Goal: Task Accomplishment & Management: Use online tool/utility

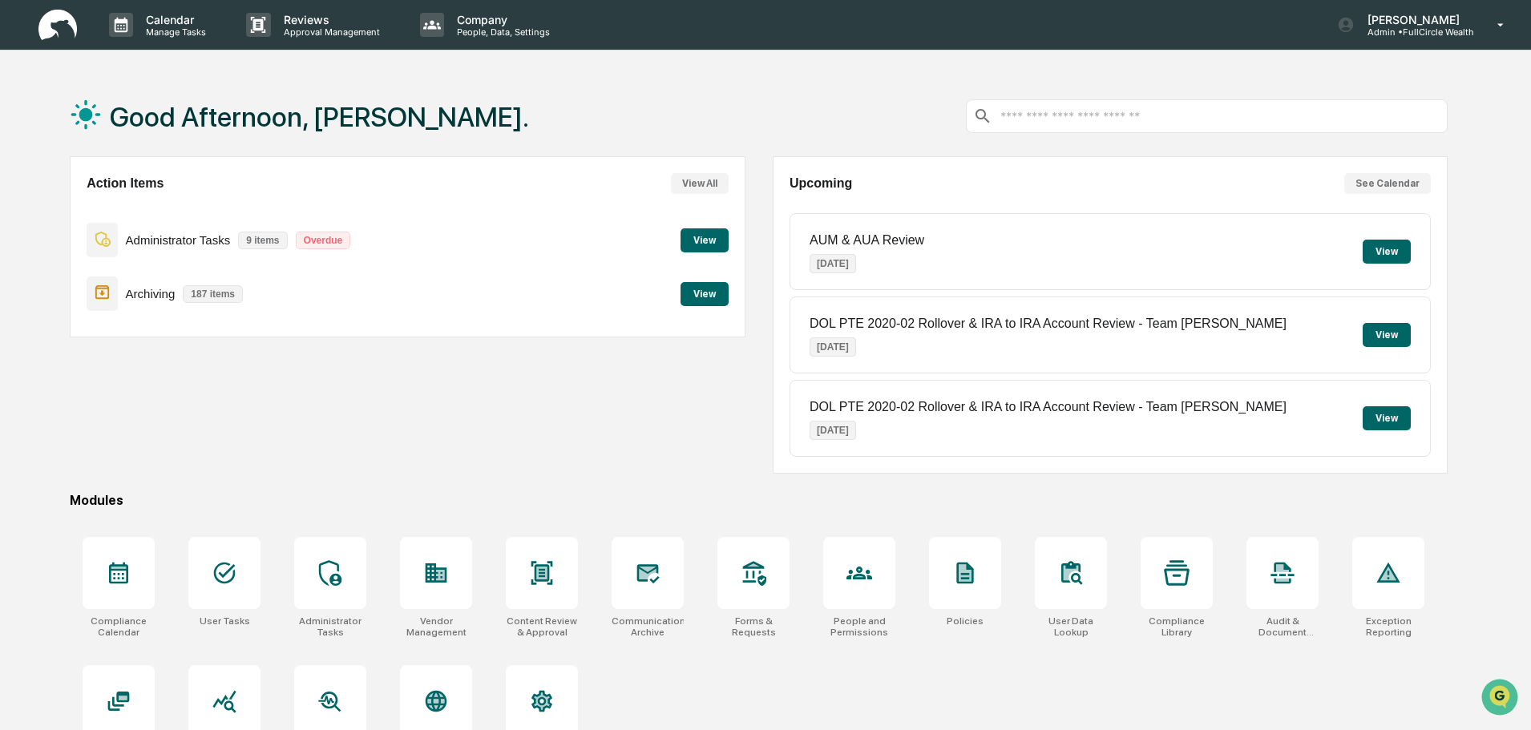
click at [698, 293] on button "View" at bounding box center [705, 294] width 48 height 24
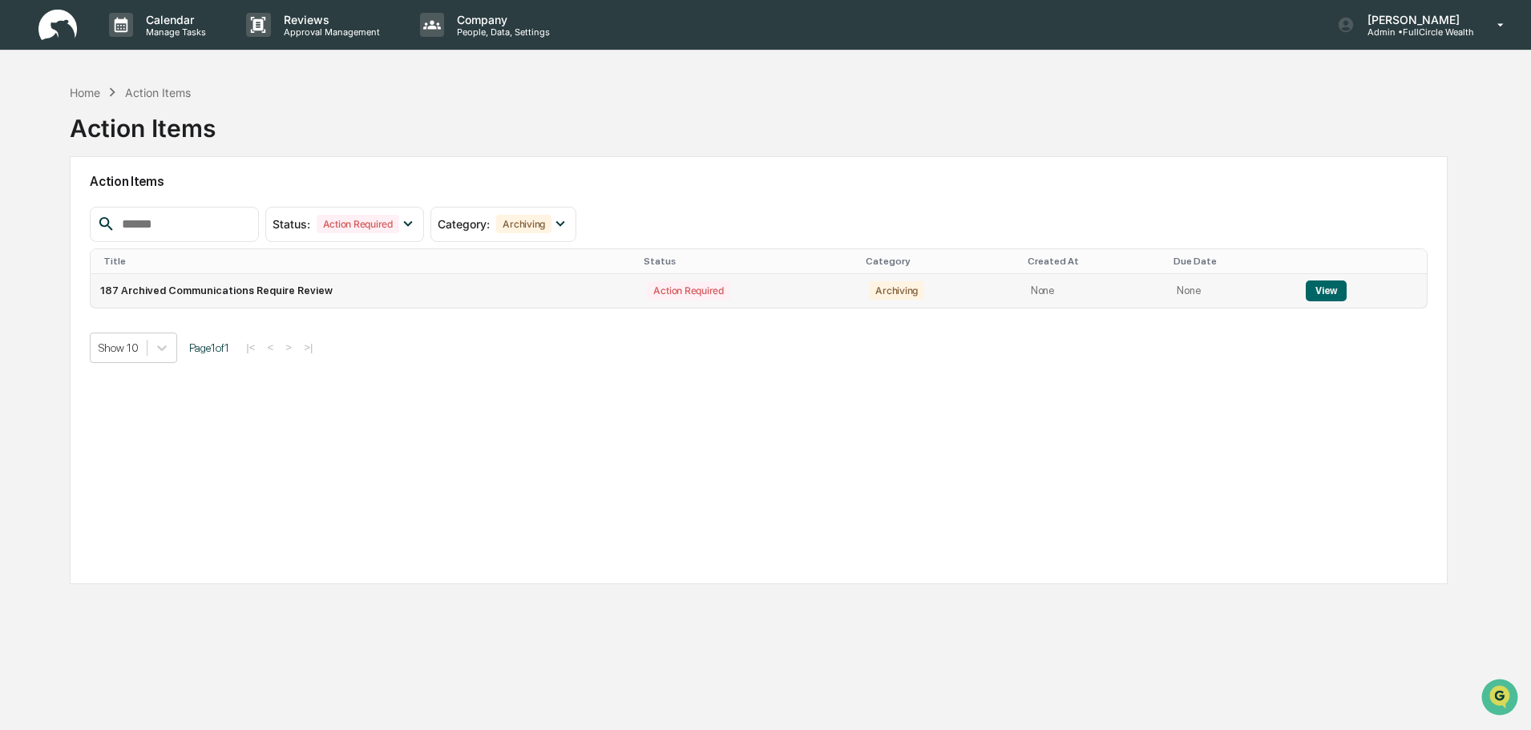
click at [1310, 292] on button "View" at bounding box center [1326, 291] width 41 height 21
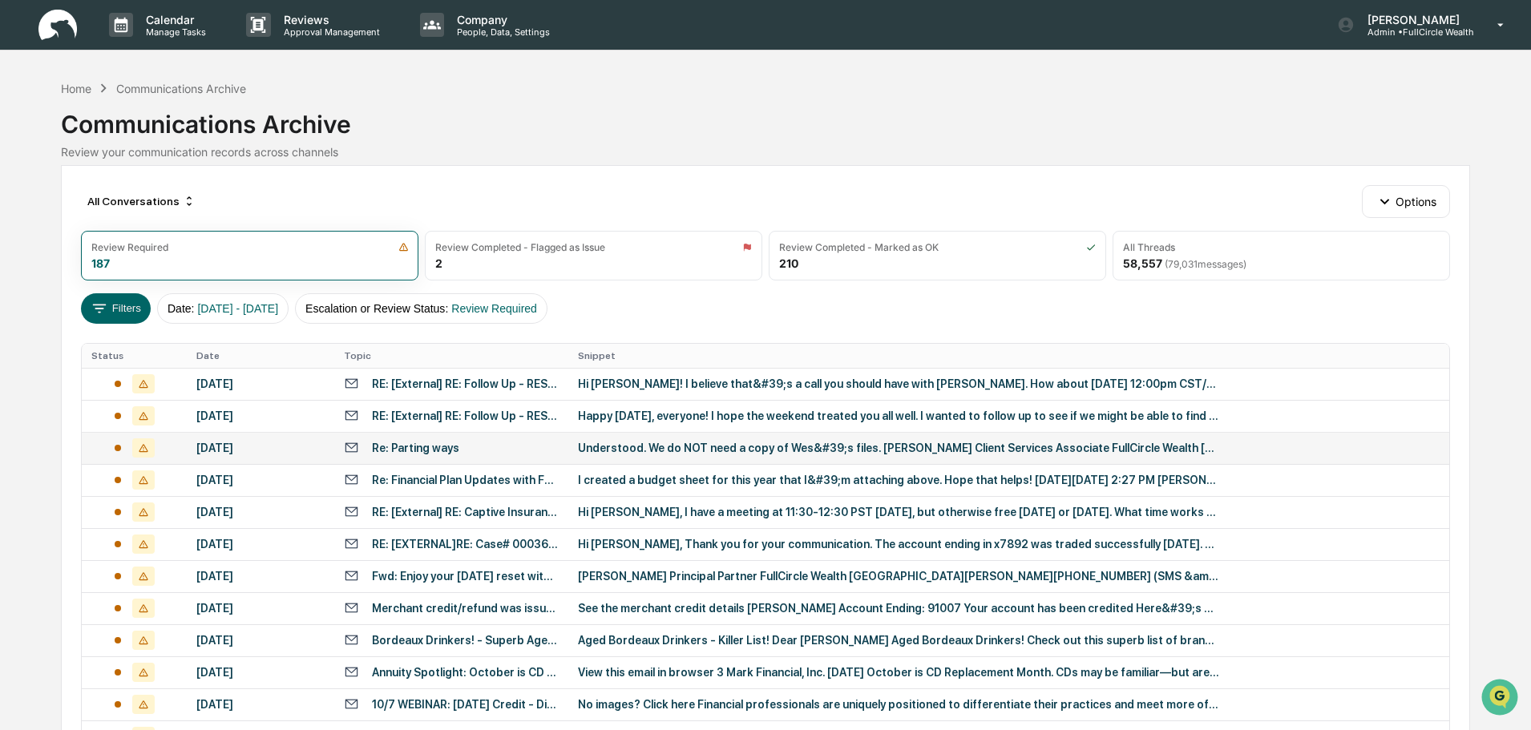
click at [705, 451] on div "Understood. We do NOT need a copy of Wes&#39;s files. Leo Abundez Client Servic…" at bounding box center [898, 448] width 641 height 13
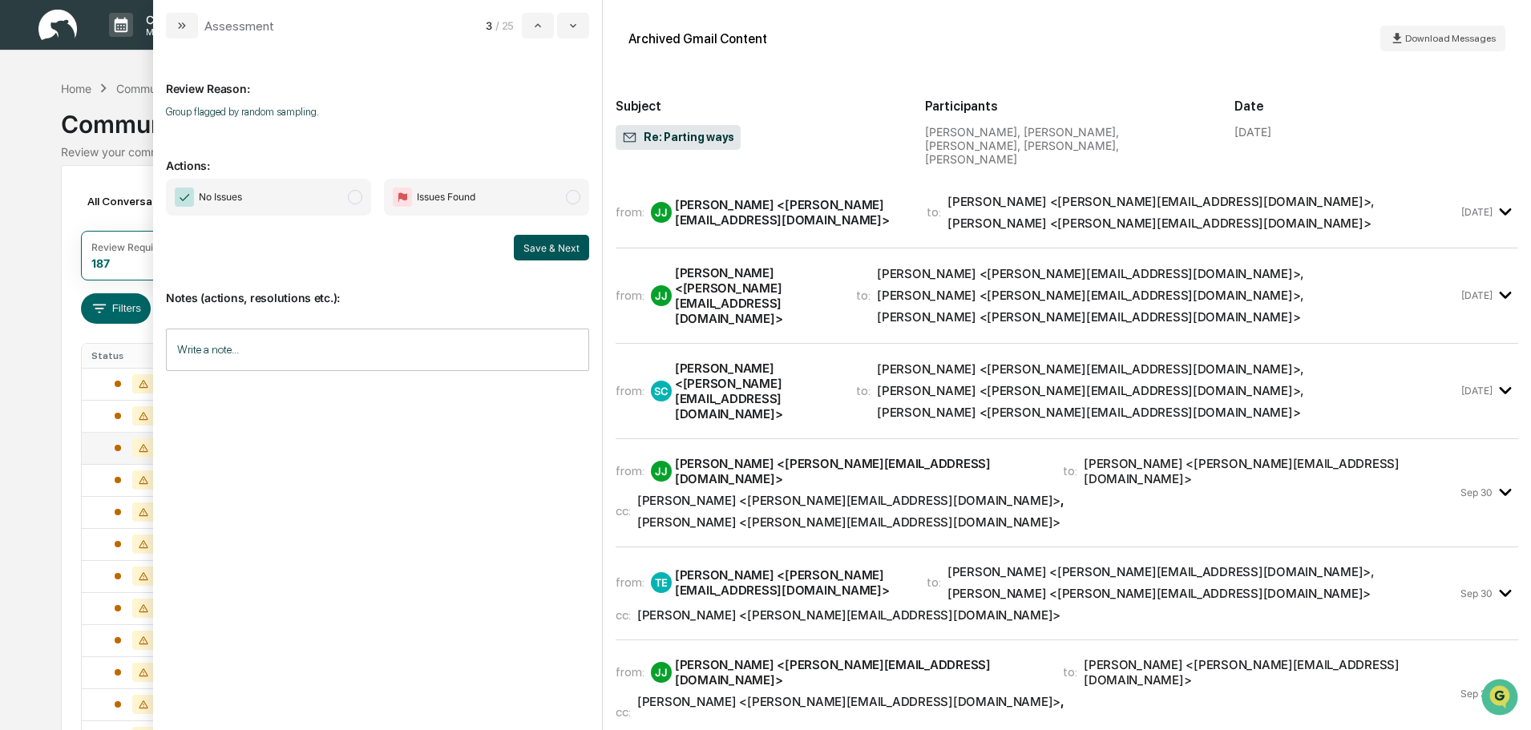
click at [552, 254] on button "Save & Next" at bounding box center [551, 248] width 75 height 26
click at [311, 196] on span "No Issues" at bounding box center [268, 197] width 205 height 37
click at [556, 246] on button "Save & Next" at bounding box center [551, 248] width 75 height 26
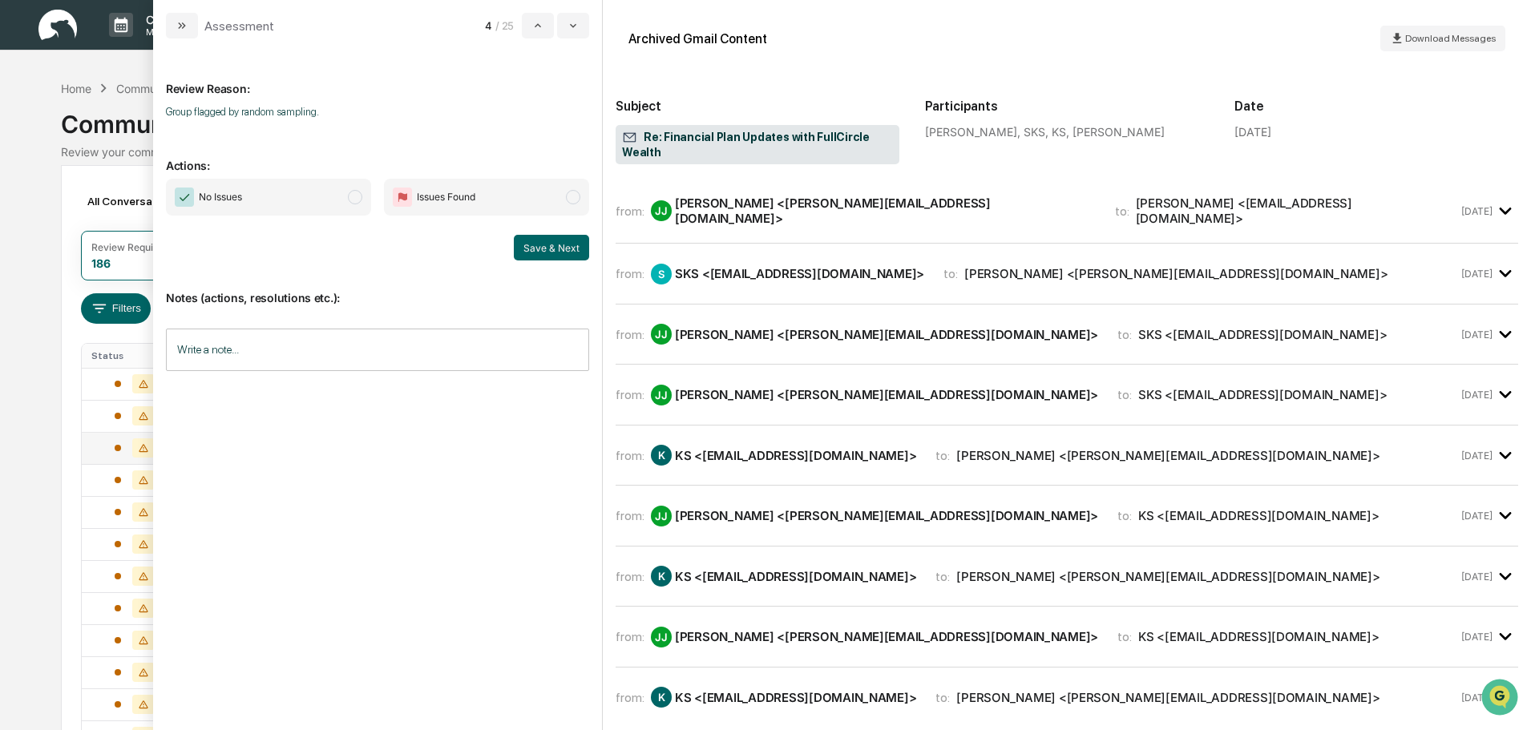
click at [293, 204] on span "No Issues" at bounding box center [268, 197] width 205 height 37
click at [556, 249] on button "Save & Next" at bounding box center [551, 248] width 75 height 26
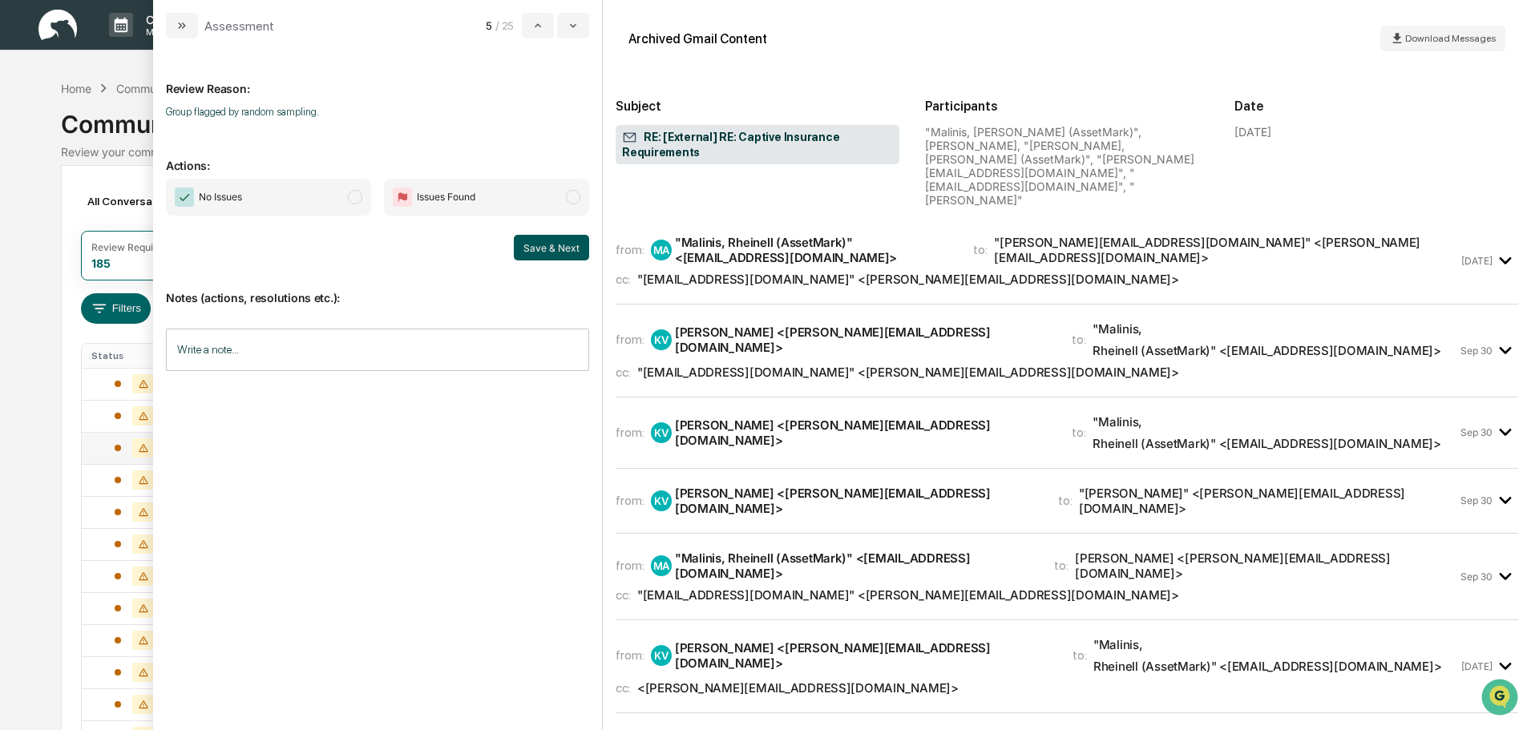
click at [536, 253] on button "Save & Next" at bounding box center [551, 248] width 75 height 26
click at [570, 24] on icon "modal" at bounding box center [573, 25] width 13 height 13
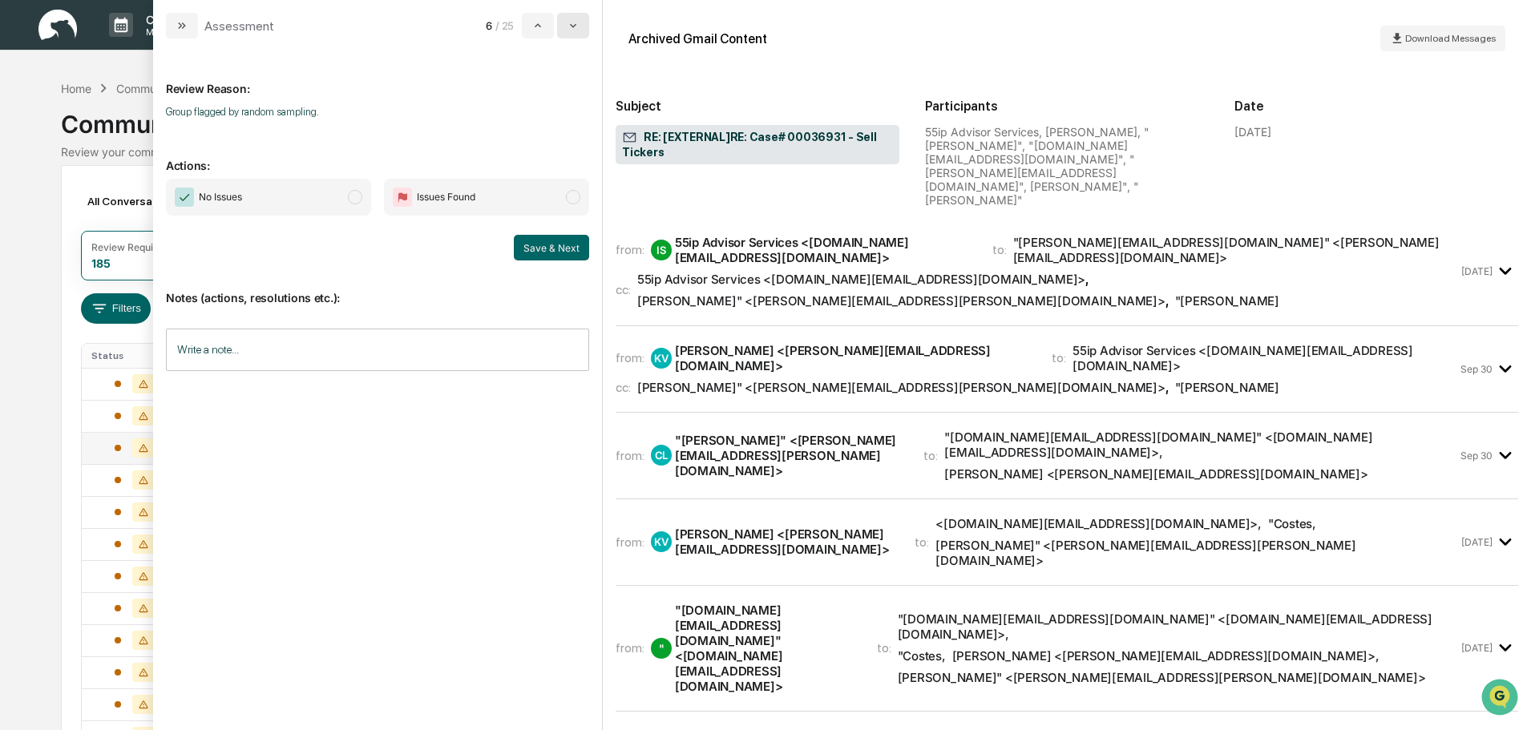
click at [574, 26] on icon "modal" at bounding box center [573, 25] width 13 height 13
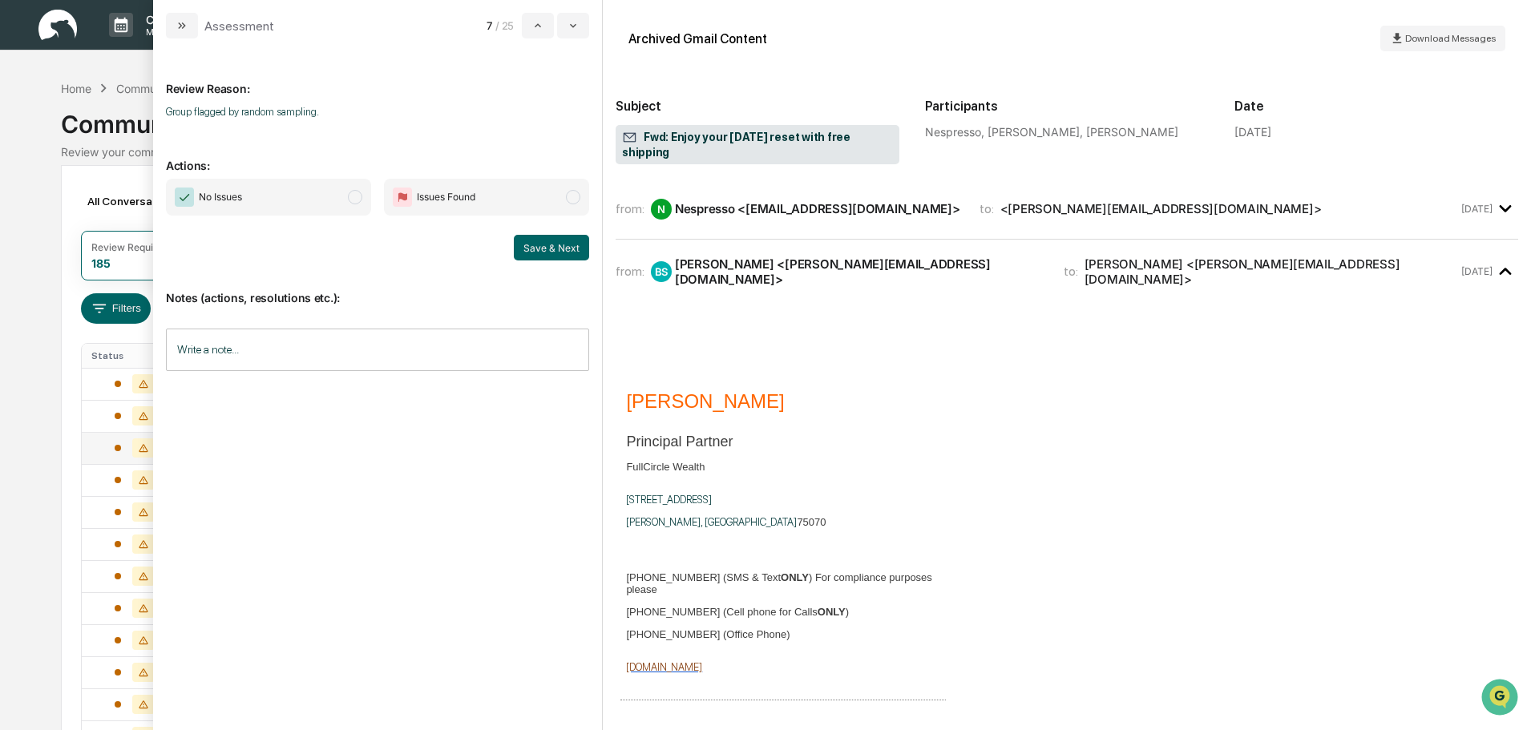
drag, startPoint x: 268, startPoint y: 188, endPoint x: 400, endPoint y: 202, distance: 133.1
click at [273, 188] on span "No Issues" at bounding box center [268, 197] width 205 height 37
click at [554, 244] on button "Save & Next" at bounding box center [551, 248] width 75 height 26
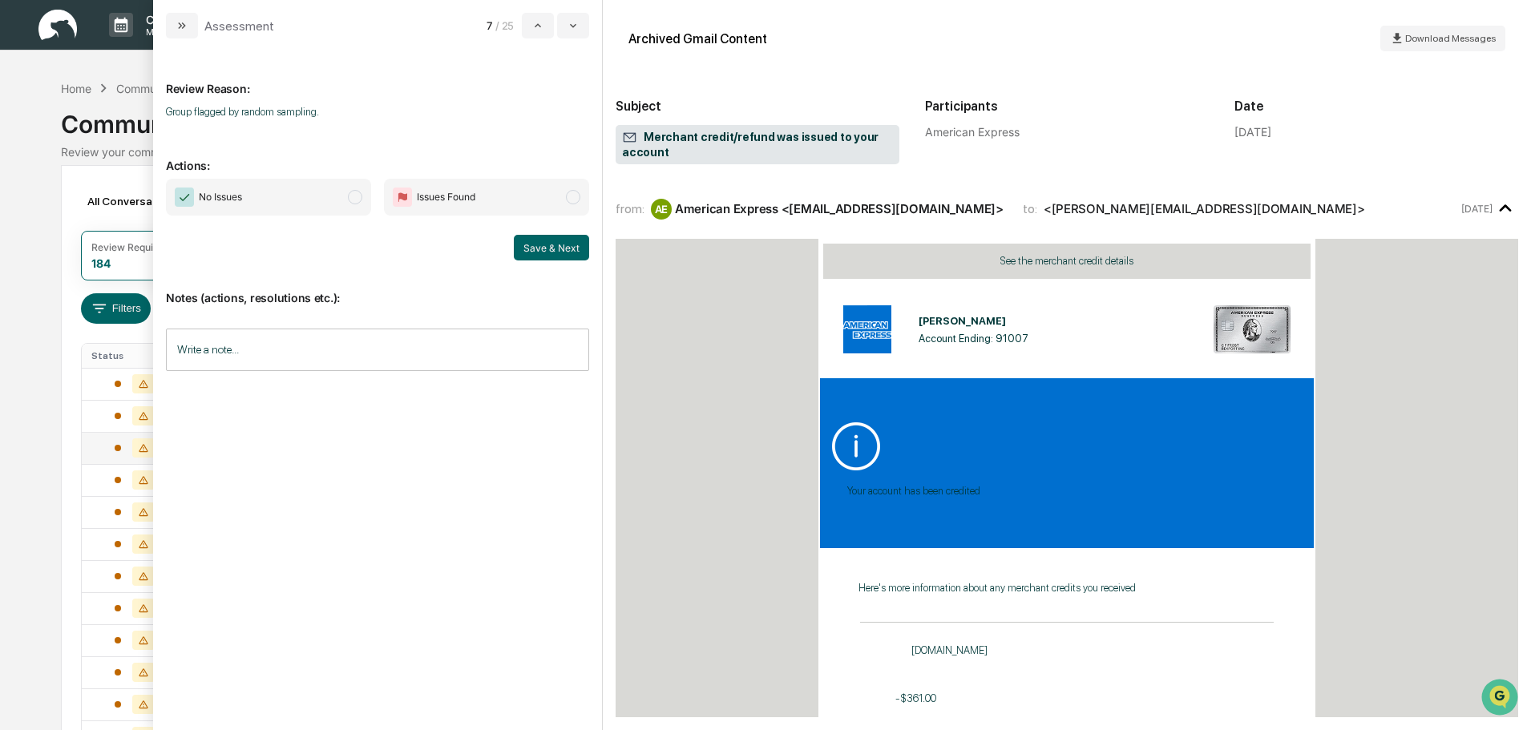
drag, startPoint x: 274, startPoint y: 203, endPoint x: 321, endPoint y: 242, distance: 61.5
click at [274, 203] on span "No Issues" at bounding box center [268, 197] width 205 height 37
click at [540, 252] on button "Save & Next" at bounding box center [551, 248] width 75 height 26
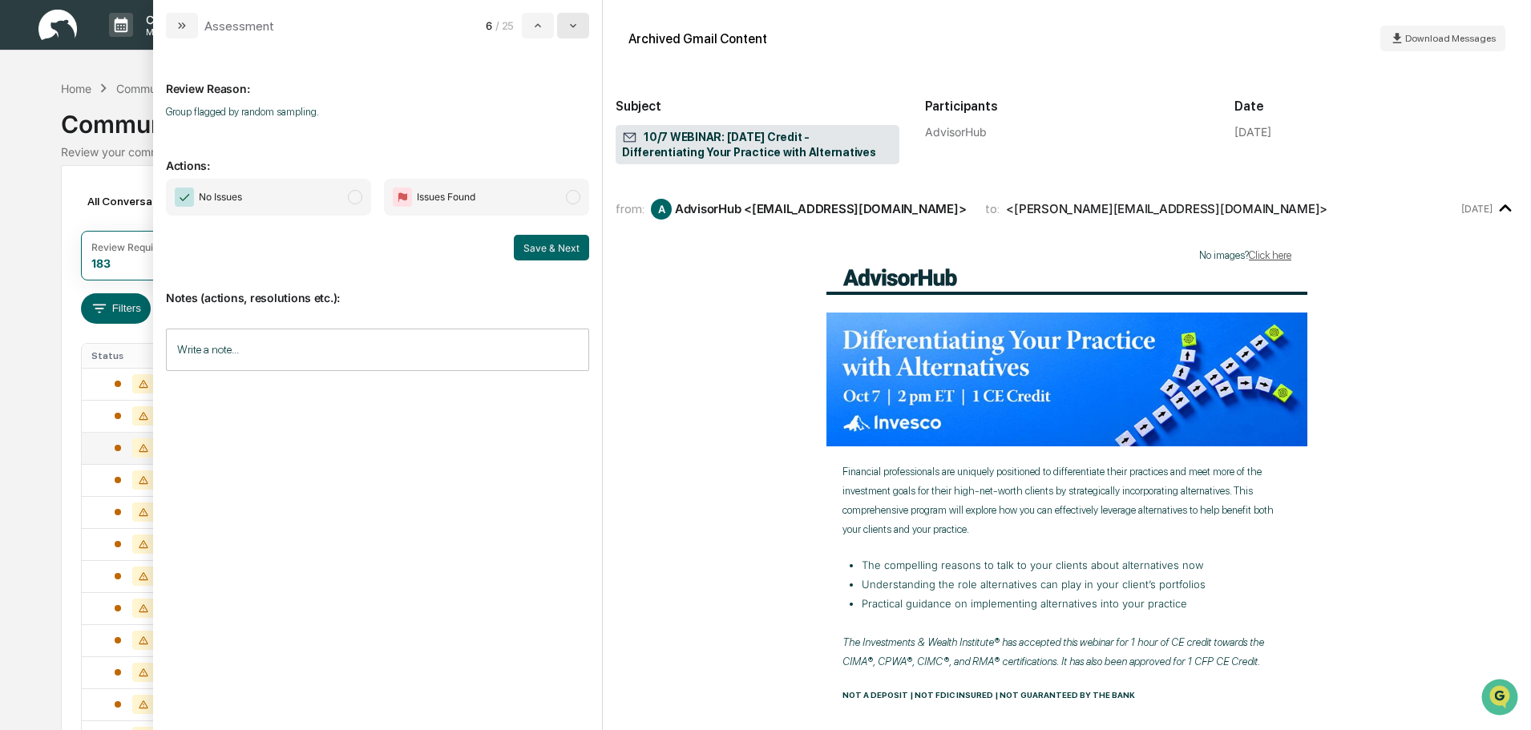
click at [576, 30] on icon "modal" at bounding box center [573, 25] width 13 height 13
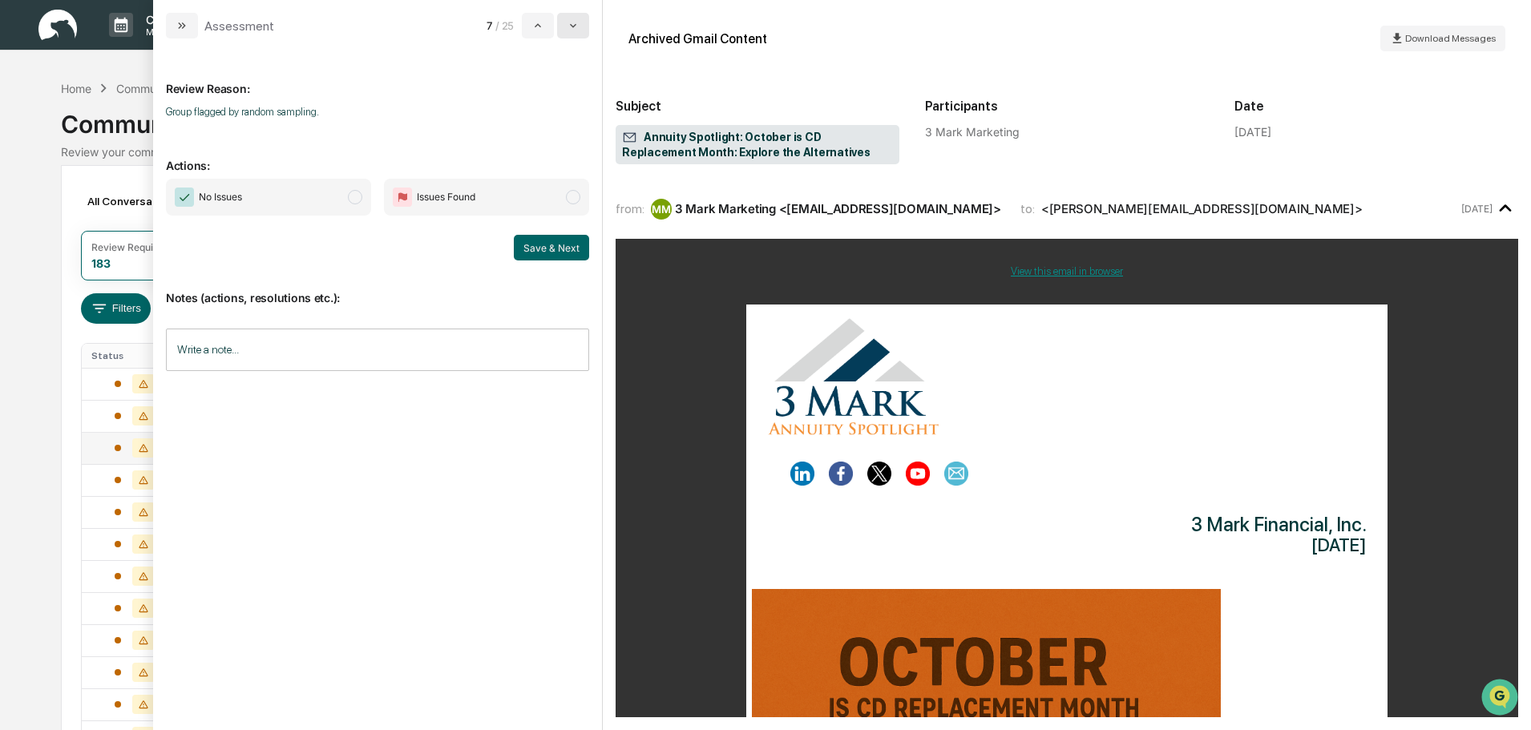
click at [579, 30] on icon "modal" at bounding box center [573, 25] width 13 height 13
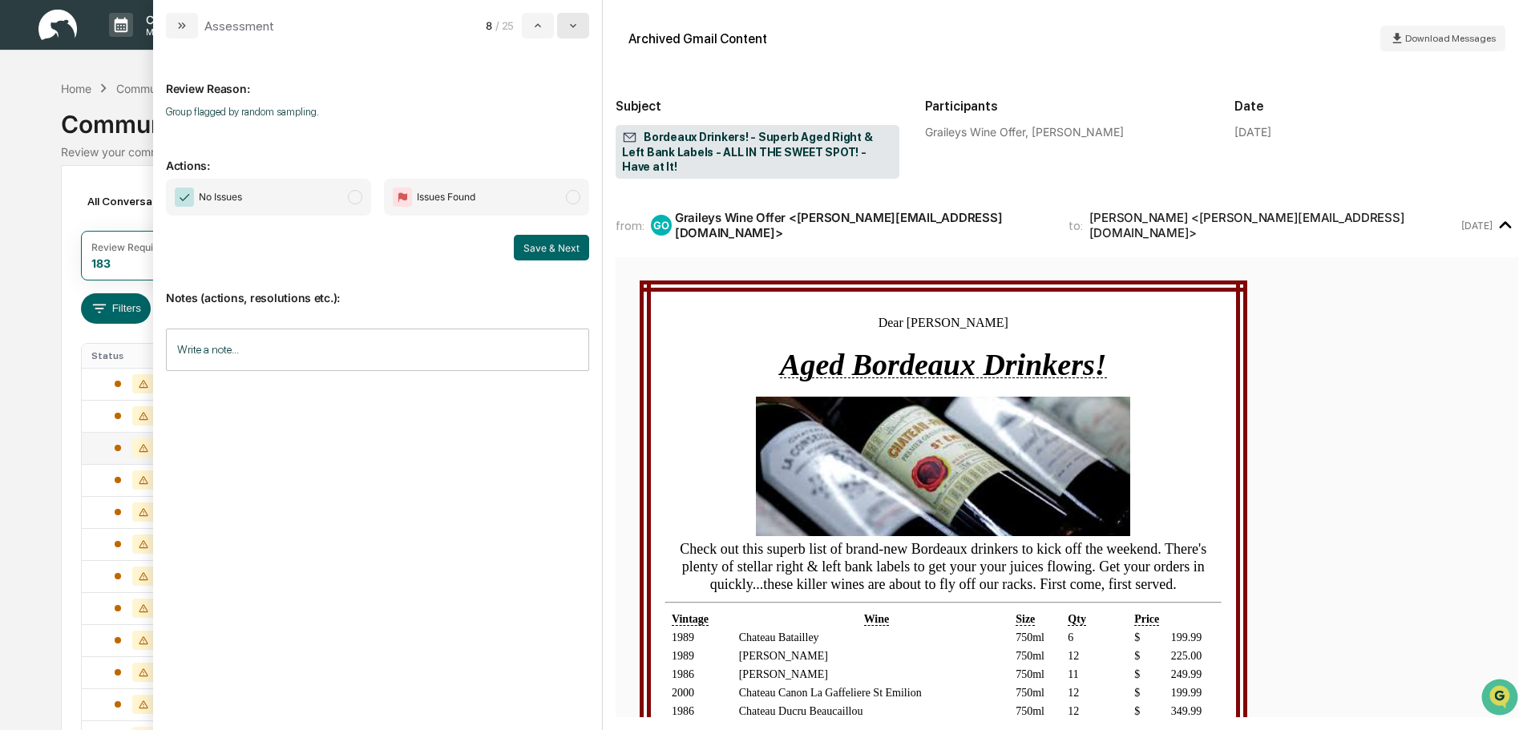
click at [580, 30] on button "modal" at bounding box center [573, 26] width 32 height 26
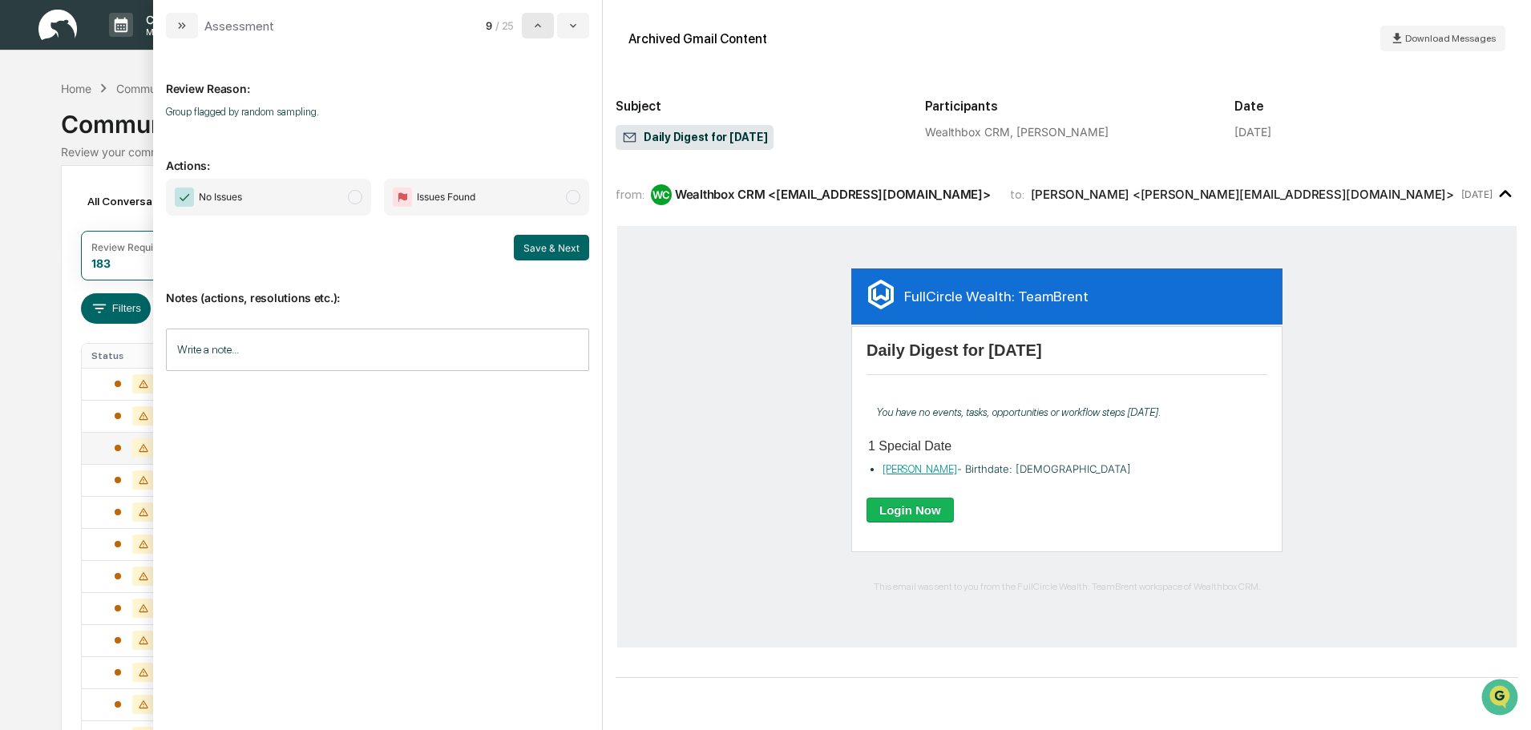
click at [537, 30] on icon "modal" at bounding box center [538, 25] width 13 height 13
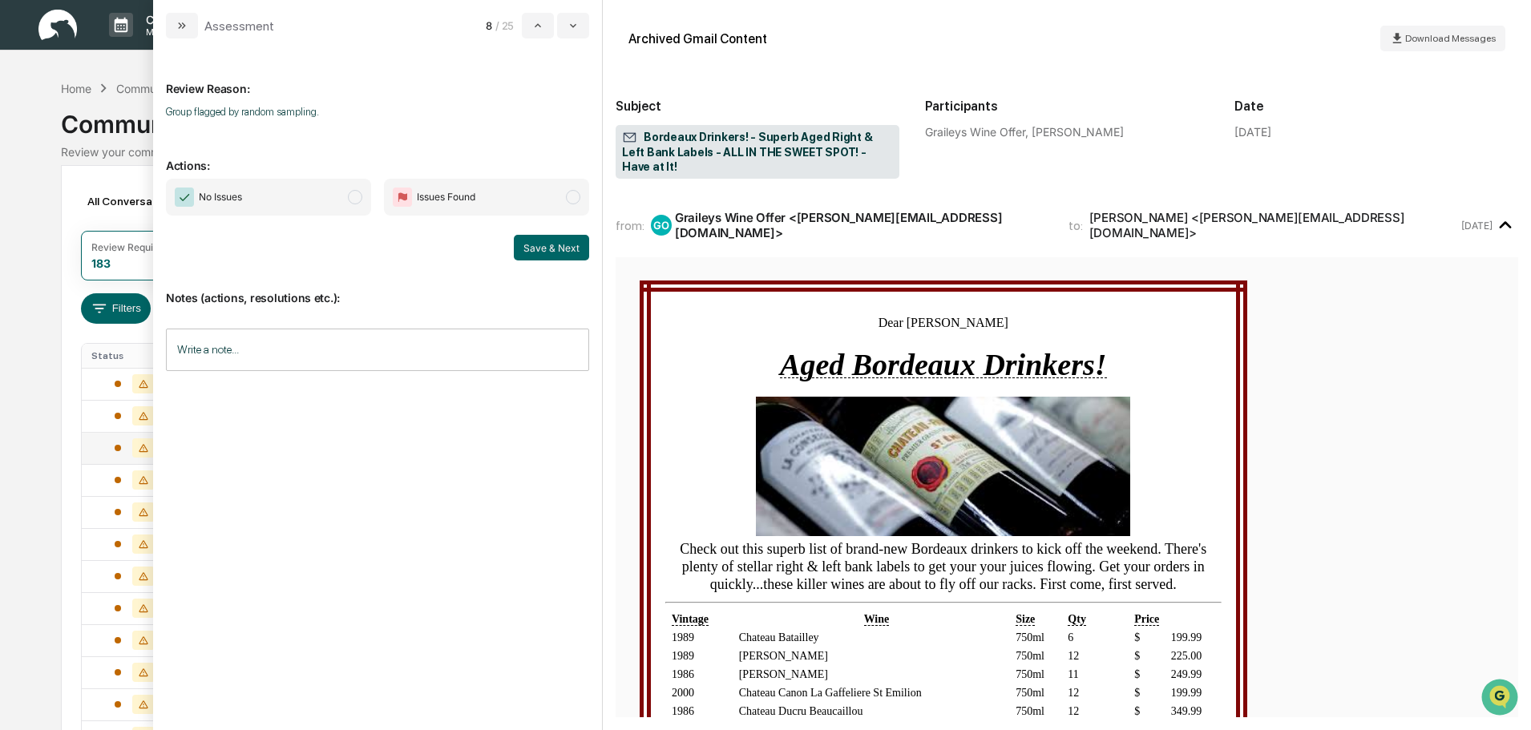
click at [224, 200] on span "No Issues" at bounding box center [220, 197] width 43 height 16
click at [534, 255] on button "Save & Next" at bounding box center [551, 248] width 75 height 26
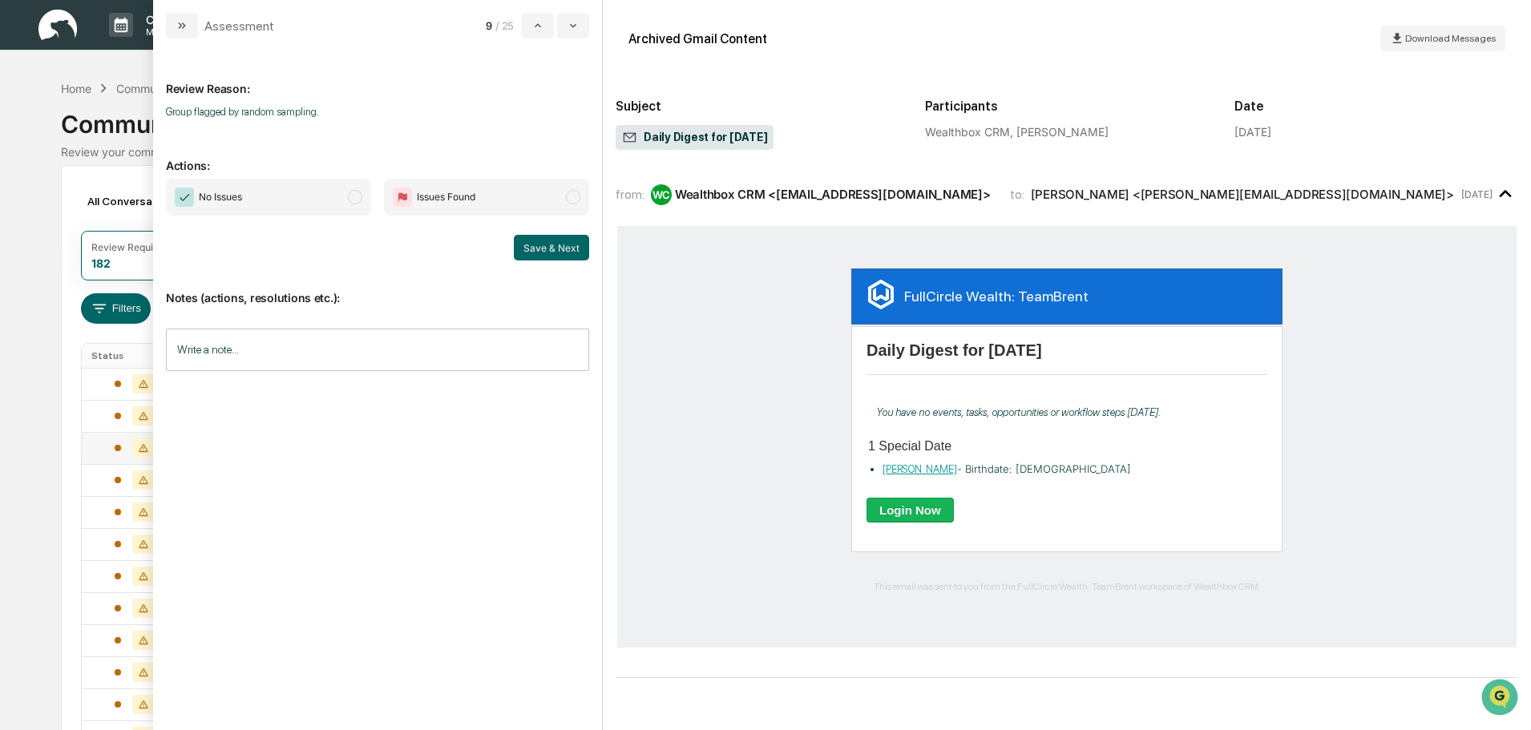
drag, startPoint x: 313, startPoint y: 192, endPoint x: 350, endPoint y: 201, distance: 38.7
click at [312, 192] on span "No Issues" at bounding box center [268, 197] width 205 height 37
click at [556, 244] on button "Save & Next" at bounding box center [551, 248] width 75 height 26
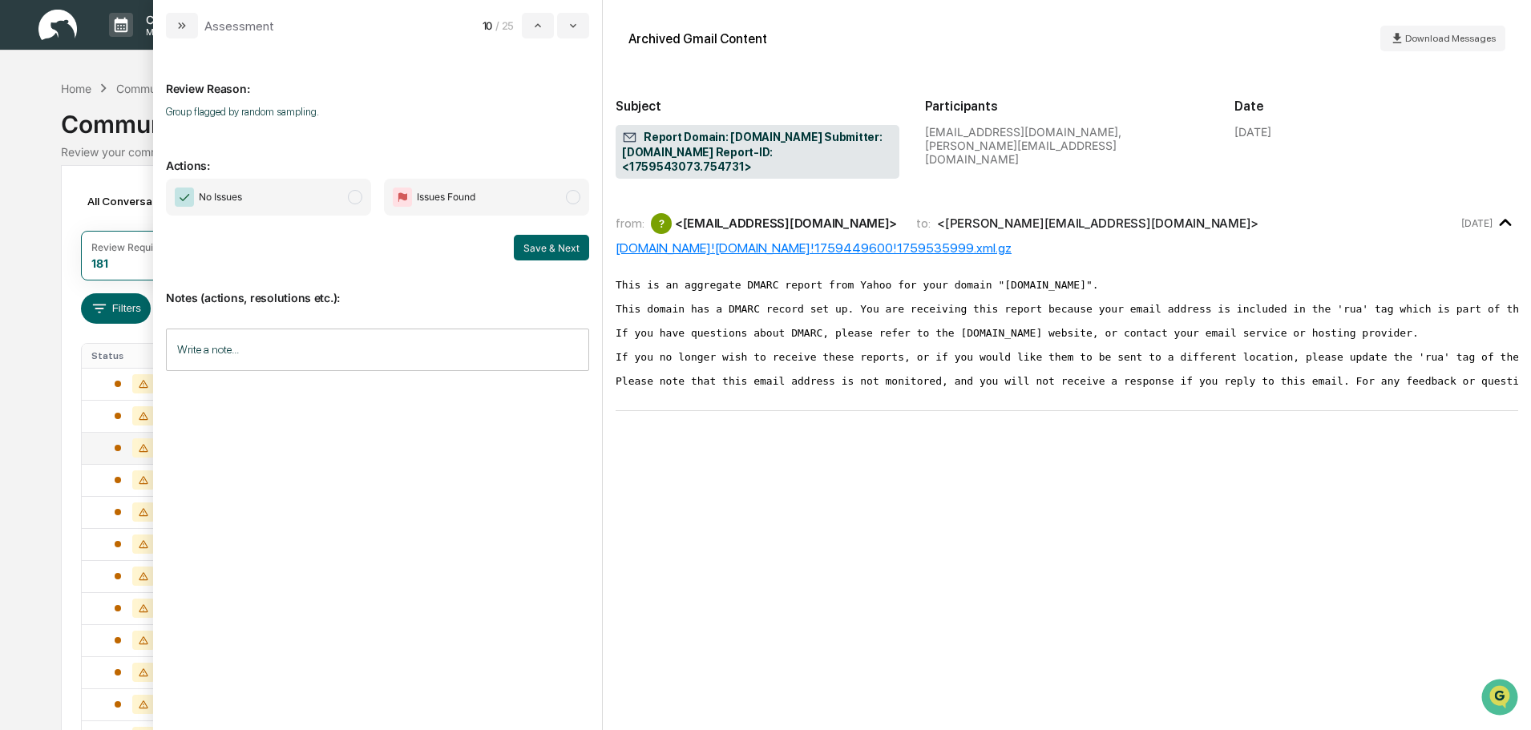
click at [317, 198] on span "No Issues" at bounding box center [268, 197] width 205 height 37
click at [522, 249] on button "Save & Next" at bounding box center [551, 248] width 75 height 26
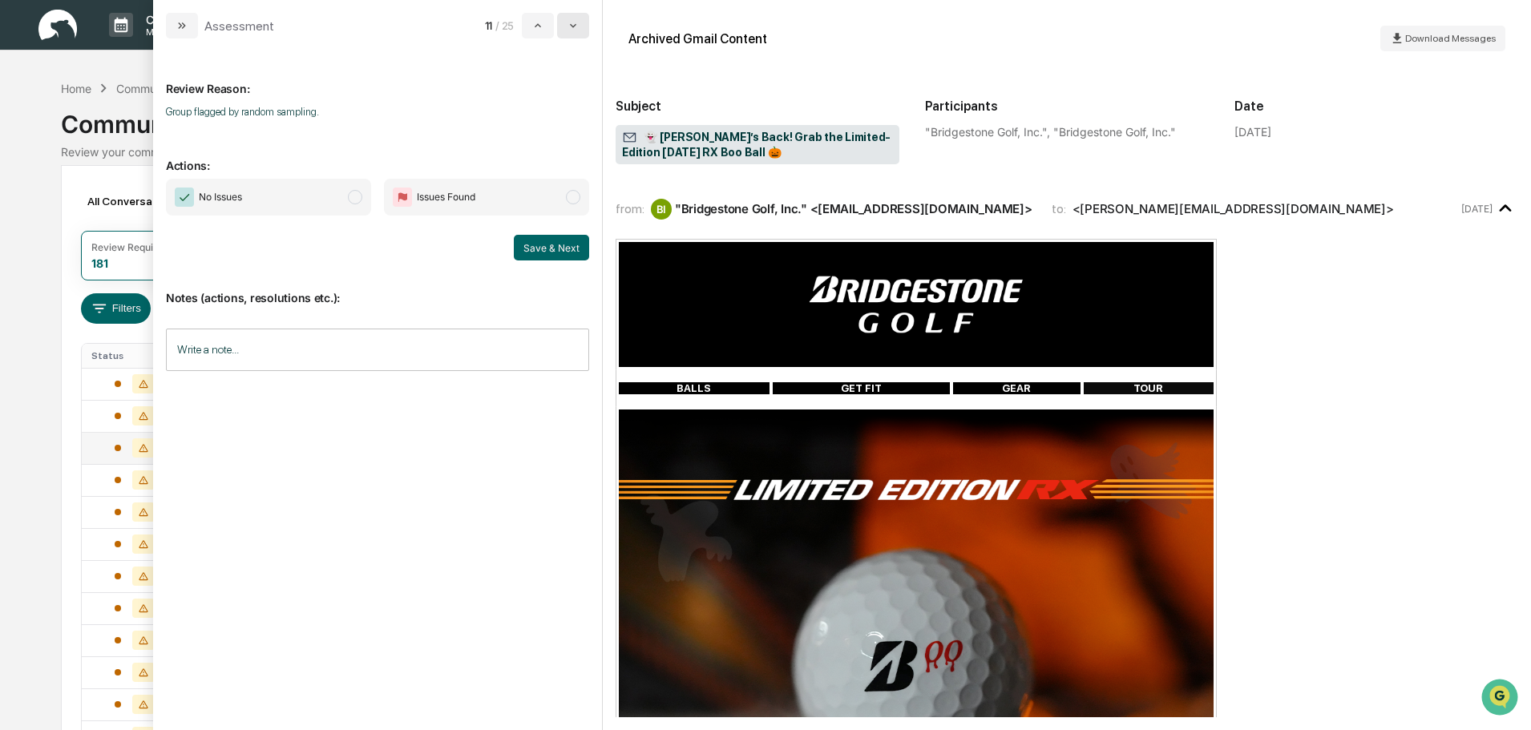
click at [568, 22] on icon "modal" at bounding box center [573, 25] width 13 height 13
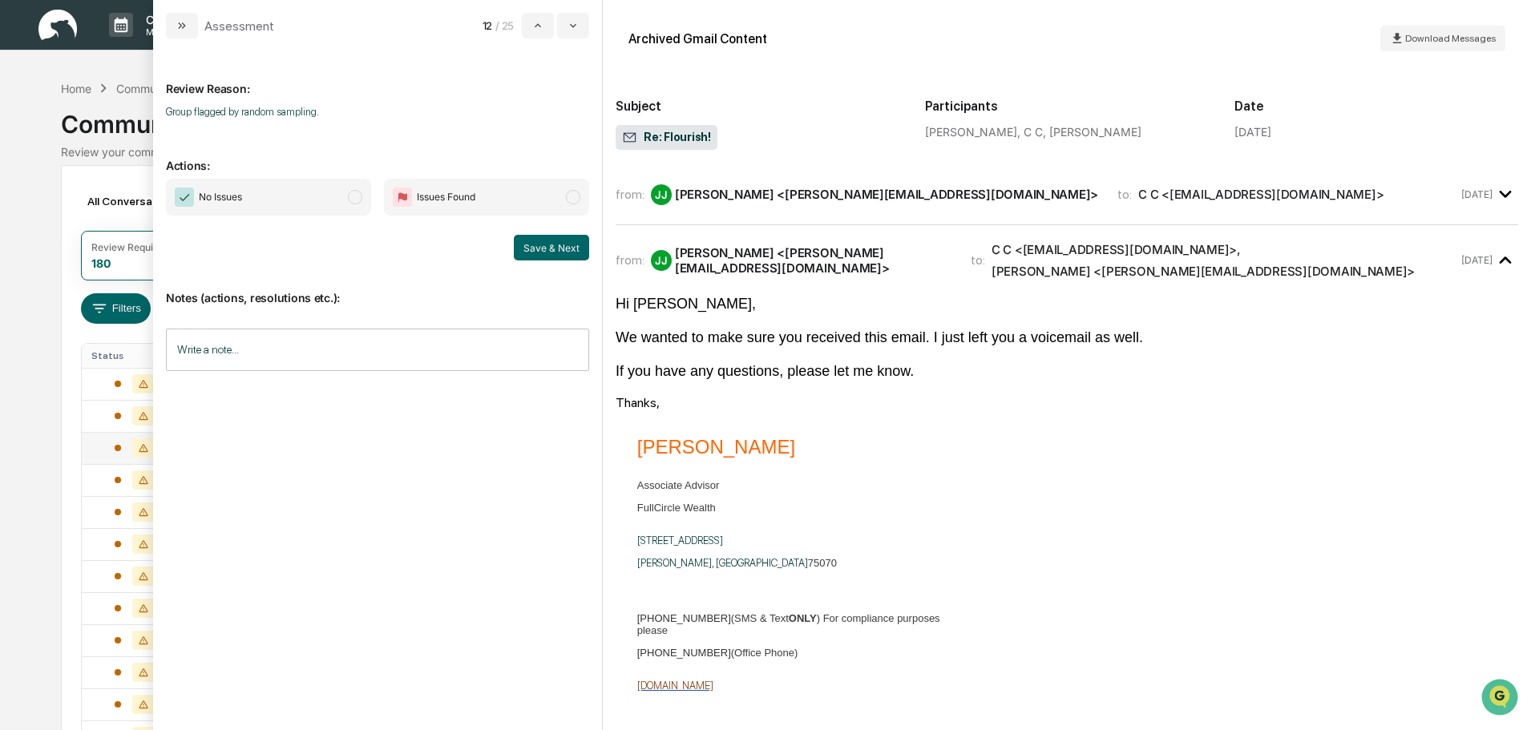
drag, startPoint x: 294, startPoint y: 197, endPoint x: 304, endPoint y: 197, distance: 9.6
click at [296, 197] on span "No Issues" at bounding box center [268, 197] width 205 height 37
click at [568, 260] on button "Save & Next" at bounding box center [551, 248] width 75 height 26
drag, startPoint x: 558, startPoint y: 248, endPoint x: 556, endPoint y: 218, distance: 29.8
click at [556, 245] on button "Save & Next" at bounding box center [551, 248] width 75 height 26
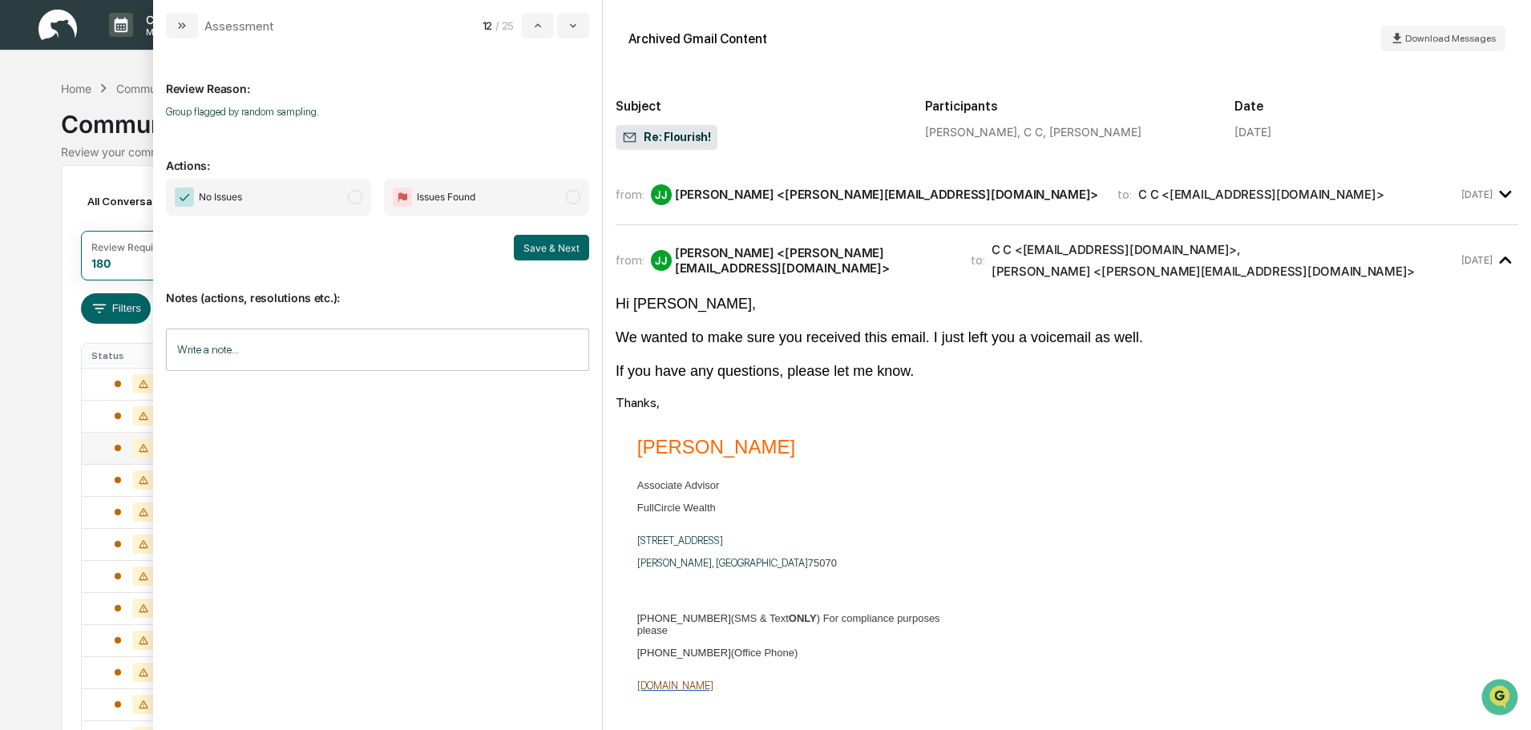
click at [333, 208] on span "No Issues" at bounding box center [268, 197] width 205 height 37
click at [535, 259] on button "Save & Next" at bounding box center [551, 248] width 75 height 26
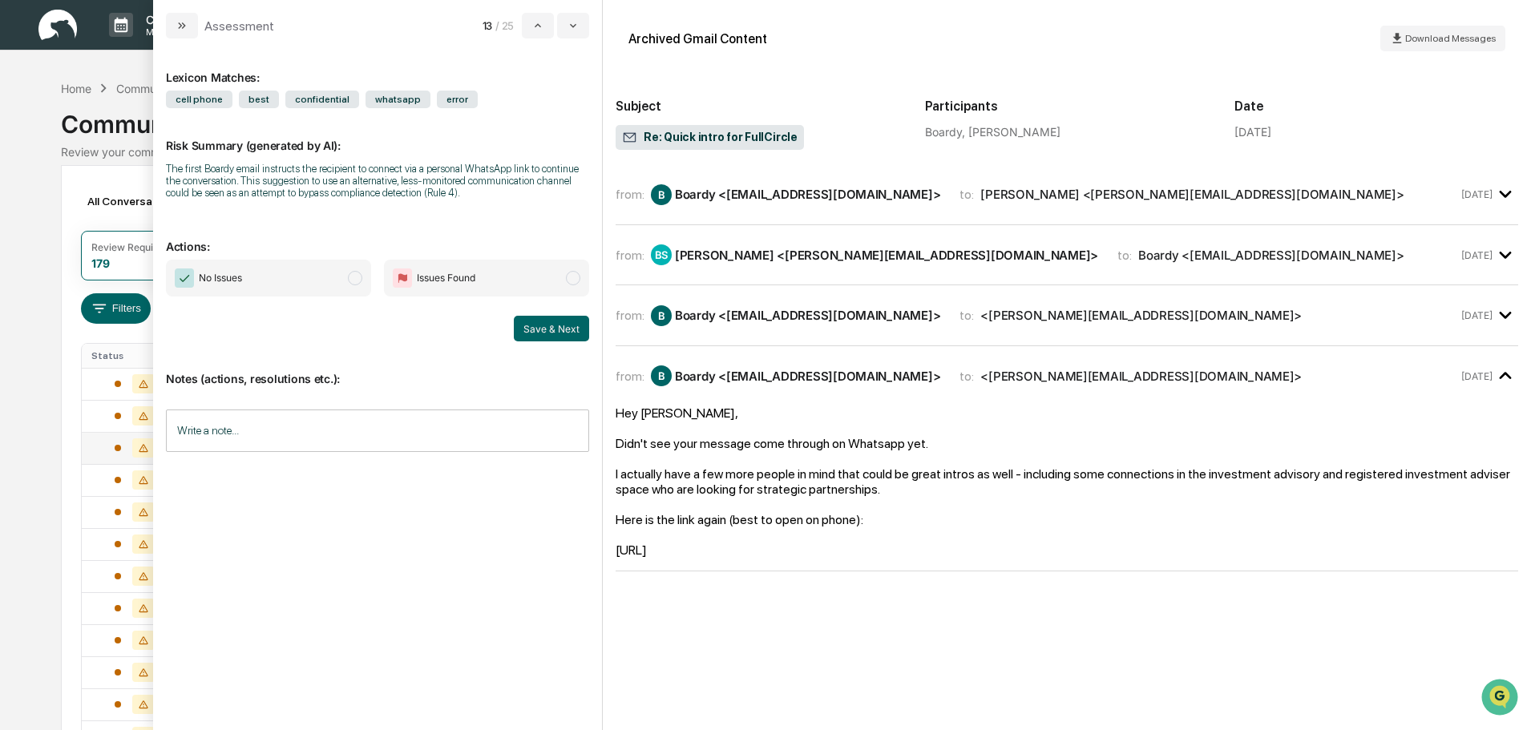
click at [320, 283] on span "No Issues" at bounding box center [268, 278] width 205 height 37
click at [741, 323] on div "Boardy <boardyyy@talkwithboardy.com>" at bounding box center [807, 315] width 265 height 15
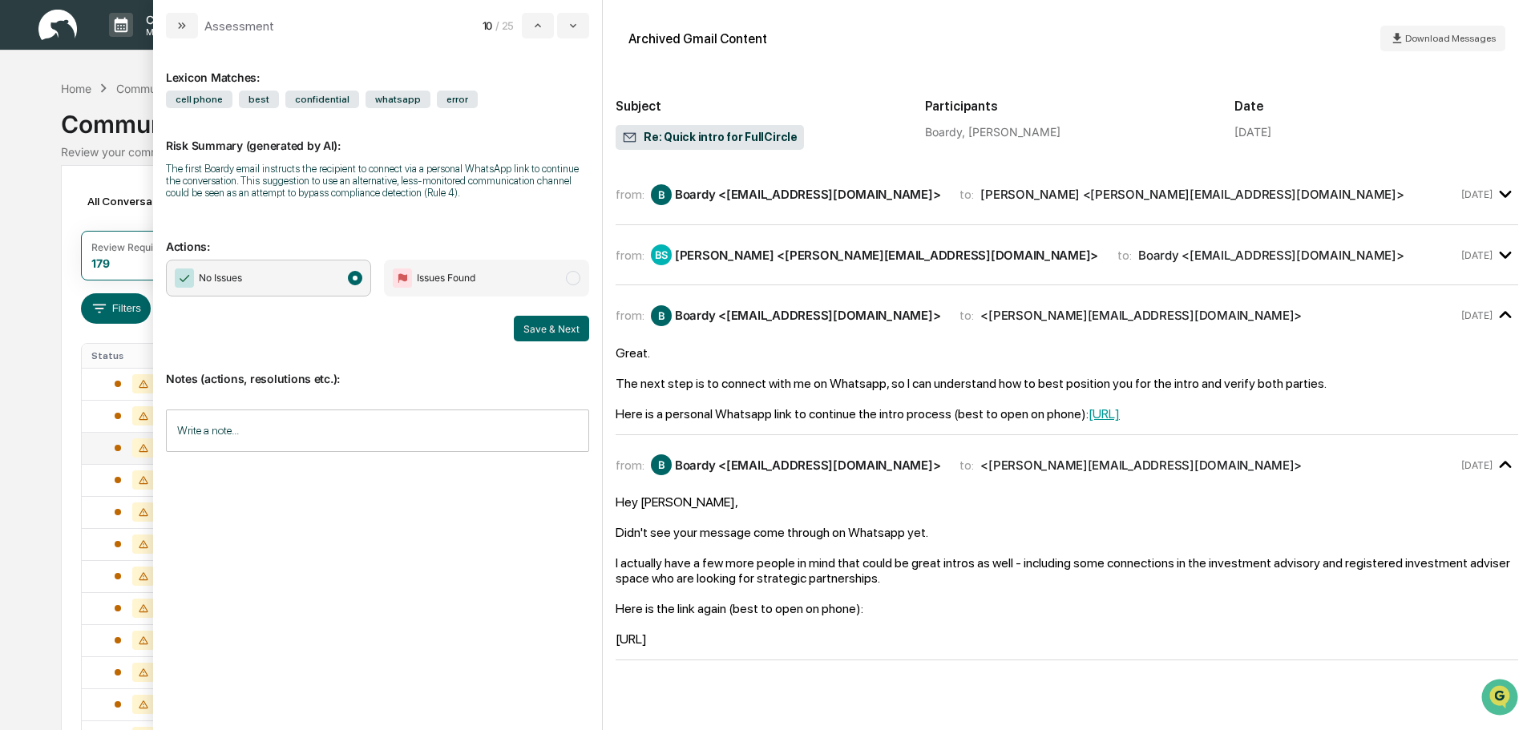
click at [743, 253] on div "Brent Sikes <brent@fullcircle-wealth.com>" at bounding box center [886, 255] width 423 height 15
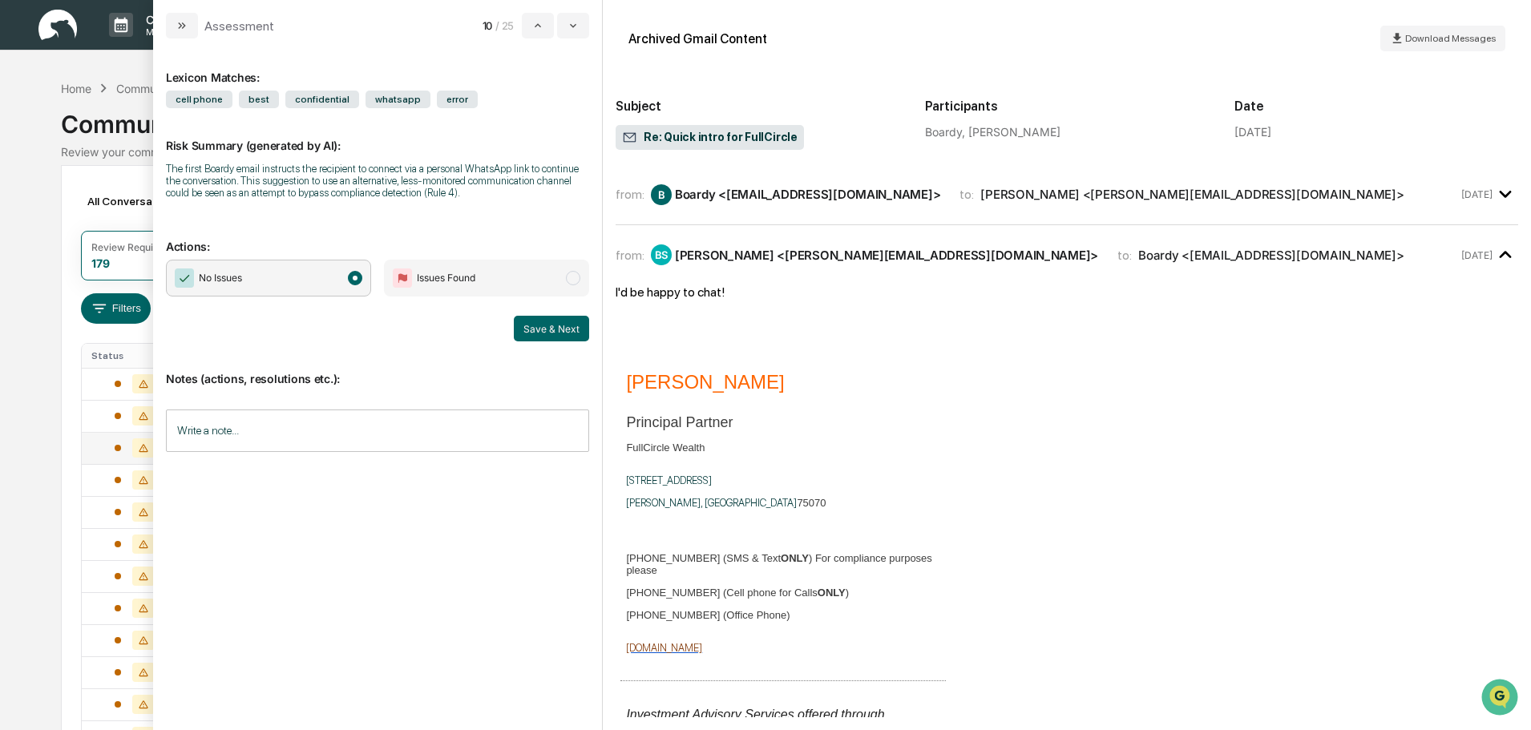
click at [739, 203] on div "B Boardy <boardyyy@talkwithboardy.com>" at bounding box center [795, 194] width 289 height 21
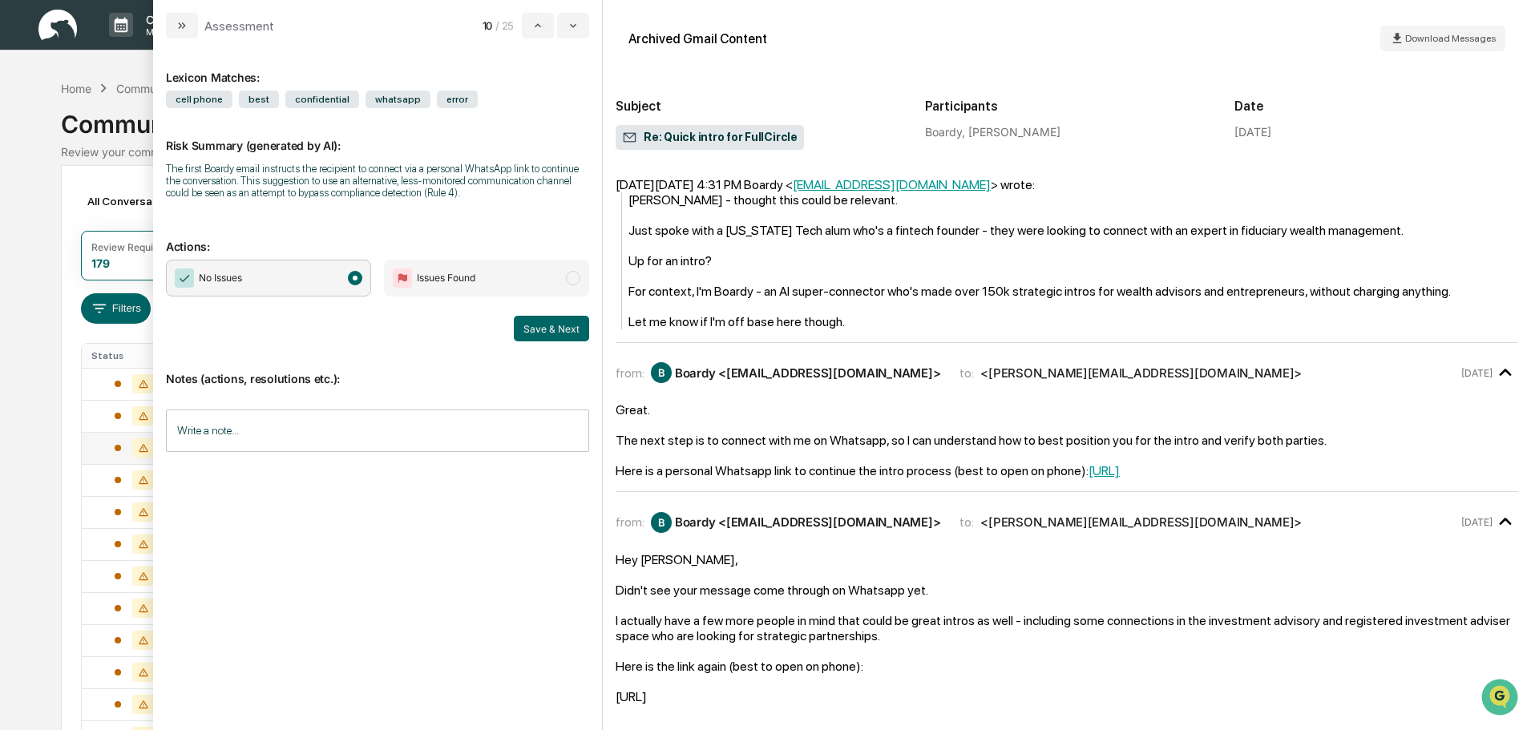
scroll to position [968, 0]
click at [347, 435] on input "Write a note..." at bounding box center [377, 431] width 423 height 42
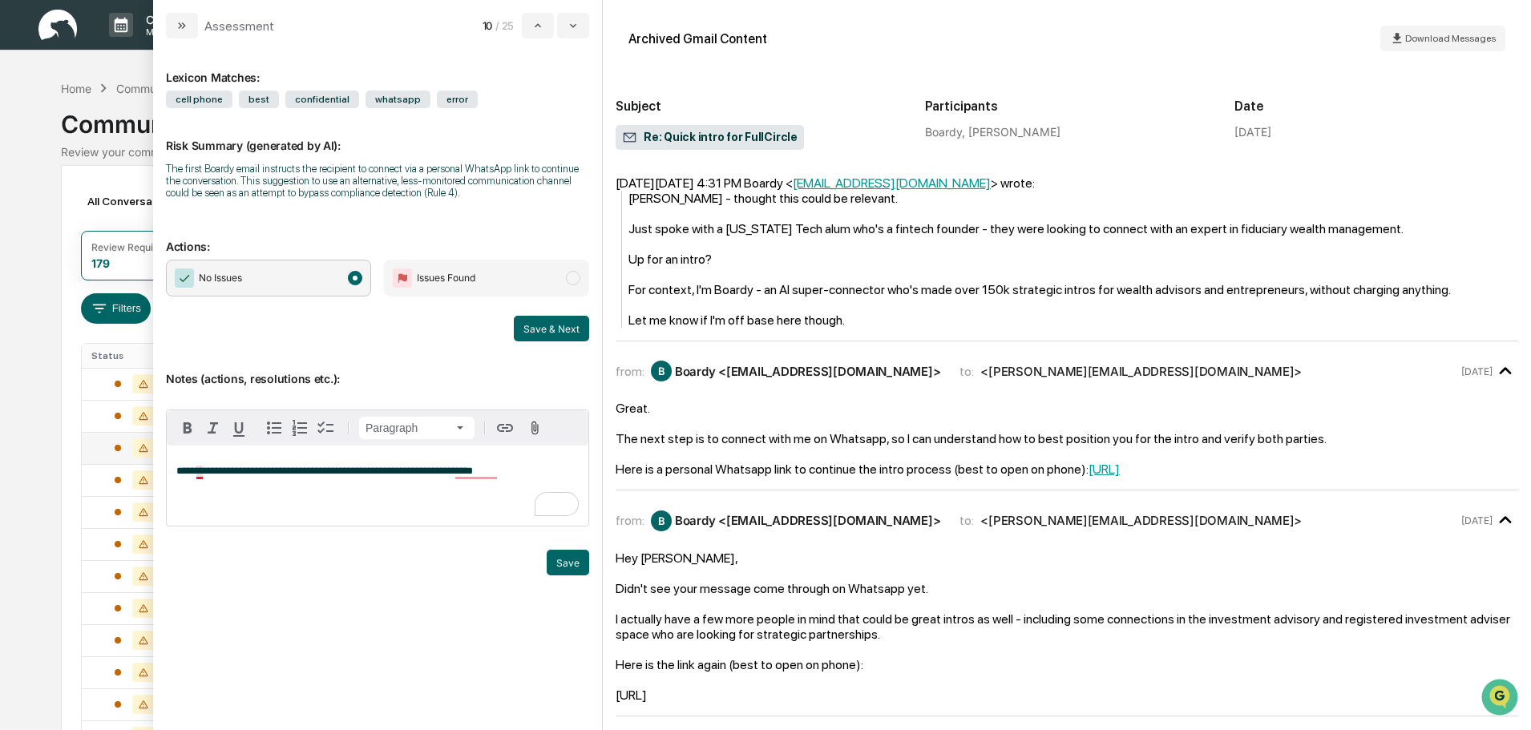
click at [198, 475] on span "**********" at bounding box center [324, 471] width 297 height 10
drag, startPoint x: 257, startPoint y: 542, endPoint x: 397, endPoint y: 544, distance: 140.3
click at [260, 542] on div "Trigger" at bounding box center [377, 542] width 423 height 15
click at [560, 564] on button "Save" at bounding box center [568, 563] width 42 height 26
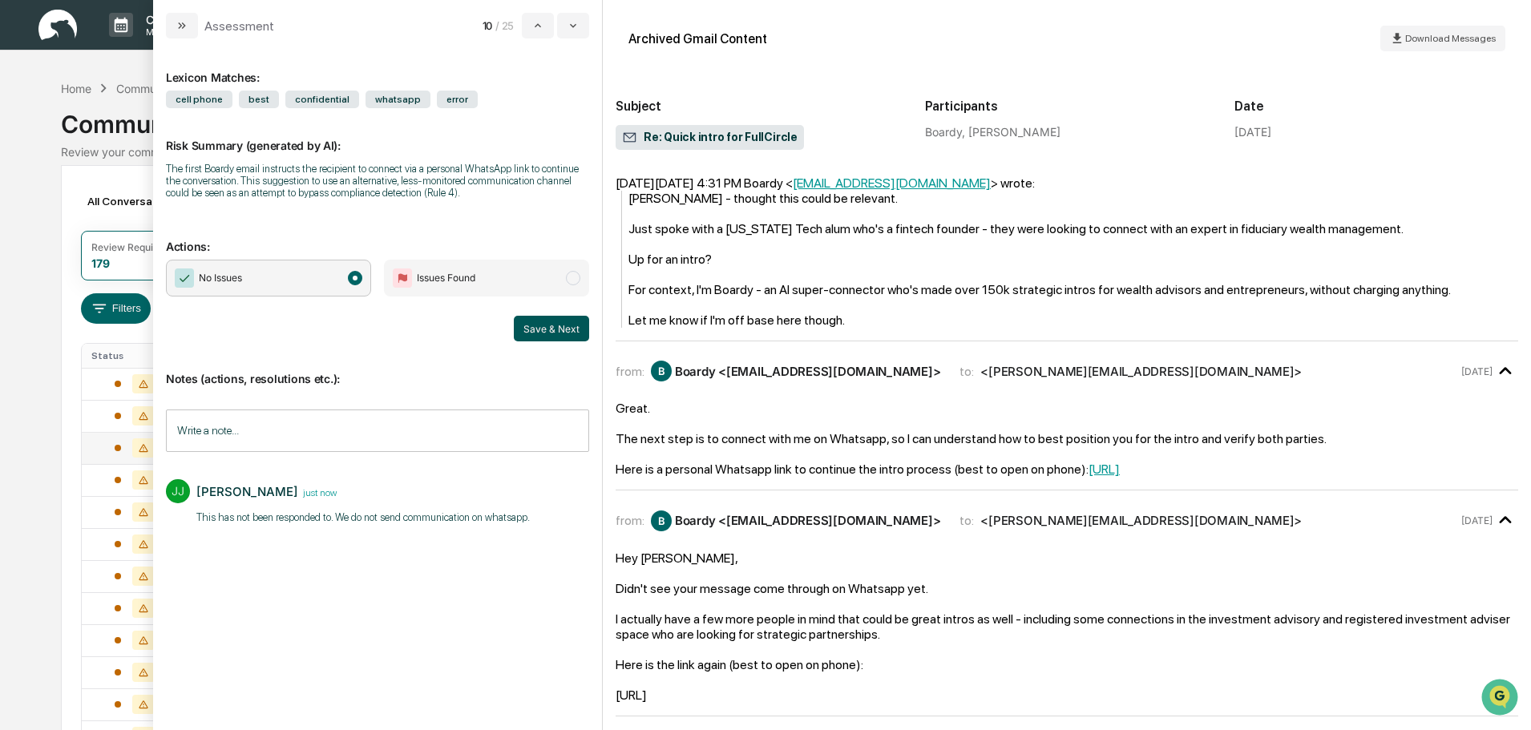
click at [541, 330] on button "Save & Next" at bounding box center [551, 329] width 75 height 26
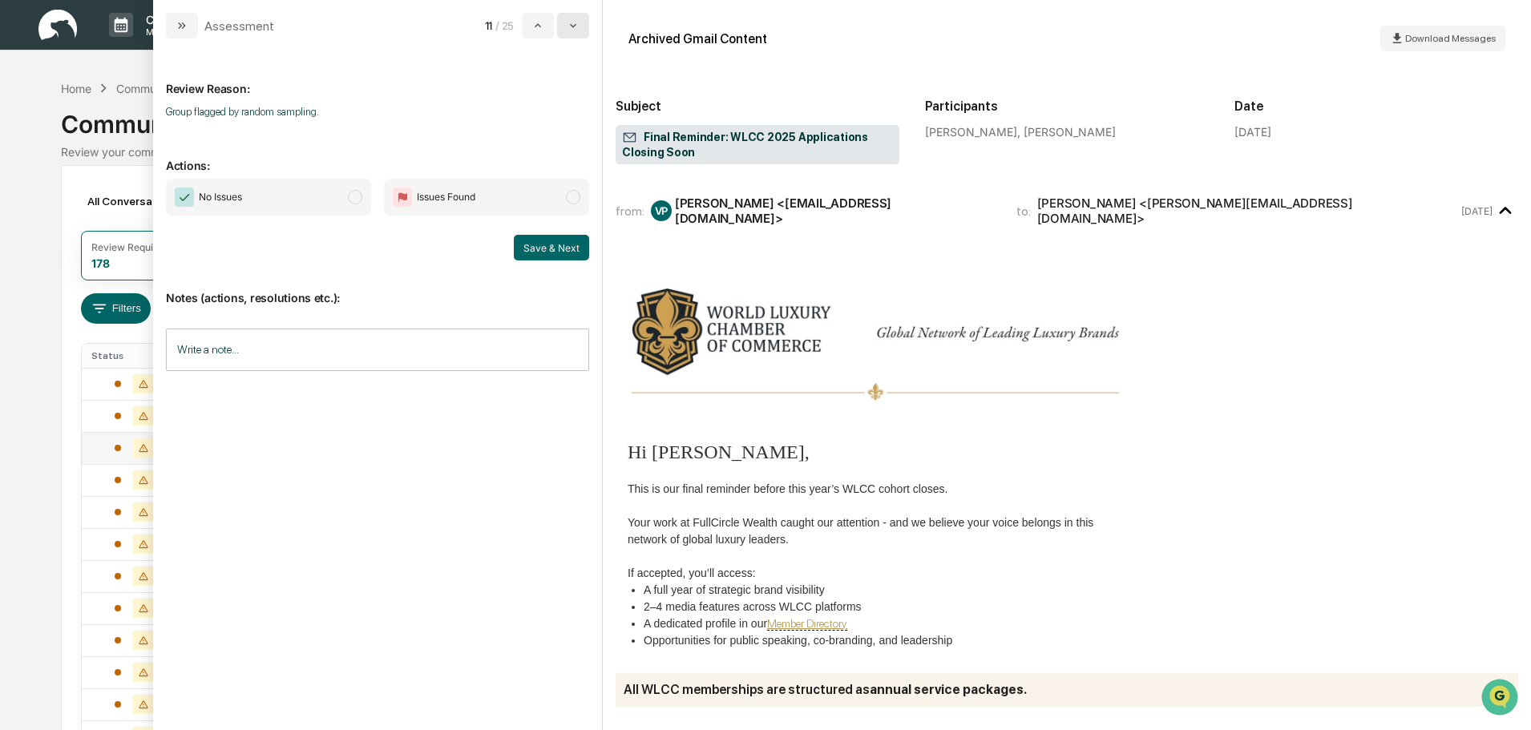
click at [565, 33] on button "modal" at bounding box center [573, 26] width 32 height 26
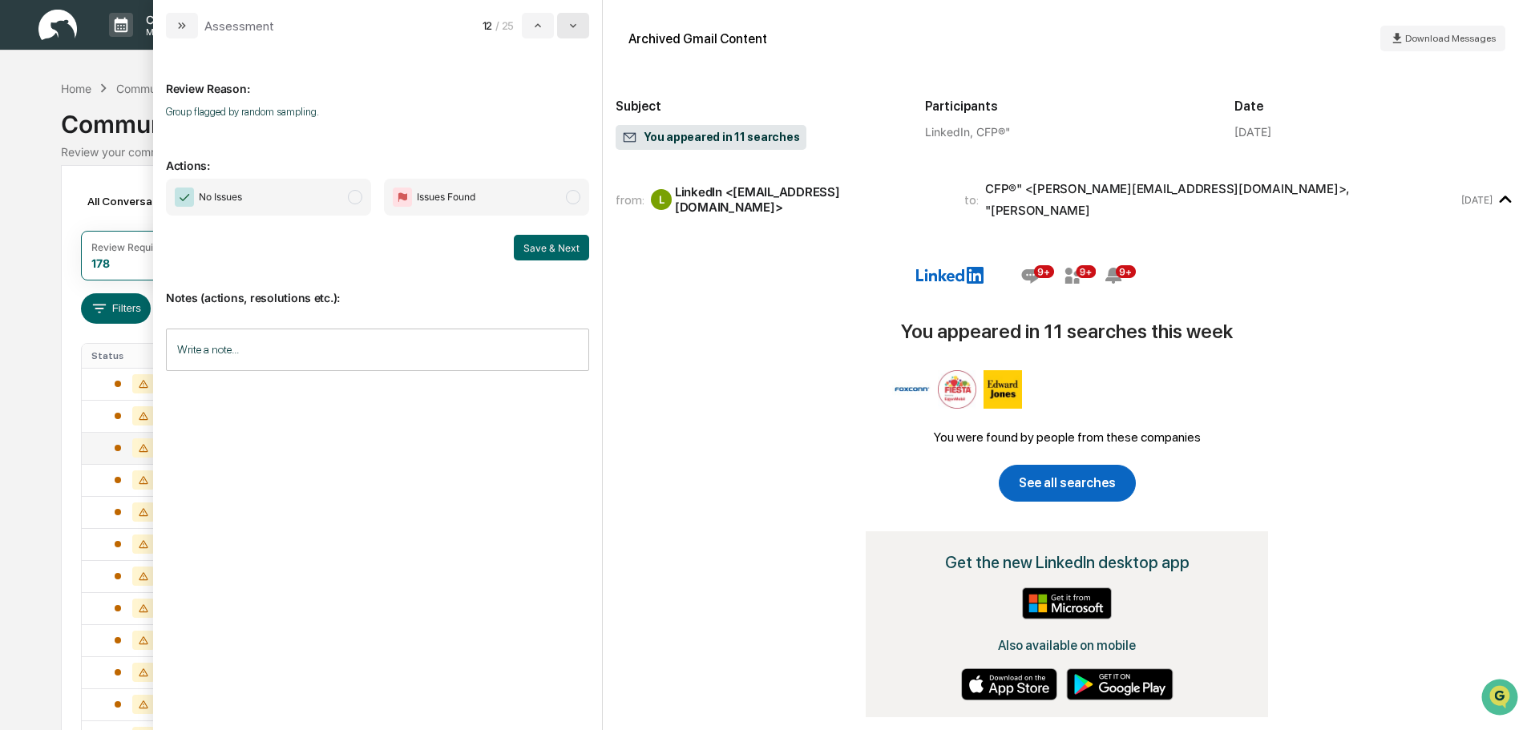
click at [568, 36] on button "modal" at bounding box center [573, 26] width 32 height 26
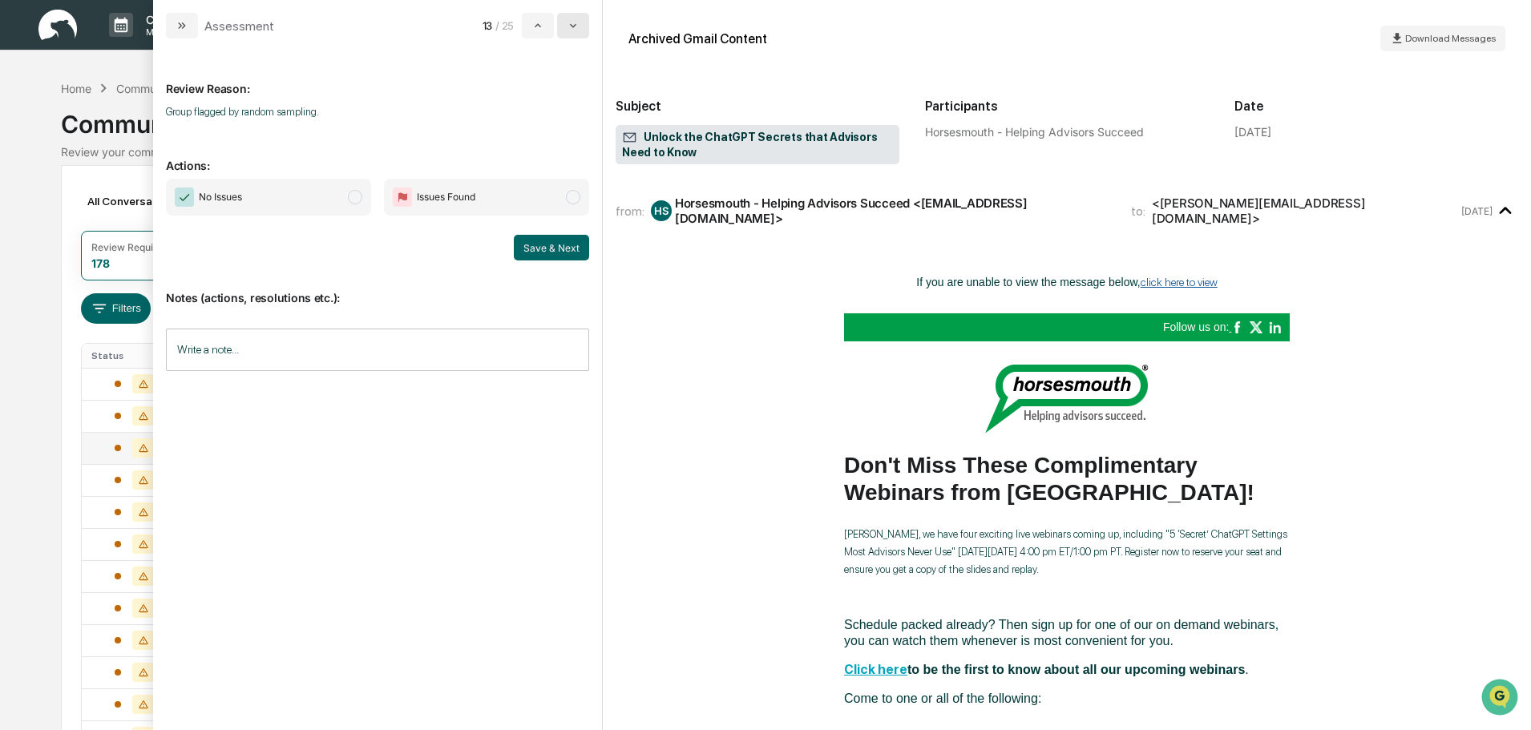
click at [568, 37] on button "modal" at bounding box center [573, 26] width 32 height 26
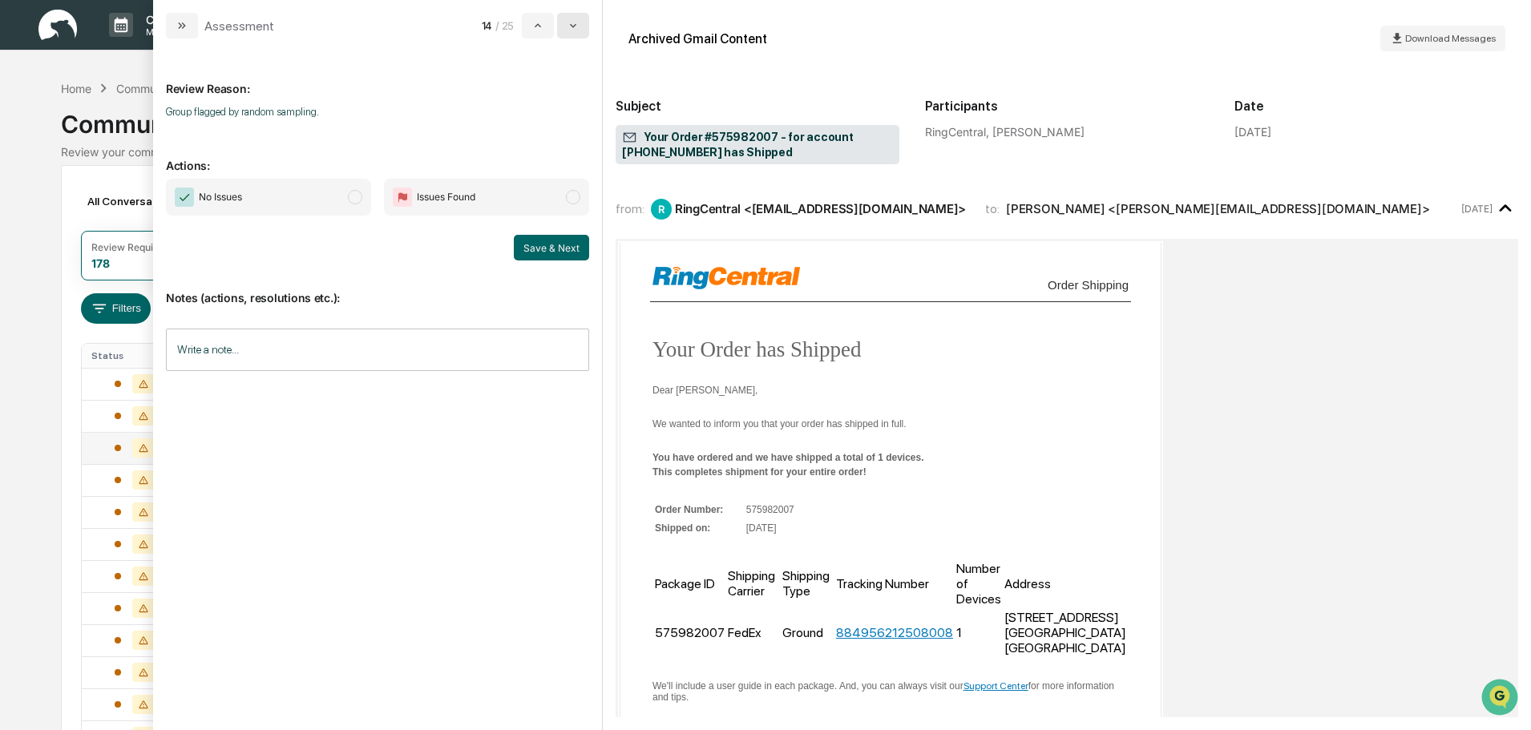
click at [568, 37] on button "modal" at bounding box center [573, 26] width 32 height 26
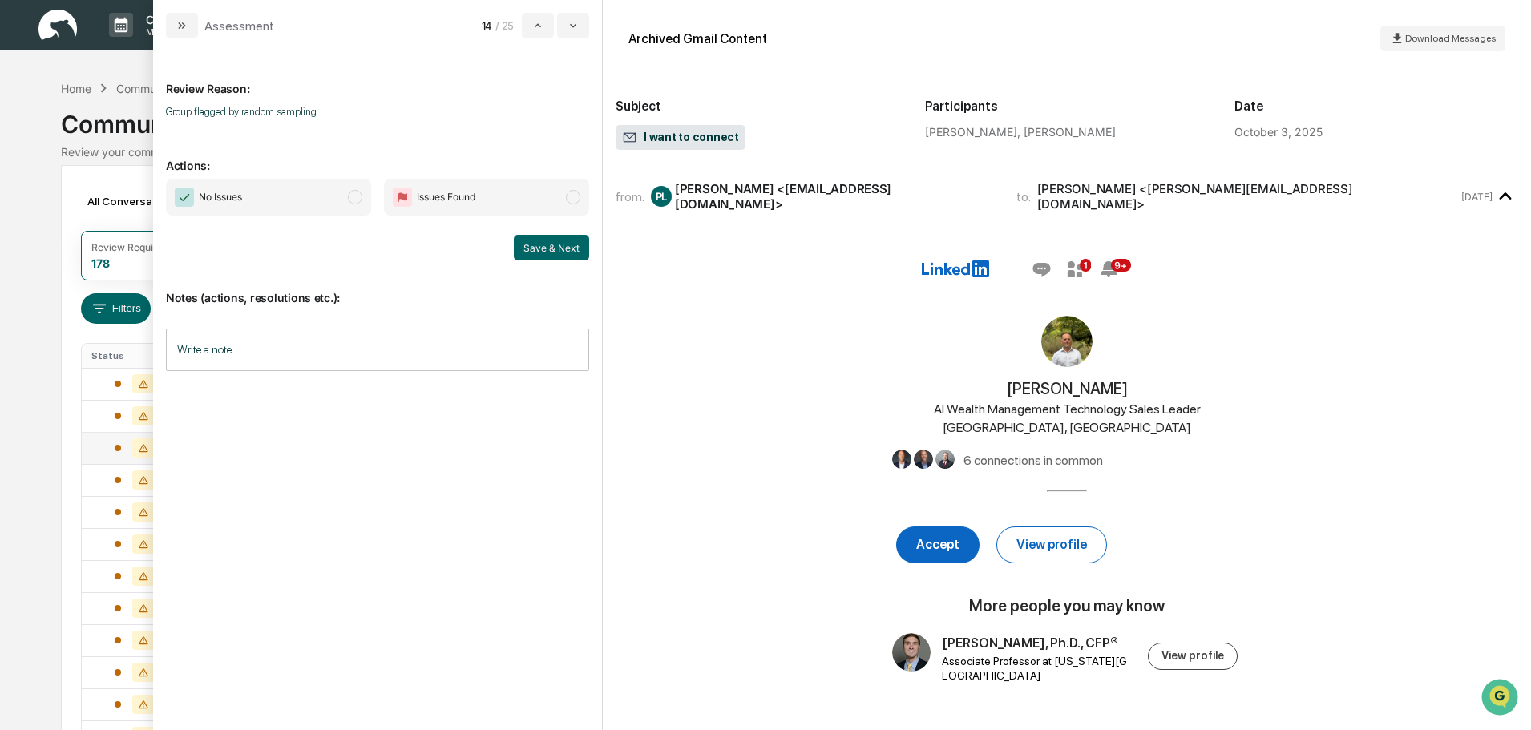
drag, startPoint x: 238, startPoint y: 200, endPoint x: 297, endPoint y: 213, distance: 59.9
click at [241, 200] on span "No Issues" at bounding box center [220, 197] width 43 height 16
click at [339, 200] on span "No Issues" at bounding box center [268, 197] width 205 height 37
click at [531, 248] on button "Save & Next" at bounding box center [551, 248] width 75 height 26
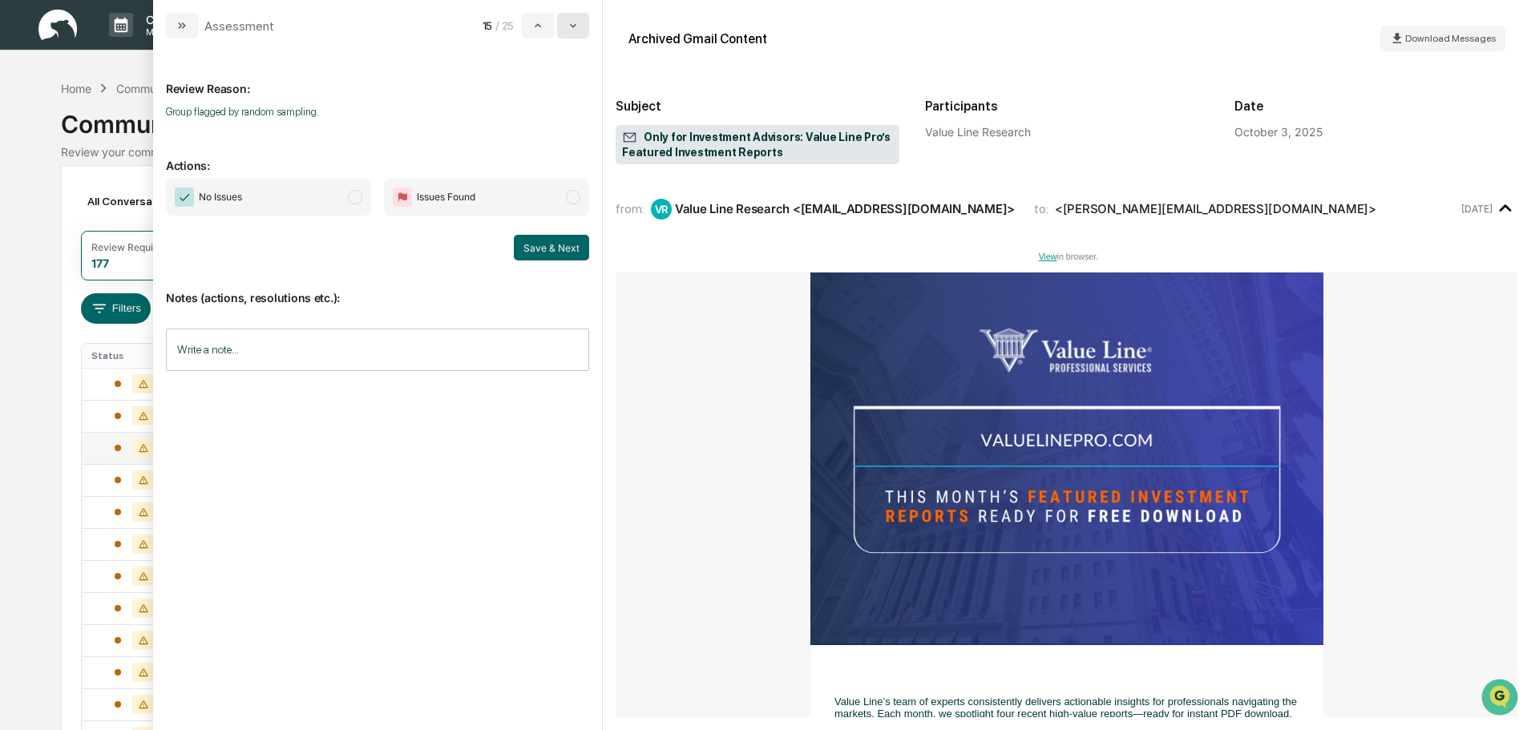
click at [566, 30] on button "modal" at bounding box center [573, 26] width 32 height 26
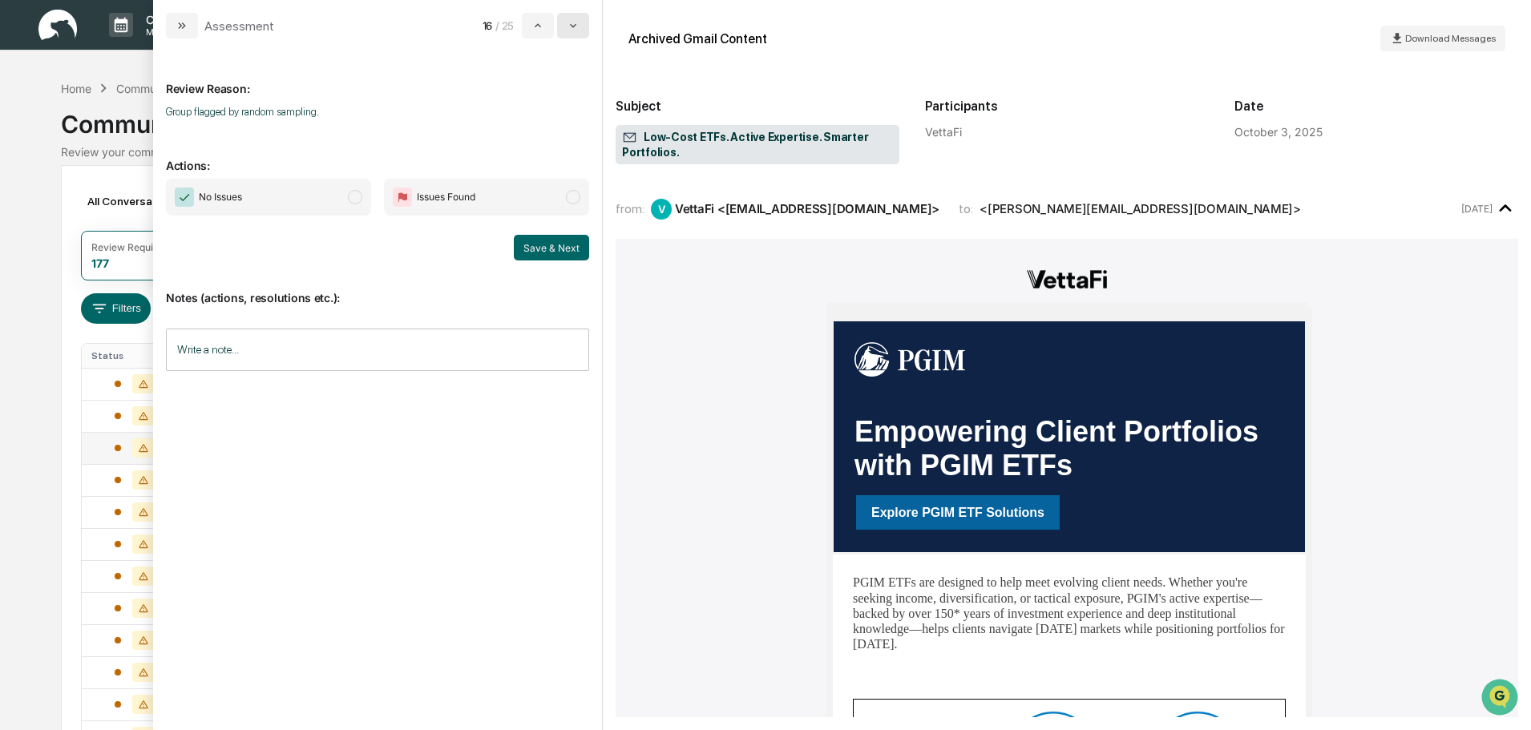
click at [569, 30] on icon "modal" at bounding box center [573, 25] width 13 height 13
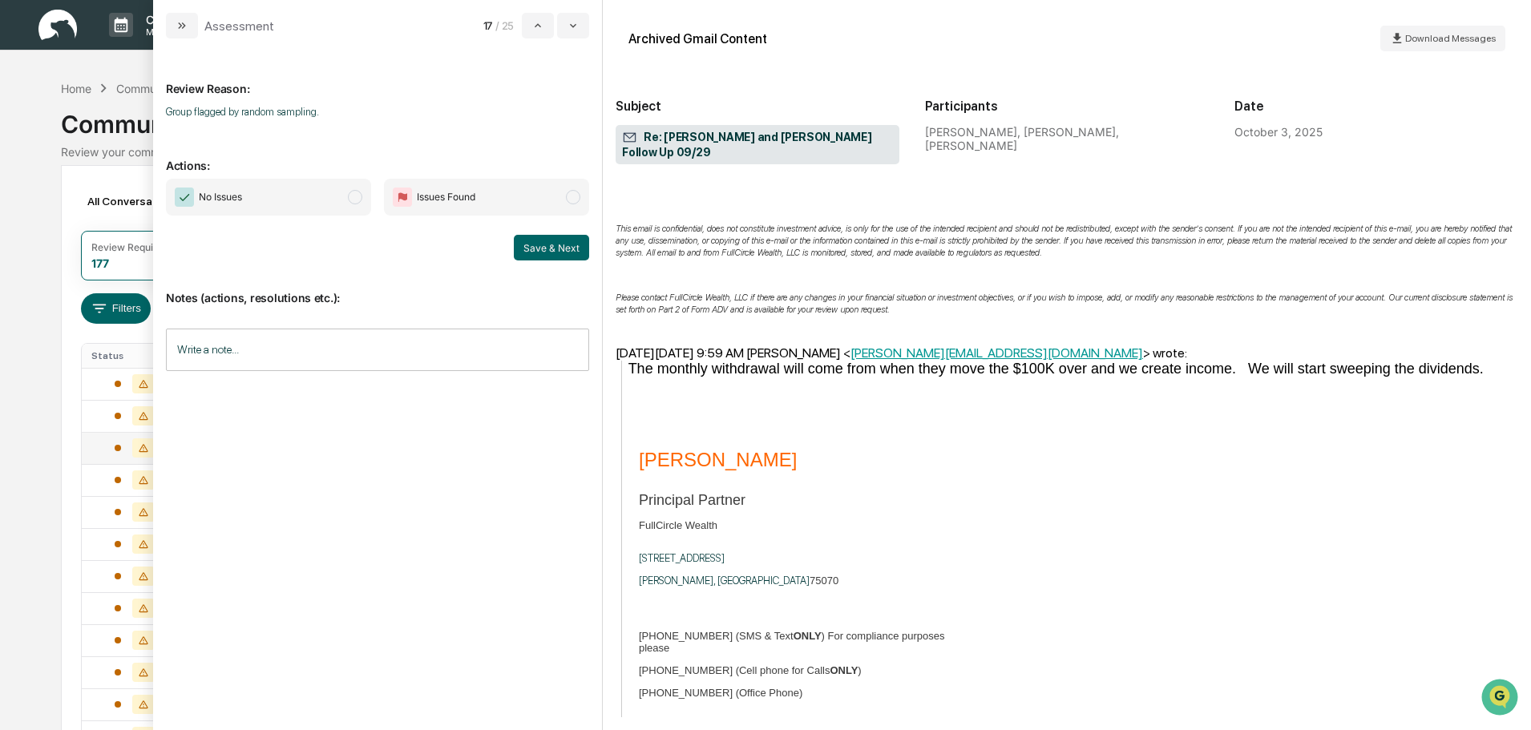
scroll to position [1122, 0]
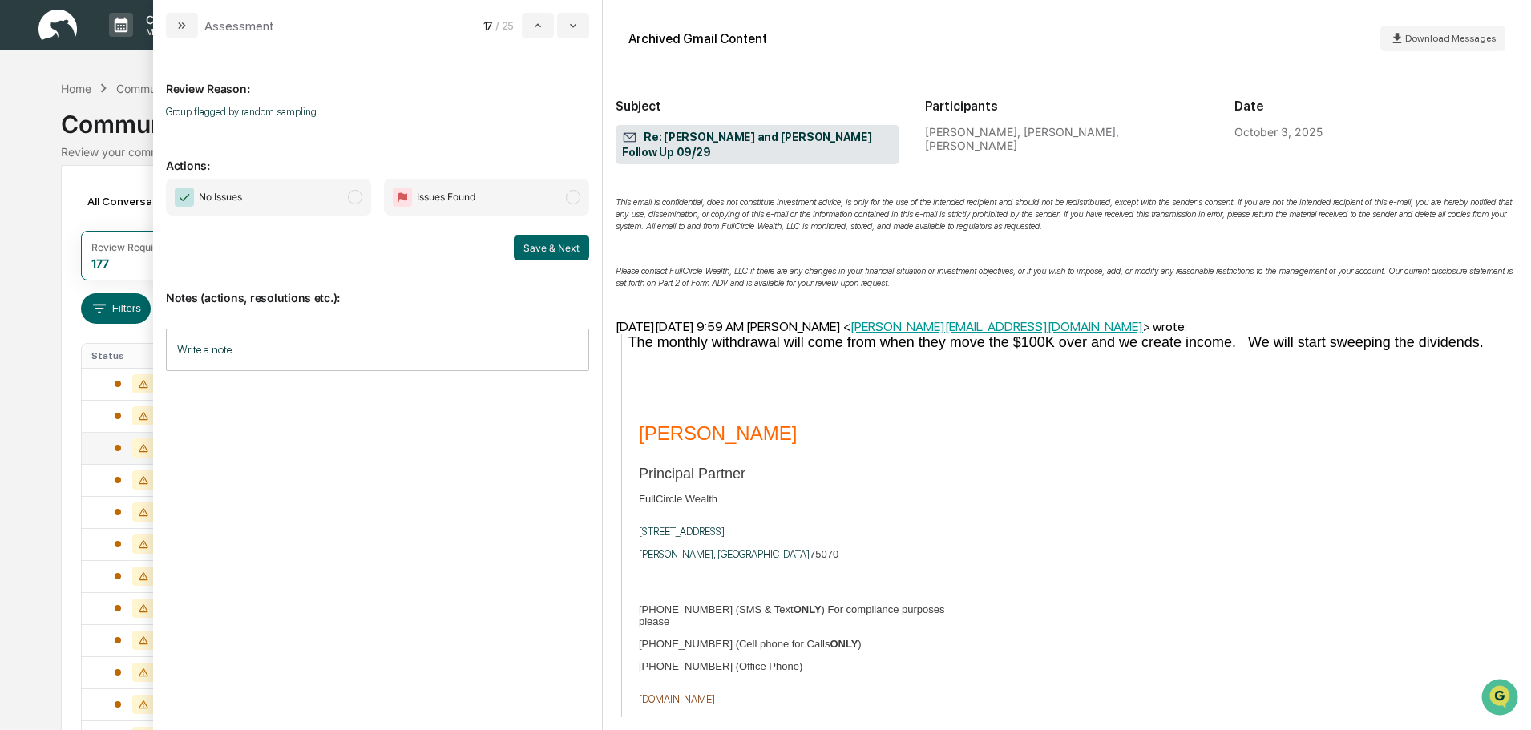
click at [339, 208] on span "No Issues" at bounding box center [268, 197] width 205 height 37
click at [568, 251] on button "Save & Next" at bounding box center [551, 248] width 75 height 26
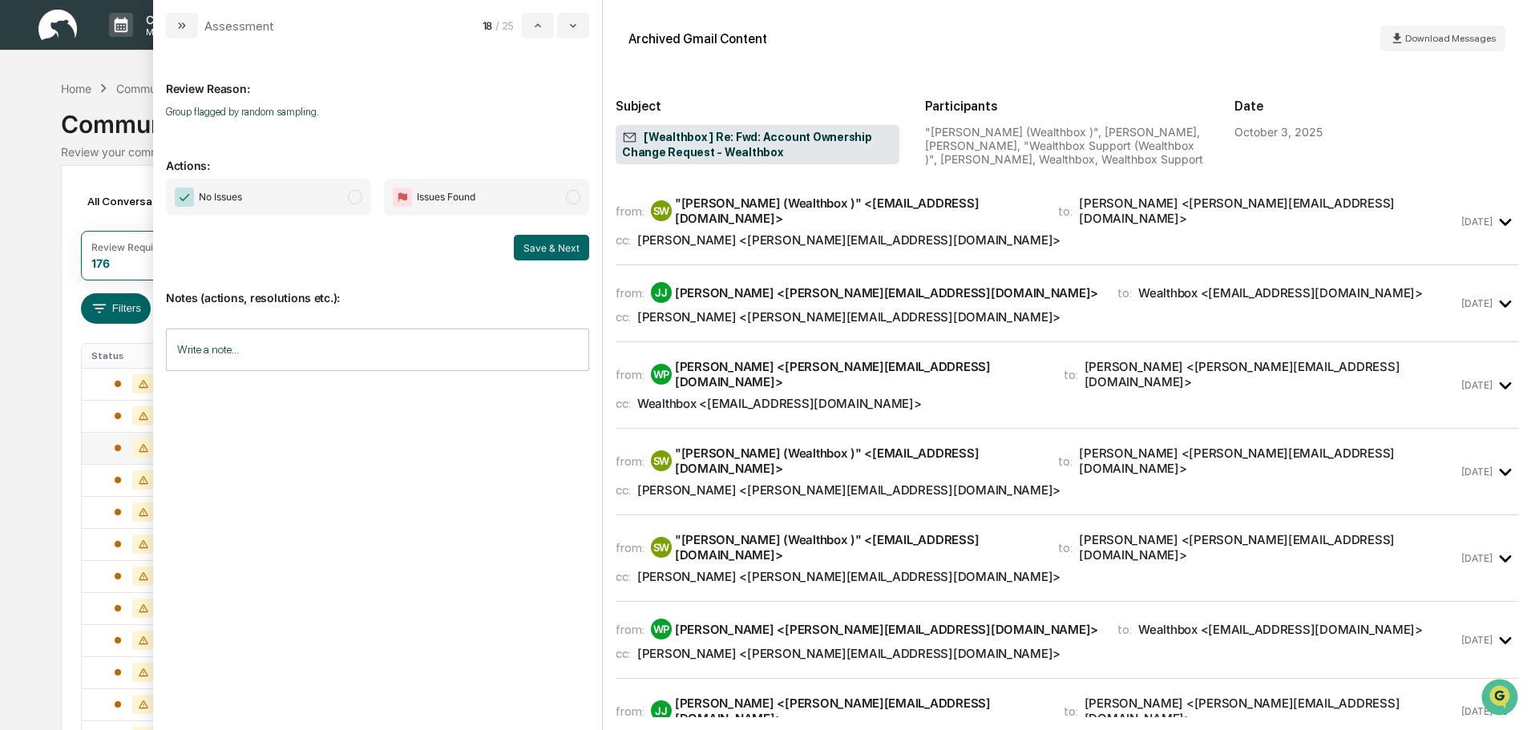
click at [350, 194] on span "modal" at bounding box center [355, 197] width 14 height 14
click at [526, 249] on button "Save & Next" at bounding box center [551, 248] width 75 height 26
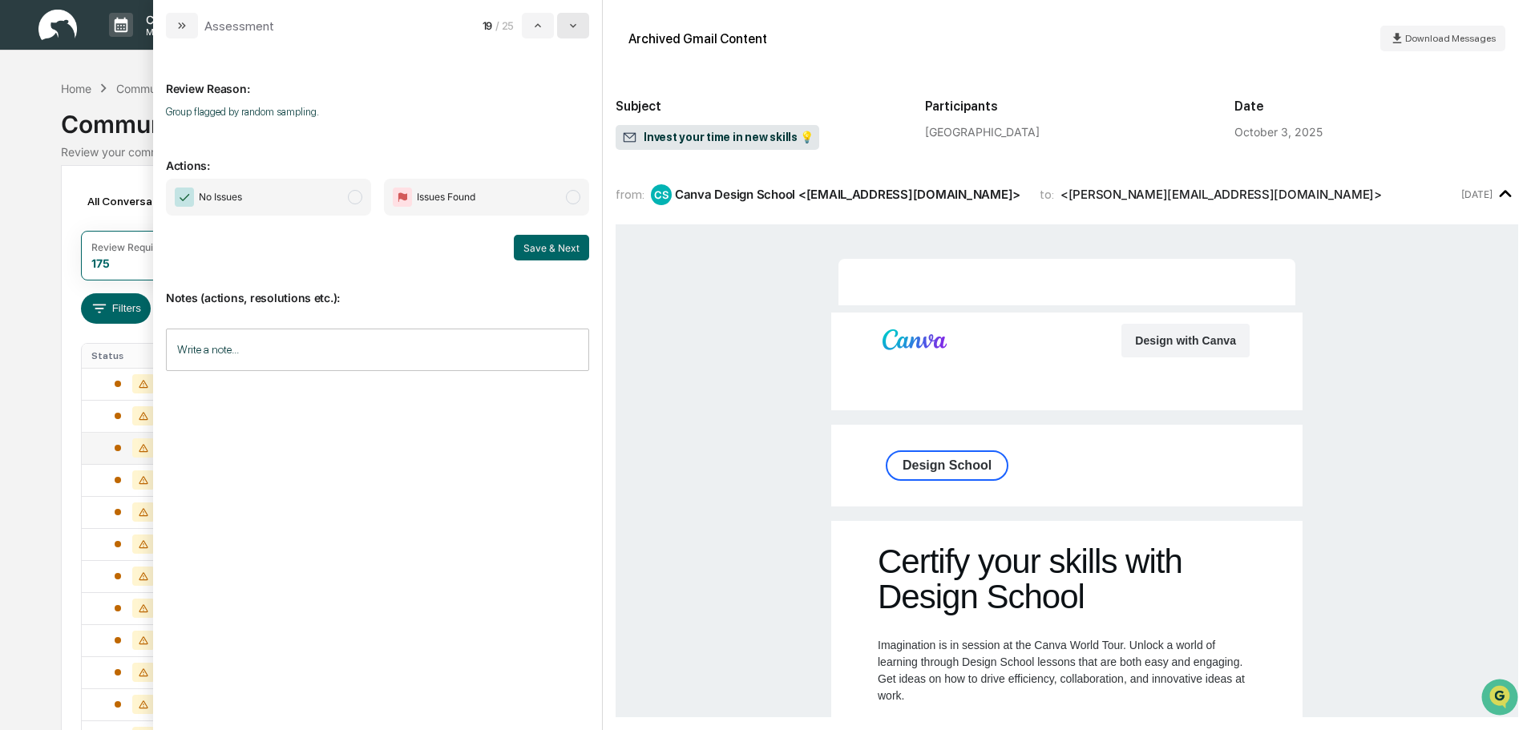
click at [565, 27] on button "modal" at bounding box center [573, 26] width 32 height 26
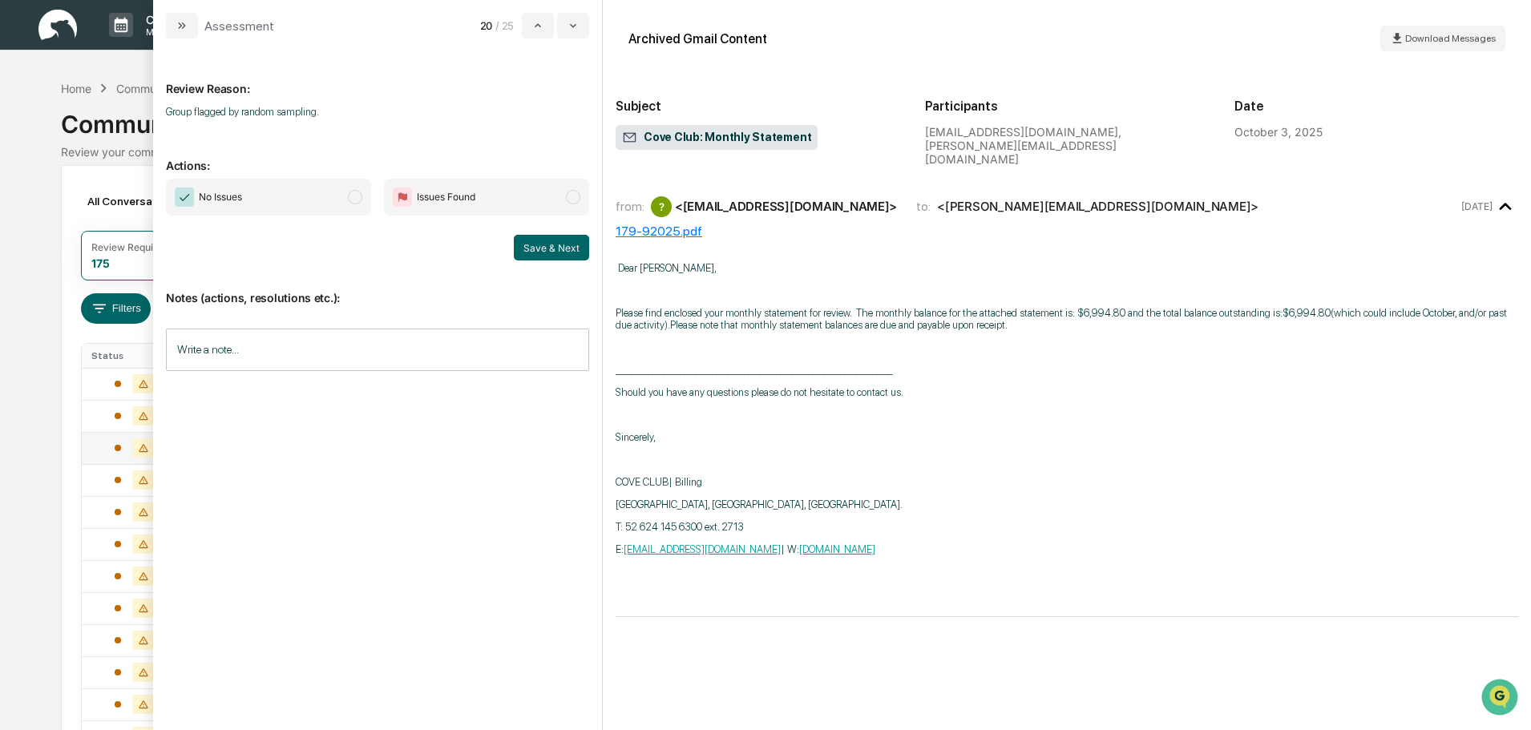
click at [346, 202] on span "No Issues" at bounding box center [268, 197] width 205 height 37
click at [340, 199] on span "No Issues" at bounding box center [268, 197] width 205 height 37
click at [558, 247] on button "Save & Next" at bounding box center [551, 248] width 75 height 26
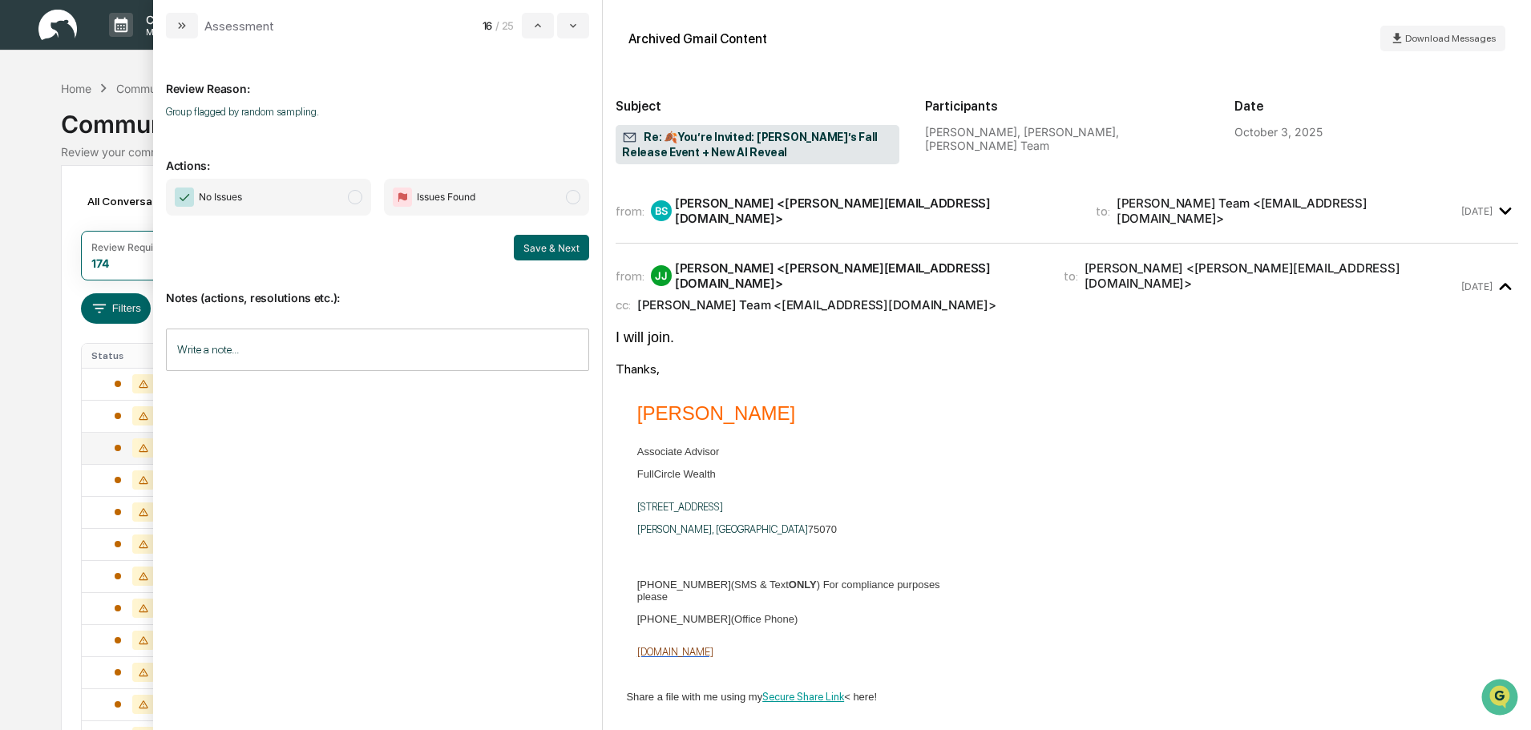
click at [898, 219] on div "BS Brent Sikes <brent@fullcircle-wealth.com>" at bounding box center [864, 211] width 426 height 30
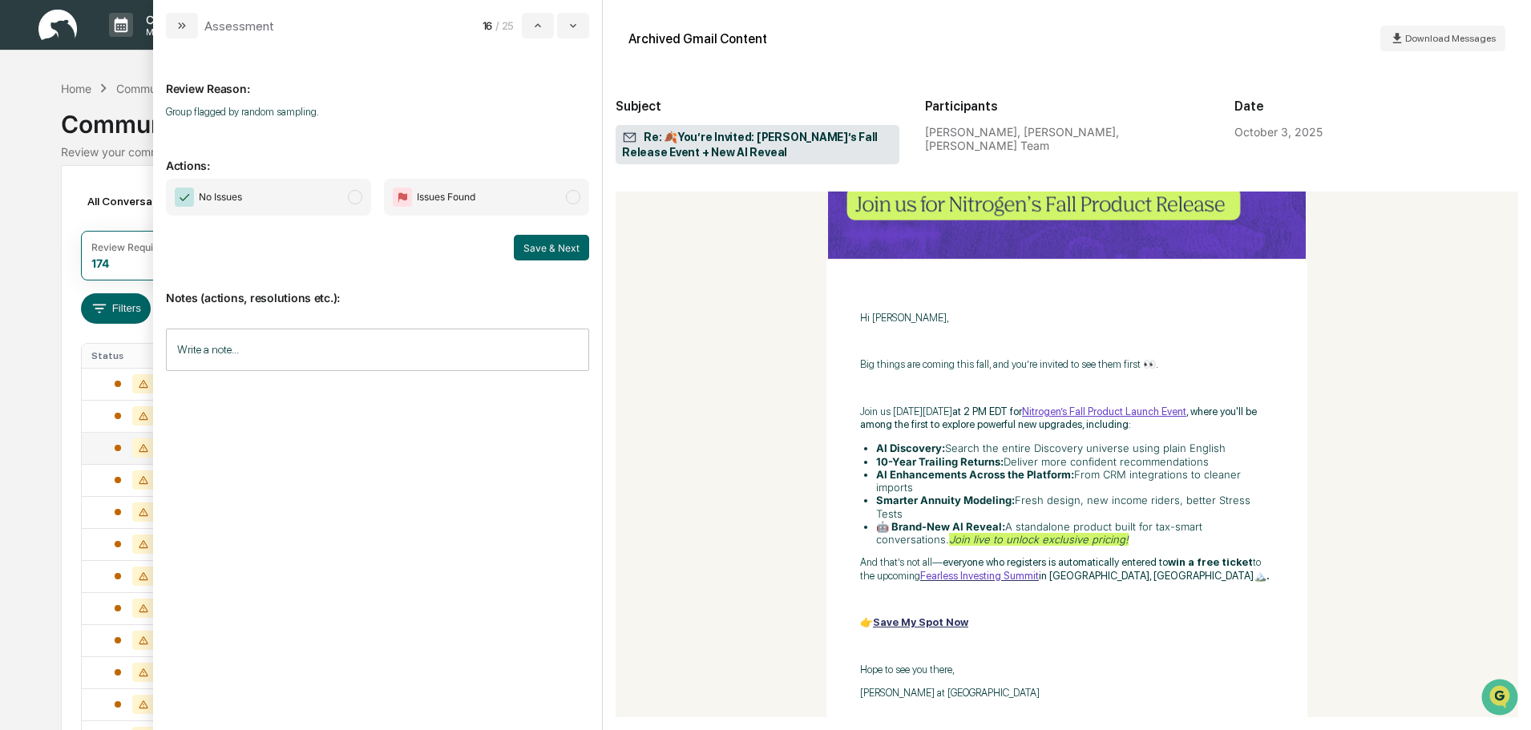
scroll to position [1122, 0]
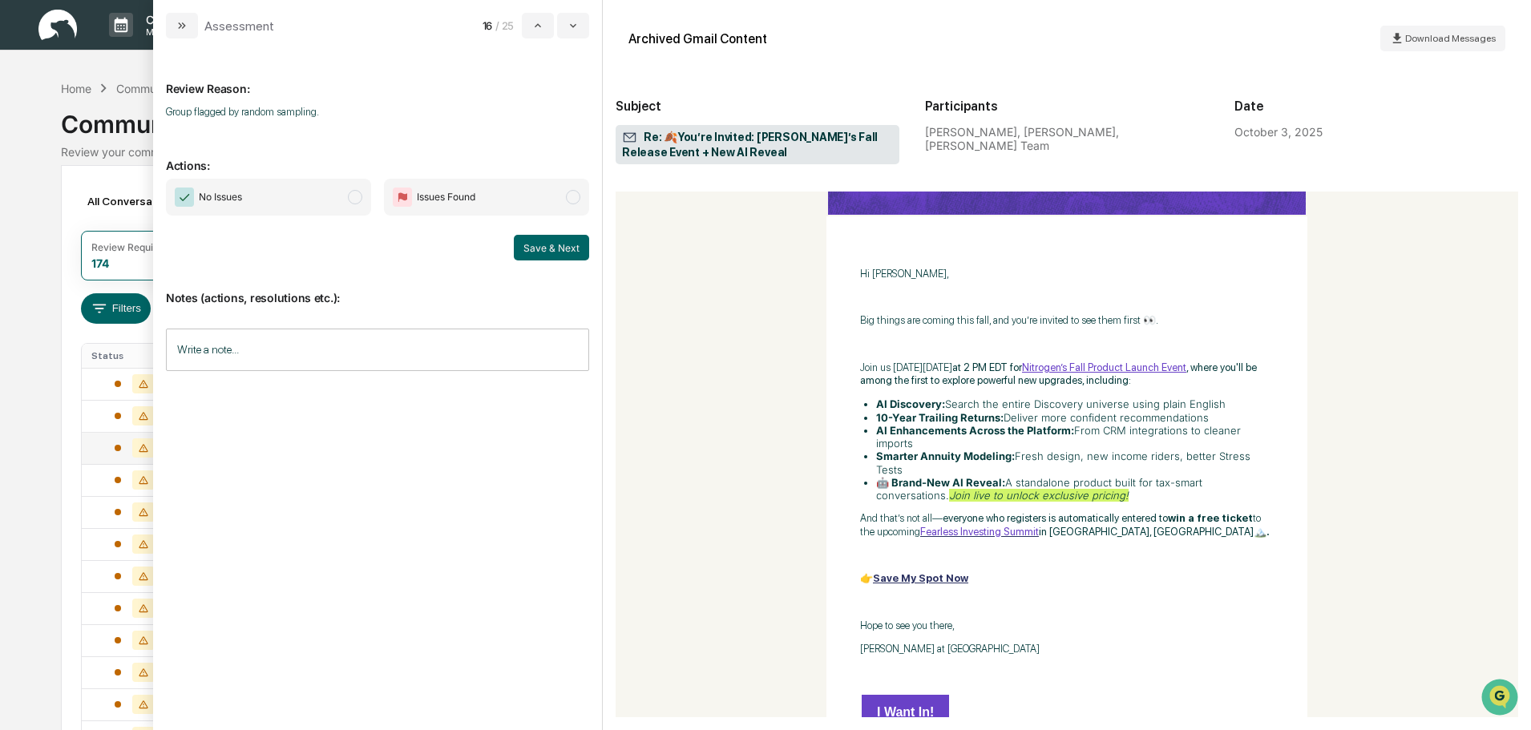
drag, startPoint x: 311, startPoint y: 209, endPoint x: 330, endPoint y: 212, distance: 19.4
click at [313, 209] on span "No Issues" at bounding box center [268, 197] width 205 height 37
click at [554, 257] on button "Save & Next" at bounding box center [551, 248] width 75 height 26
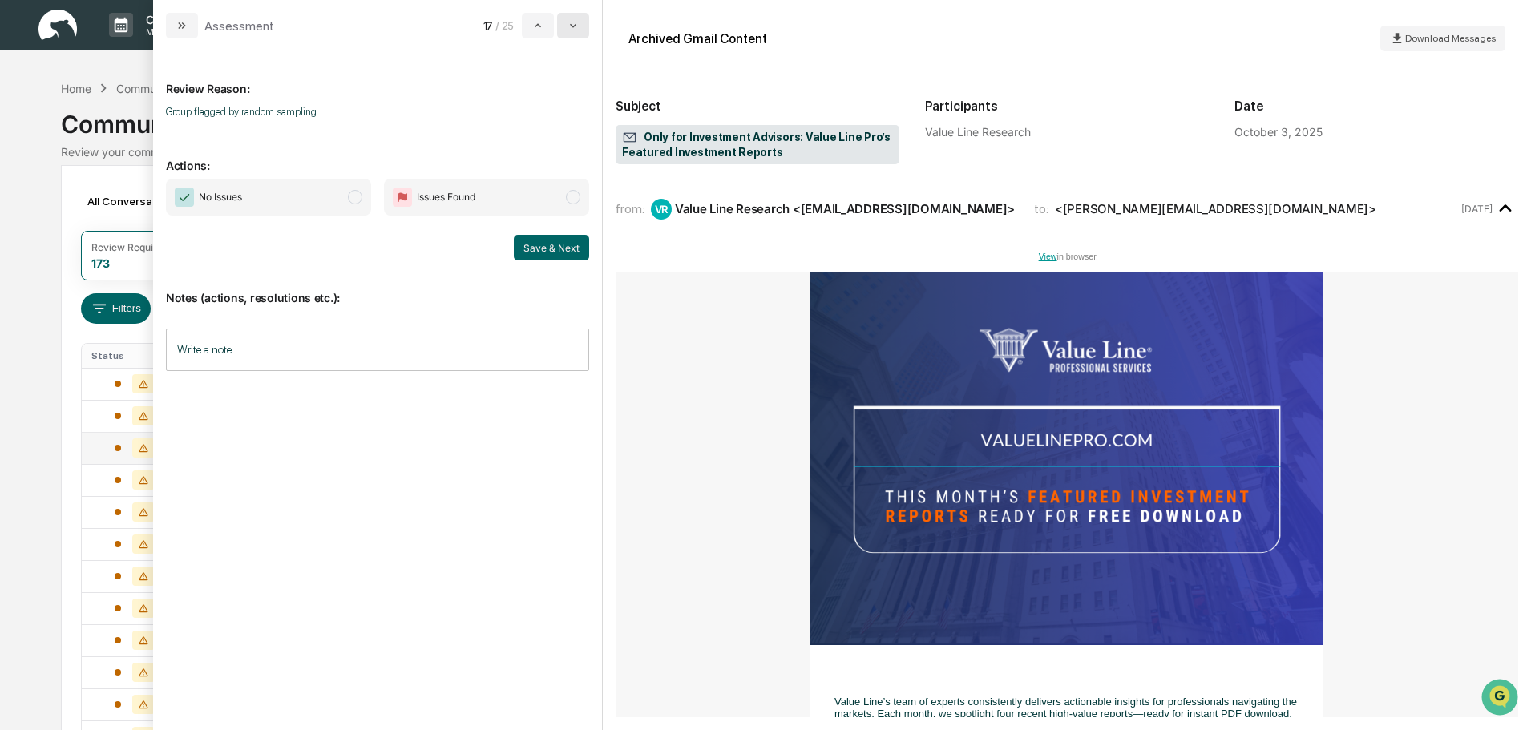
click at [584, 29] on button "modal" at bounding box center [573, 26] width 32 height 26
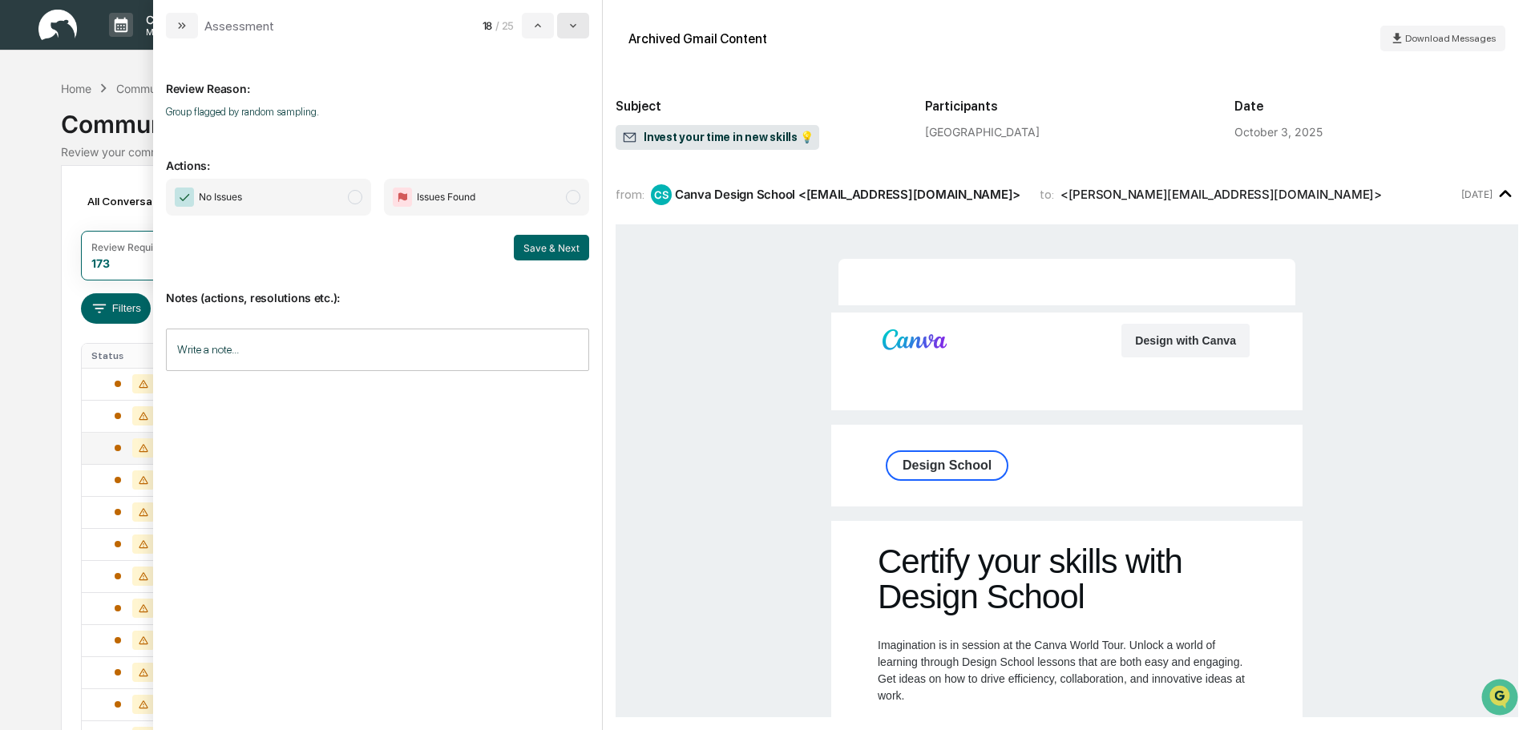
click at [584, 29] on button "modal" at bounding box center [573, 26] width 32 height 26
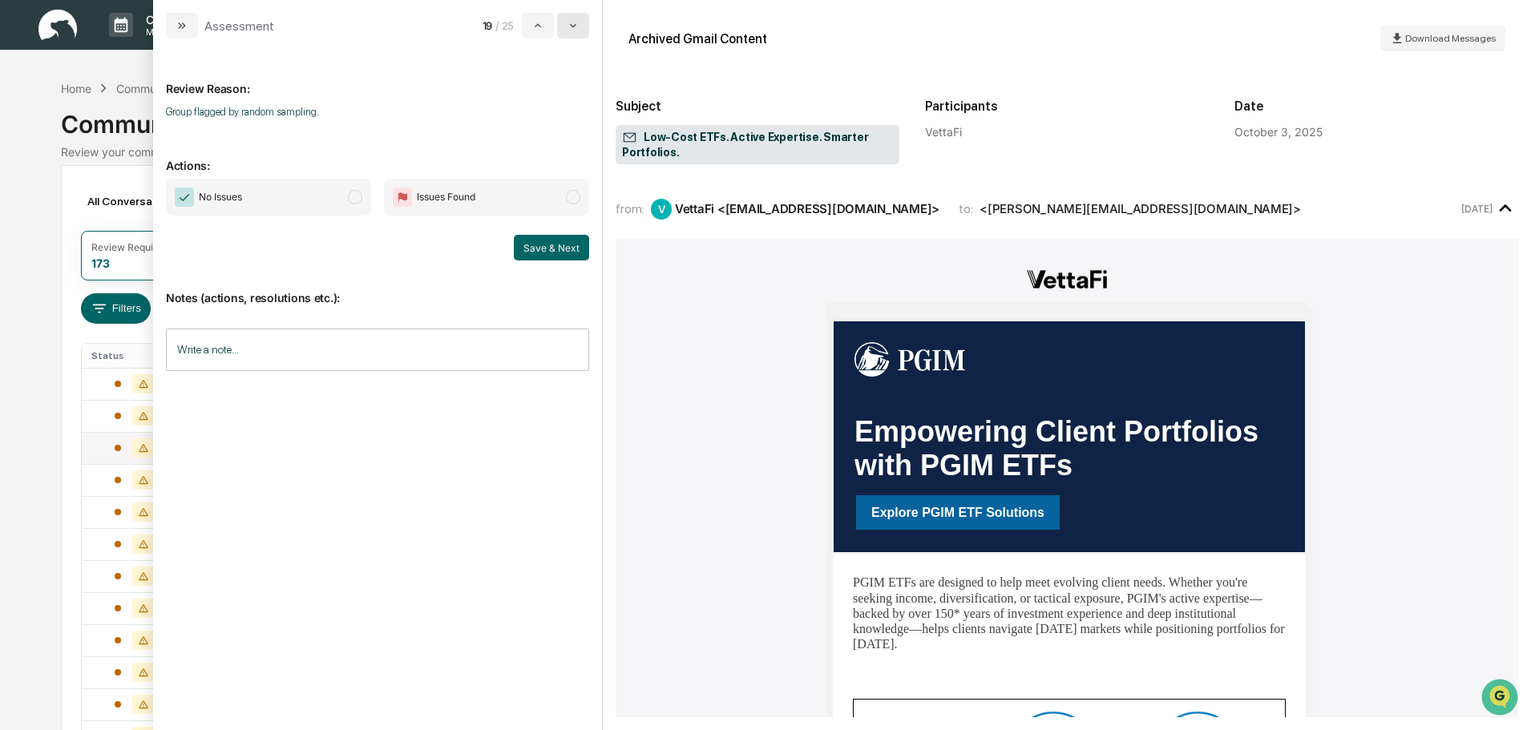
click at [584, 29] on button "modal" at bounding box center [573, 26] width 32 height 26
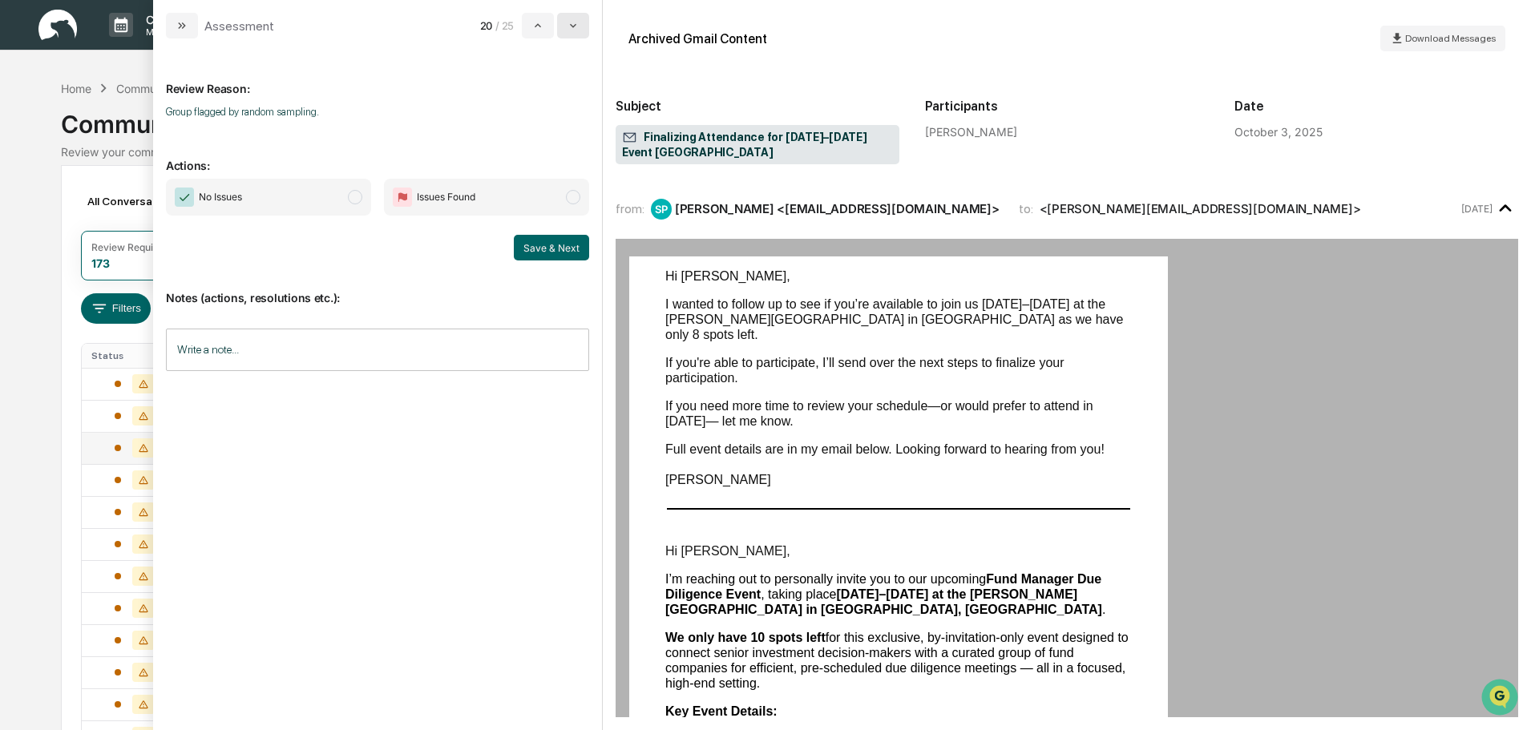
click at [585, 29] on button "modal" at bounding box center [573, 26] width 32 height 26
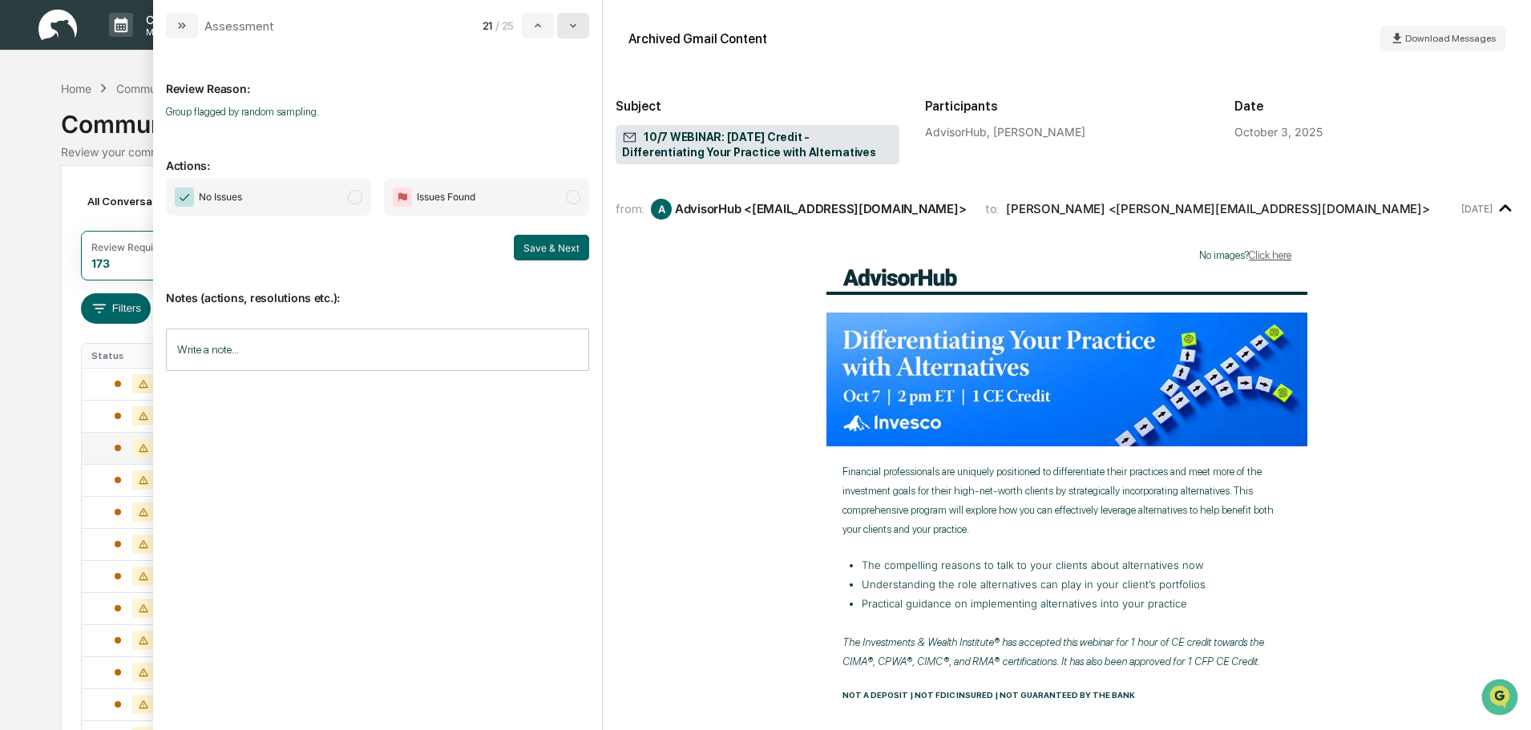
click at [585, 29] on button "modal" at bounding box center [573, 26] width 32 height 26
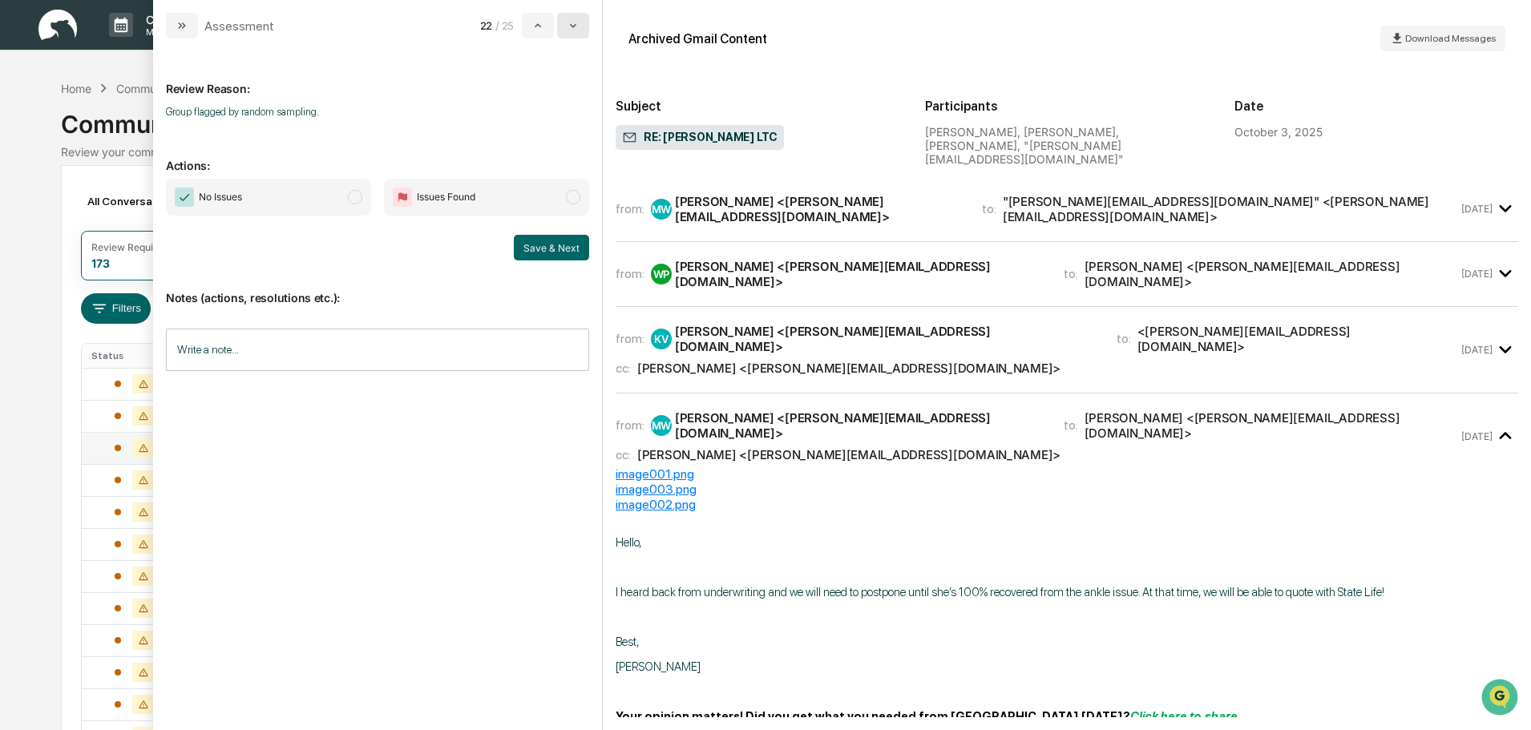
click at [585, 29] on button "modal" at bounding box center [573, 26] width 32 height 26
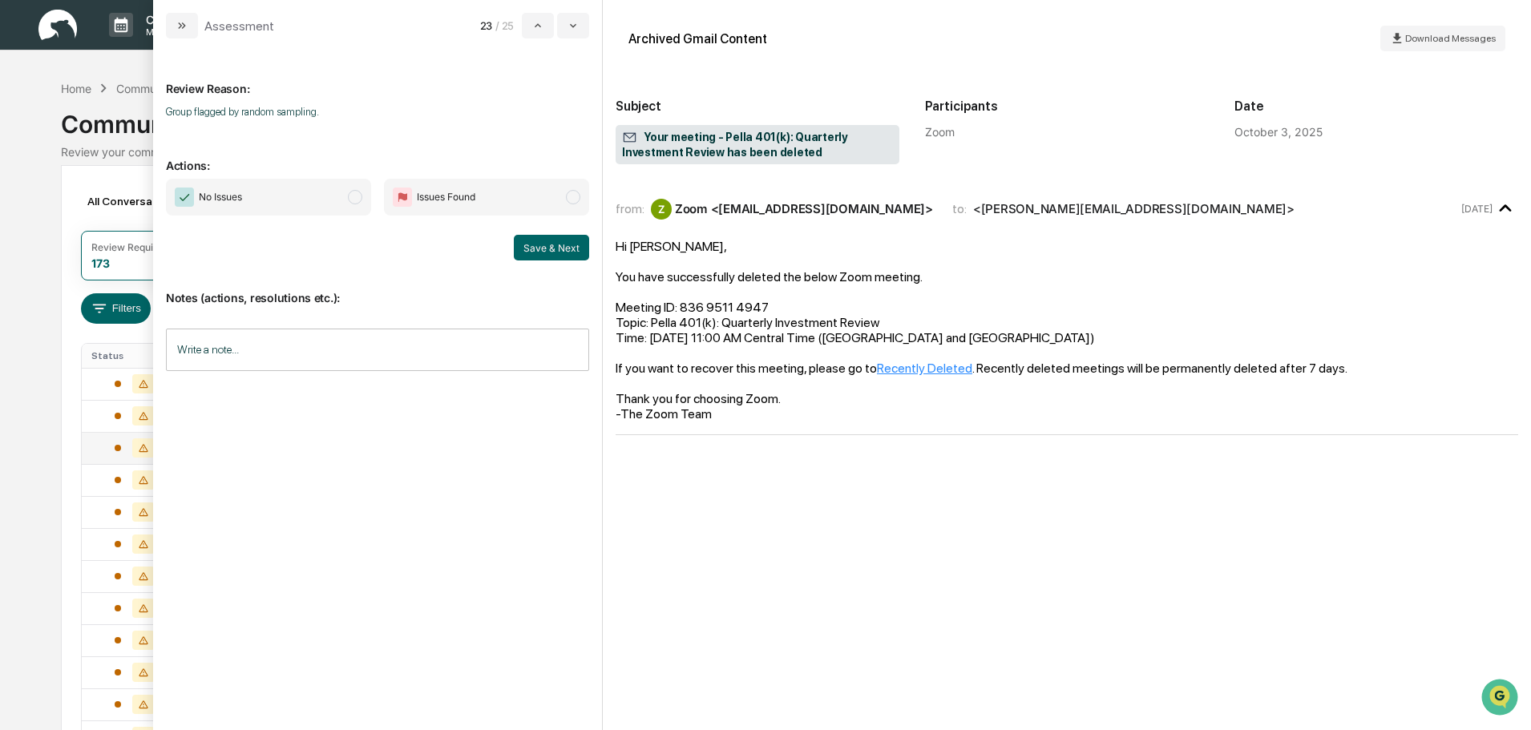
click at [297, 201] on span "No Issues" at bounding box center [268, 197] width 205 height 37
drag, startPoint x: 578, startPoint y: 250, endPoint x: 584, endPoint y: 212, distance: 38.1
click at [577, 249] on button "Save & Next" at bounding box center [551, 248] width 75 height 26
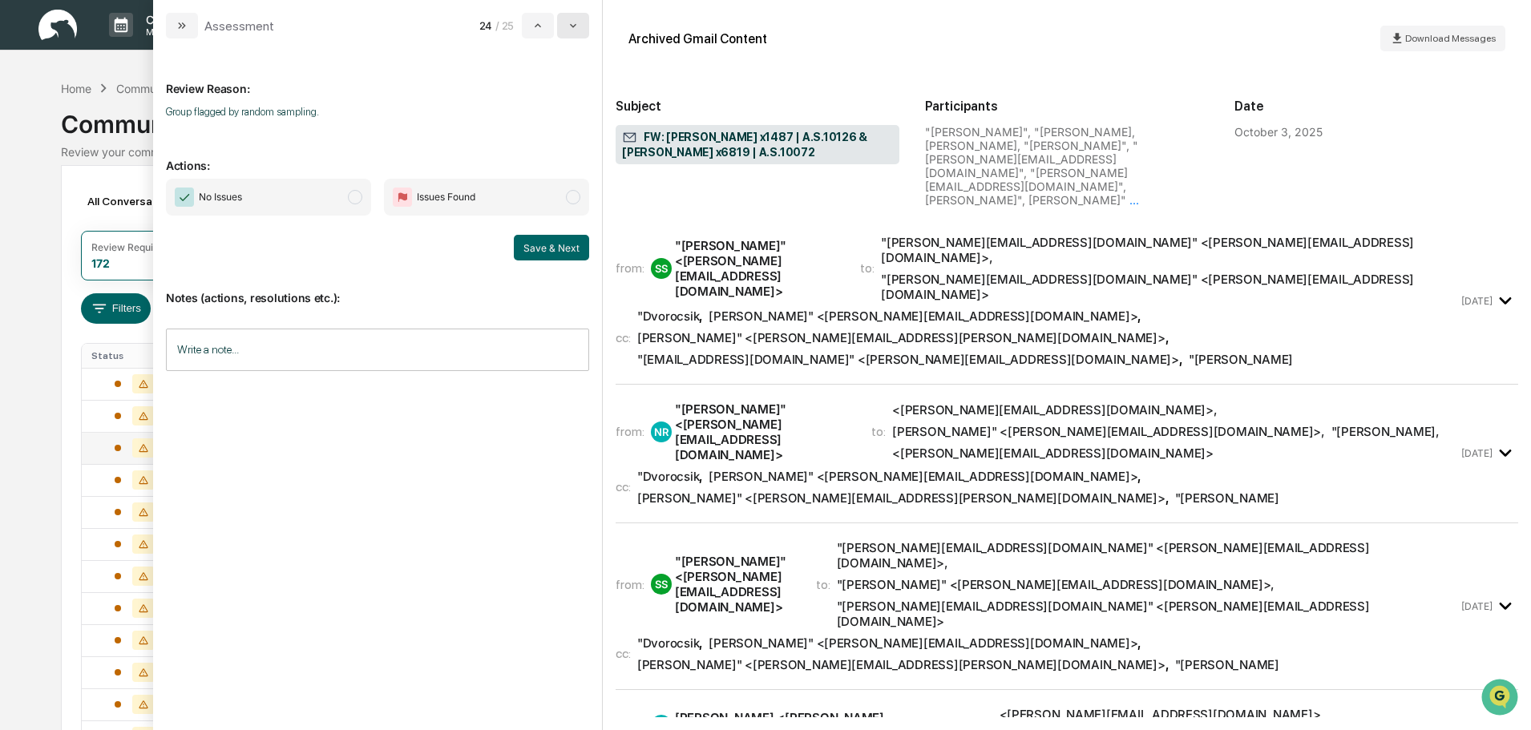
click at [571, 23] on icon "modal" at bounding box center [573, 25] width 13 height 13
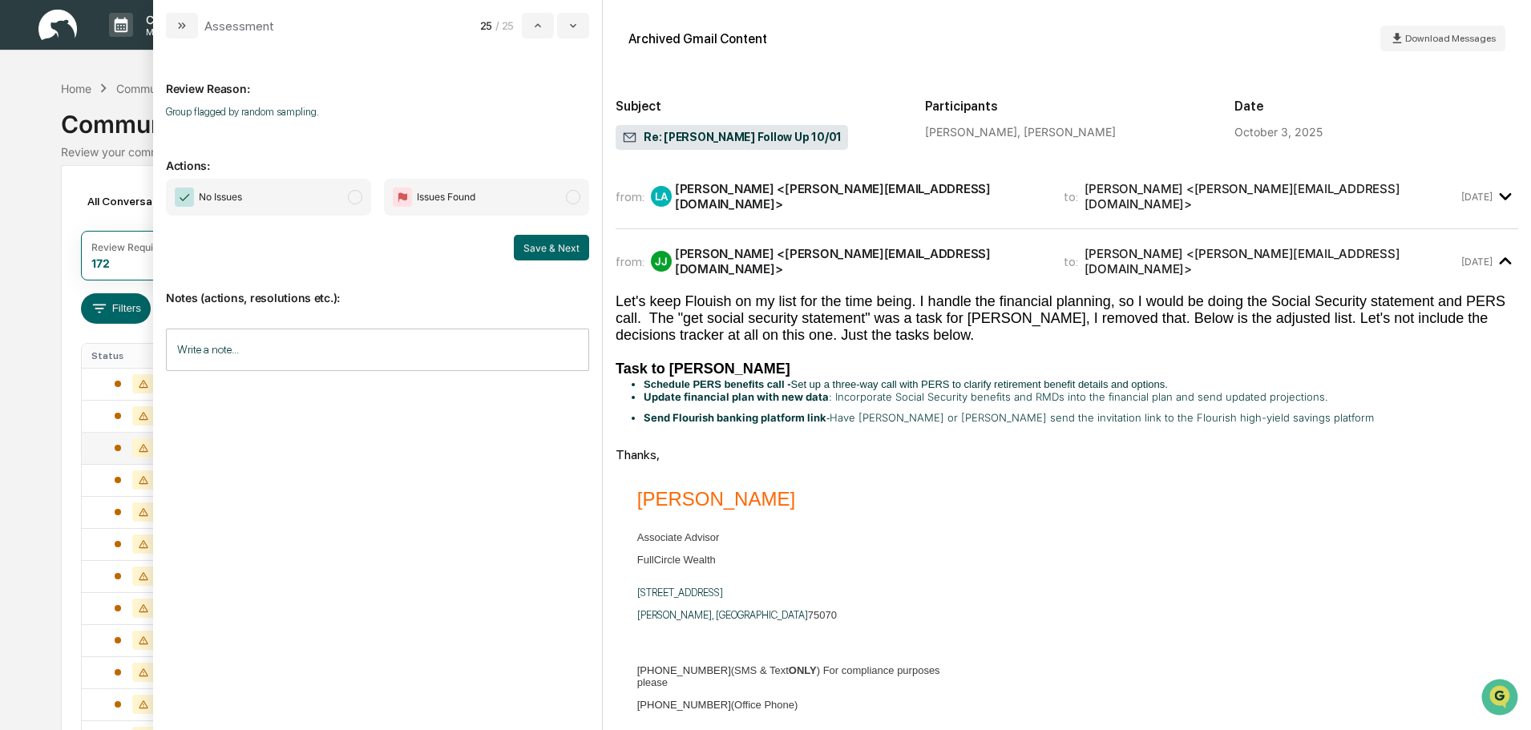
click at [334, 196] on span "No Issues" at bounding box center [268, 197] width 205 height 37
click at [562, 248] on button "Save & Next" at bounding box center [551, 248] width 75 height 26
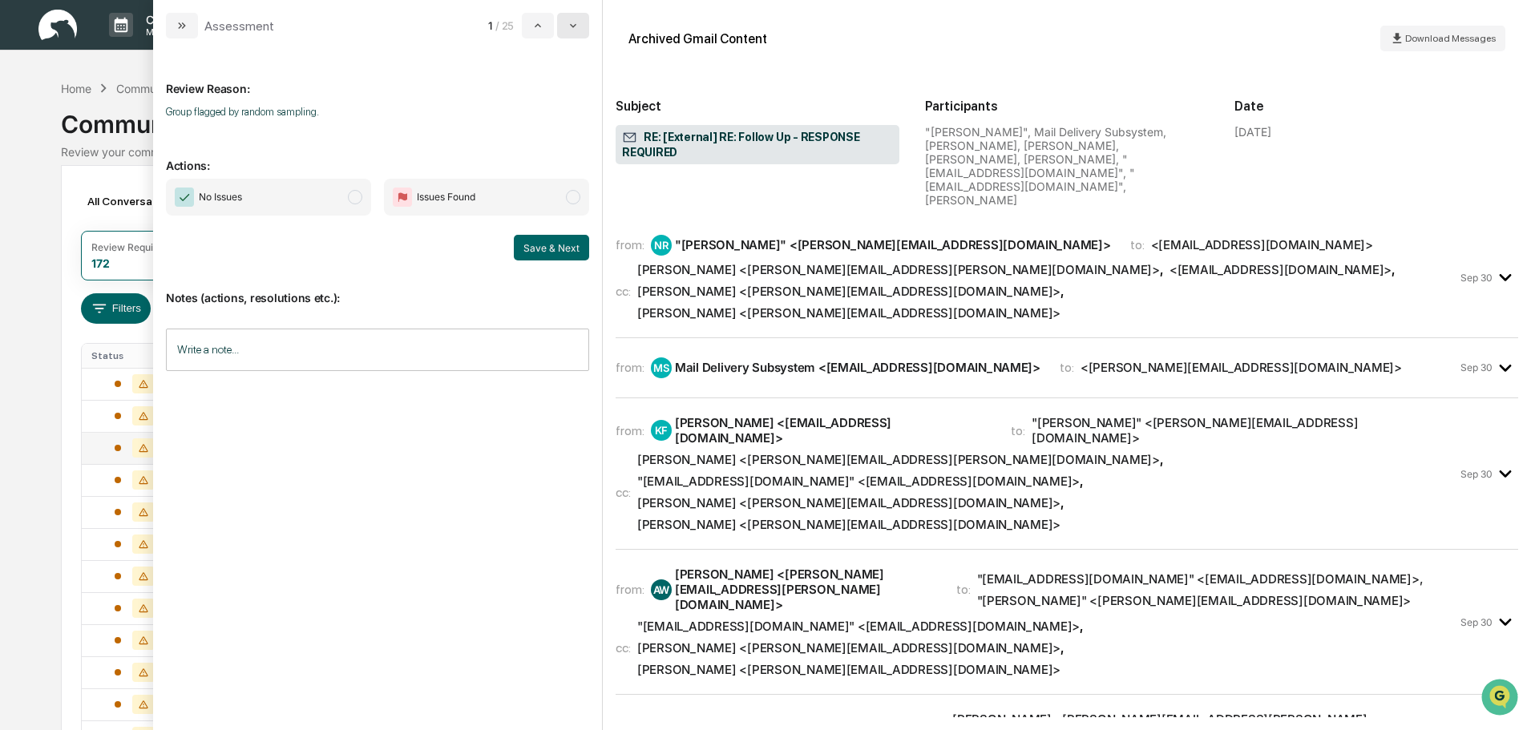
click at [573, 26] on icon "modal" at bounding box center [573, 26] width 6 height 4
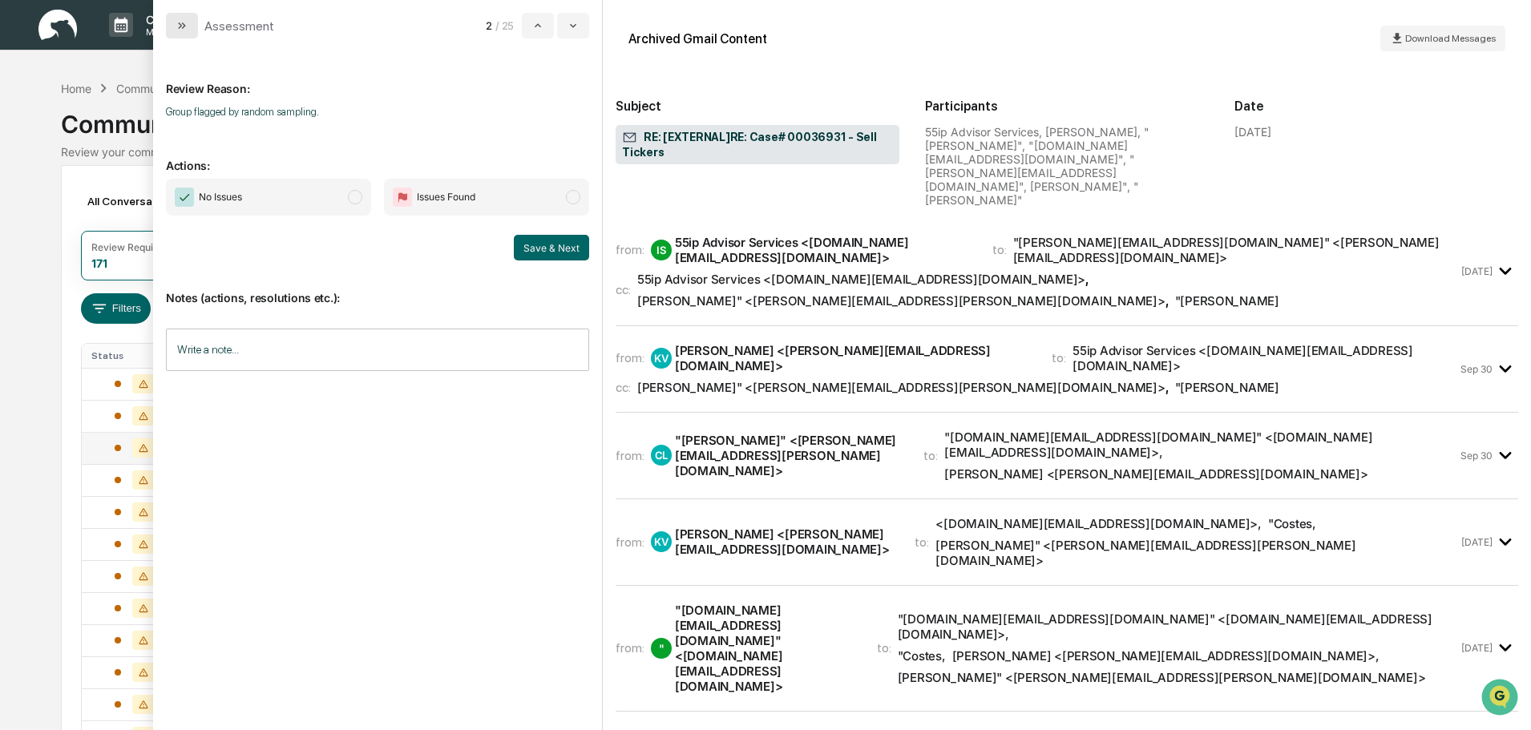
click at [184, 24] on icon "modal" at bounding box center [184, 25] width 4 height 6
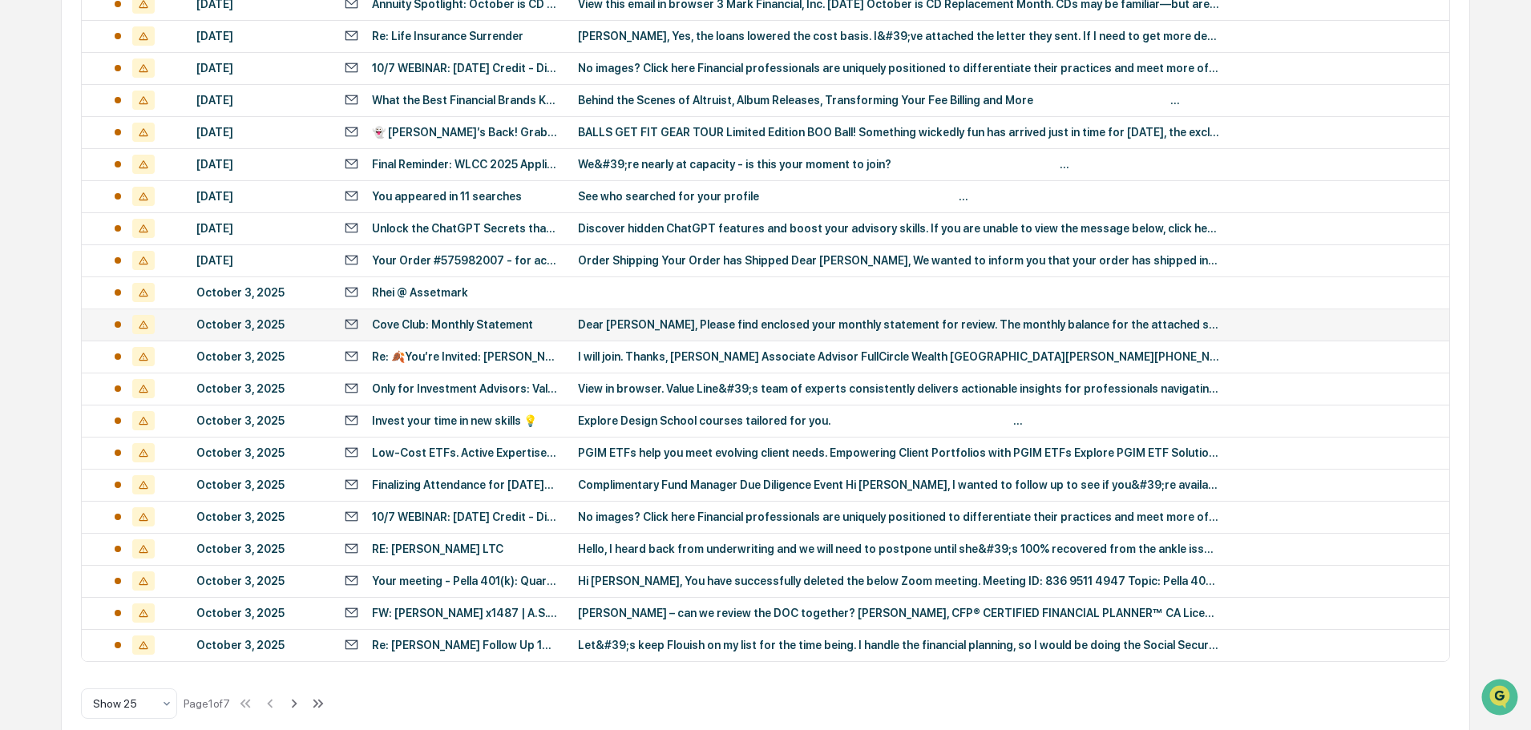
scroll to position [531, 0]
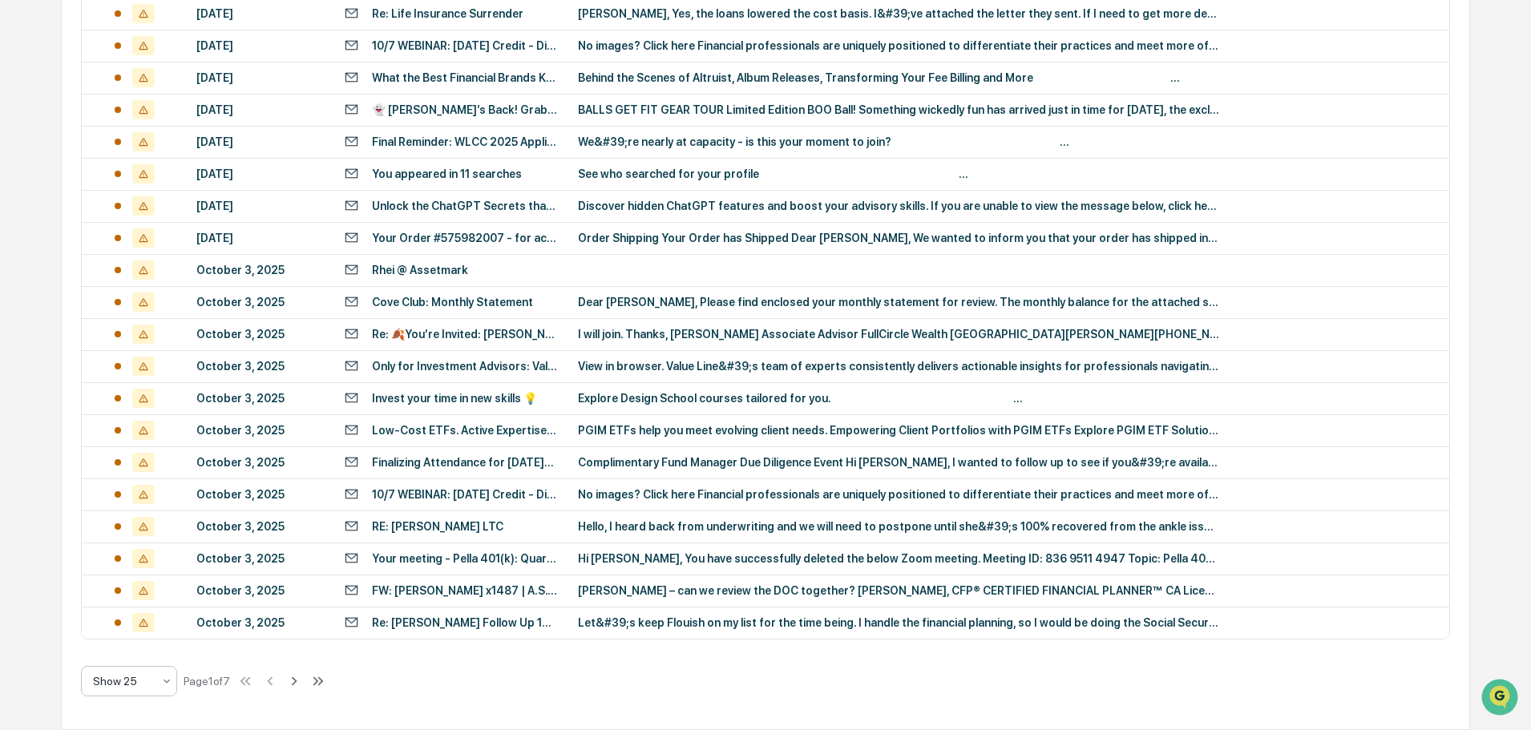
click at [155, 685] on div "Show 25" at bounding box center [122, 681] width 75 height 22
click at [133, 644] on div "Show 100" at bounding box center [129, 640] width 95 height 32
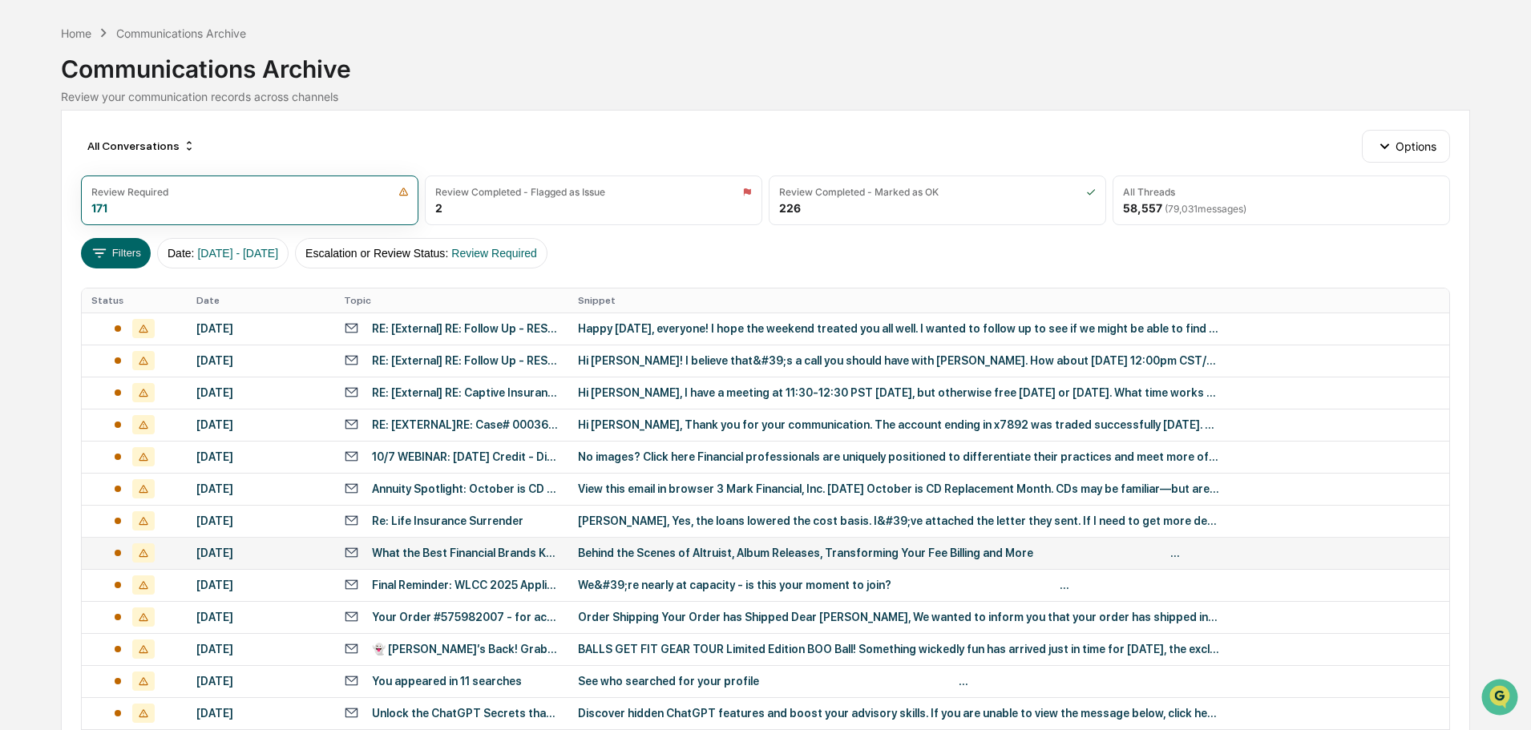
scroll to position [80, 0]
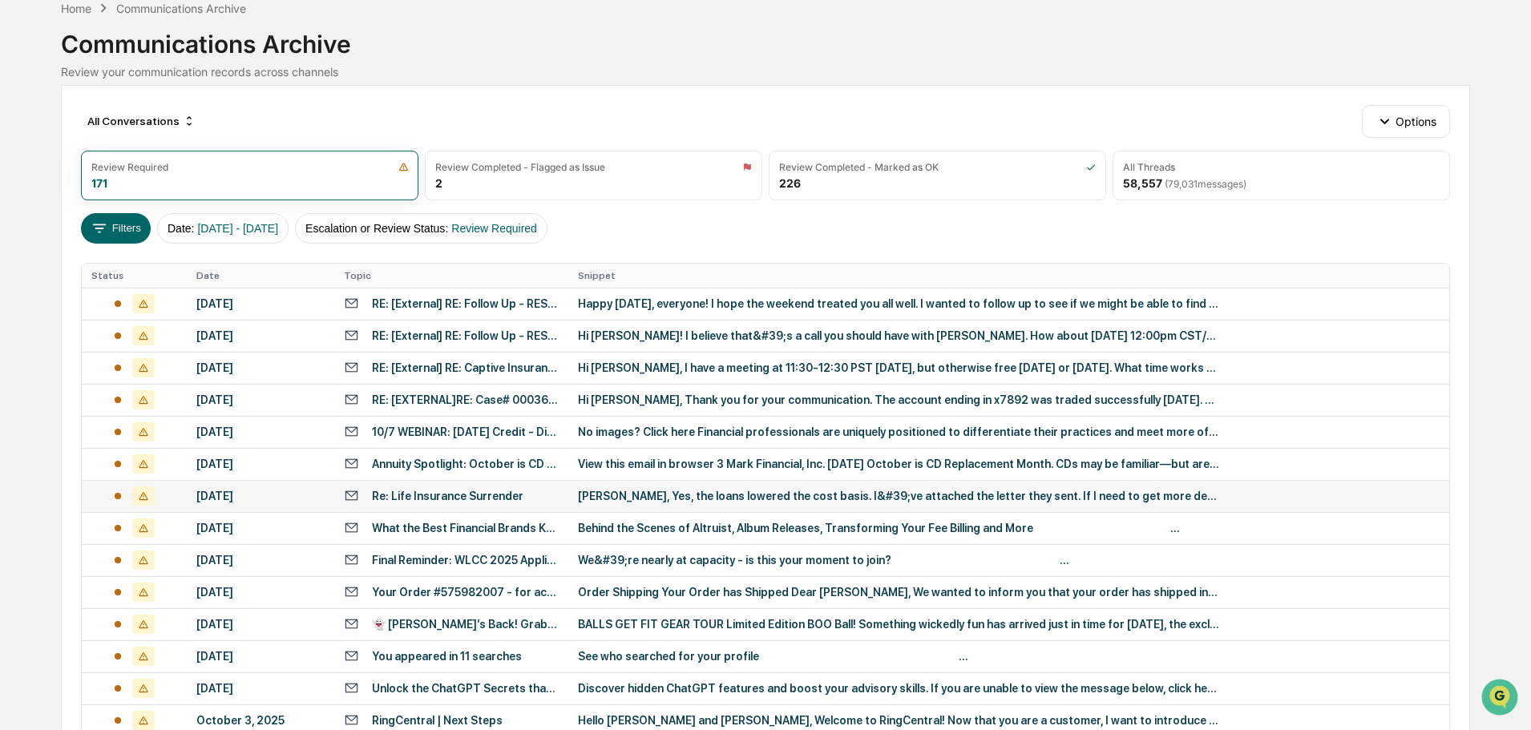
click at [583, 496] on div "Brent, Yes, the loans lowered the cost basis. I&#39;ve attached the letter they…" at bounding box center [898, 496] width 641 height 13
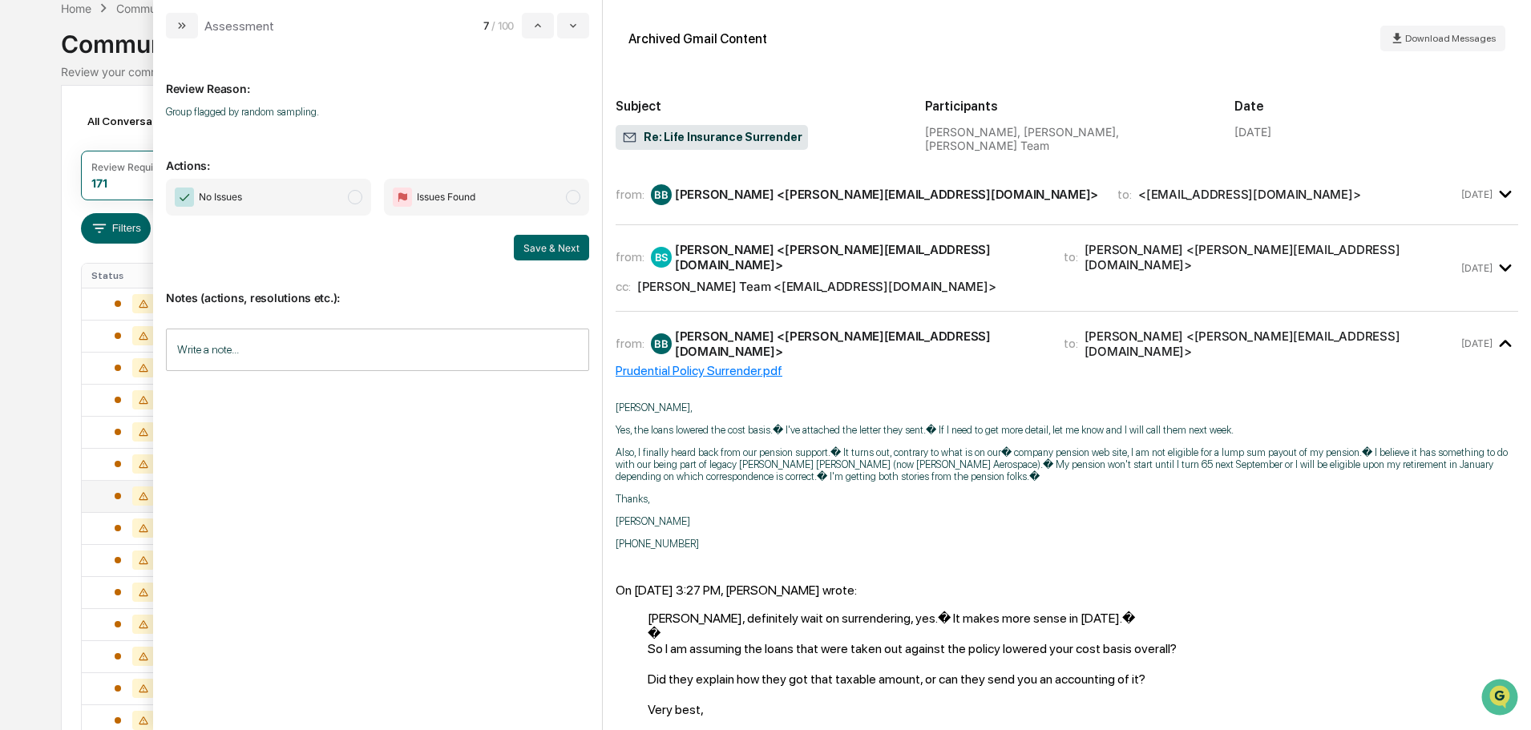
click at [850, 211] on div "from: BB Brian Back <brian@vb7707.com> to: <teambrent@fullcircle-wealth.com> Oc…" at bounding box center [1067, 194] width 903 height 34
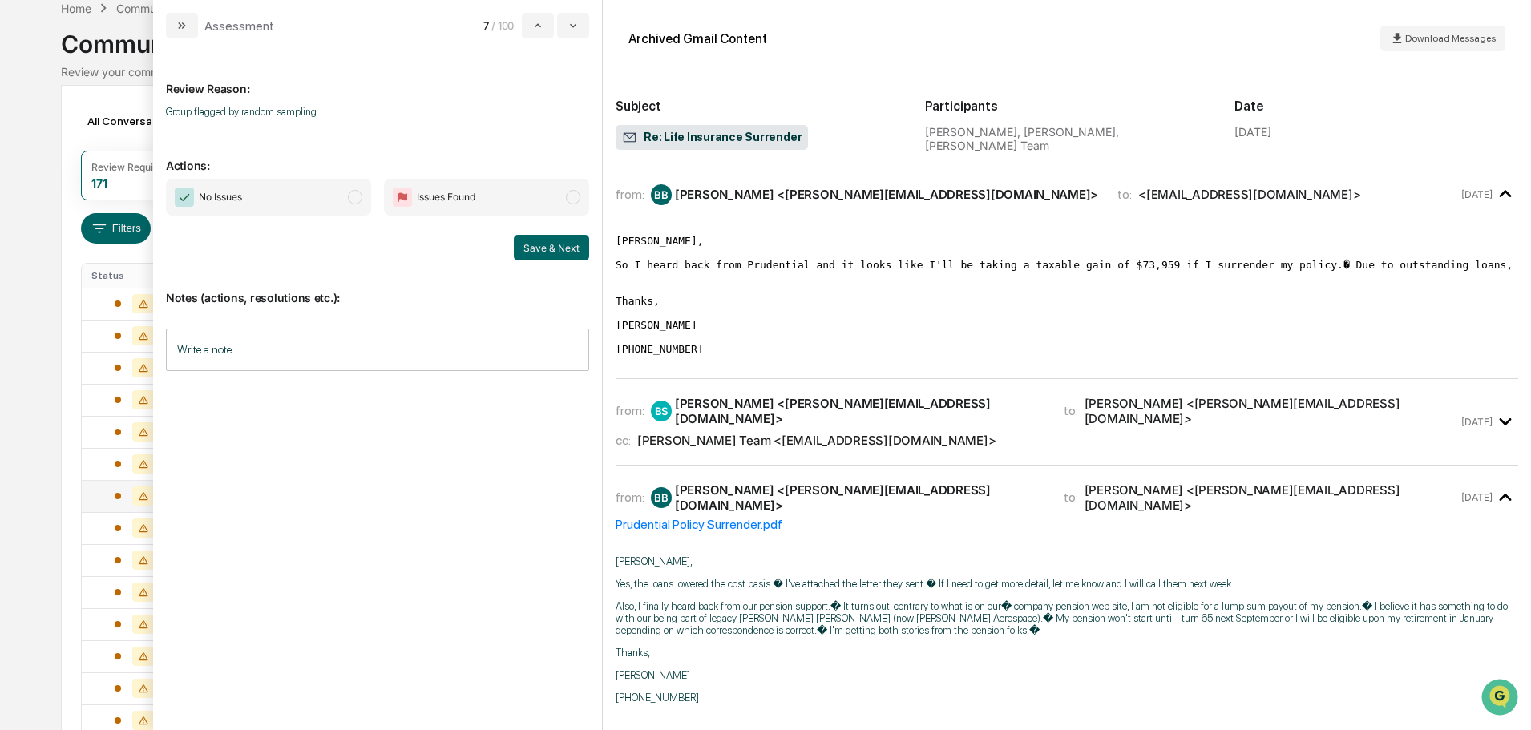
click at [310, 206] on span "No Issues" at bounding box center [268, 197] width 205 height 37
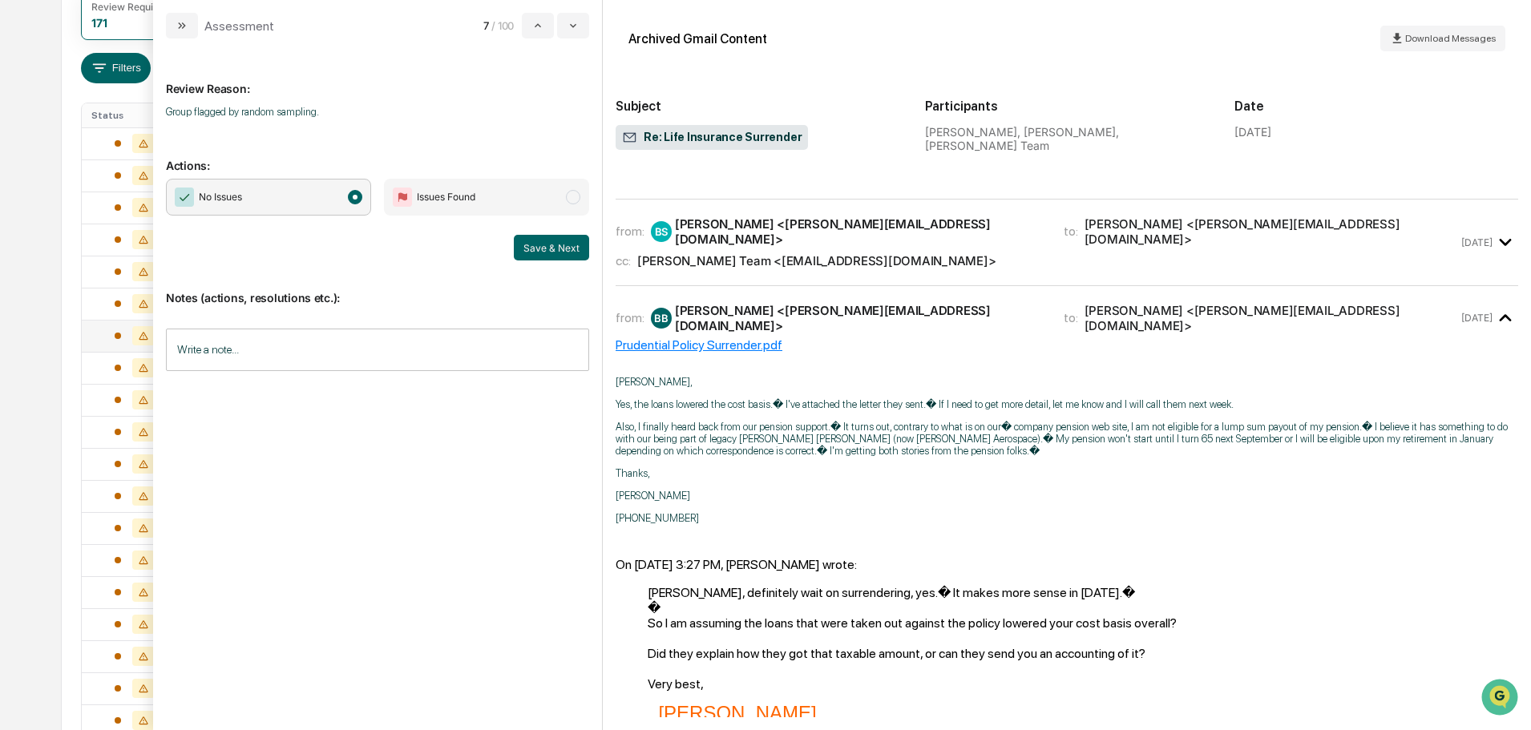
scroll to position [155, 0]
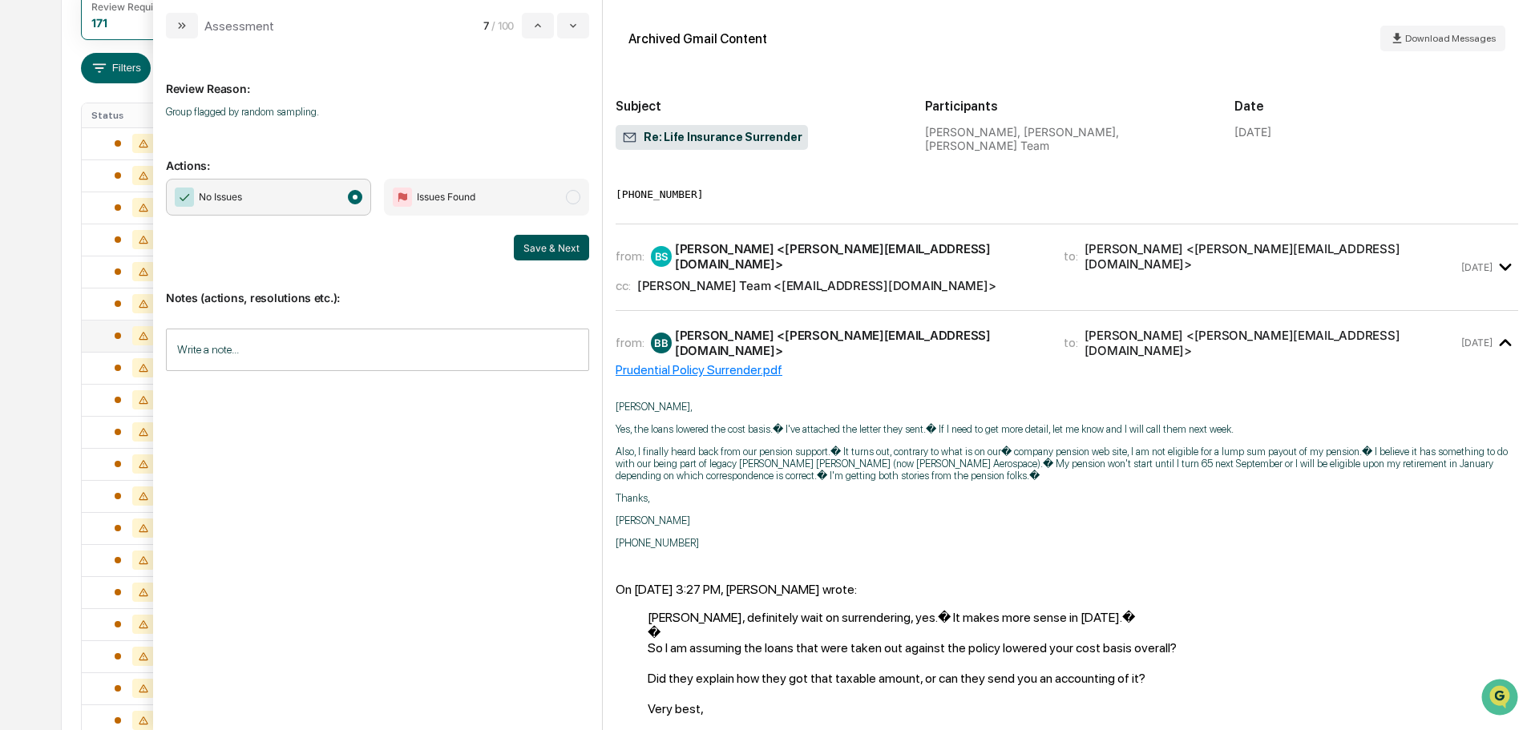
click at [533, 250] on button "Save & Next" at bounding box center [551, 248] width 75 height 26
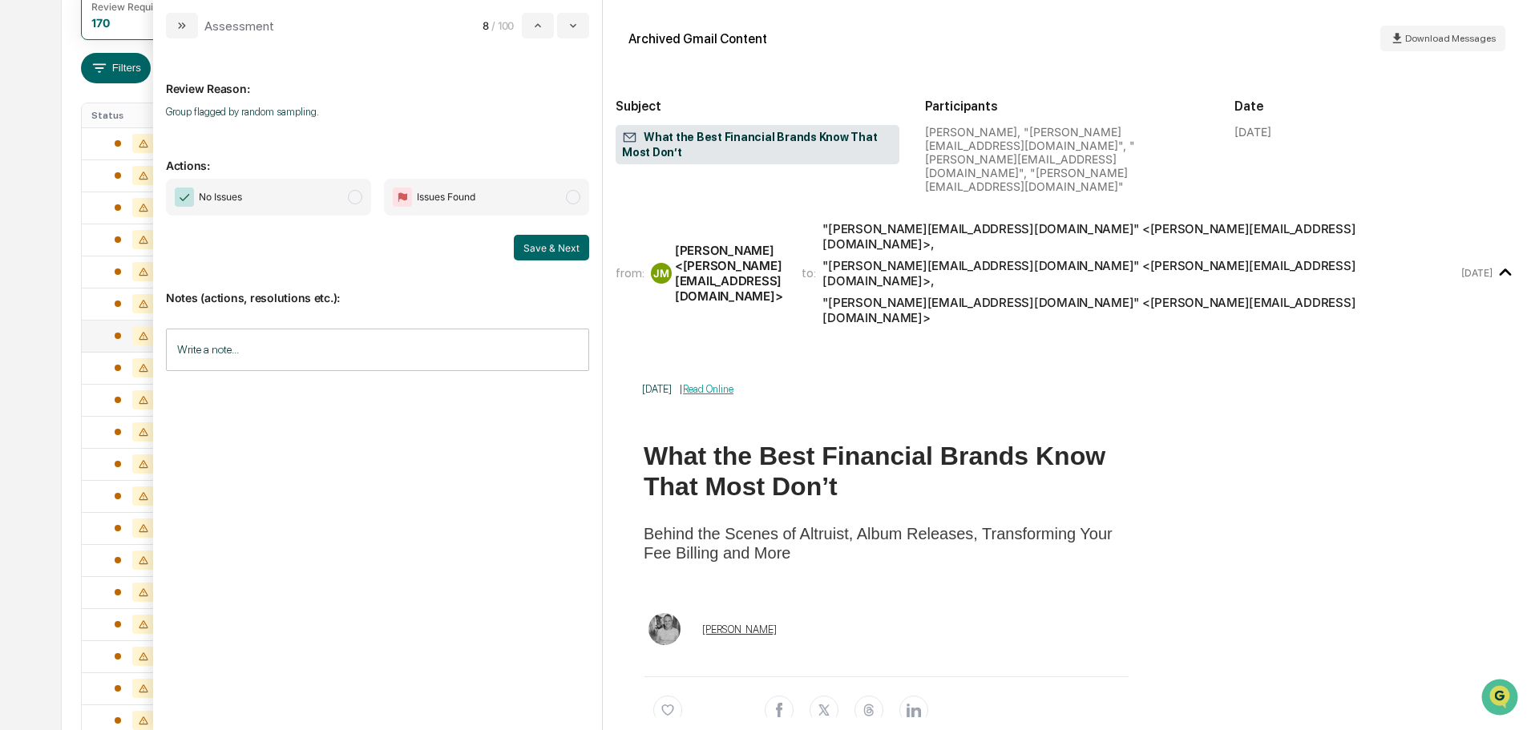
click at [299, 204] on span "No Issues" at bounding box center [268, 197] width 205 height 37
click at [572, 257] on button "Save & Next" at bounding box center [551, 248] width 75 height 26
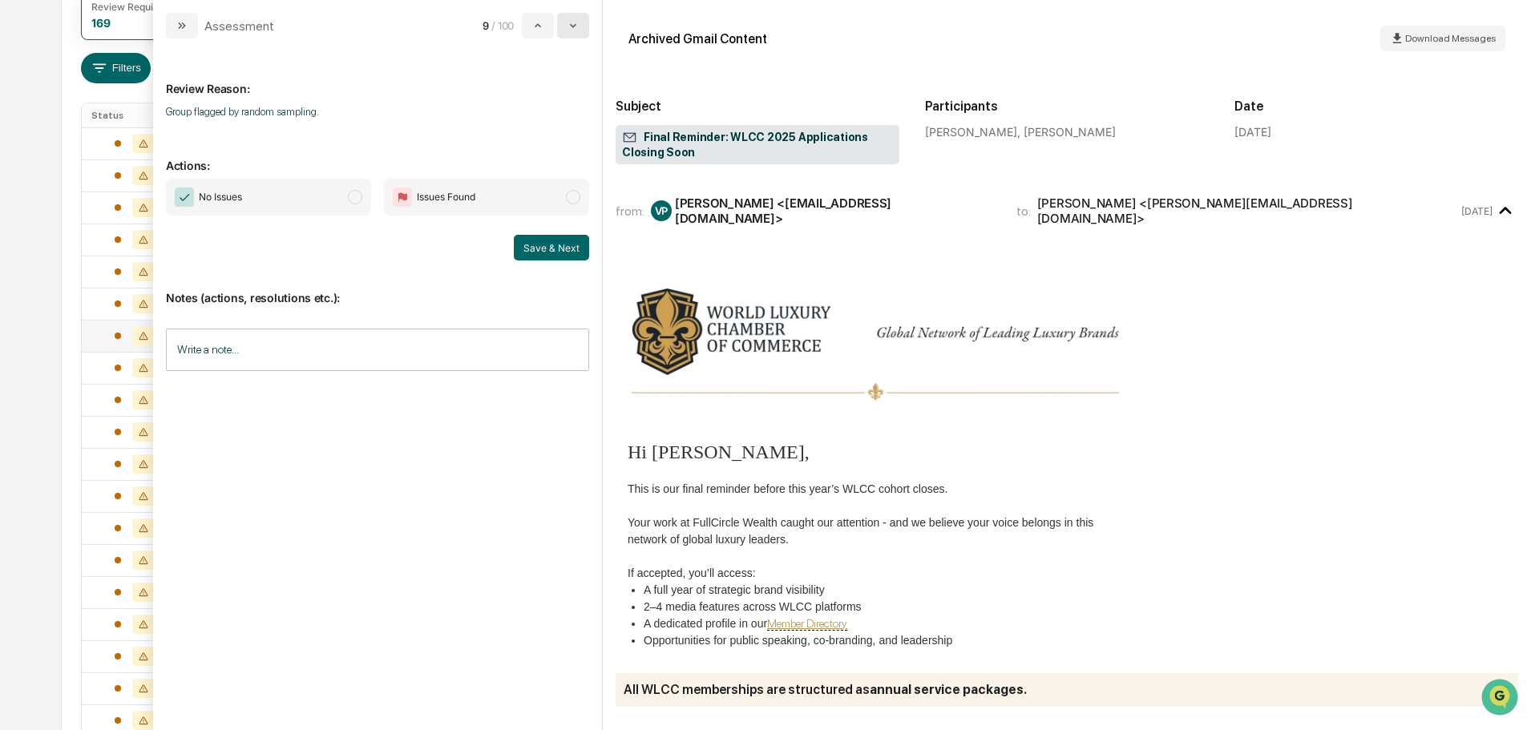
click at [569, 27] on icon "modal" at bounding box center [573, 25] width 13 height 13
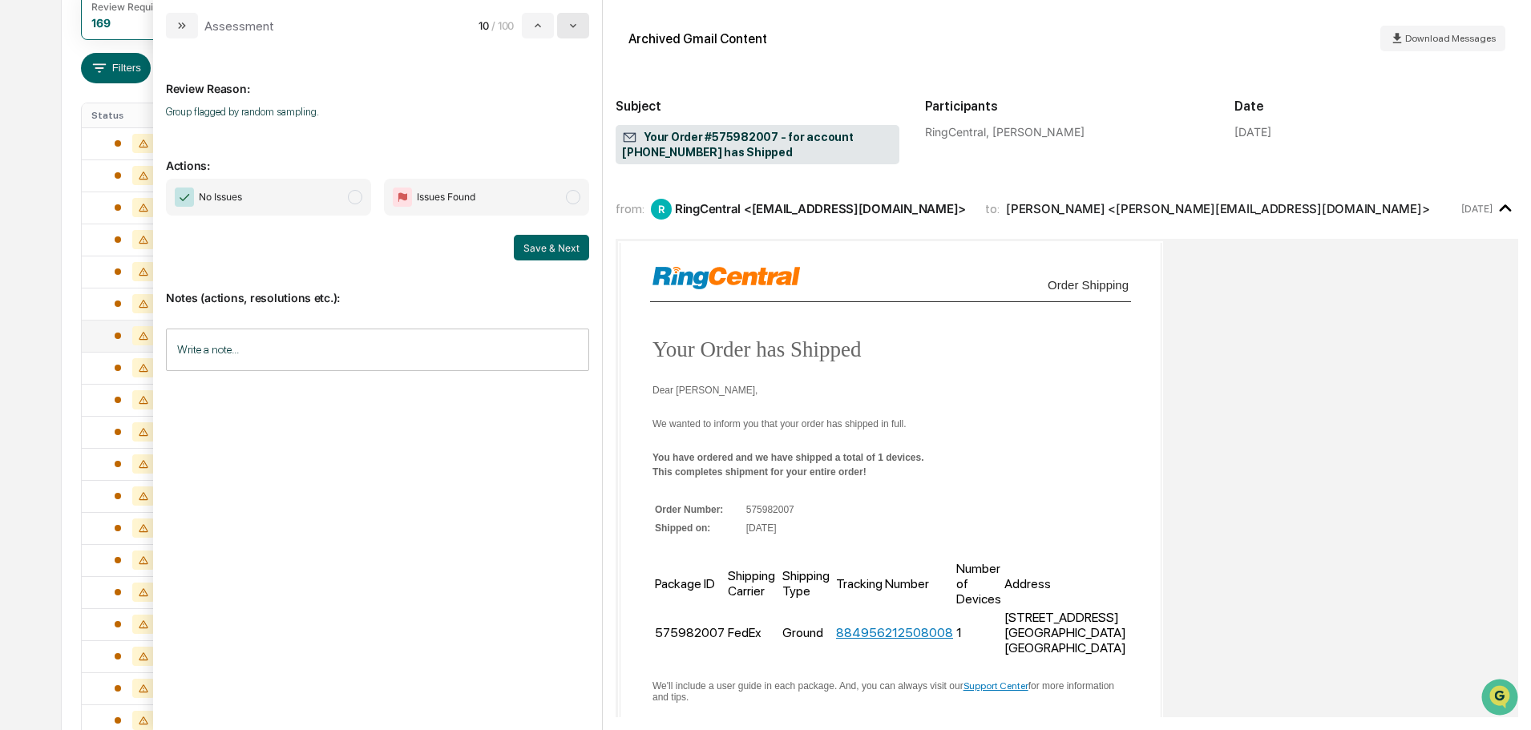
click at [570, 27] on icon "modal" at bounding box center [573, 25] width 13 height 13
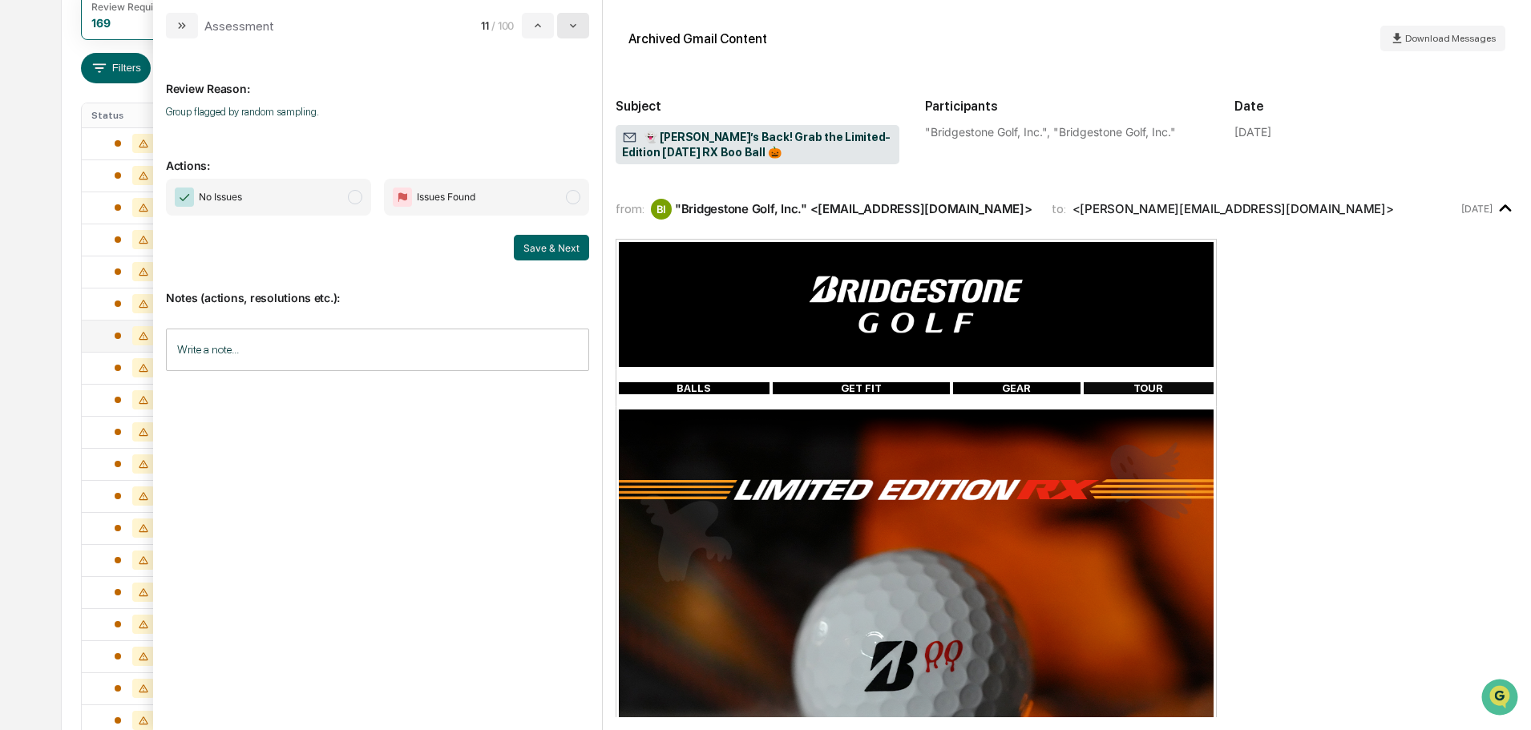
click at [570, 27] on icon "modal" at bounding box center [573, 25] width 13 height 13
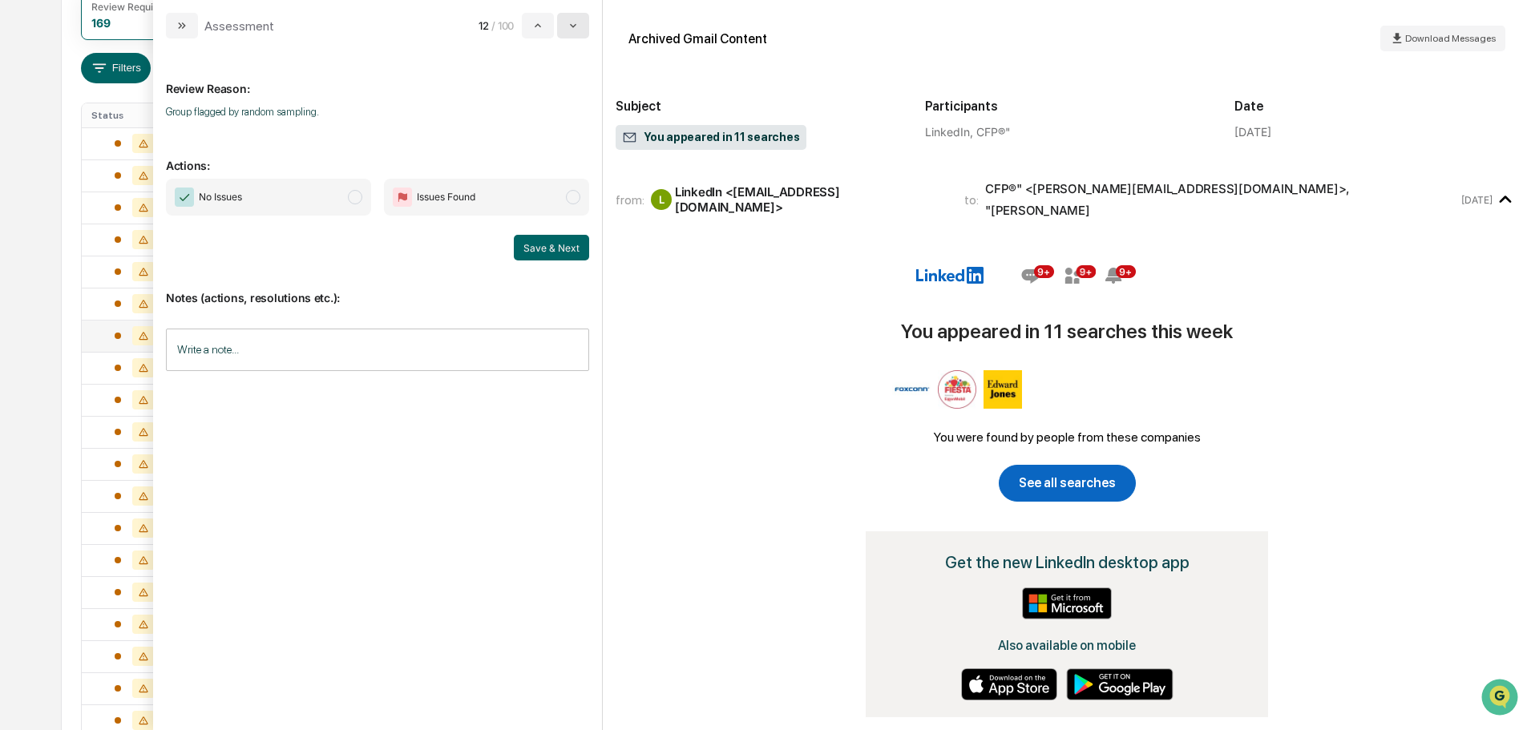
click at [570, 27] on icon "modal" at bounding box center [573, 25] width 13 height 13
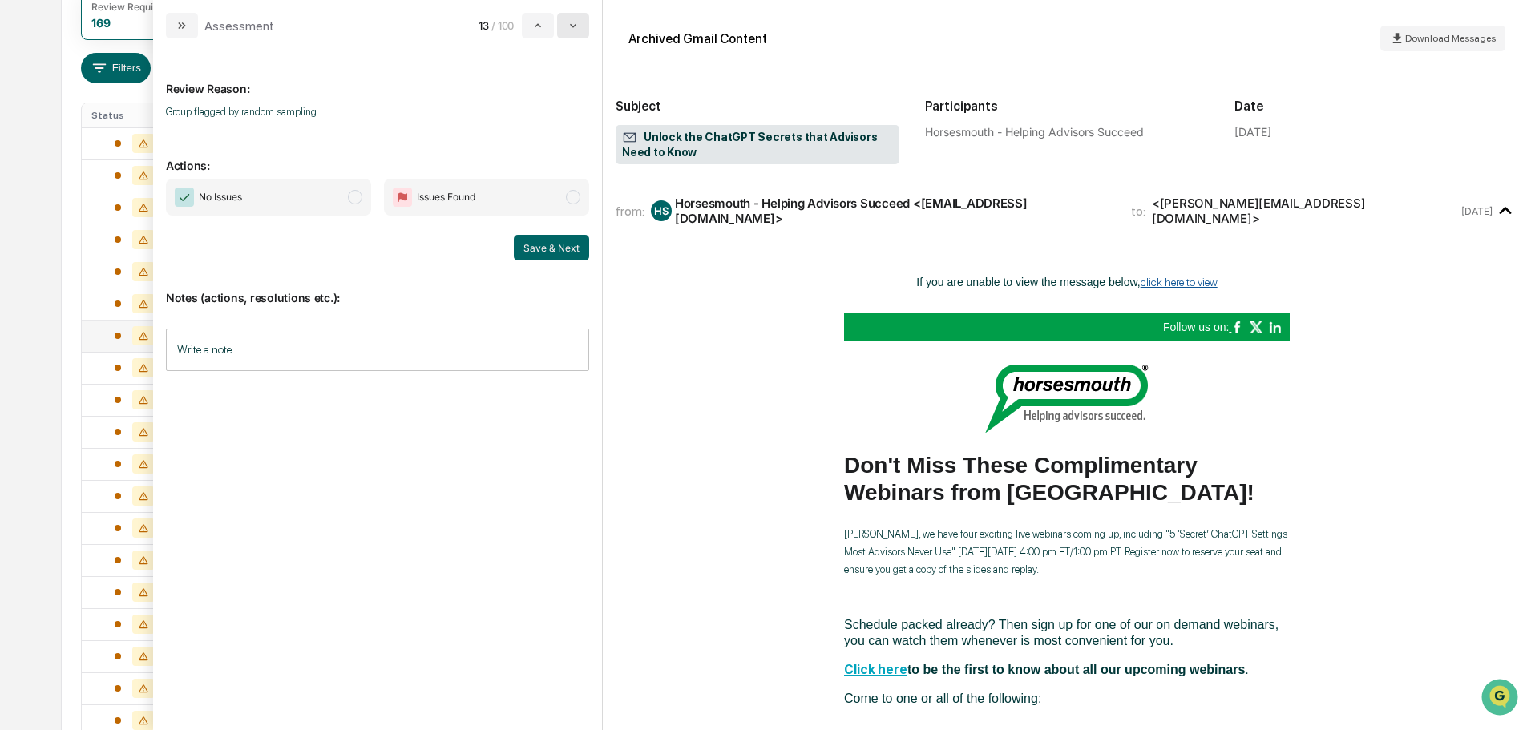
click at [571, 28] on icon "modal" at bounding box center [573, 25] width 13 height 13
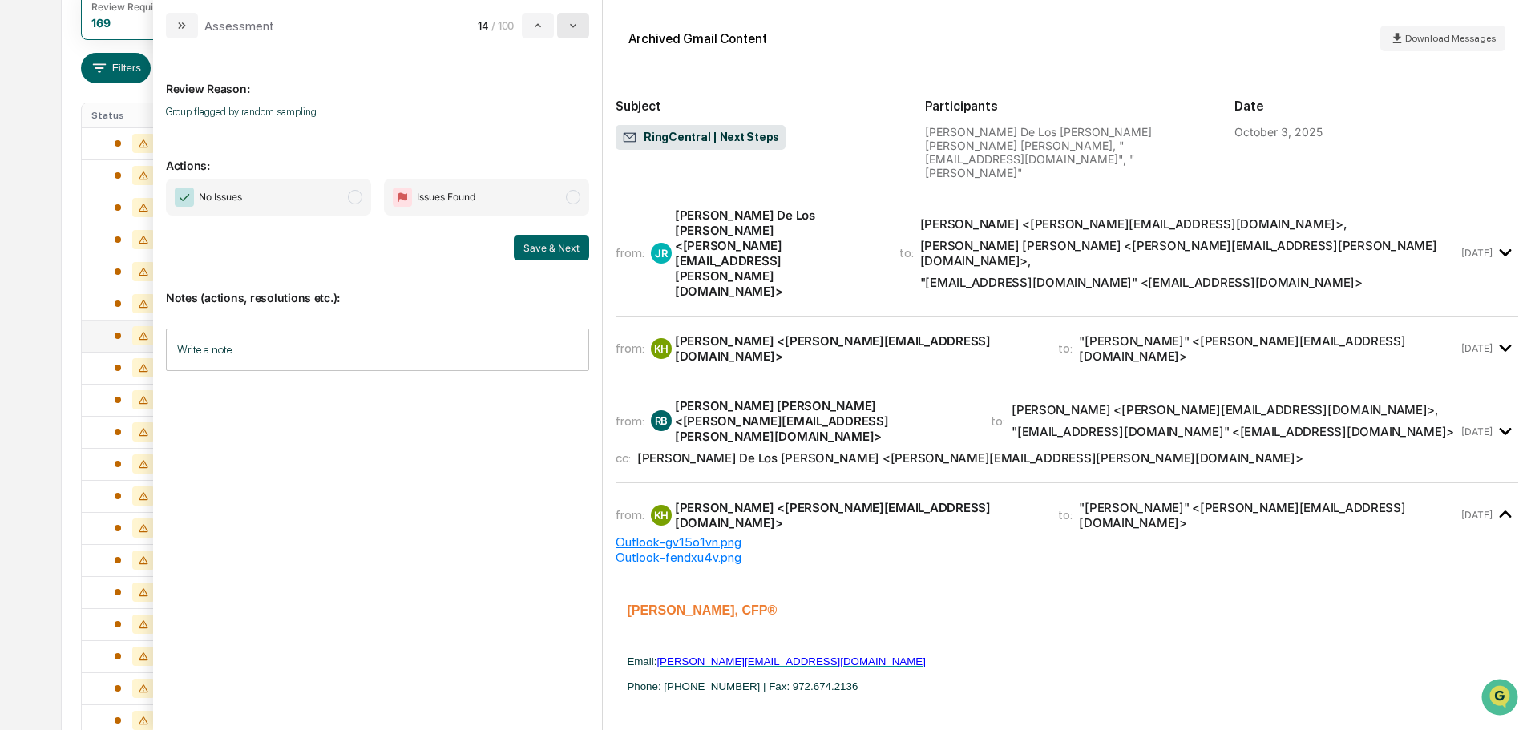
click at [571, 28] on icon "modal" at bounding box center [573, 25] width 13 height 13
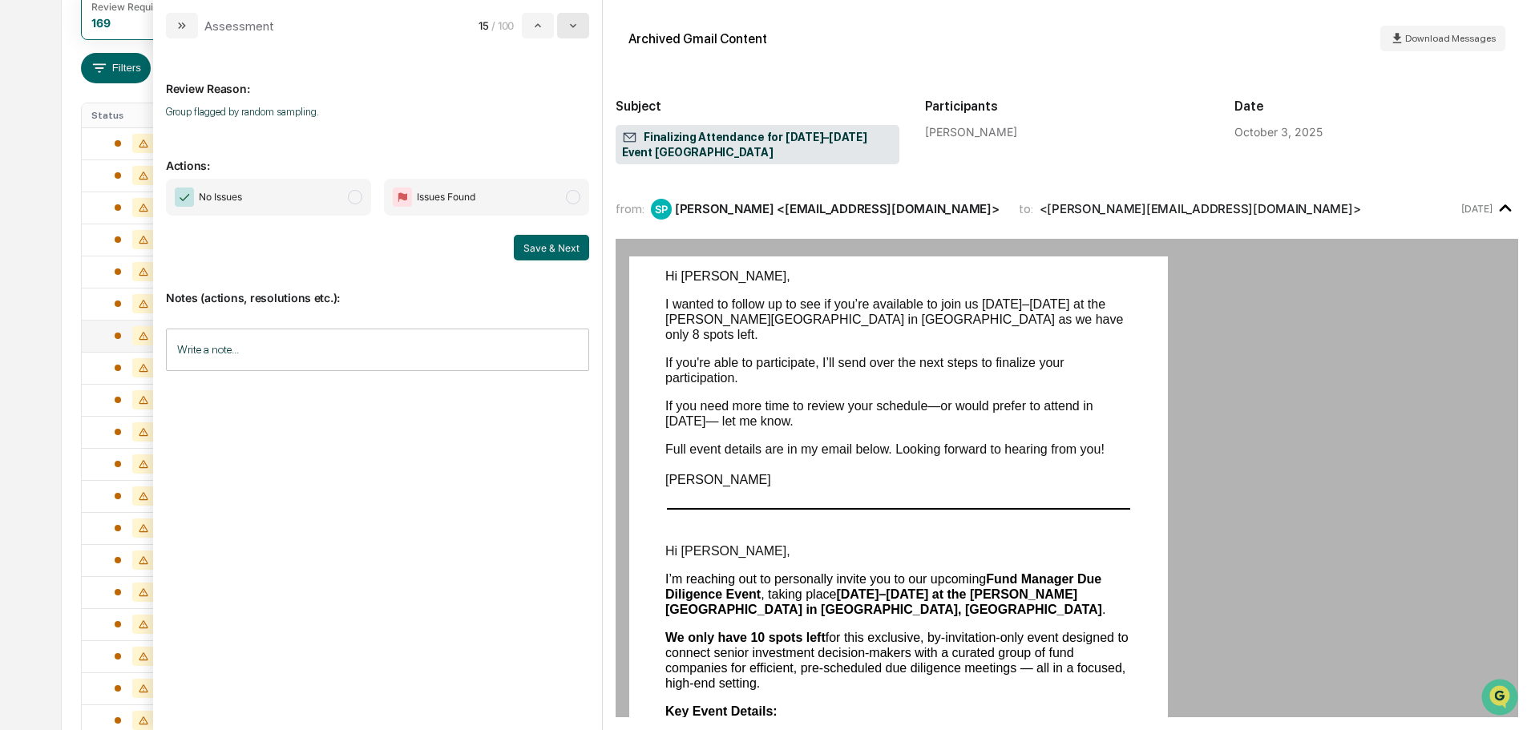
click at [571, 28] on icon "modal" at bounding box center [573, 25] width 13 height 13
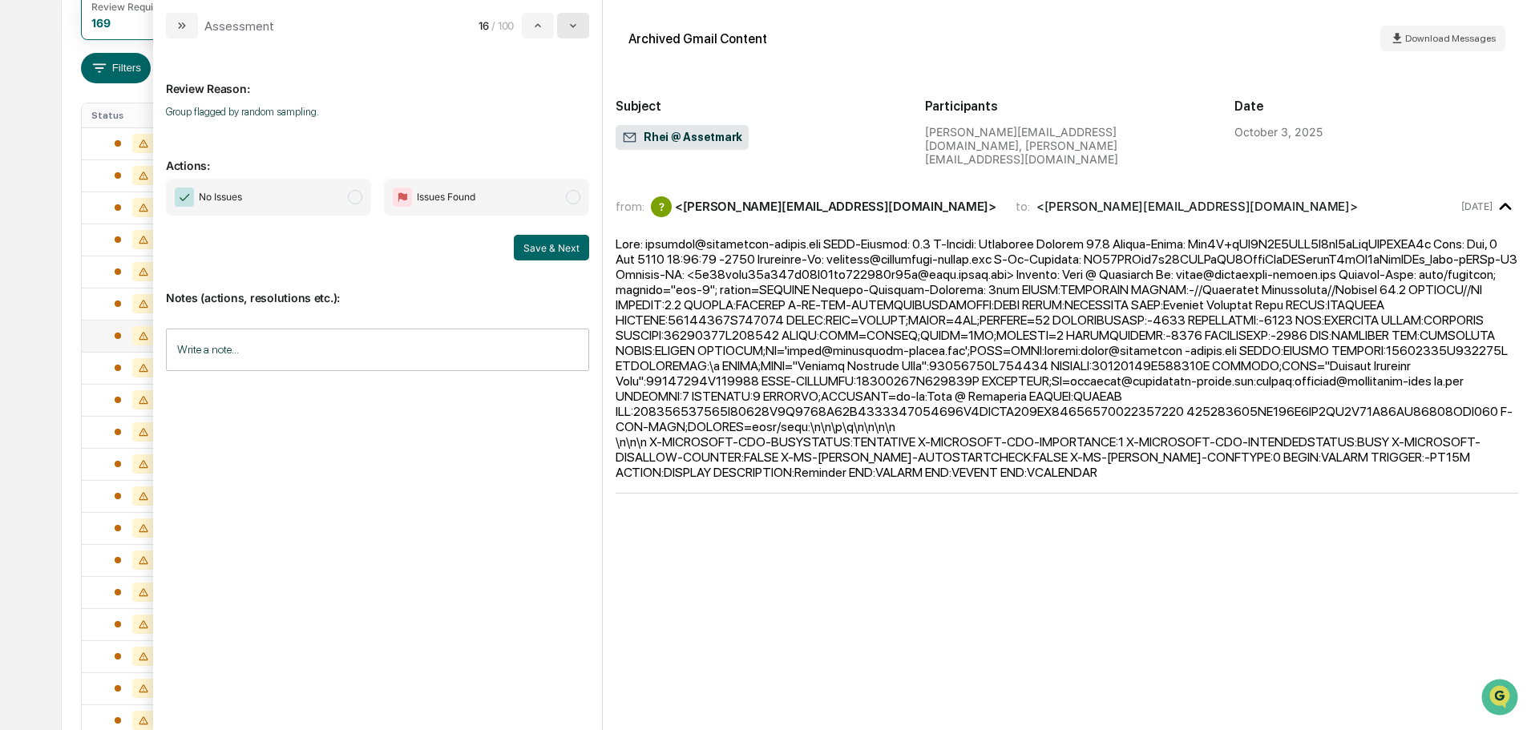
click at [571, 28] on icon "modal" at bounding box center [573, 25] width 13 height 13
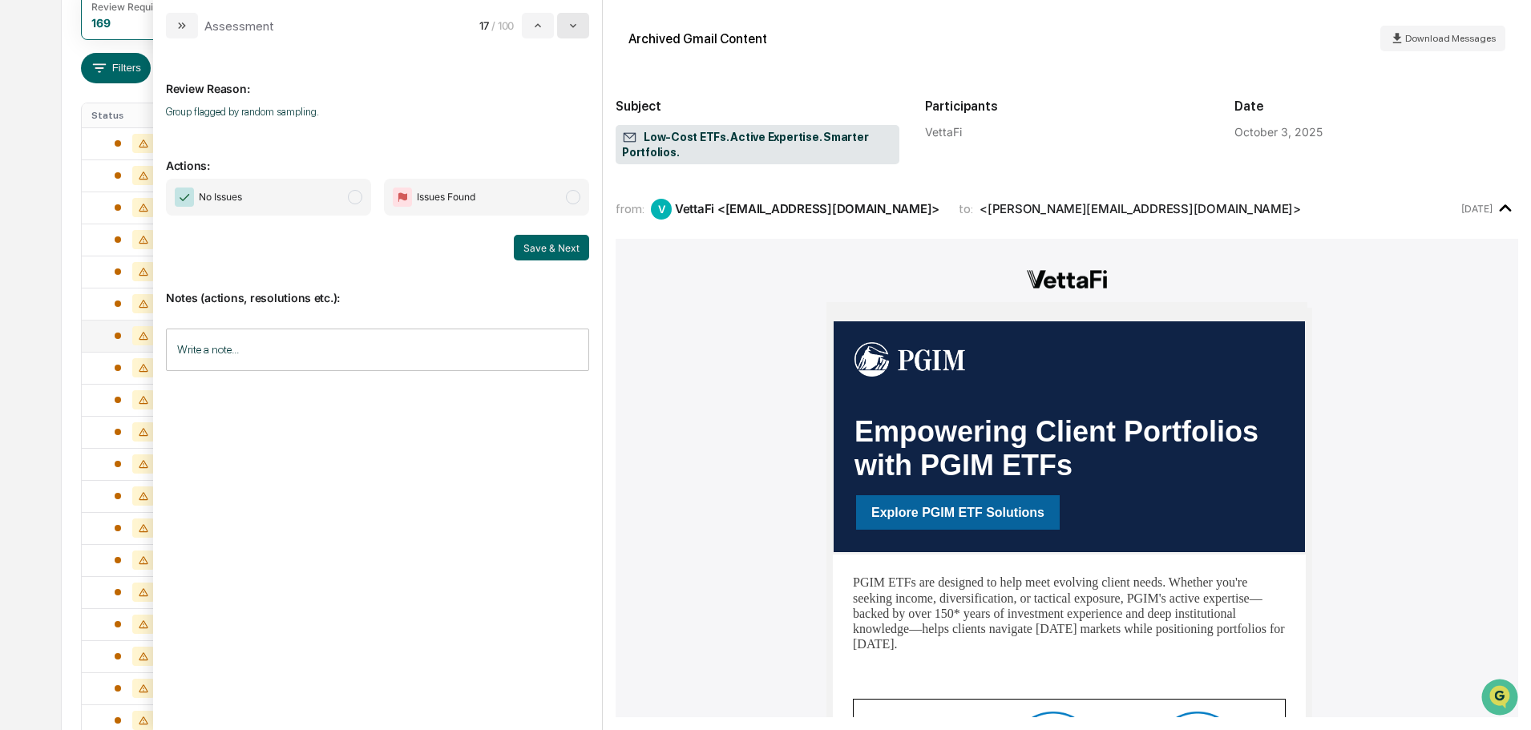
click at [571, 28] on icon "modal" at bounding box center [573, 25] width 13 height 13
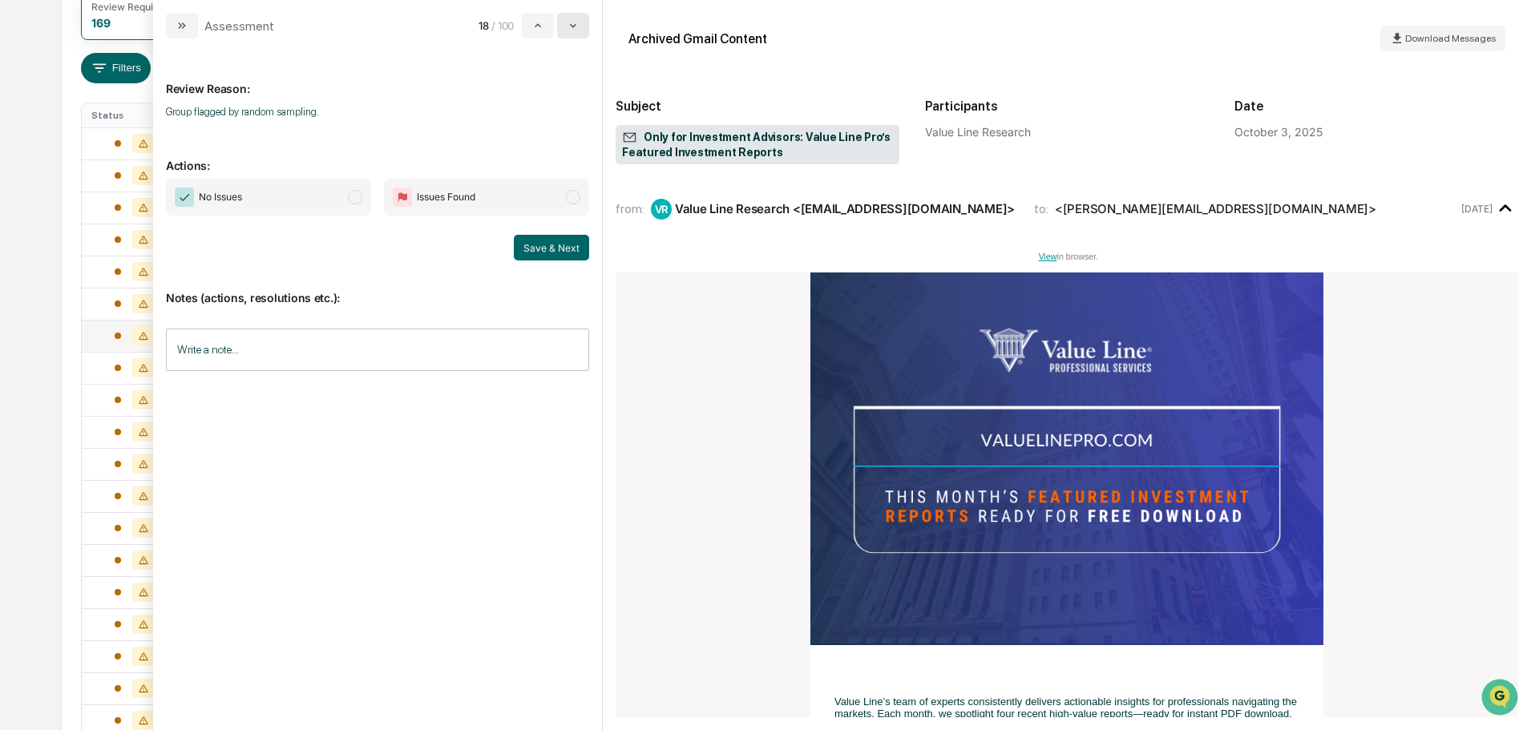
click at [571, 28] on icon "modal" at bounding box center [573, 25] width 13 height 13
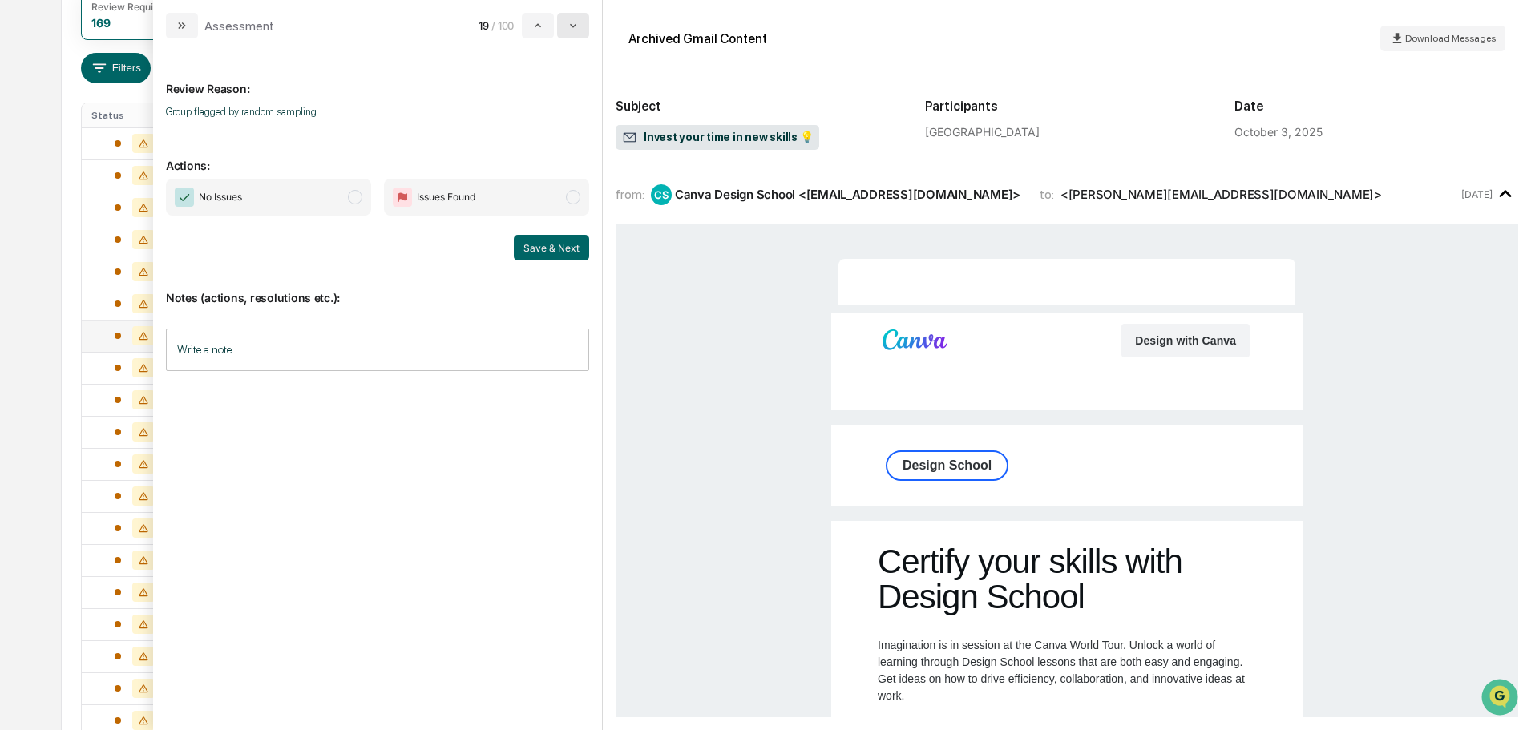
click at [571, 28] on icon "modal" at bounding box center [573, 25] width 13 height 13
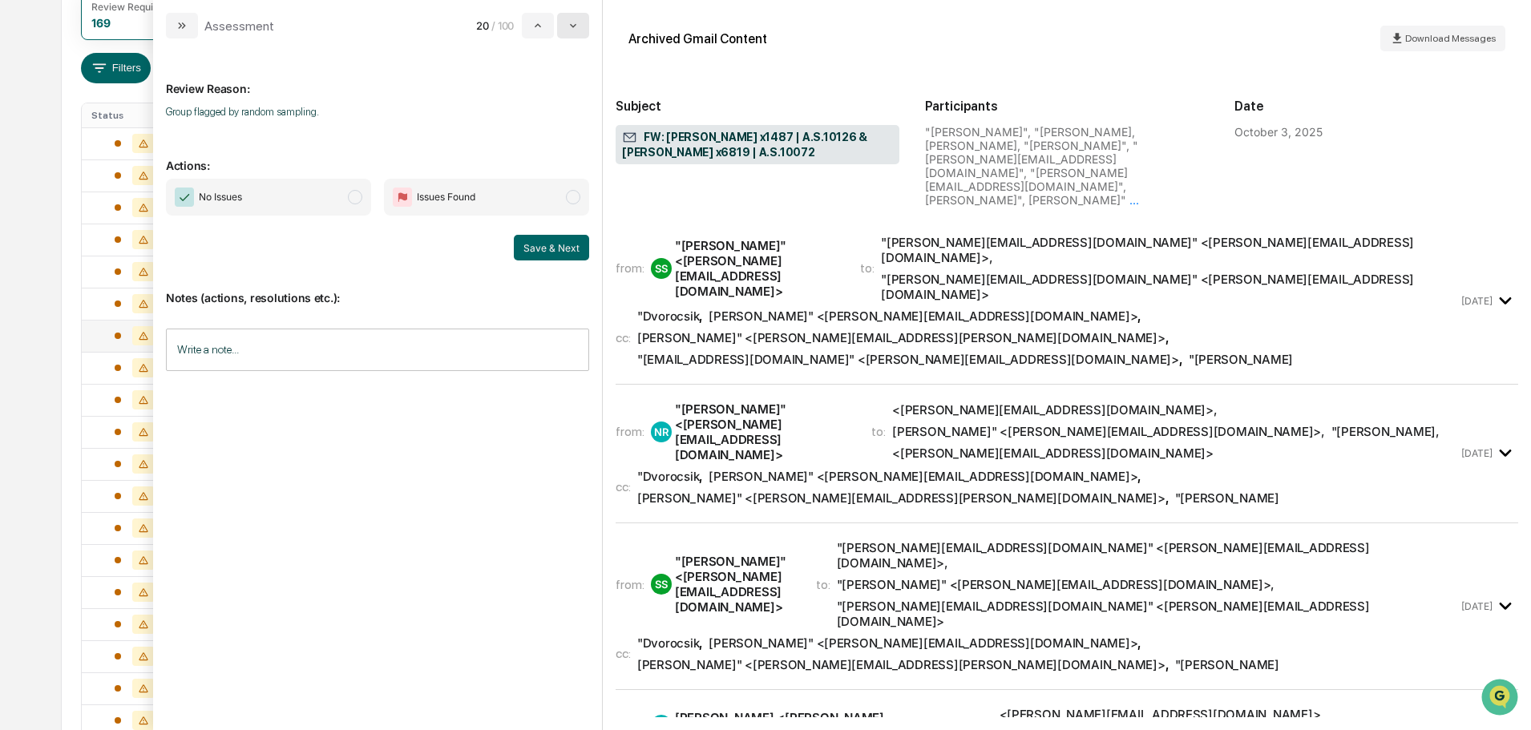
click at [571, 28] on icon "modal" at bounding box center [573, 25] width 13 height 13
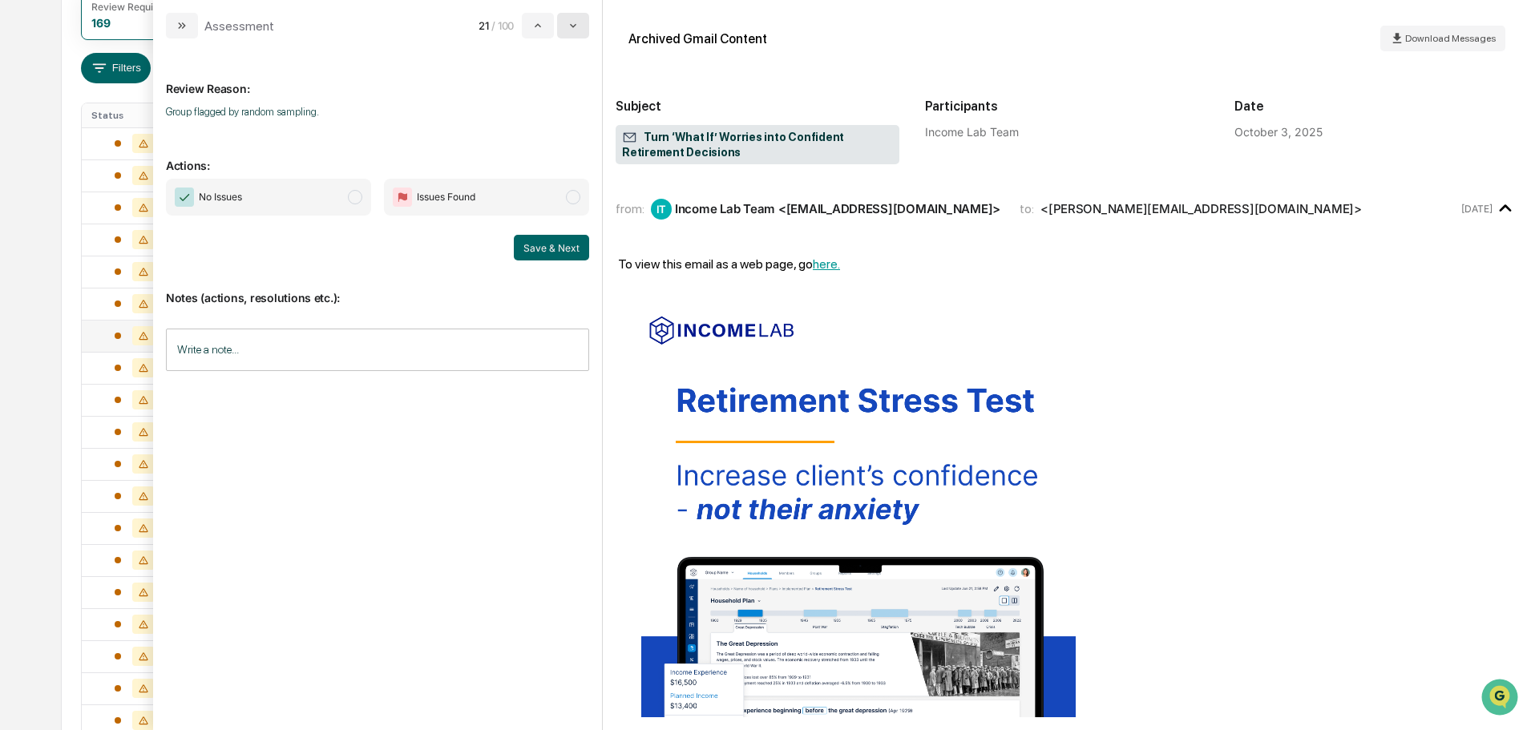
click at [571, 28] on icon "modal" at bounding box center [573, 25] width 13 height 13
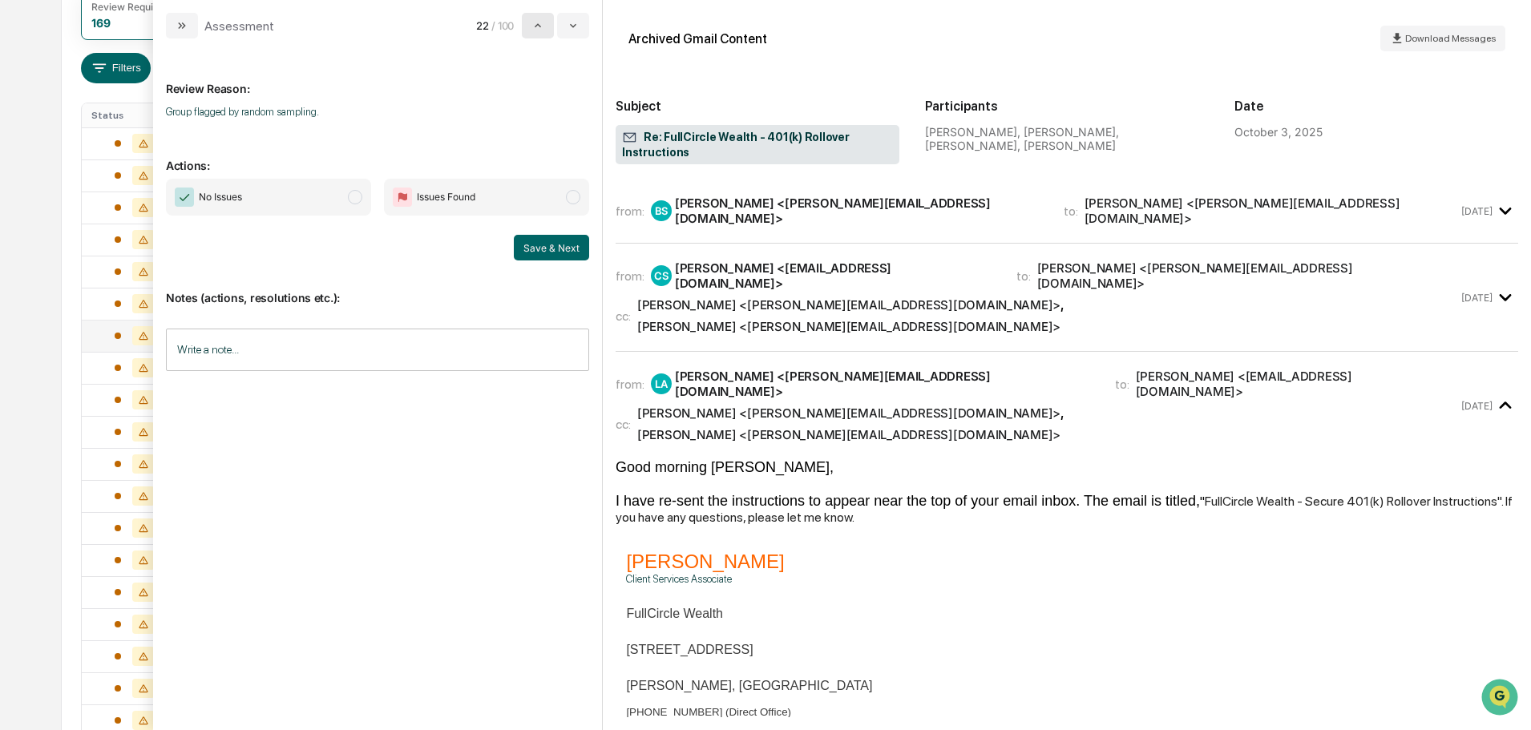
click at [540, 23] on icon "modal" at bounding box center [538, 25] width 13 height 13
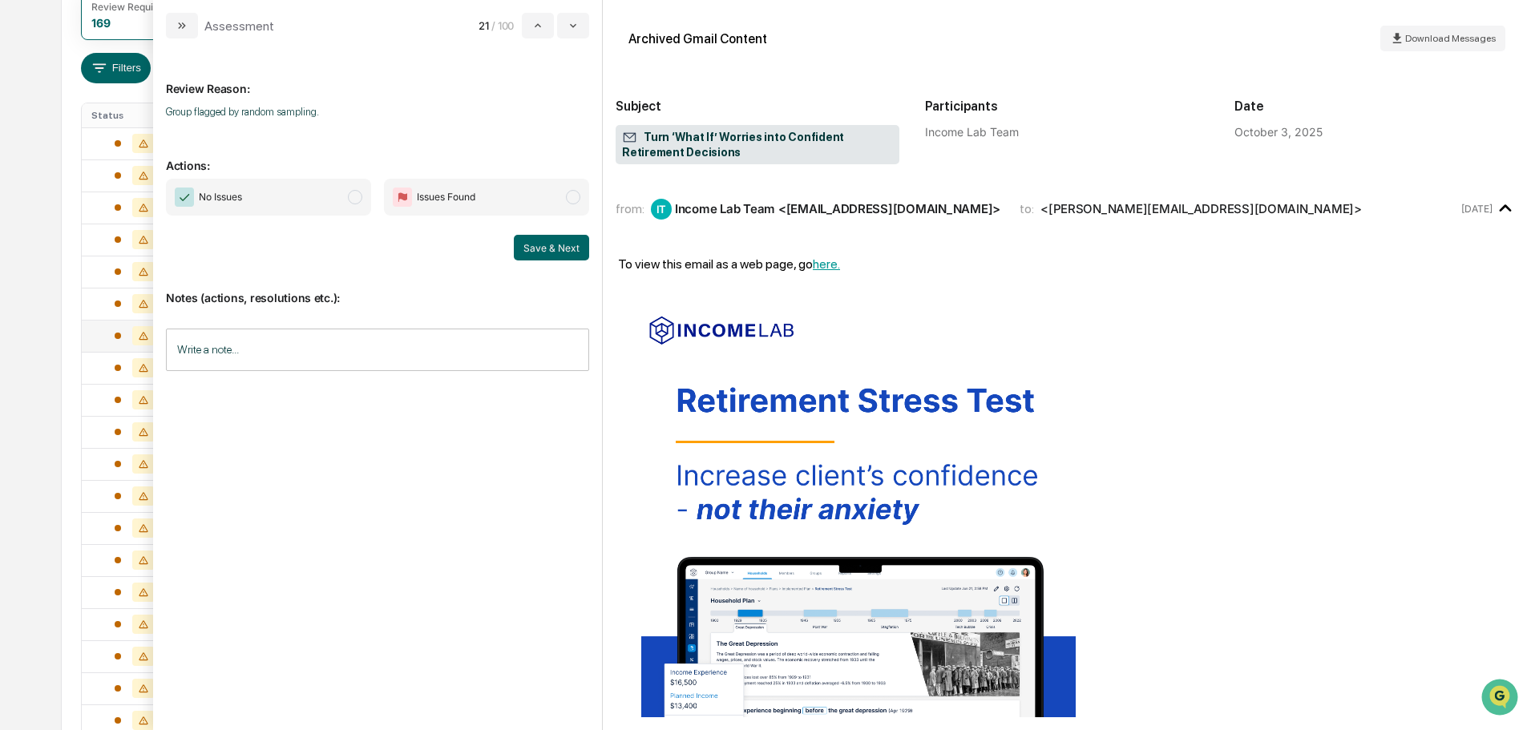
click at [328, 195] on span "No Issues" at bounding box center [268, 197] width 205 height 37
click at [537, 236] on button "Save & Next" at bounding box center [551, 248] width 75 height 26
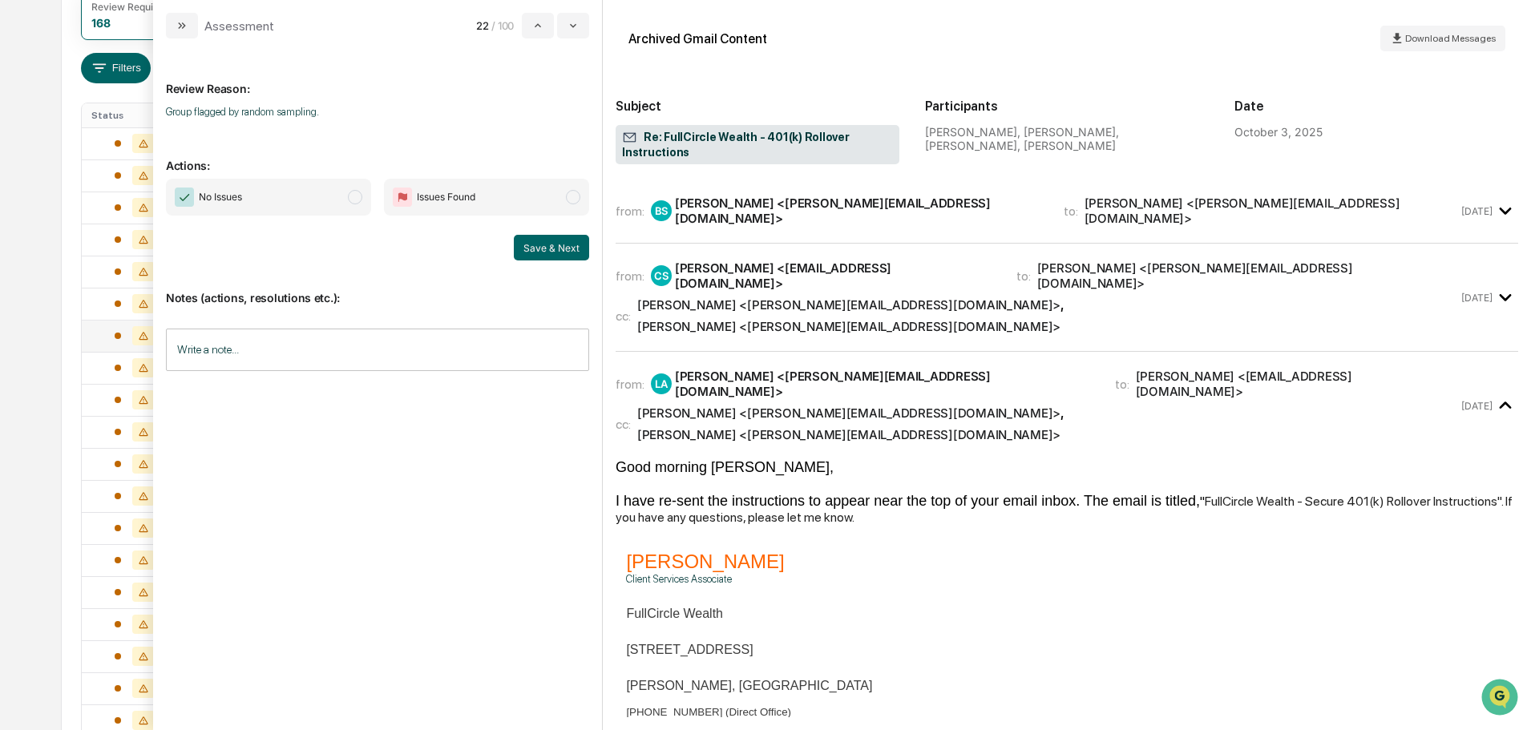
click at [334, 201] on span "No Issues" at bounding box center [268, 197] width 205 height 37
click at [552, 251] on button "Save & Next" at bounding box center [551, 248] width 75 height 26
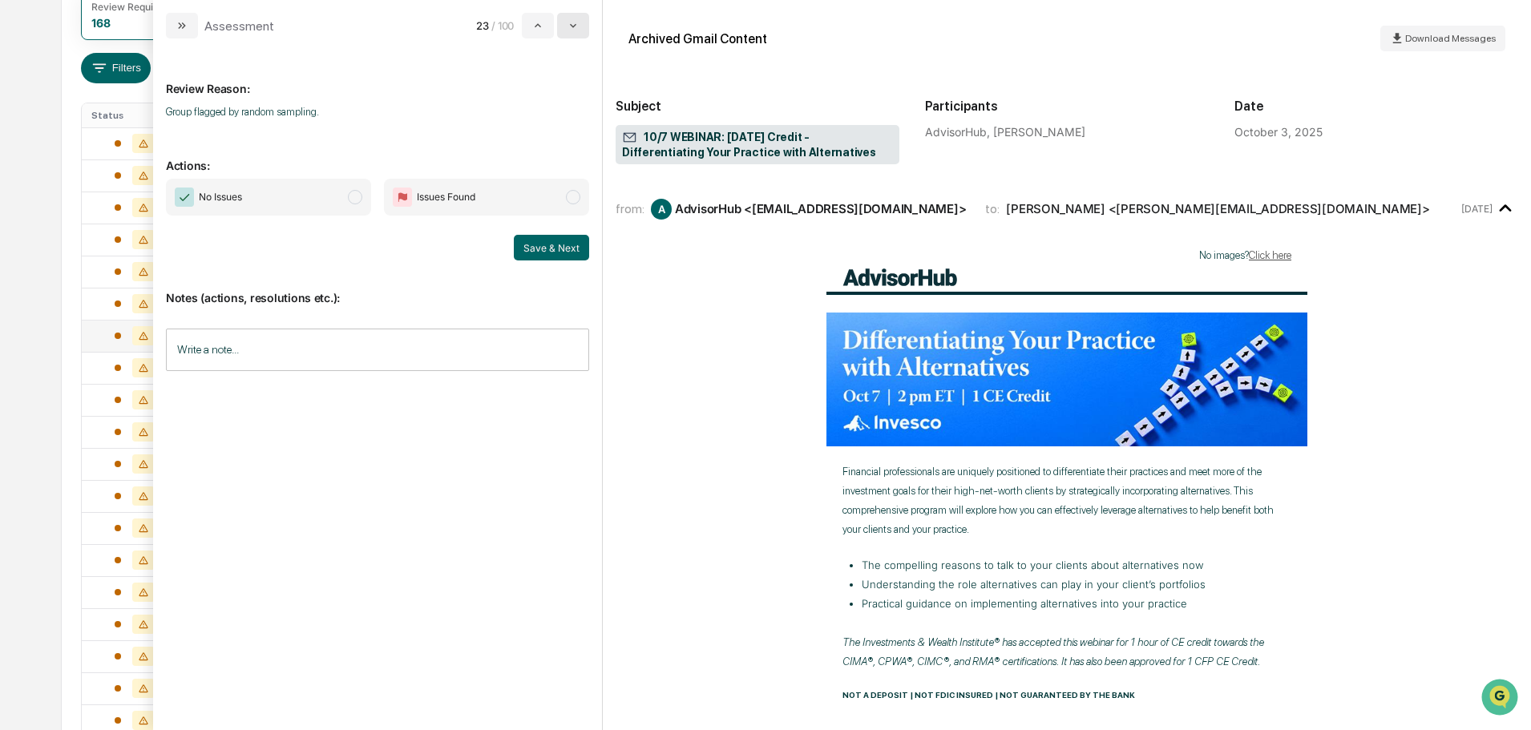
click at [572, 30] on icon "modal" at bounding box center [573, 25] width 13 height 13
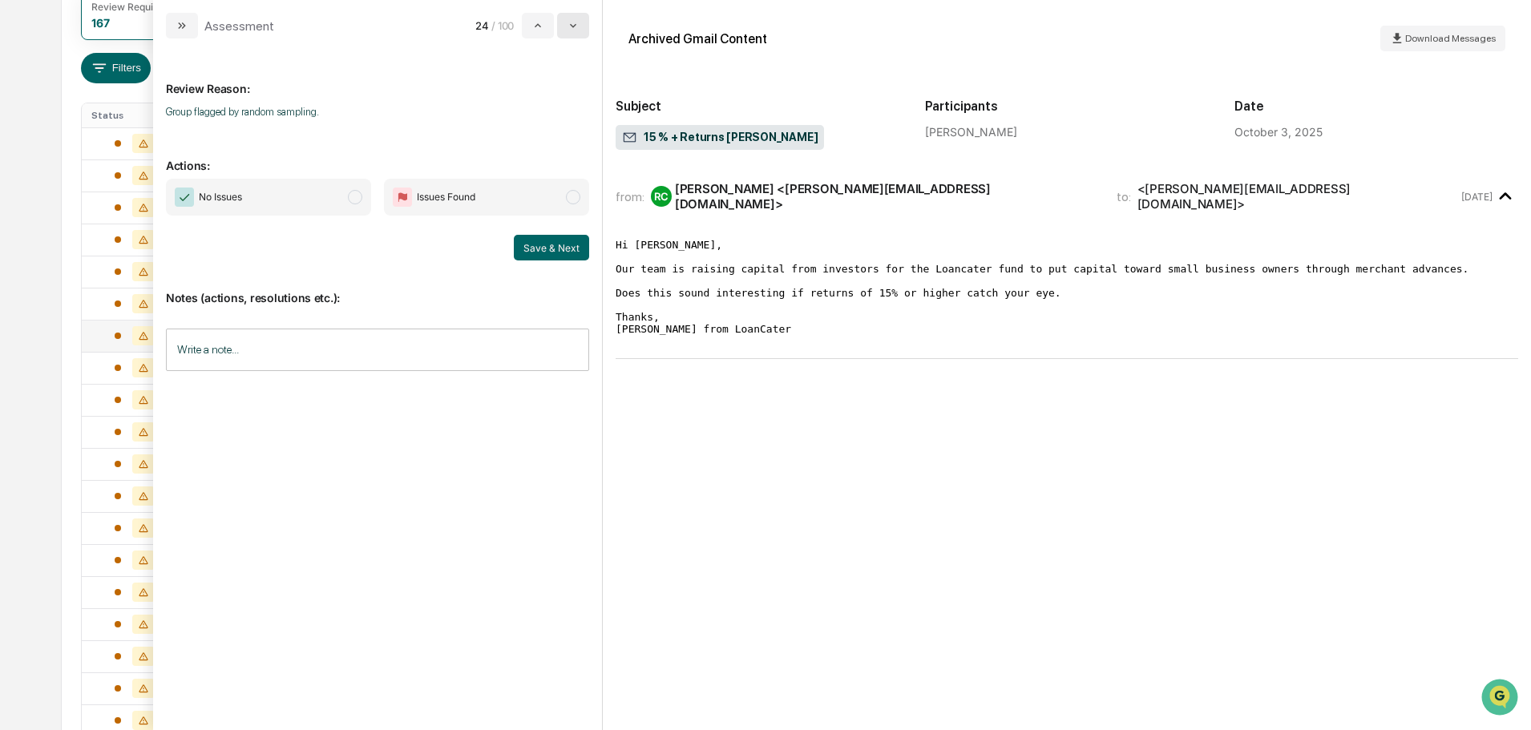
click at [572, 30] on icon "modal" at bounding box center [573, 25] width 13 height 13
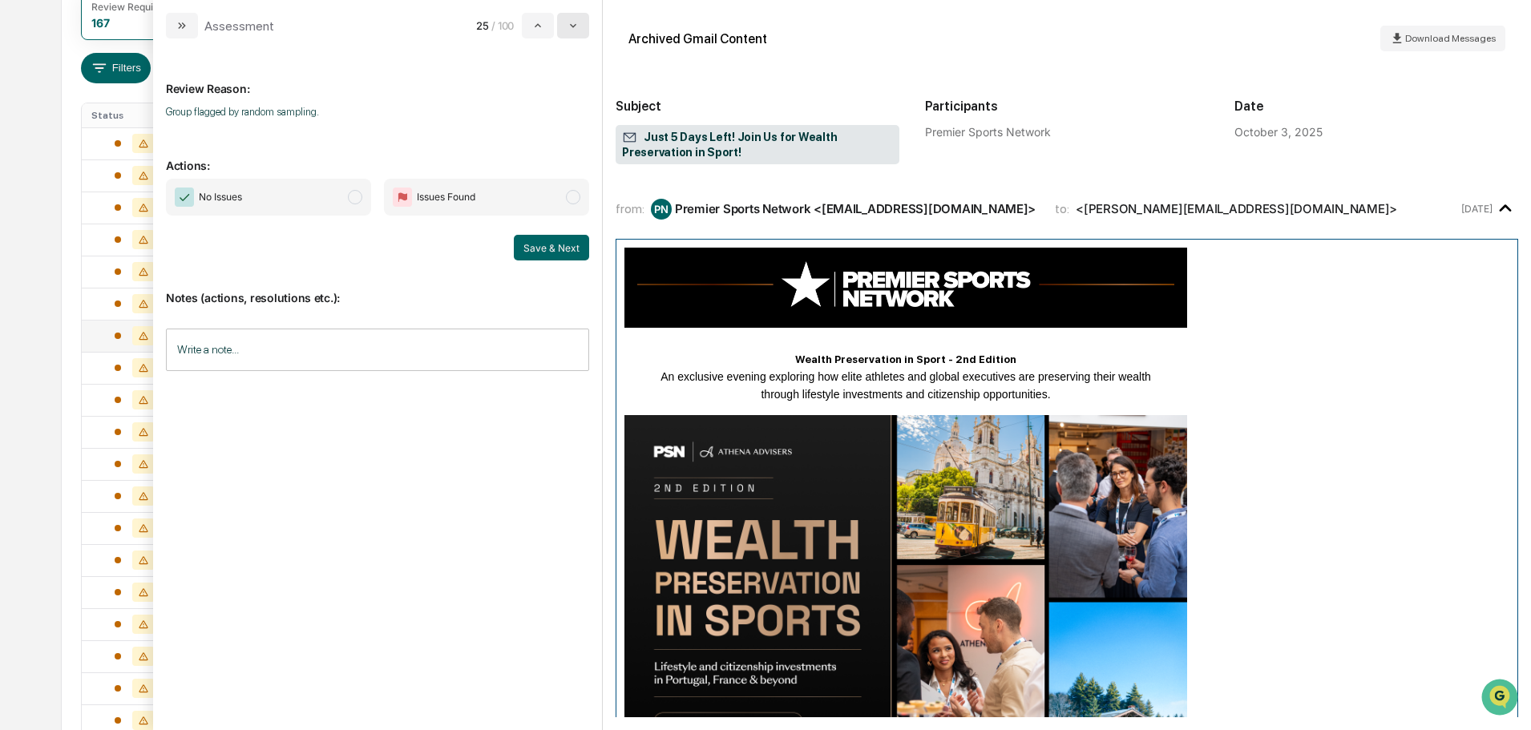
click at [574, 30] on icon "modal" at bounding box center [573, 25] width 13 height 13
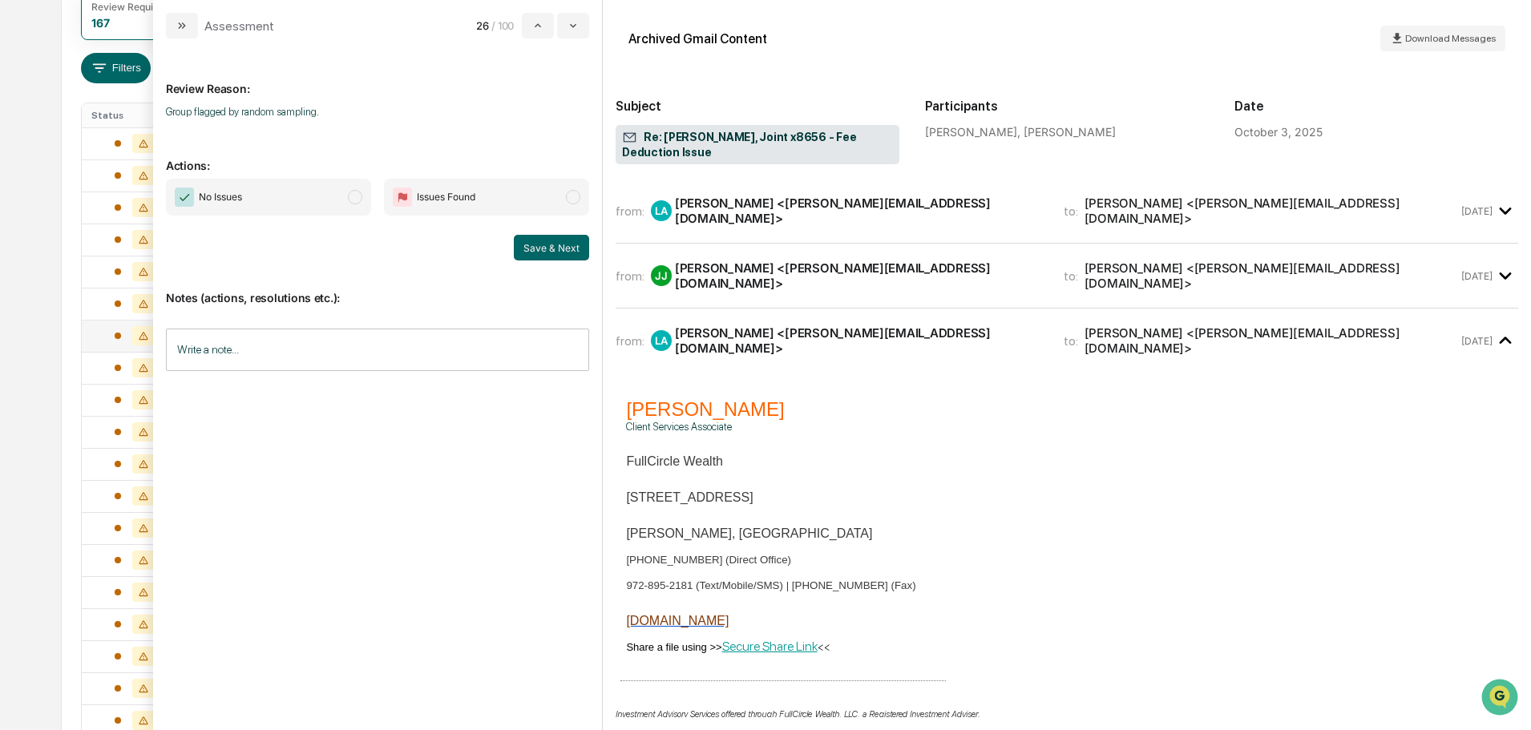
click at [940, 265] on div "from: JJ Jamie Jenkins <jamie@fullcircle-wealth.com> to: Leo Abundez <leo@fullc…" at bounding box center [1037, 276] width 843 height 30
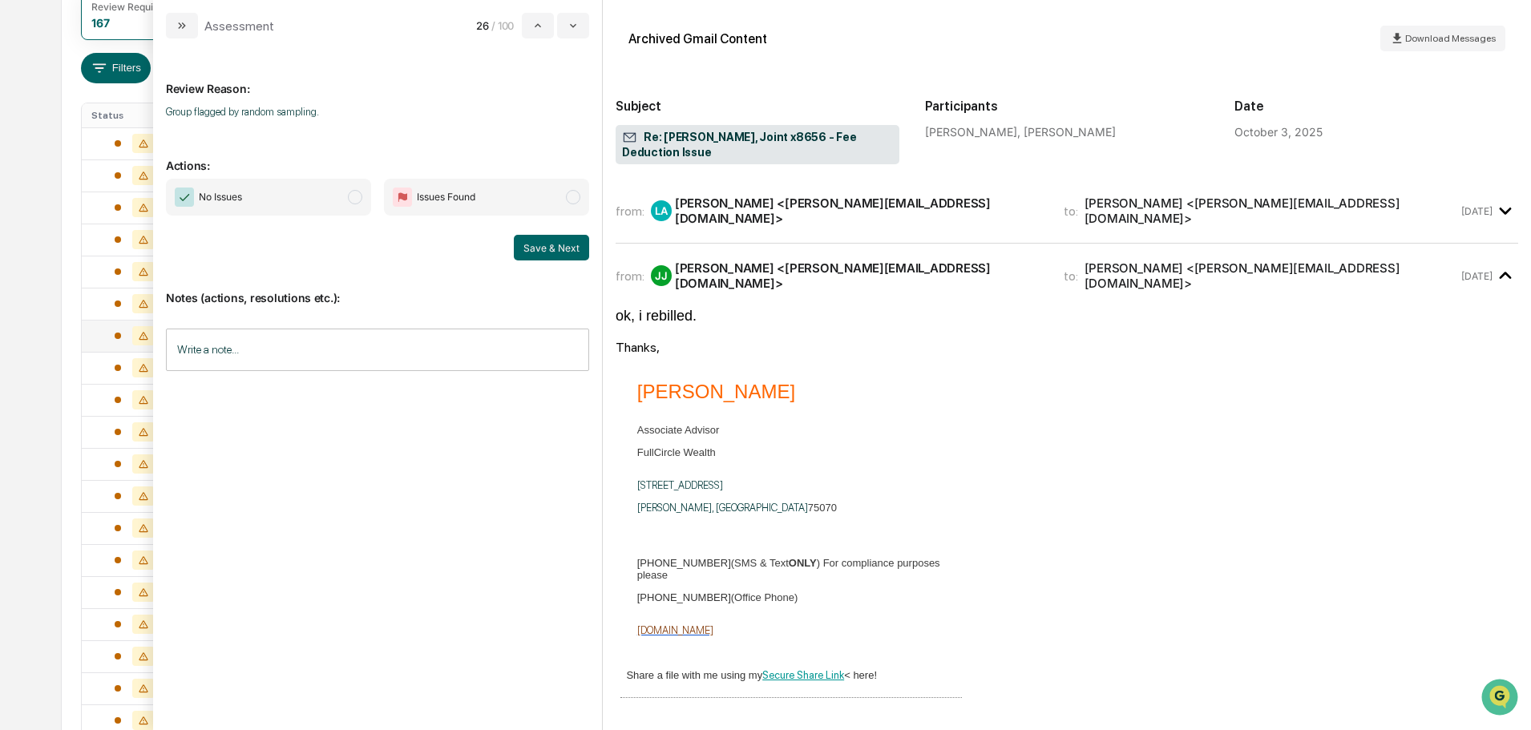
click at [912, 201] on div "Leo Abundez <leo@fullcircle-wealth.com>" at bounding box center [860, 211] width 370 height 30
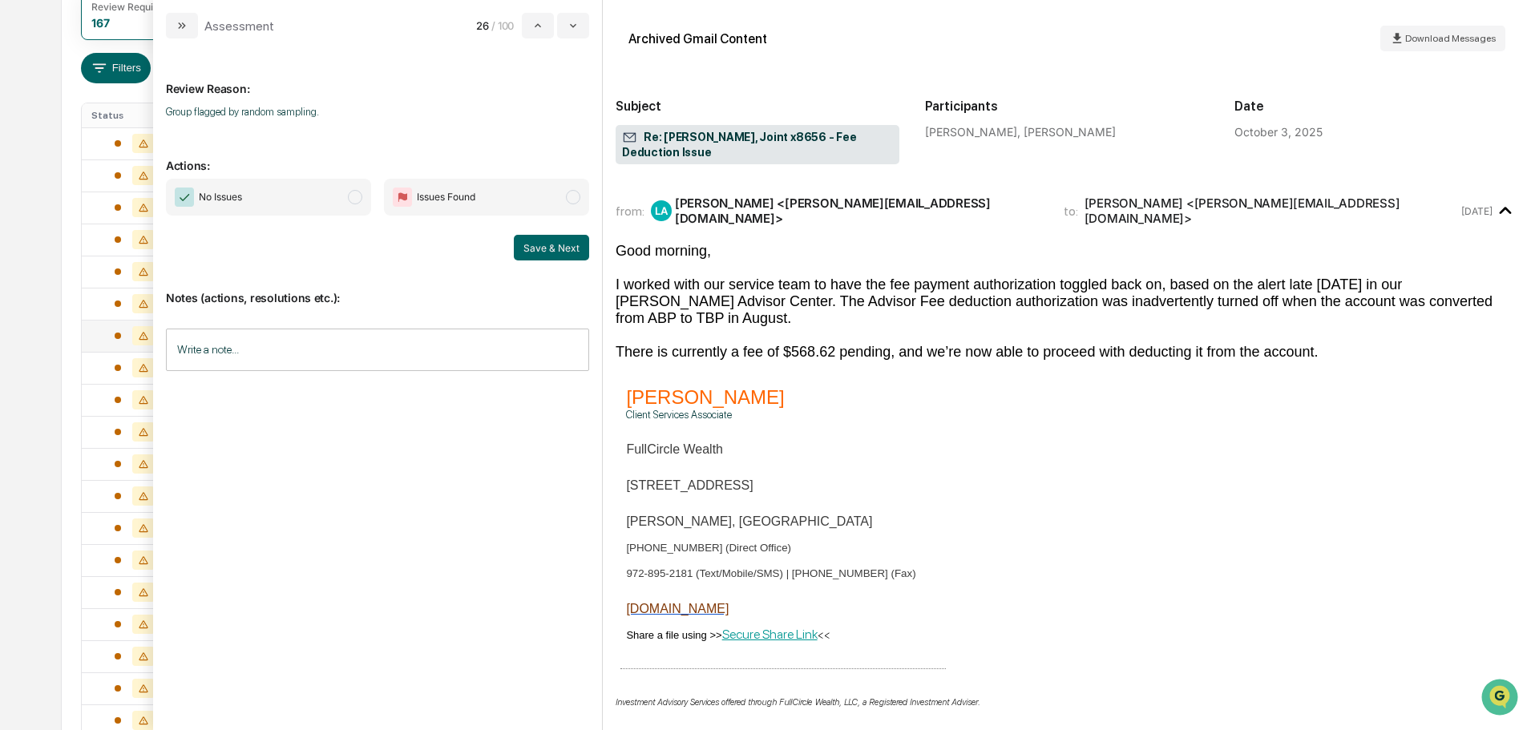
click at [332, 197] on span "No Issues" at bounding box center [268, 197] width 205 height 37
drag, startPoint x: 535, startPoint y: 246, endPoint x: 524, endPoint y: 147, distance: 100.0
click at [534, 246] on button "Save & Next" at bounding box center [551, 248] width 75 height 26
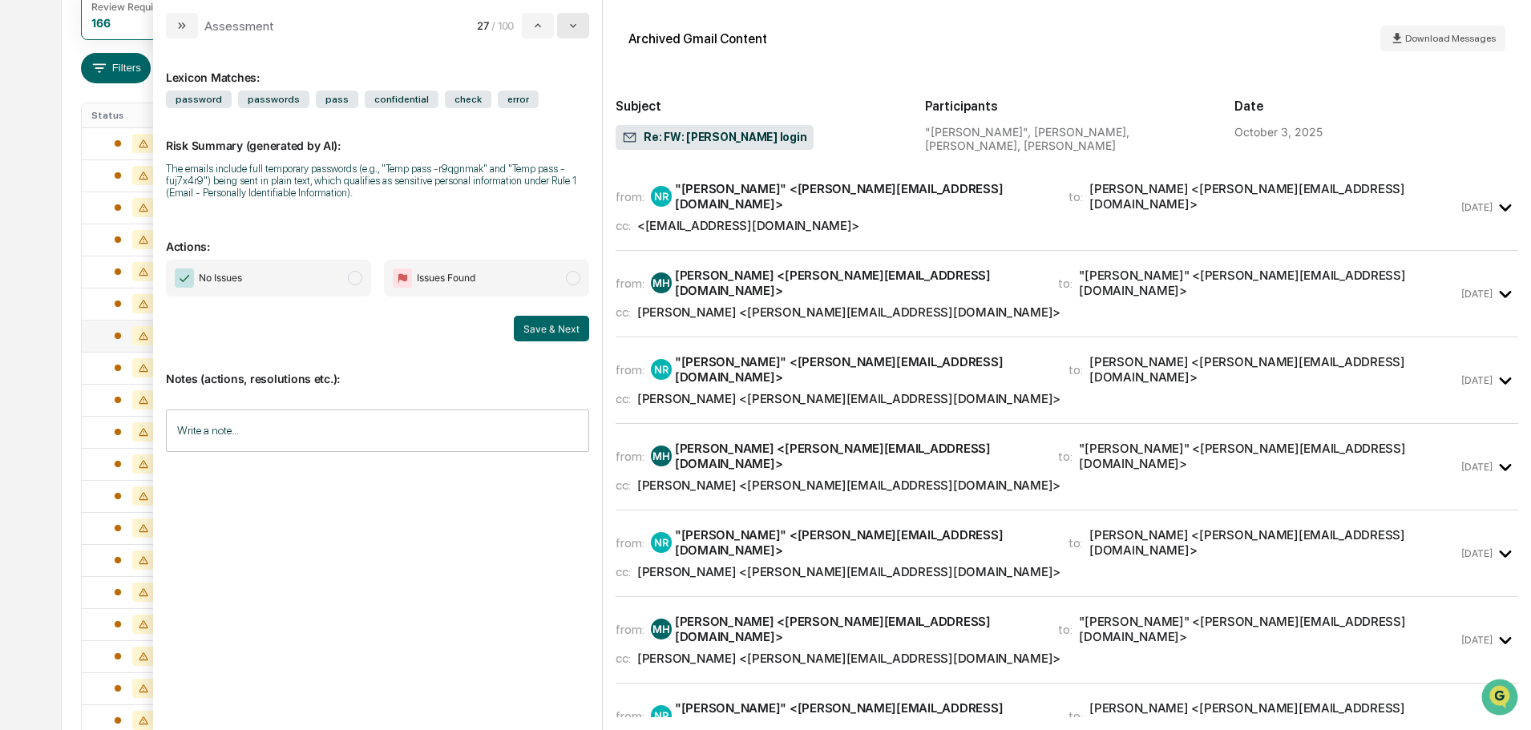
click at [572, 28] on icon "modal" at bounding box center [573, 25] width 13 height 13
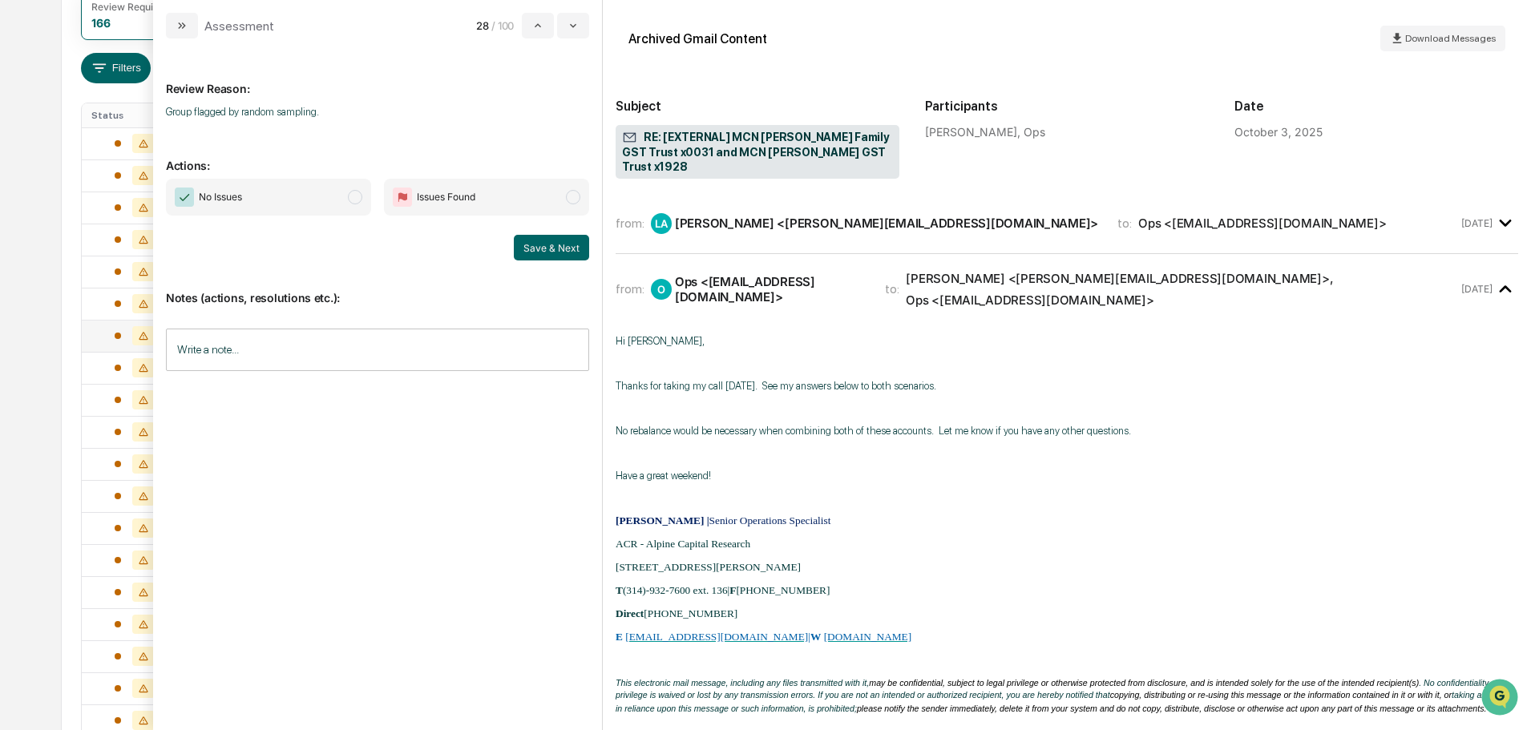
click at [313, 204] on span "No Issues" at bounding box center [268, 197] width 205 height 37
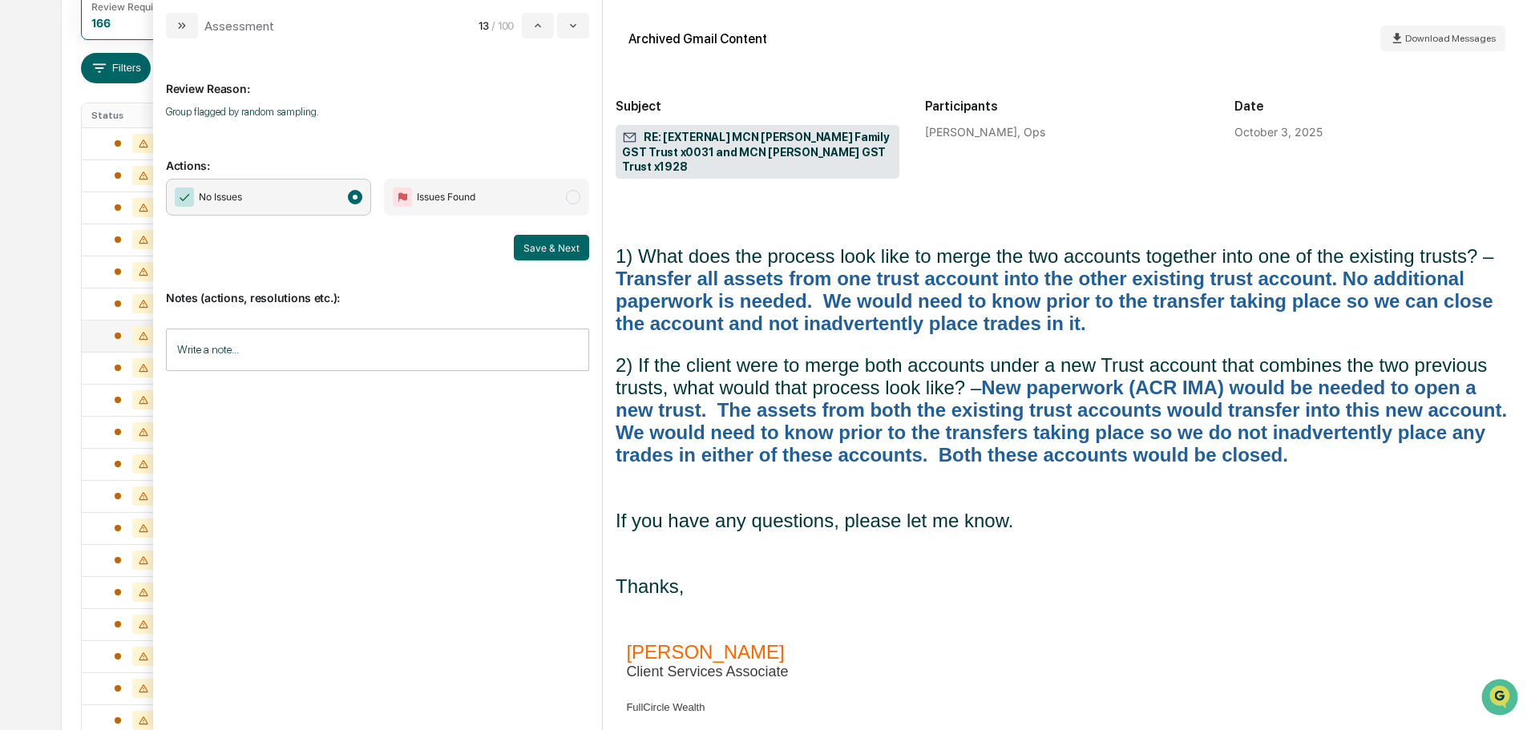
scroll to position [802, 0]
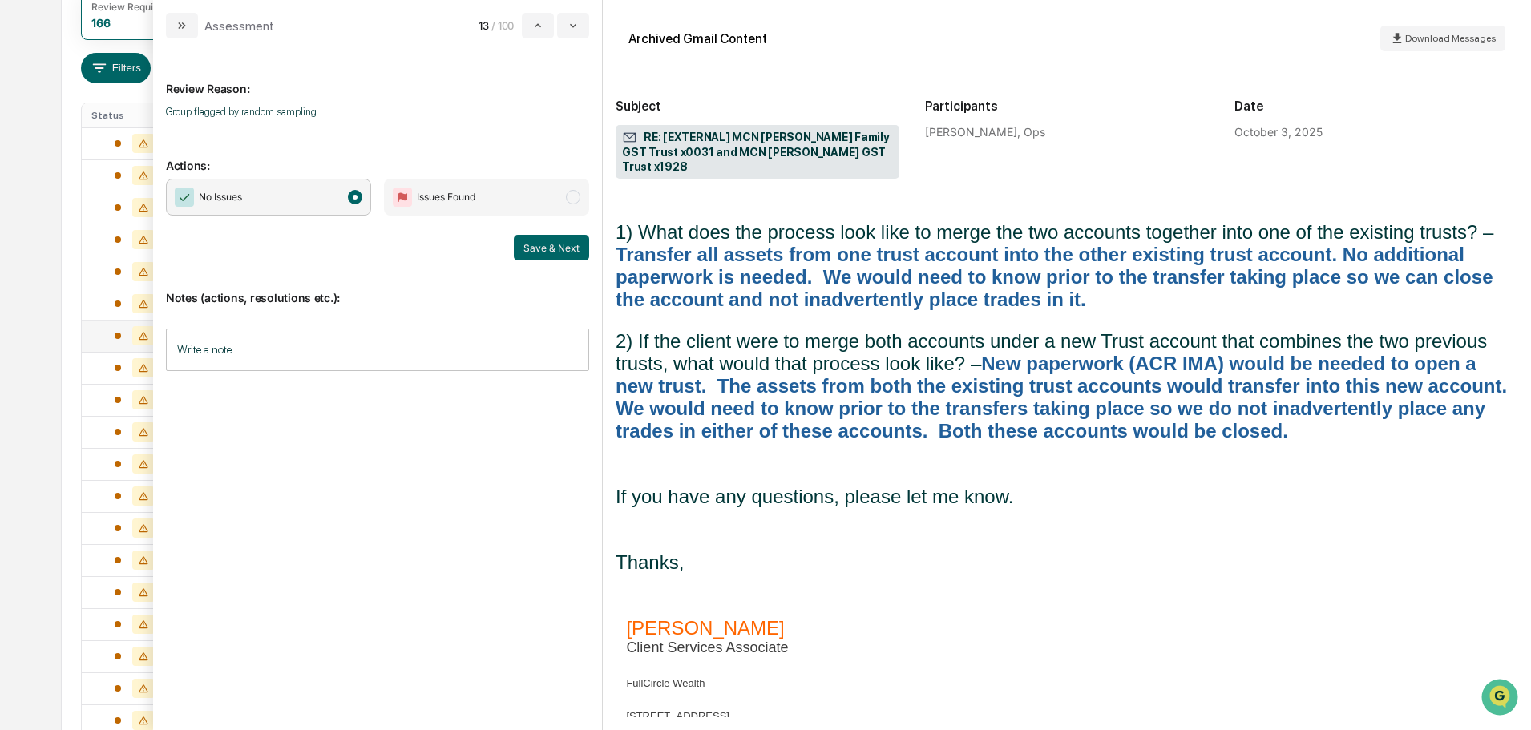
drag, startPoint x: 543, startPoint y: 242, endPoint x: 956, endPoint y: 390, distance: 439.5
click at [544, 242] on button "Save & Next" at bounding box center [551, 248] width 75 height 26
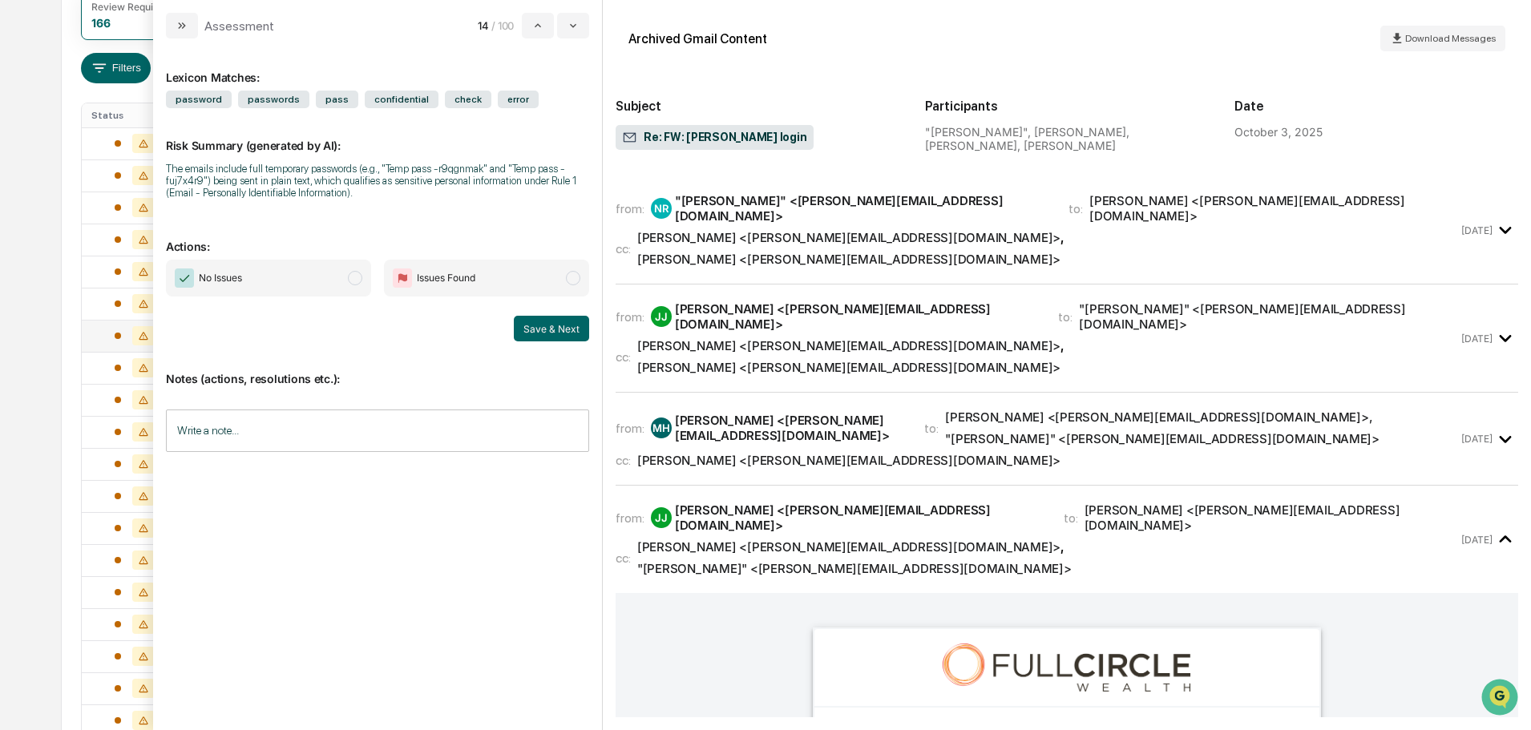
scroll to position [643, 0]
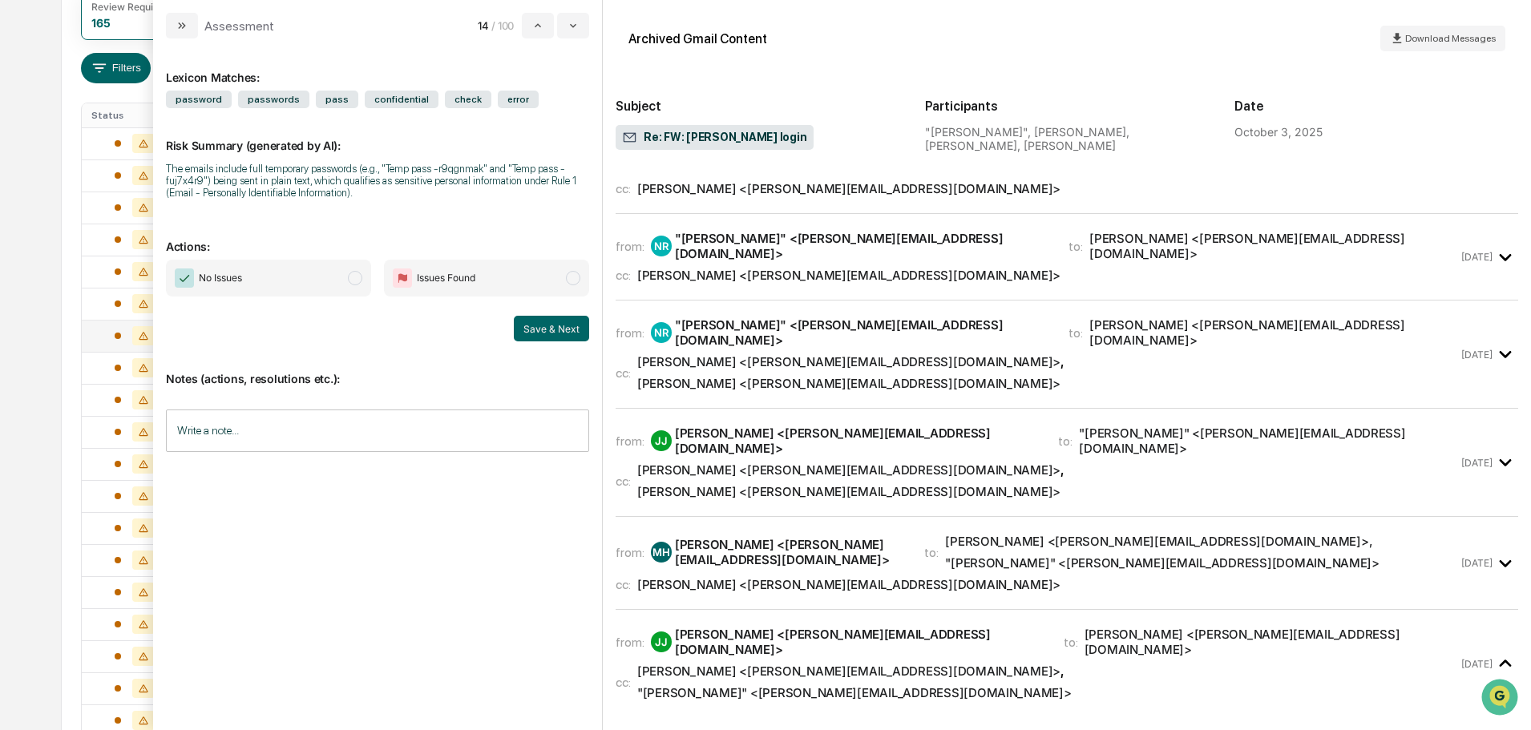
drag, startPoint x: 309, startPoint y: 269, endPoint x: 427, endPoint y: 293, distance: 121.2
click at [312, 269] on span "No Issues" at bounding box center [268, 278] width 205 height 37
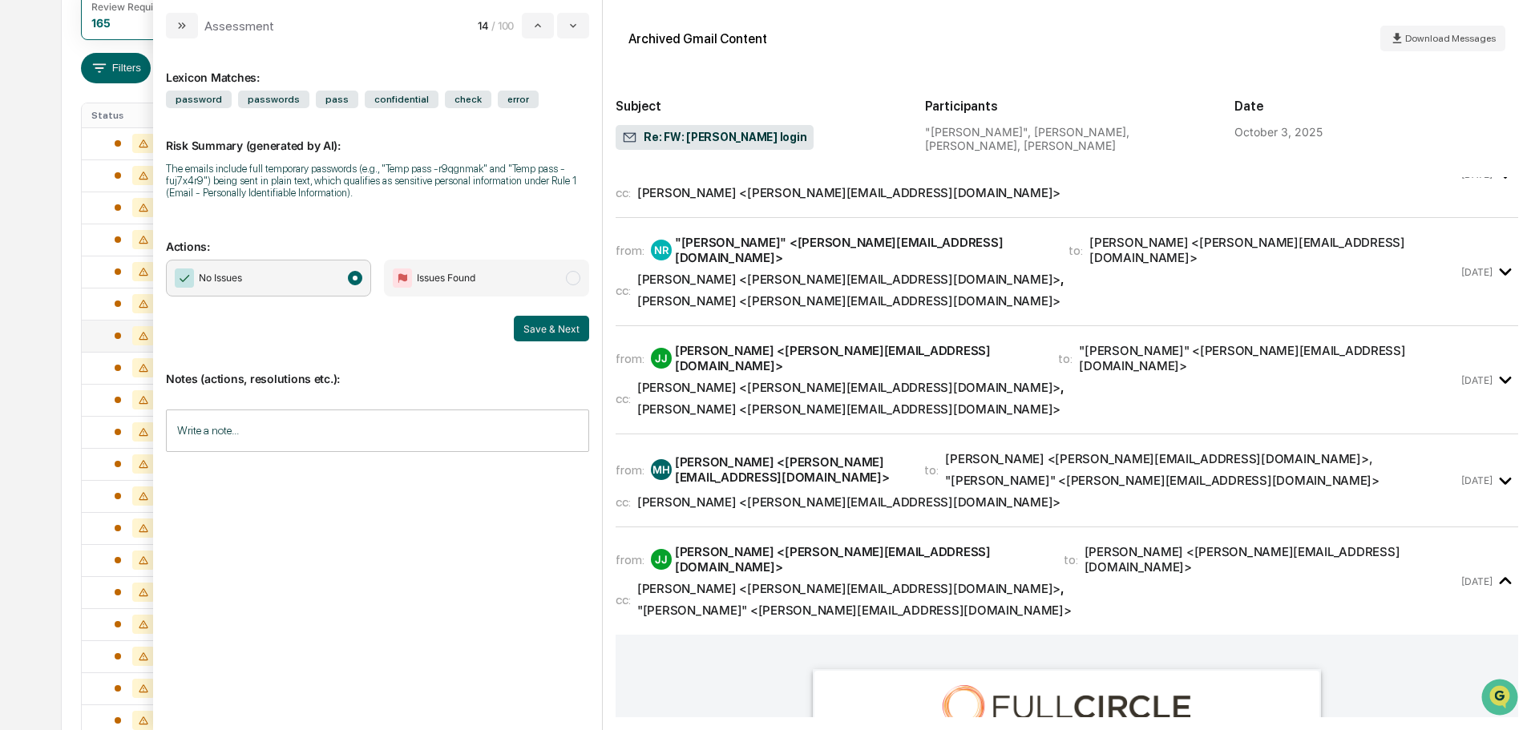
scroll to position [883, 0]
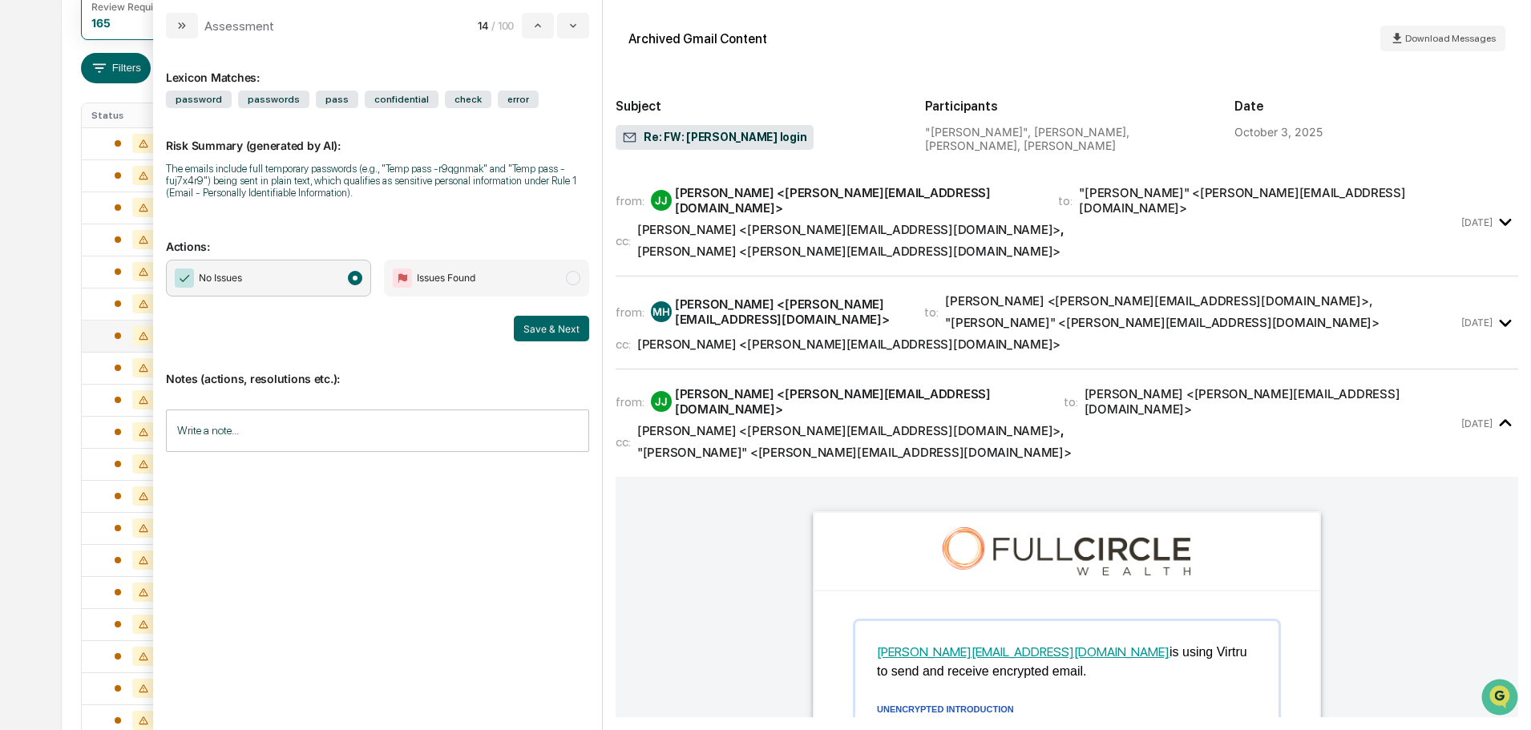
click at [803, 289] on div "from: MH Mendi Hume <Mendi@strategicfinancialoutsourcing.com> to: Jamie Jenkins…" at bounding box center [1067, 329] width 903 height 80
click at [342, 427] on input "Write a note..." at bounding box center [377, 431] width 423 height 42
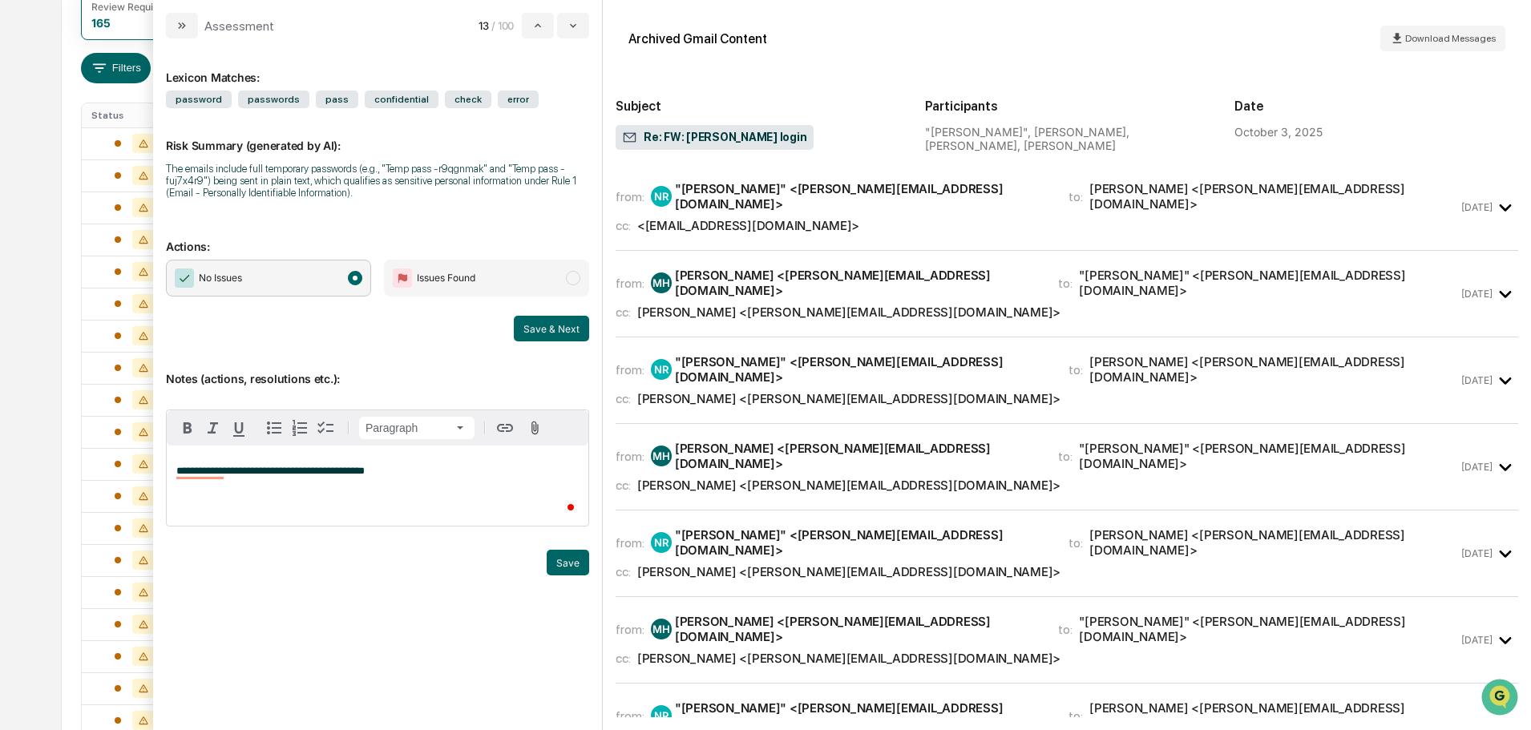
scroll to position [883, 0]
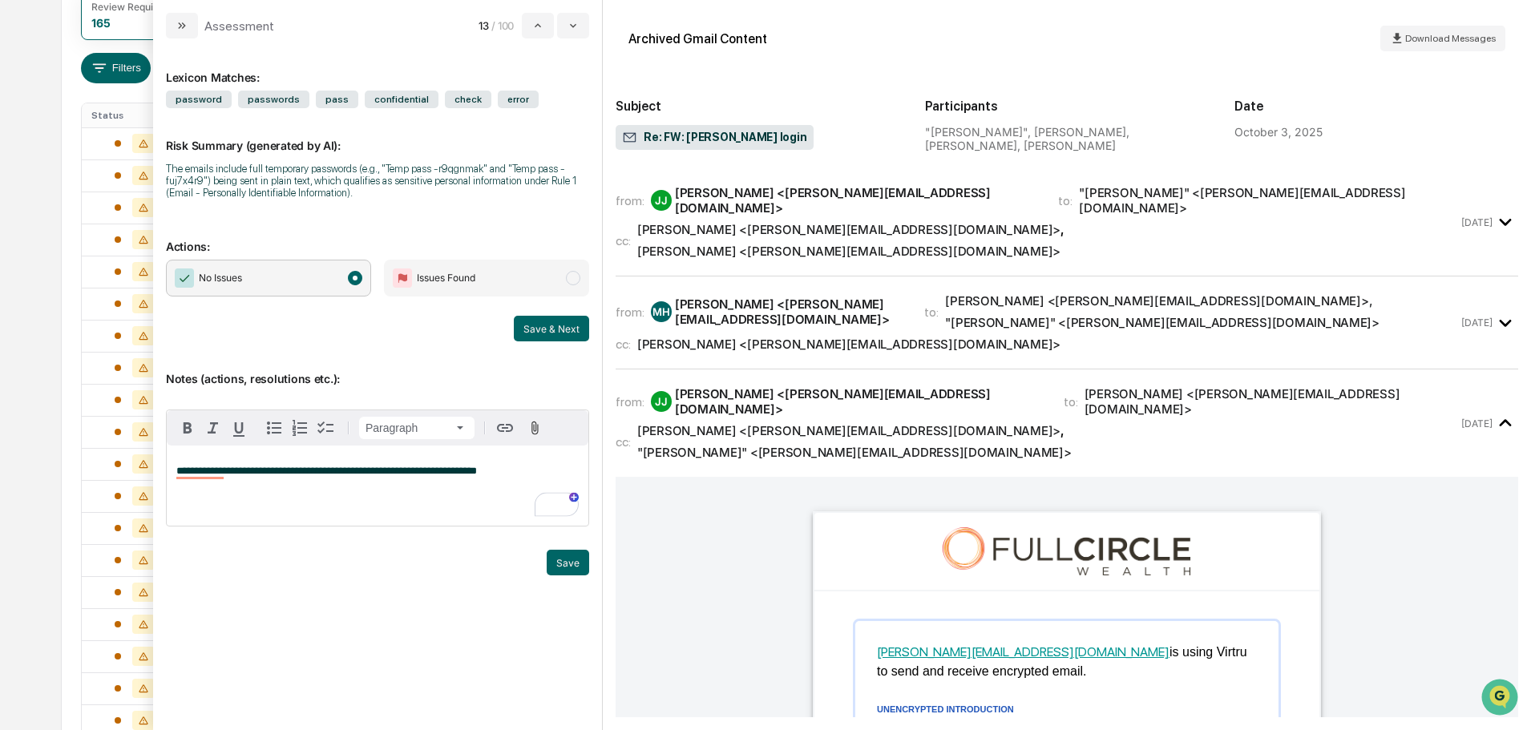
drag, startPoint x: 565, startPoint y: 566, endPoint x: 527, endPoint y: 563, distance: 38.6
click at [560, 565] on button "Save" at bounding box center [568, 563] width 42 height 26
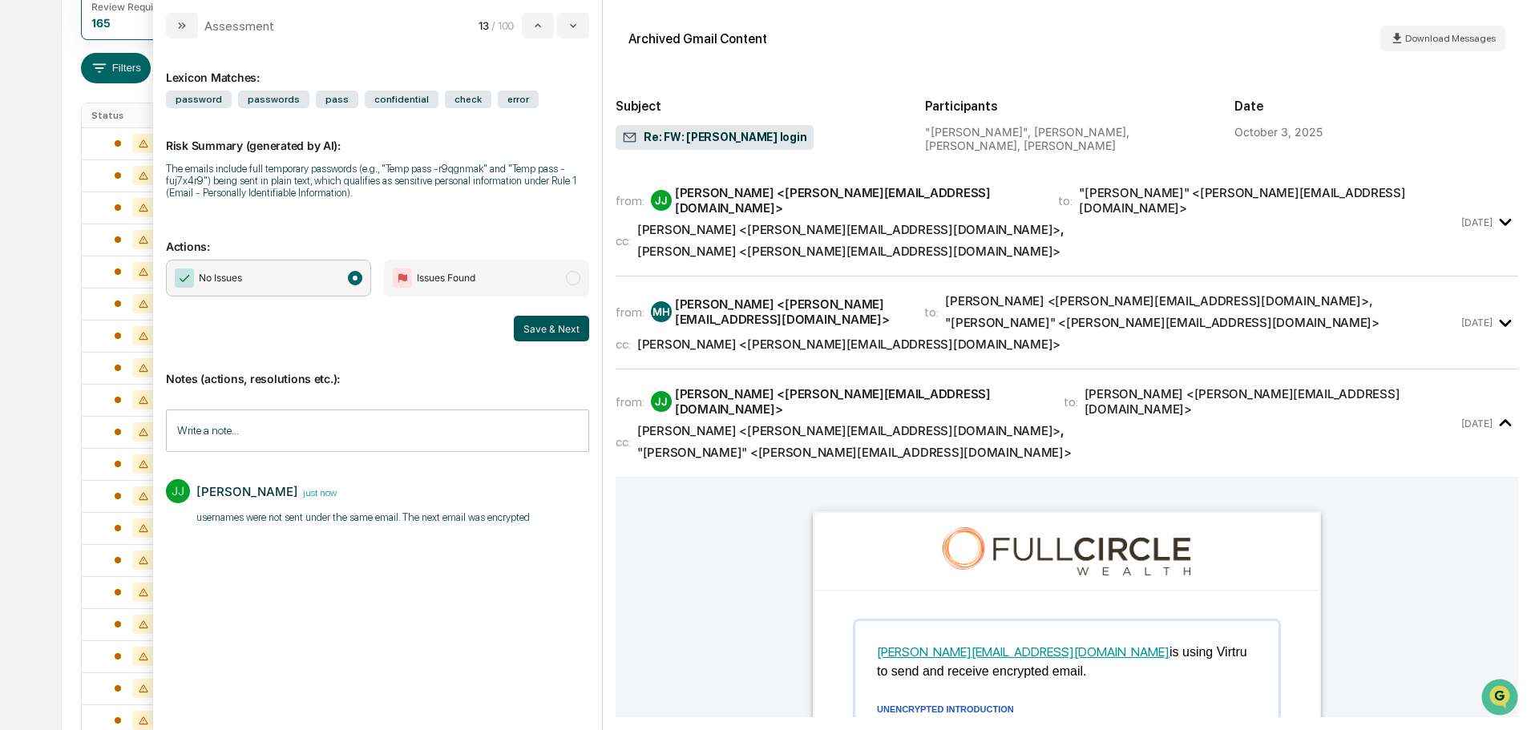
click at [544, 321] on button "Save & Next" at bounding box center [551, 329] width 75 height 26
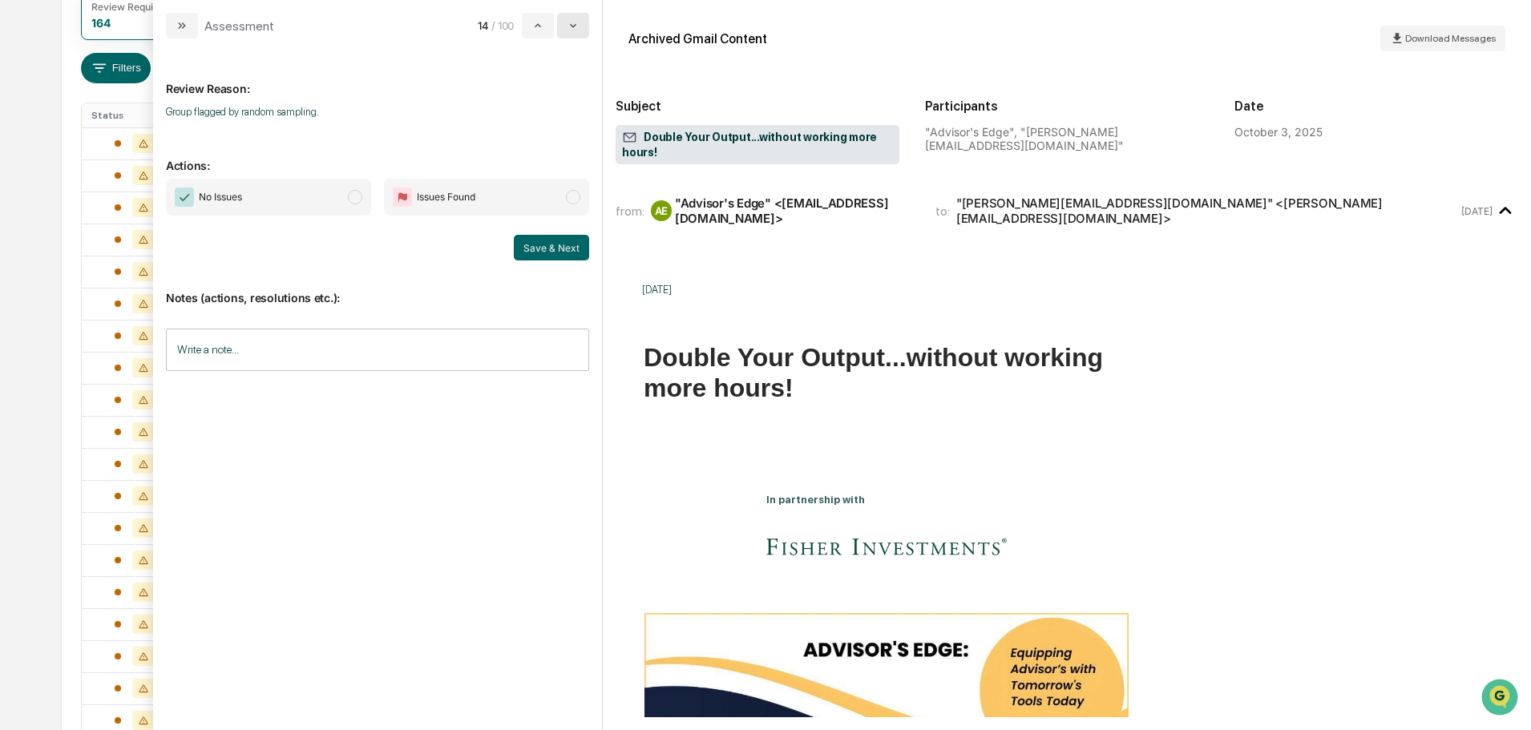
click at [580, 26] on button "modal" at bounding box center [573, 26] width 32 height 26
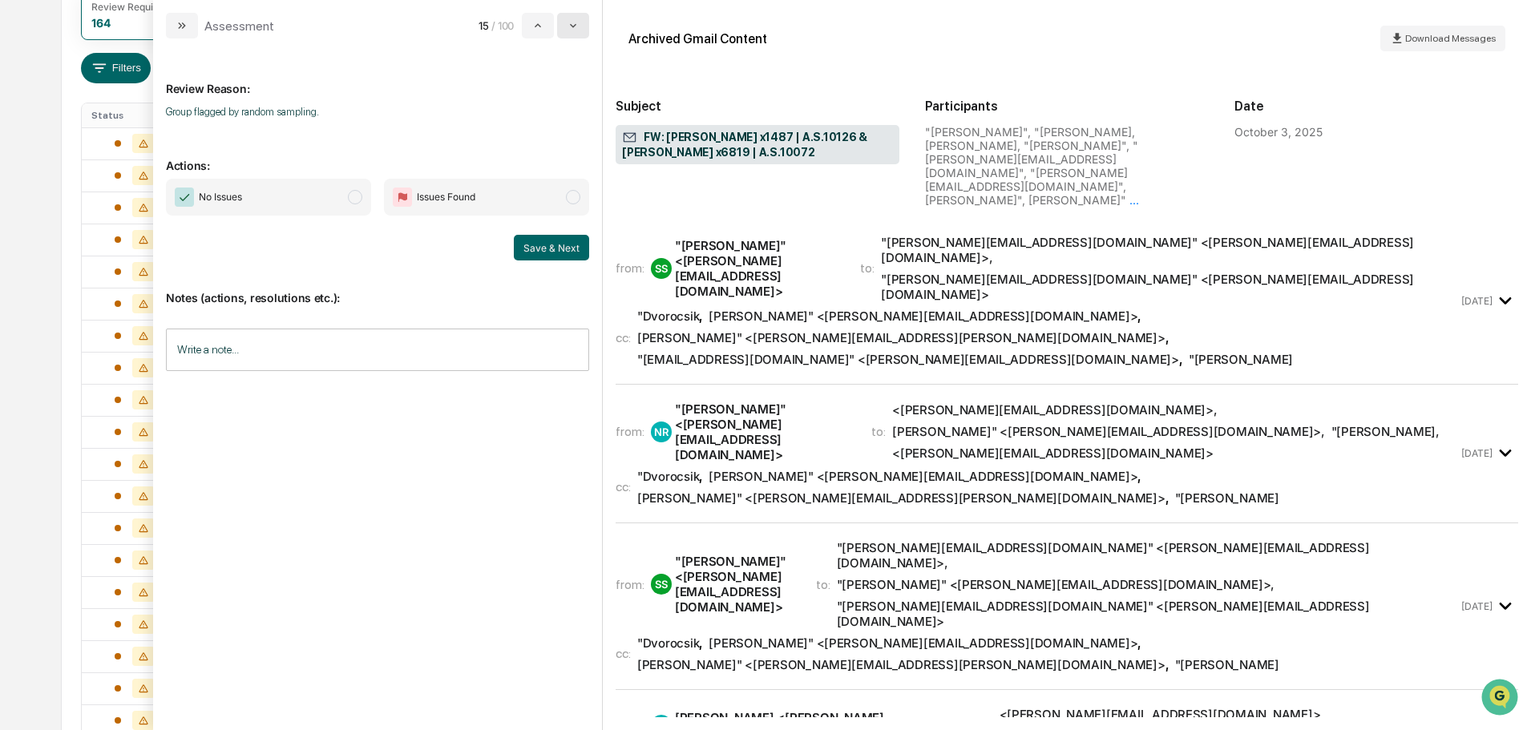
click at [581, 25] on button "modal" at bounding box center [573, 26] width 32 height 26
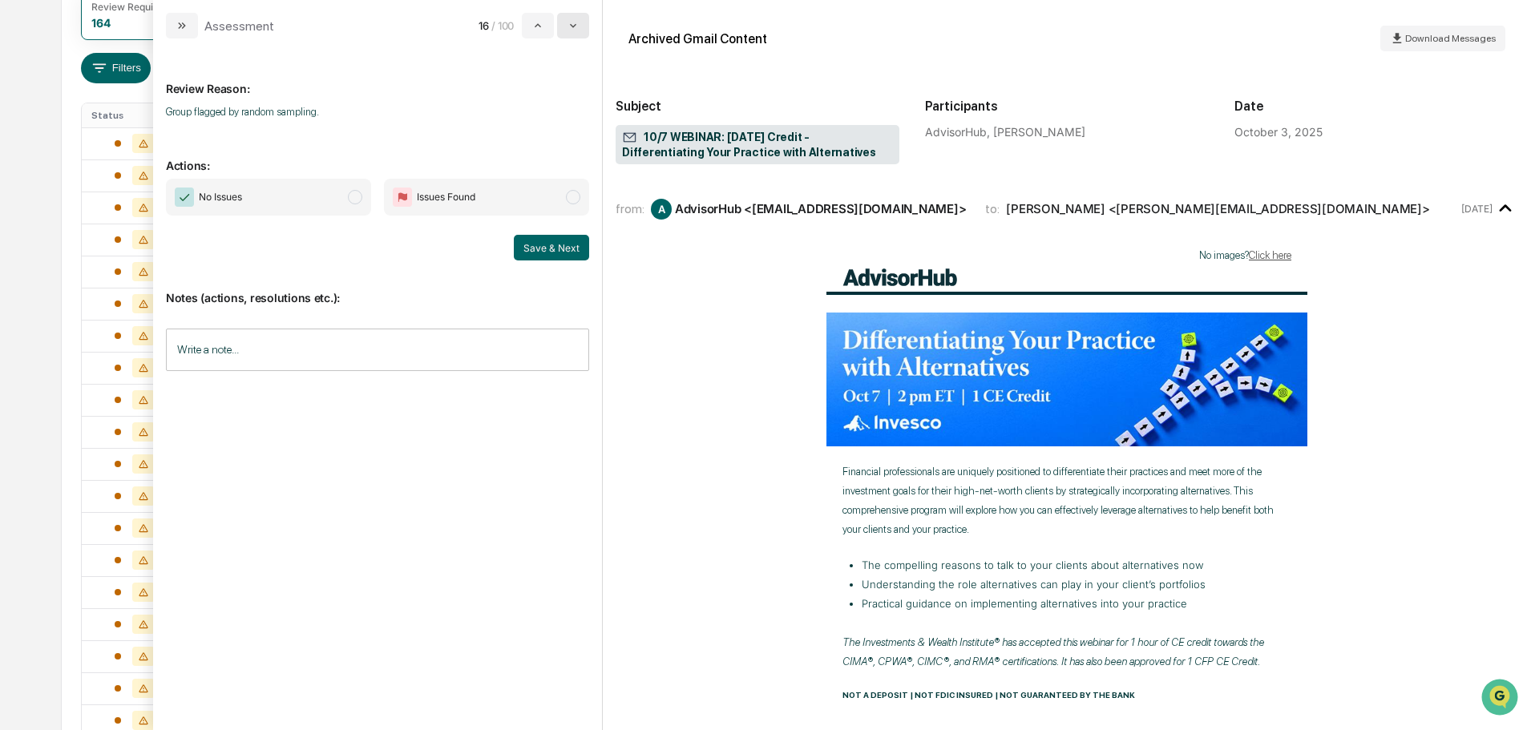
click at [581, 25] on button "modal" at bounding box center [573, 26] width 32 height 26
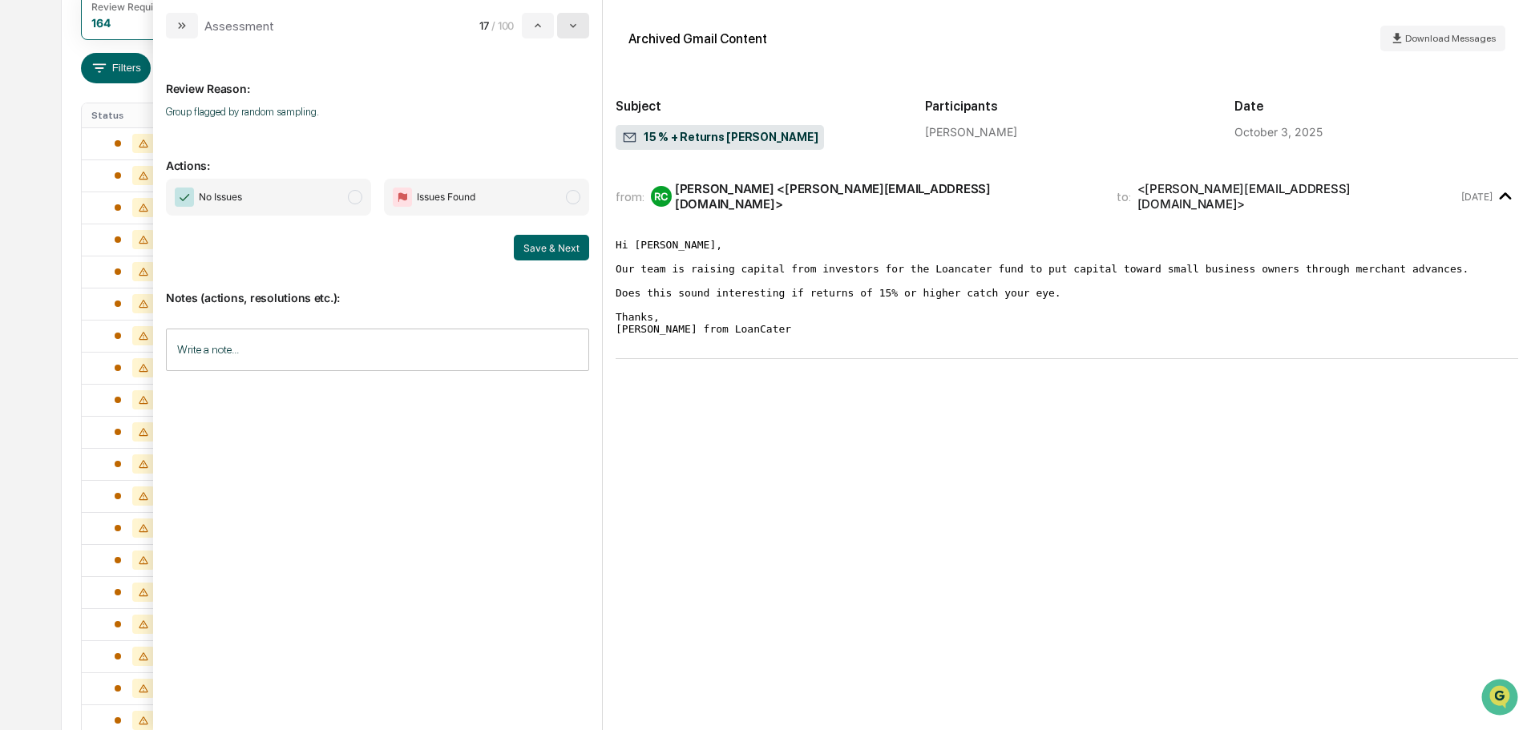
click at [582, 25] on button "modal" at bounding box center [573, 26] width 32 height 26
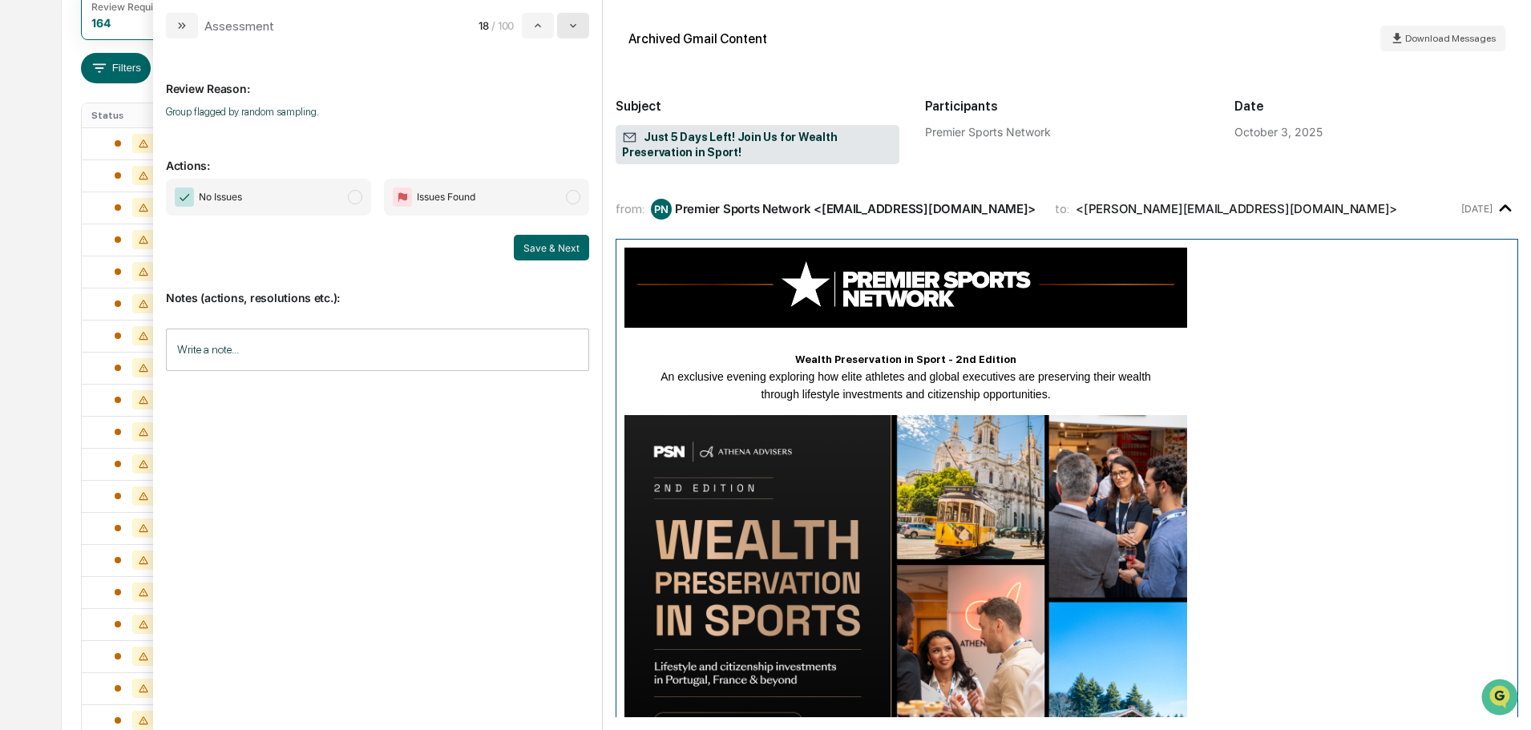
click at [583, 25] on button "modal" at bounding box center [573, 26] width 32 height 26
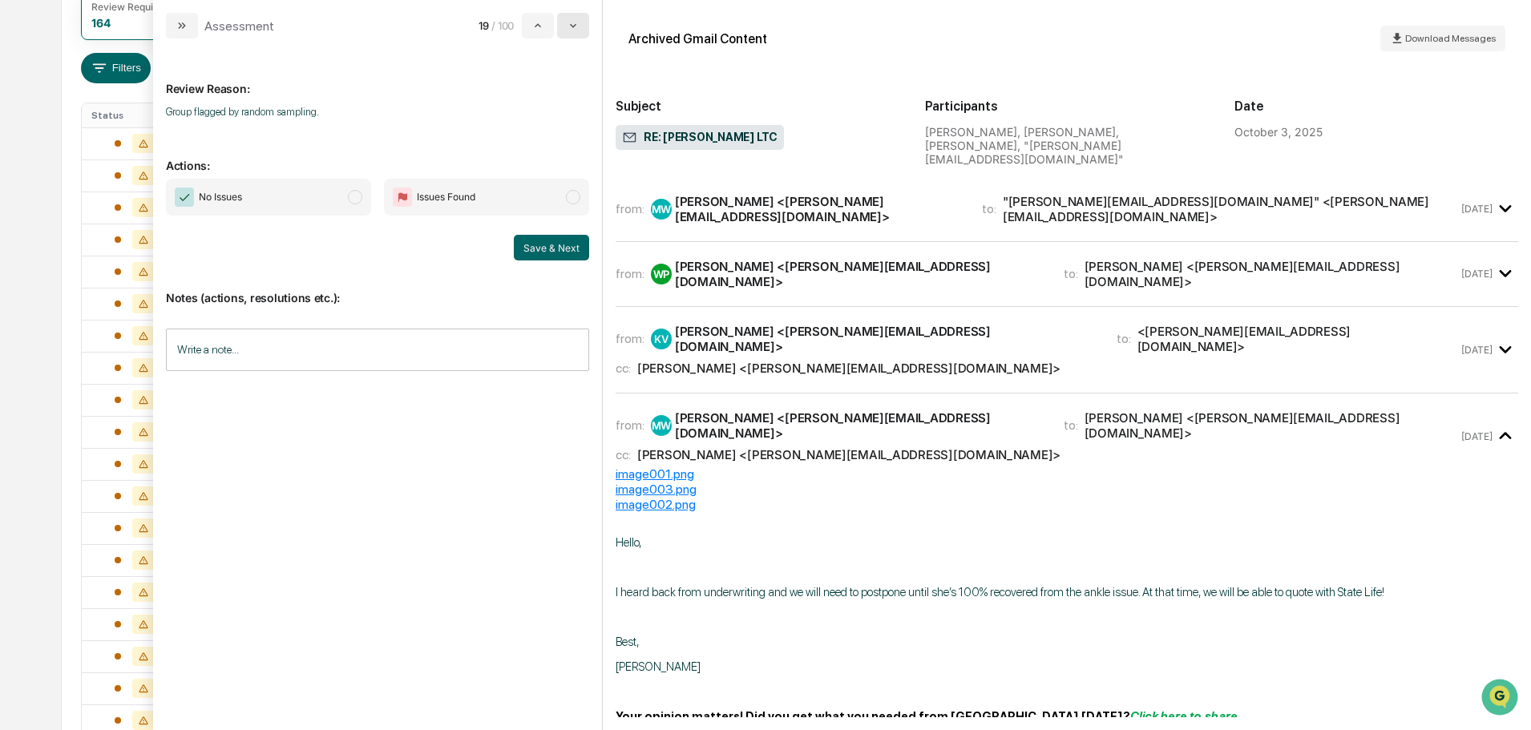
click at [583, 25] on button "modal" at bounding box center [573, 26] width 32 height 26
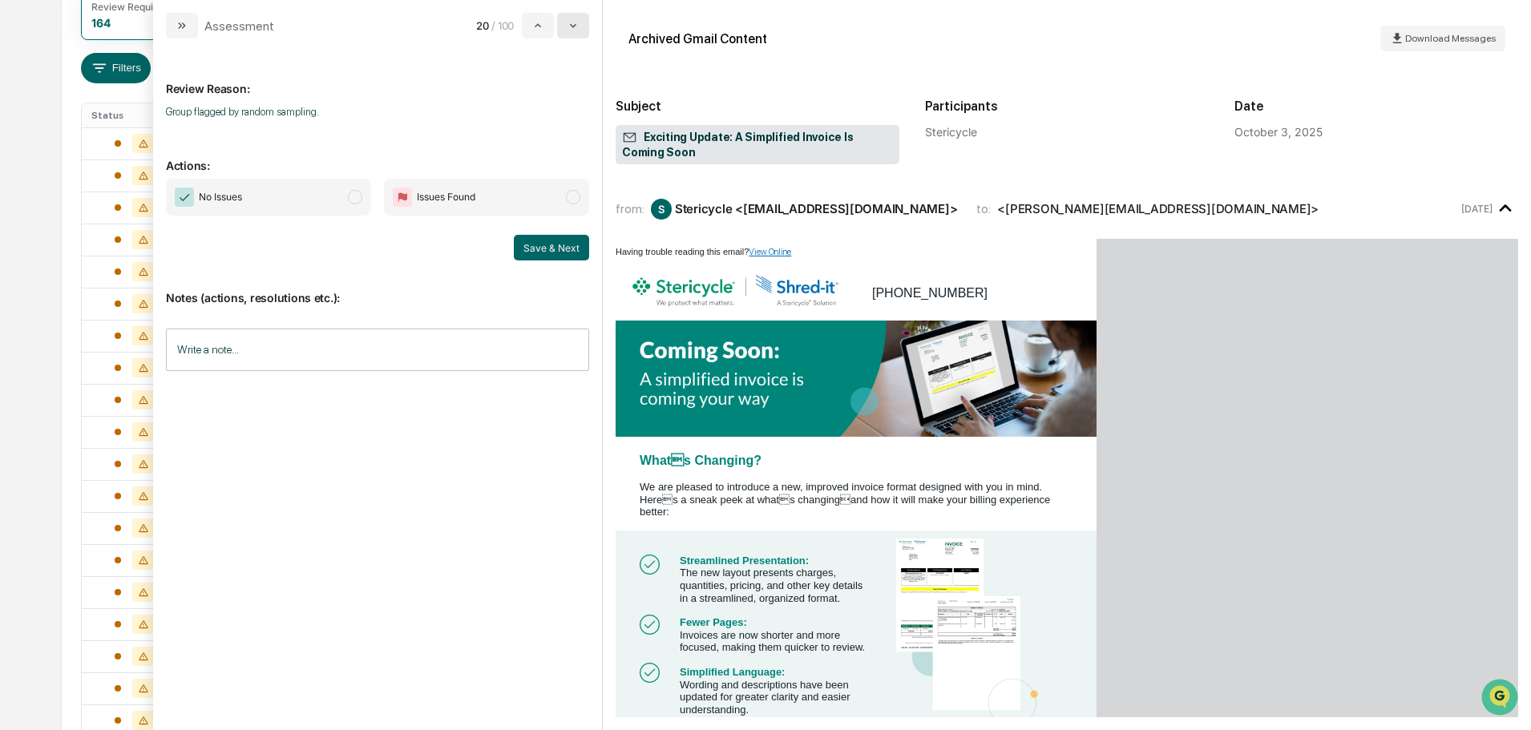
click at [583, 25] on button "modal" at bounding box center [573, 26] width 32 height 26
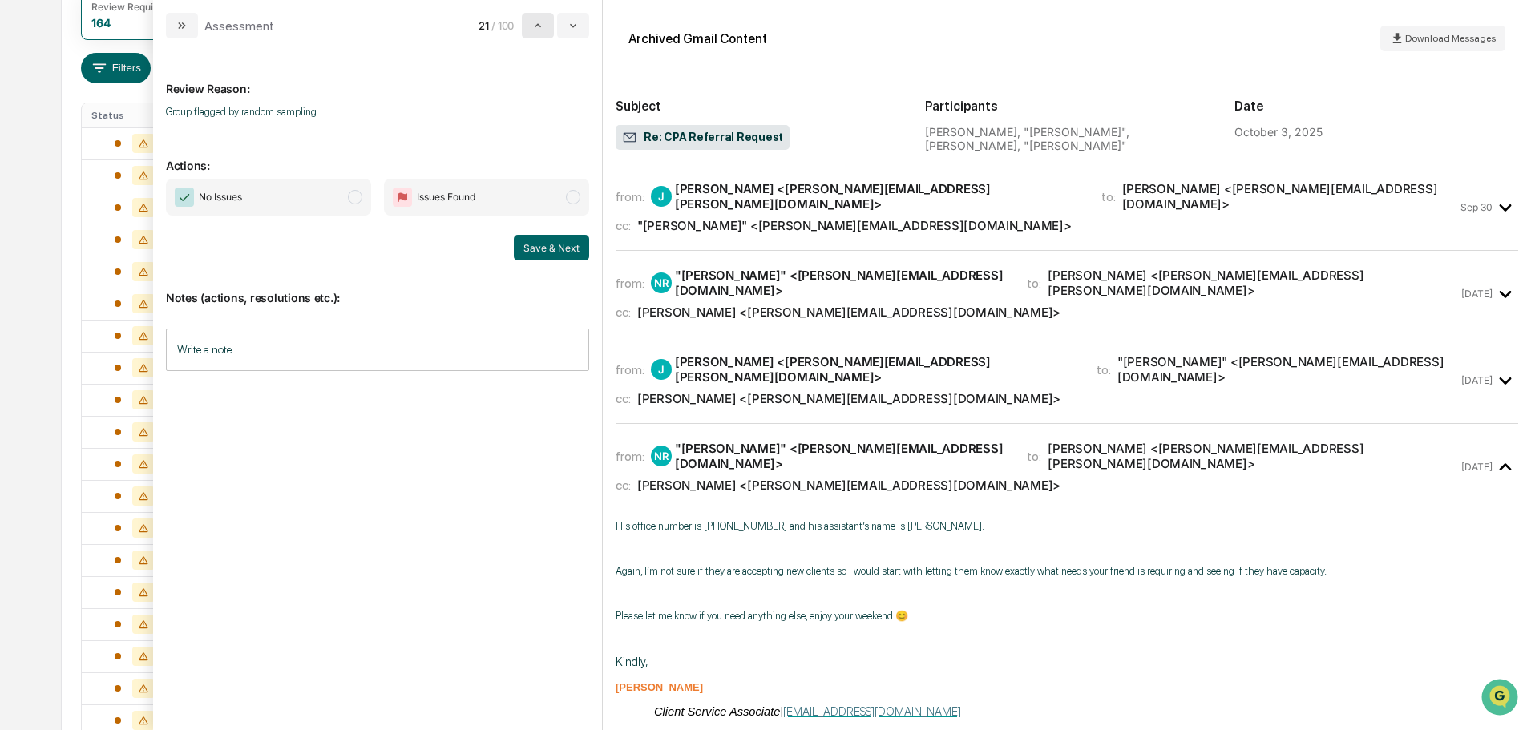
click at [540, 24] on icon "modal" at bounding box center [538, 25] width 13 height 13
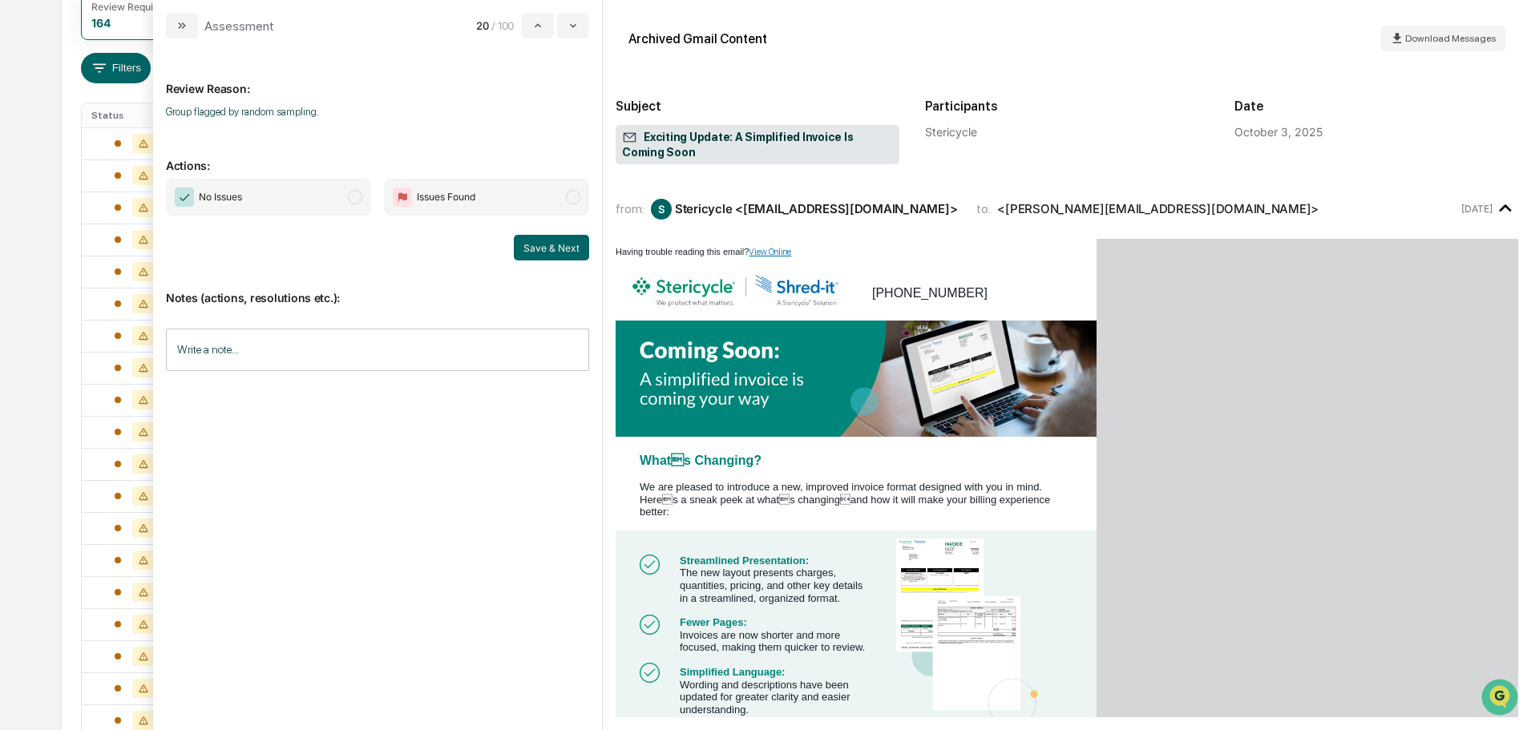
click at [346, 196] on span "No Issues" at bounding box center [268, 197] width 205 height 37
click at [569, 247] on button "Save & Next" at bounding box center [551, 248] width 75 height 26
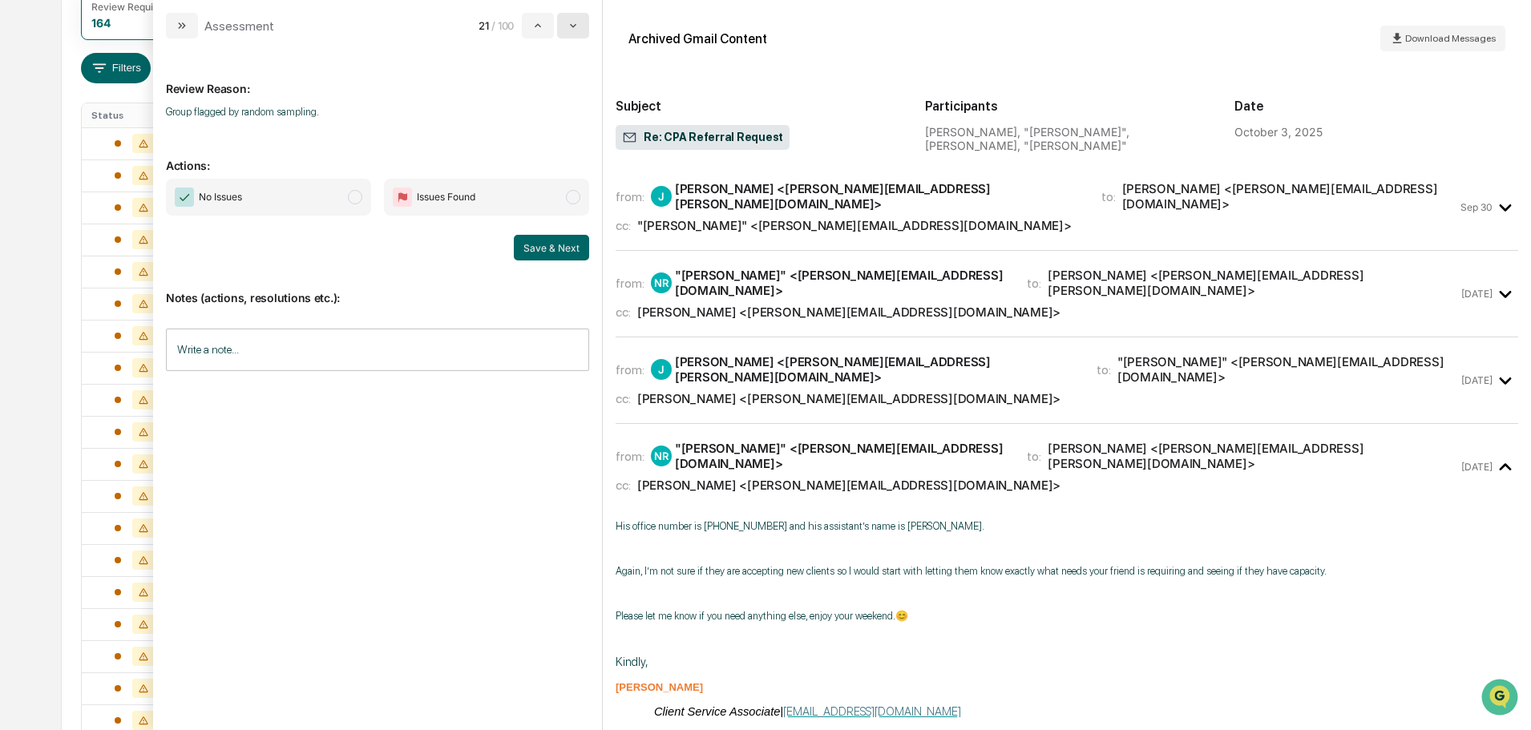
click at [572, 32] on button "modal" at bounding box center [573, 26] width 32 height 26
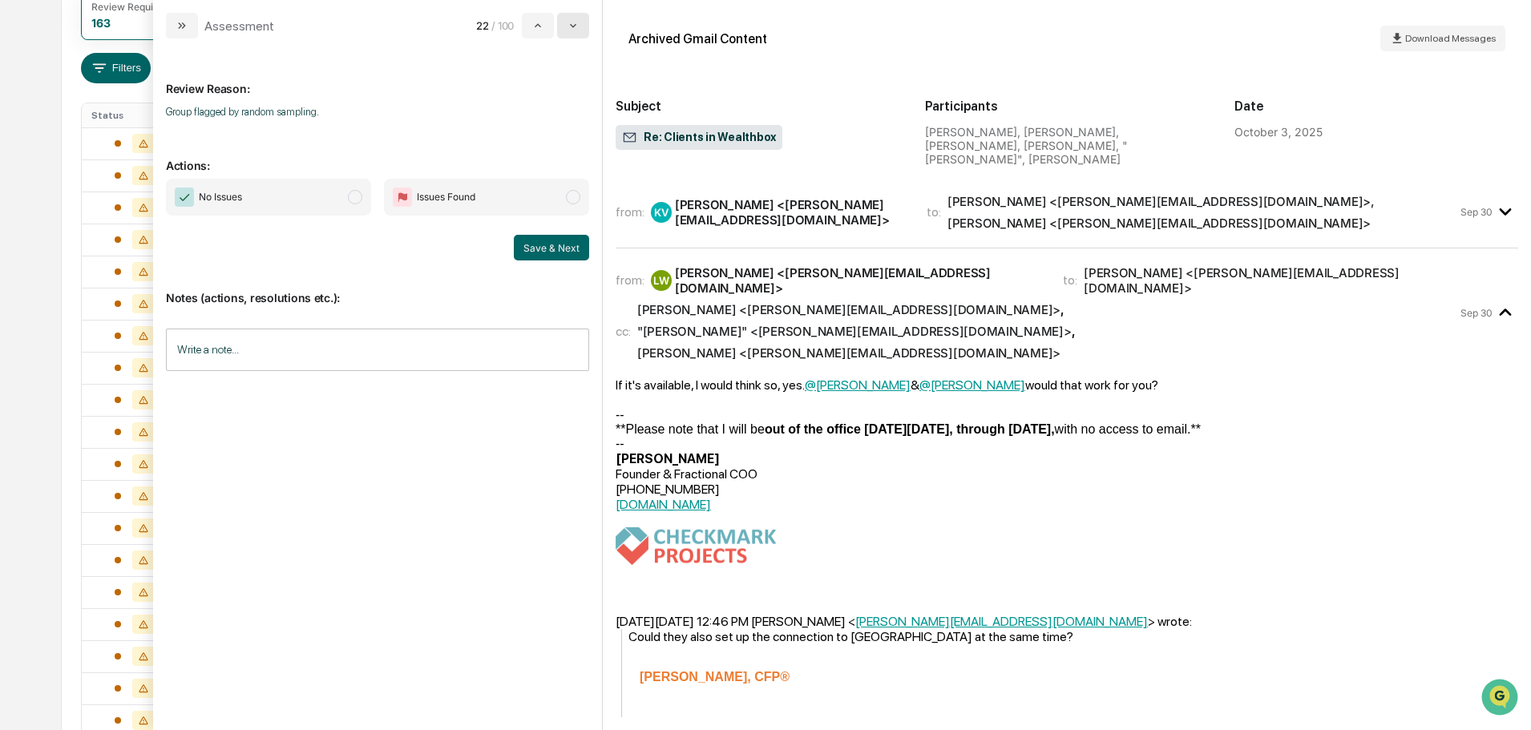
click at [572, 32] on button "modal" at bounding box center [573, 26] width 32 height 26
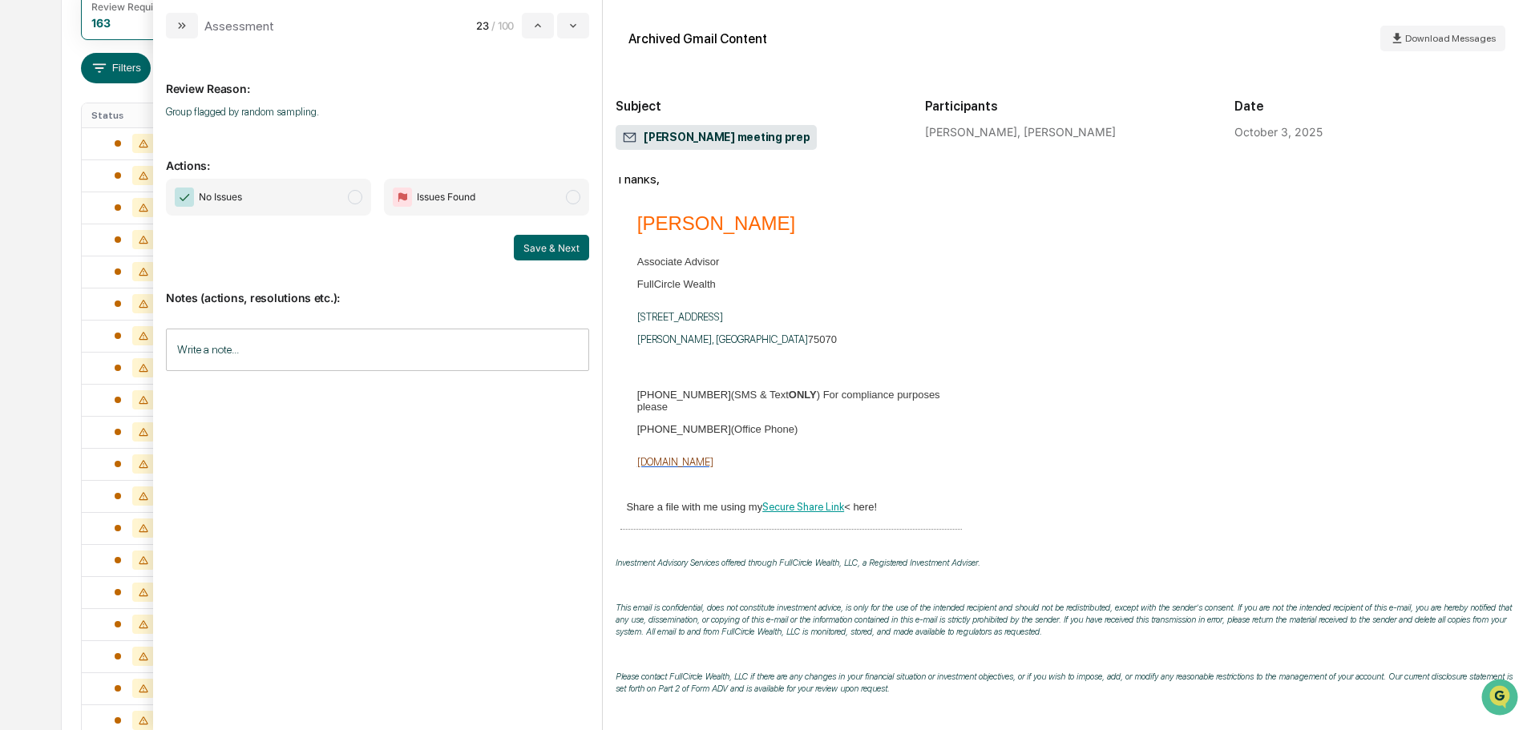
scroll to position [107, 0]
click at [299, 196] on span "No Issues" at bounding box center [268, 197] width 205 height 37
click at [548, 242] on button "Save & Next" at bounding box center [551, 248] width 75 height 26
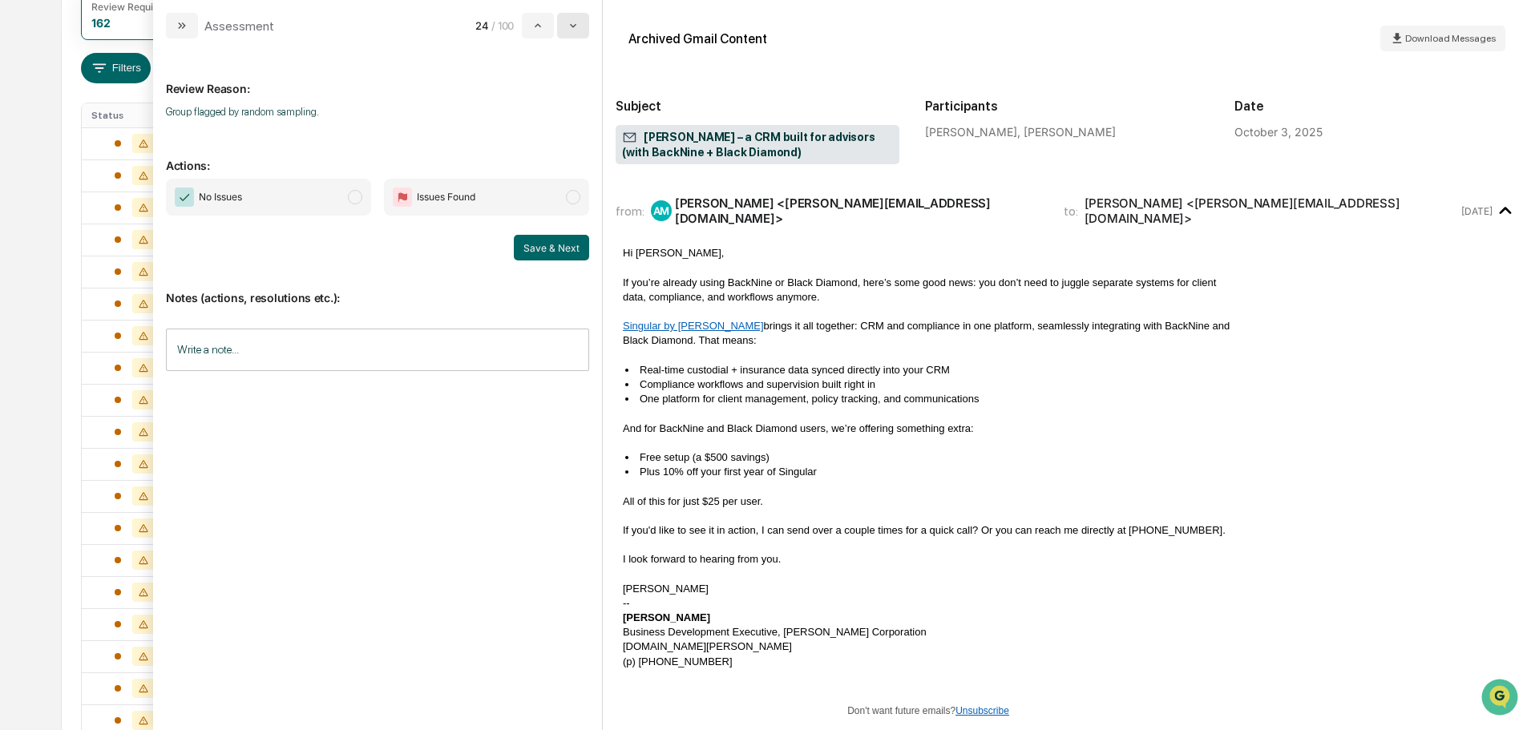
click at [569, 21] on icon "modal" at bounding box center [573, 25] width 13 height 13
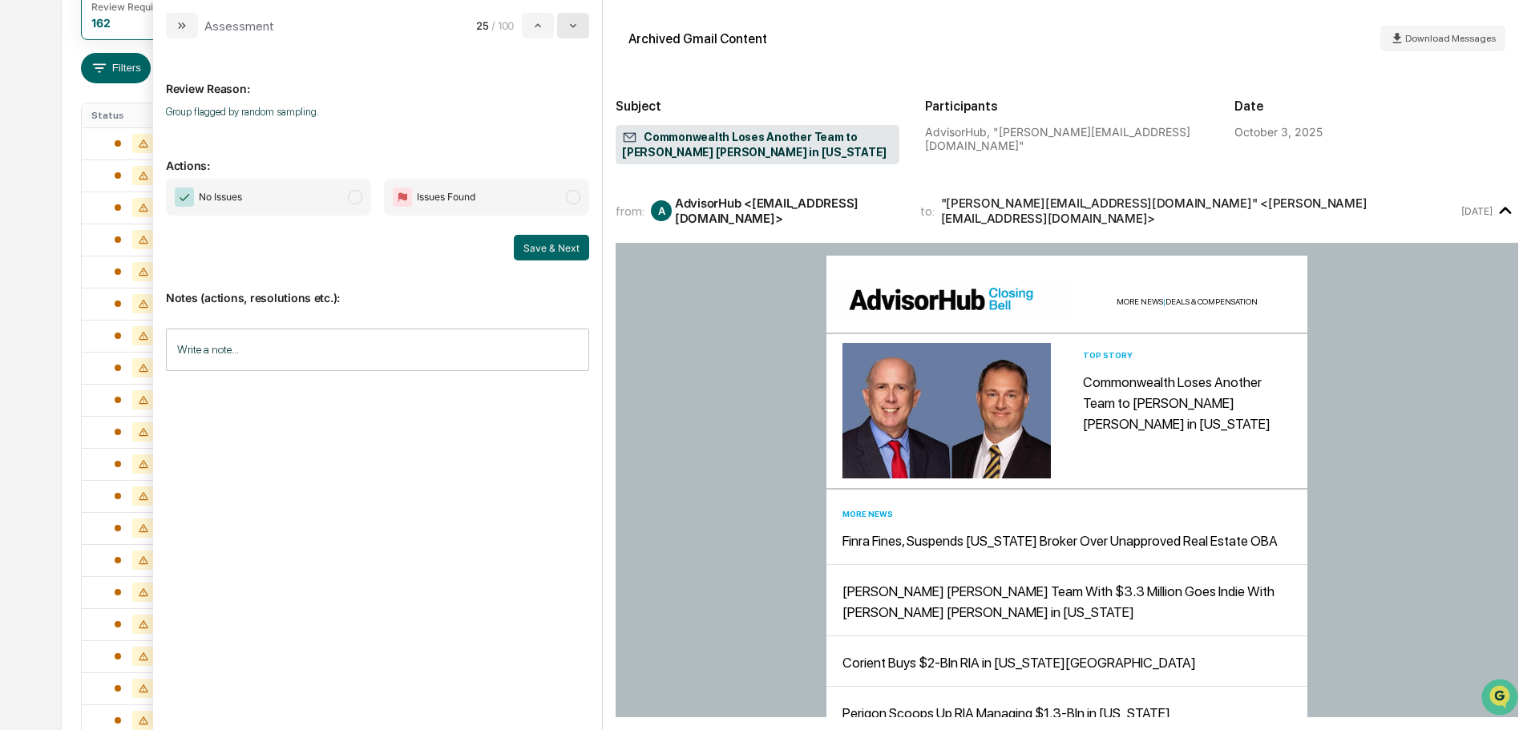
click at [569, 21] on icon "modal" at bounding box center [573, 25] width 13 height 13
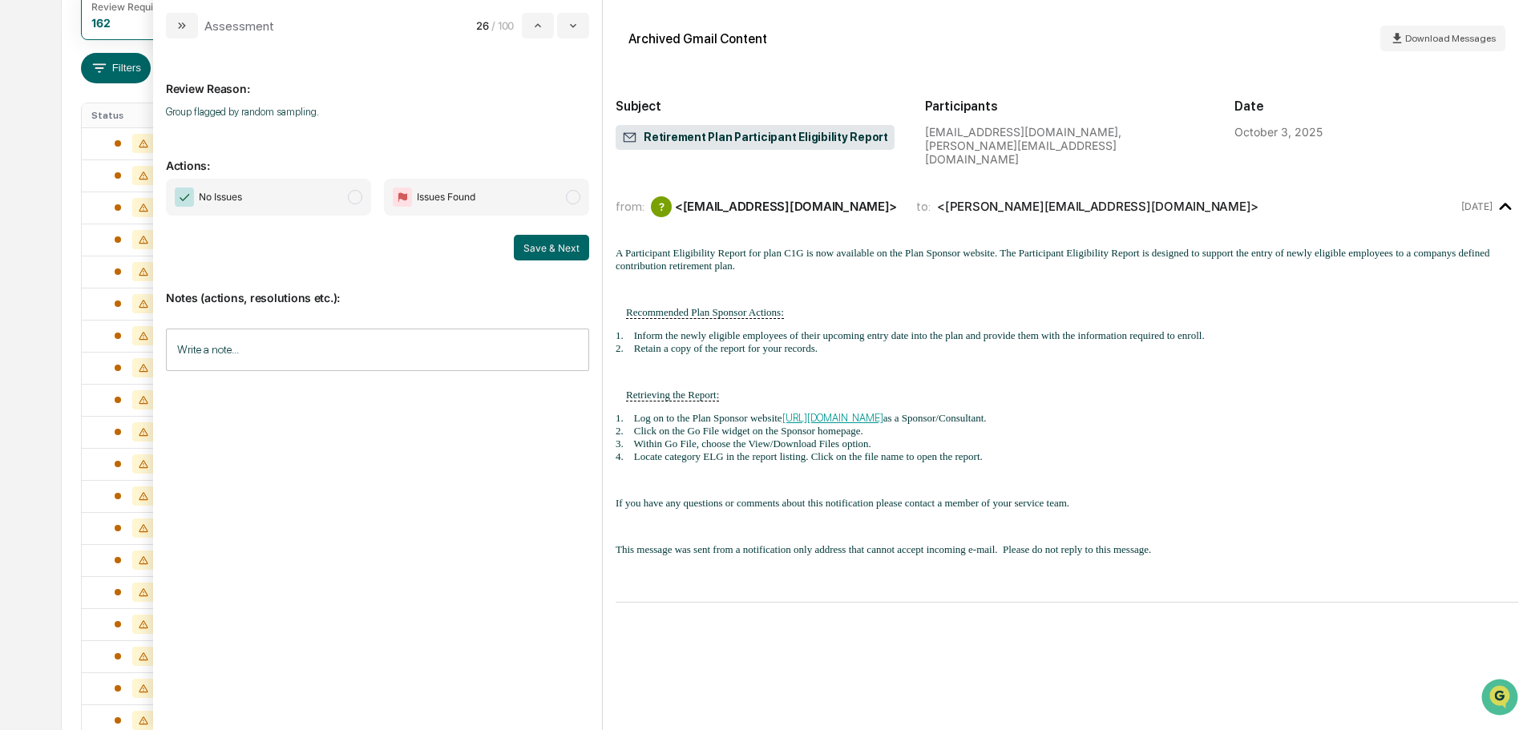
click at [326, 196] on span "No Issues" at bounding box center [268, 197] width 205 height 37
click at [562, 251] on button "Save & Next" at bounding box center [551, 248] width 75 height 26
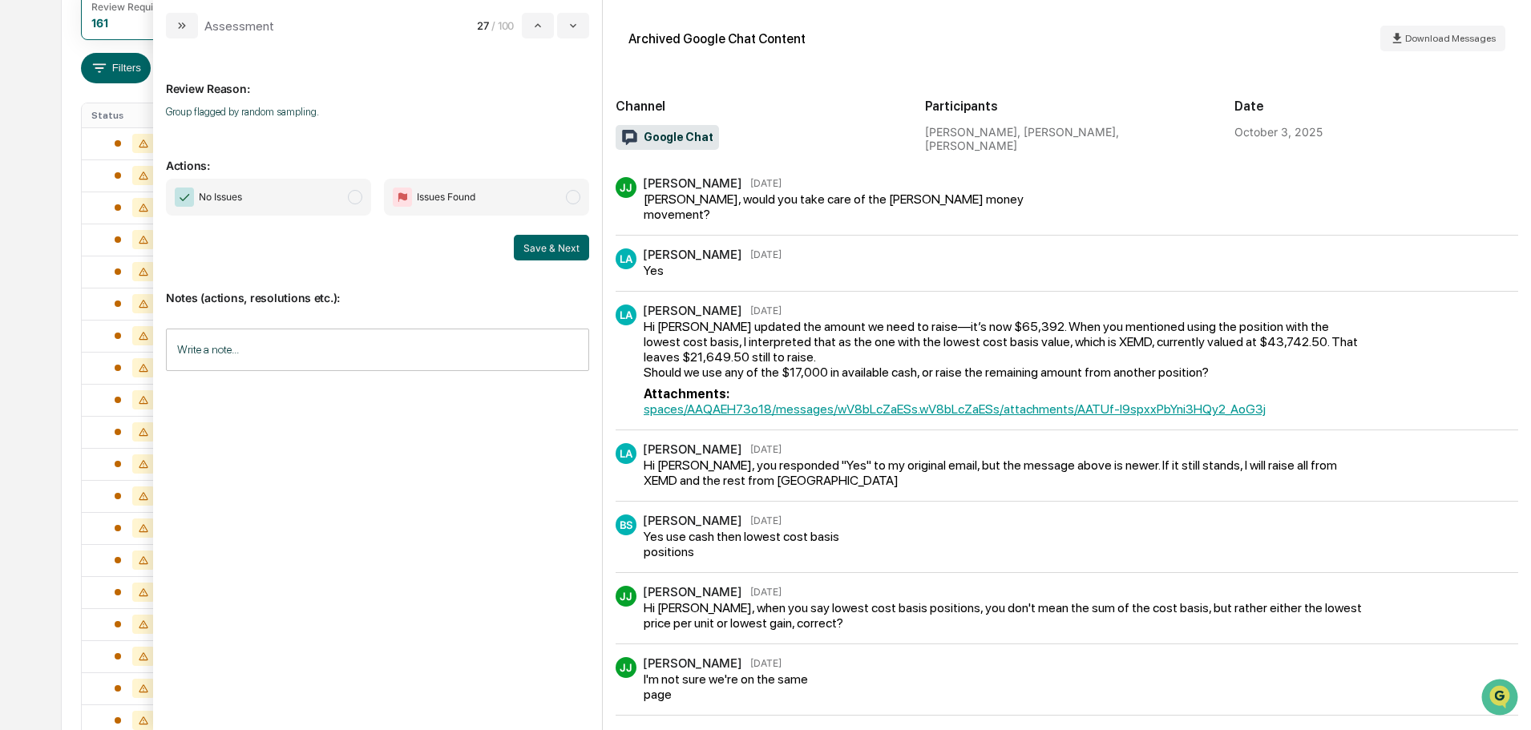
click at [338, 195] on span "No Issues" at bounding box center [268, 197] width 205 height 37
click at [541, 250] on button "Save & Next" at bounding box center [551, 248] width 75 height 26
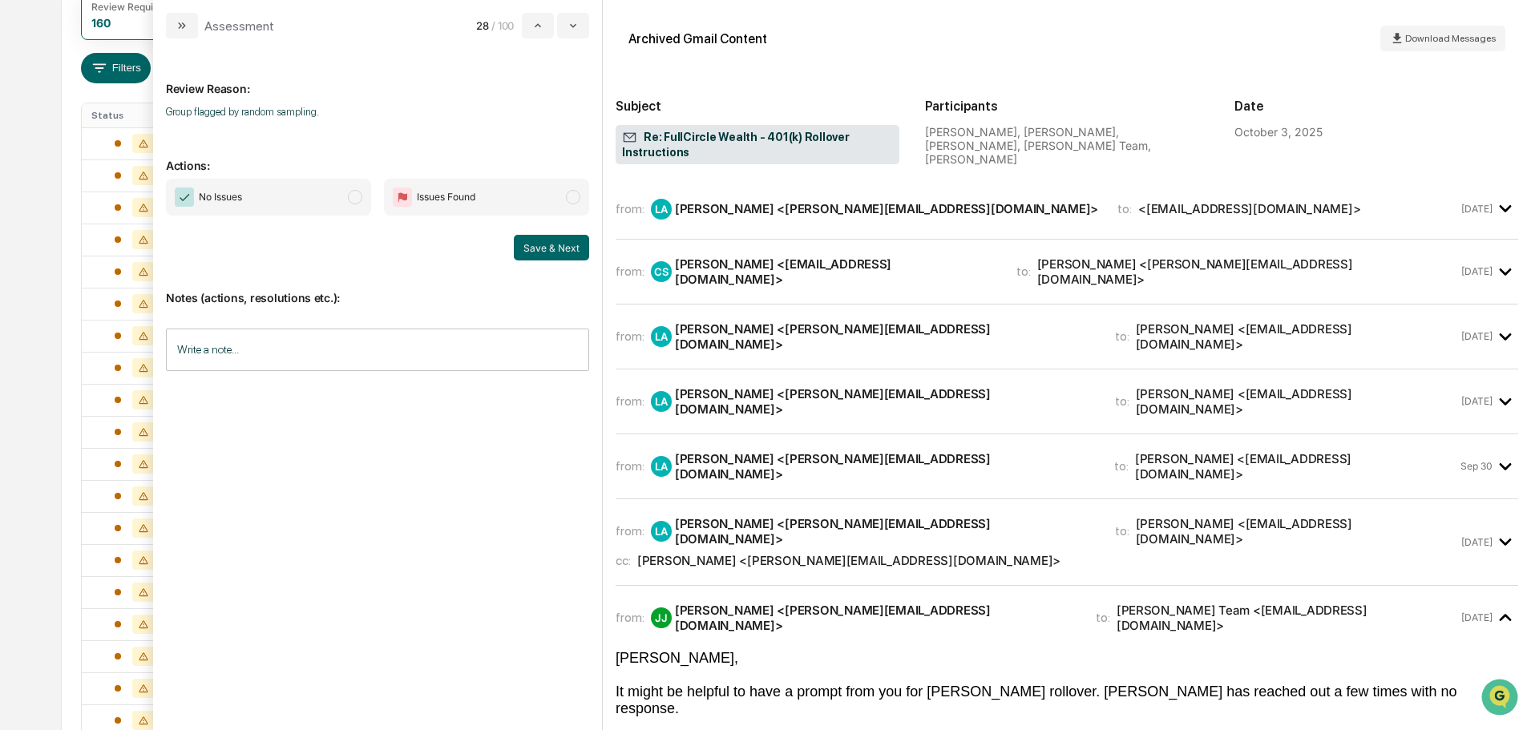
click at [347, 196] on span "No Issues" at bounding box center [268, 197] width 205 height 37
click at [560, 249] on button "Save & Next" at bounding box center [551, 248] width 75 height 26
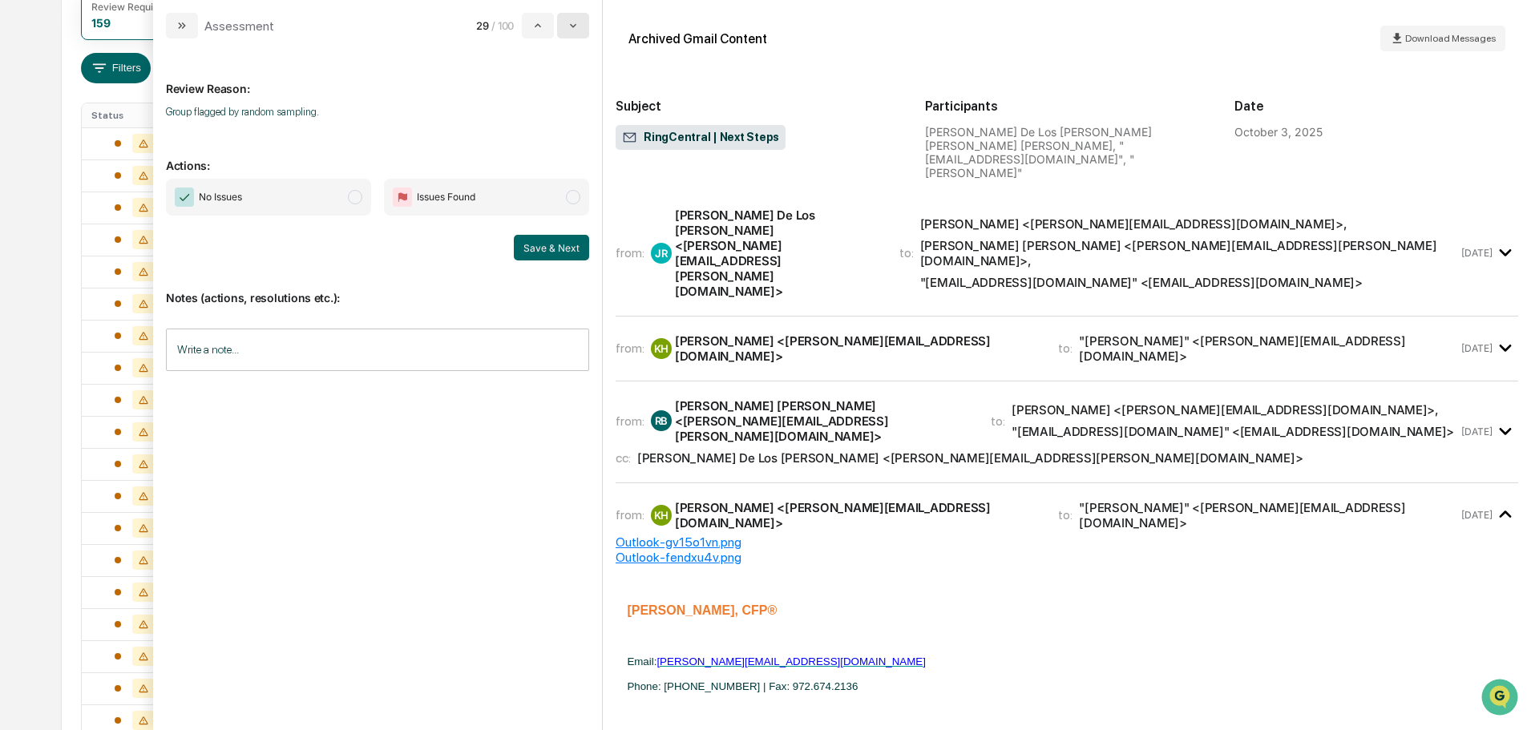
click at [571, 34] on button "modal" at bounding box center [573, 26] width 32 height 26
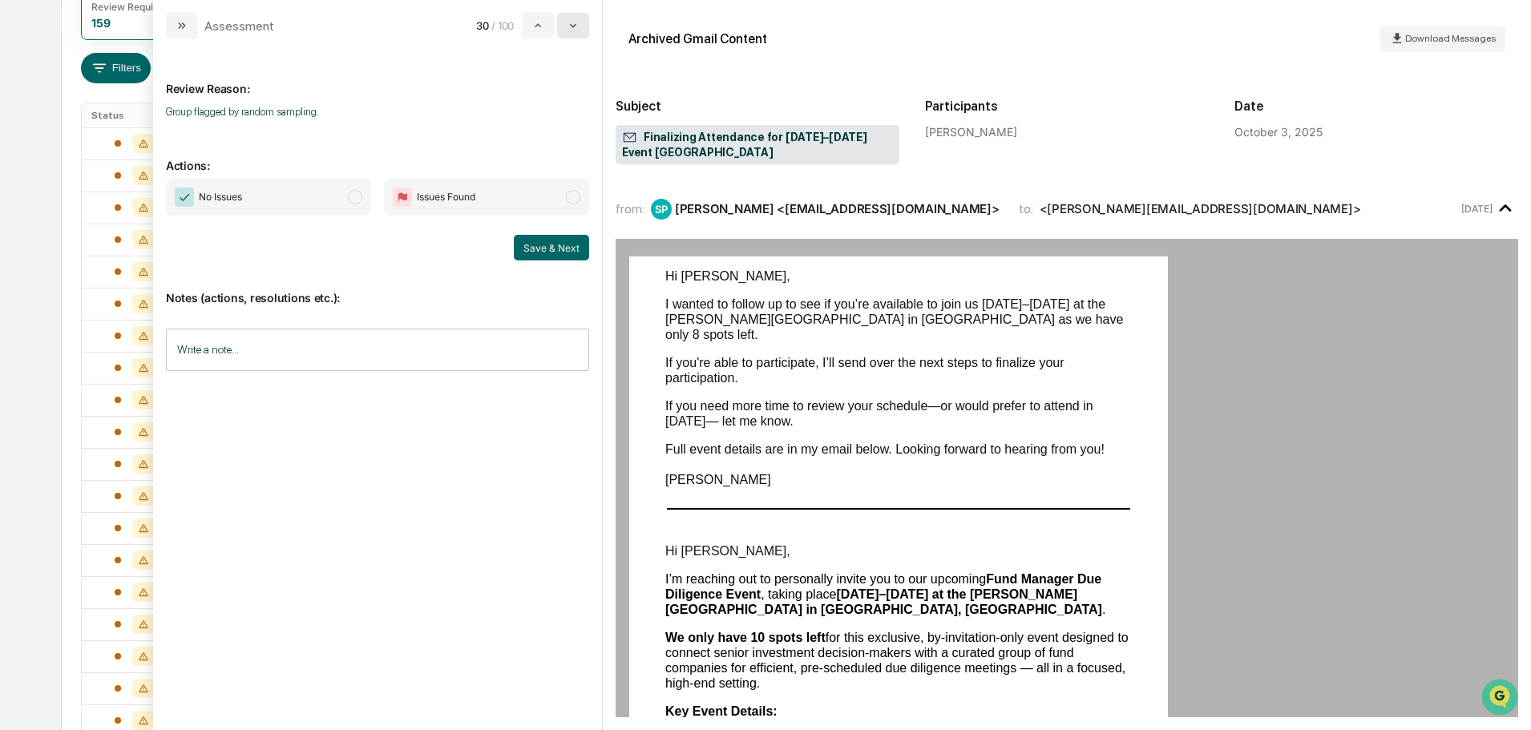
click at [571, 34] on button "modal" at bounding box center [573, 26] width 32 height 26
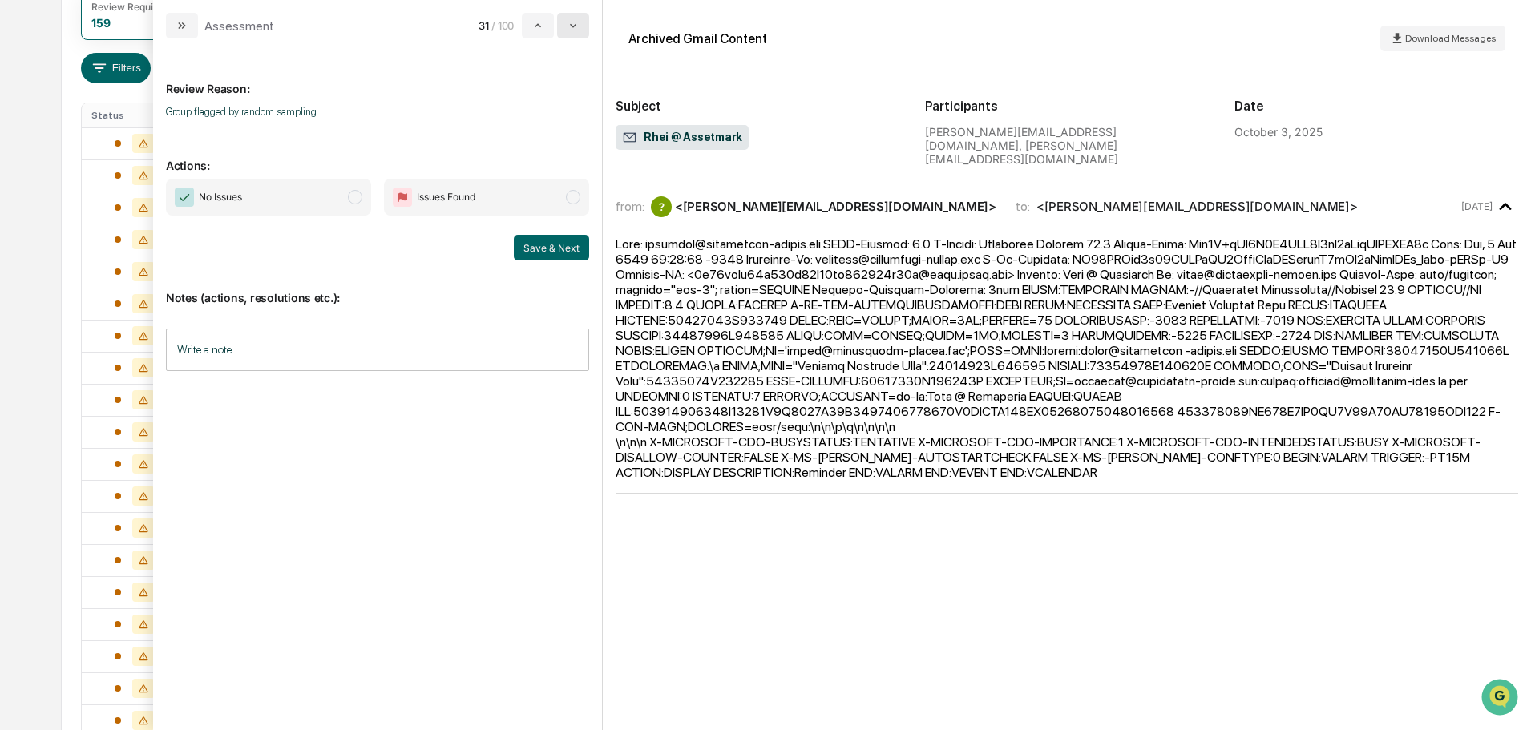
click at [573, 34] on button "modal" at bounding box center [573, 26] width 32 height 26
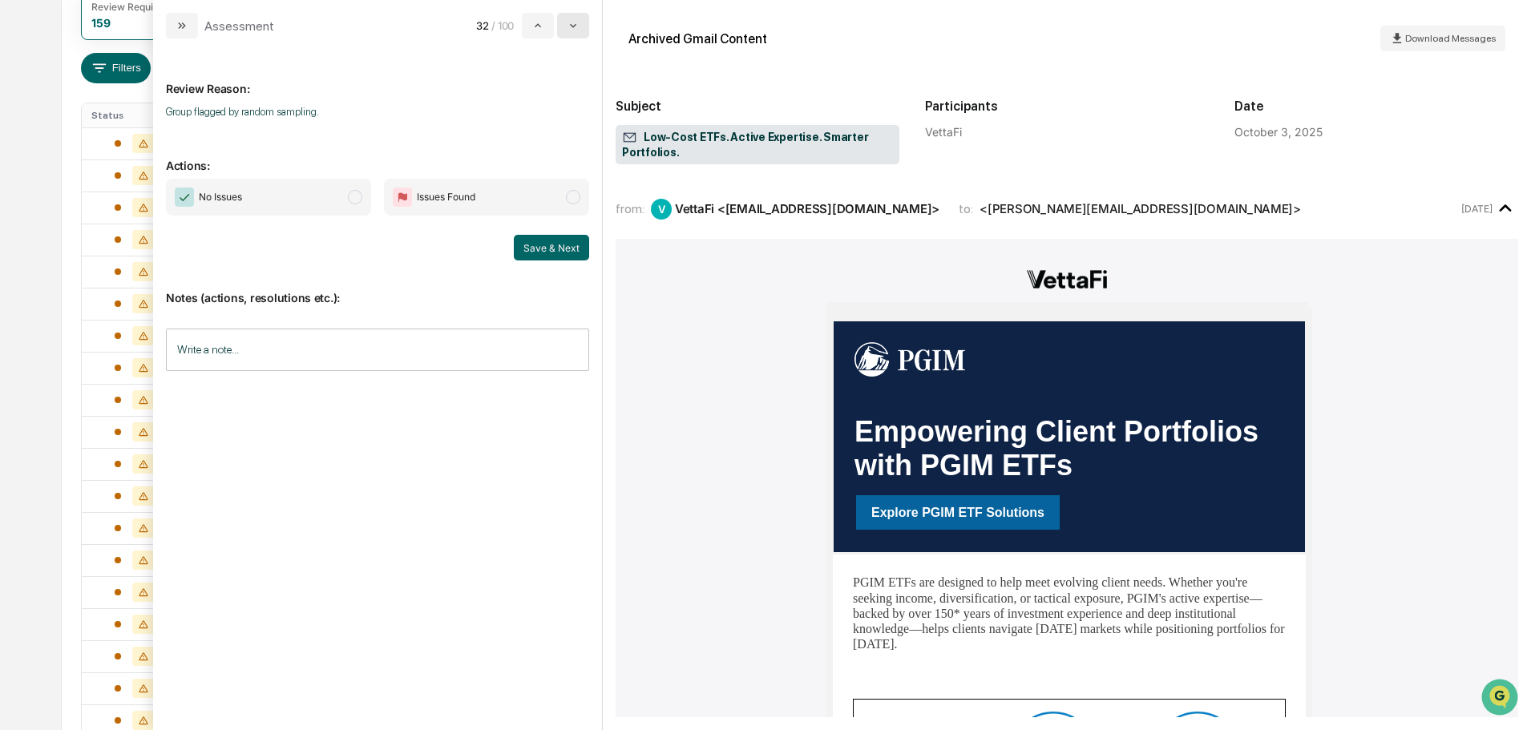
click at [573, 35] on button "modal" at bounding box center [573, 26] width 32 height 26
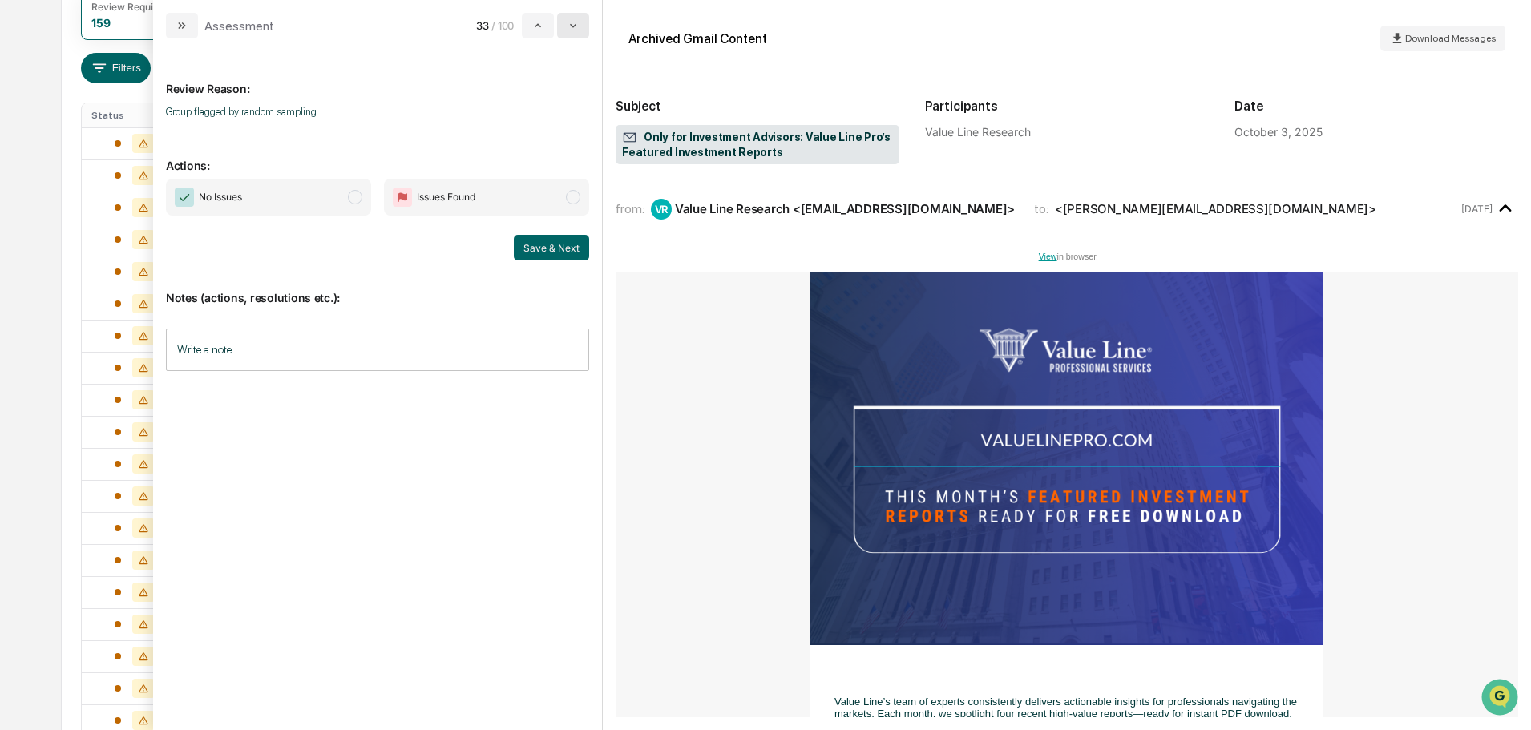
click at [574, 37] on button "modal" at bounding box center [573, 26] width 32 height 26
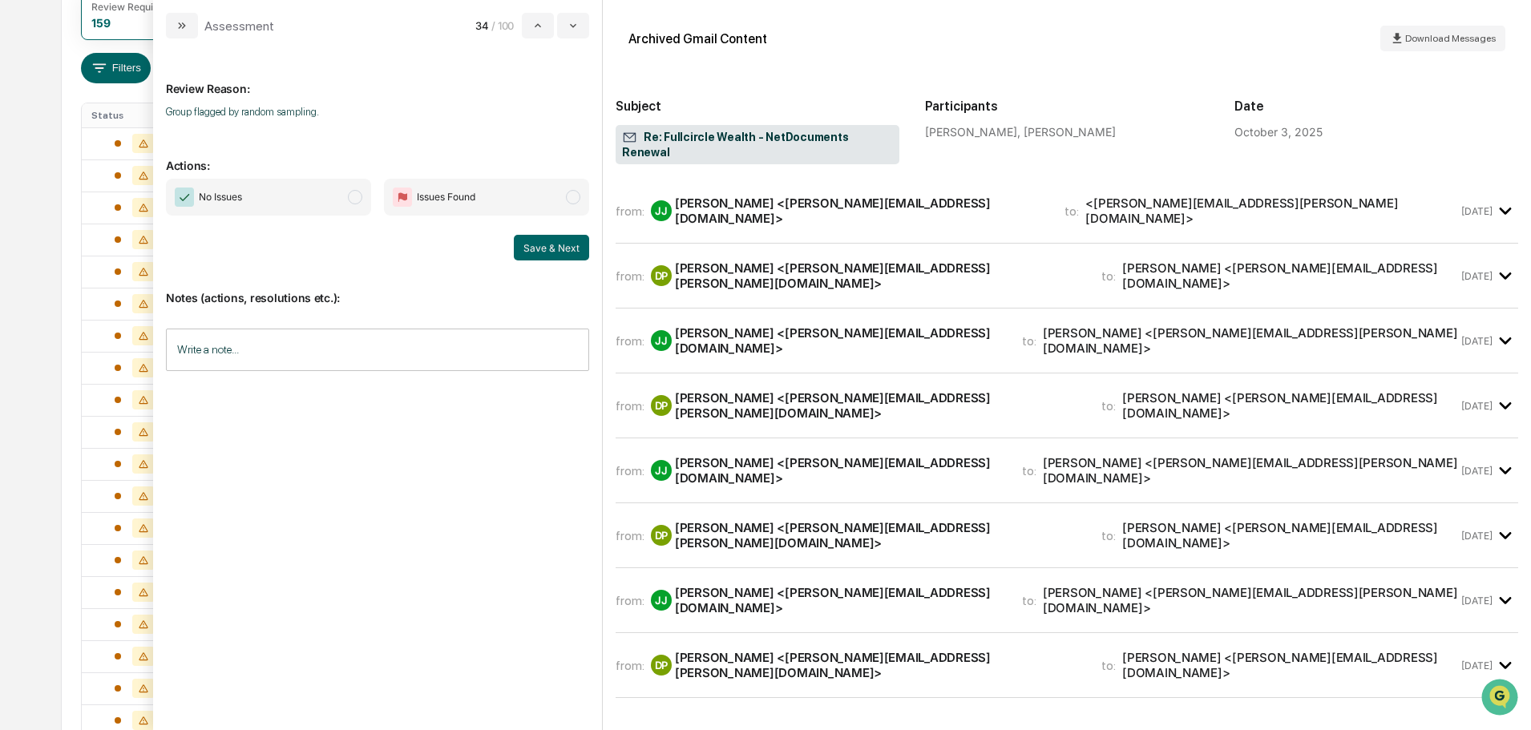
click at [359, 207] on span "No Issues" at bounding box center [268, 197] width 205 height 37
click at [350, 198] on span "modal" at bounding box center [355, 197] width 14 height 14
click at [550, 253] on button "Save & Next" at bounding box center [551, 248] width 75 height 26
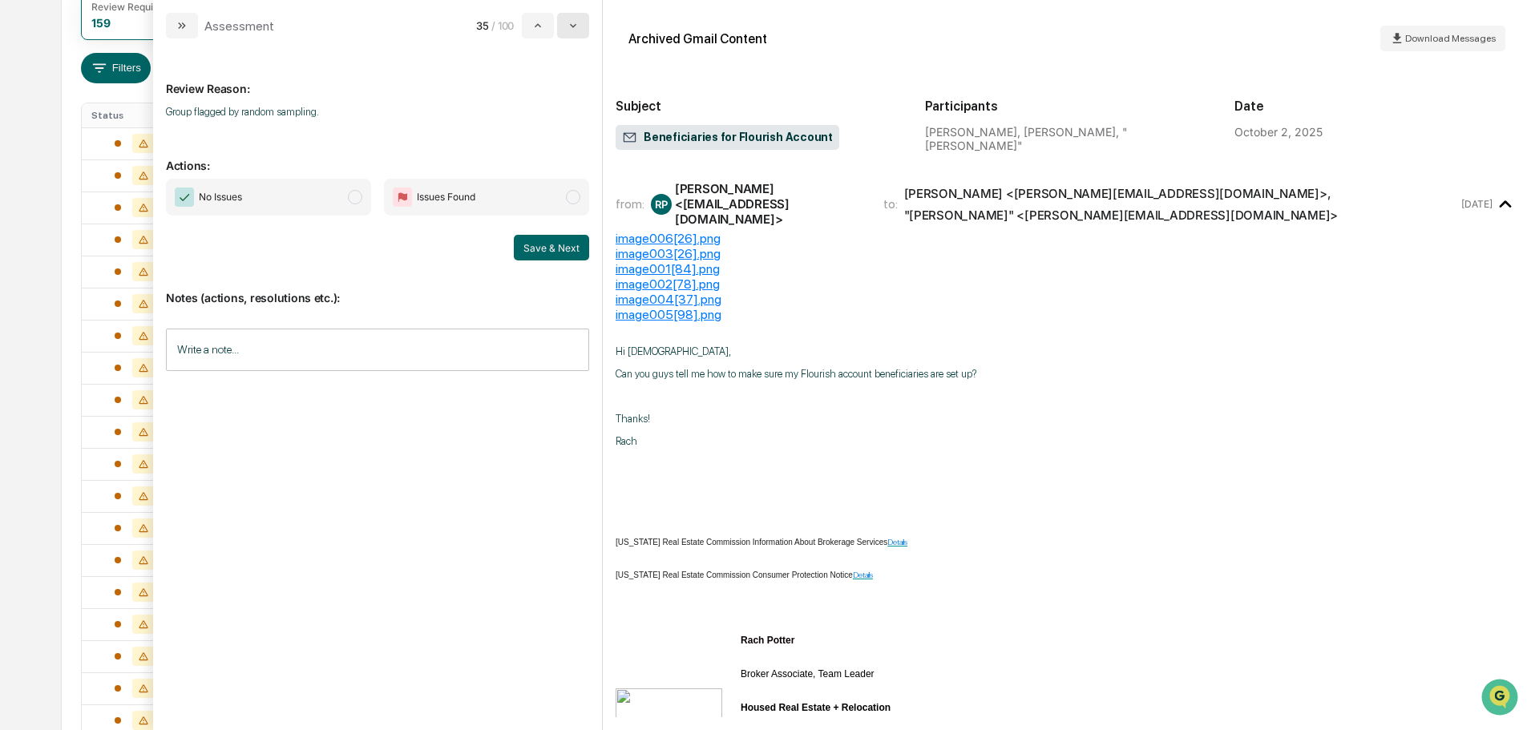
click at [571, 18] on button "modal" at bounding box center [573, 26] width 32 height 26
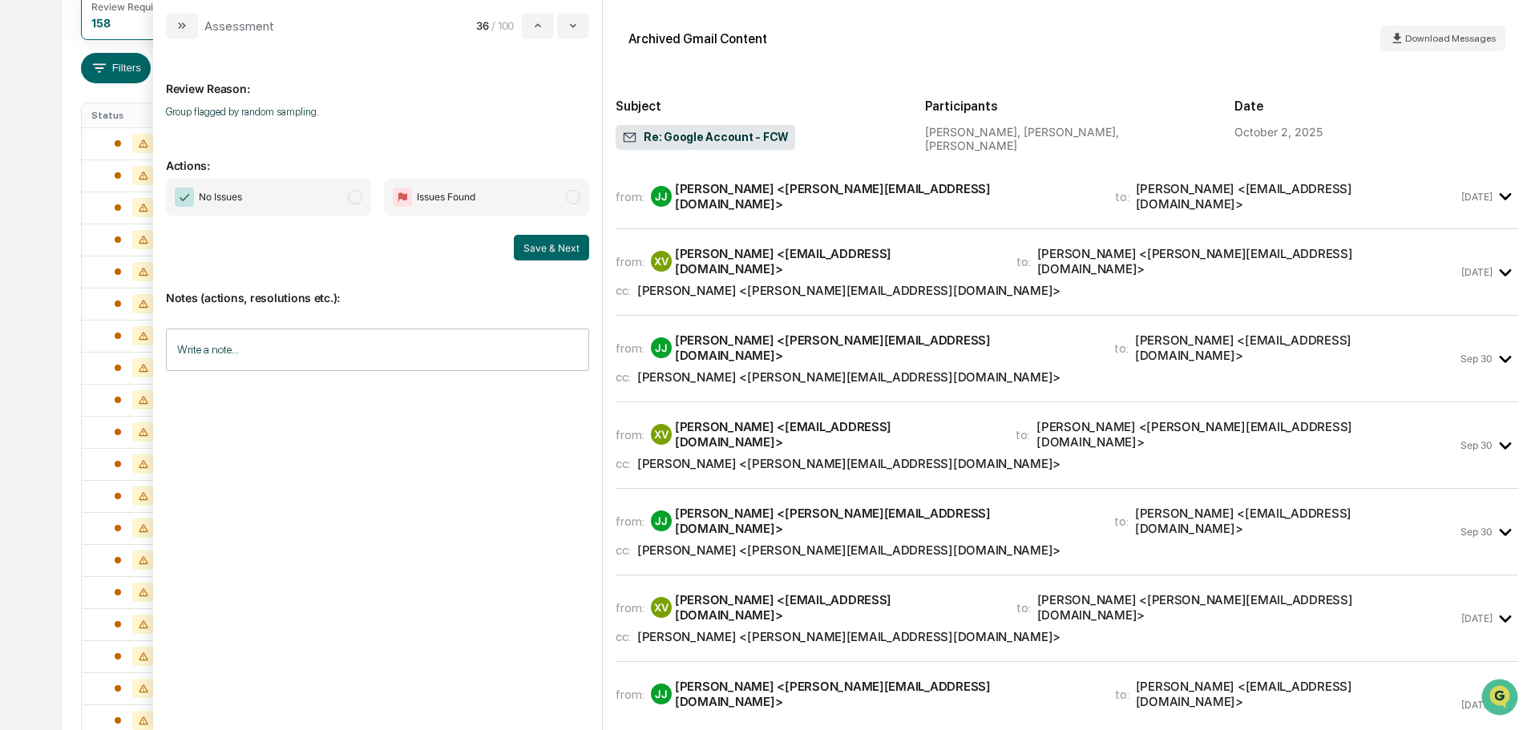
drag, startPoint x: 352, startPoint y: 195, endPoint x: 419, endPoint y: 219, distance: 71.5
click at [352, 196] on span "modal" at bounding box center [355, 197] width 14 height 14
click at [561, 248] on button "Save & Next" at bounding box center [551, 248] width 75 height 26
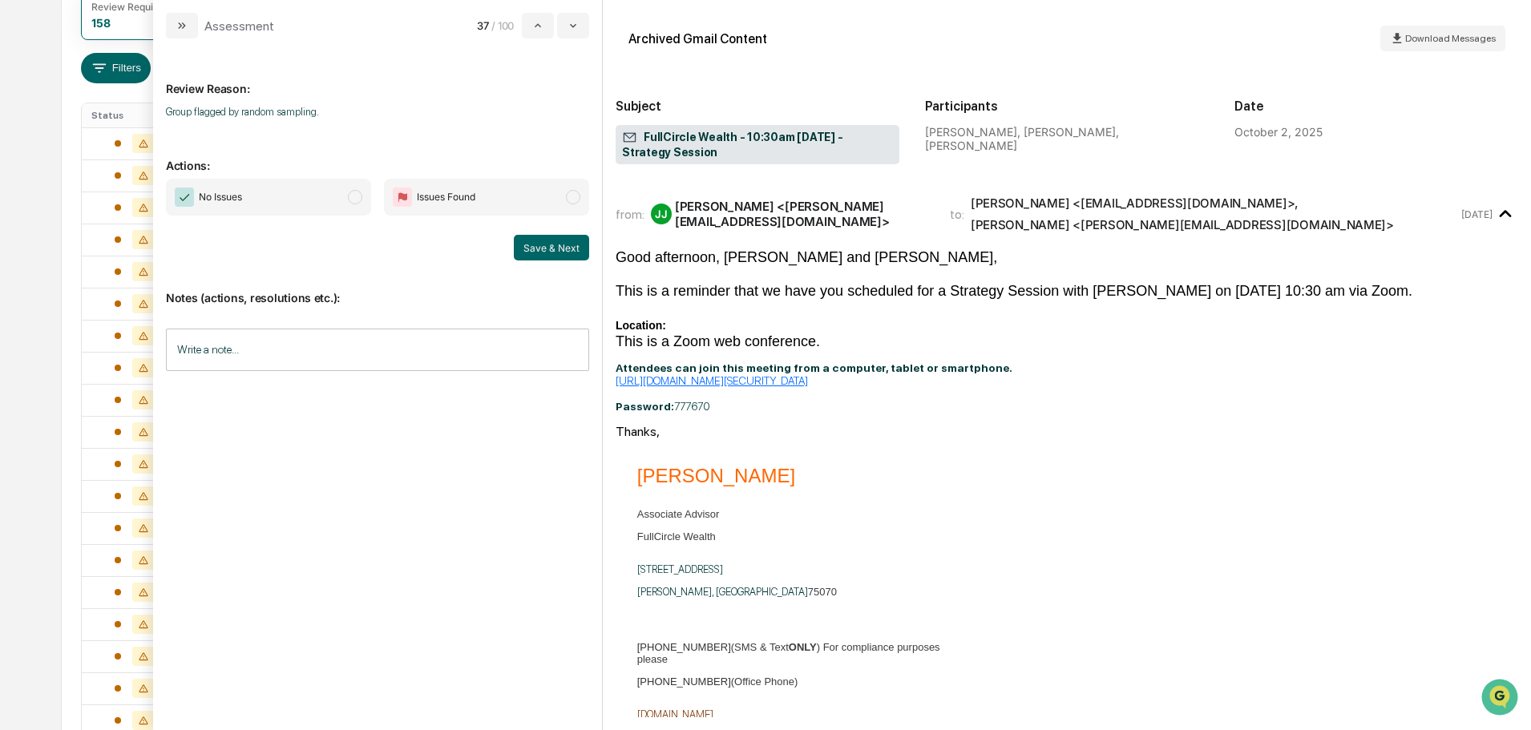
click at [310, 207] on span "No Issues" at bounding box center [268, 197] width 205 height 37
click at [549, 253] on button "Save & Next" at bounding box center [551, 248] width 75 height 26
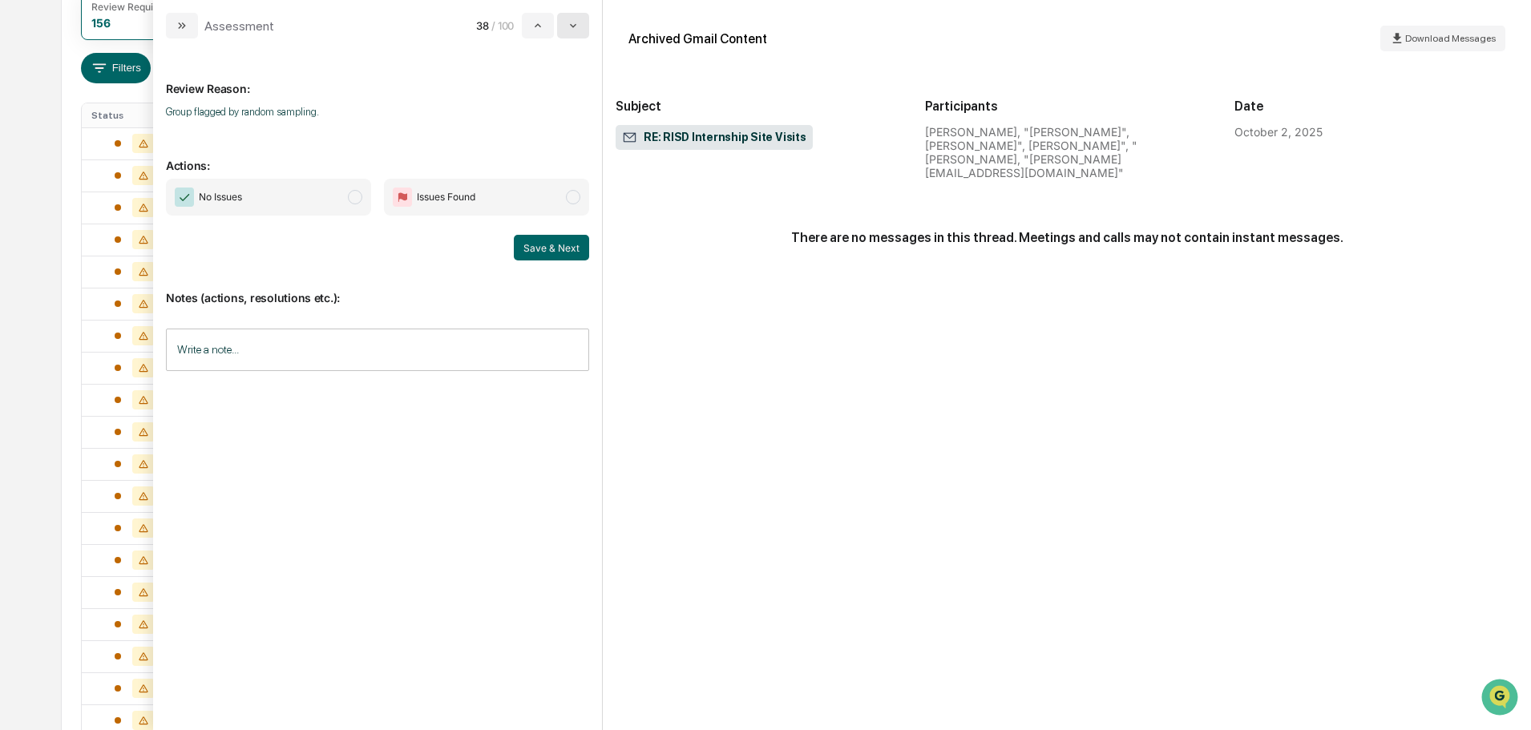
click at [569, 21] on icon "modal" at bounding box center [573, 25] width 13 height 13
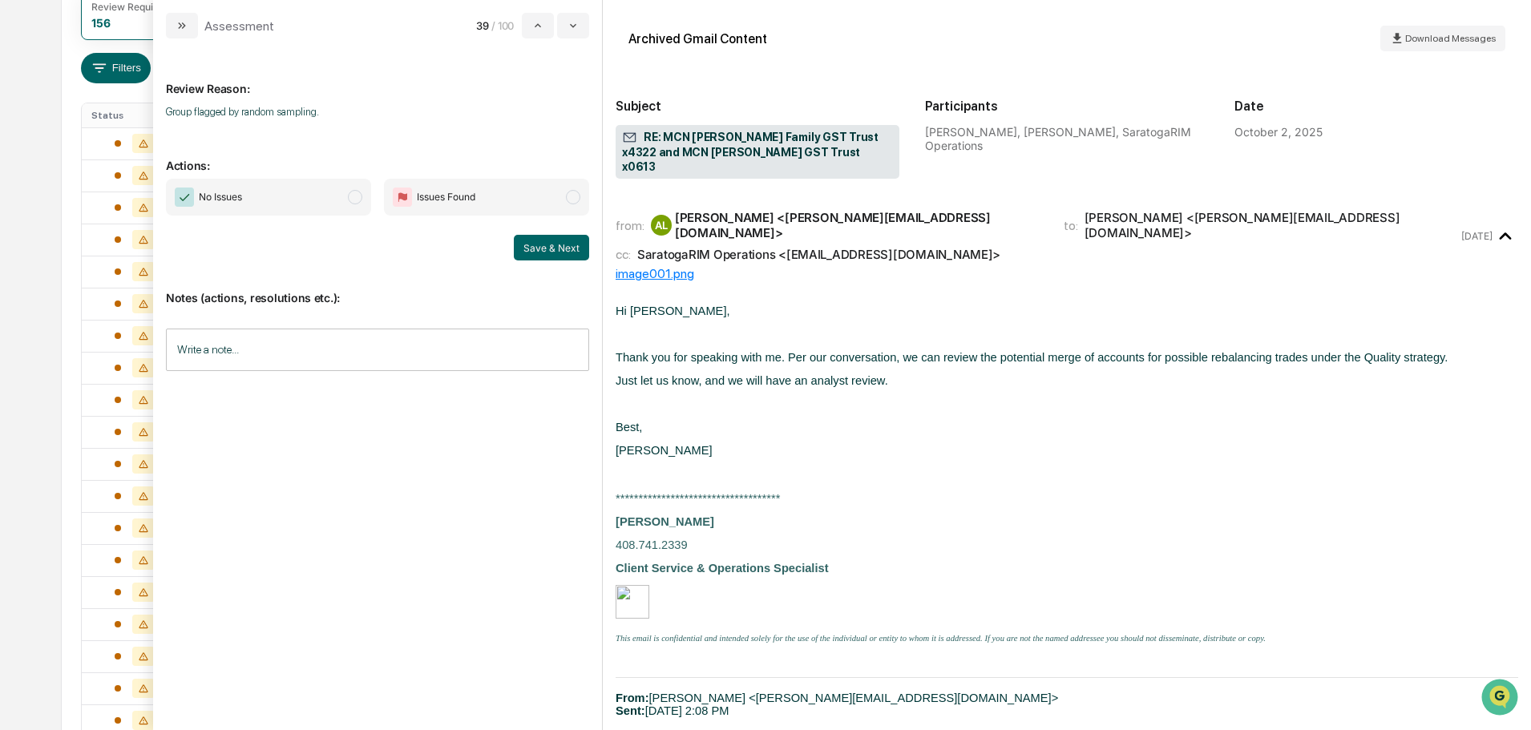
click at [299, 200] on span "No Issues" at bounding box center [268, 197] width 205 height 37
click at [551, 249] on button "Save & Next" at bounding box center [551, 248] width 75 height 26
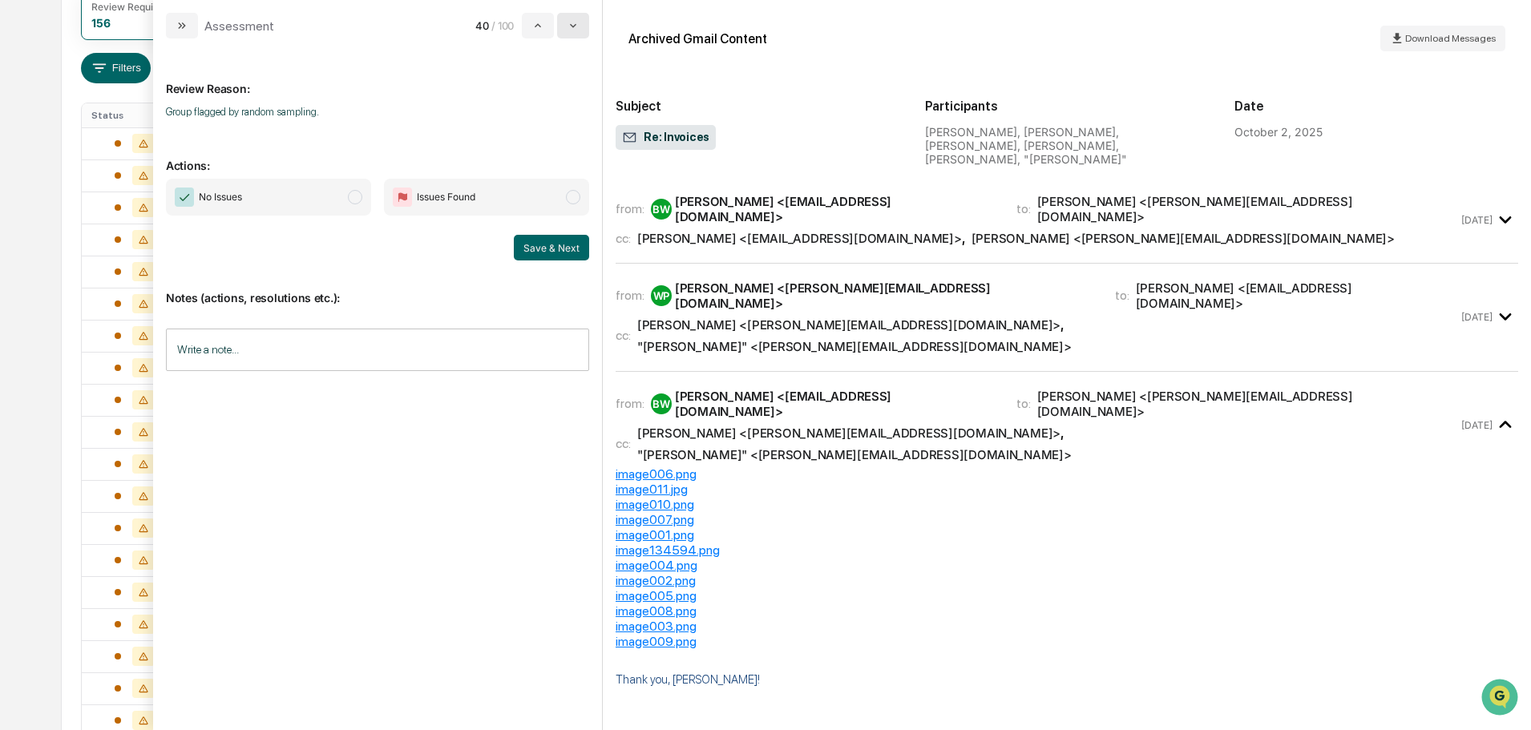
click at [580, 21] on button "modal" at bounding box center [573, 26] width 32 height 26
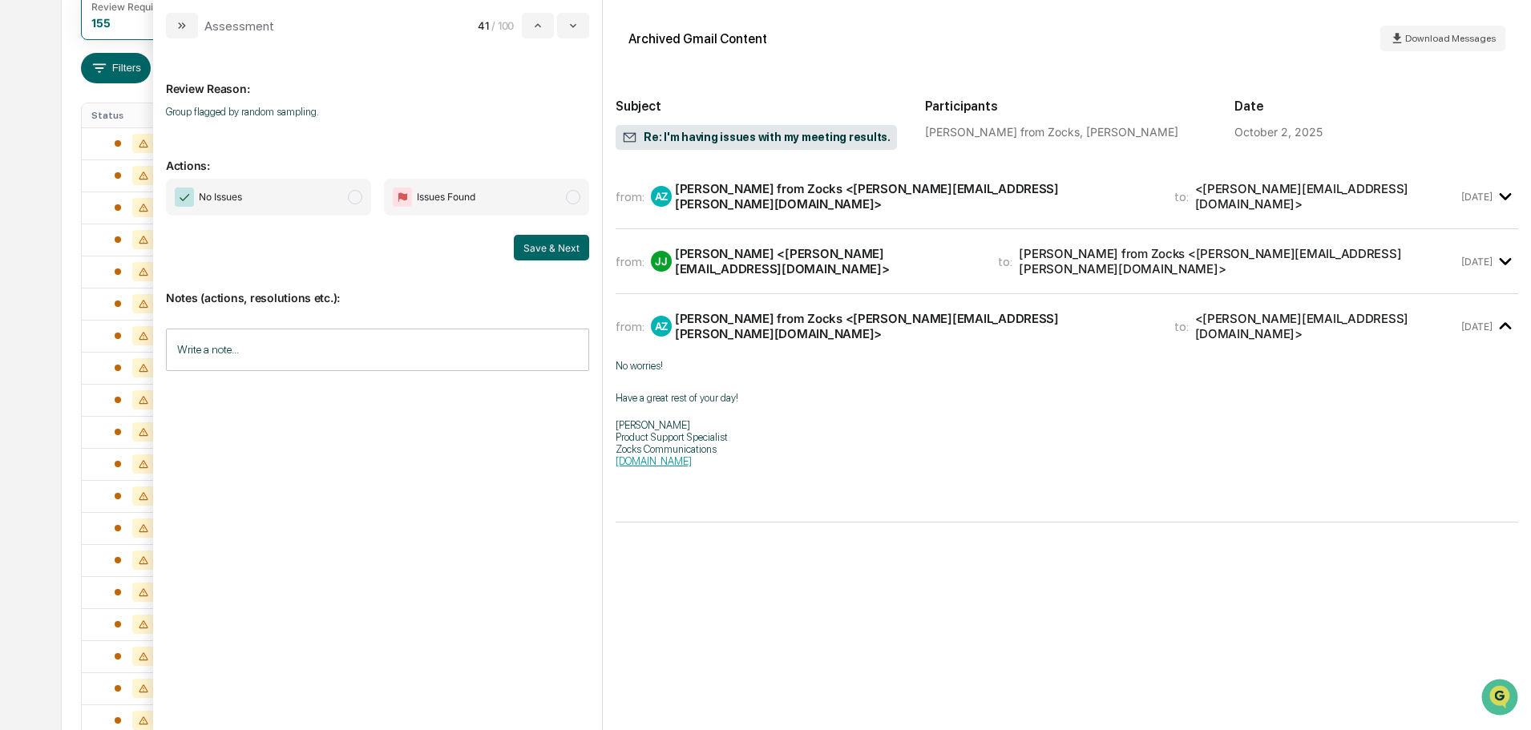
click at [332, 194] on span "No Issues" at bounding box center [268, 197] width 205 height 37
click at [762, 265] on div "JJ Jamie Jenkins <jamie@fullcircle-wealth.com>" at bounding box center [815, 261] width 328 height 30
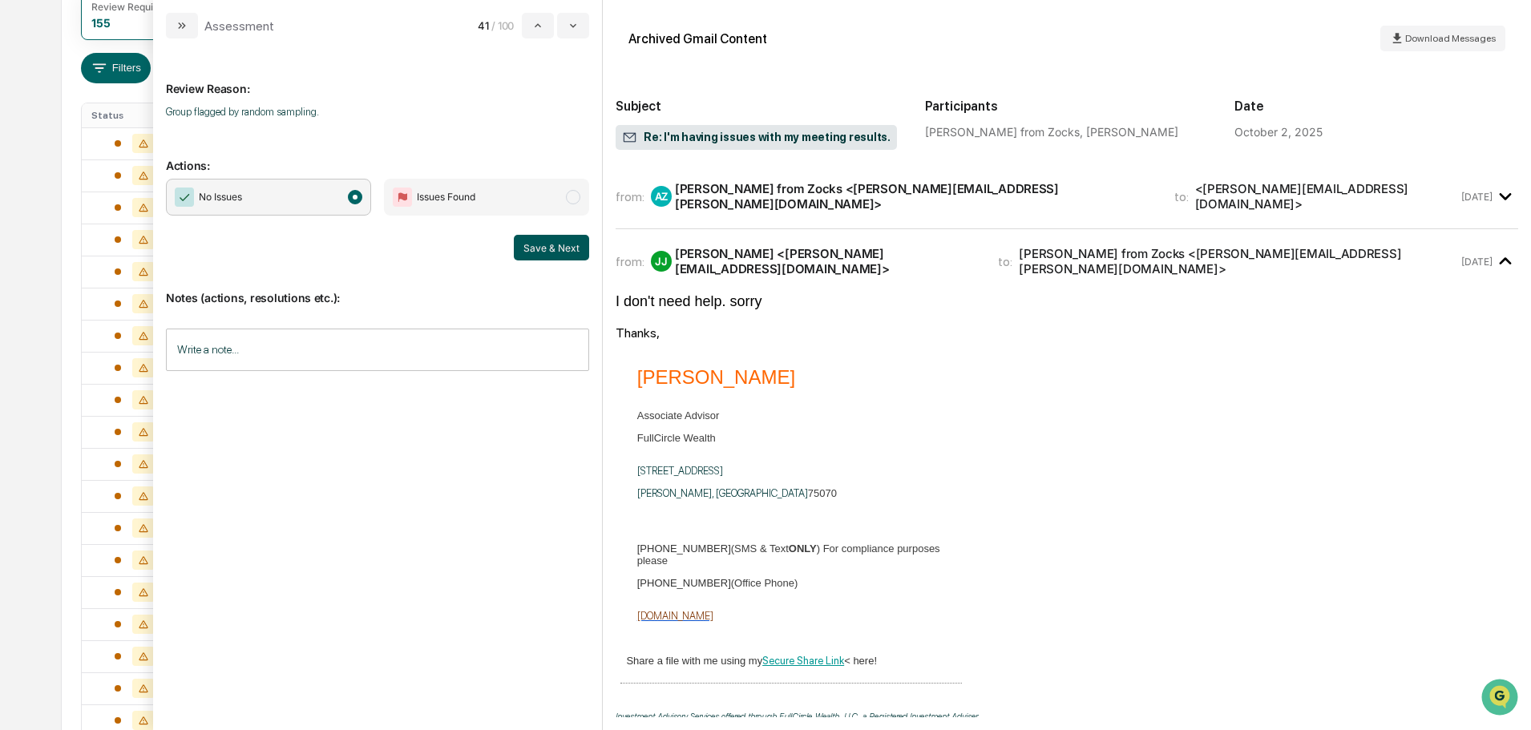
click at [544, 250] on button "Save & Next" at bounding box center [551, 248] width 75 height 26
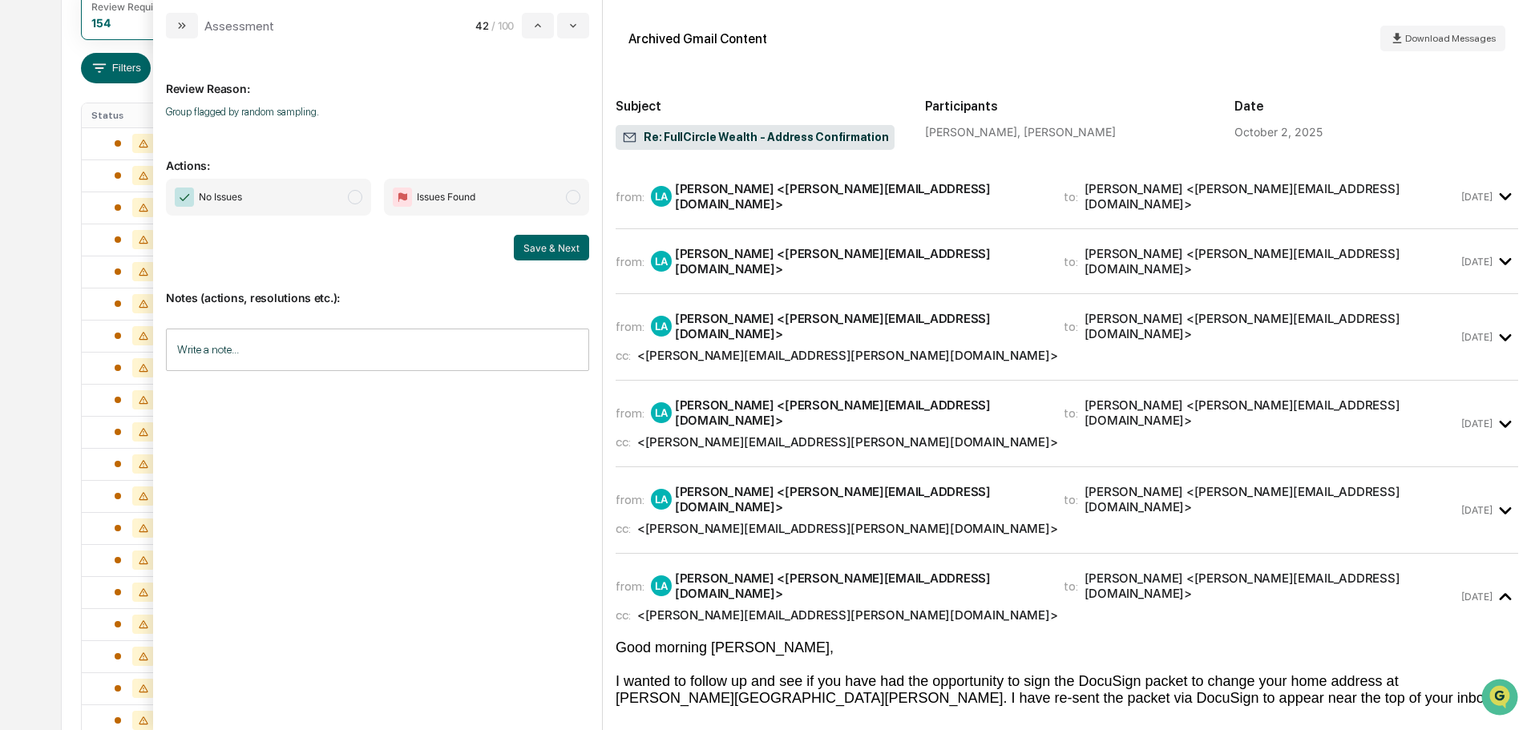
click at [887, 211] on div "from: LA Leo Abundez <leo@fullcircle-wealth.com> to: Natalie Battaglia <natalie…" at bounding box center [1067, 196] width 903 height 38
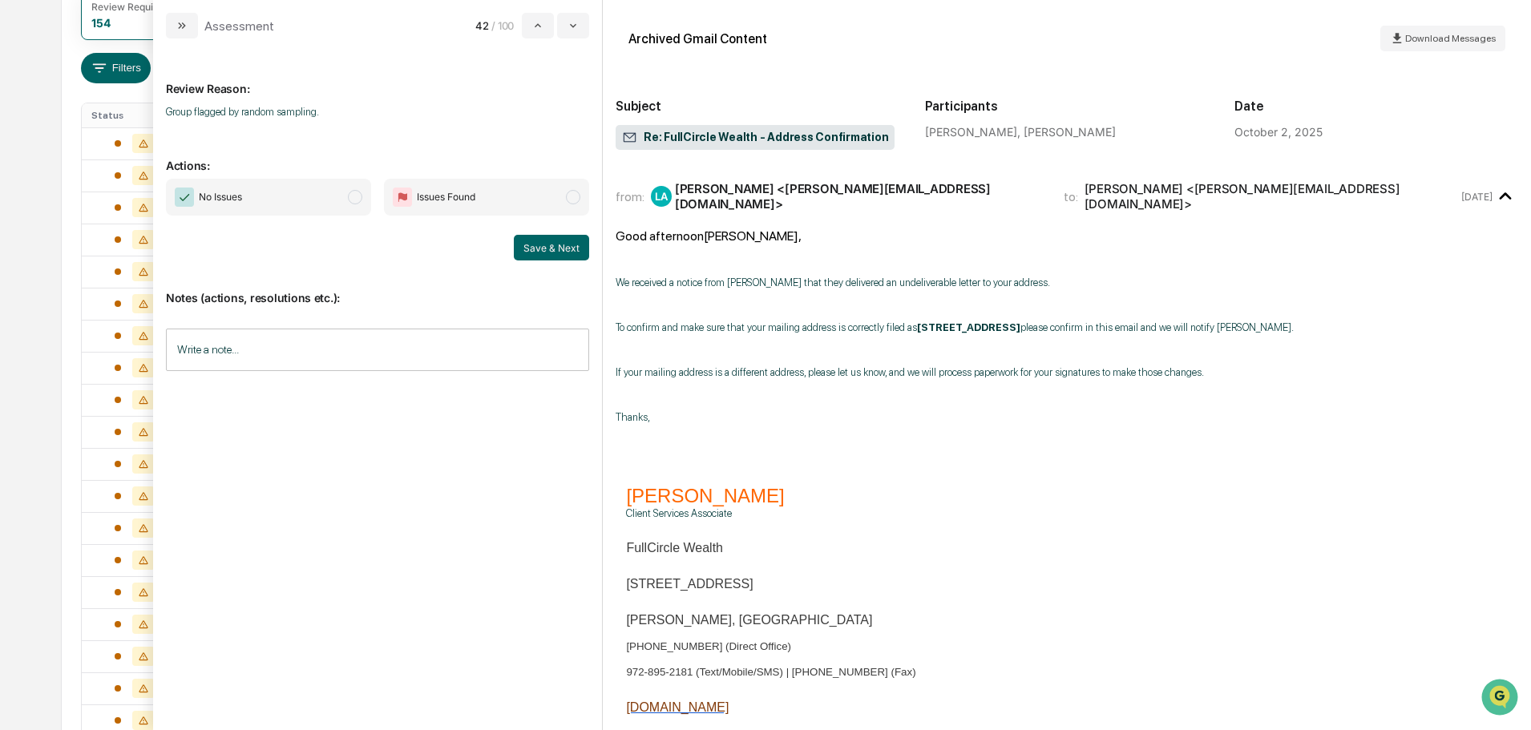
click at [327, 192] on span "No Issues" at bounding box center [268, 197] width 205 height 37
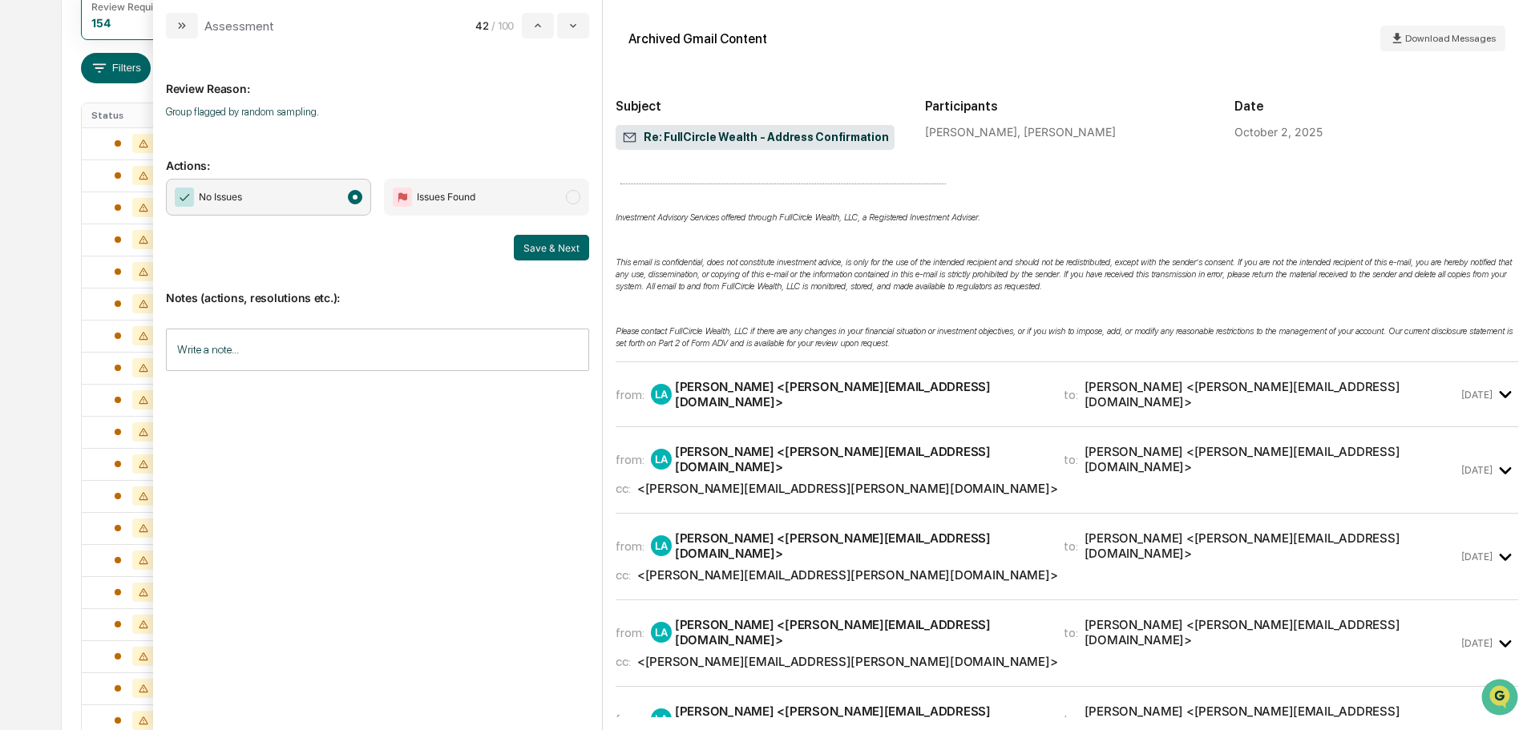
scroll to position [561, 0]
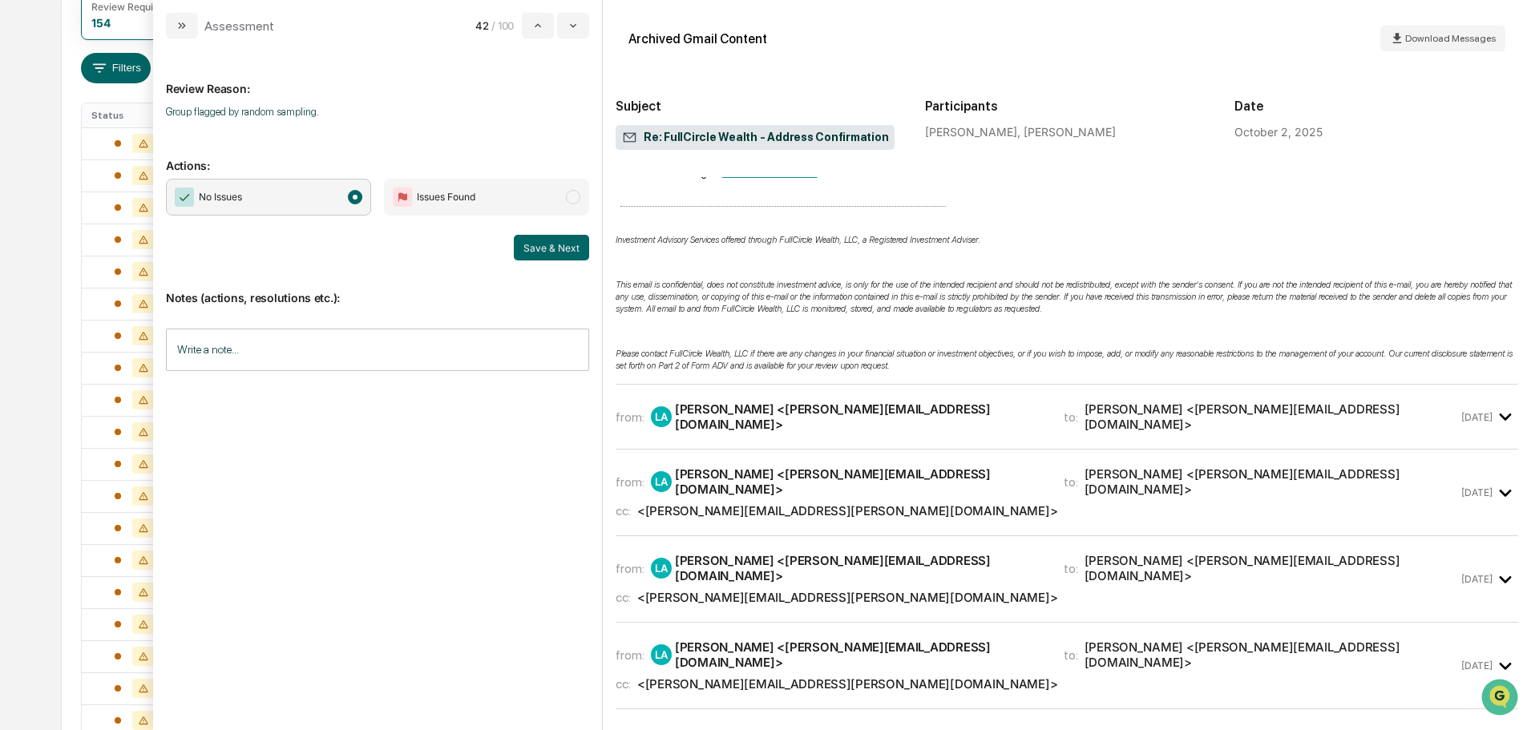
click at [842, 430] on div "from: LA Leo Abundez <leo@fullcircle-wealth.com> to: Natalie Battaglia <natalie…" at bounding box center [1067, 424] width 903 height 52
click at [931, 429] on div "from: LA Leo Abundez <leo@fullcircle-wealth.com> to: Natalie Battaglia <natalie…" at bounding box center [1067, 424] width 903 height 52
click at [913, 419] on div "LA Leo Abundez <leo@fullcircle-wealth.com>" at bounding box center [848, 417] width 394 height 30
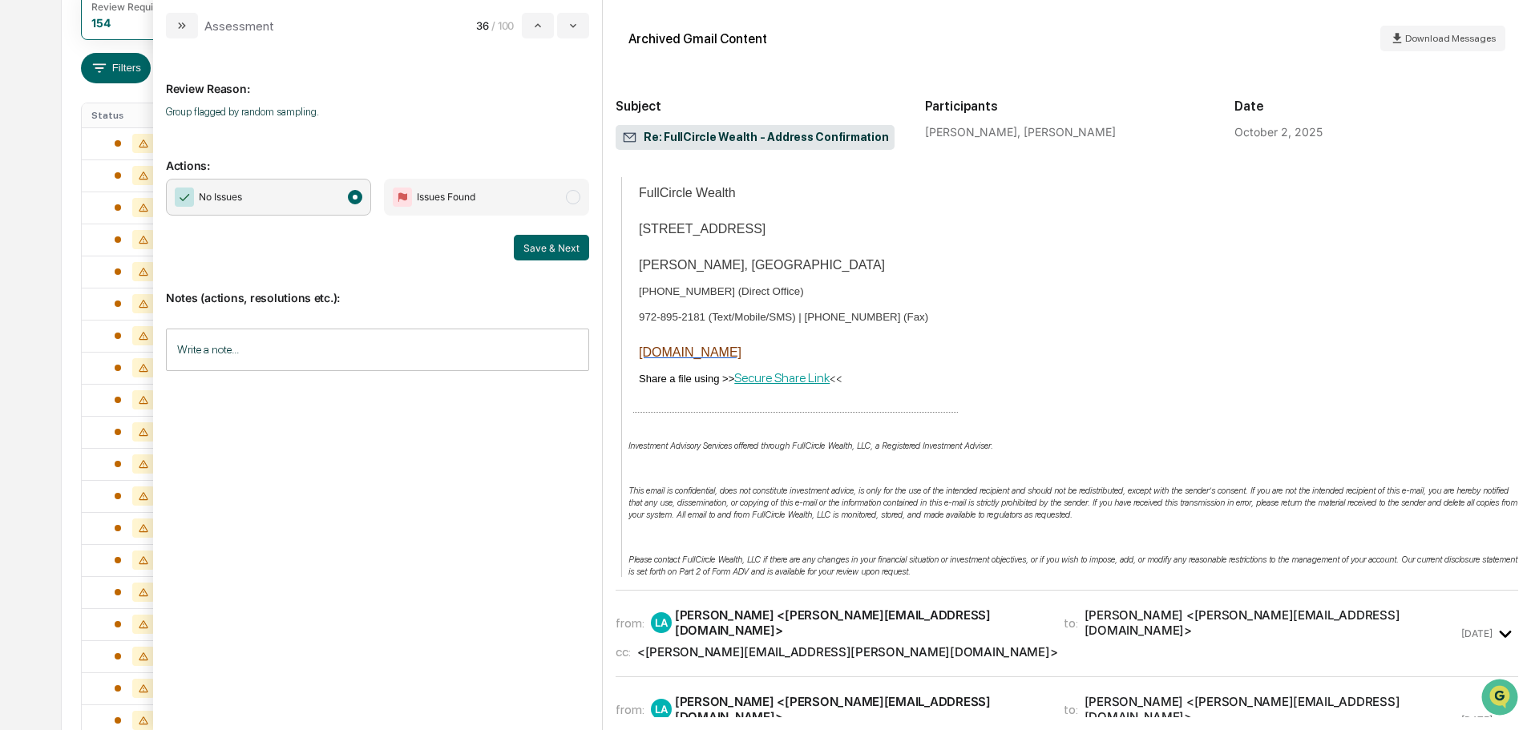
scroll to position [1924, 0]
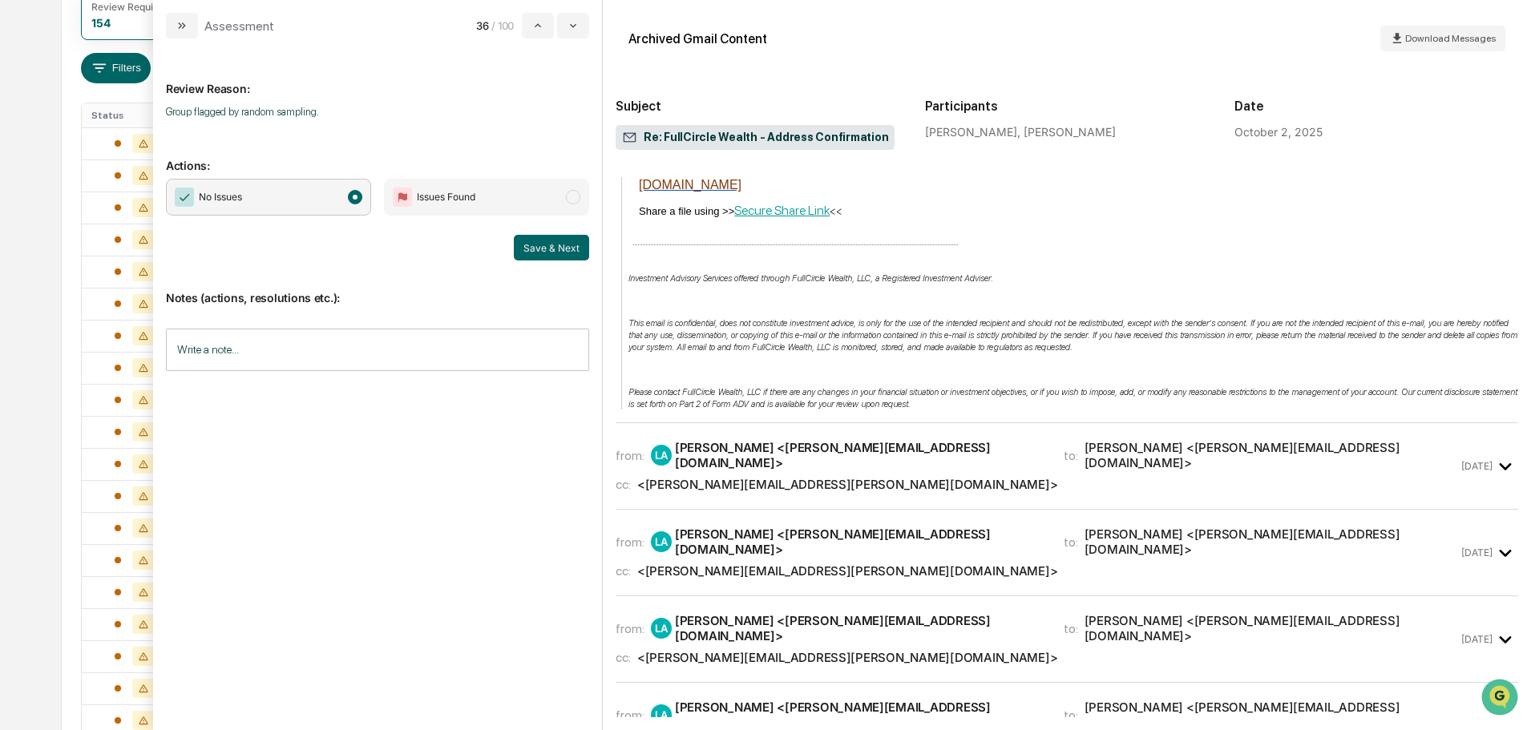
click at [896, 477] on div "cc: <natalie.battaglia@okstate.edu>" at bounding box center [1037, 484] width 843 height 15
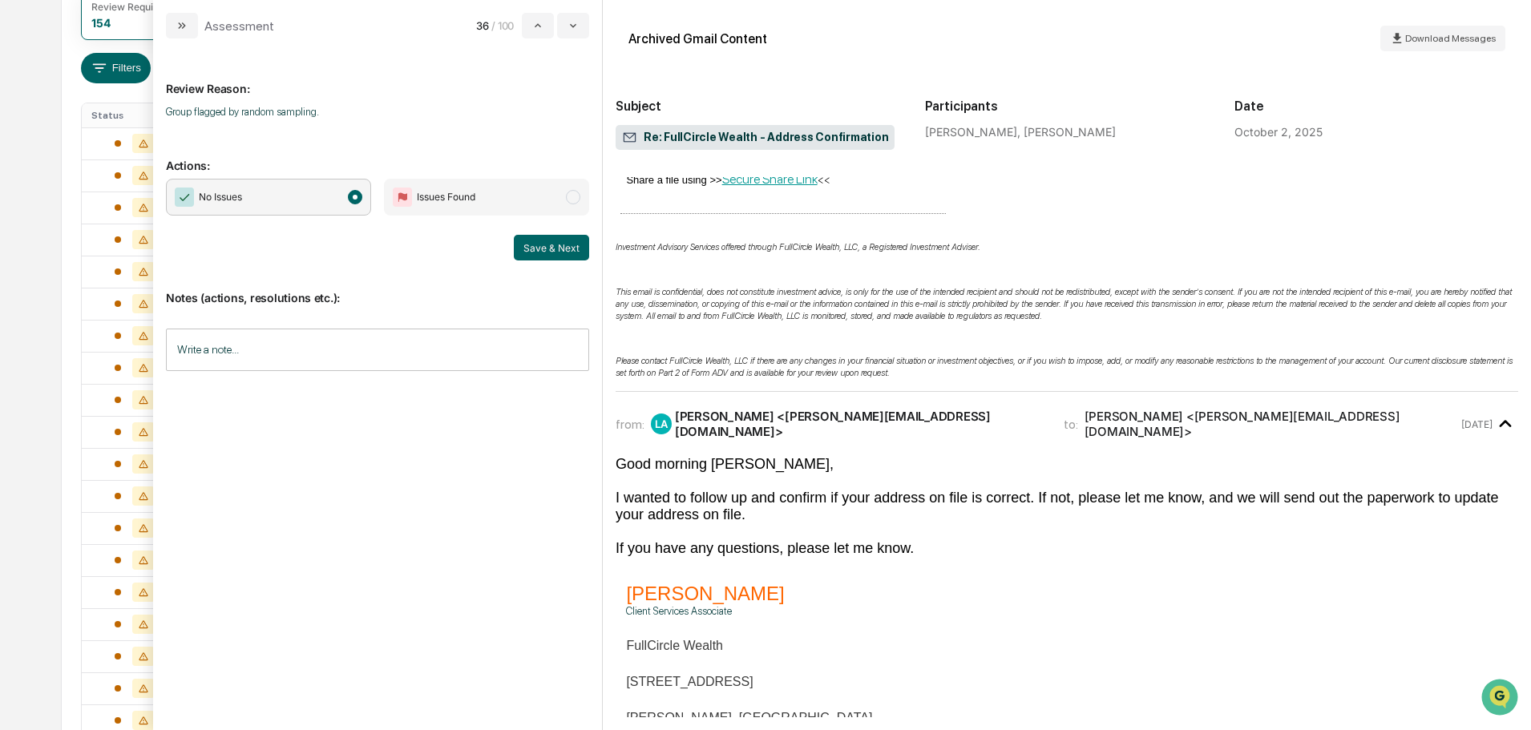
scroll to position [2565, 0]
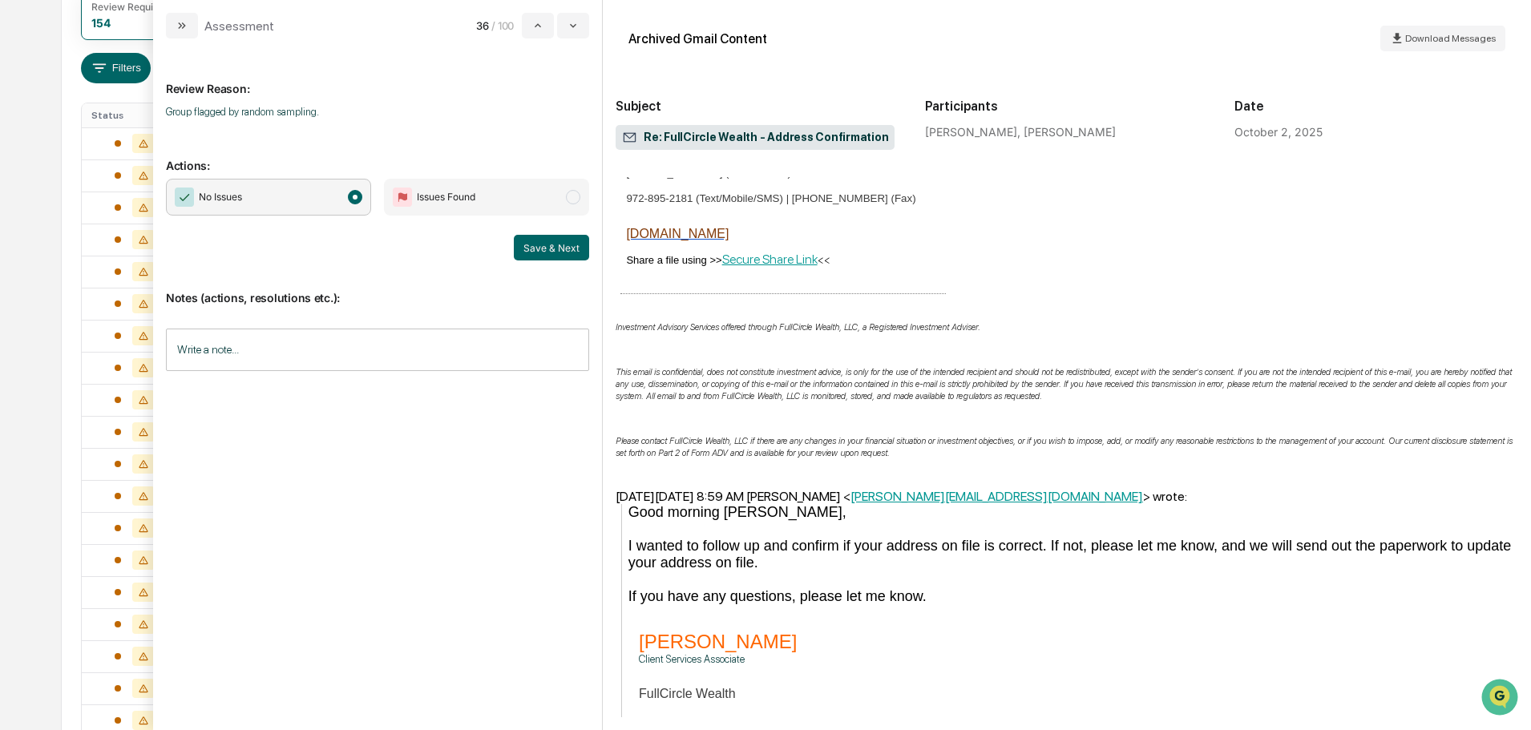
click at [524, 197] on span "Issues Found" at bounding box center [486, 197] width 205 height 37
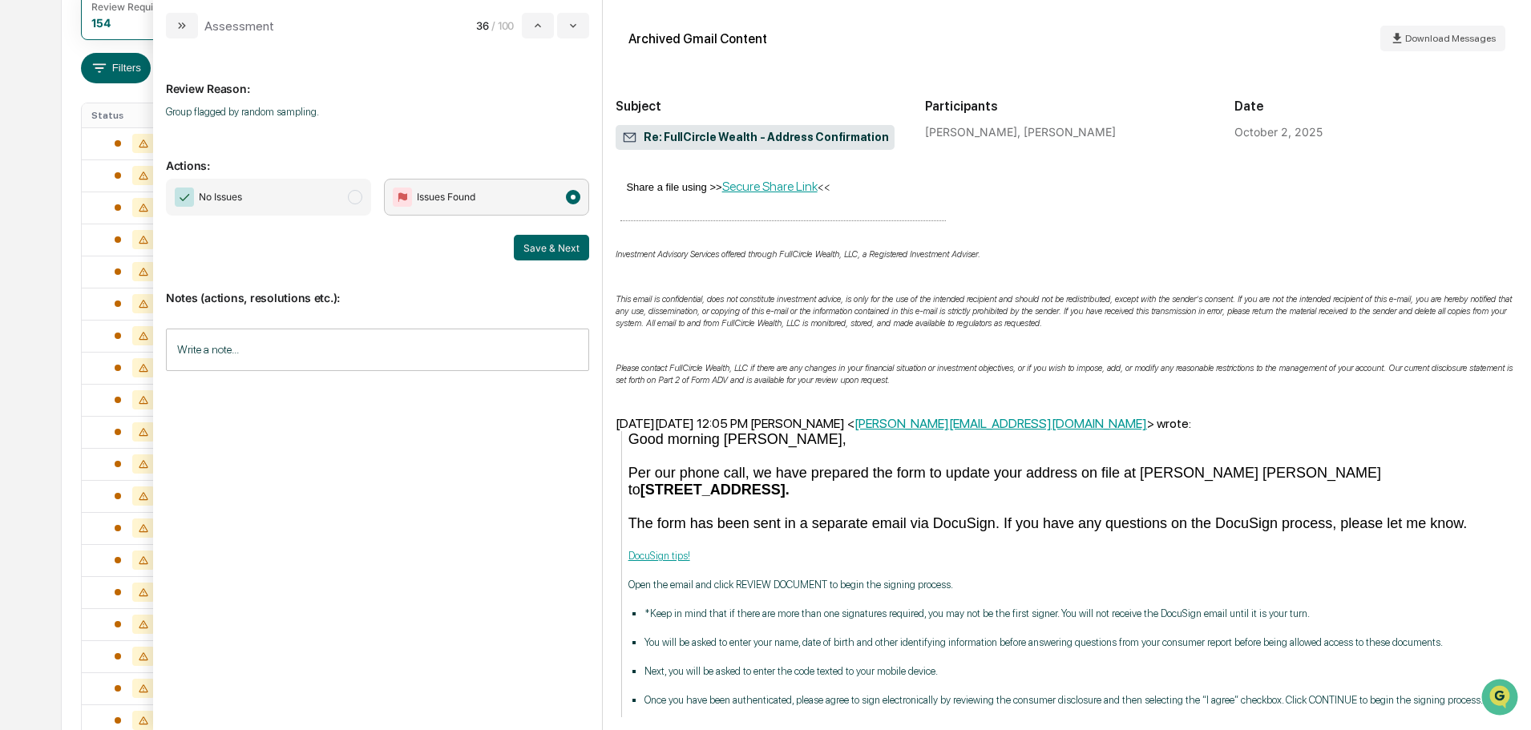
scroll to position [4810, 0]
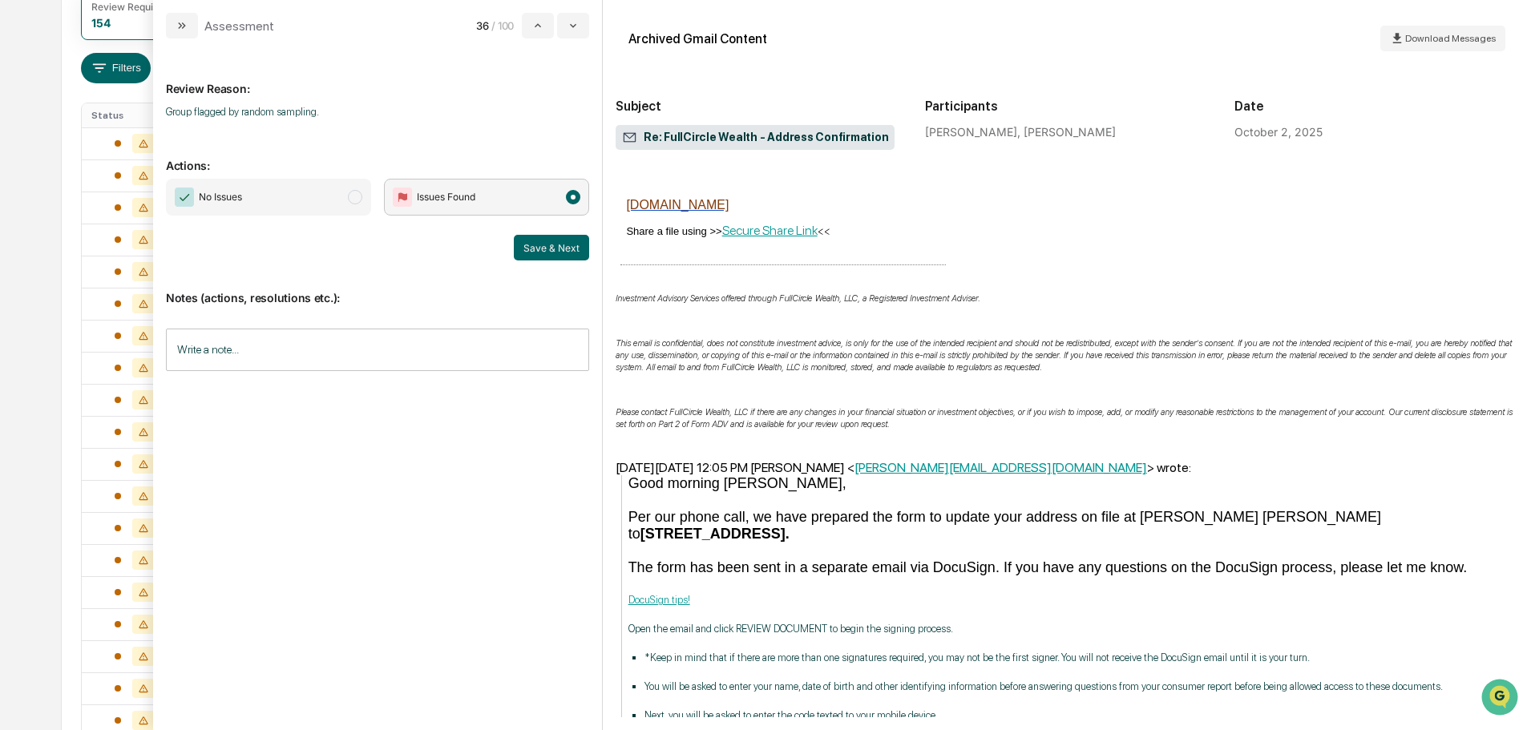
drag, startPoint x: 324, startPoint y: 197, endPoint x: 363, endPoint y: 212, distance: 42.1
click at [324, 197] on span "No Issues" at bounding box center [268, 197] width 205 height 37
click at [560, 246] on button "Save & Next" at bounding box center [551, 248] width 75 height 26
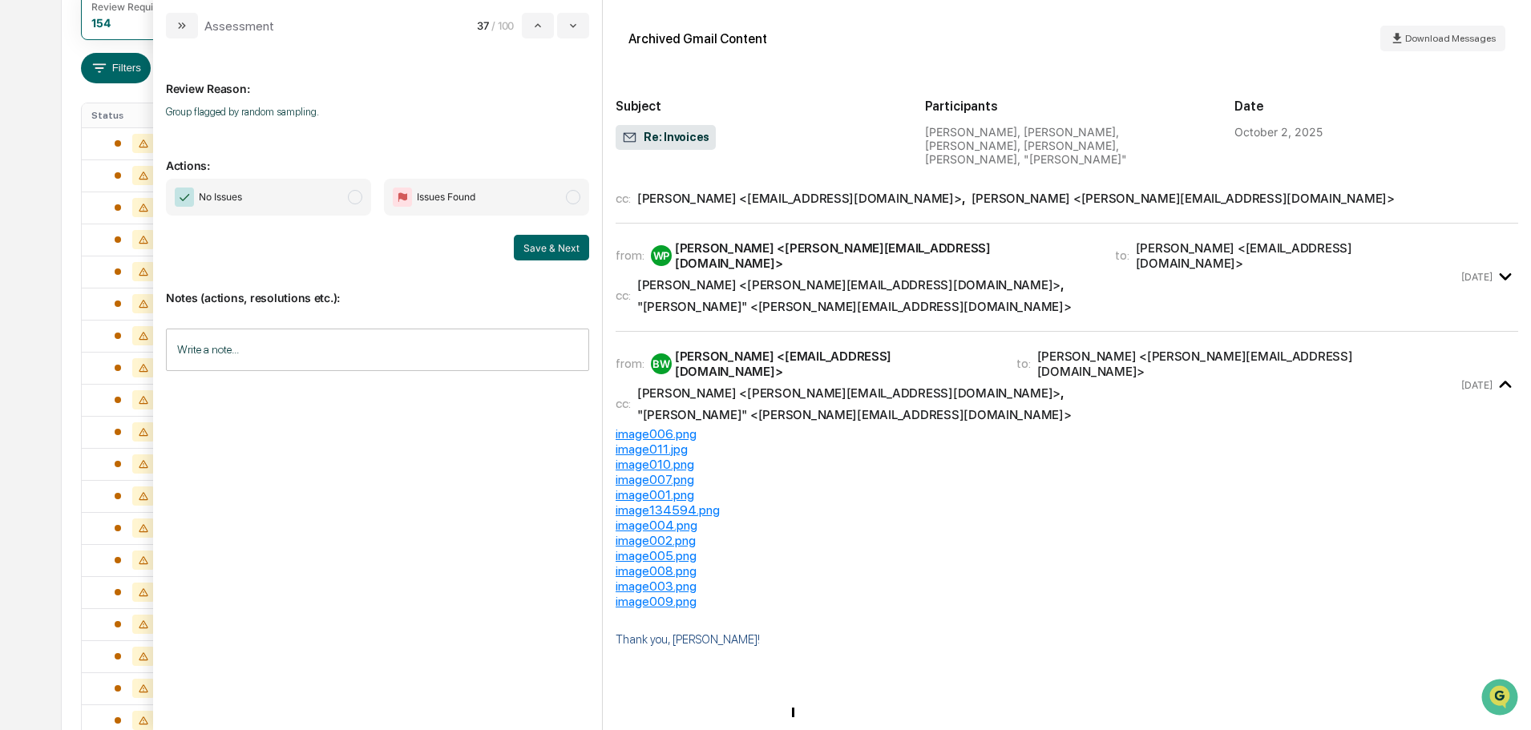
scroll to position [1906, 0]
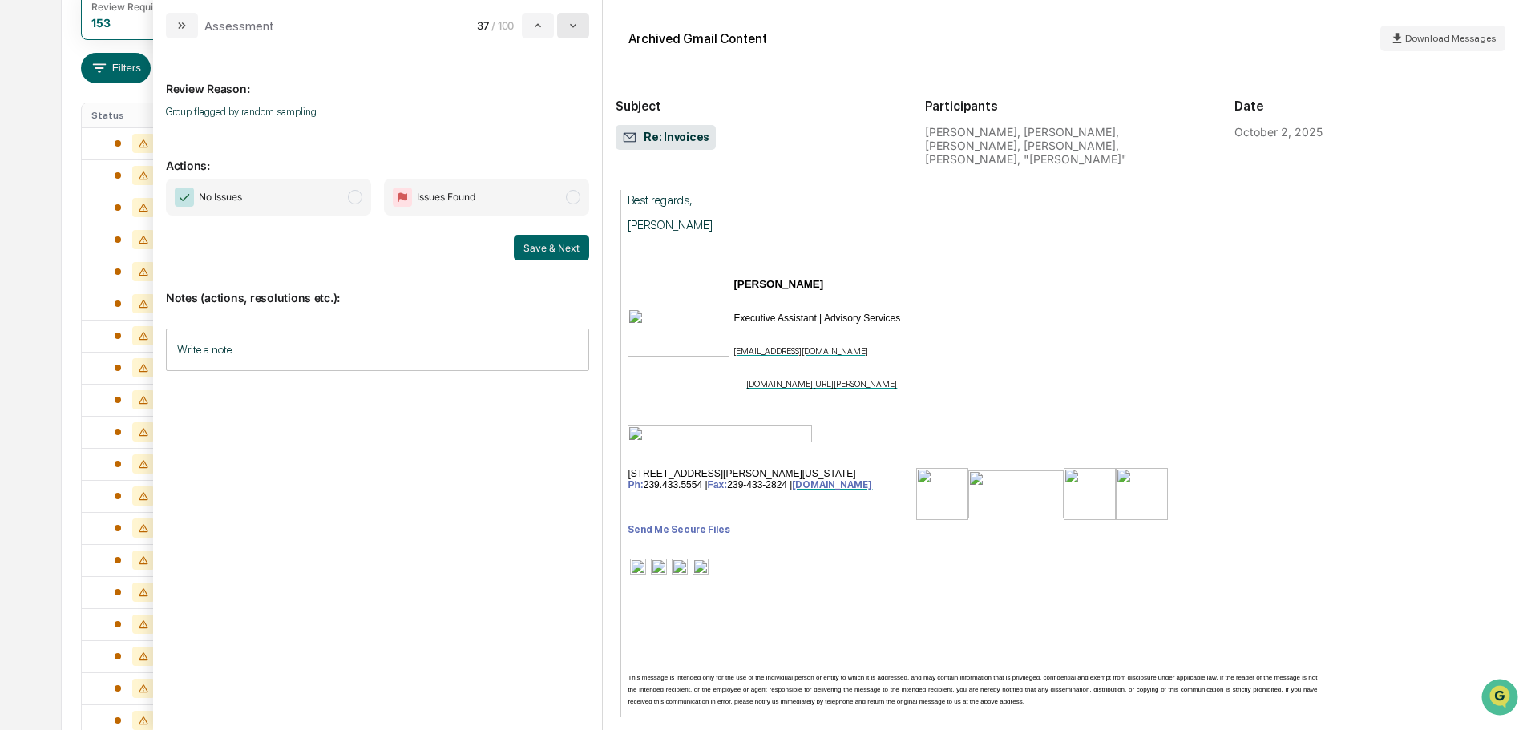
click at [579, 28] on icon "modal" at bounding box center [573, 25] width 13 height 13
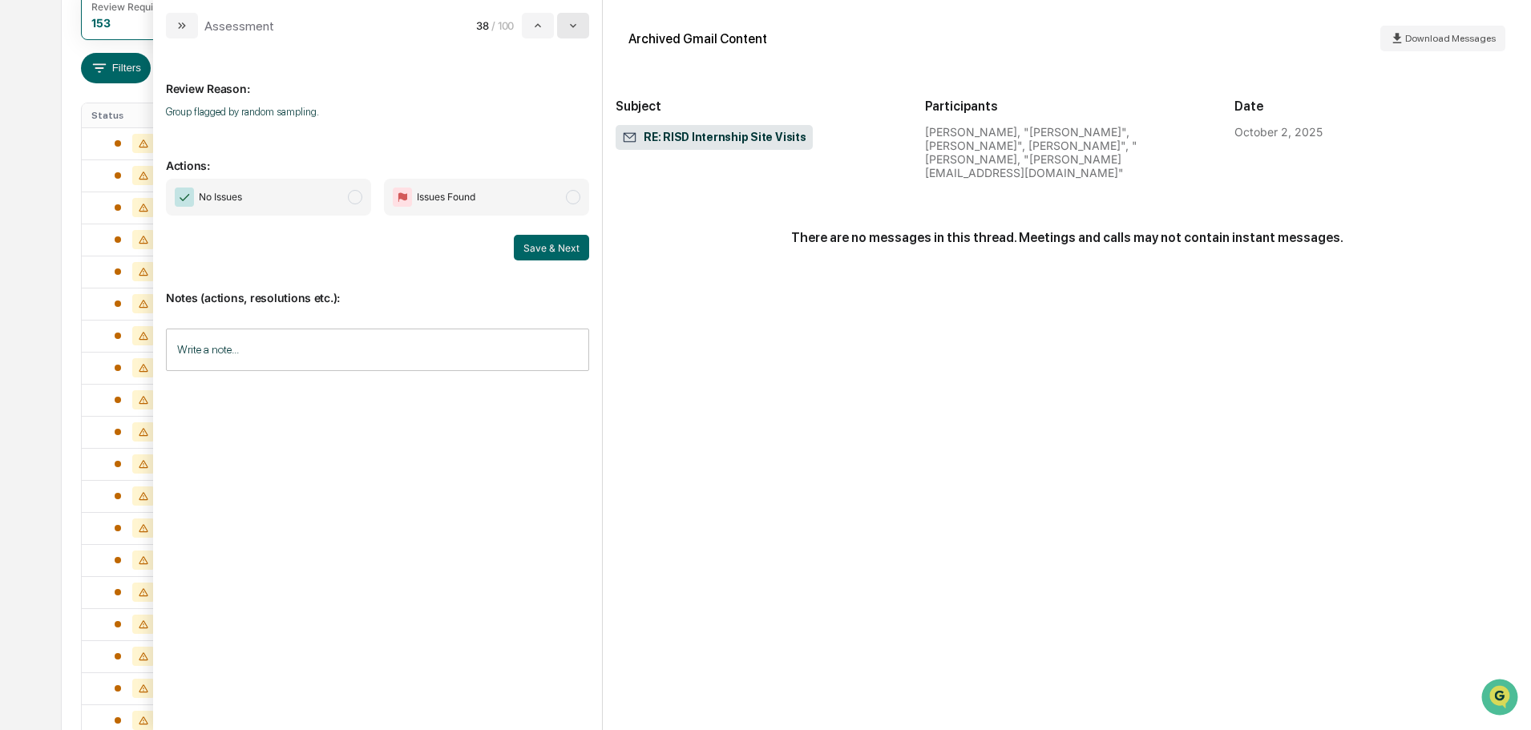
click at [579, 28] on icon "modal" at bounding box center [573, 25] width 13 height 13
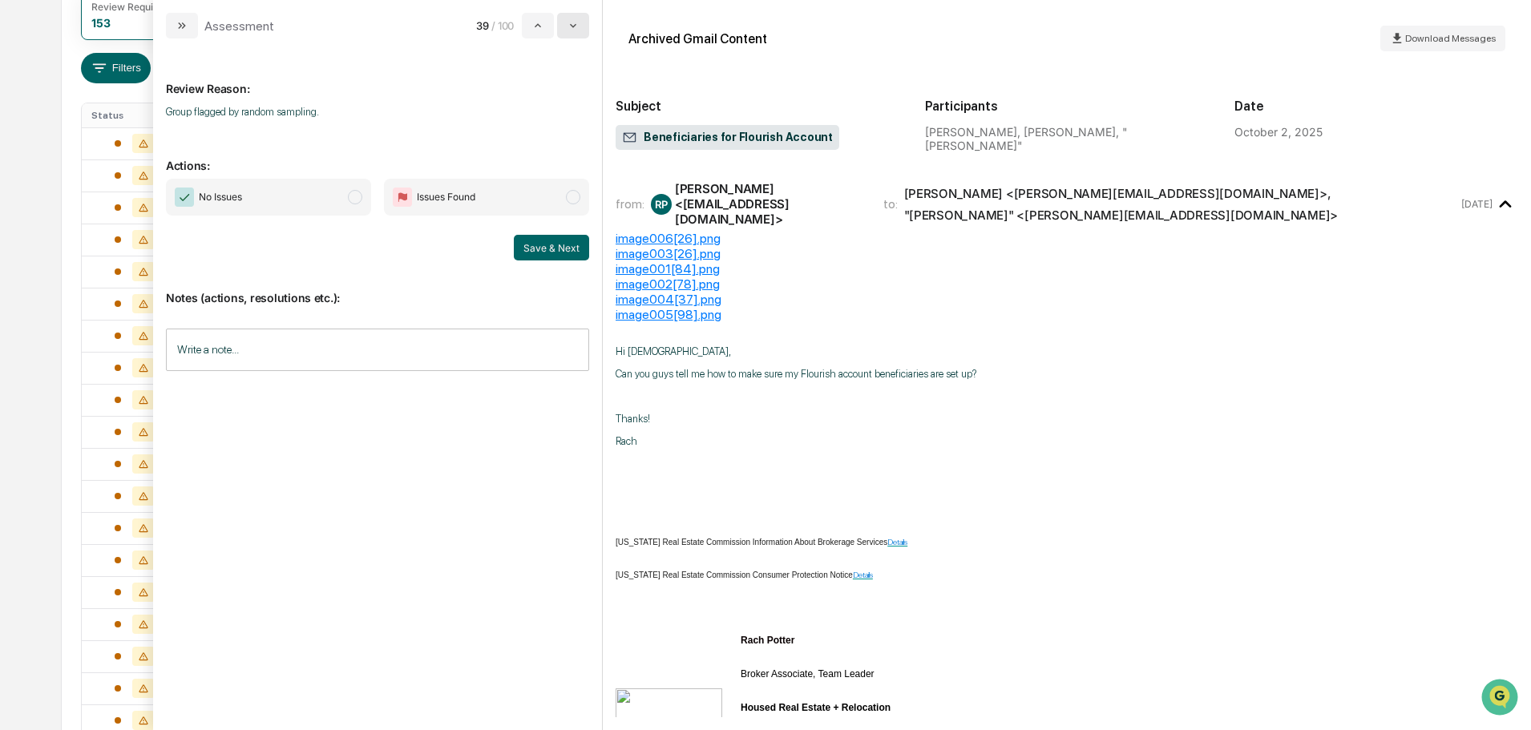
click at [579, 28] on icon "modal" at bounding box center [573, 25] width 13 height 13
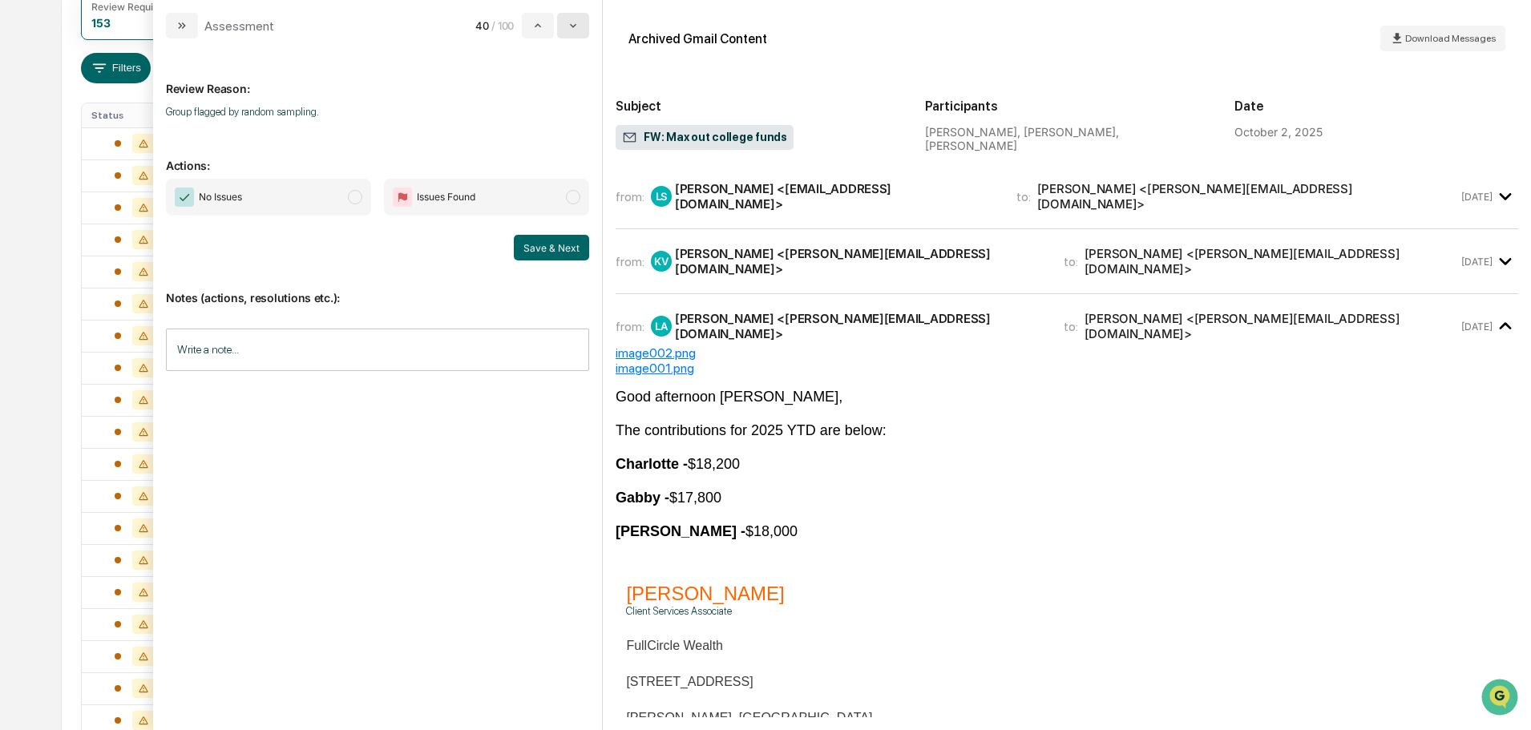
click at [579, 28] on icon "modal" at bounding box center [573, 25] width 13 height 13
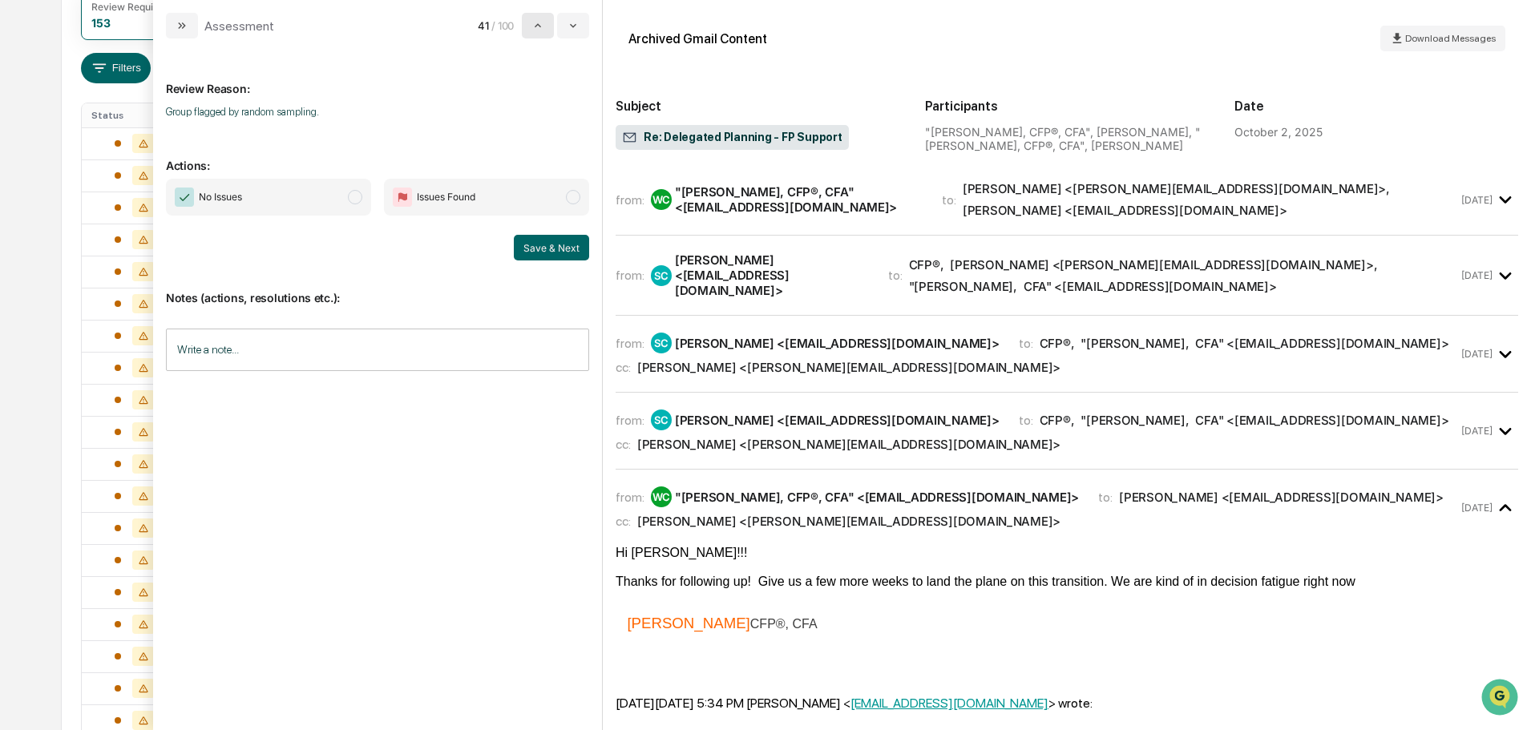
click at [531, 26] on button "modal" at bounding box center [538, 26] width 32 height 26
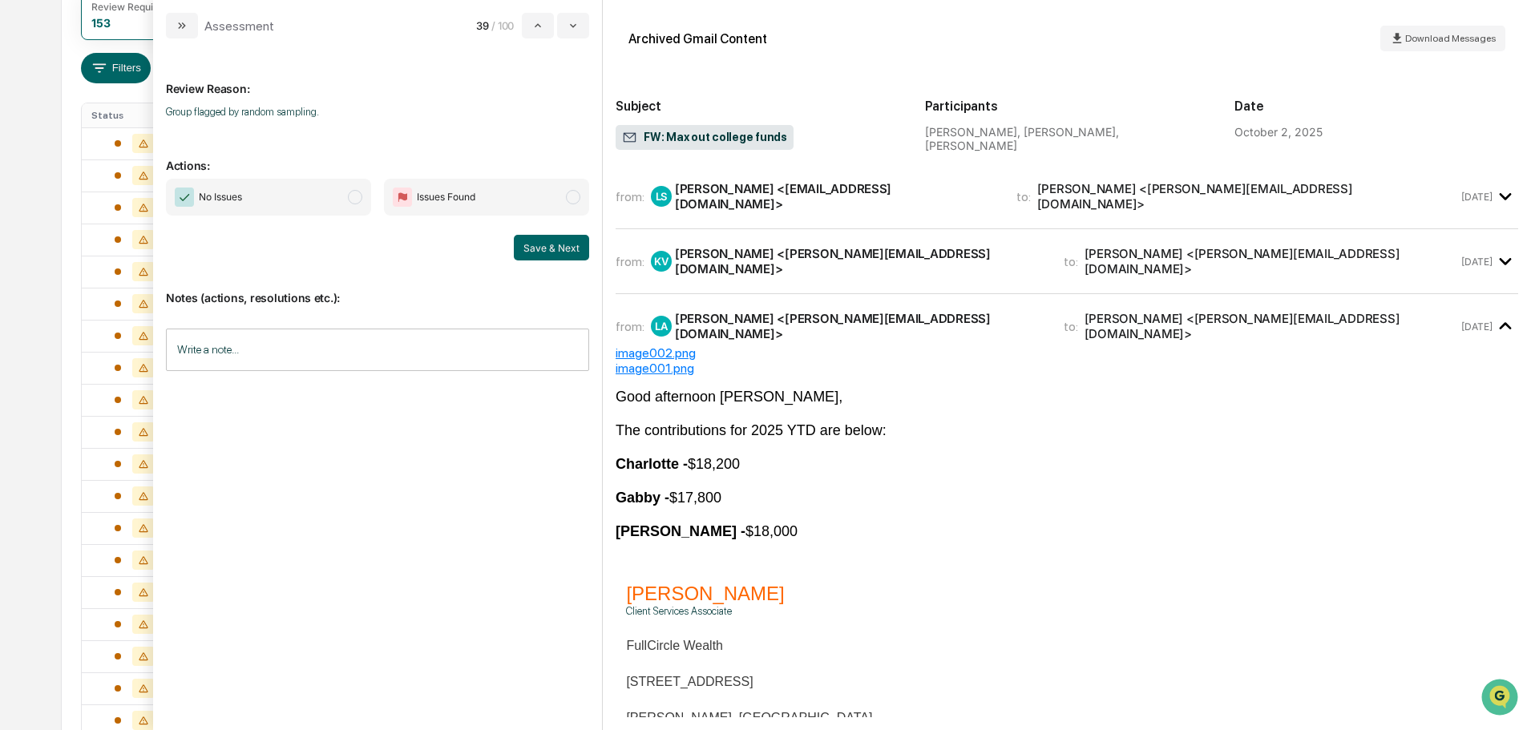
click at [974, 277] on div "from: KV Kimberly Vesely <kimberly@fullcircle-wealth.com> to: Leo Abundez <leo@…" at bounding box center [1067, 268] width 903 height 52
click at [967, 256] on div "from: KV Kimberly Vesely <kimberly@fullcircle-wealth.com> to: Leo Abundez <leo@…" at bounding box center [1037, 261] width 843 height 30
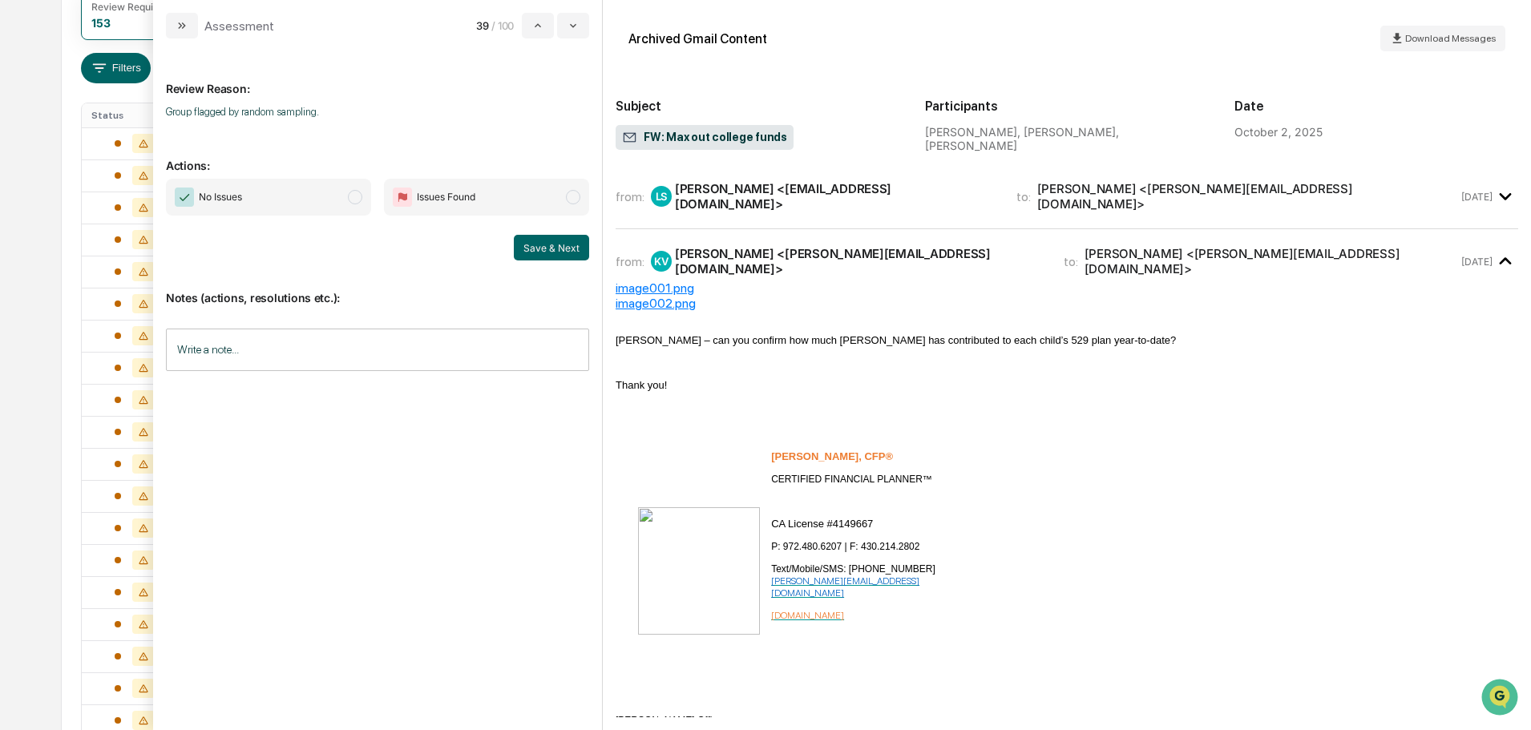
click at [936, 207] on div "from: LS Lauren Sand <laurenalbertsand@gmail.com> to: Kimberly Vesely <kimberly…" at bounding box center [1067, 196] width 903 height 38
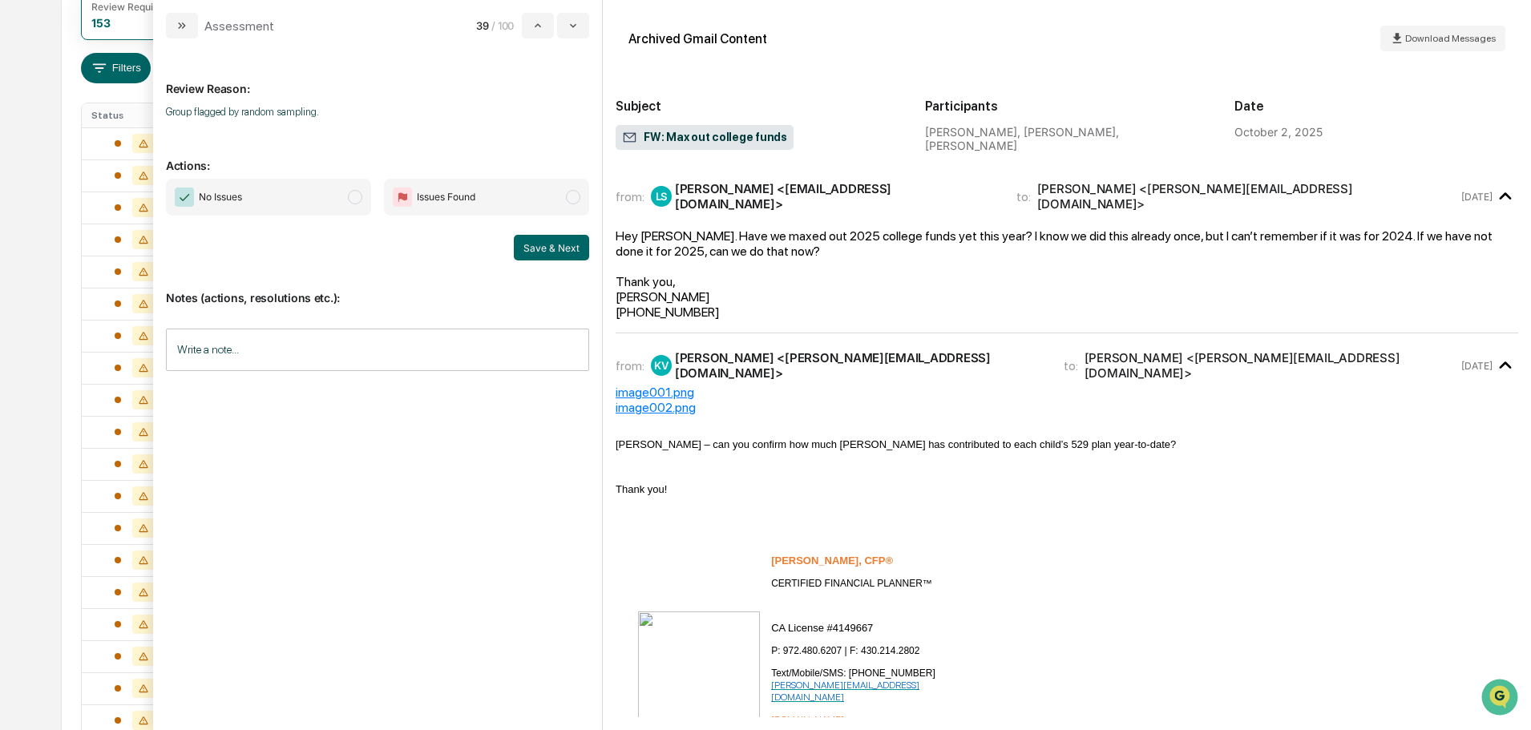
drag, startPoint x: 245, startPoint y: 193, endPoint x: 374, endPoint y: 216, distance: 130.2
click at [246, 193] on span "No Issues" at bounding box center [268, 197] width 205 height 37
click at [538, 245] on button "Save & Next" at bounding box center [551, 248] width 75 height 26
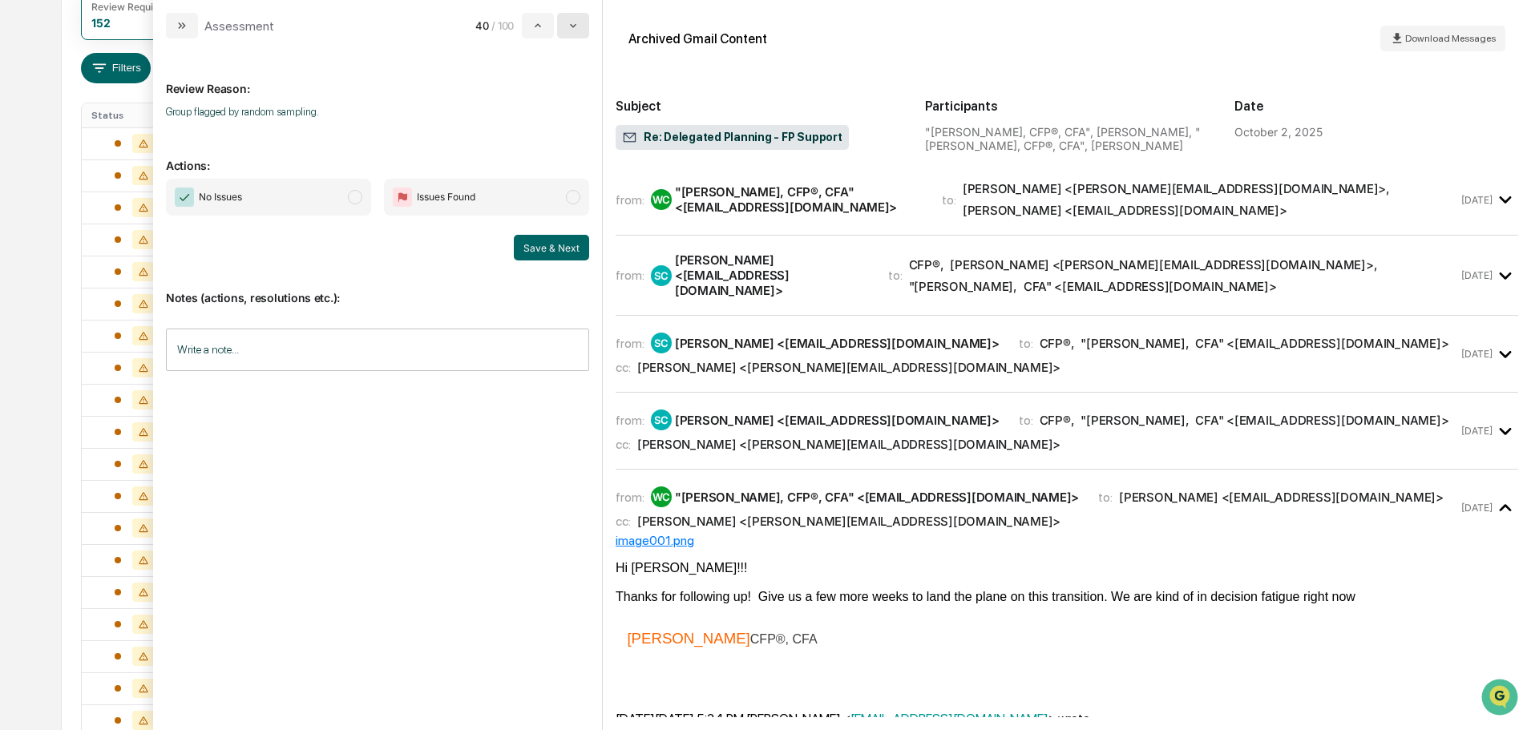
click at [564, 26] on button "modal" at bounding box center [573, 26] width 32 height 26
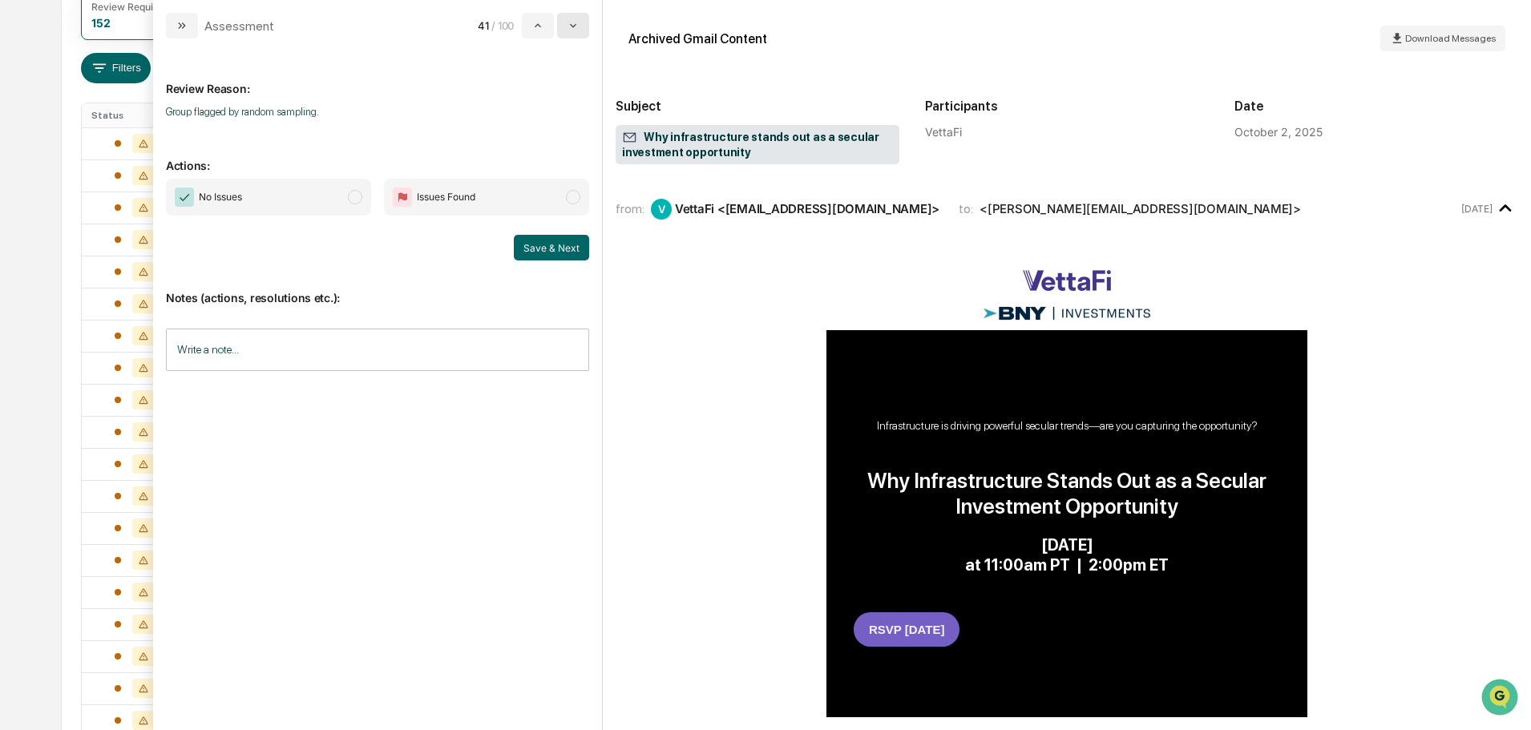
click at [564, 26] on button "modal" at bounding box center [573, 26] width 32 height 26
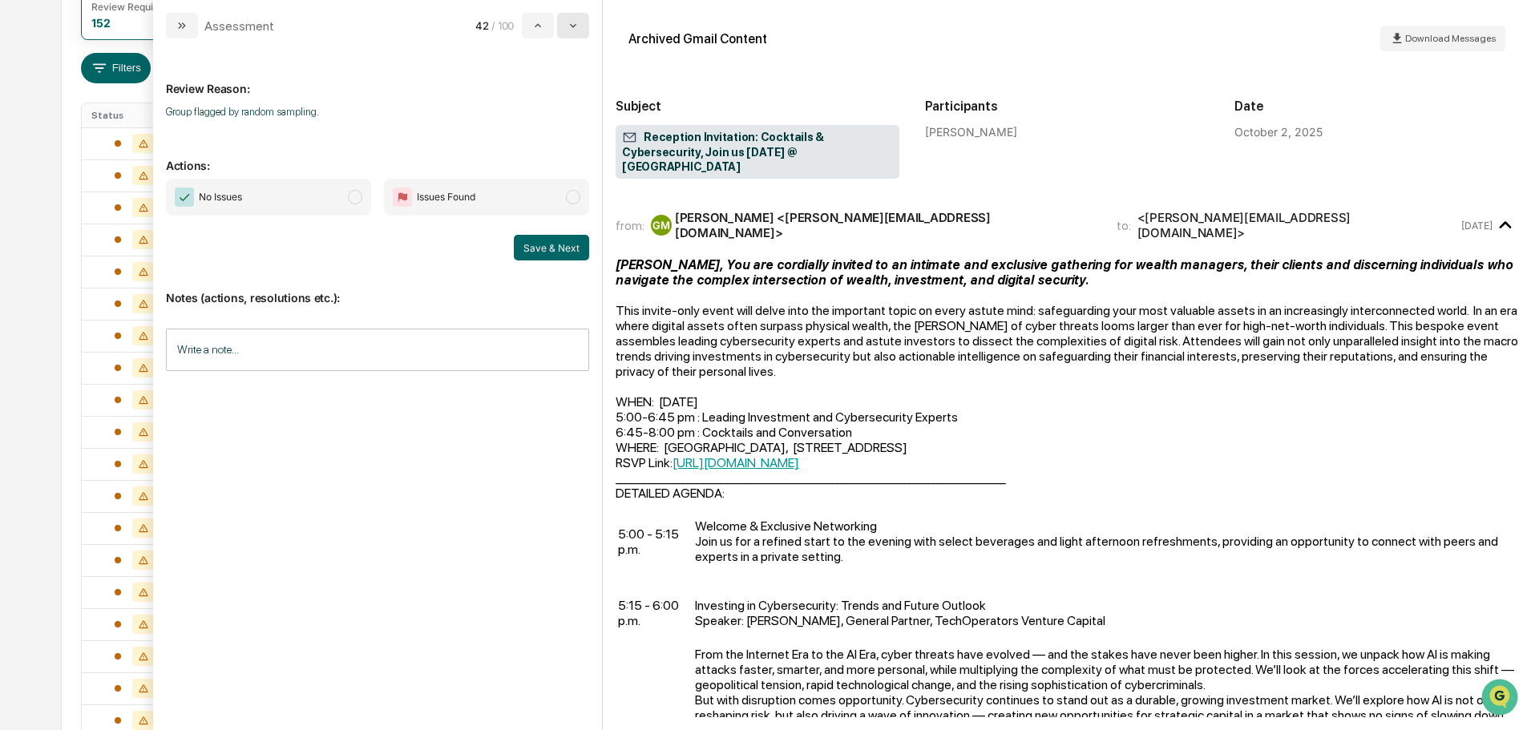
click at [564, 26] on button "modal" at bounding box center [573, 26] width 32 height 26
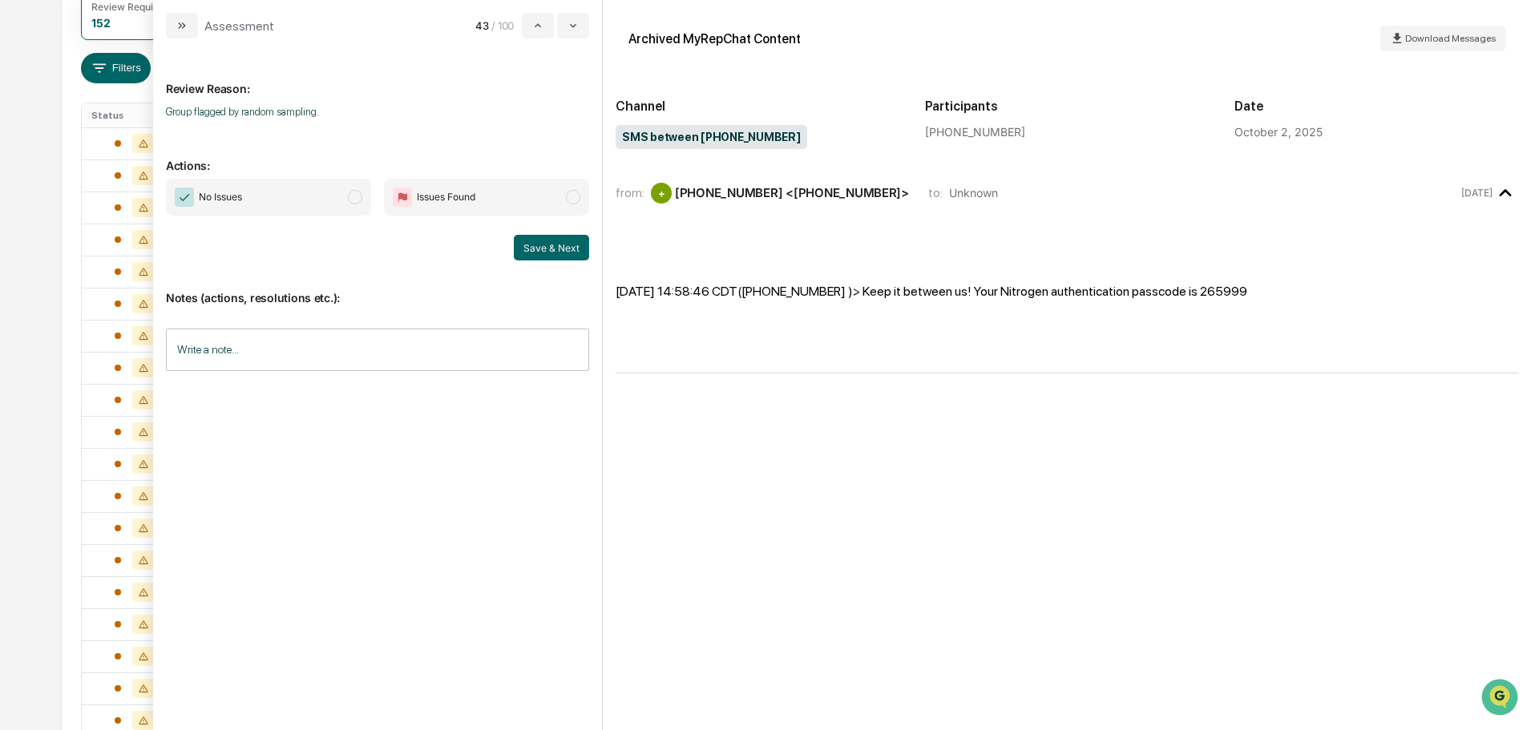
click at [288, 191] on span "No Issues" at bounding box center [268, 197] width 205 height 37
click at [538, 243] on button "Save & Next" at bounding box center [551, 248] width 75 height 26
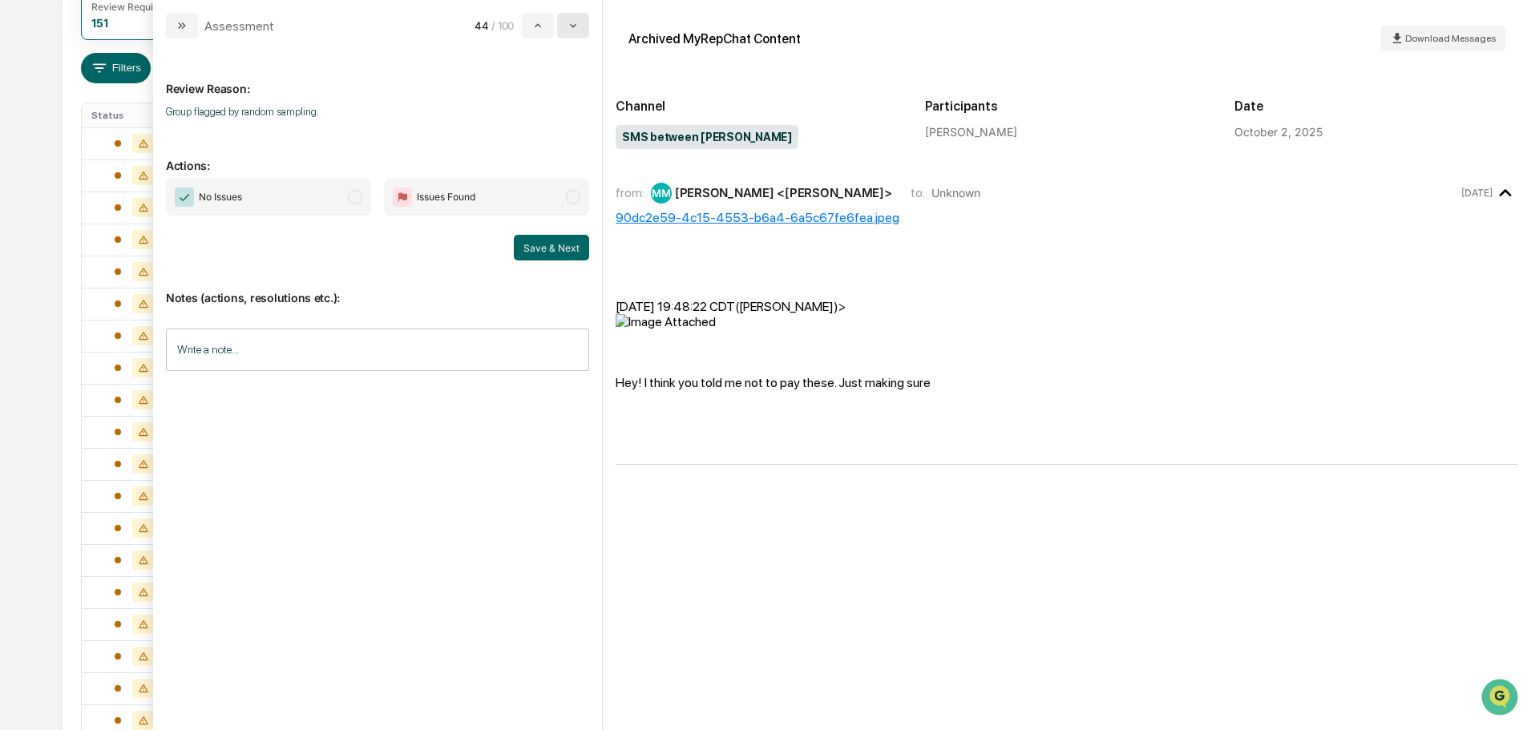
click at [578, 20] on icon "modal" at bounding box center [573, 25] width 13 height 13
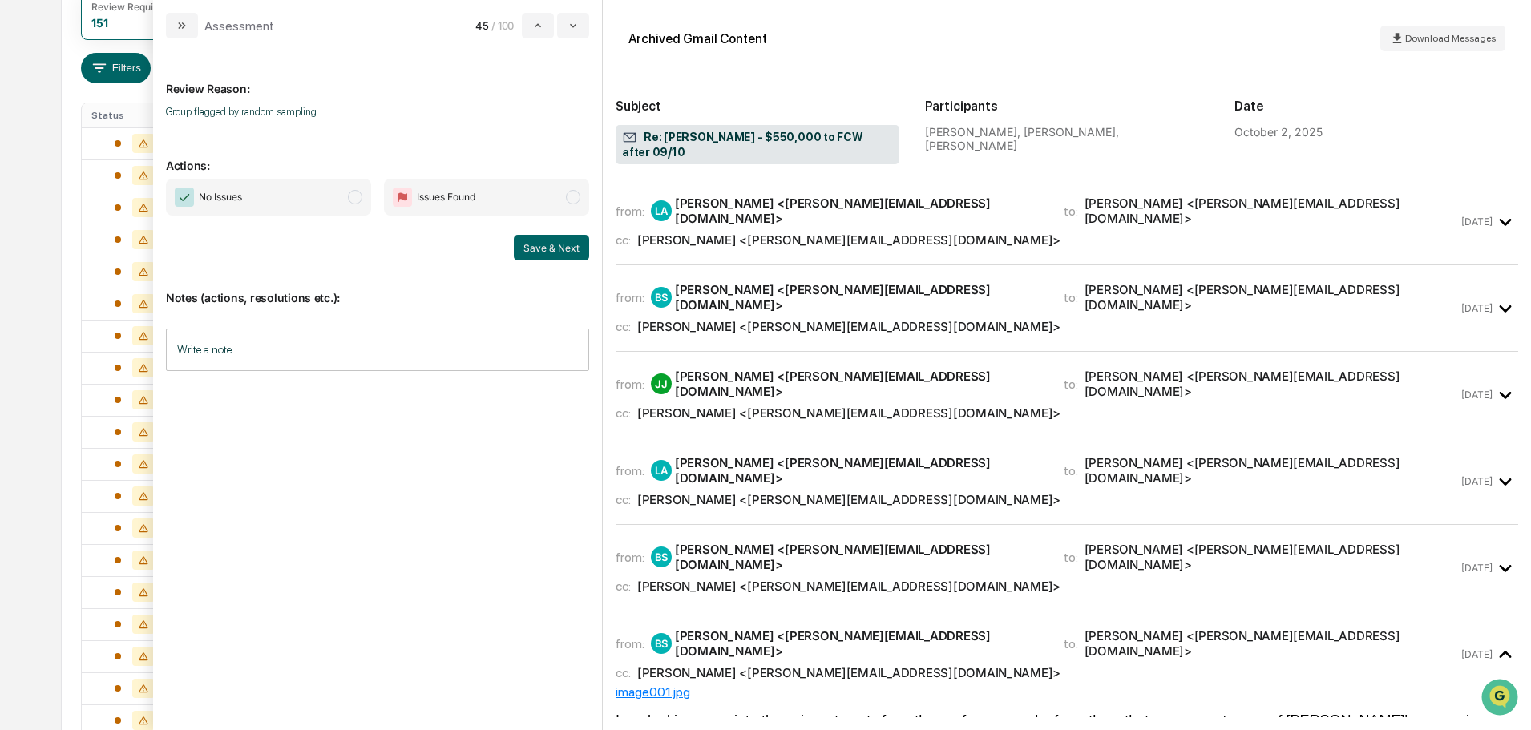
click at [273, 197] on span "No Issues" at bounding box center [268, 197] width 205 height 37
click at [547, 254] on button "Save & Next" at bounding box center [551, 248] width 75 height 26
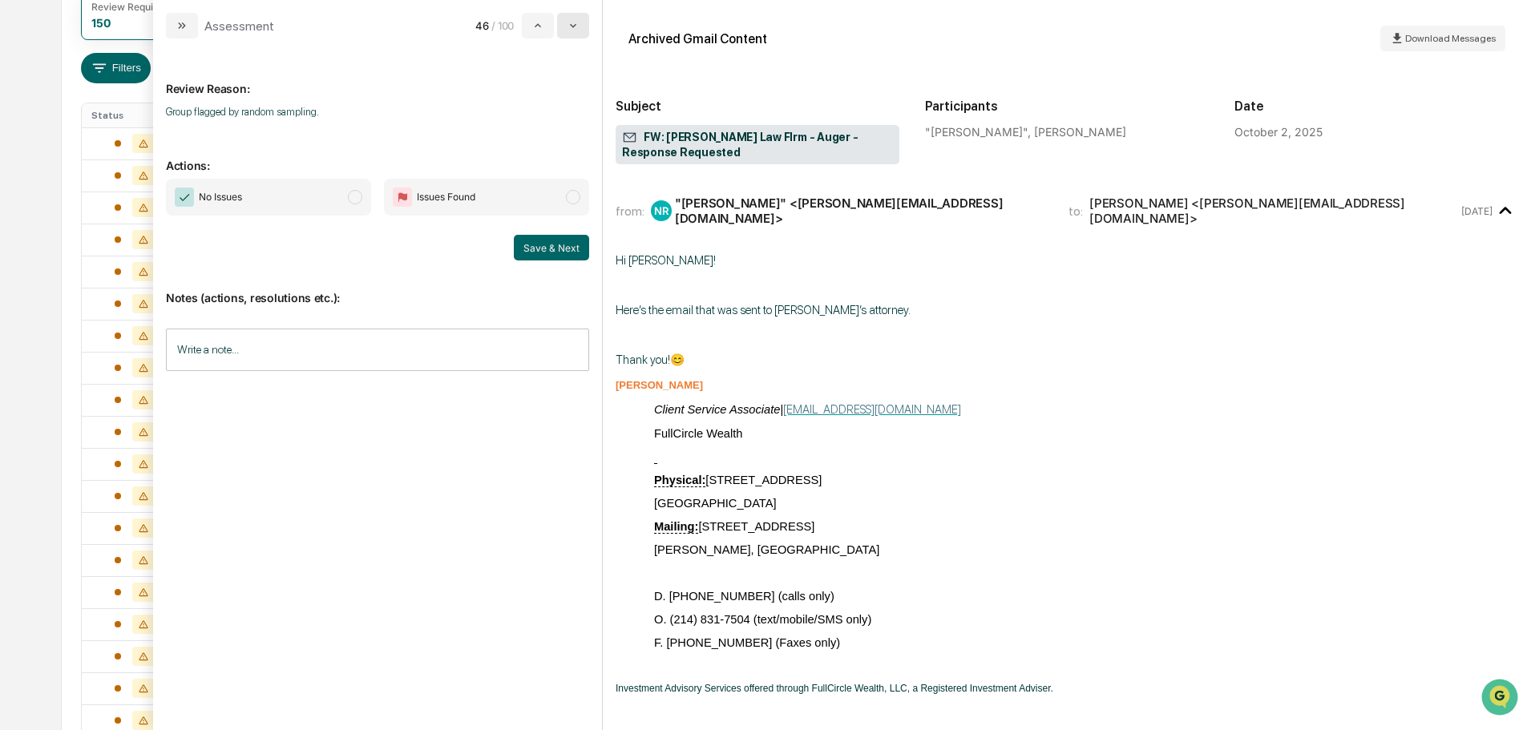
click at [572, 27] on icon "modal" at bounding box center [573, 25] width 13 height 13
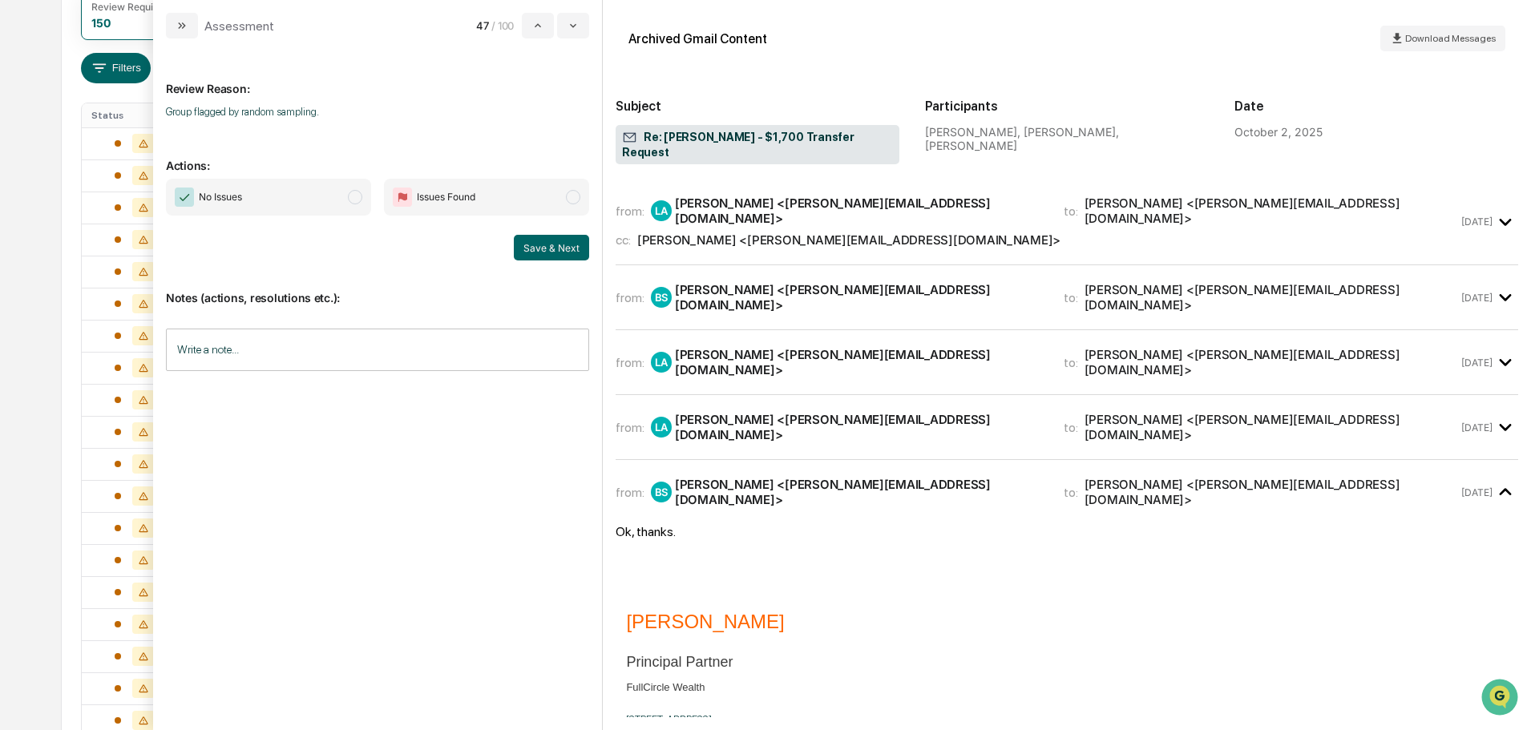
click at [730, 409] on div "from: LA Leo Abundez <leo@fullcircle-wealth.com> to: Jamie Jenkins <jamie@fullc…" at bounding box center [1067, 427] width 903 height 38
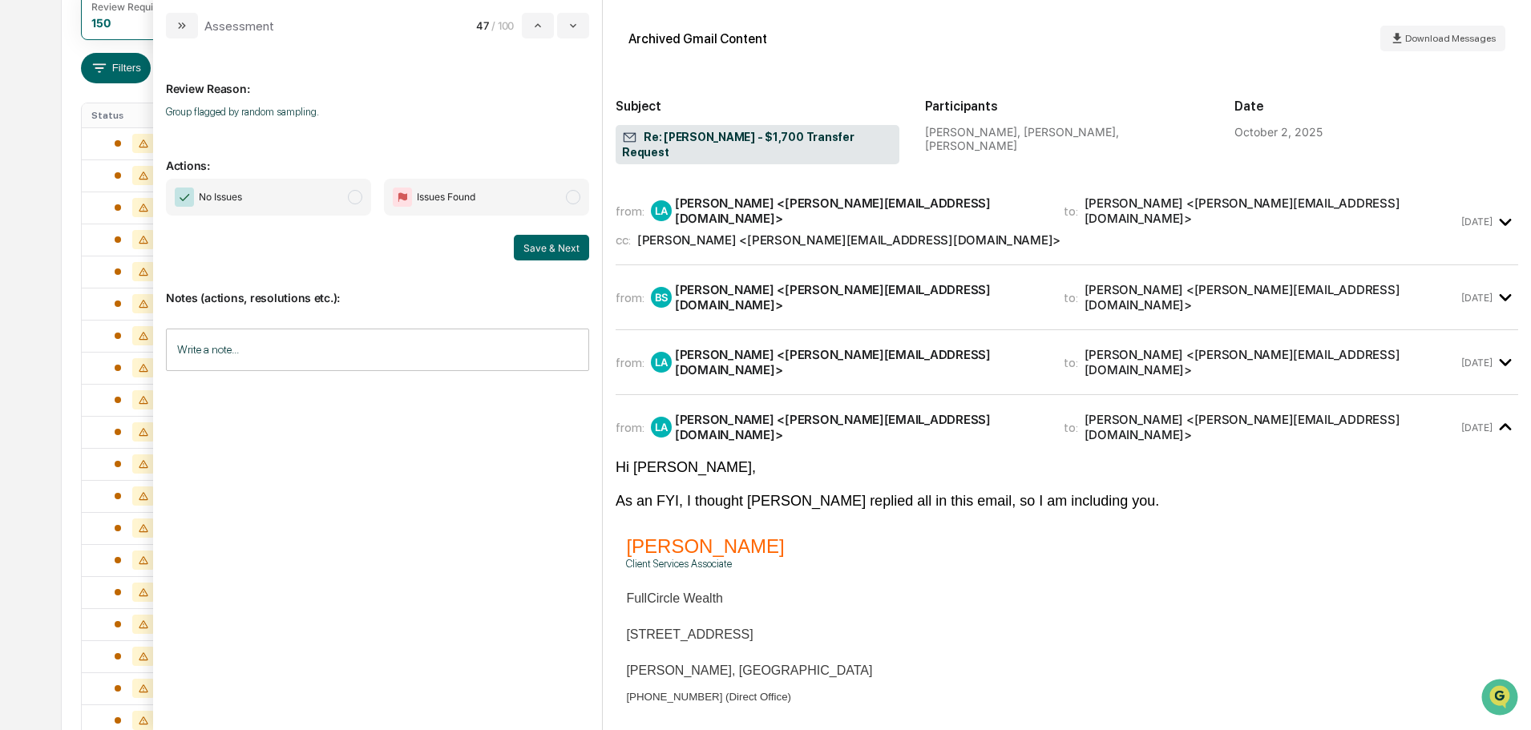
click at [308, 194] on span "No Issues" at bounding box center [268, 197] width 205 height 37
click at [560, 252] on button "Save & Next" at bounding box center [551, 248] width 75 height 26
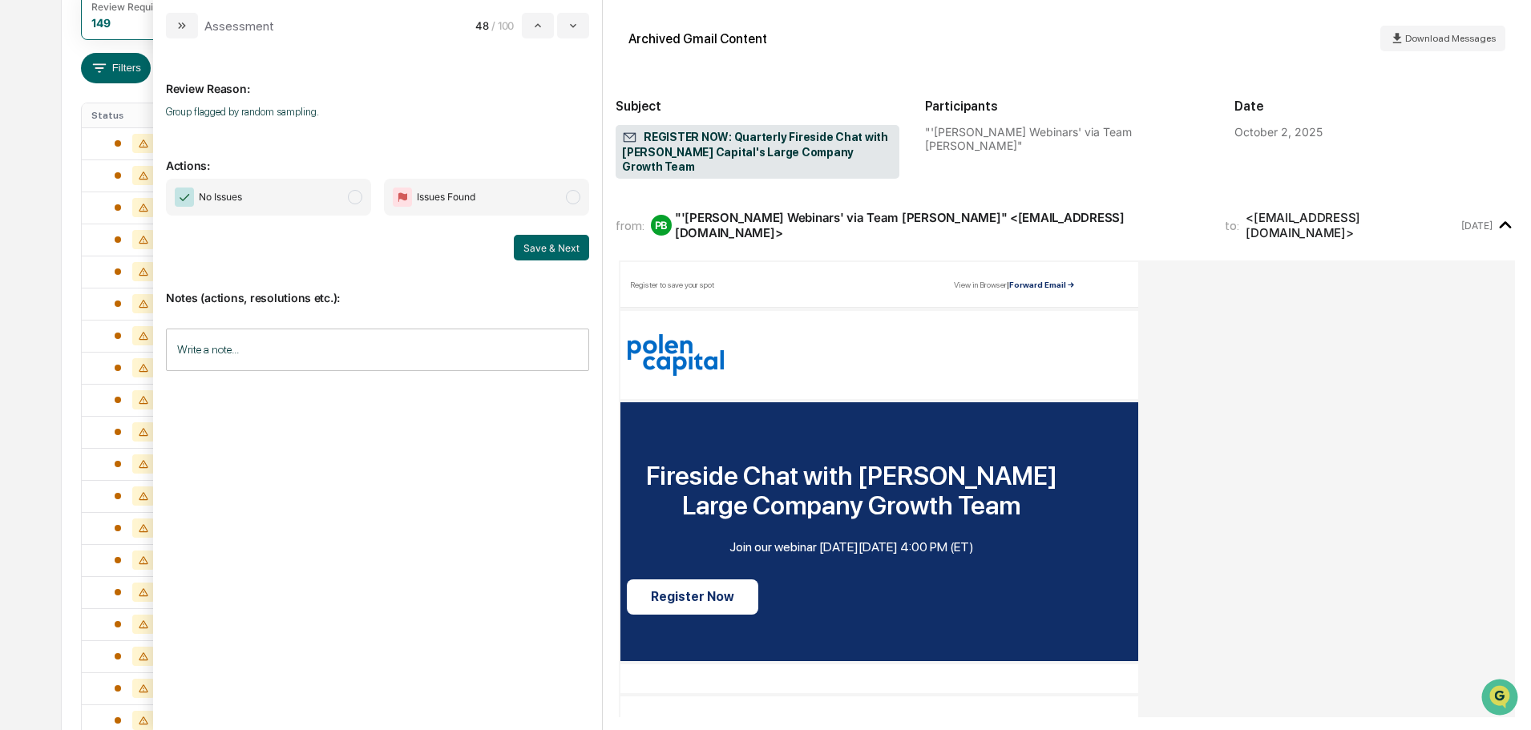
click at [283, 197] on span "No Issues" at bounding box center [268, 197] width 205 height 37
click at [540, 234] on div "No Issues Issues Found Save & Next" at bounding box center [377, 220] width 423 height 82
click at [545, 245] on button "Save & Next" at bounding box center [551, 248] width 75 height 26
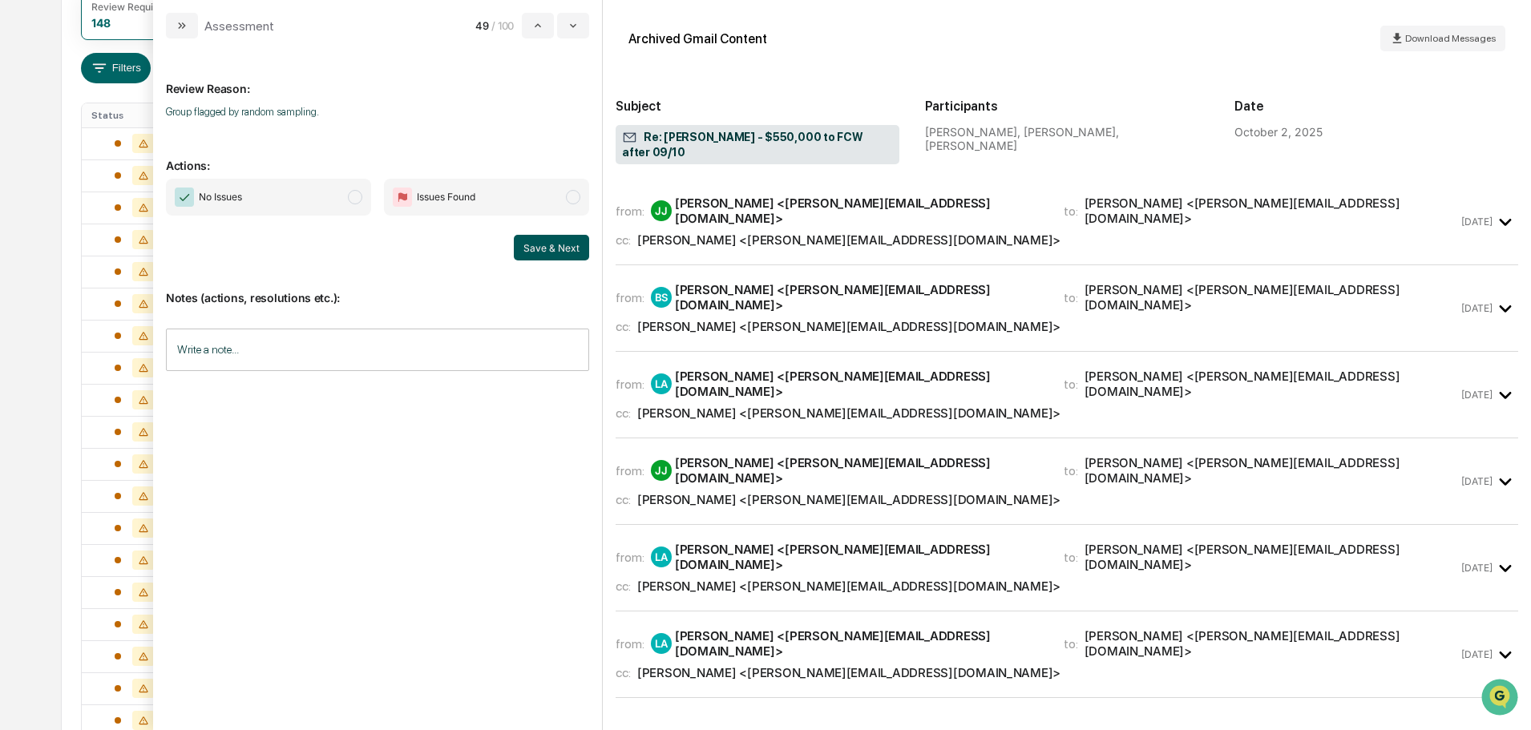
click at [313, 201] on span "No Issues" at bounding box center [268, 197] width 205 height 37
click at [564, 253] on button "Save & Next" at bounding box center [551, 248] width 75 height 26
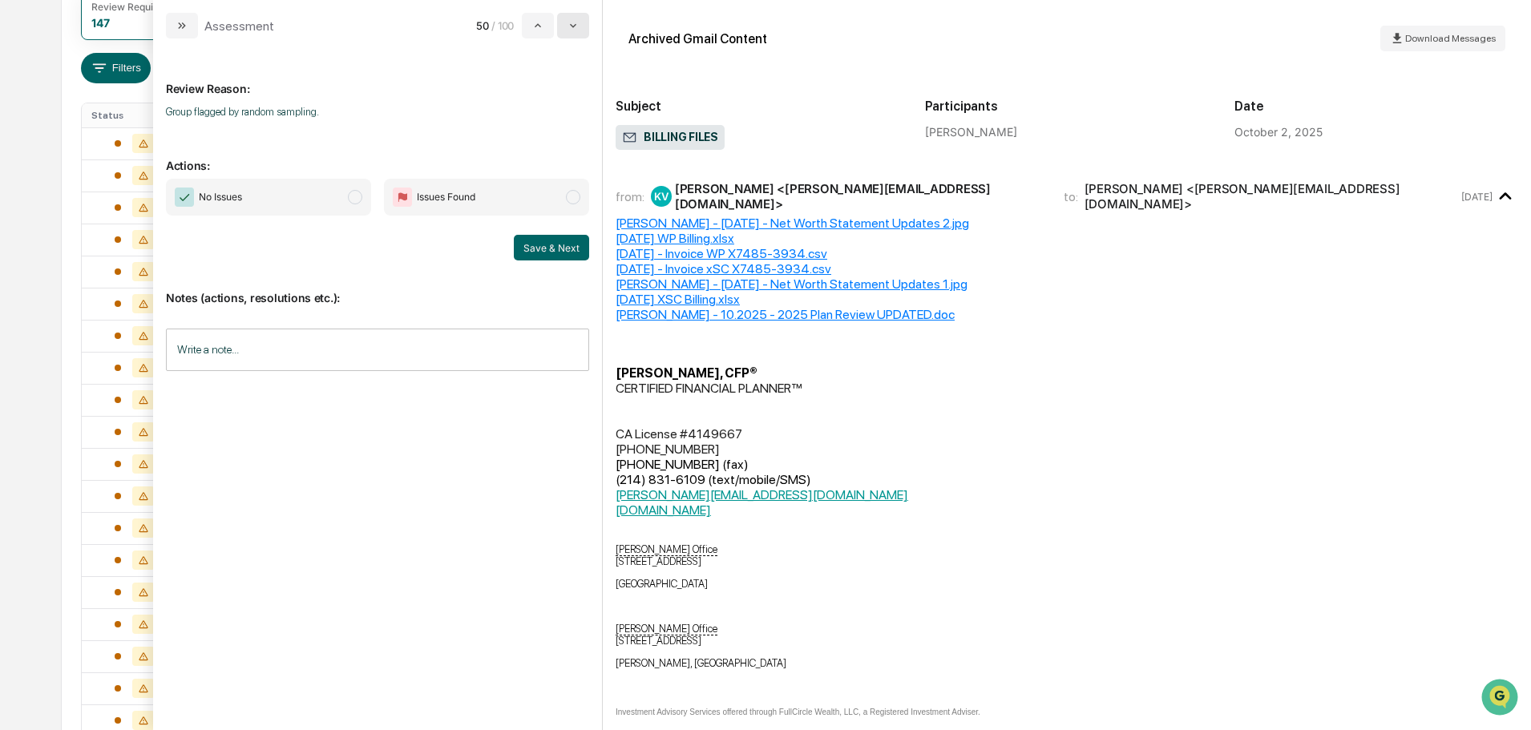
click at [573, 30] on icon "modal" at bounding box center [573, 25] width 13 height 13
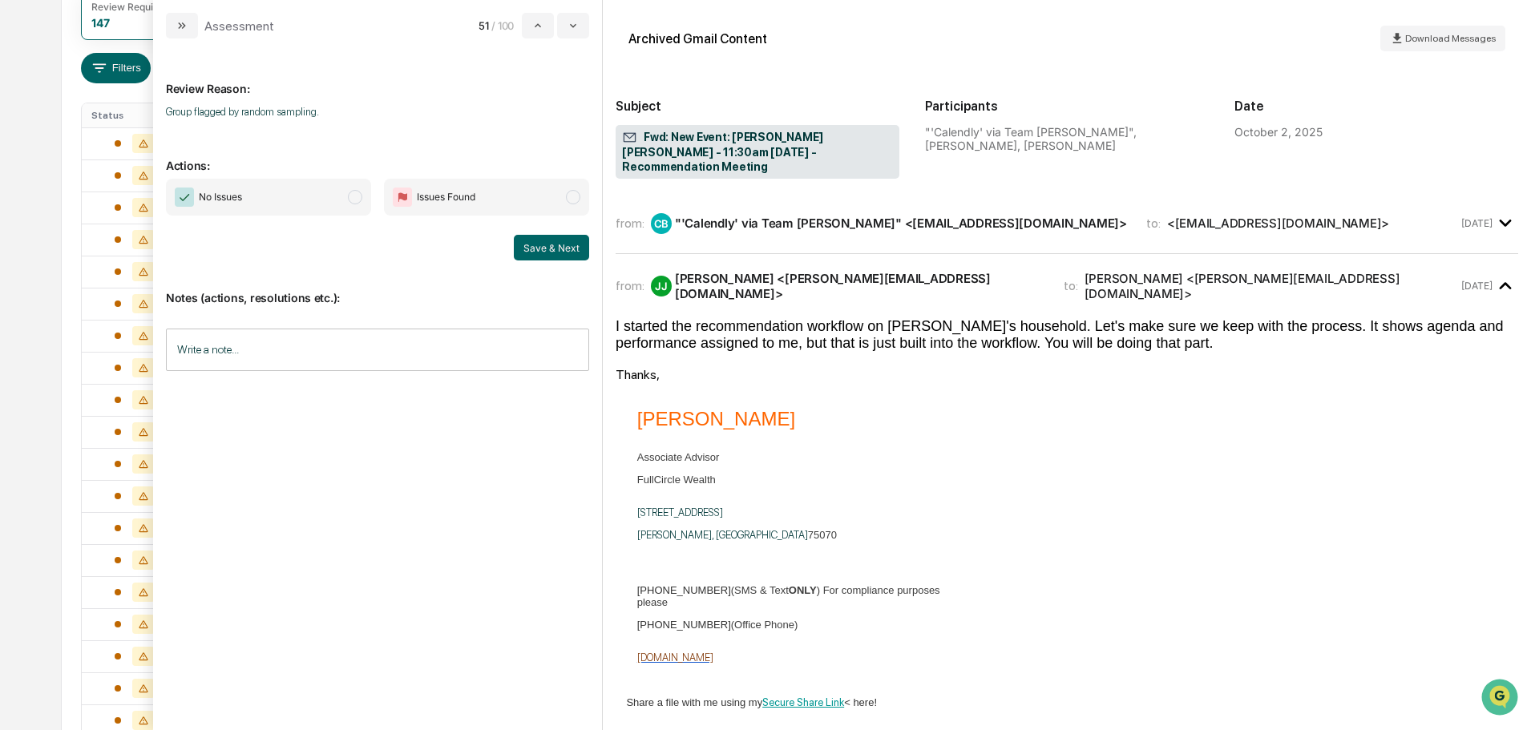
click at [328, 187] on span "No Issues" at bounding box center [268, 197] width 205 height 37
click at [575, 243] on button "Save & Next" at bounding box center [551, 248] width 75 height 26
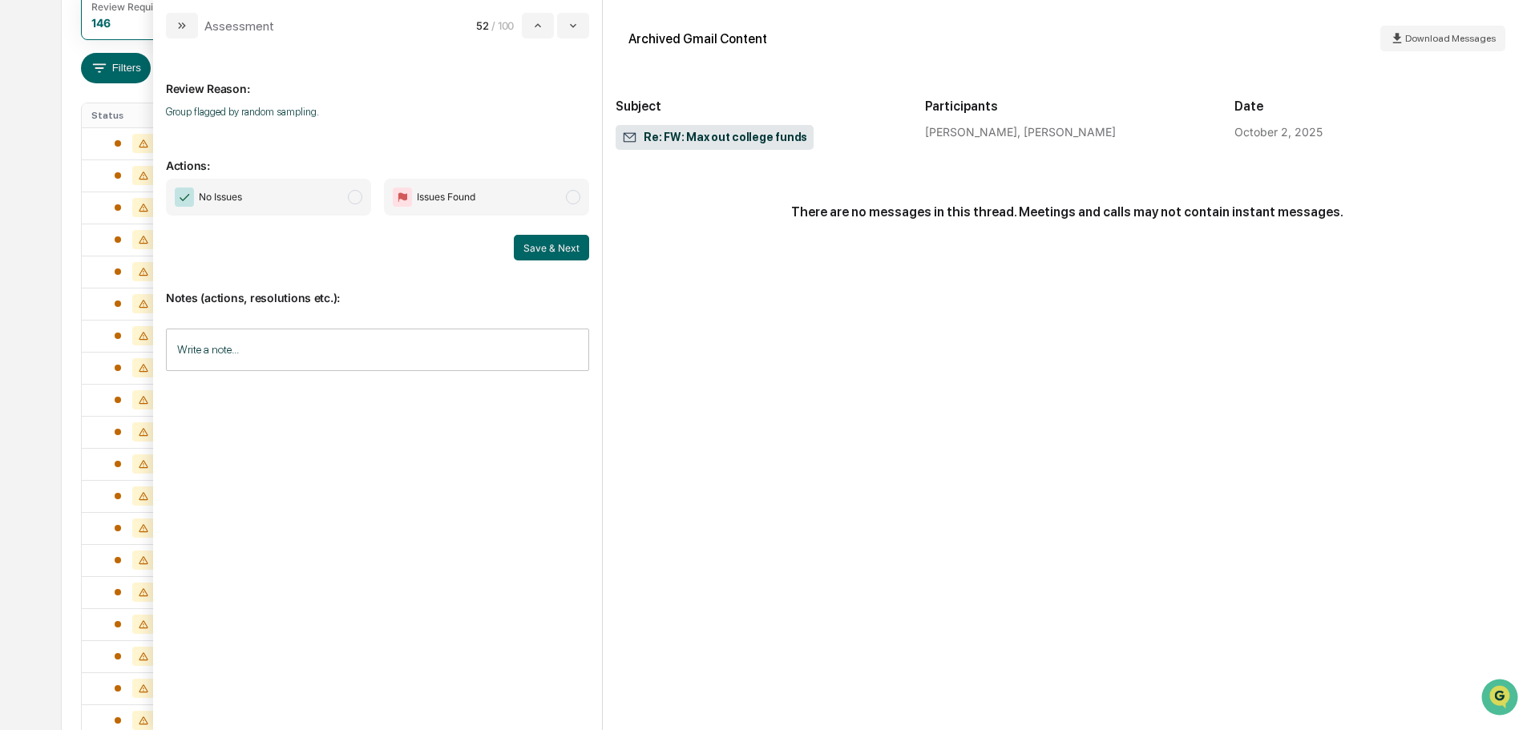
drag, startPoint x: 572, startPoint y: 22, endPoint x: 525, endPoint y: 43, distance: 51.3
click at [572, 22] on icon "modal" at bounding box center [573, 25] width 13 height 13
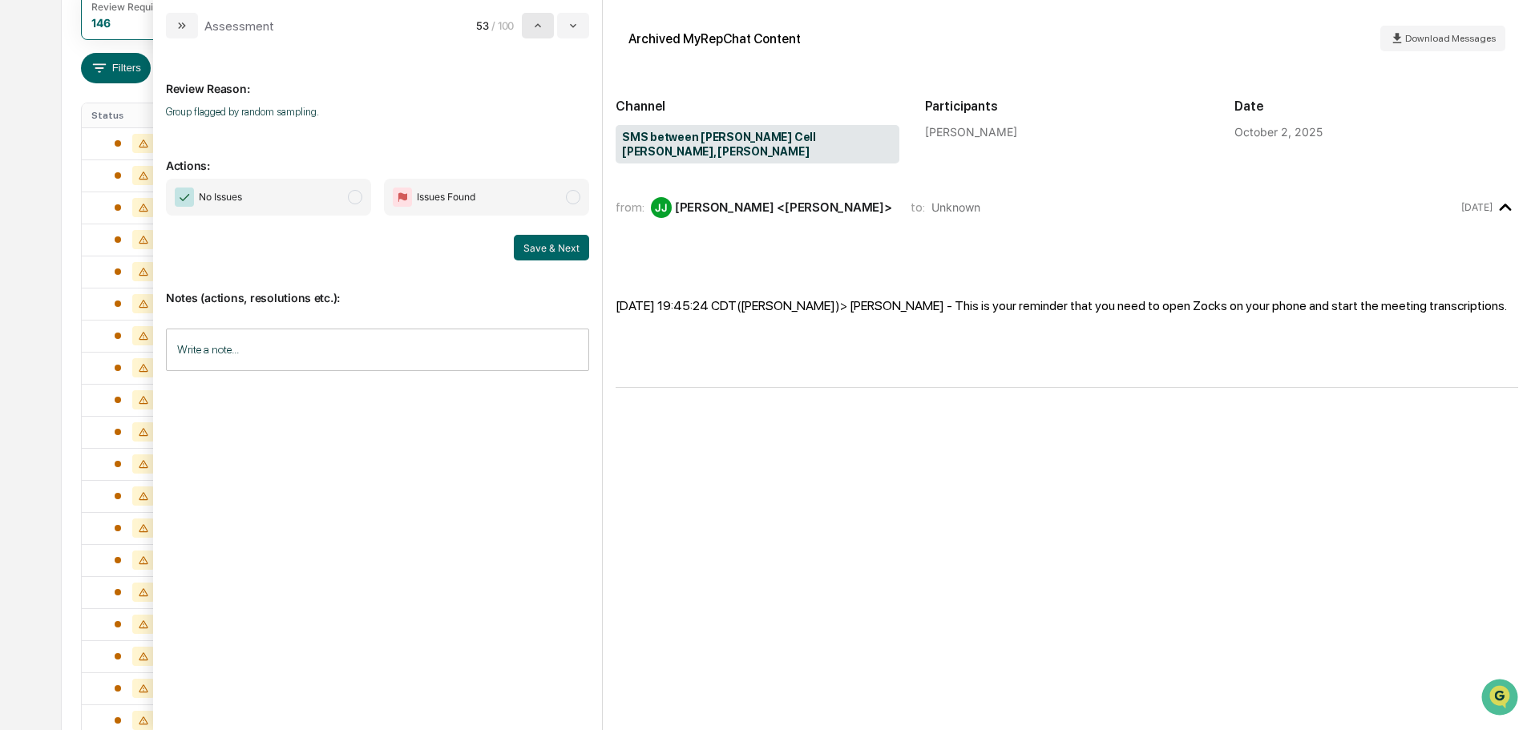
drag, startPoint x: 516, startPoint y: 30, endPoint x: 528, endPoint y: 28, distance: 12.3
click at [517, 30] on span "/ 100" at bounding box center [504, 25] width 27 height 13
drag, startPoint x: 532, startPoint y: 28, endPoint x: 515, endPoint y: 94, distance: 67.7
click at [532, 30] on icon "modal" at bounding box center [538, 25] width 13 height 13
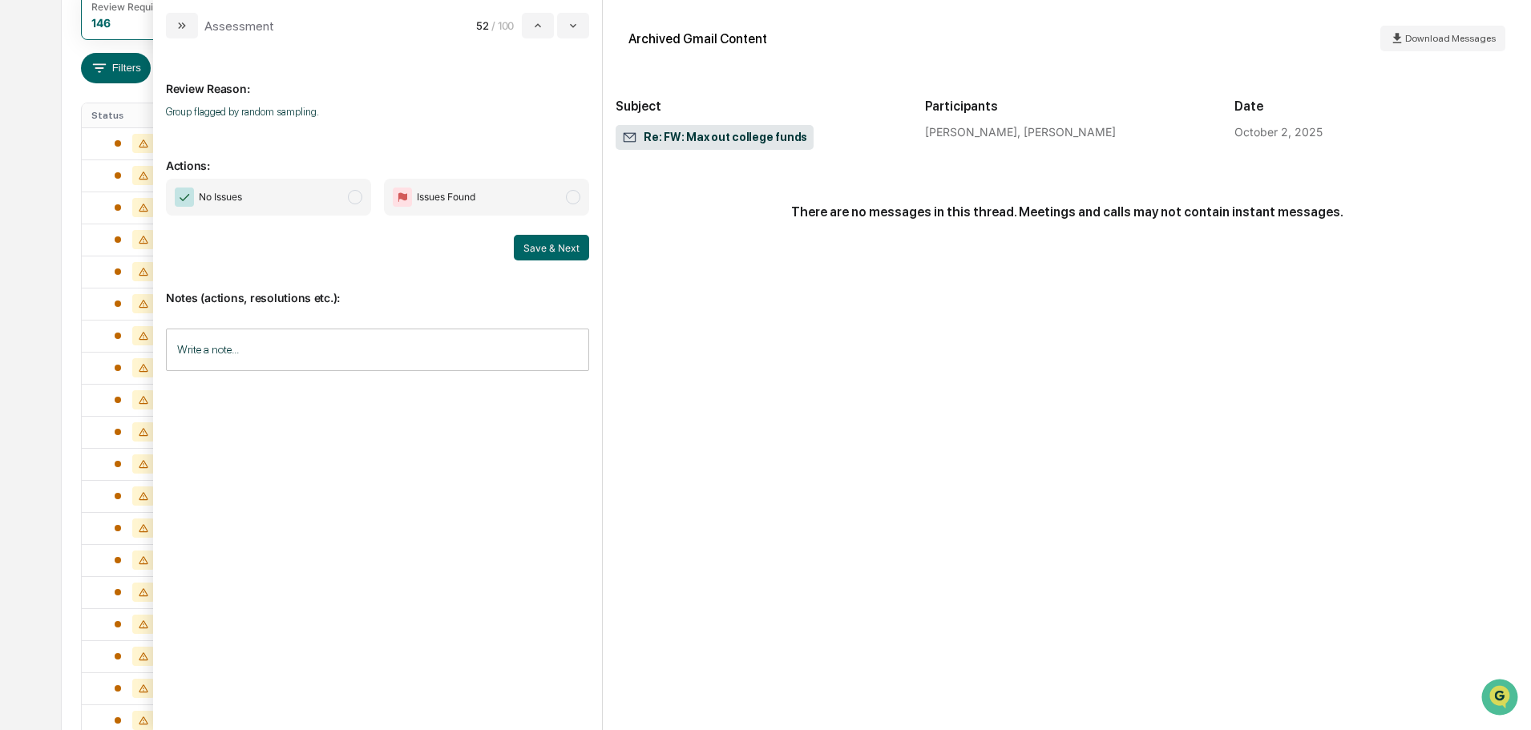
drag, startPoint x: 337, startPoint y: 195, endPoint x: 356, endPoint y: 196, distance: 19.3
click at [340, 195] on span "No Issues" at bounding box center [268, 197] width 205 height 37
click at [545, 245] on button "Save & Next" at bounding box center [551, 248] width 75 height 26
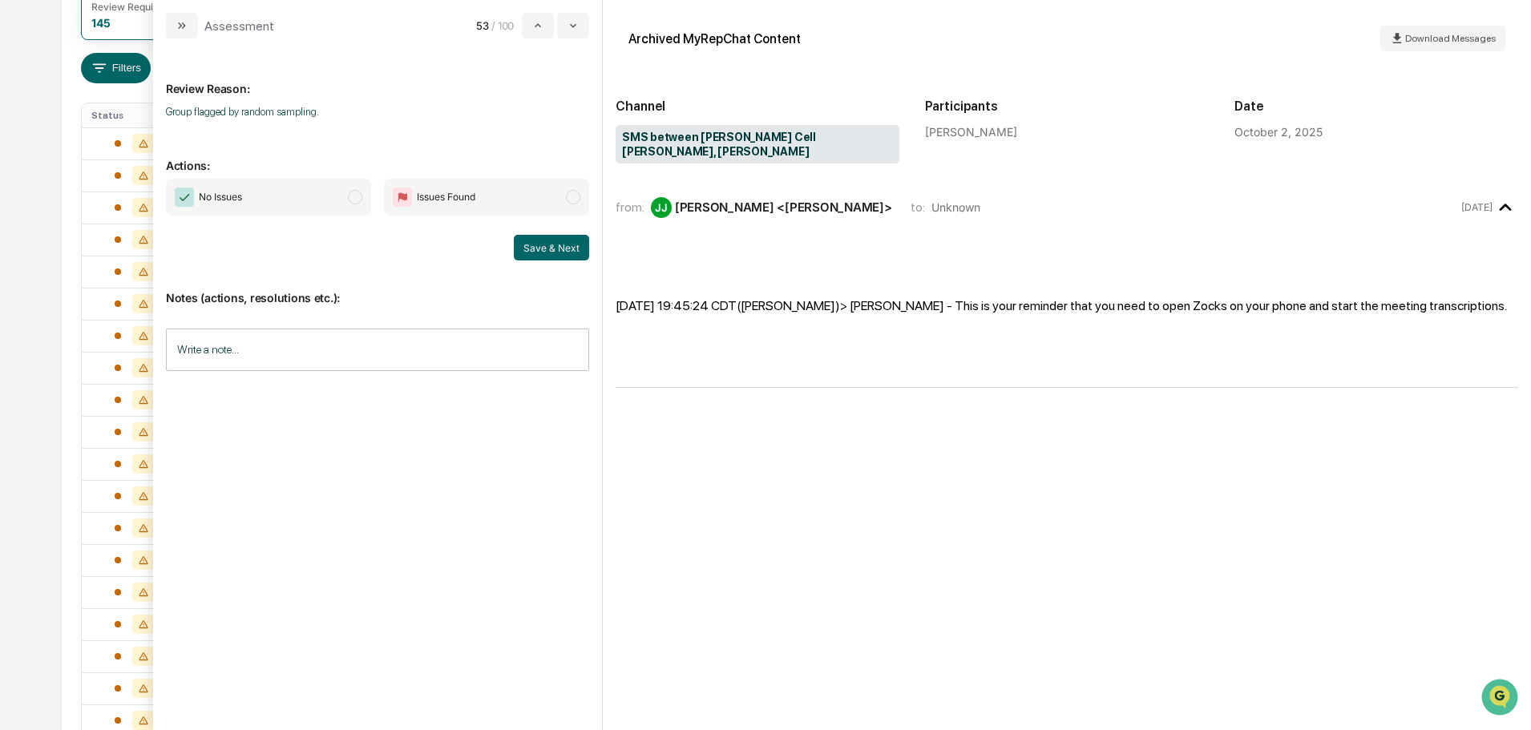
click at [319, 195] on span "No Issues" at bounding box center [268, 197] width 205 height 37
click at [537, 243] on button "Save & Next" at bounding box center [551, 248] width 75 height 26
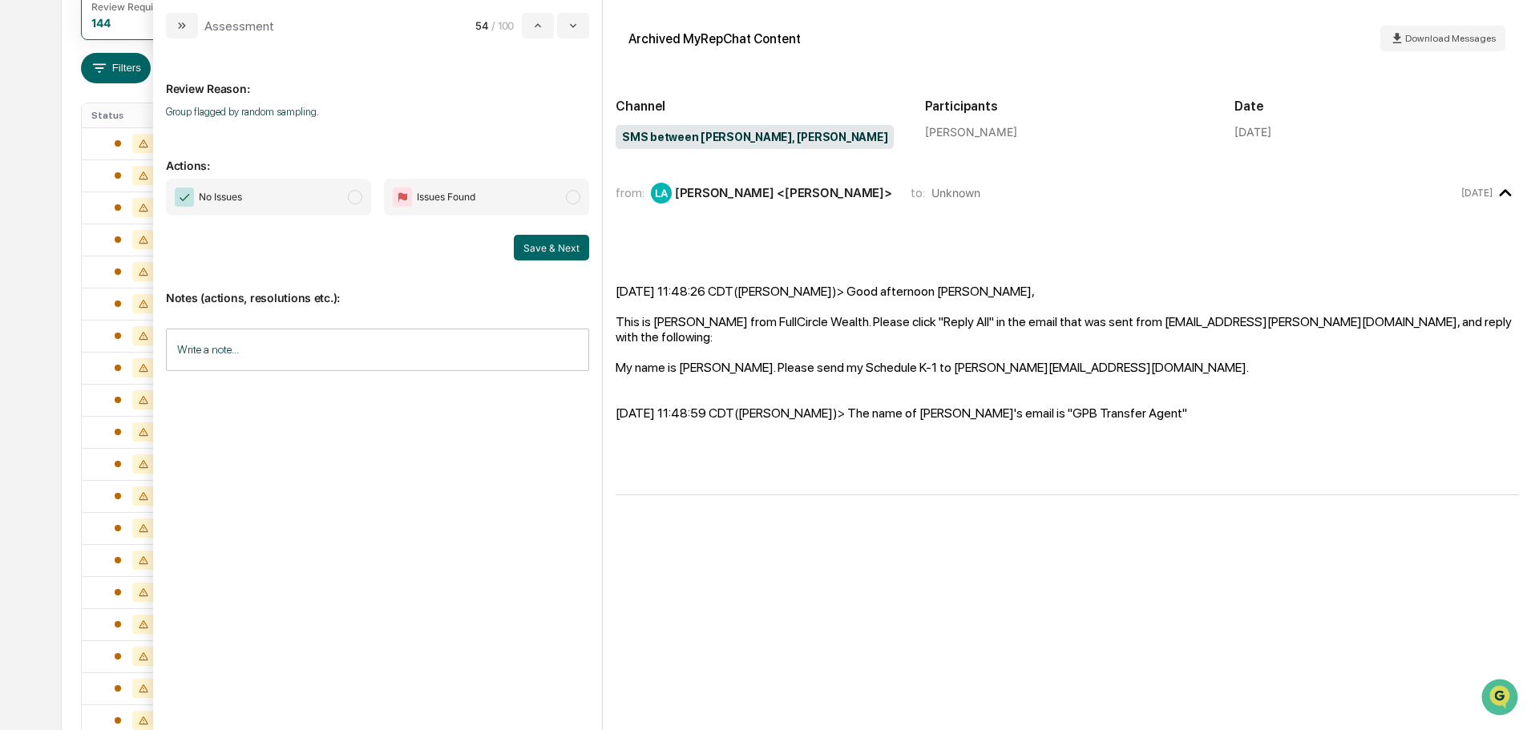
click at [284, 196] on span "No Issues" at bounding box center [268, 197] width 205 height 37
click at [544, 245] on button "Save & Next" at bounding box center [551, 248] width 75 height 26
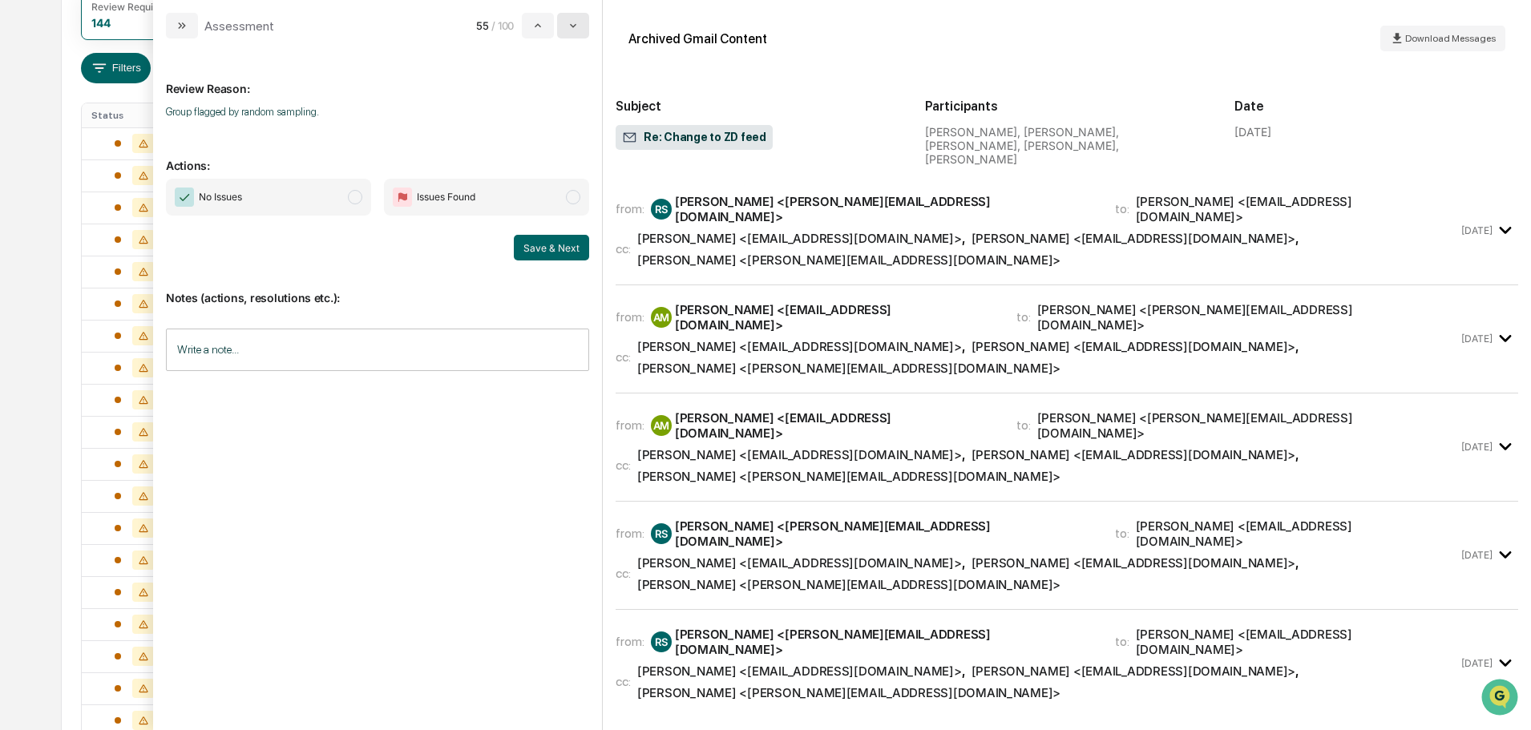
click at [581, 20] on button "modal" at bounding box center [573, 26] width 32 height 26
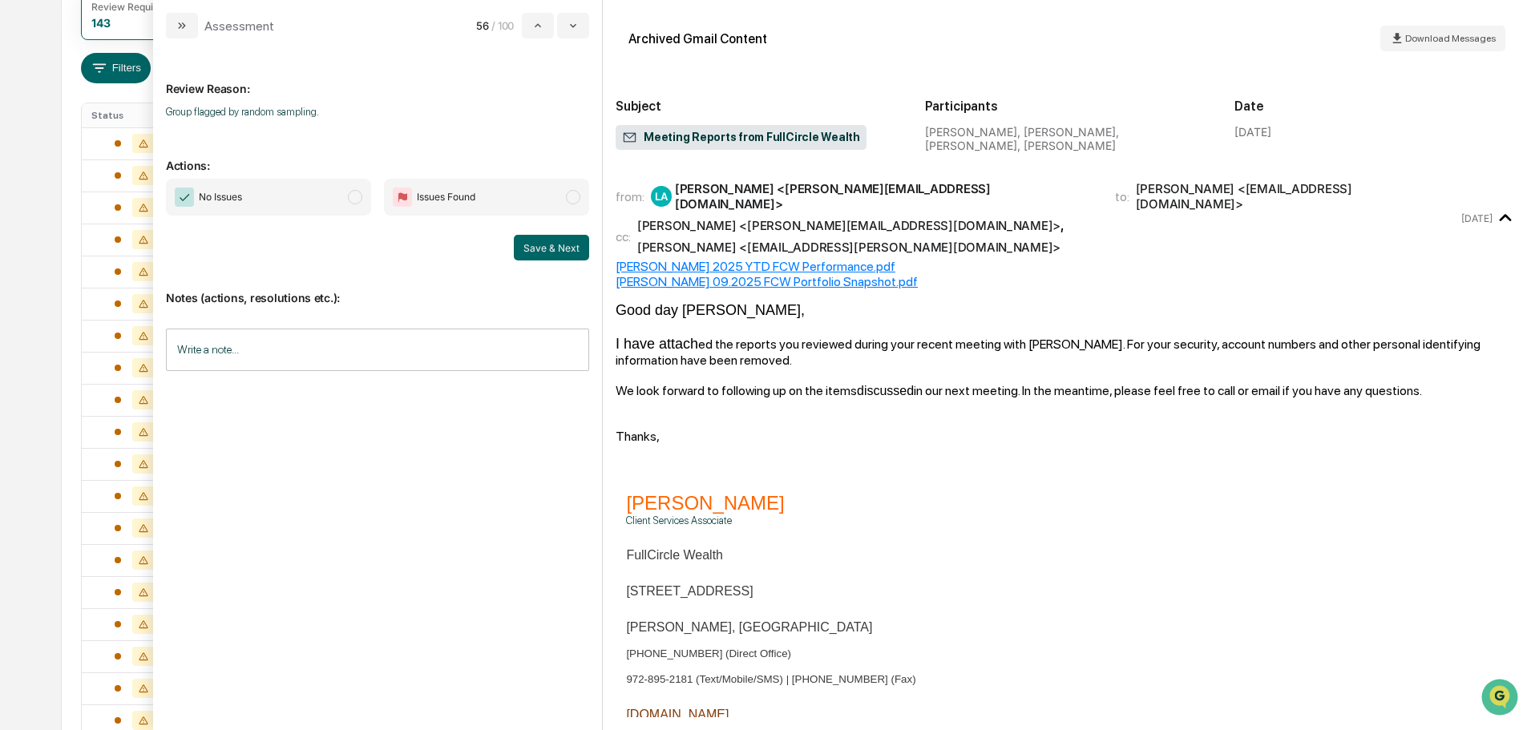
click at [302, 196] on span "No Issues" at bounding box center [268, 197] width 205 height 37
click at [552, 249] on button "Save & Next" at bounding box center [551, 248] width 75 height 26
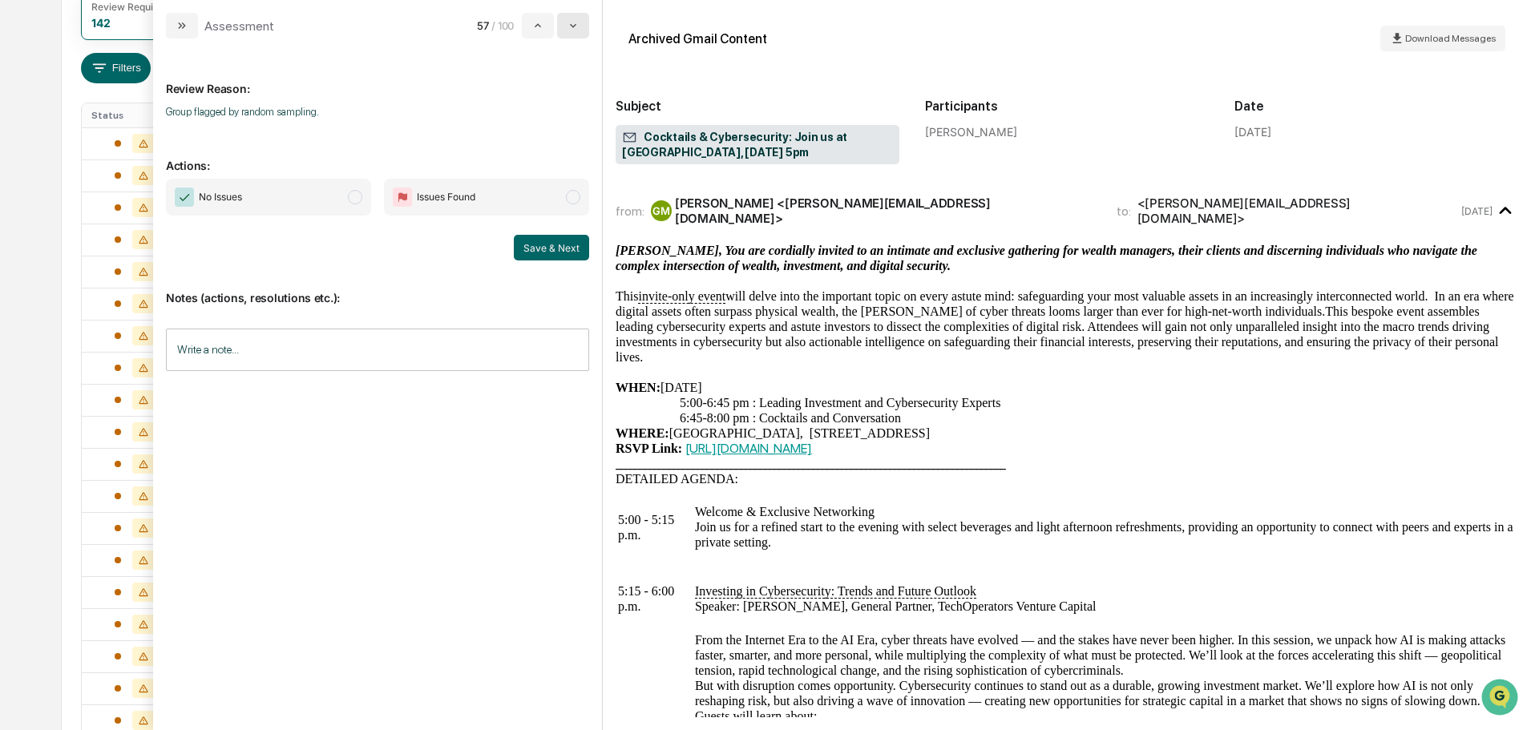
click at [574, 29] on icon "modal" at bounding box center [573, 25] width 13 height 13
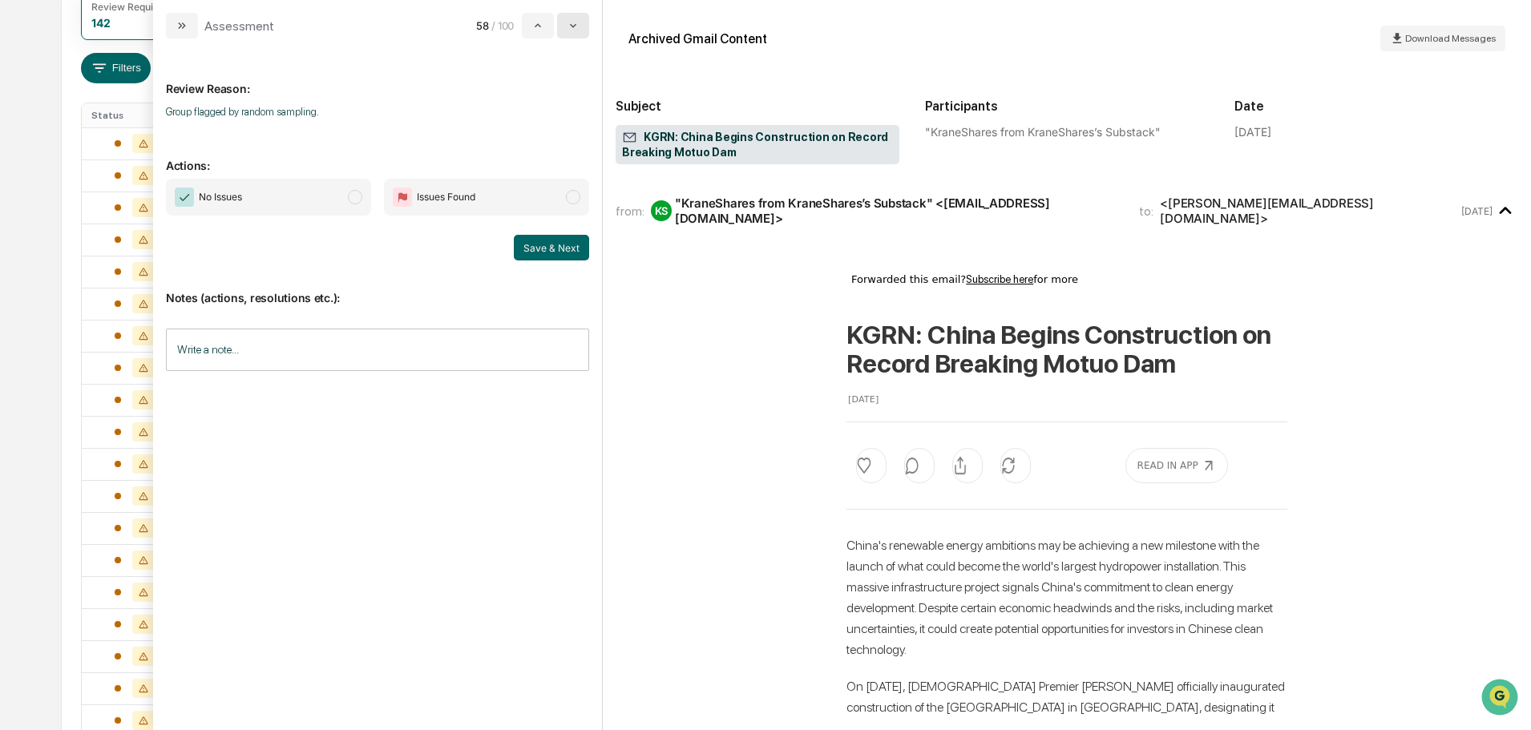
click at [576, 29] on icon "modal" at bounding box center [573, 25] width 13 height 13
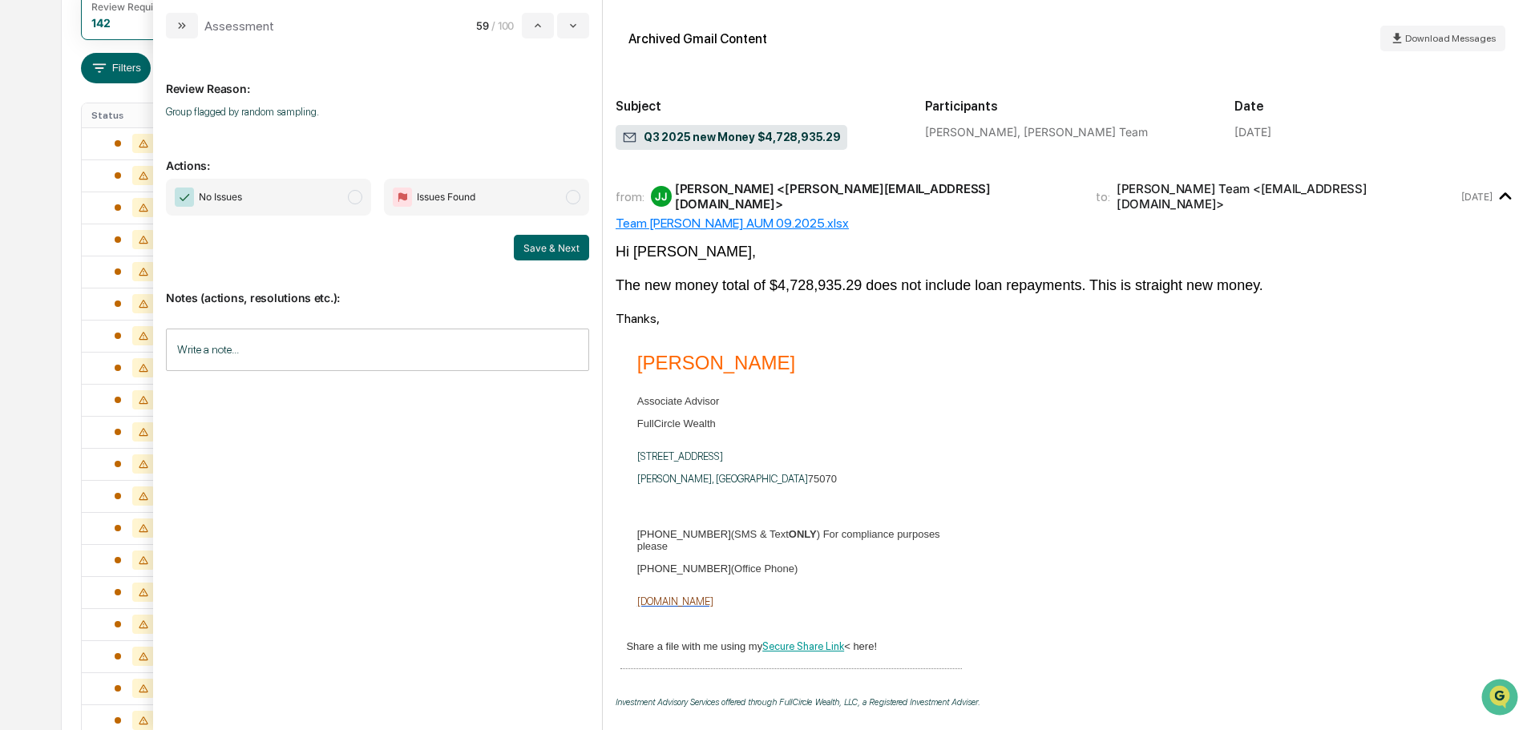
click at [277, 196] on span "No Issues" at bounding box center [268, 197] width 205 height 37
click at [581, 253] on button "Save & Next" at bounding box center [551, 248] width 75 height 26
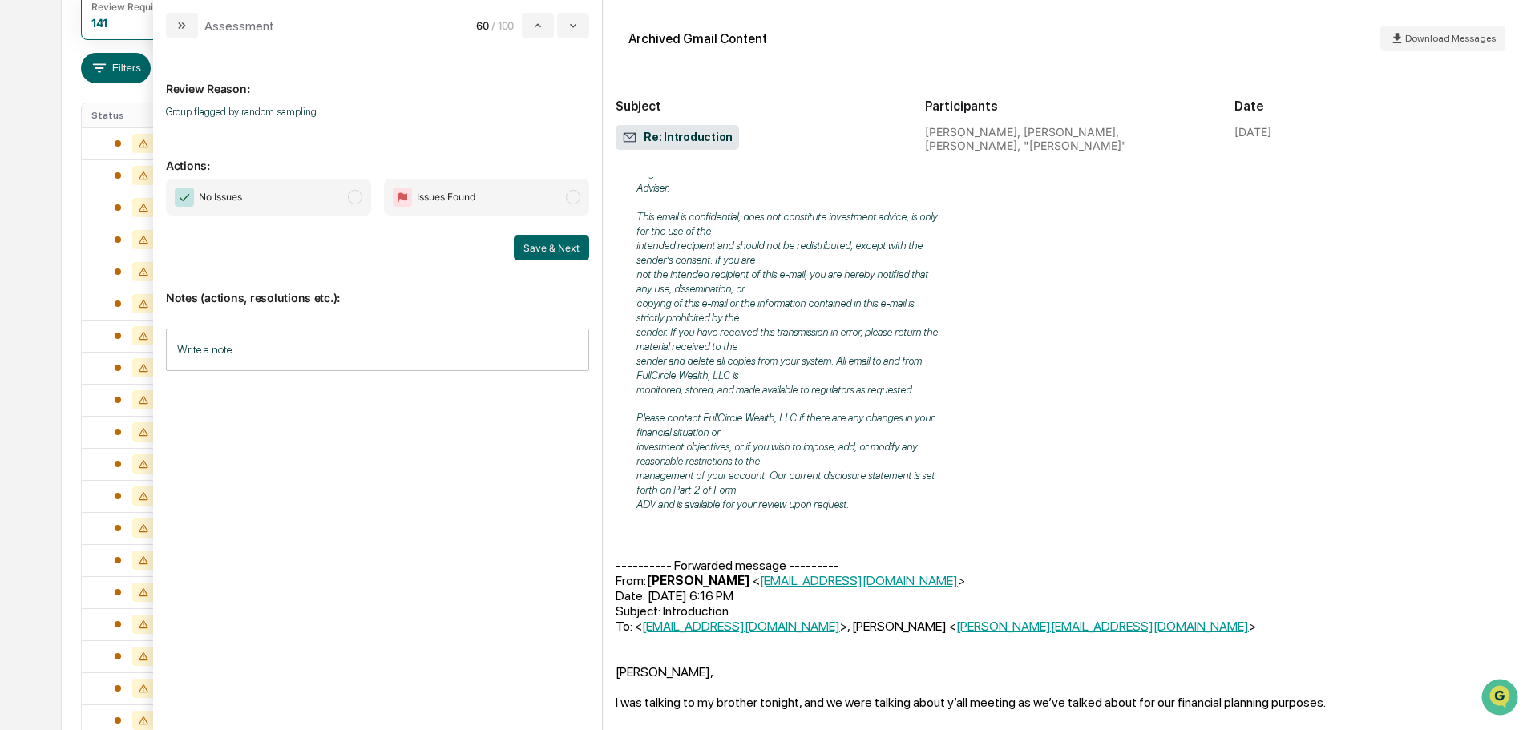
scroll to position [561, 0]
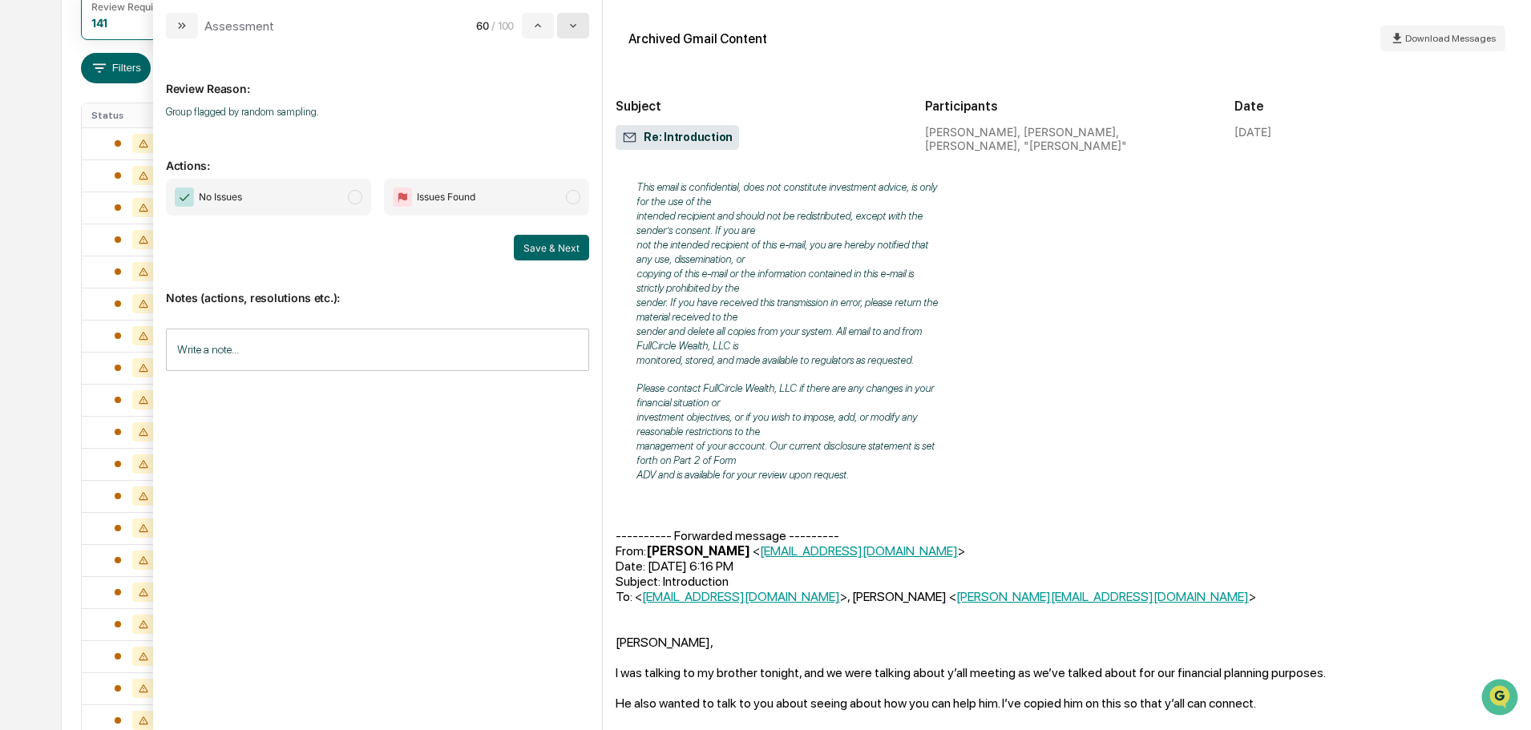
click at [571, 18] on button "modal" at bounding box center [573, 26] width 32 height 26
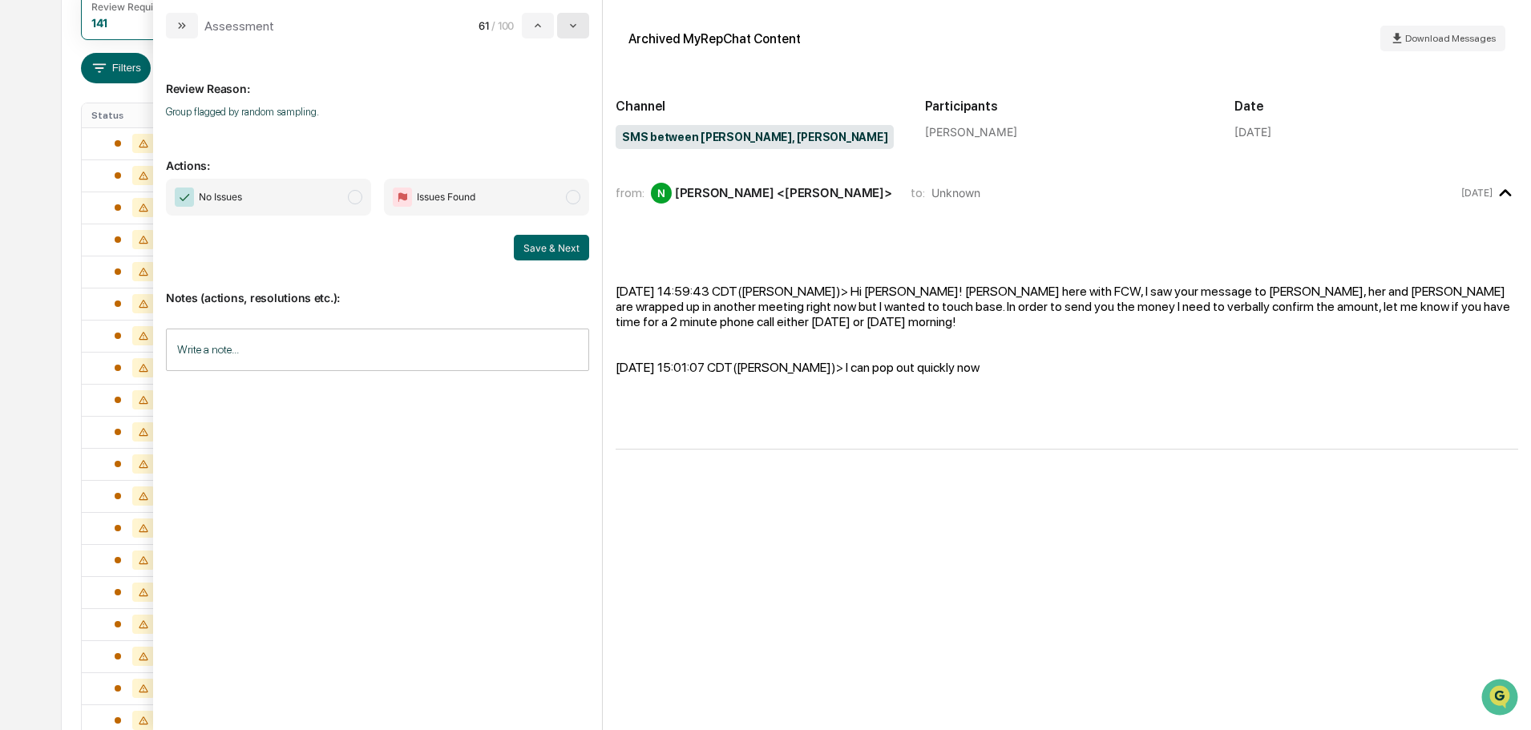
click at [572, 18] on button "modal" at bounding box center [573, 26] width 32 height 26
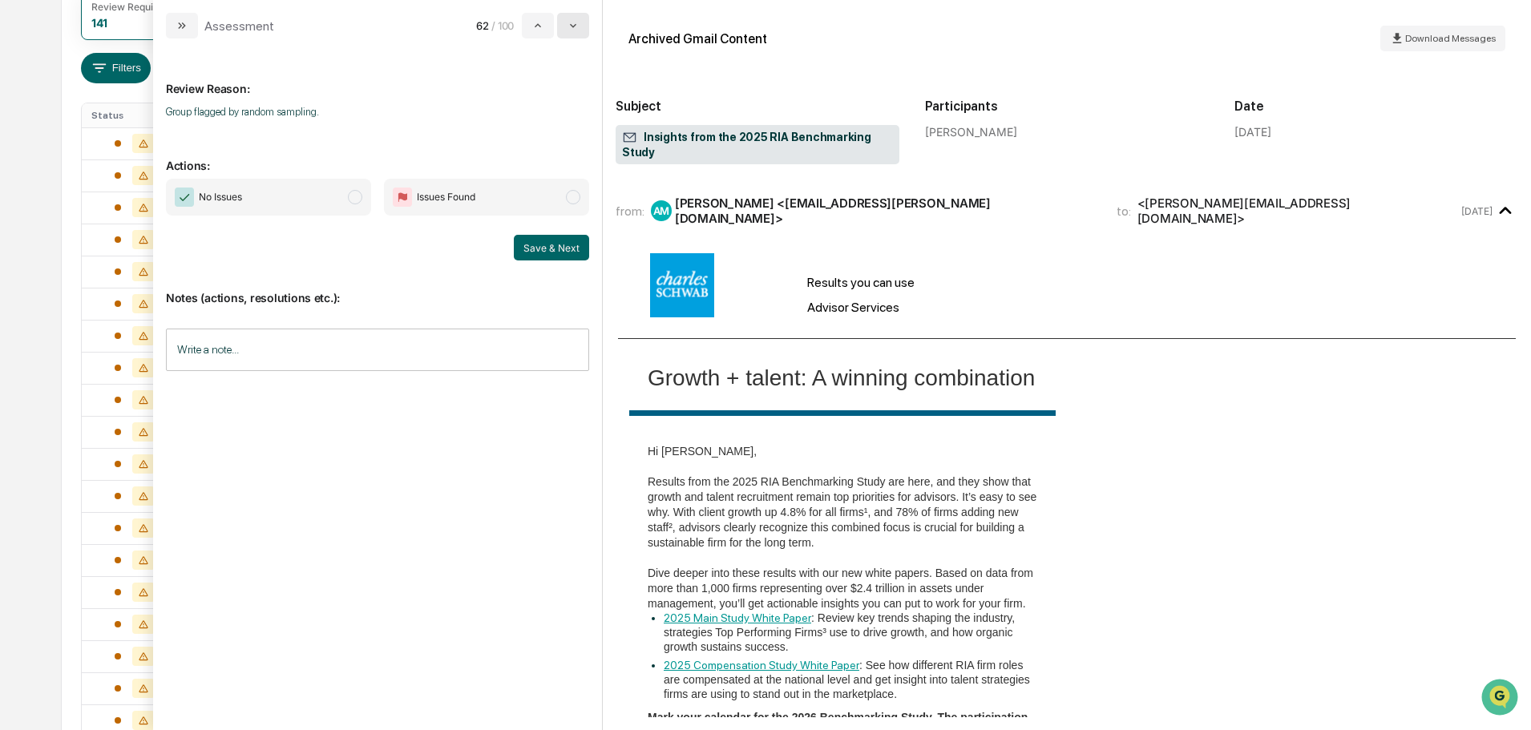
click at [572, 20] on icon "modal" at bounding box center [573, 25] width 13 height 13
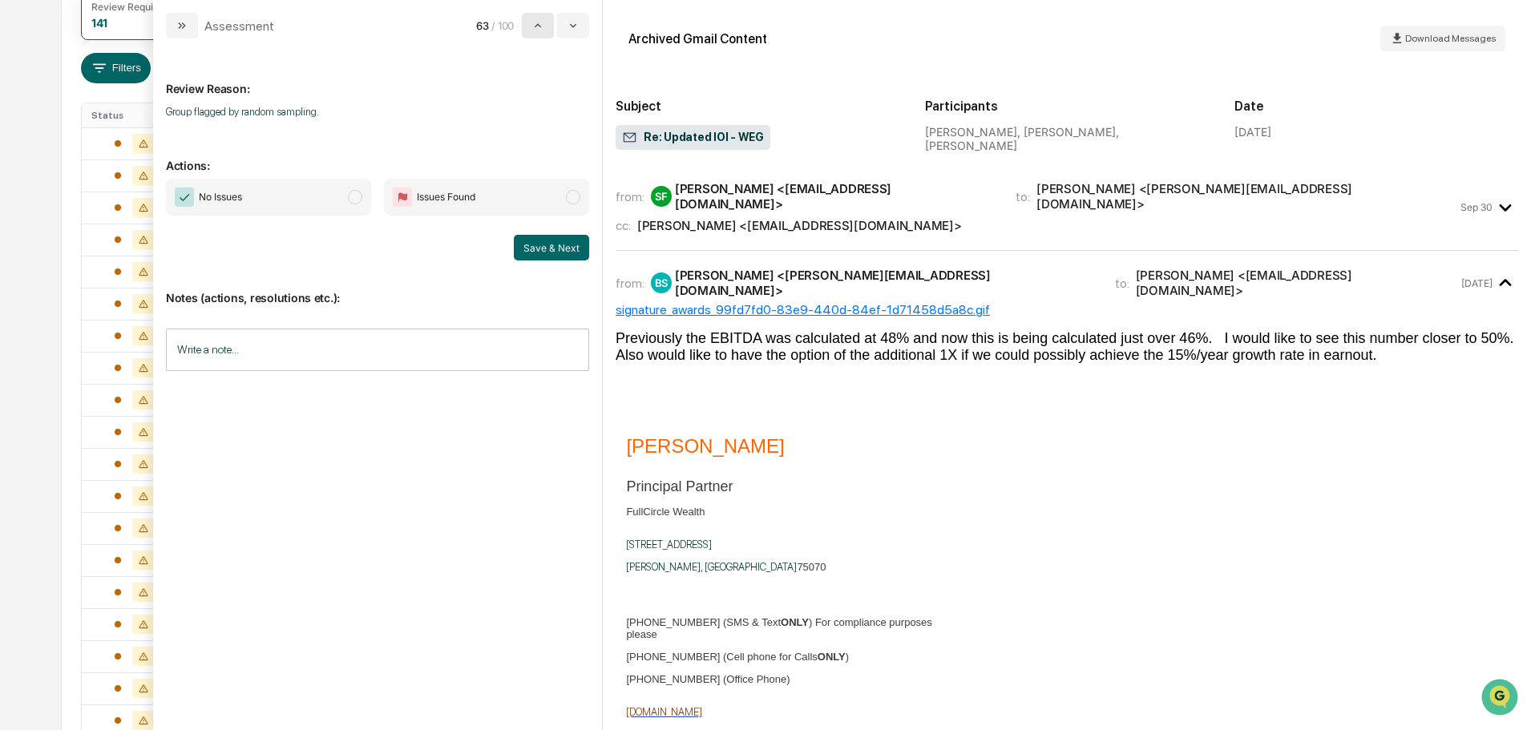
click at [538, 25] on icon "modal" at bounding box center [538, 25] width 6 height 4
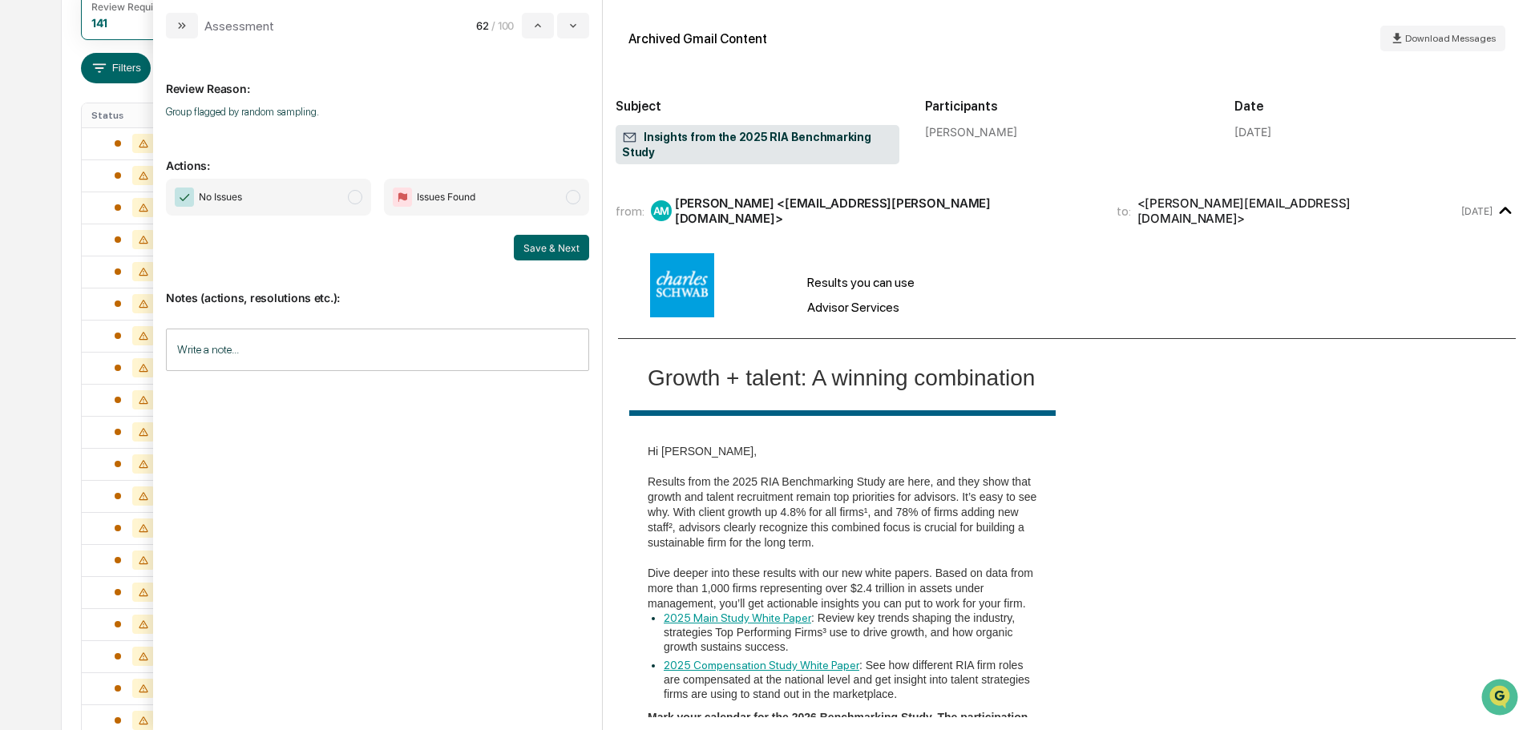
click at [321, 196] on span "No Issues" at bounding box center [268, 197] width 205 height 37
click at [528, 250] on button "Save & Next" at bounding box center [551, 248] width 75 height 26
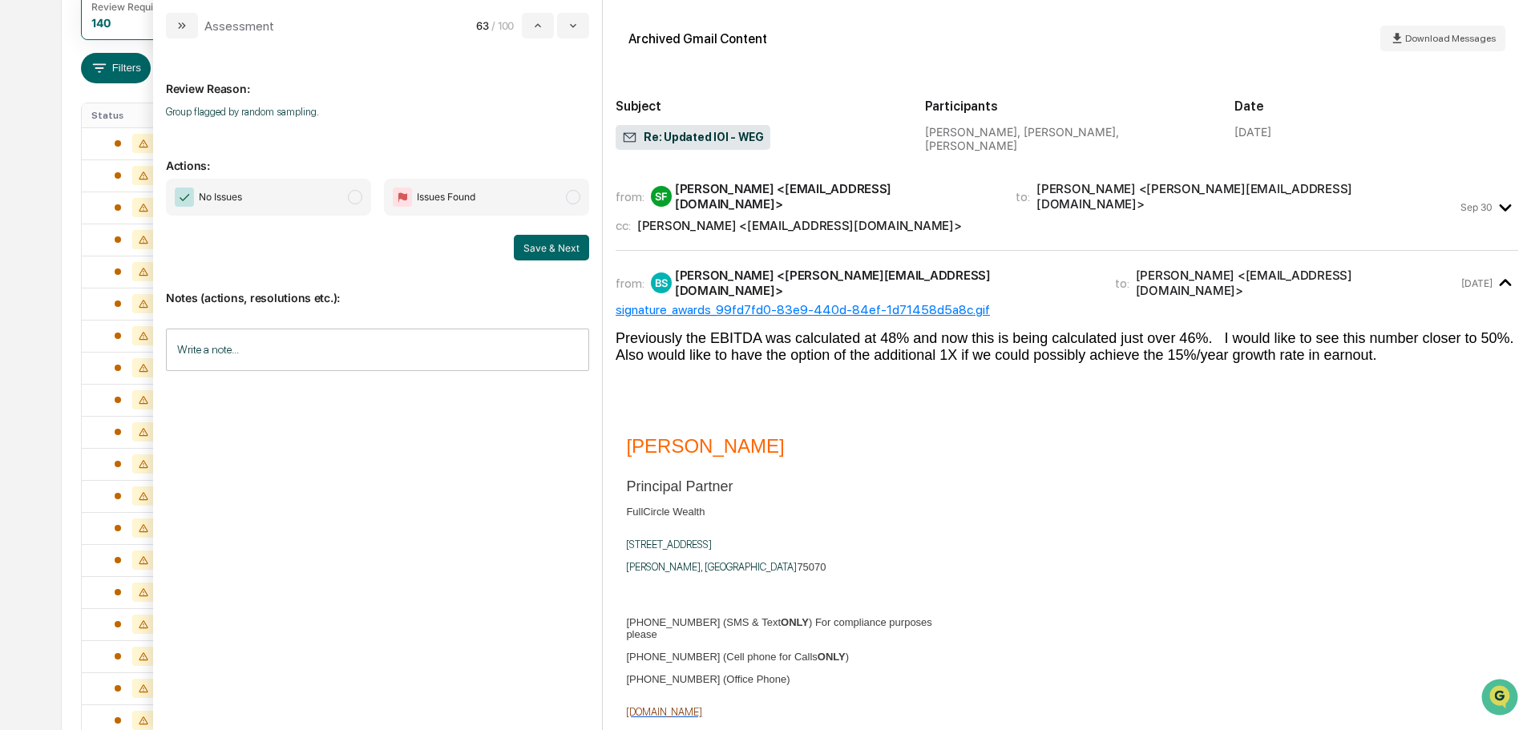
click at [290, 198] on span "No Issues" at bounding box center [268, 197] width 205 height 37
click at [969, 224] on div "from: SF Scott Fangman <sfangman@wealthenhancement.com> to: Brent Sikes <brent@…" at bounding box center [1067, 207] width 903 height 60
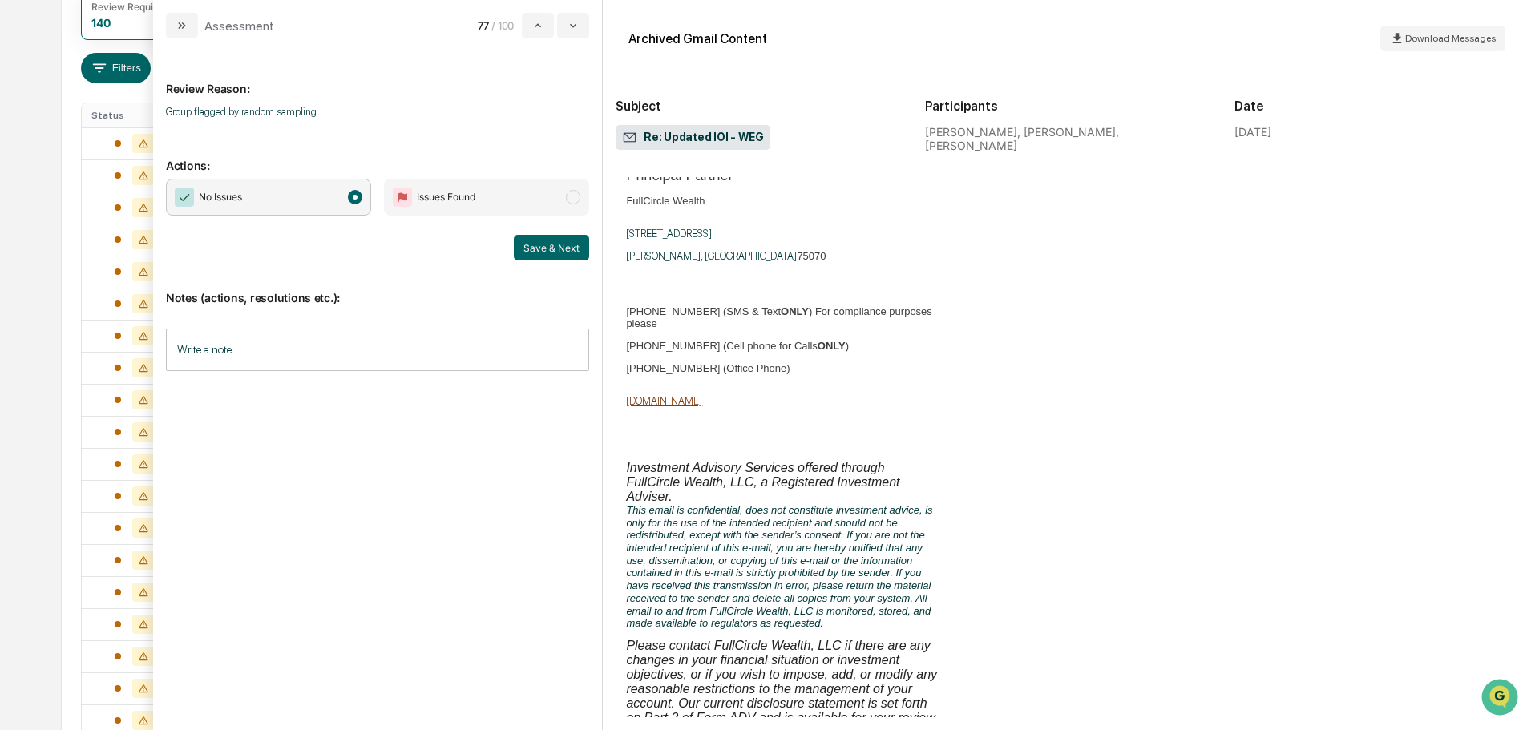
scroll to position [1170, 0]
drag, startPoint x: 540, startPoint y: 245, endPoint x: 989, endPoint y: 348, distance: 459.9
click at [541, 245] on button "Save & Next" at bounding box center [551, 248] width 75 height 26
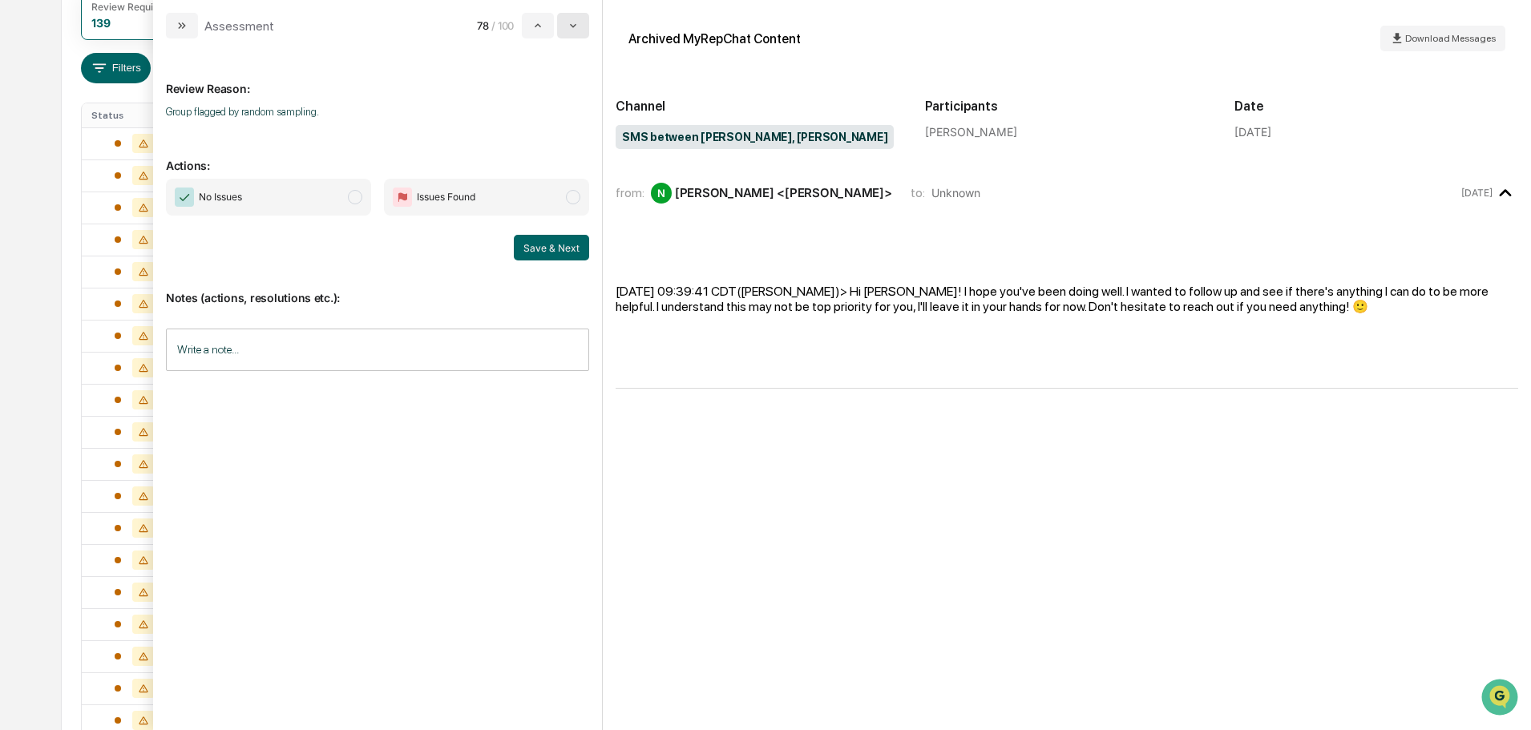
click at [574, 30] on icon "modal" at bounding box center [573, 25] width 13 height 13
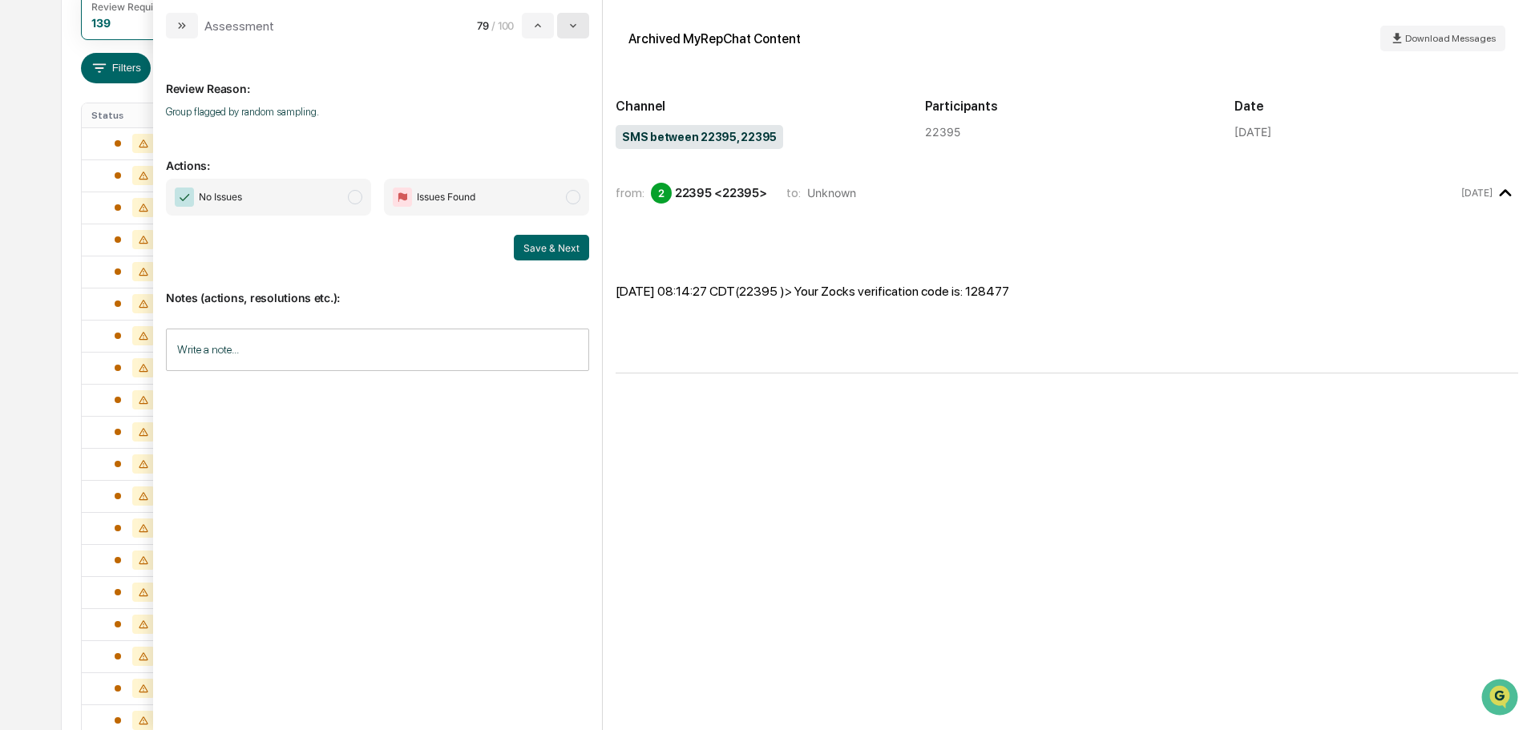
click at [574, 30] on icon "modal" at bounding box center [573, 25] width 13 height 13
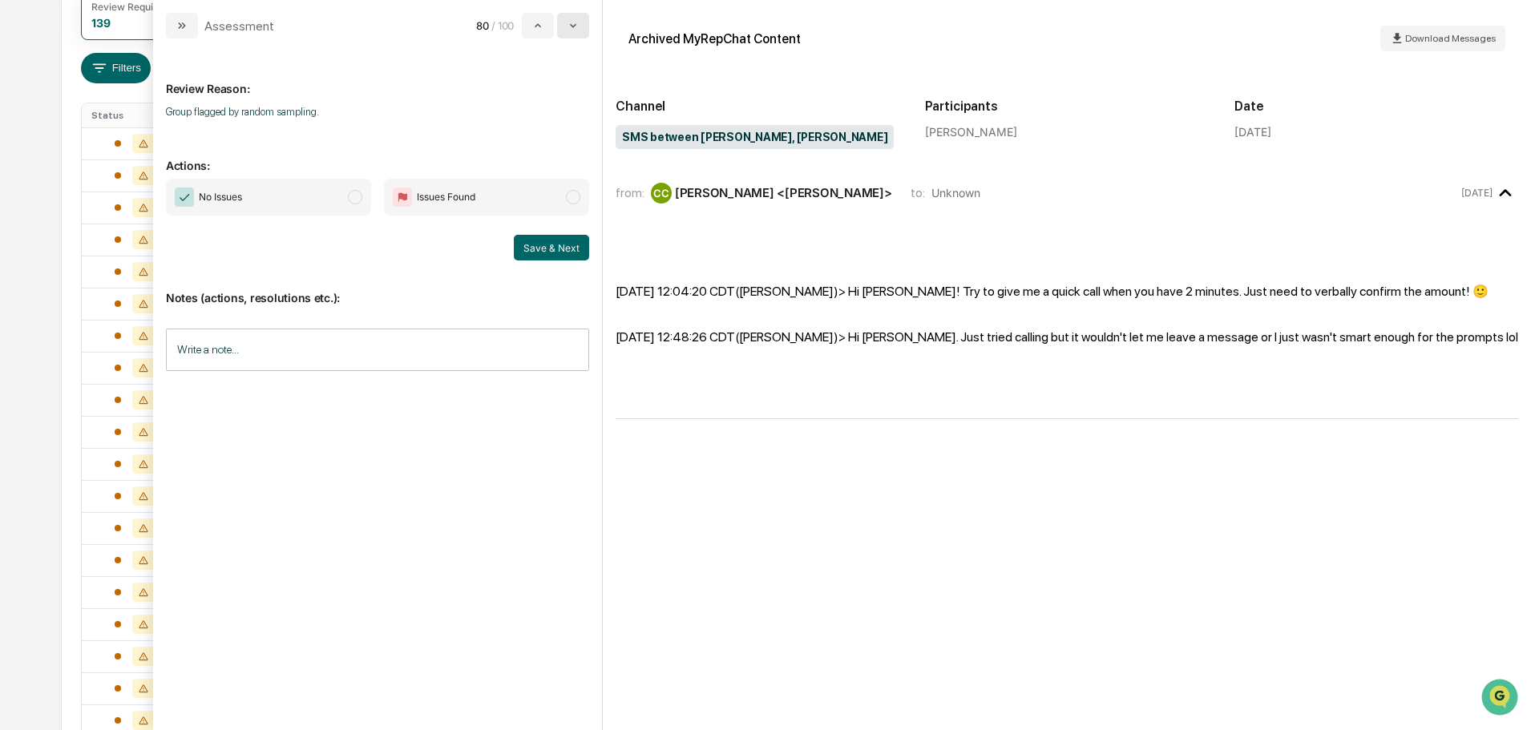
click at [574, 30] on icon "modal" at bounding box center [573, 25] width 13 height 13
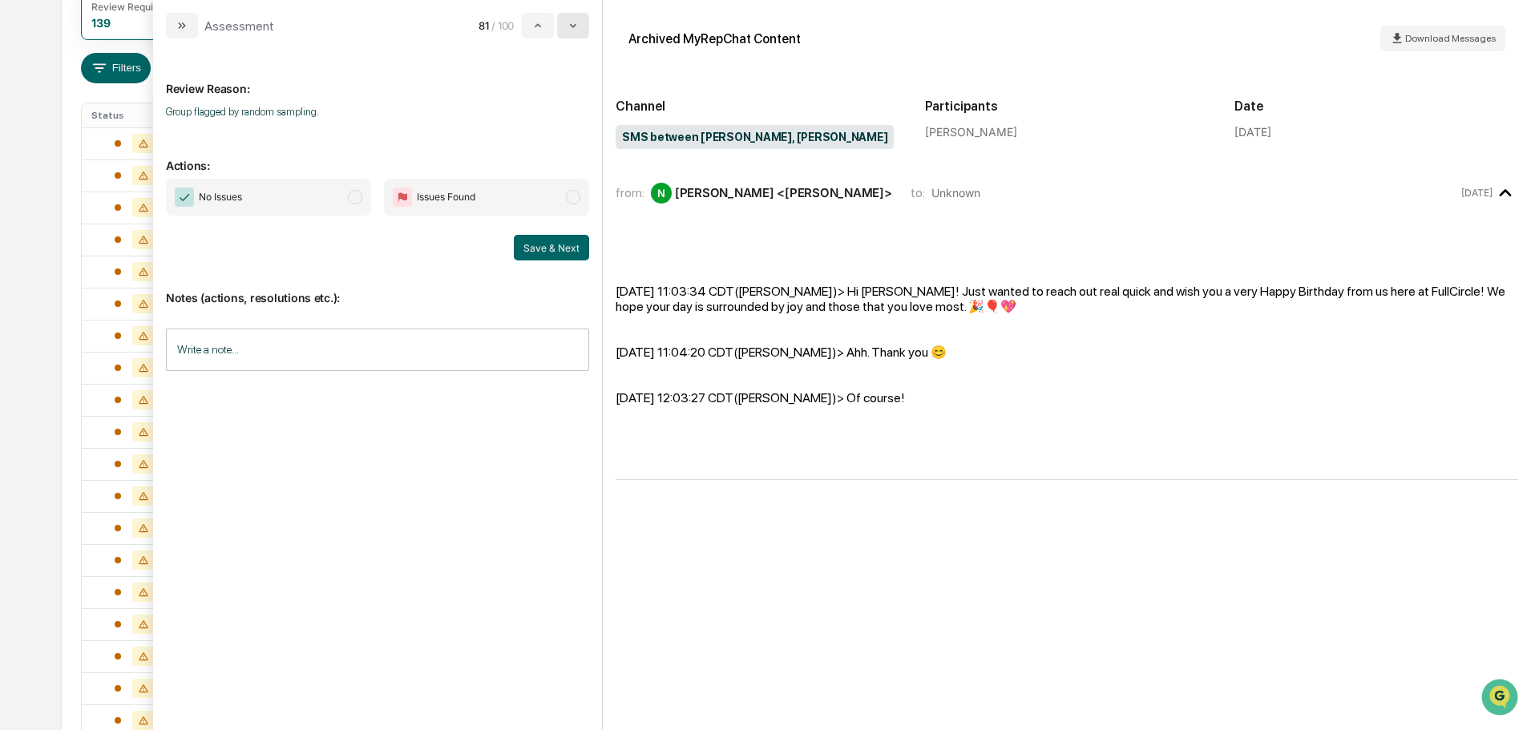
click at [574, 30] on icon "modal" at bounding box center [573, 25] width 13 height 13
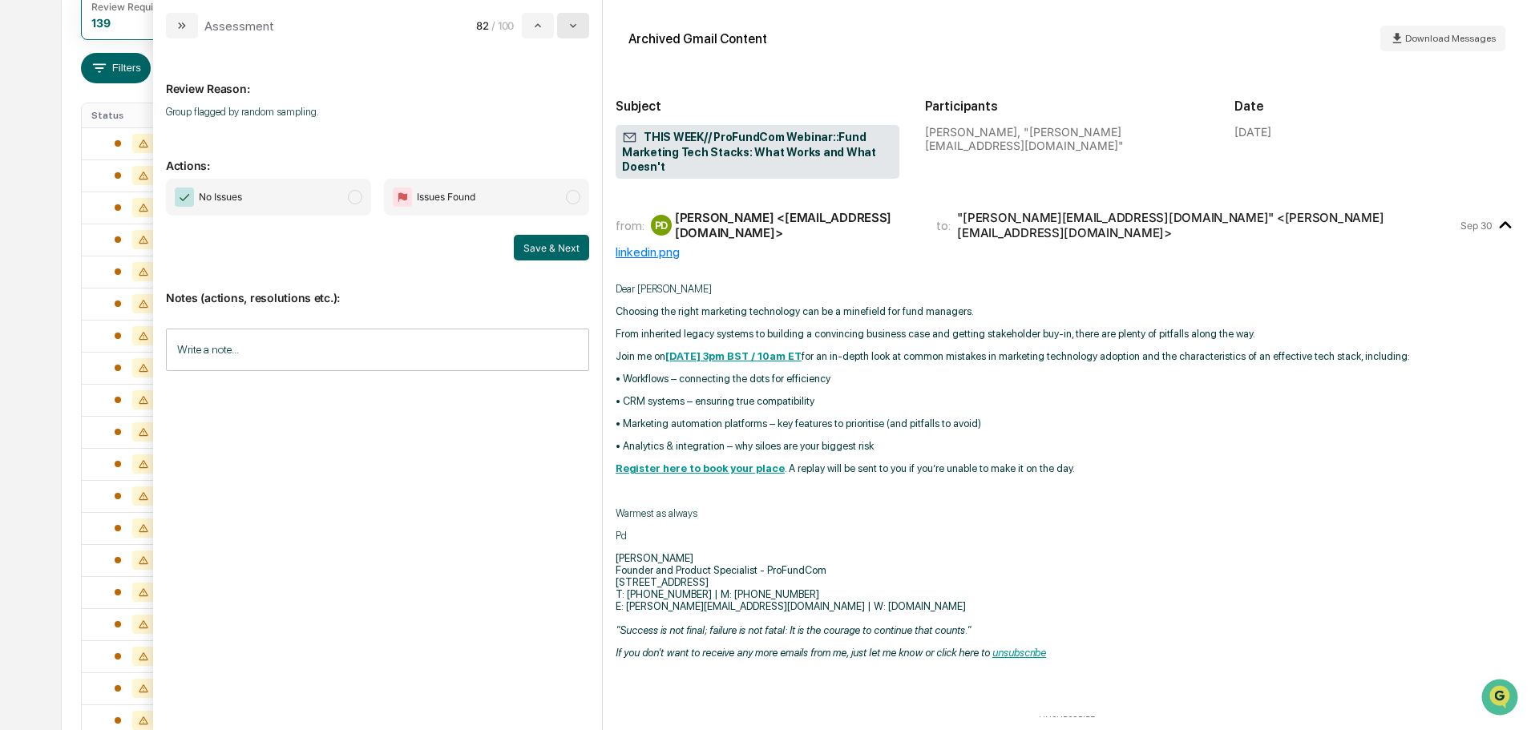
click at [574, 30] on icon "modal" at bounding box center [573, 25] width 13 height 13
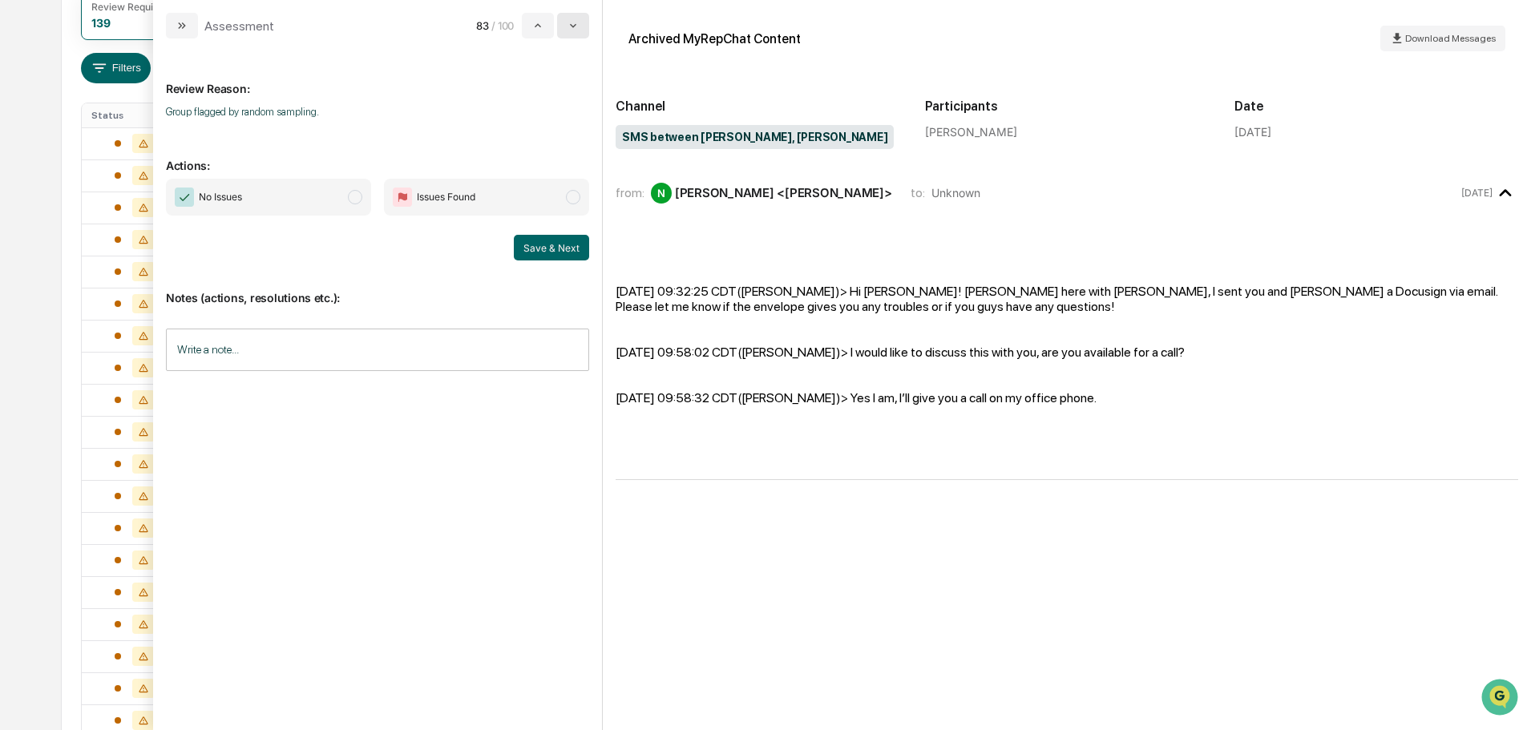
click at [574, 30] on icon "modal" at bounding box center [573, 25] width 13 height 13
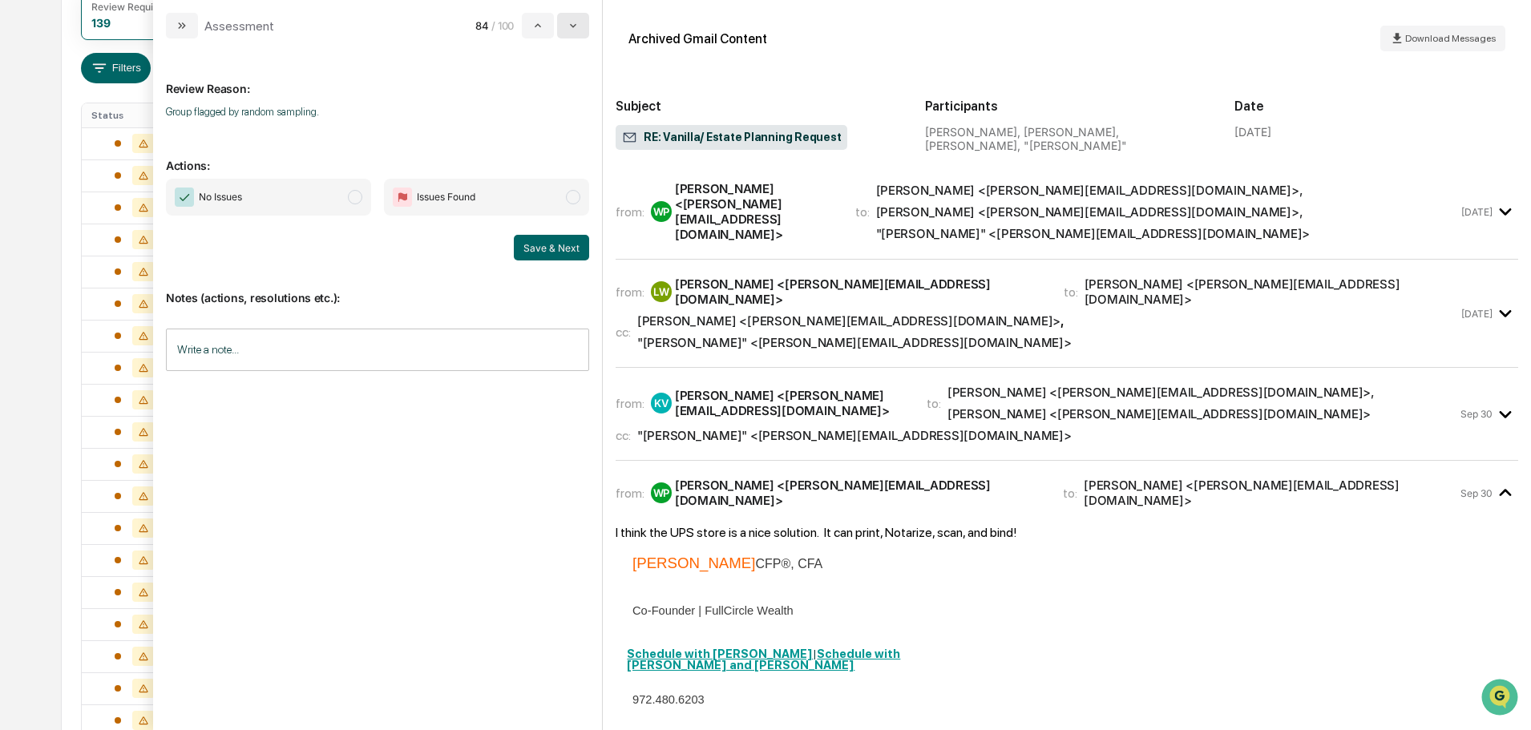
click at [574, 30] on icon "modal" at bounding box center [573, 25] width 13 height 13
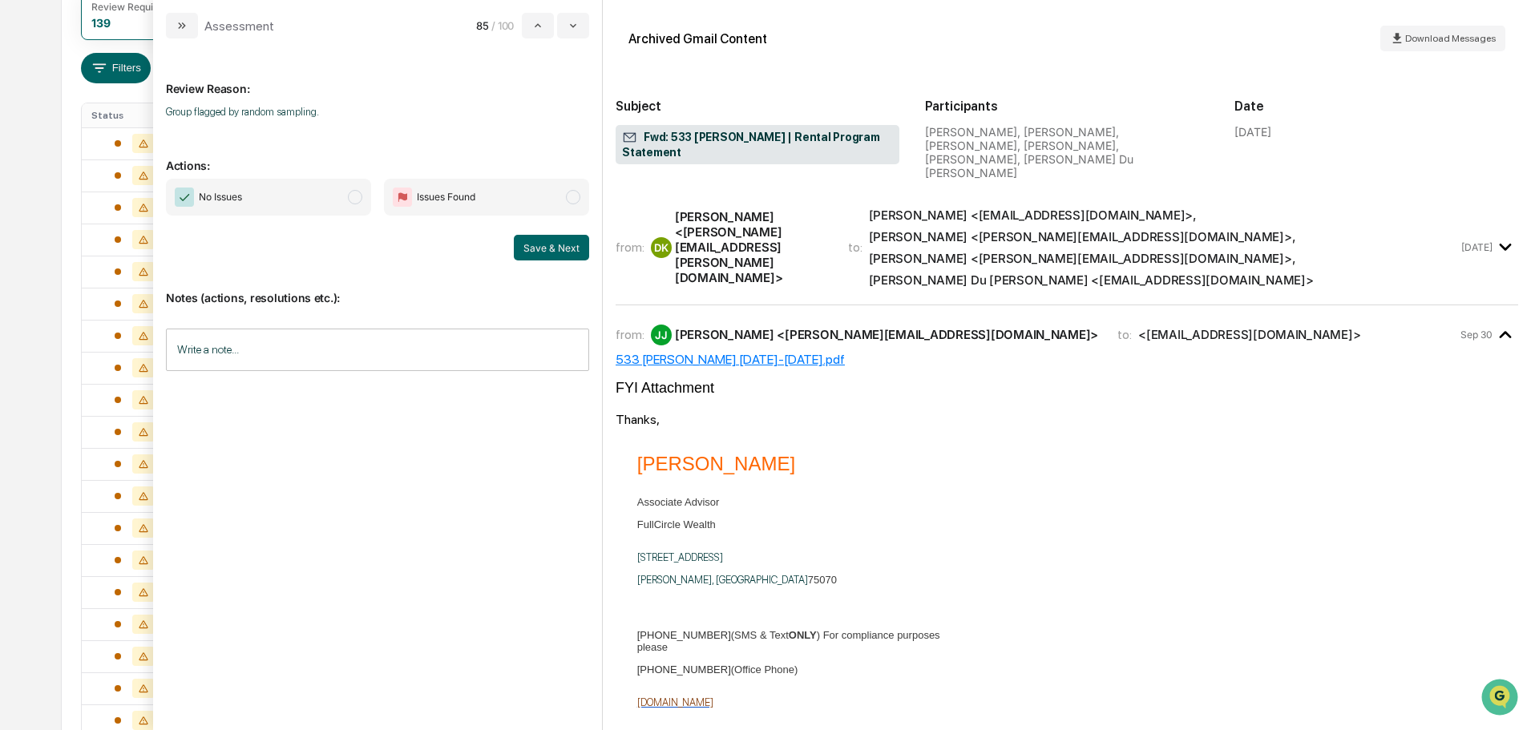
click at [346, 200] on span "No Issues" at bounding box center [268, 197] width 205 height 37
click at [558, 245] on button "Save & Next" at bounding box center [551, 248] width 75 height 26
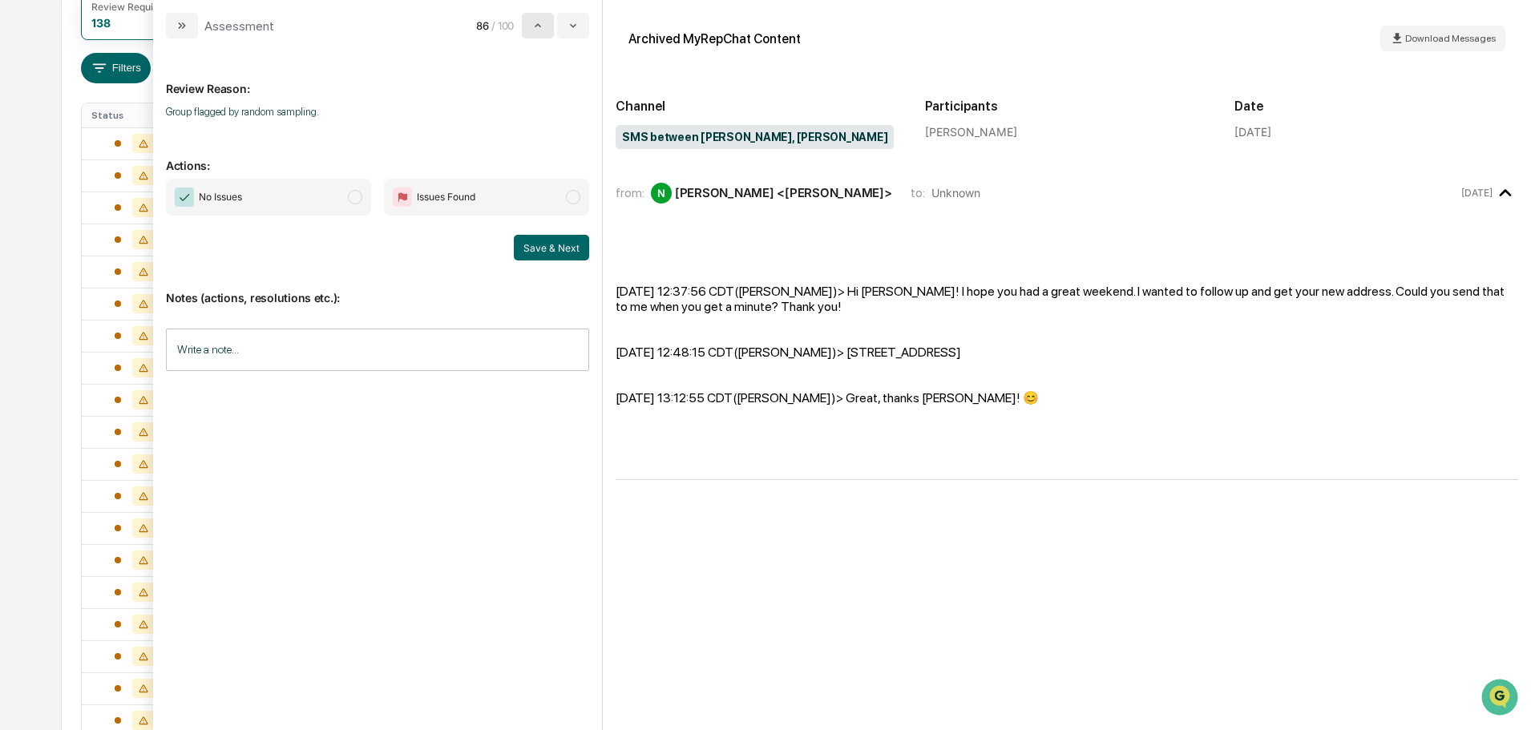
click at [553, 25] on button "modal" at bounding box center [538, 26] width 32 height 26
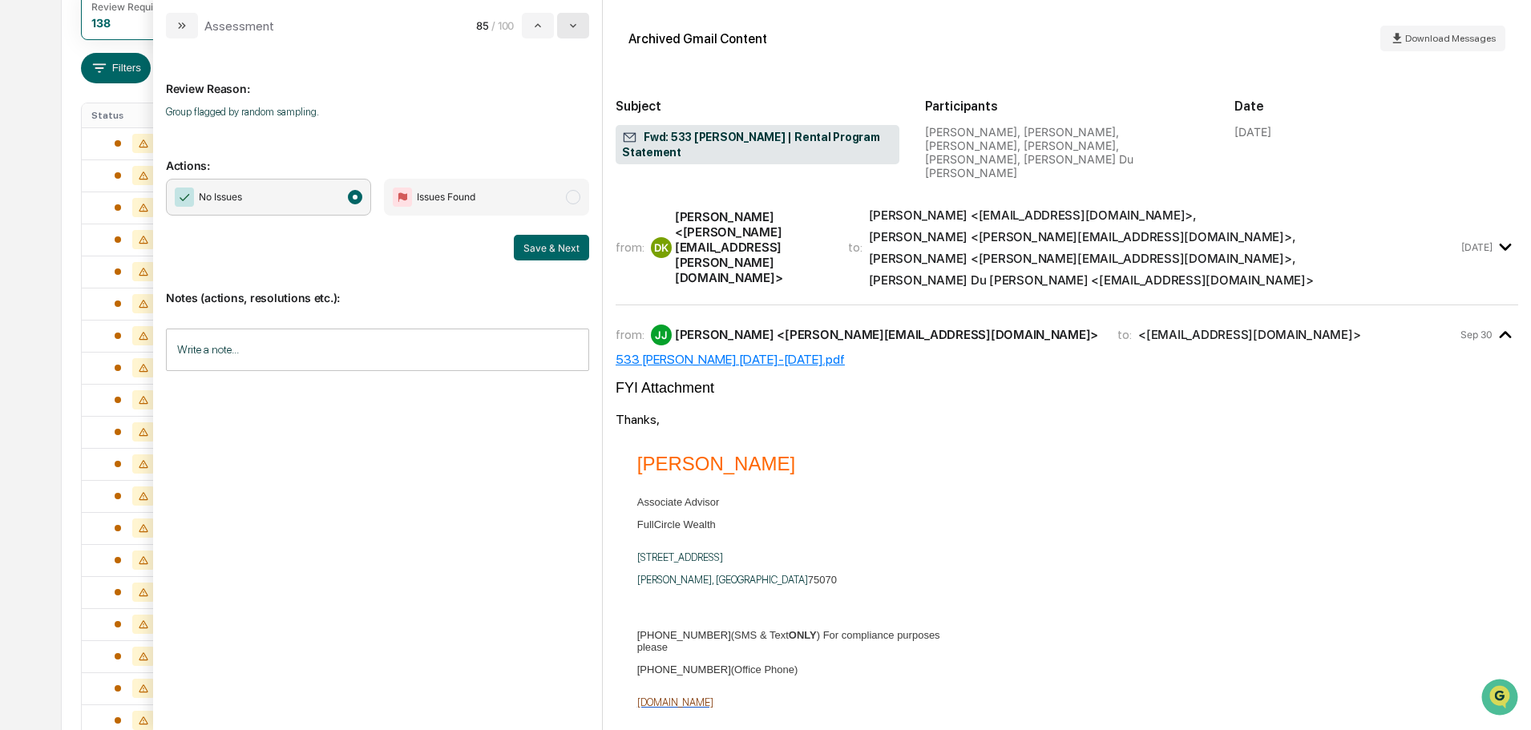
click at [572, 25] on icon "modal" at bounding box center [573, 25] width 13 height 13
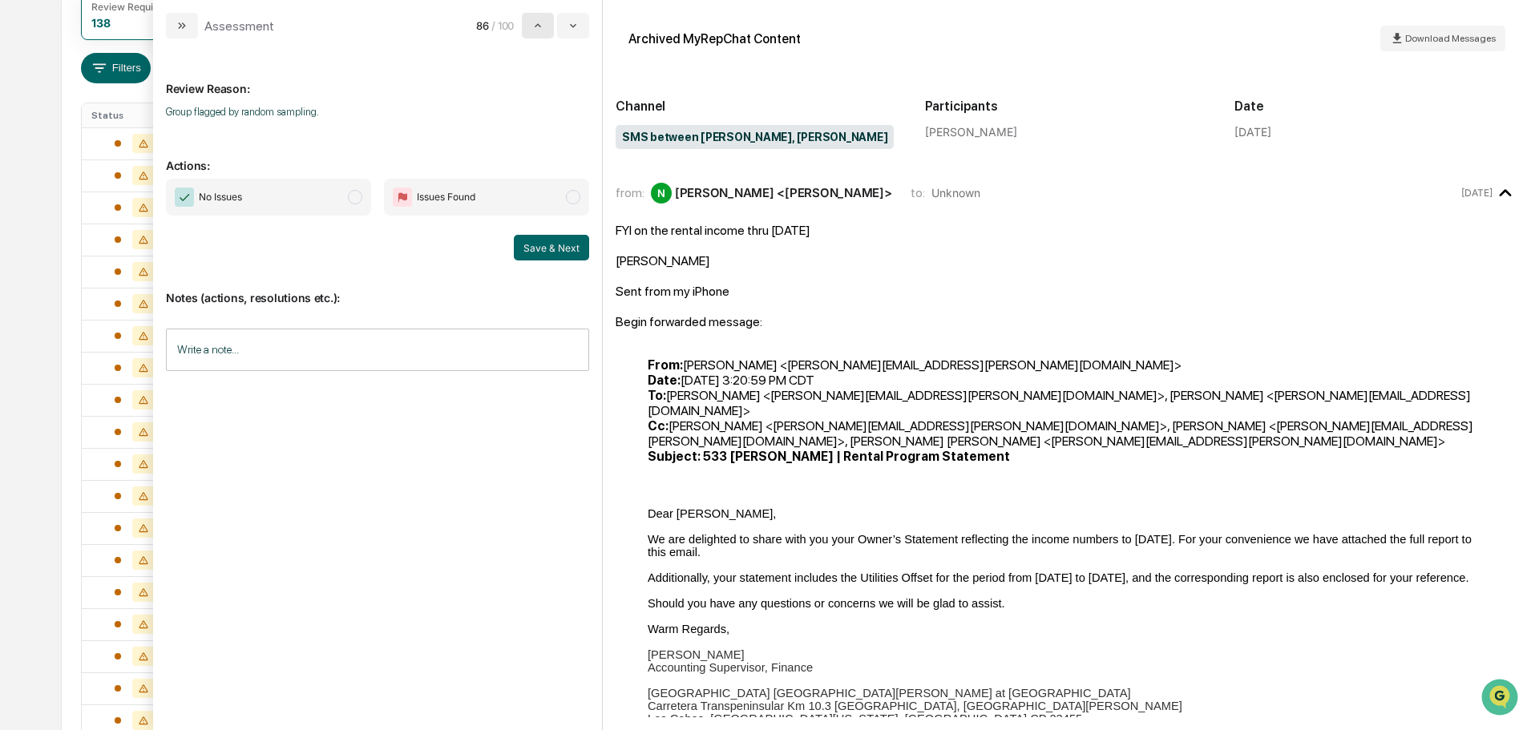
click at [544, 25] on button "modal" at bounding box center [538, 26] width 32 height 26
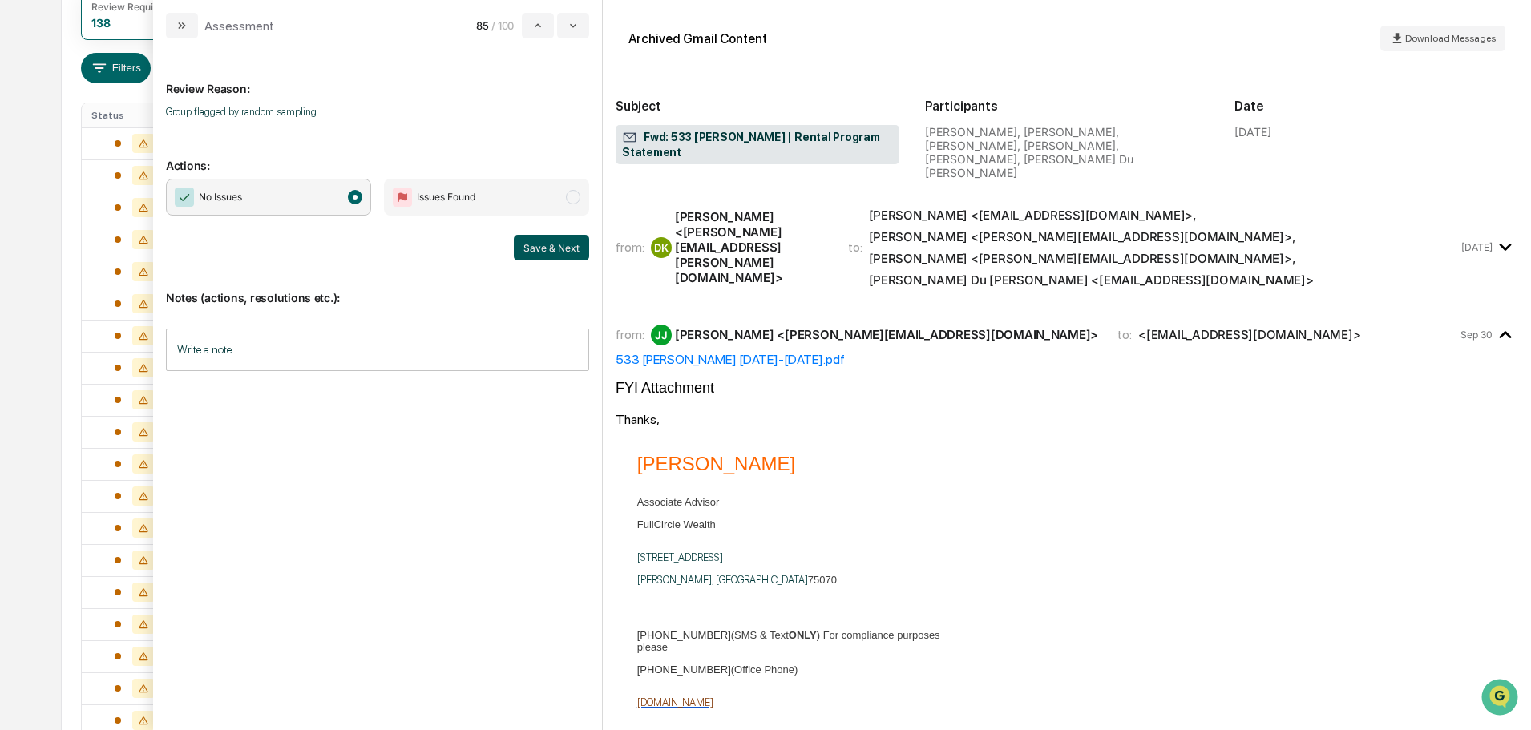
click at [532, 250] on button "Save & Next" at bounding box center [551, 248] width 75 height 26
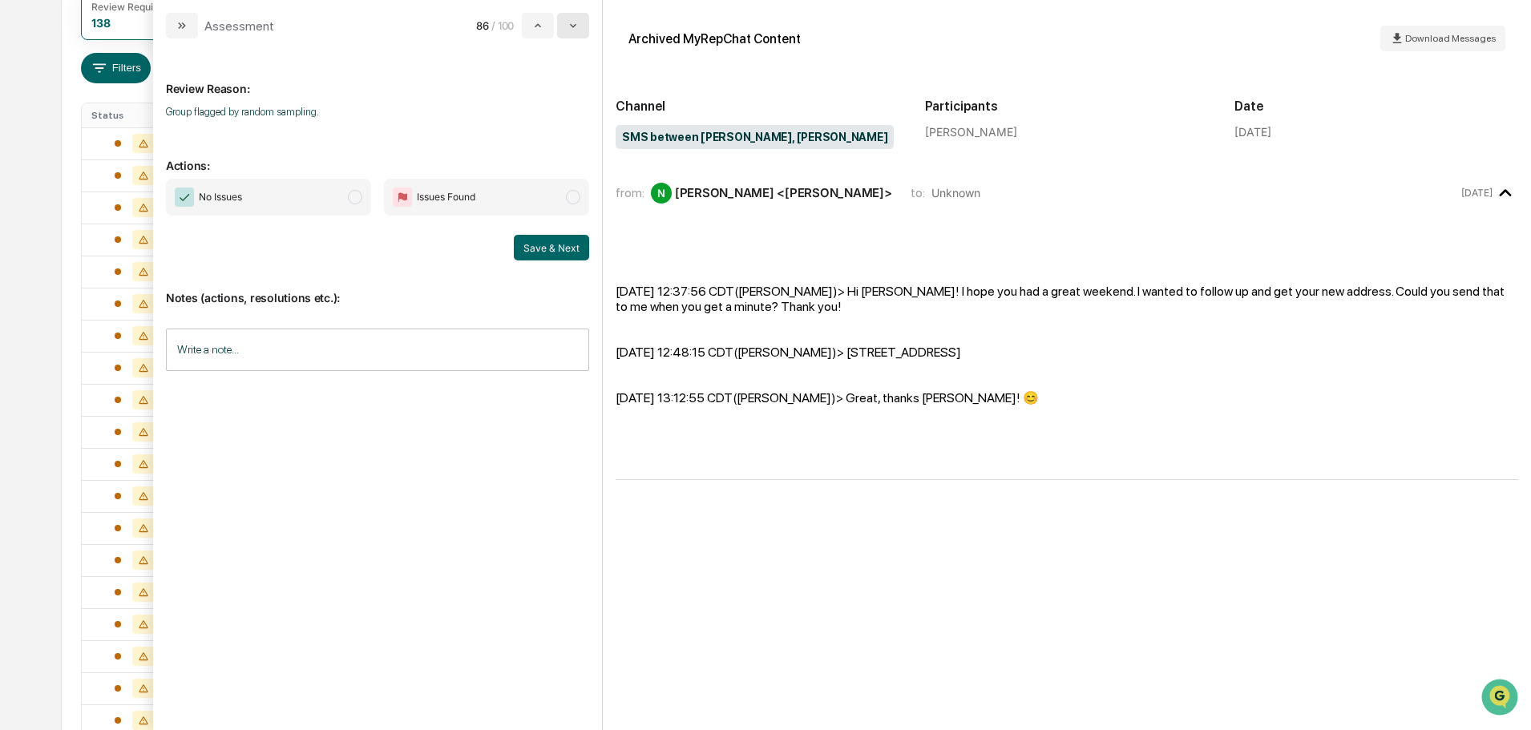
click at [575, 18] on button "modal" at bounding box center [573, 26] width 32 height 26
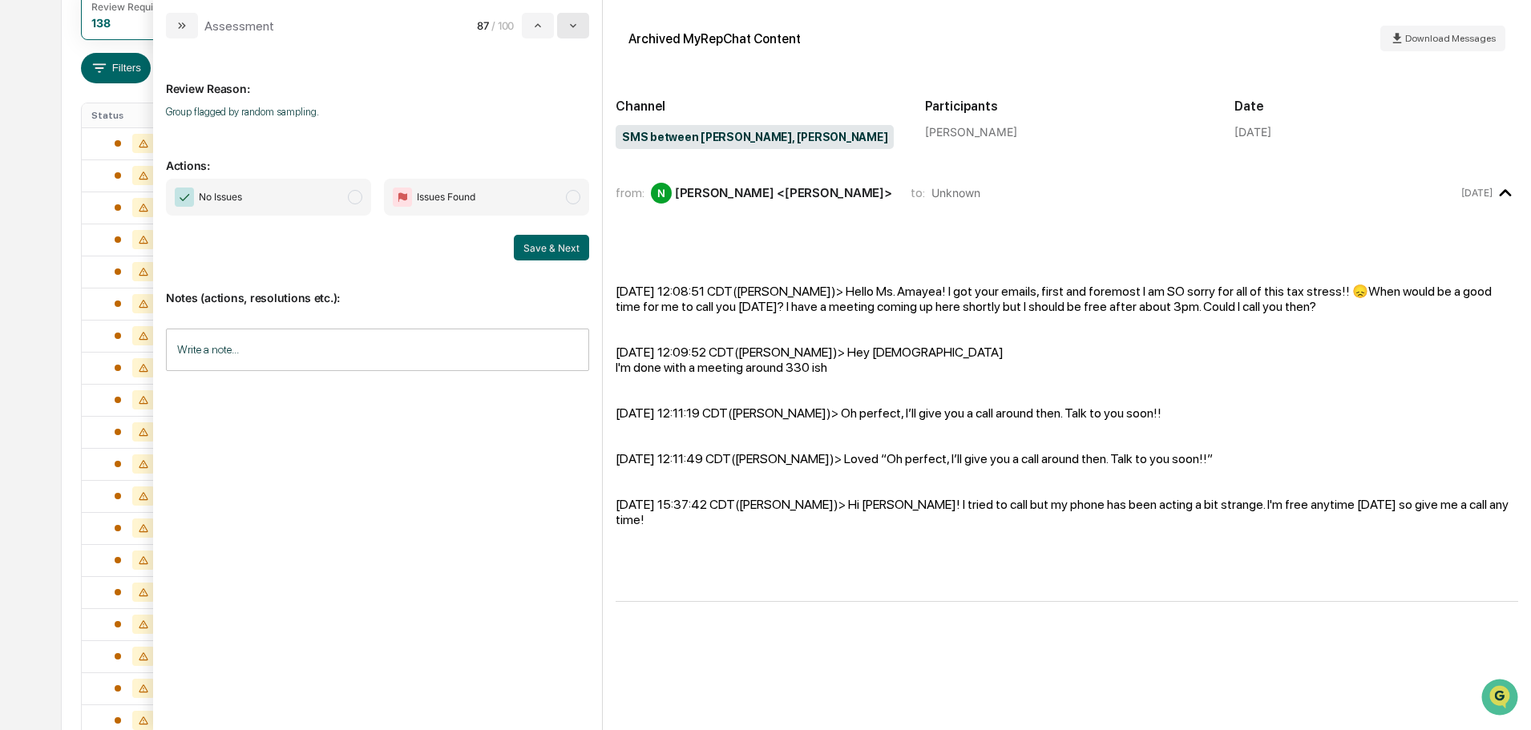
click at [578, 19] on icon "modal" at bounding box center [573, 25] width 13 height 13
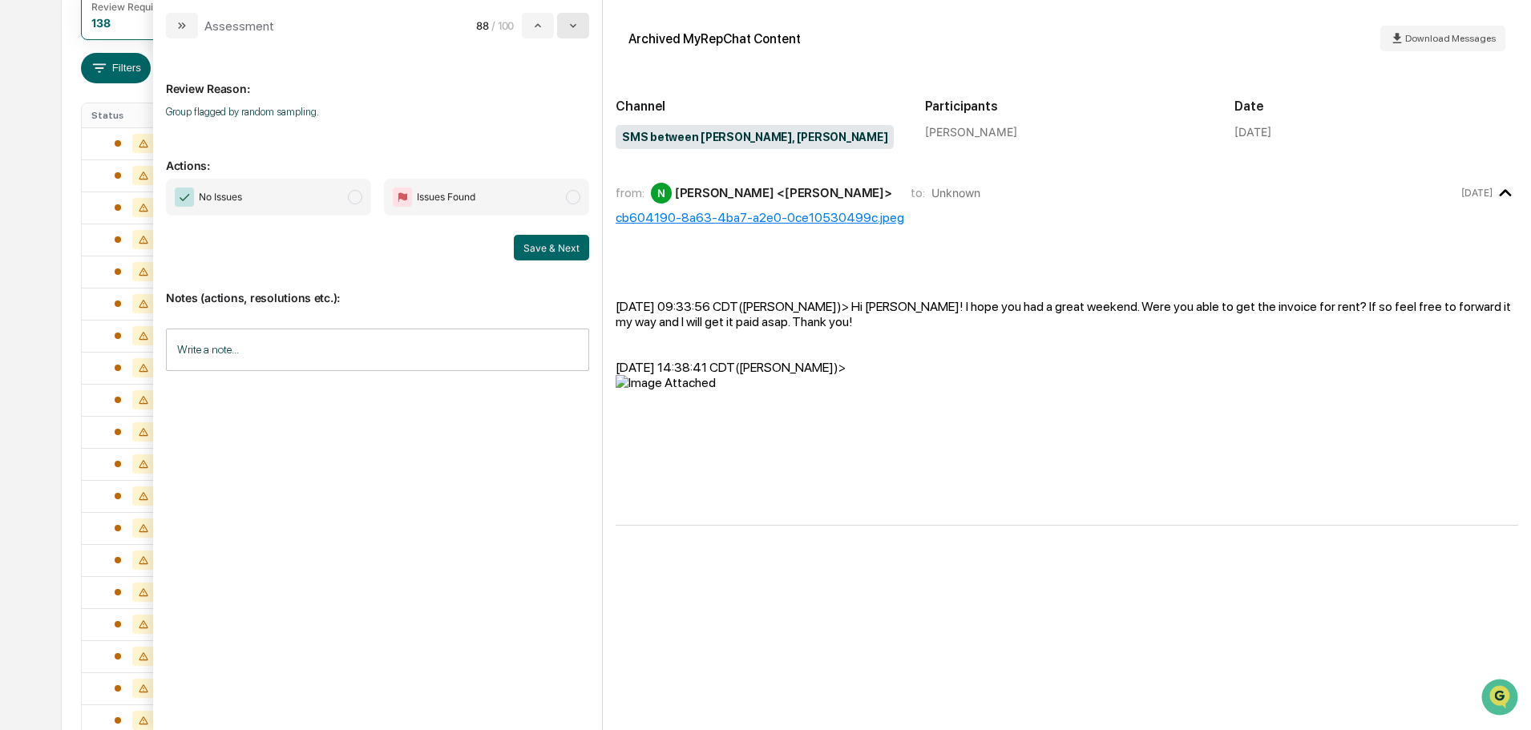
click at [580, 20] on button "modal" at bounding box center [573, 26] width 32 height 26
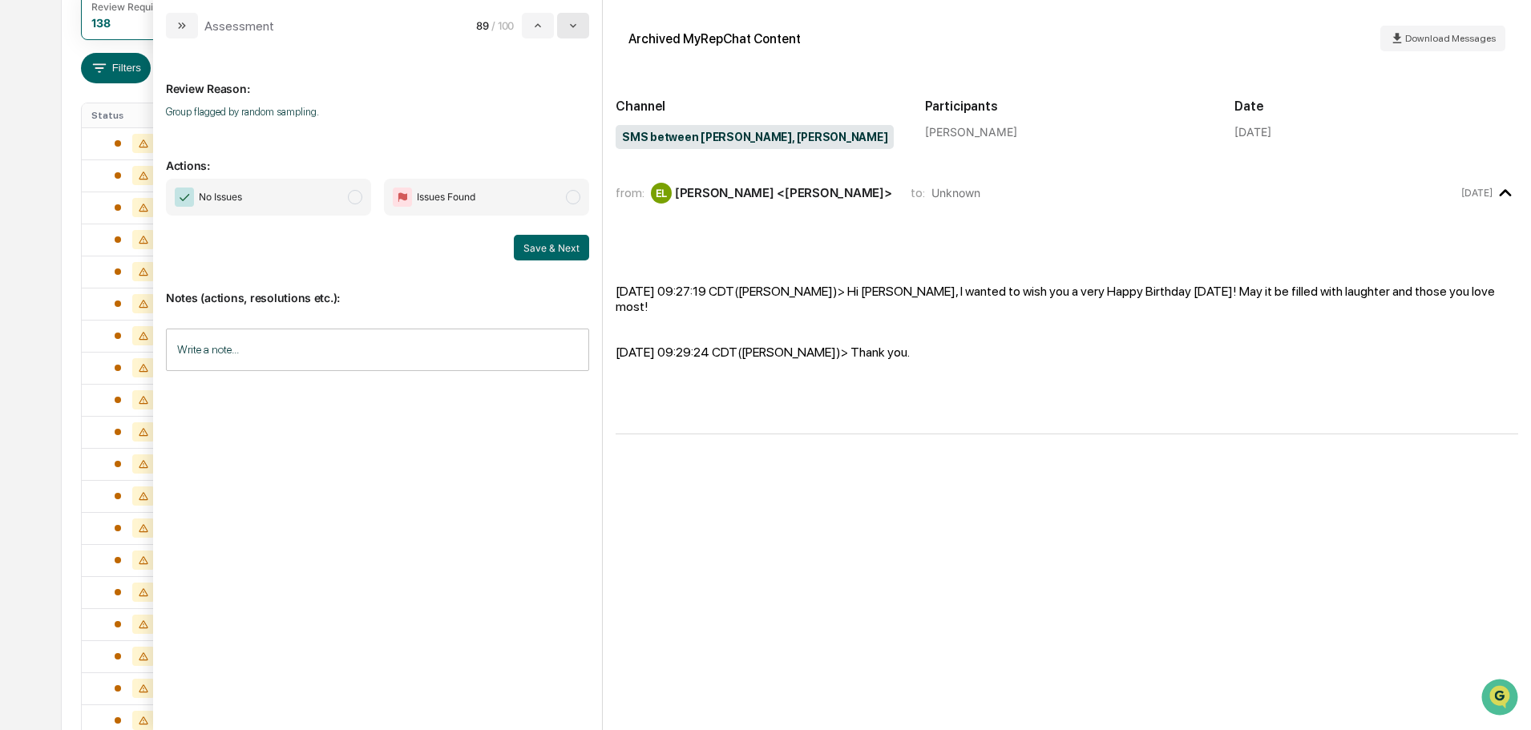
click at [580, 20] on button "modal" at bounding box center [573, 26] width 32 height 26
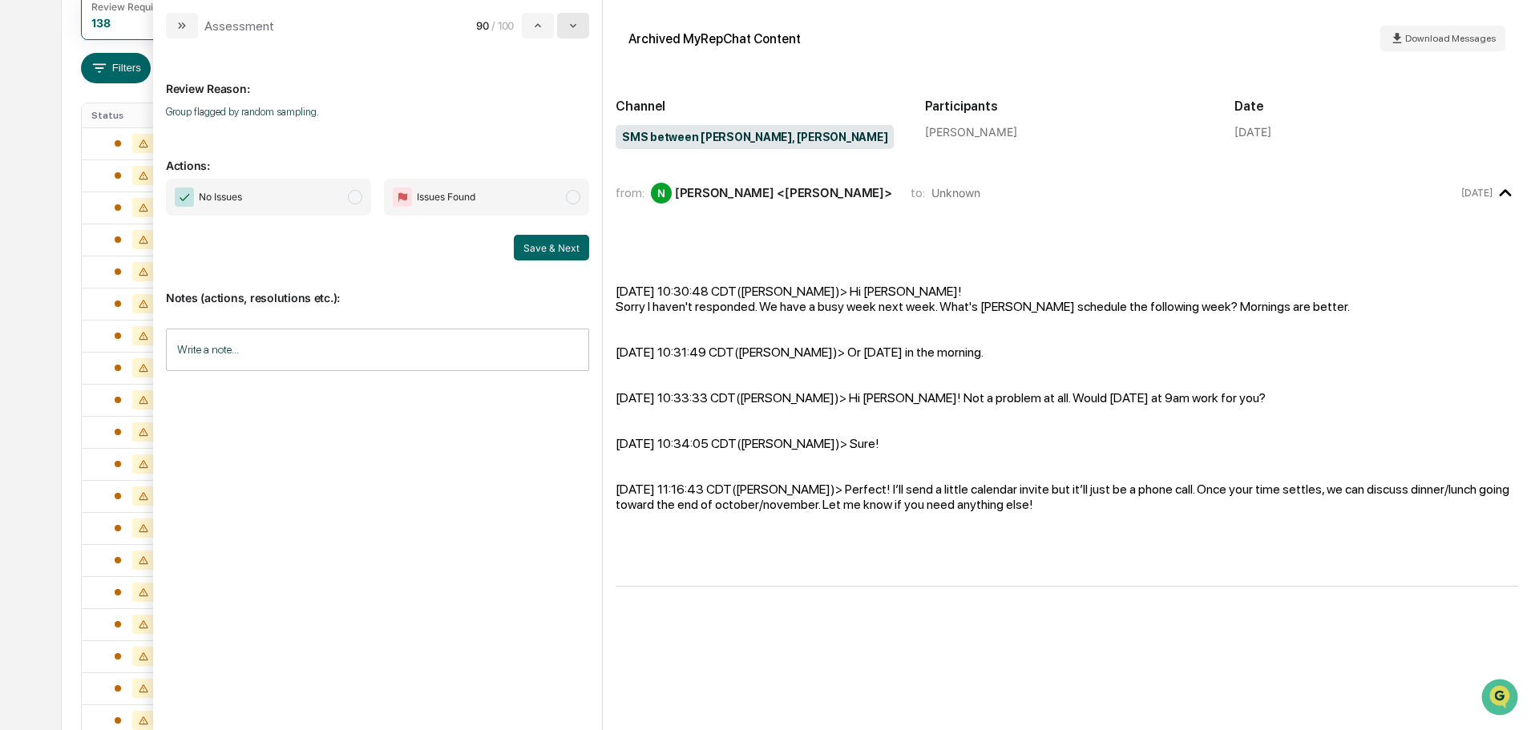
click at [581, 21] on button "modal" at bounding box center [573, 26] width 32 height 26
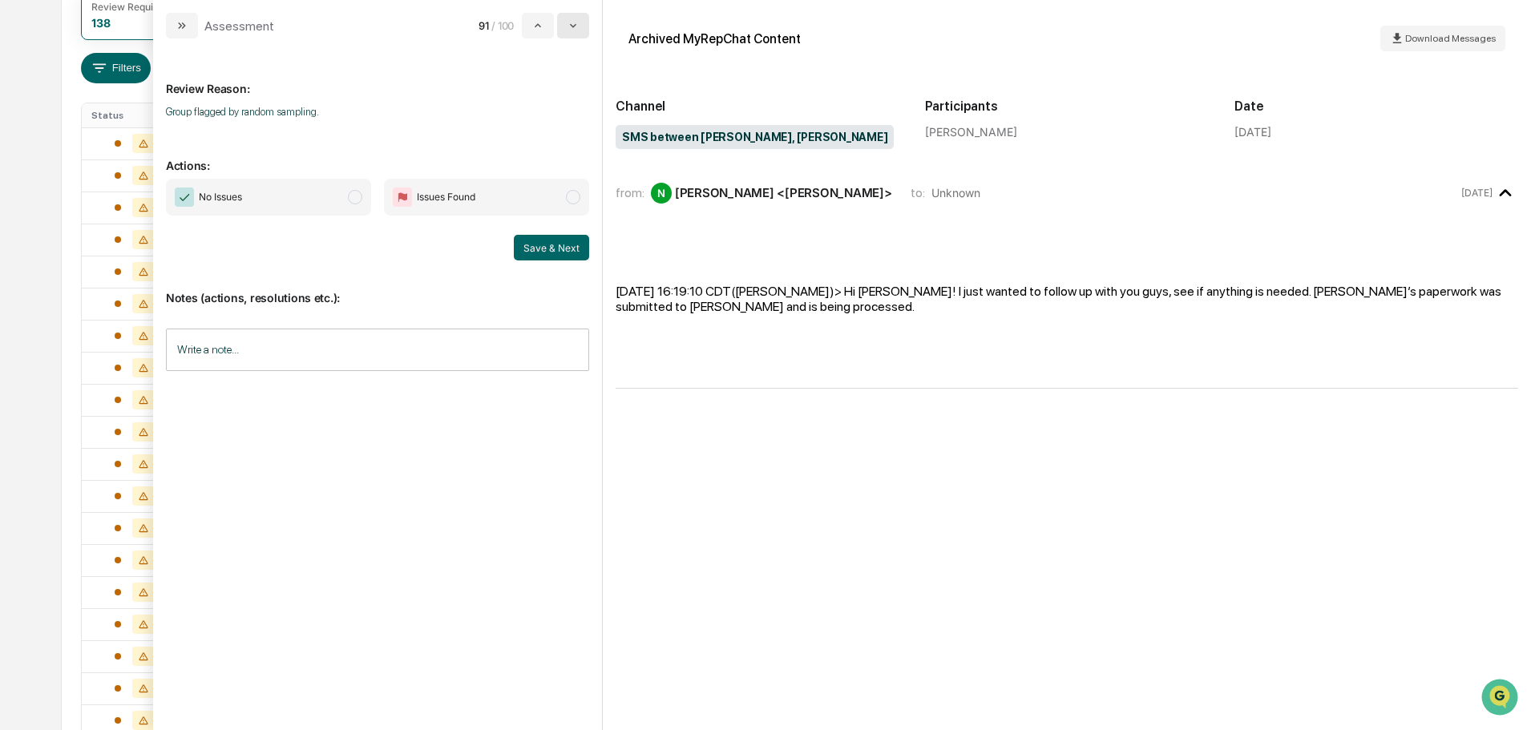
click at [581, 21] on button "modal" at bounding box center [573, 26] width 32 height 26
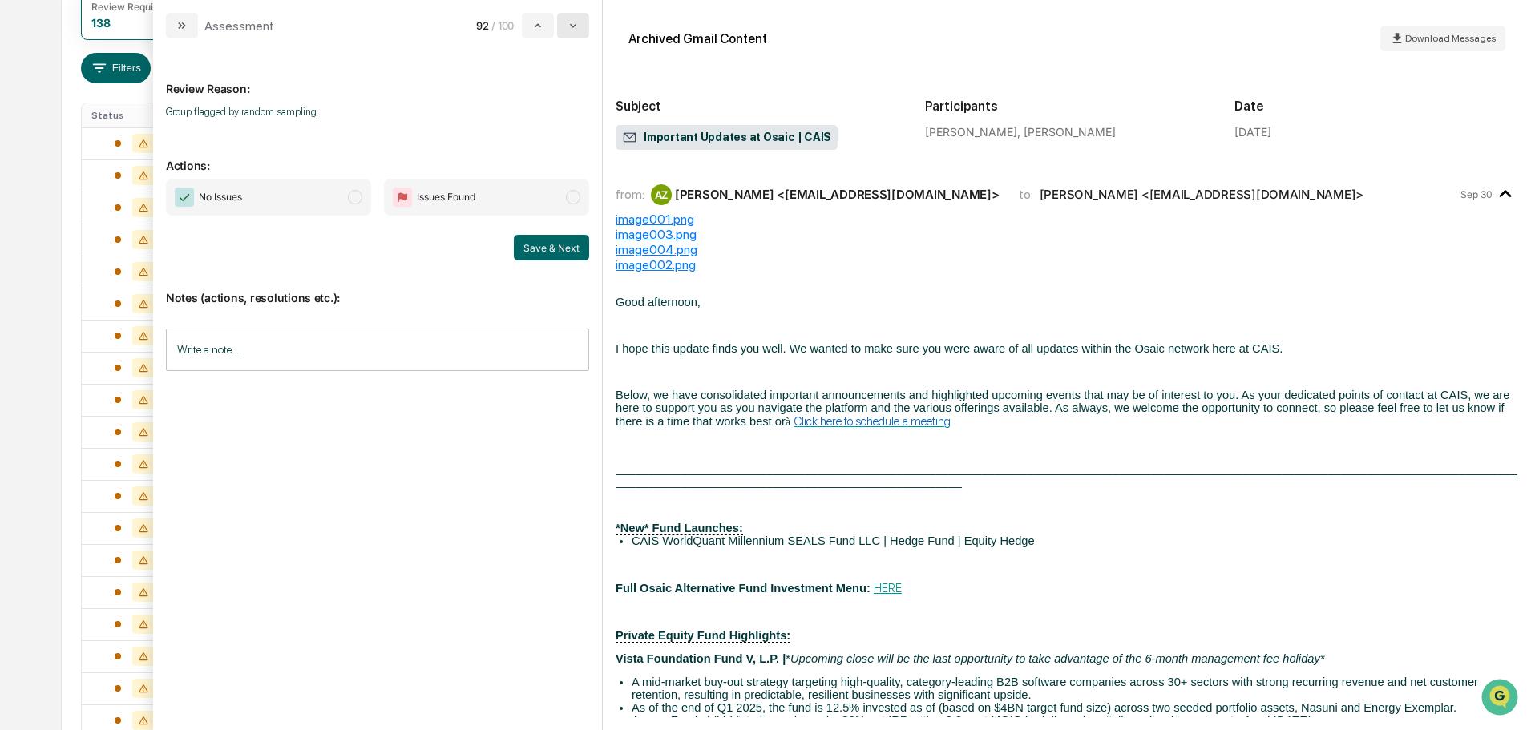
click at [582, 21] on button "modal" at bounding box center [573, 26] width 32 height 26
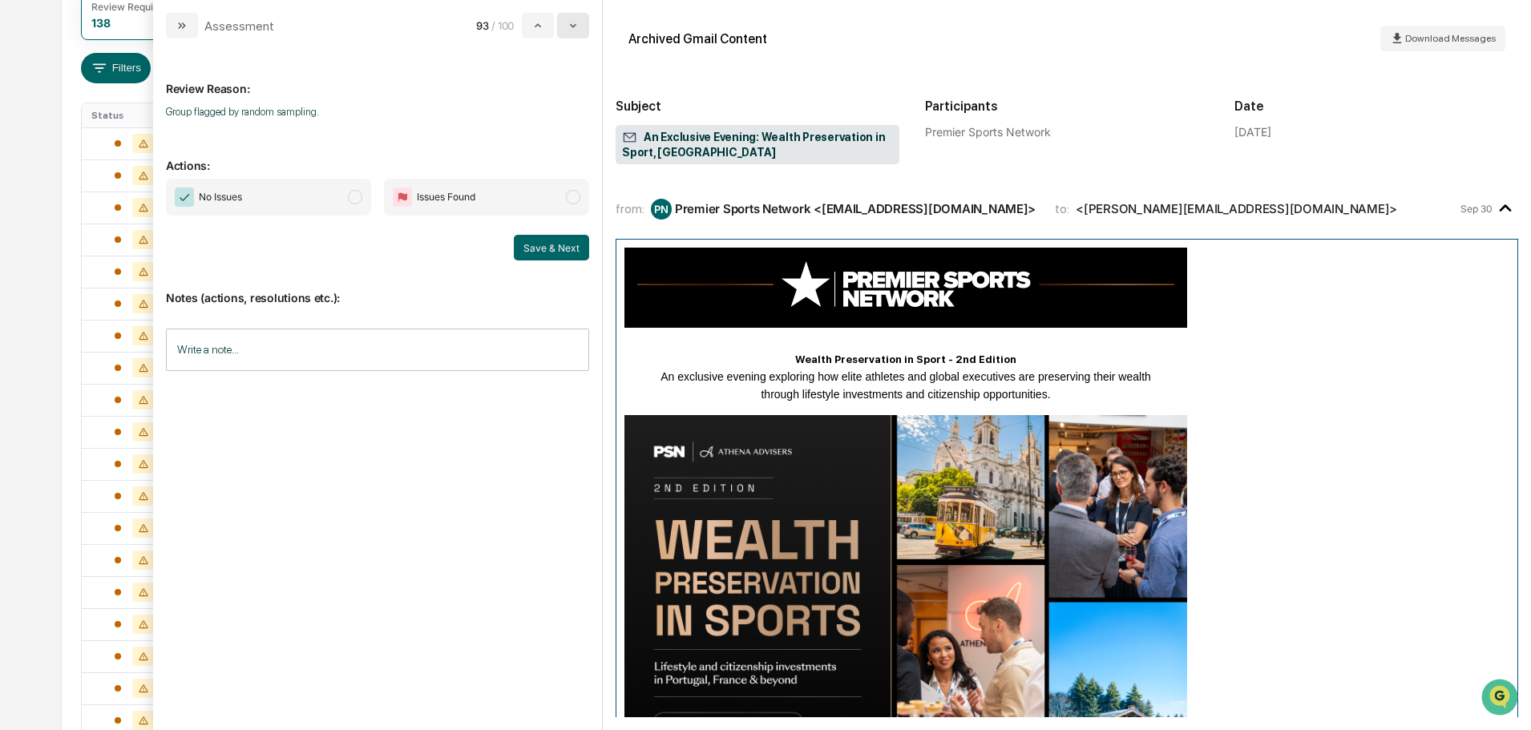
click at [582, 22] on button "modal" at bounding box center [573, 26] width 32 height 26
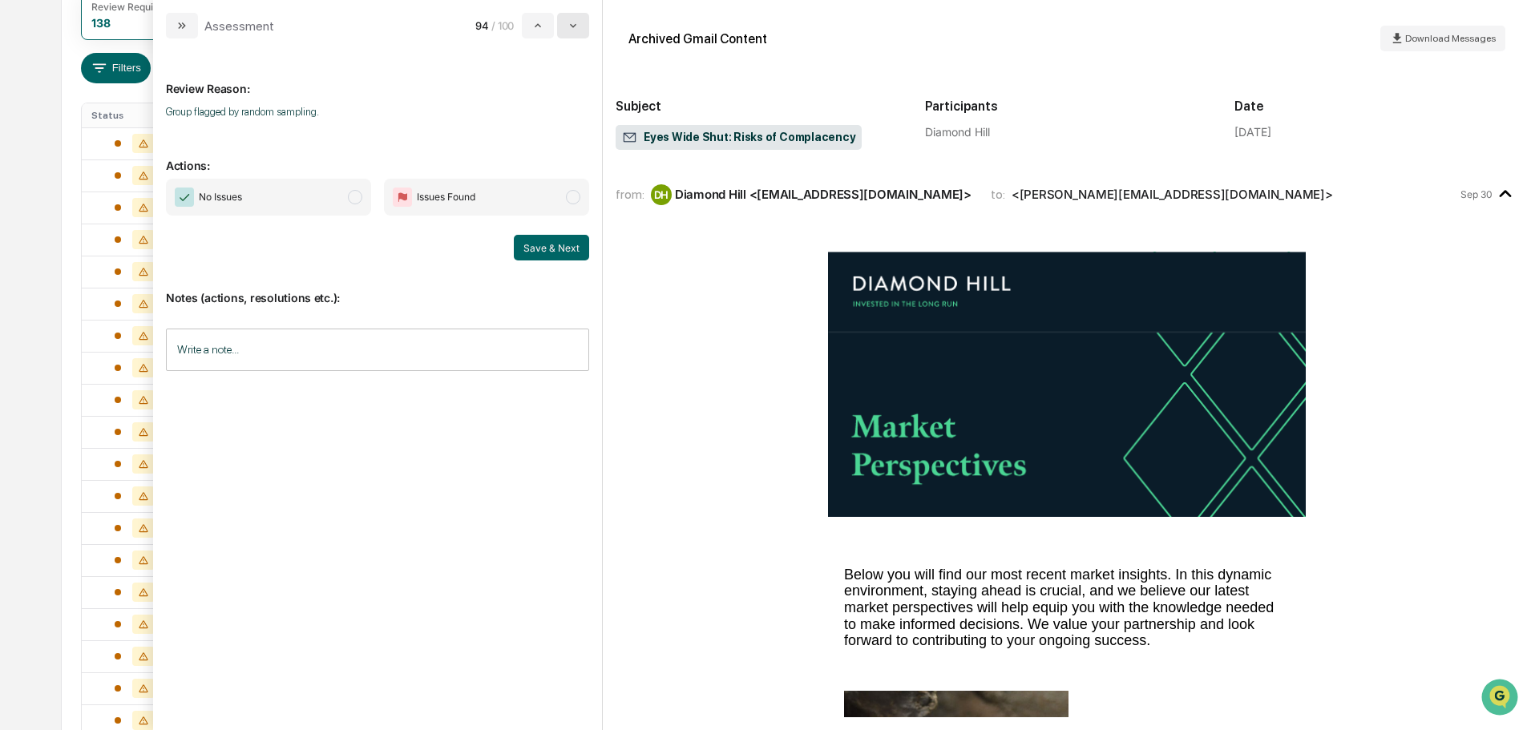
click at [582, 22] on button "modal" at bounding box center [573, 26] width 32 height 26
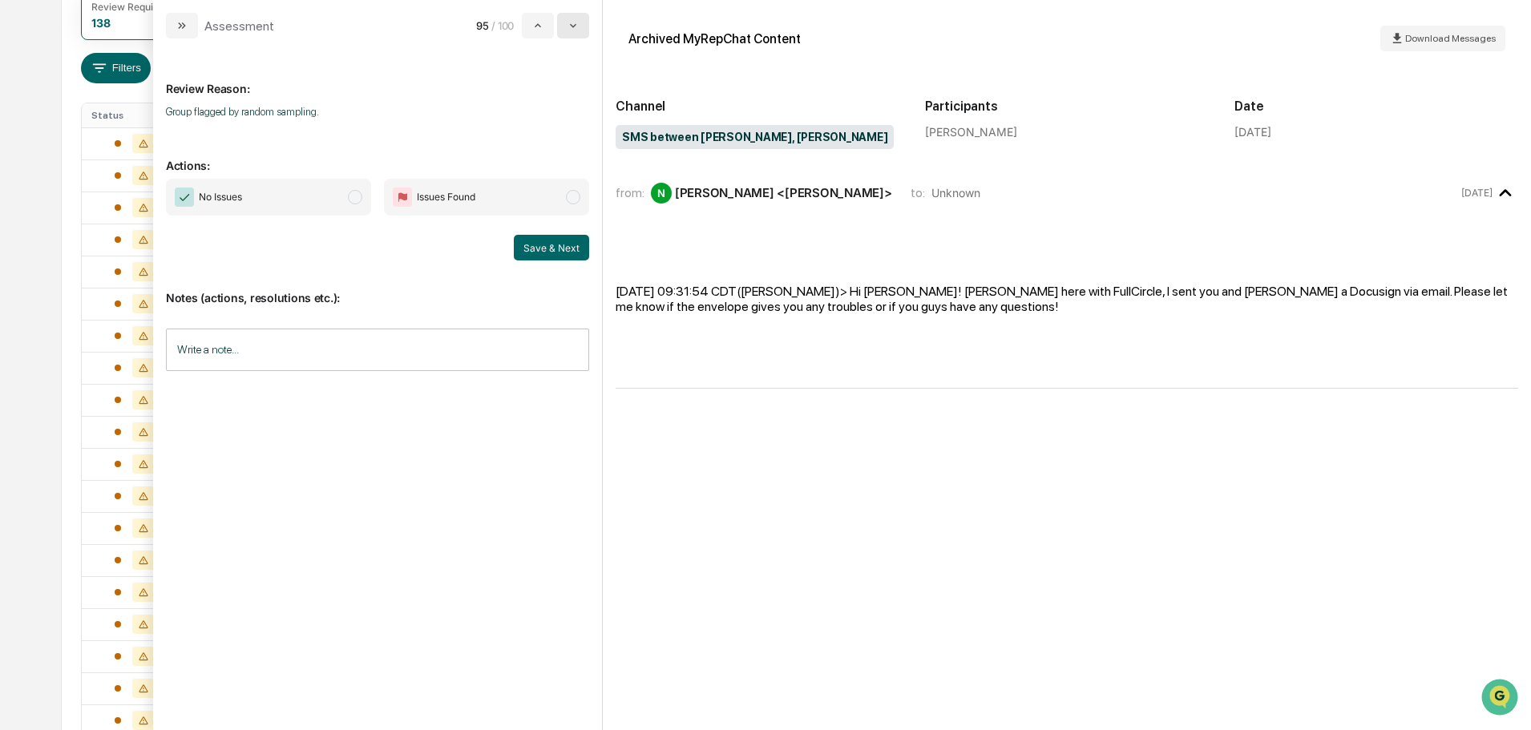
click at [583, 22] on button "modal" at bounding box center [573, 26] width 32 height 26
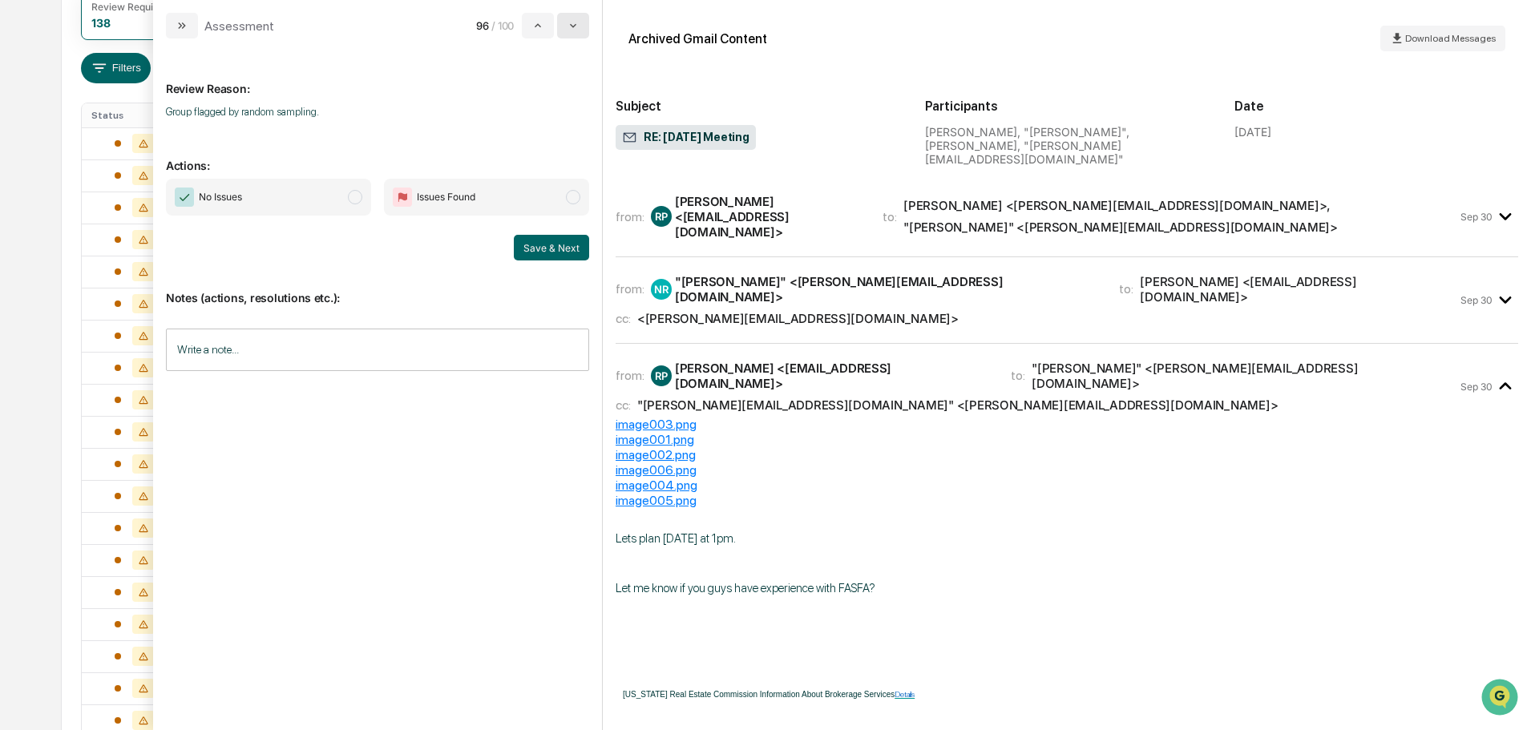
click at [583, 23] on button "modal" at bounding box center [573, 26] width 32 height 26
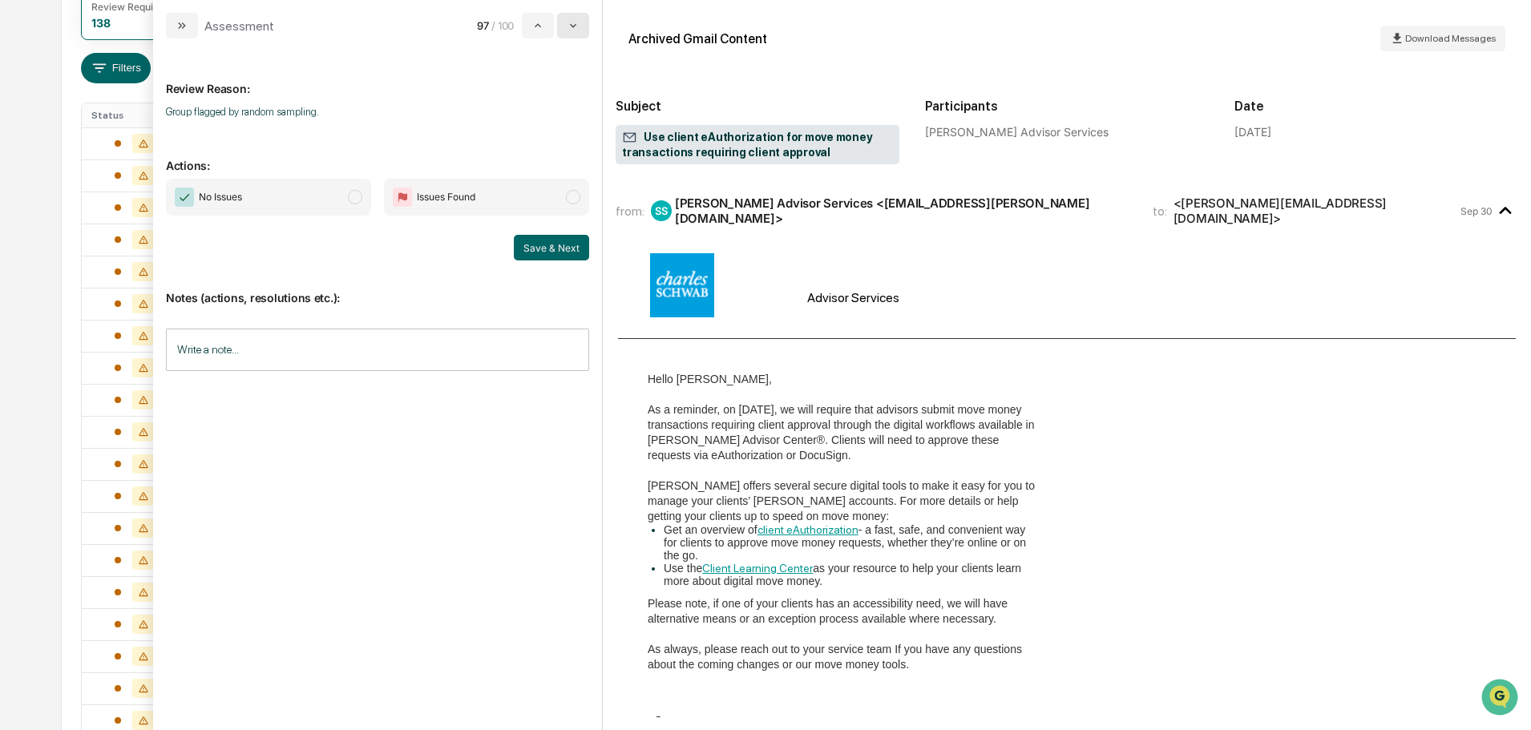
click at [583, 23] on button "modal" at bounding box center [573, 26] width 32 height 26
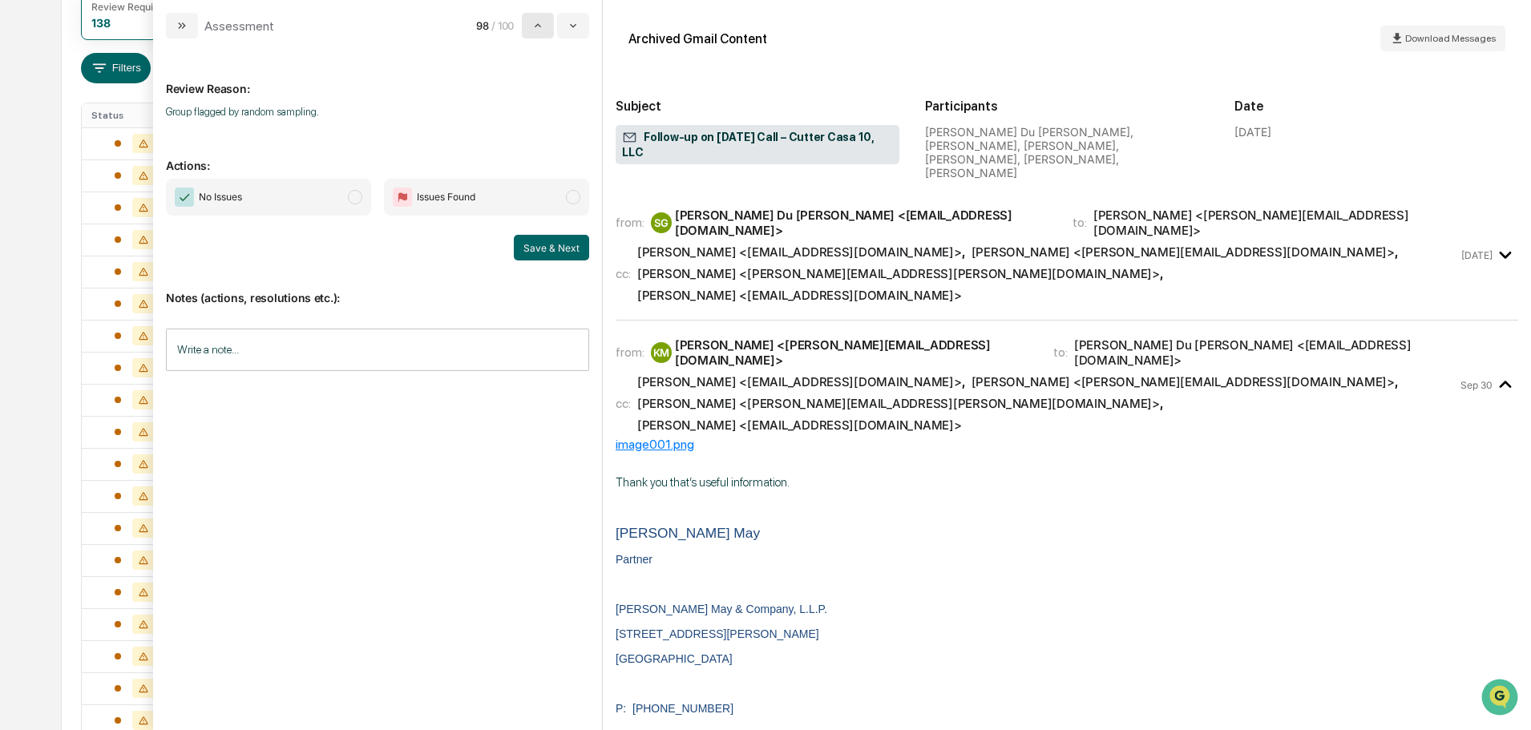
click at [544, 28] on icon "modal" at bounding box center [538, 25] width 13 height 13
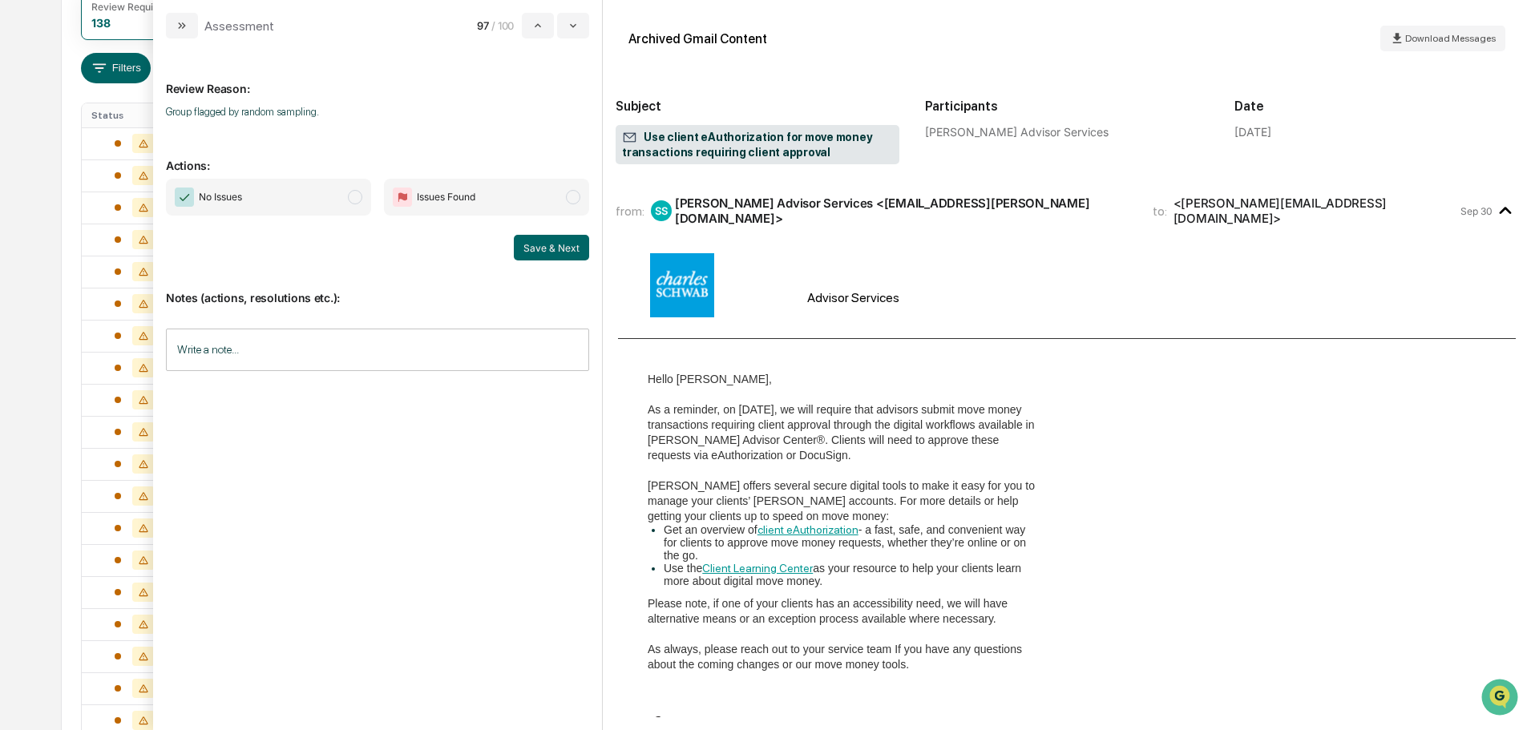
click at [324, 193] on span "No Issues" at bounding box center [268, 197] width 205 height 37
drag, startPoint x: 533, startPoint y: 249, endPoint x: 488, endPoint y: 152, distance: 106.2
click at [532, 249] on button "Save & Next" at bounding box center [551, 248] width 75 height 26
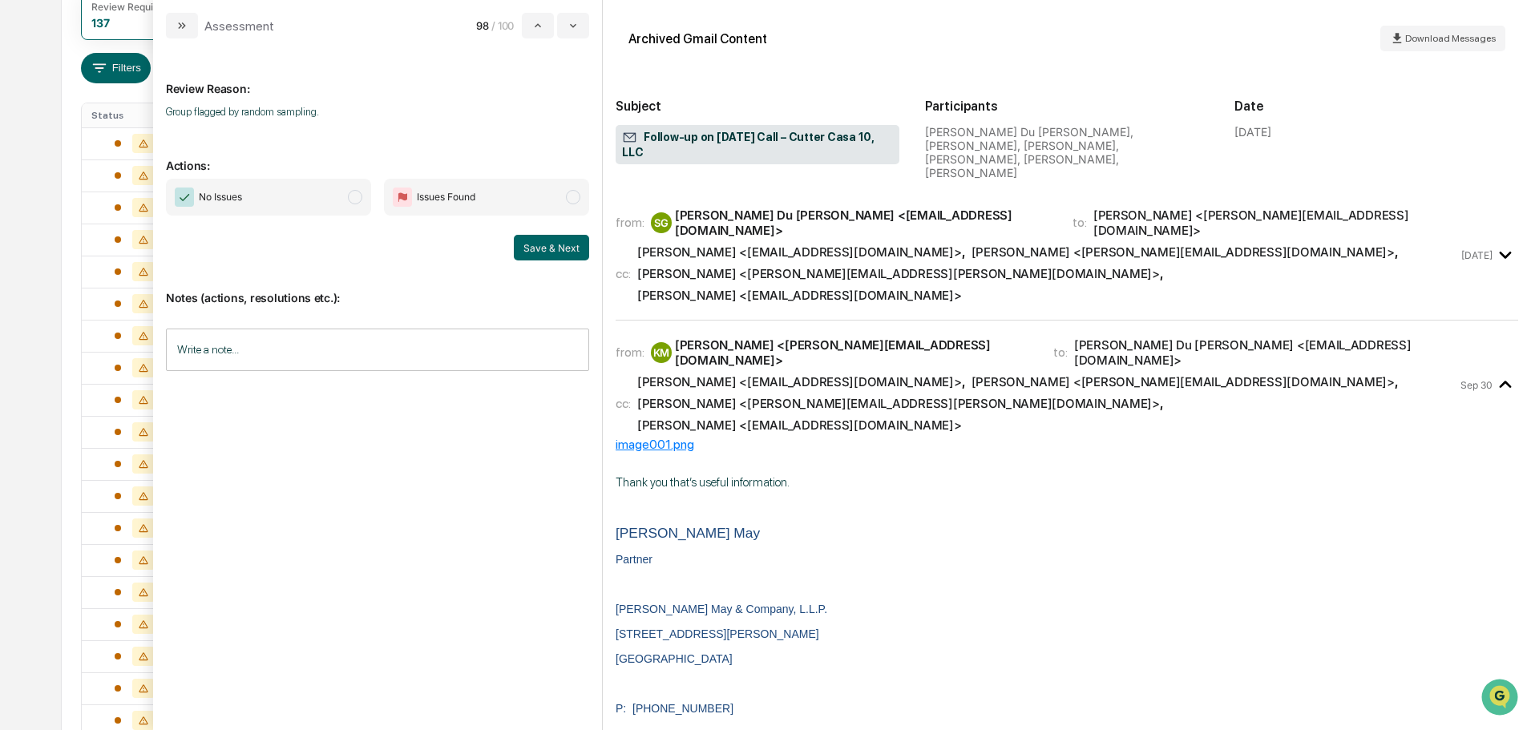
click at [343, 195] on span "No Issues" at bounding box center [268, 197] width 205 height 37
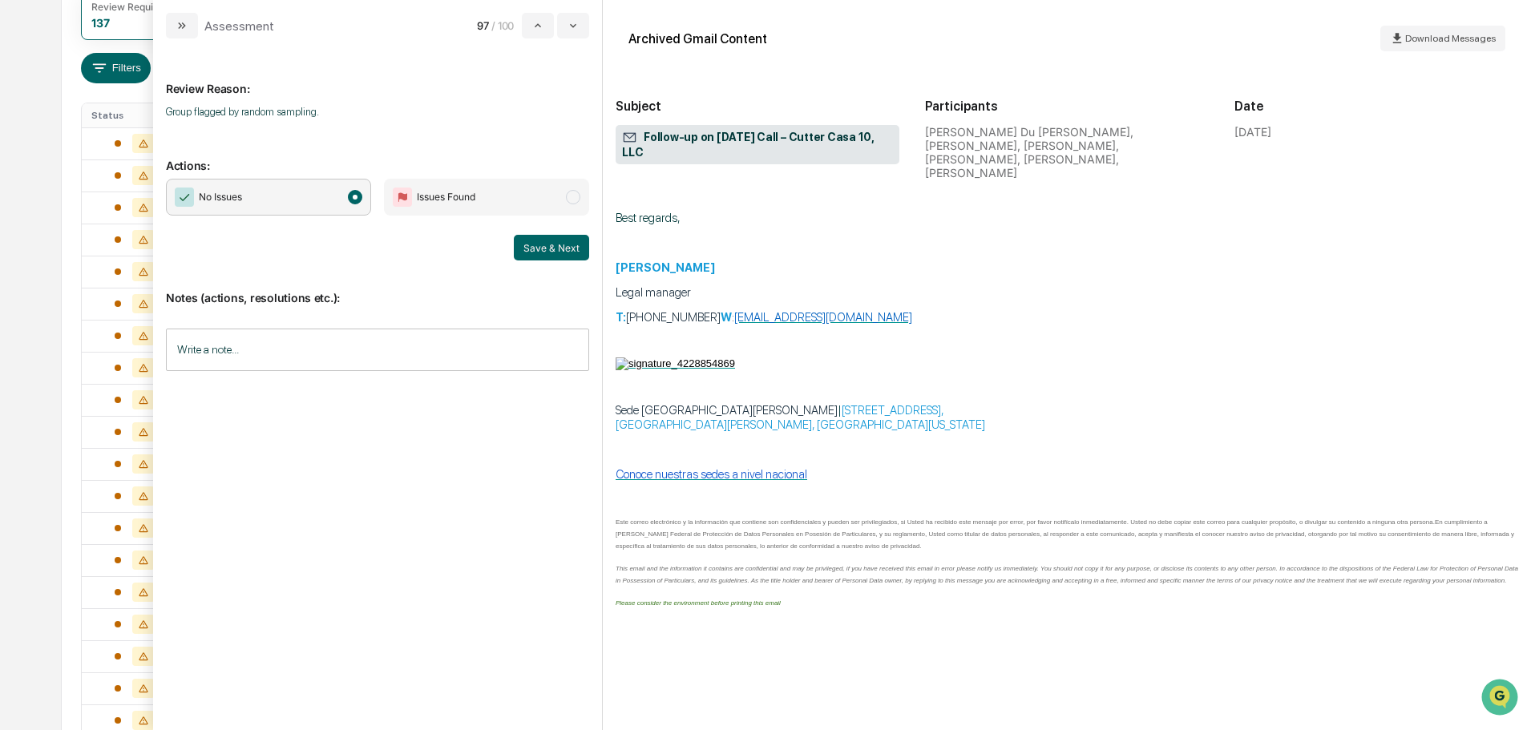
scroll to position [1684, 0]
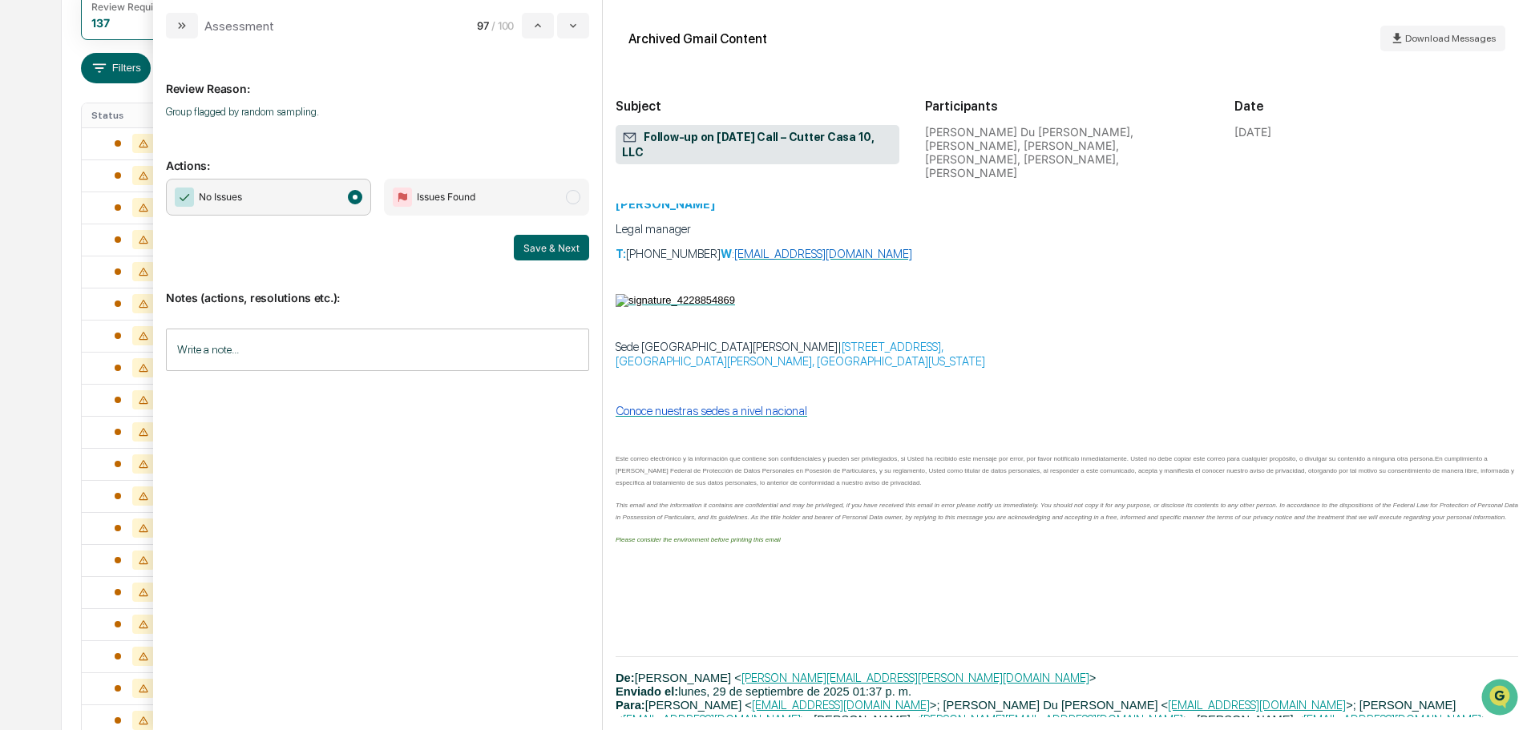
drag, startPoint x: 530, startPoint y: 243, endPoint x: 944, endPoint y: 394, distance: 441.3
click at [530, 243] on button "Save & Next" at bounding box center [551, 248] width 75 height 26
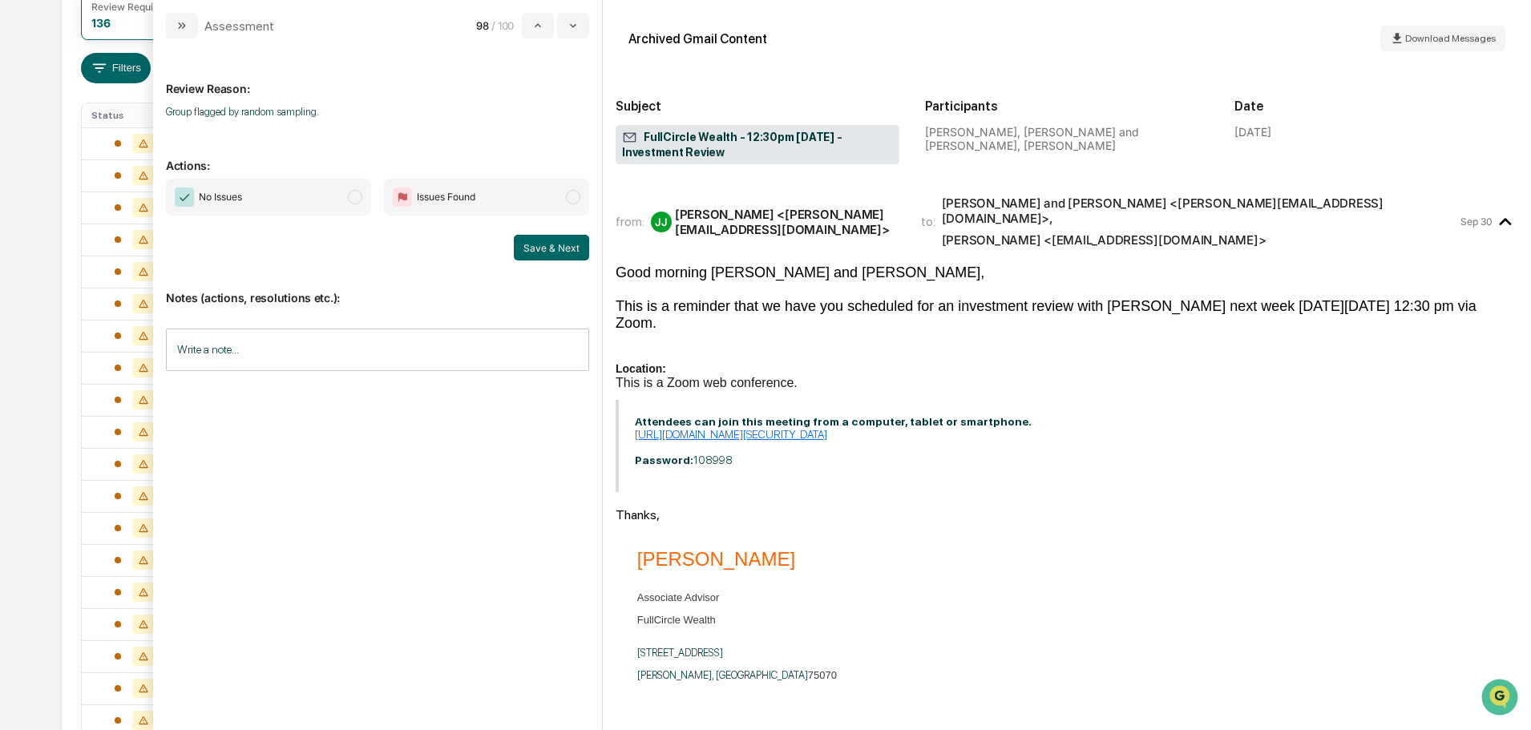
drag, startPoint x: 332, startPoint y: 201, endPoint x: 433, endPoint y: 238, distance: 107.5
click at [333, 201] on span "No Issues" at bounding box center [268, 197] width 205 height 37
click at [531, 254] on button "Save & Next" at bounding box center [551, 248] width 75 height 26
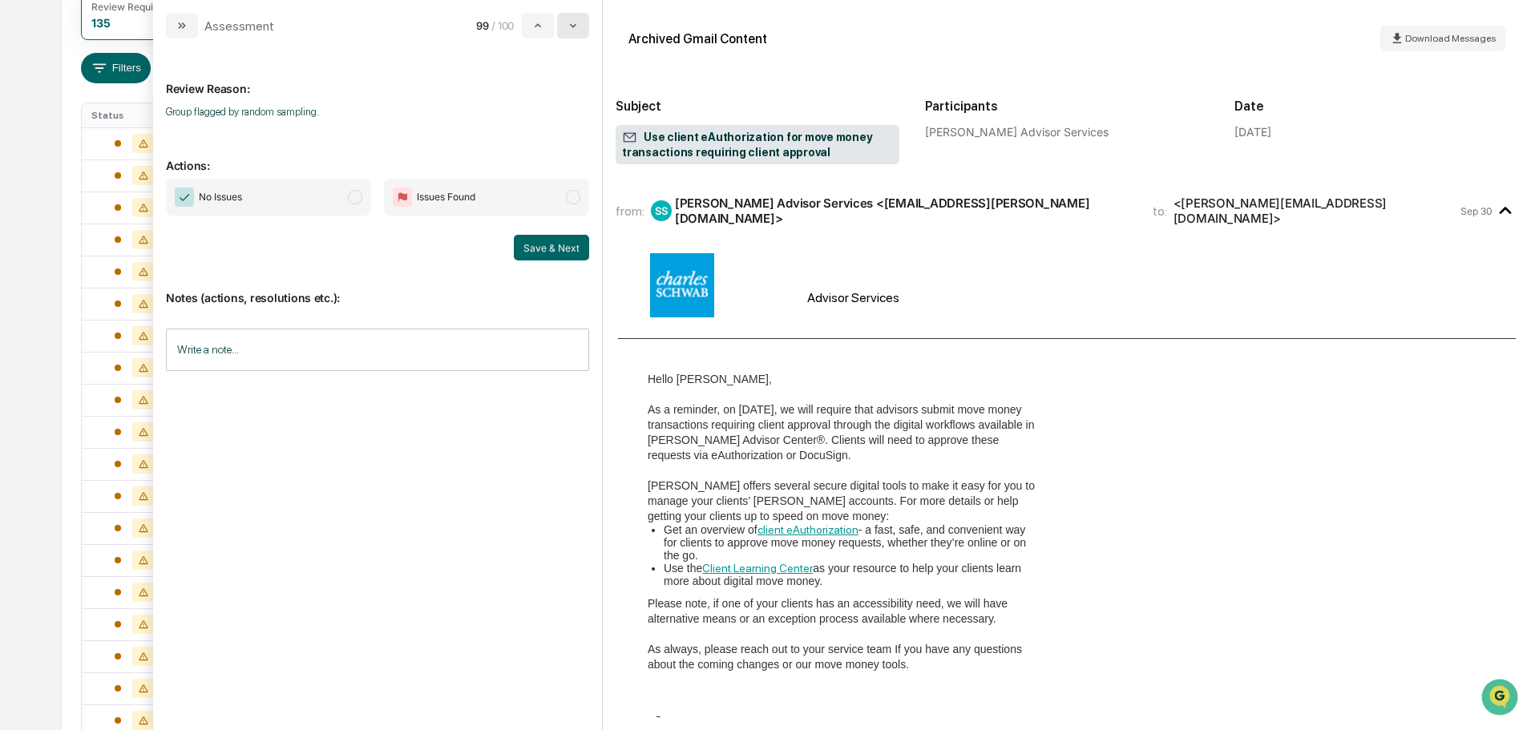
click at [574, 26] on icon "modal" at bounding box center [573, 26] width 6 height 4
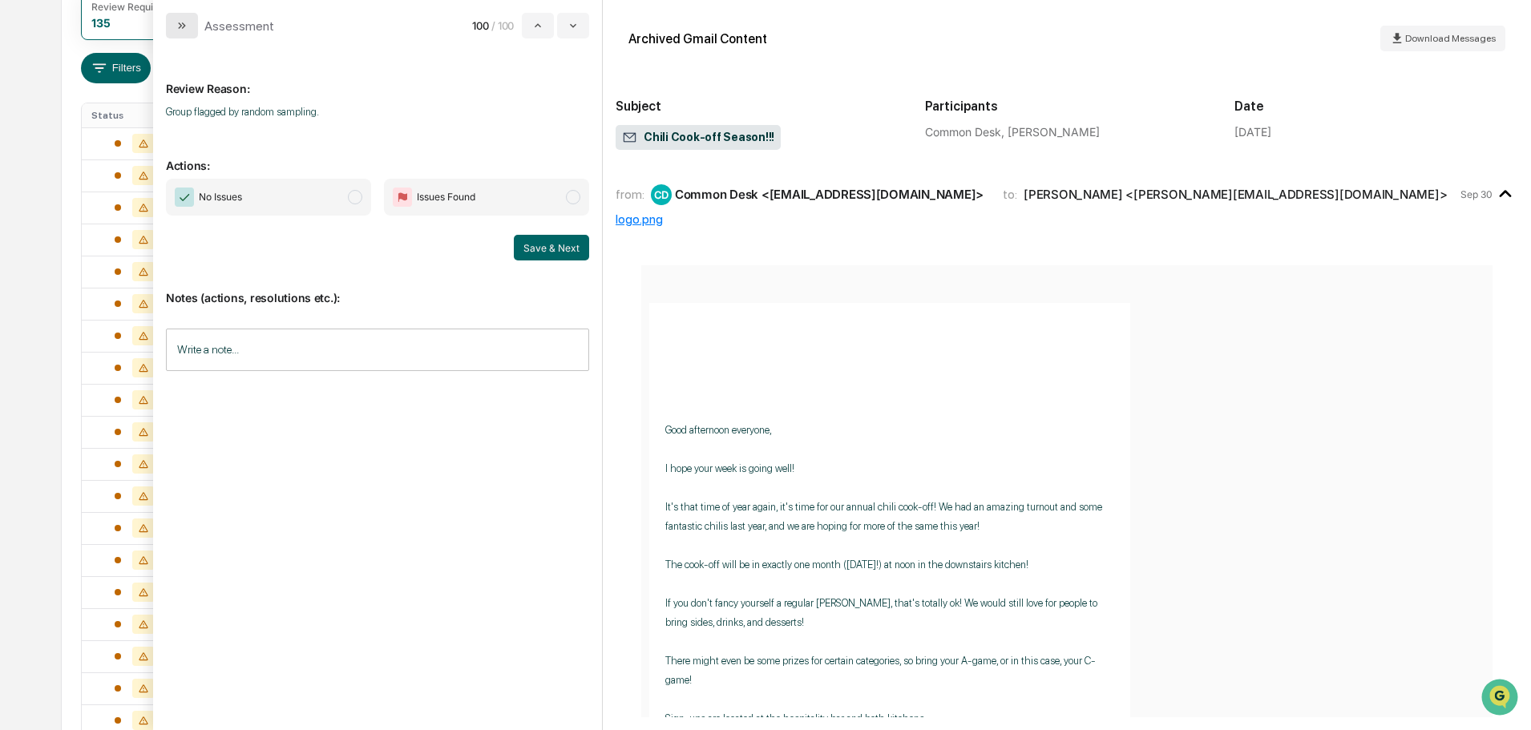
drag, startPoint x: 189, startPoint y: 27, endPoint x: 395, endPoint y: 127, distance: 229.1
click at [189, 28] on button "modal" at bounding box center [182, 26] width 32 height 26
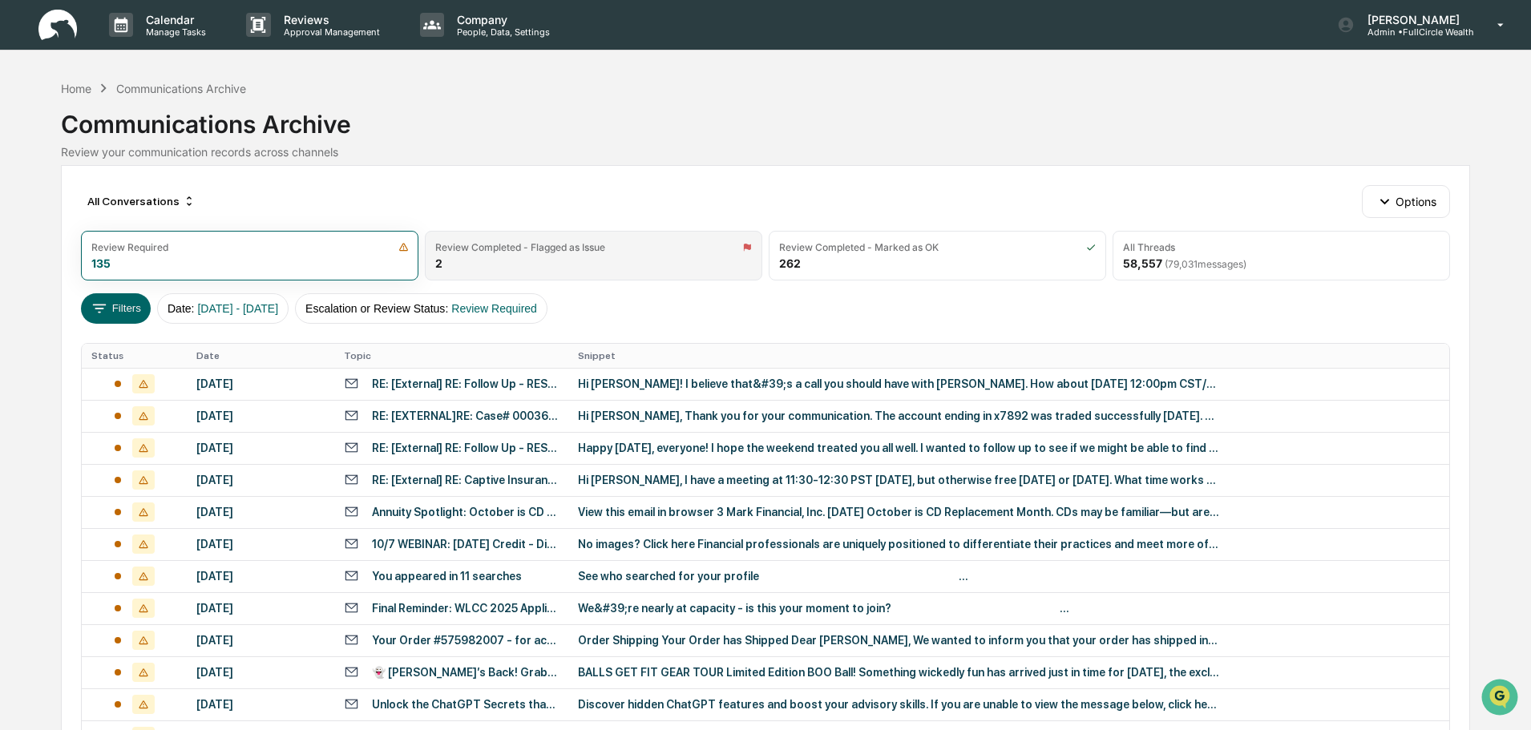
click at [611, 248] on div "Review Completed - Flagged as Issue" at bounding box center [593, 247] width 317 height 12
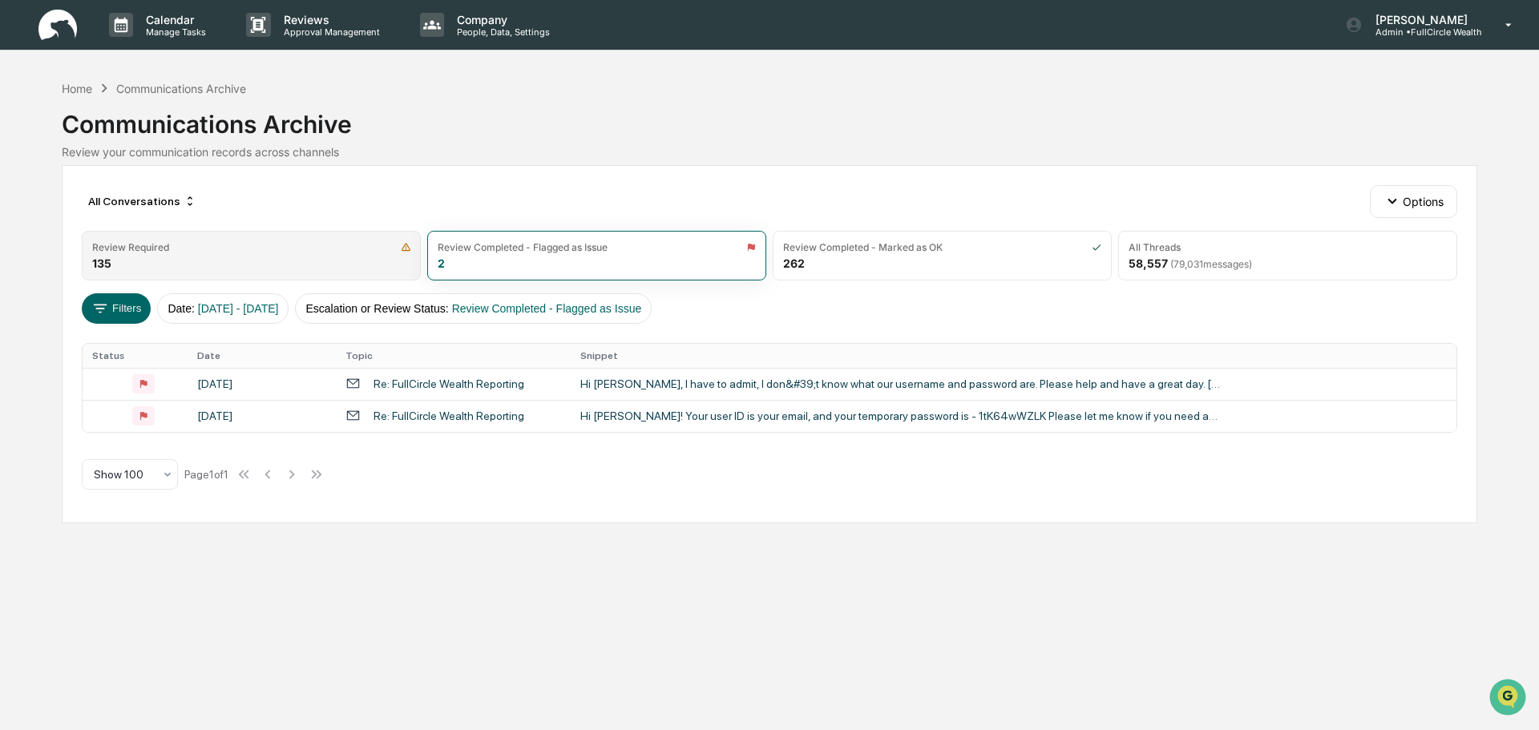
click at [358, 261] on div "Review Required 135" at bounding box center [251, 256] width 339 height 50
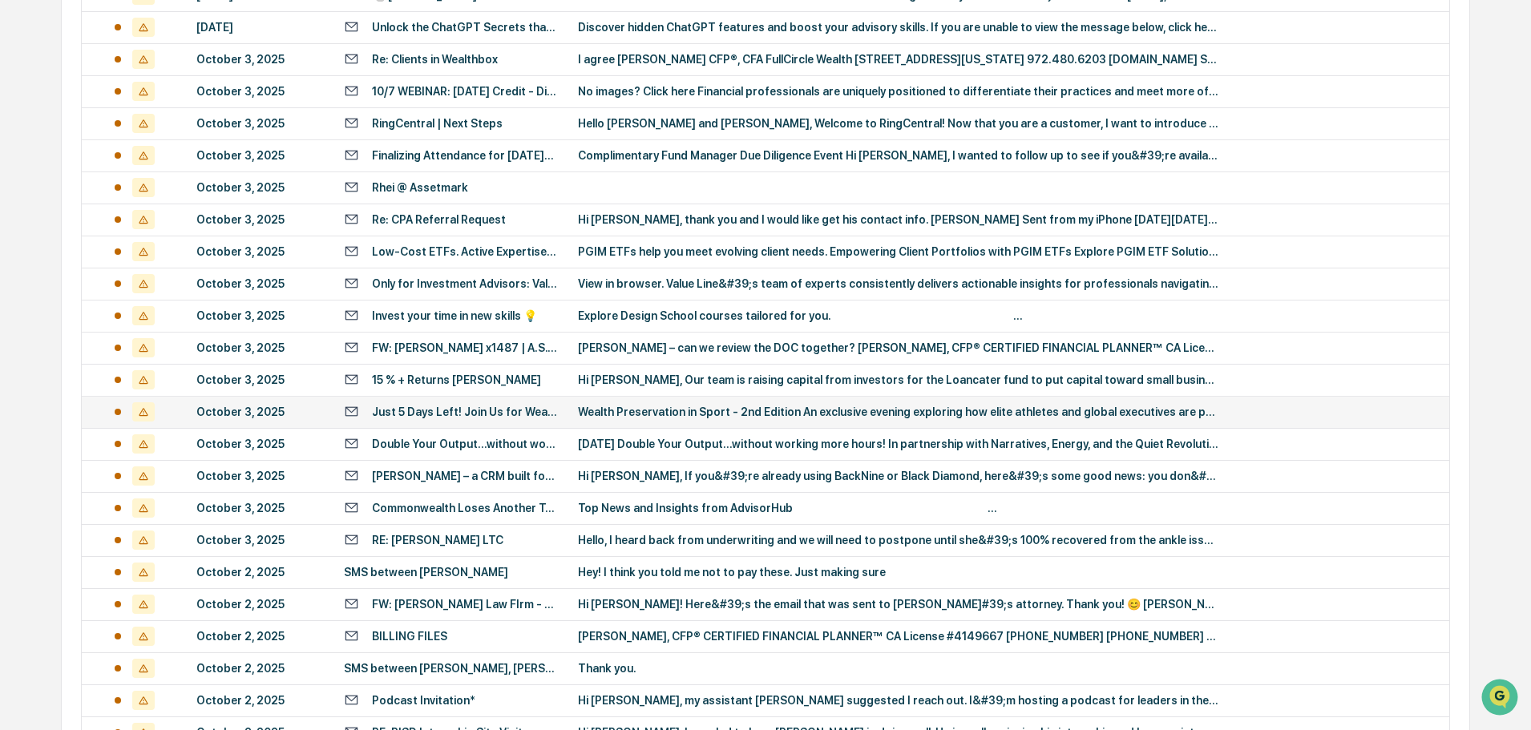
scroll to position [722, 0]
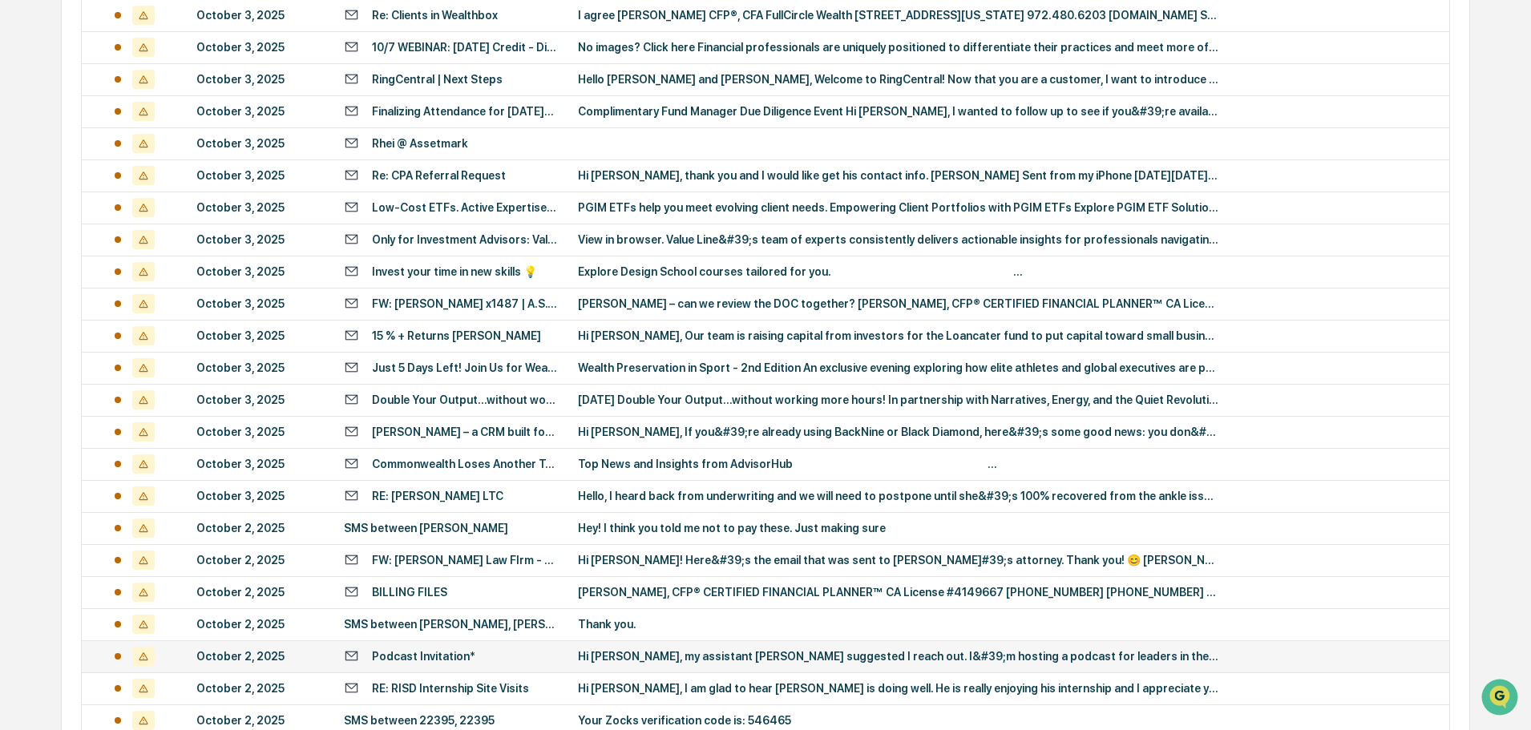
click at [740, 657] on div "Hi [PERSON_NAME], my assistant [PERSON_NAME] suggested I reach out. I&#39;m hos…" at bounding box center [898, 656] width 641 height 13
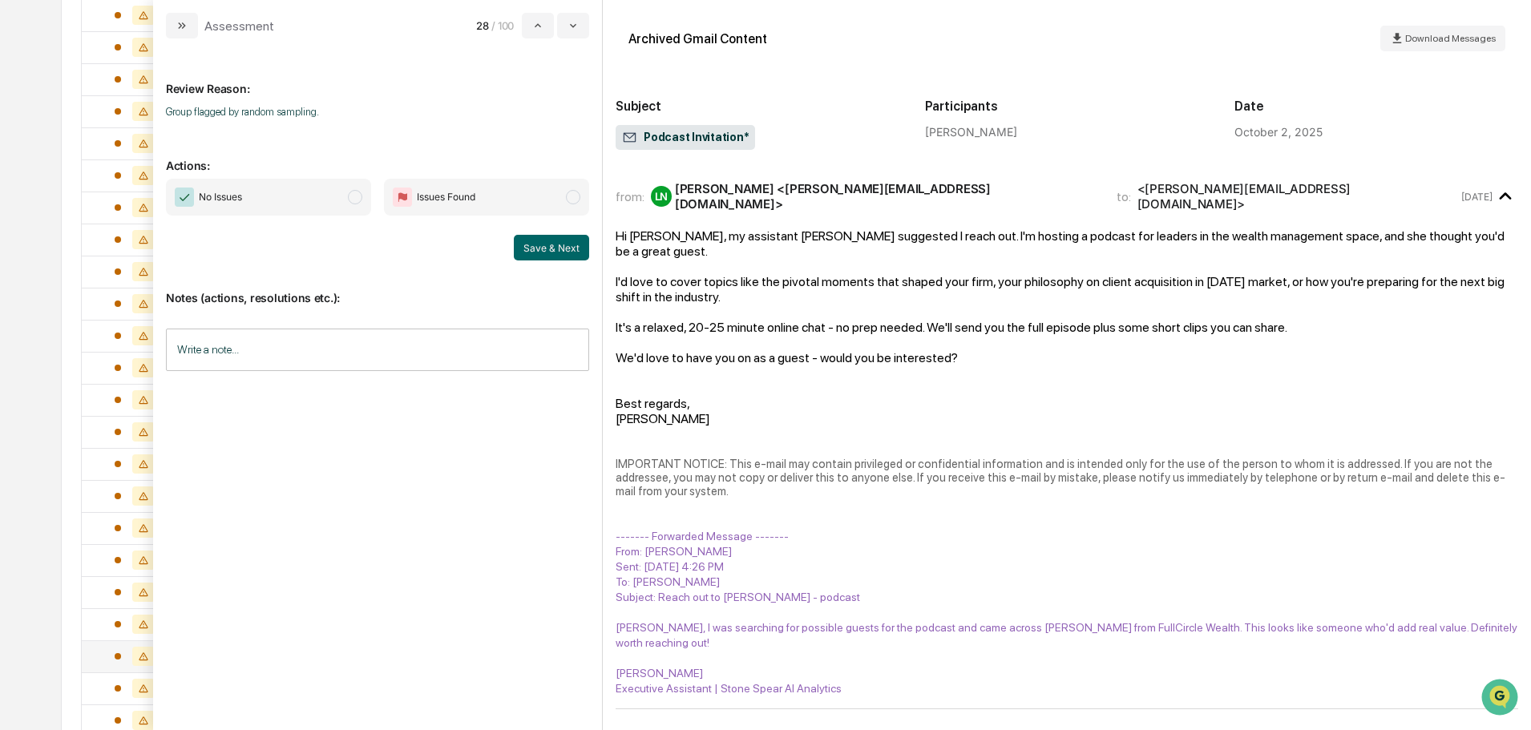
drag, startPoint x: 322, startPoint y: 198, endPoint x: 344, endPoint y: 205, distance: 22.8
click at [325, 199] on span "No Issues" at bounding box center [268, 197] width 205 height 37
click at [536, 253] on button "Save & Next" at bounding box center [551, 248] width 75 height 26
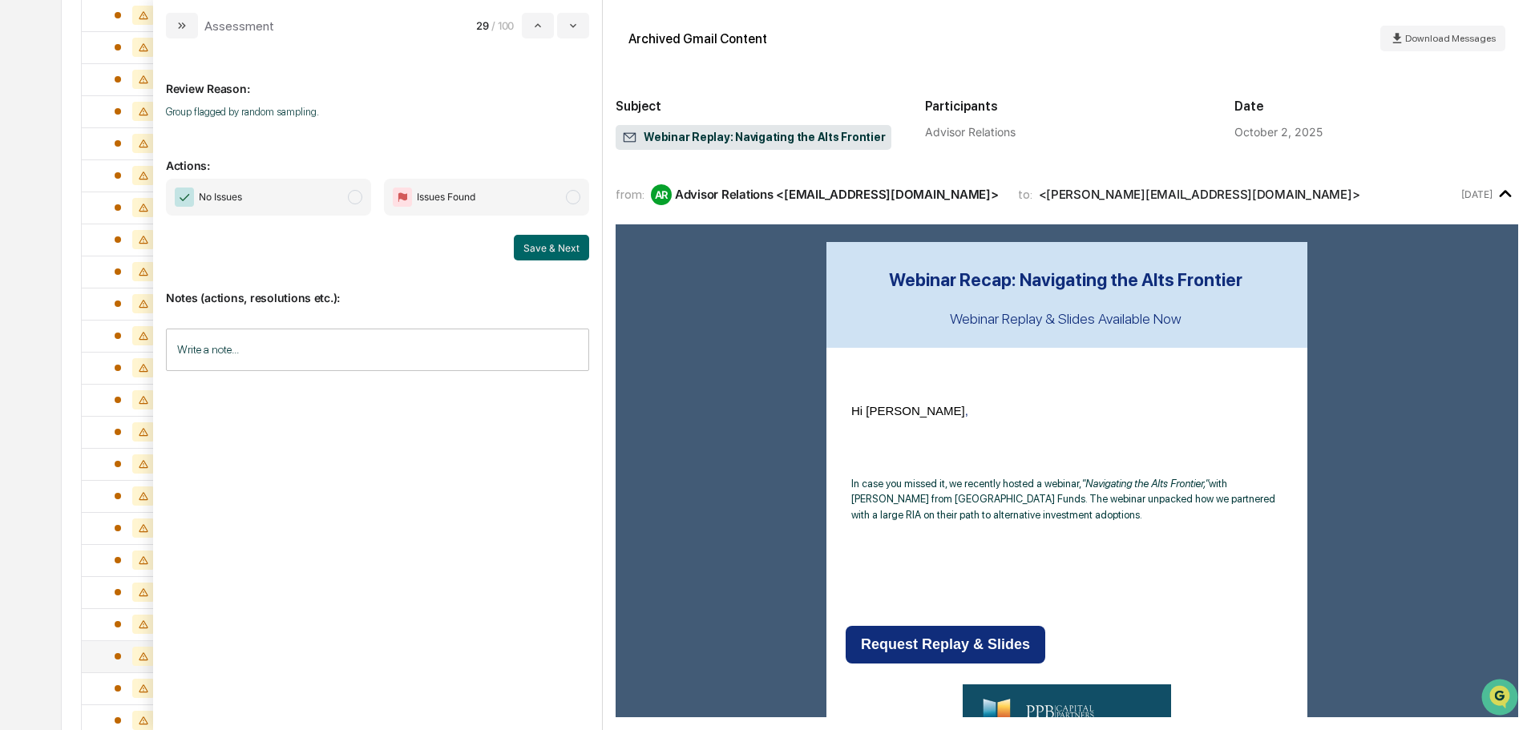
click at [358, 190] on span "modal" at bounding box center [355, 197] width 14 height 14
click at [571, 247] on button "Save & Next" at bounding box center [551, 248] width 75 height 26
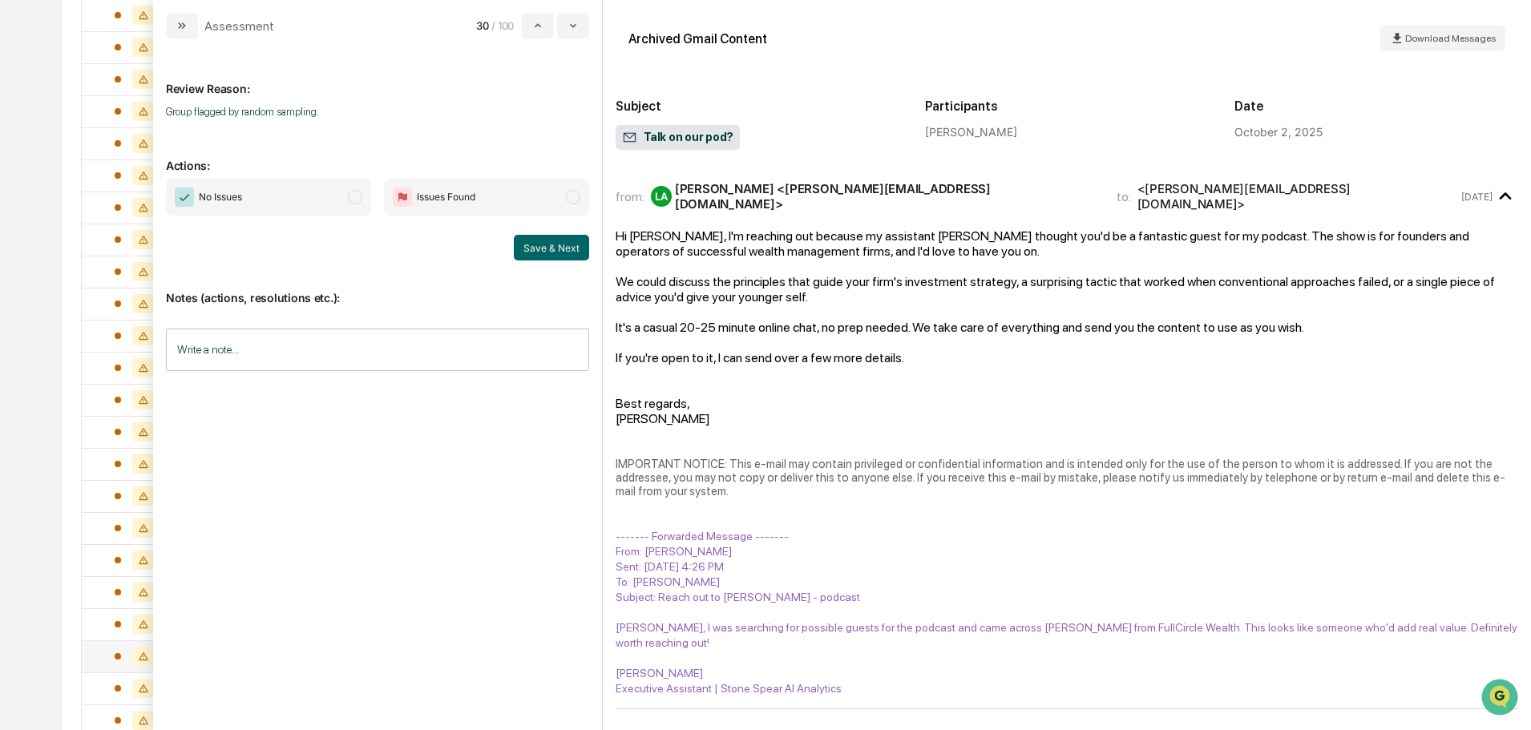
click at [318, 197] on span "No Issues" at bounding box center [268, 197] width 205 height 37
click at [561, 245] on button "Save & Next" at bounding box center [551, 248] width 75 height 26
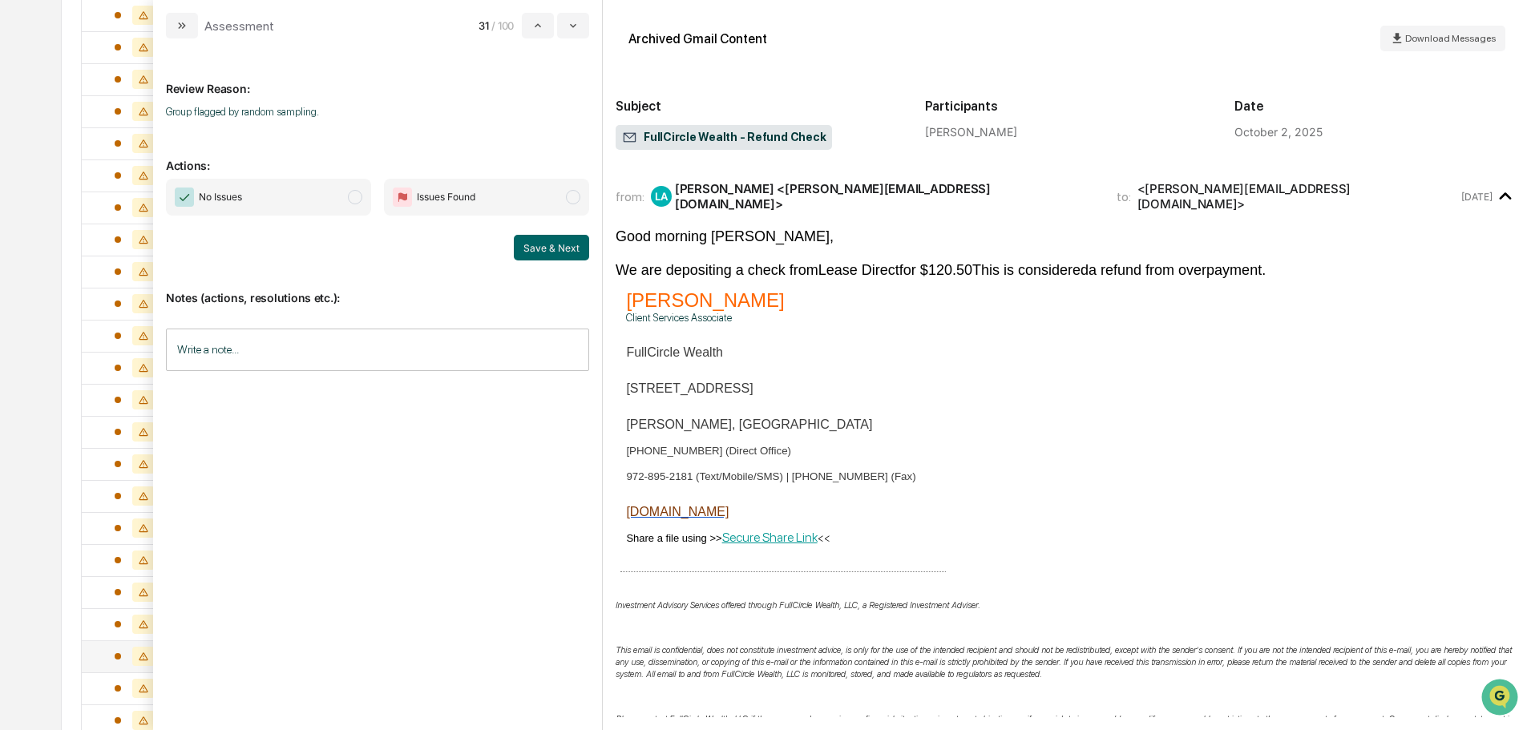
click at [336, 200] on span "No Issues" at bounding box center [268, 197] width 205 height 37
click at [543, 243] on button "Save & Next" at bounding box center [551, 248] width 75 height 26
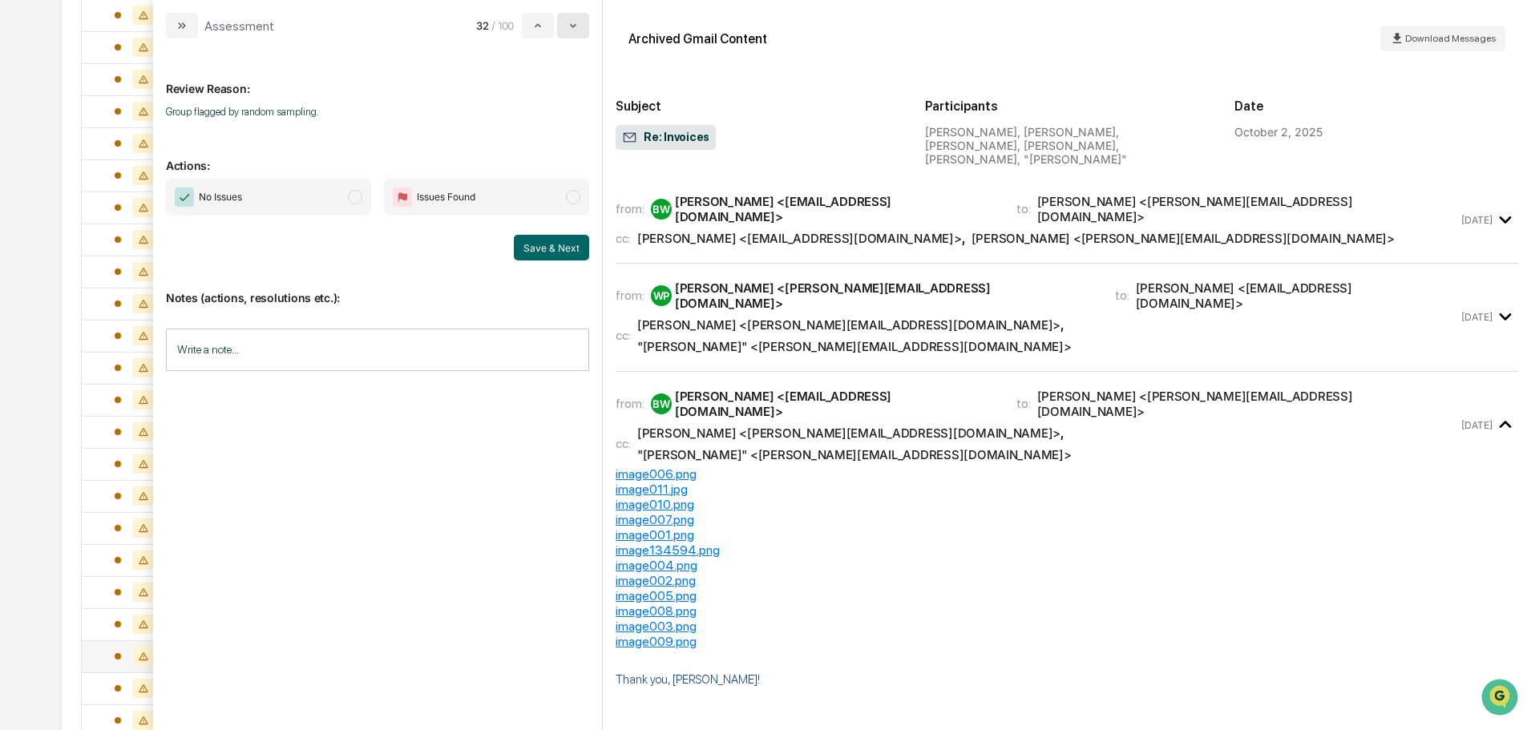
click at [570, 19] on icon "modal" at bounding box center [573, 25] width 13 height 13
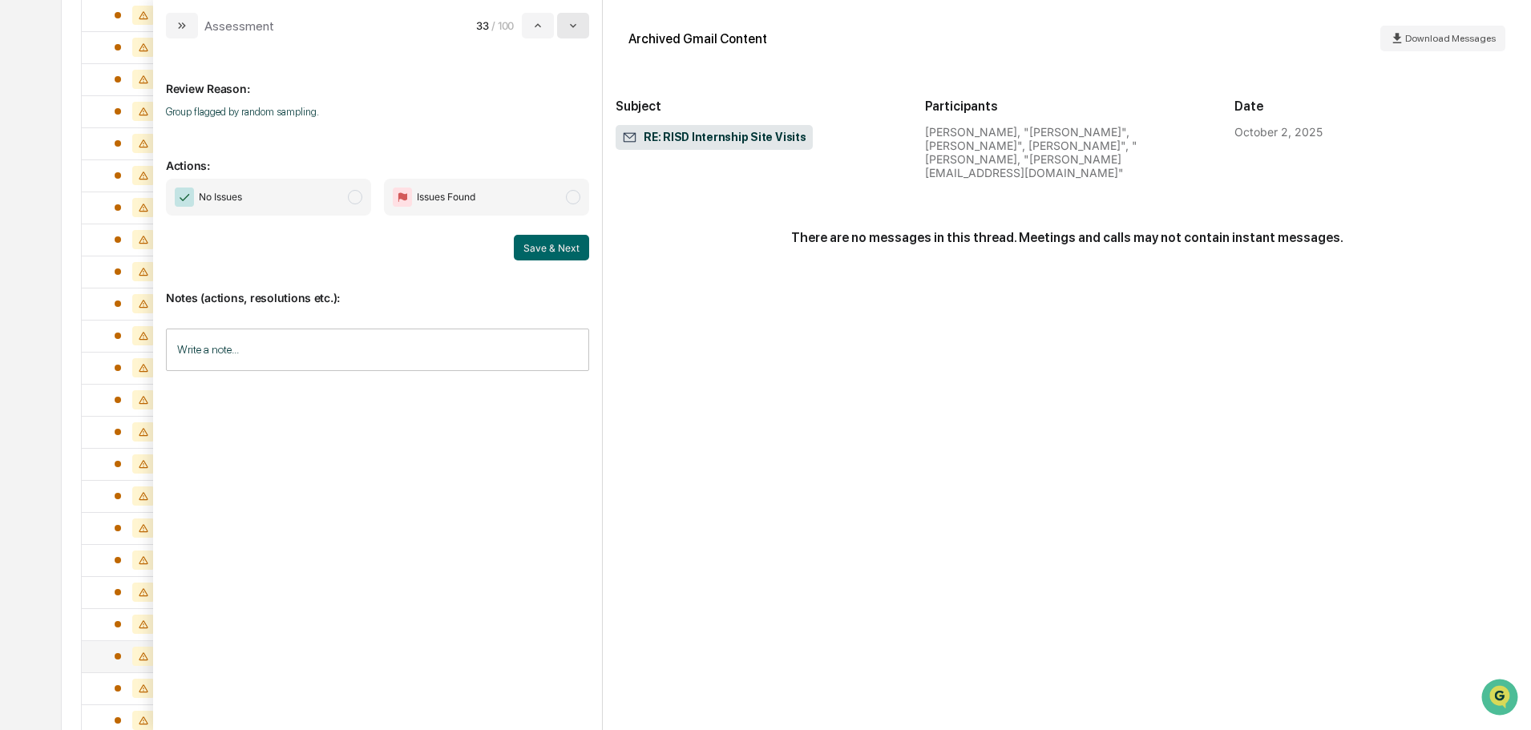
click at [580, 23] on button "modal" at bounding box center [573, 26] width 32 height 26
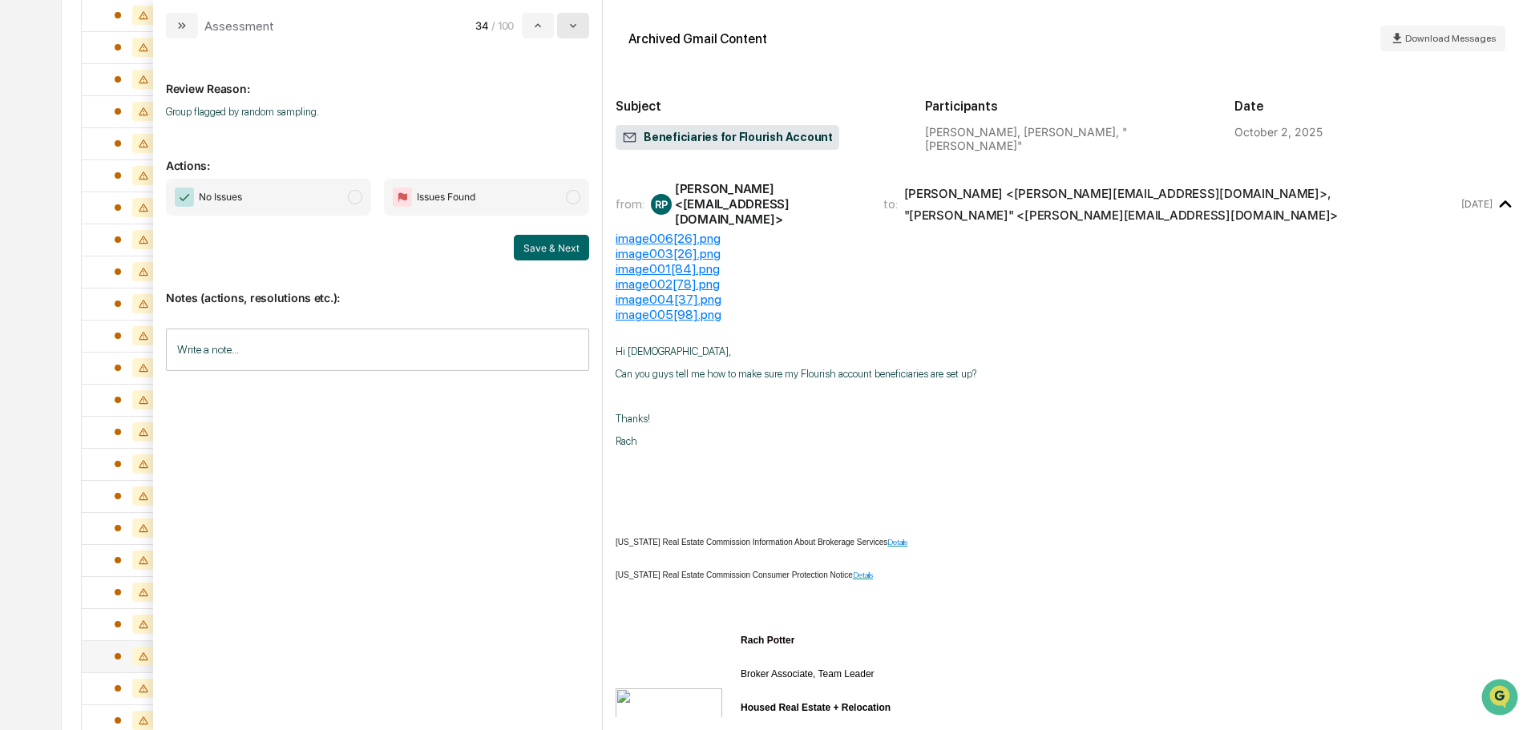
click at [580, 23] on button "modal" at bounding box center [573, 26] width 32 height 26
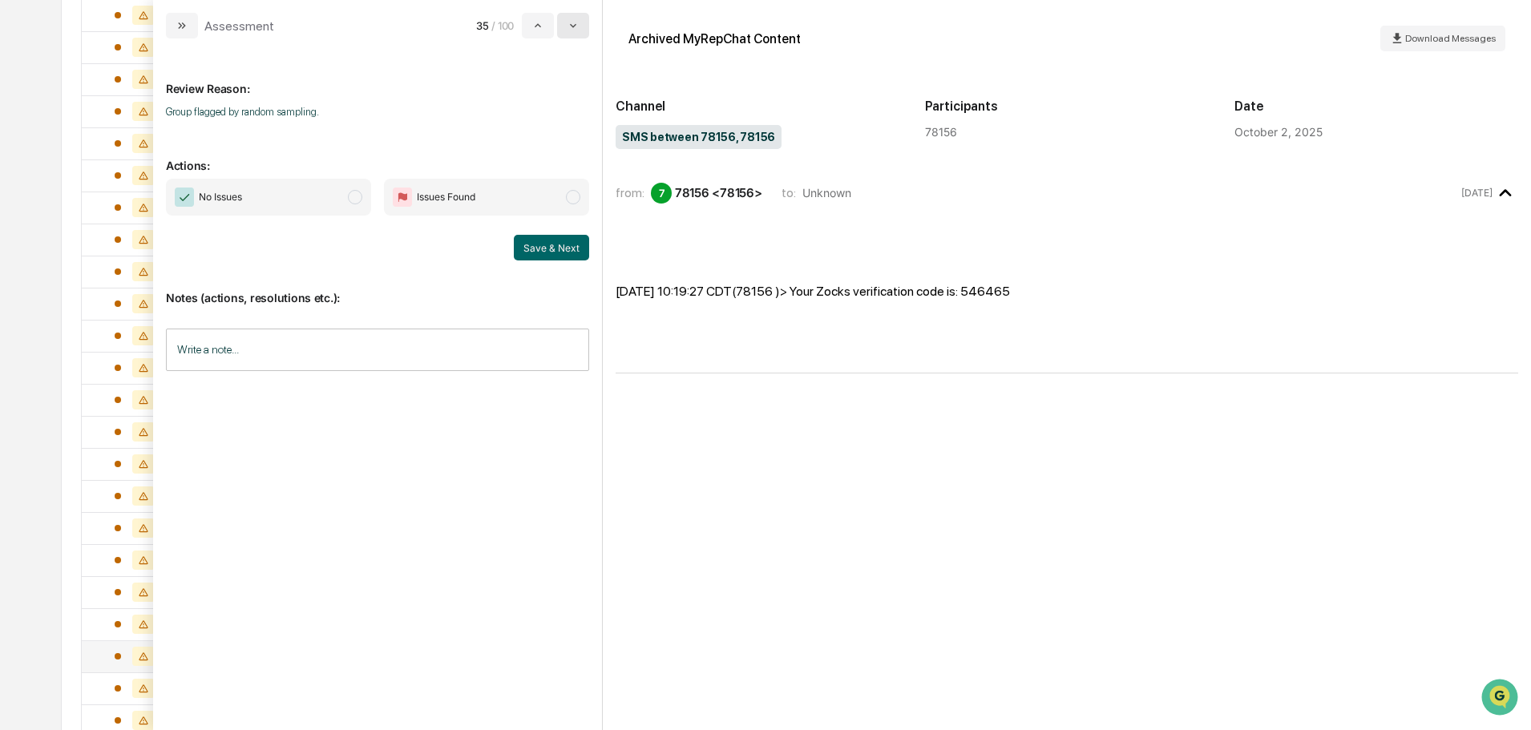
click at [580, 24] on button "modal" at bounding box center [573, 26] width 32 height 26
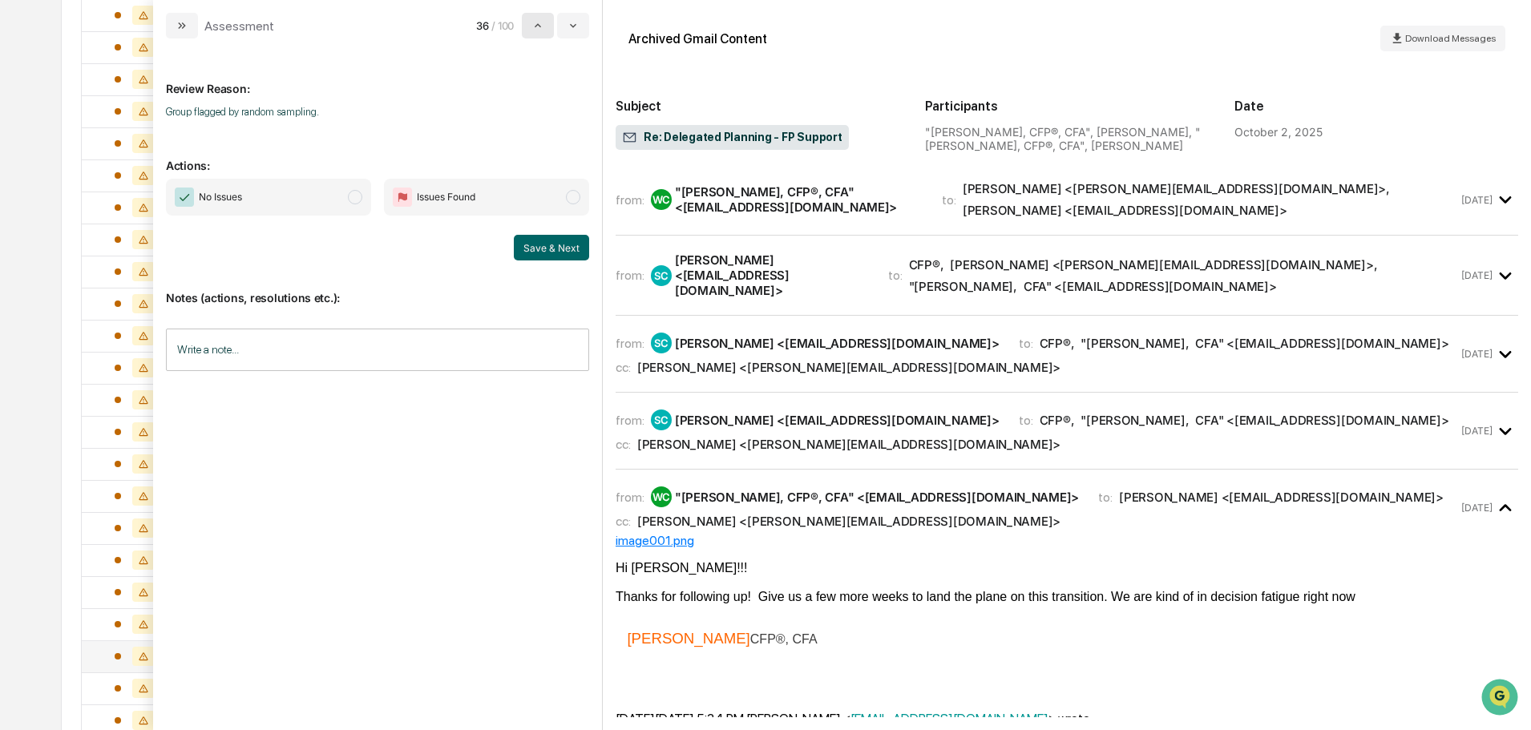
click at [525, 30] on button "modal" at bounding box center [538, 26] width 32 height 26
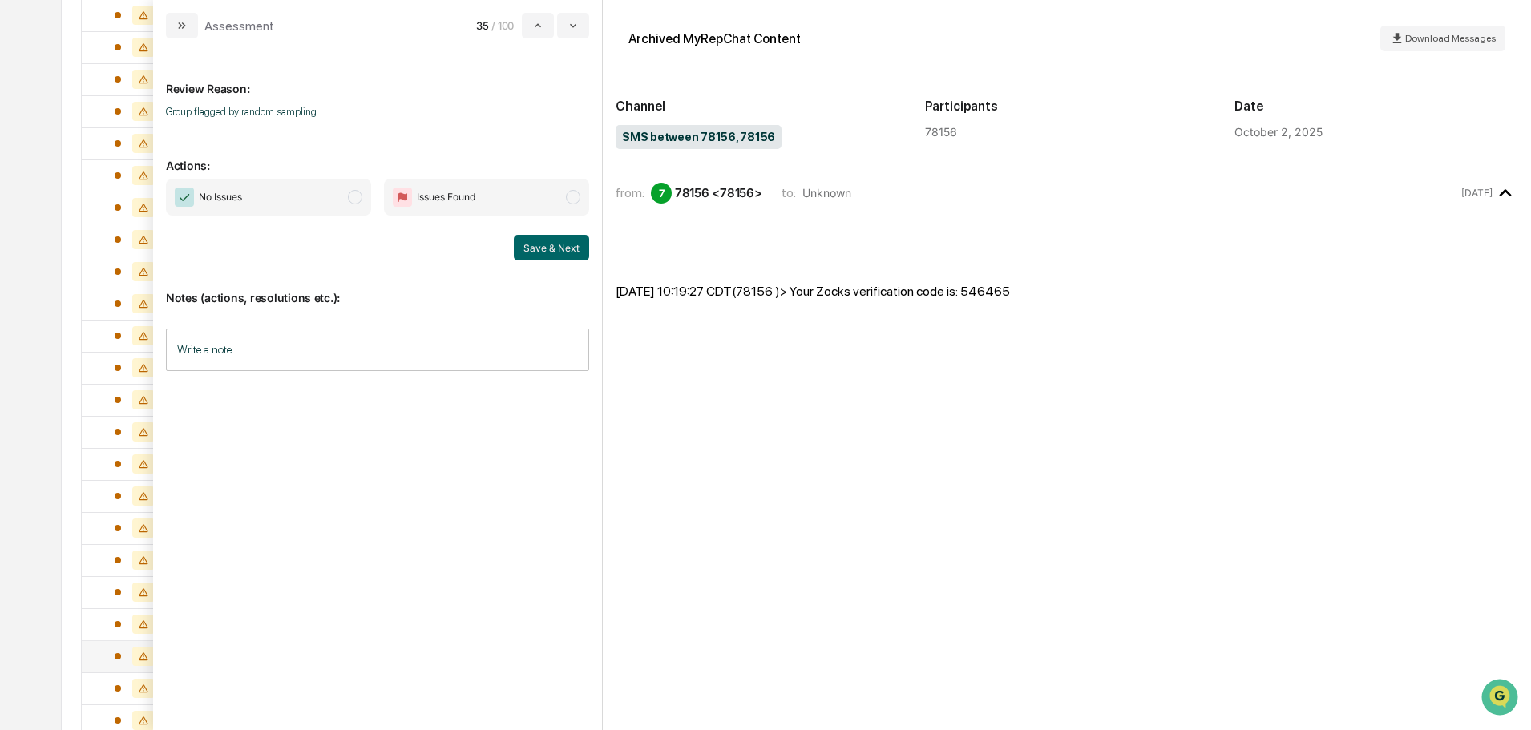
click at [304, 204] on span "No Issues" at bounding box center [268, 197] width 205 height 37
click at [534, 249] on button "Save & Next" at bounding box center [551, 248] width 75 height 26
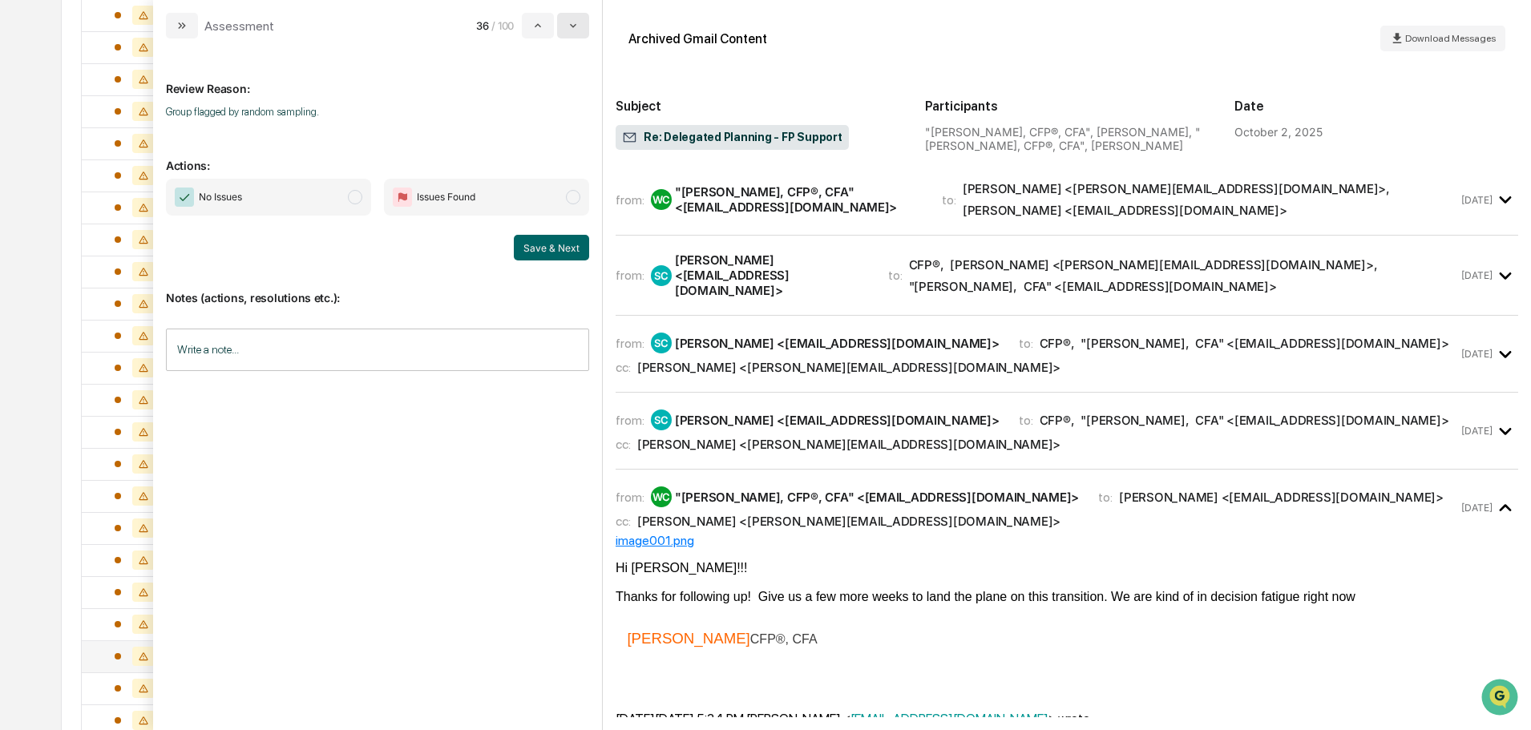
click at [569, 27] on icon "modal" at bounding box center [573, 25] width 13 height 13
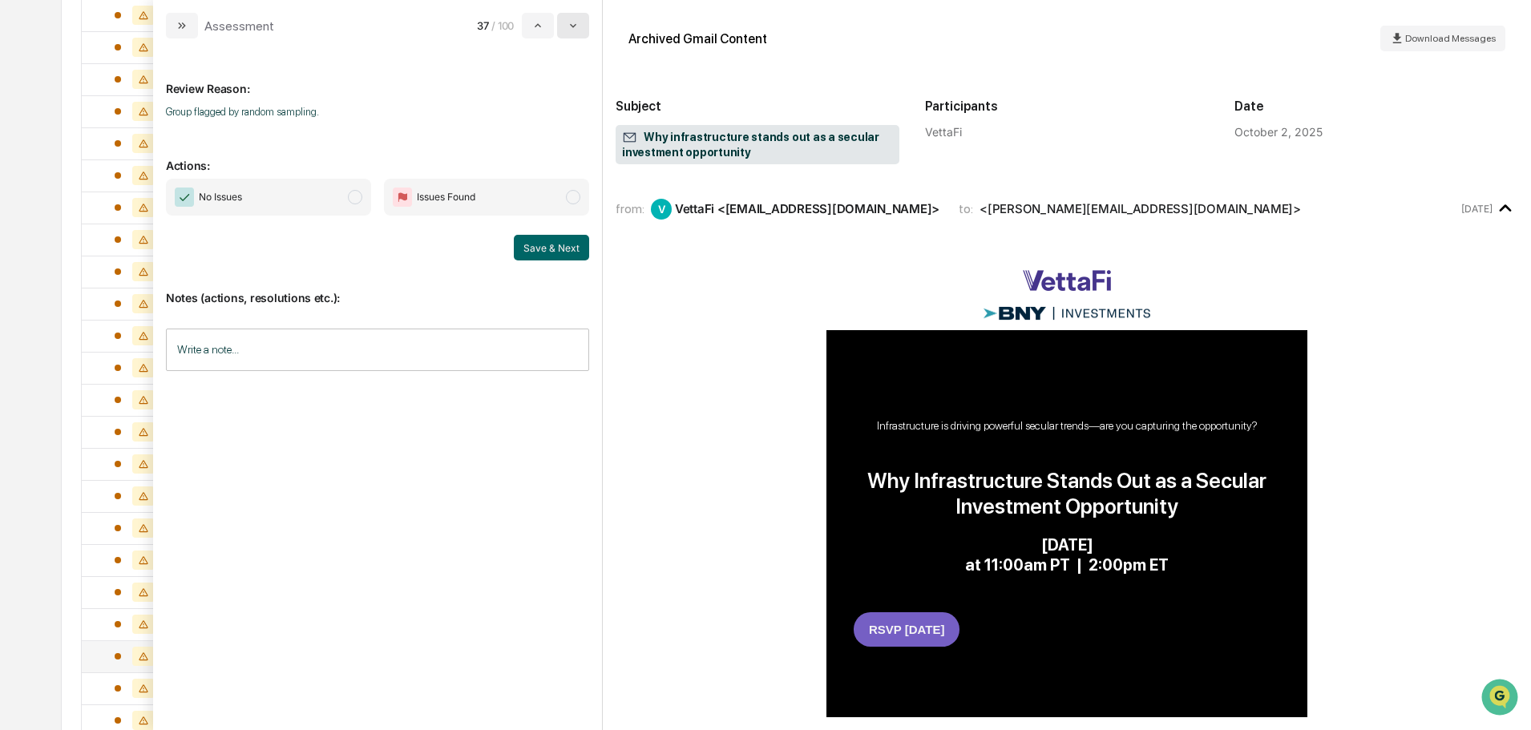
click at [572, 28] on icon "modal" at bounding box center [573, 25] width 13 height 13
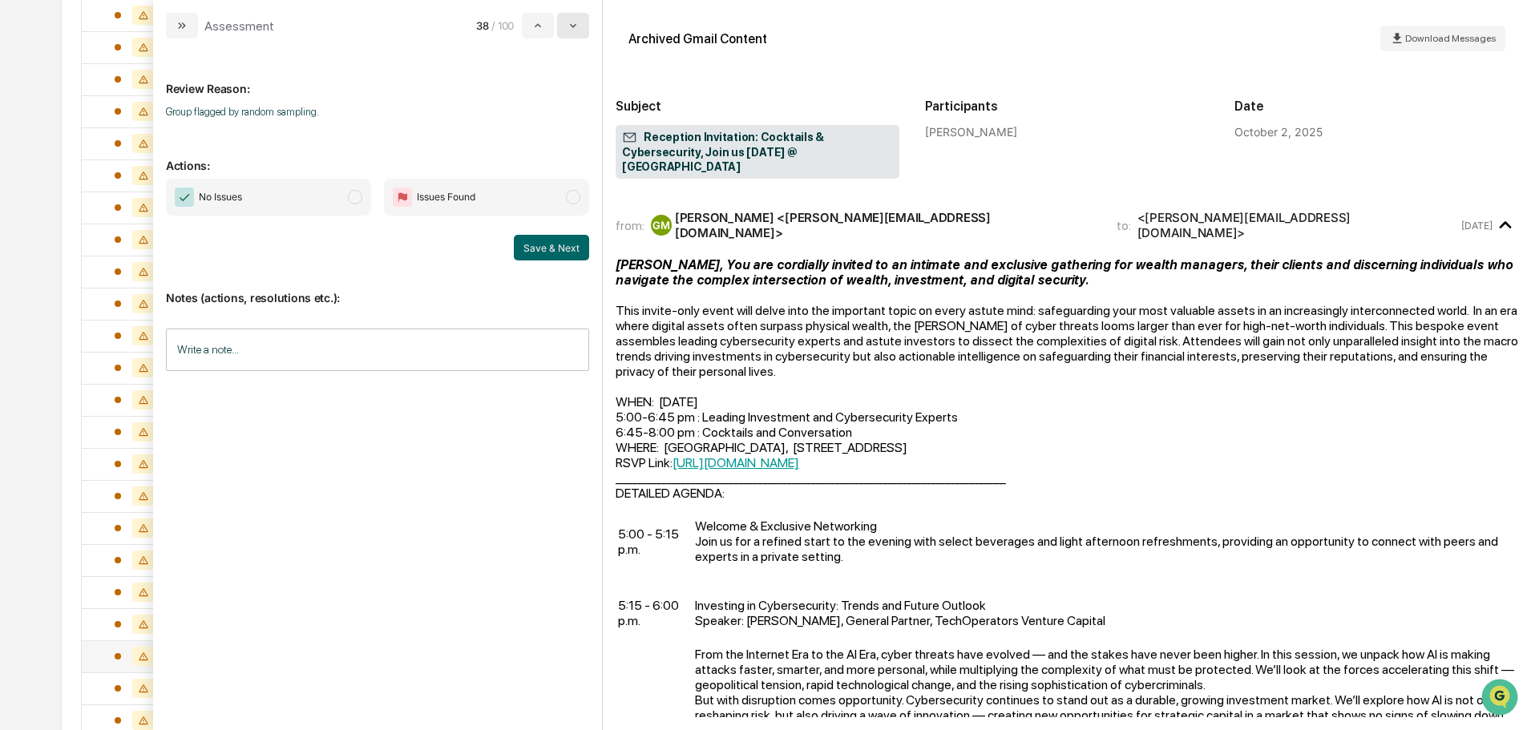
click at [573, 29] on icon "modal" at bounding box center [573, 25] width 13 height 13
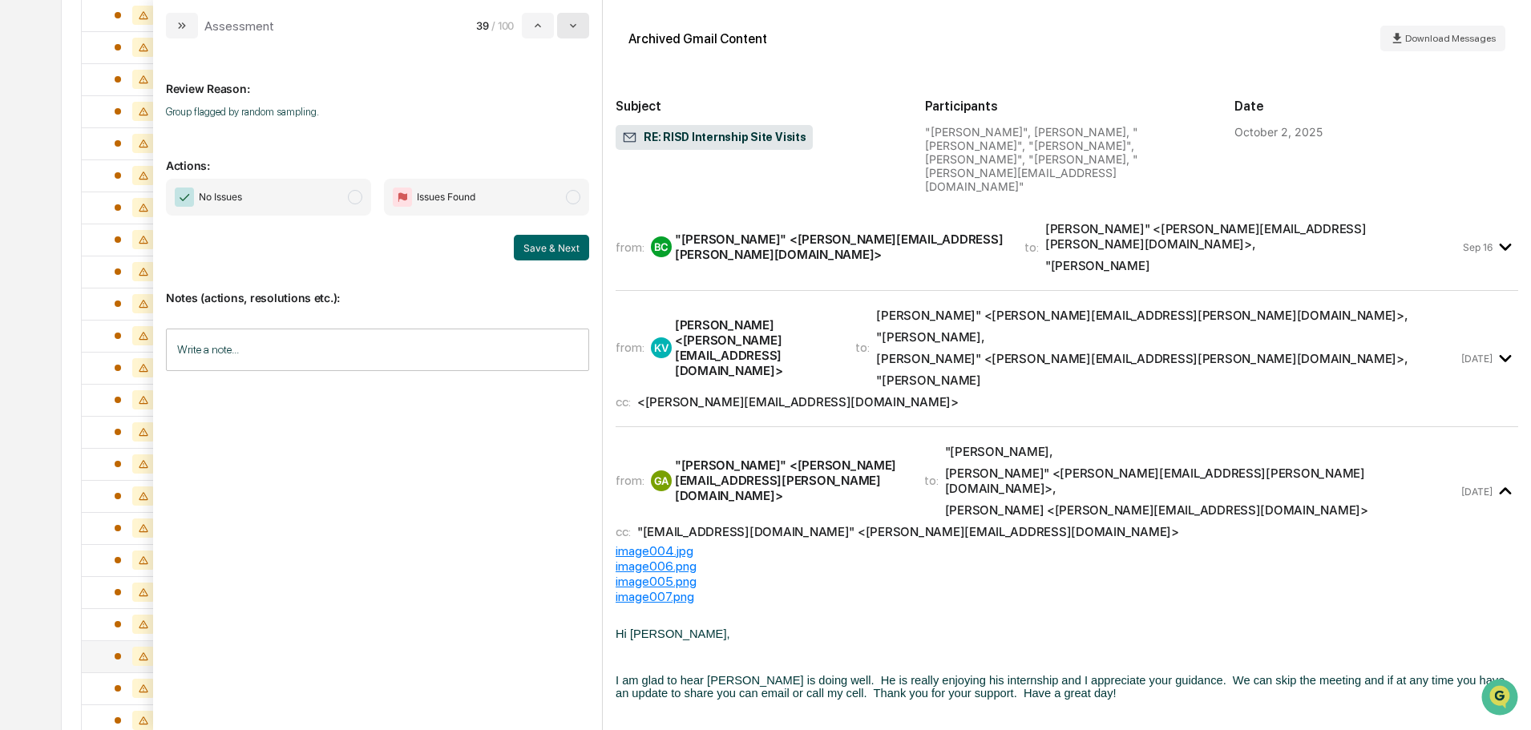
click at [574, 29] on icon "modal" at bounding box center [573, 25] width 13 height 13
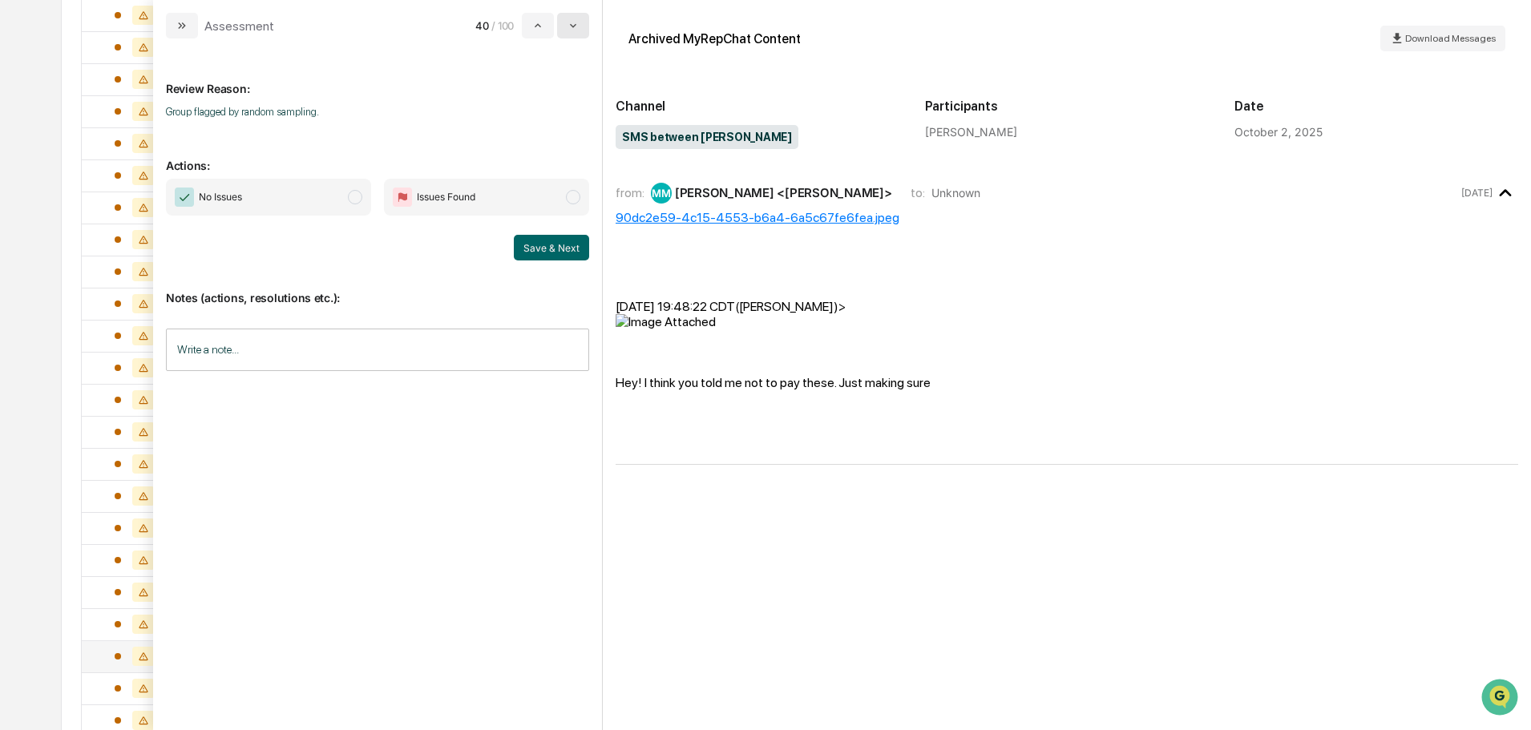
click at [575, 30] on icon "modal" at bounding box center [573, 25] width 13 height 13
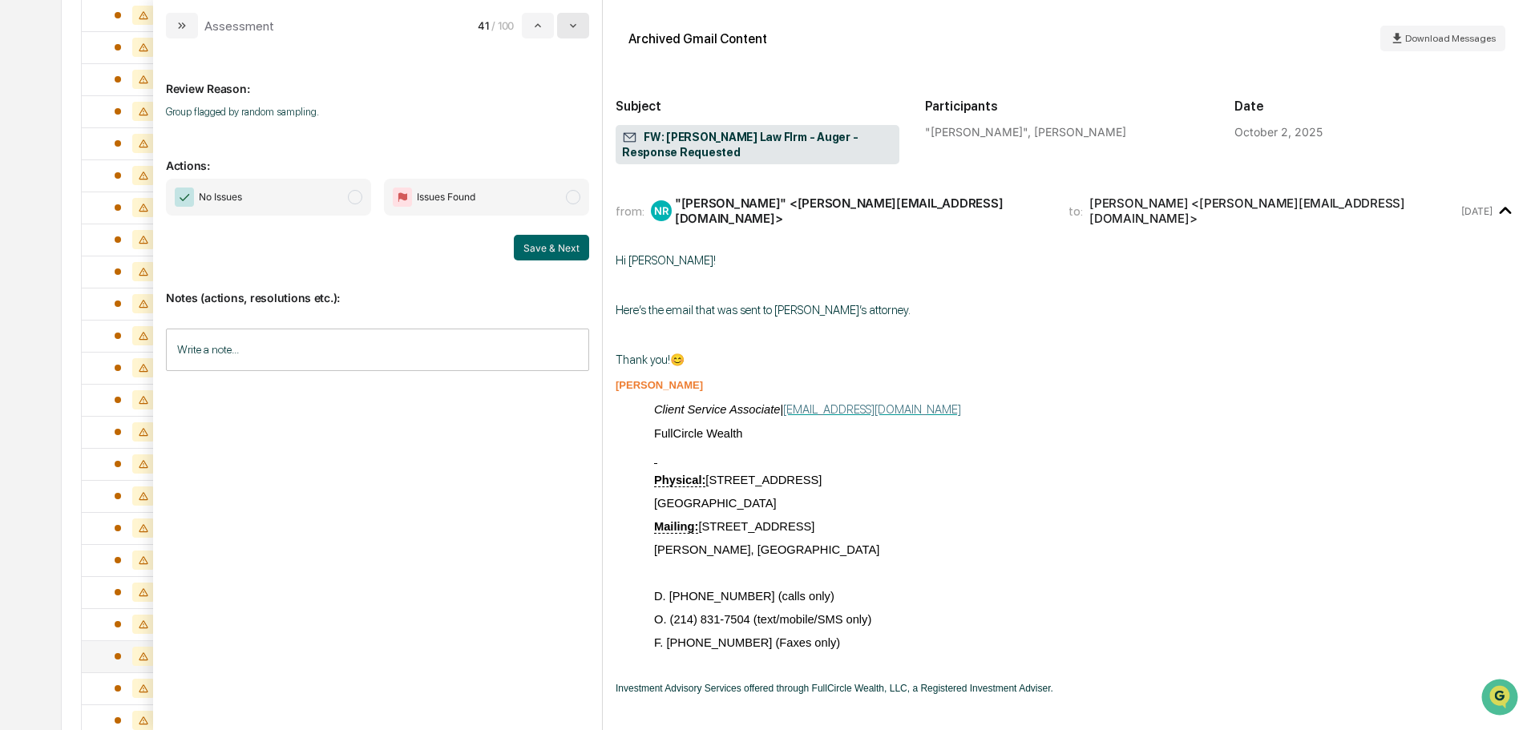
click at [575, 30] on icon "modal" at bounding box center [573, 25] width 13 height 13
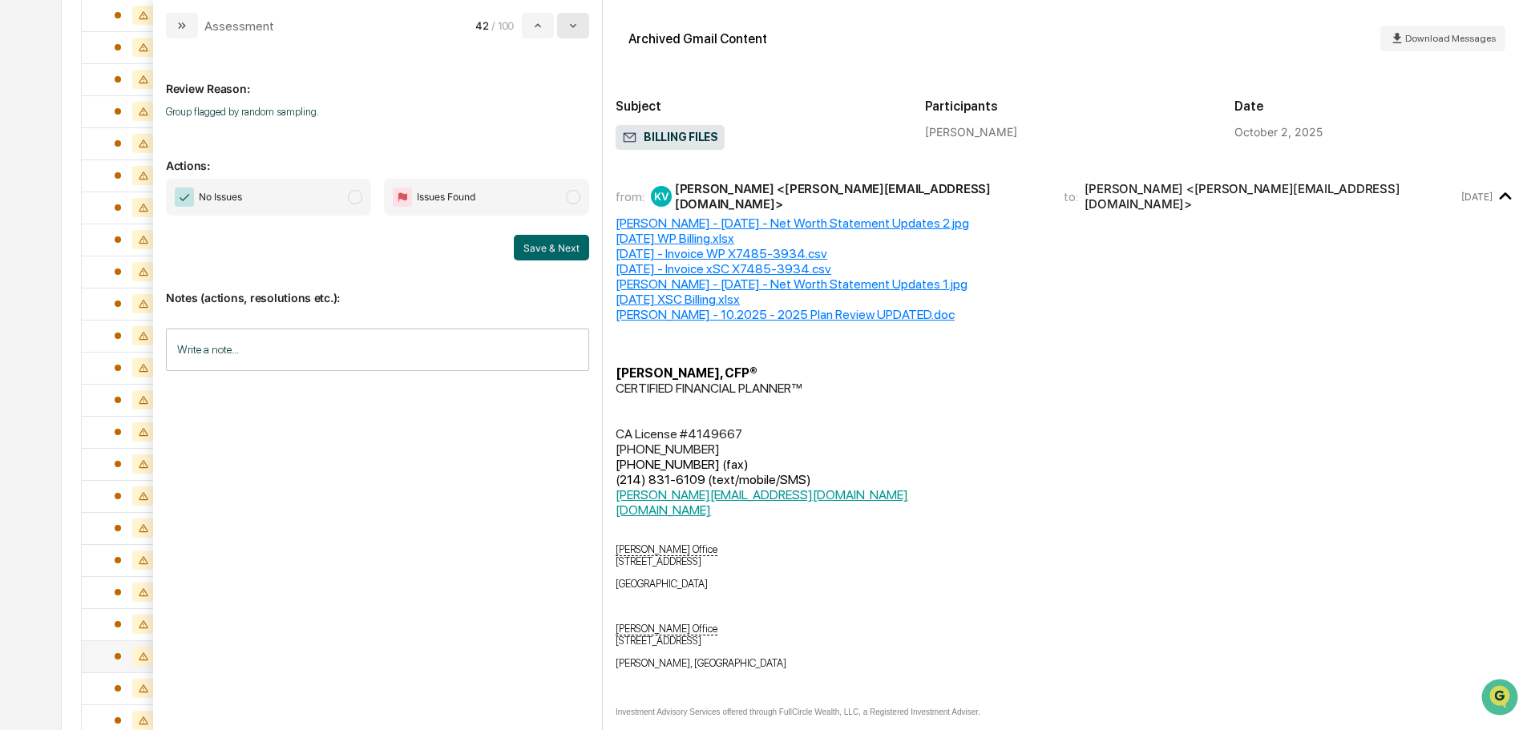
click at [575, 30] on icon "modal" at bounding box center [573, 25] width 13 height 13
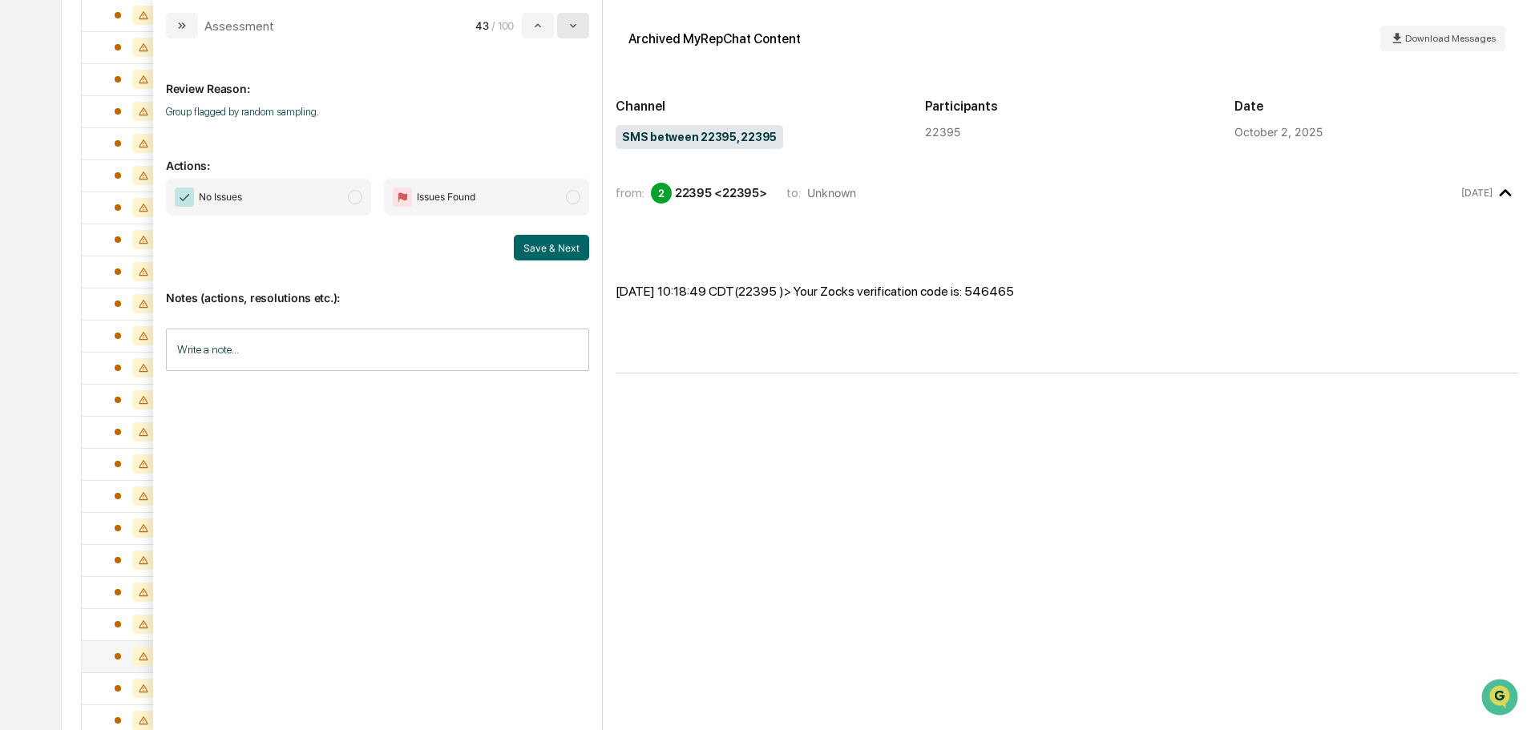
click at [575, 30] on icon "modal" at bounding box center [573, 25] width 13 height 13
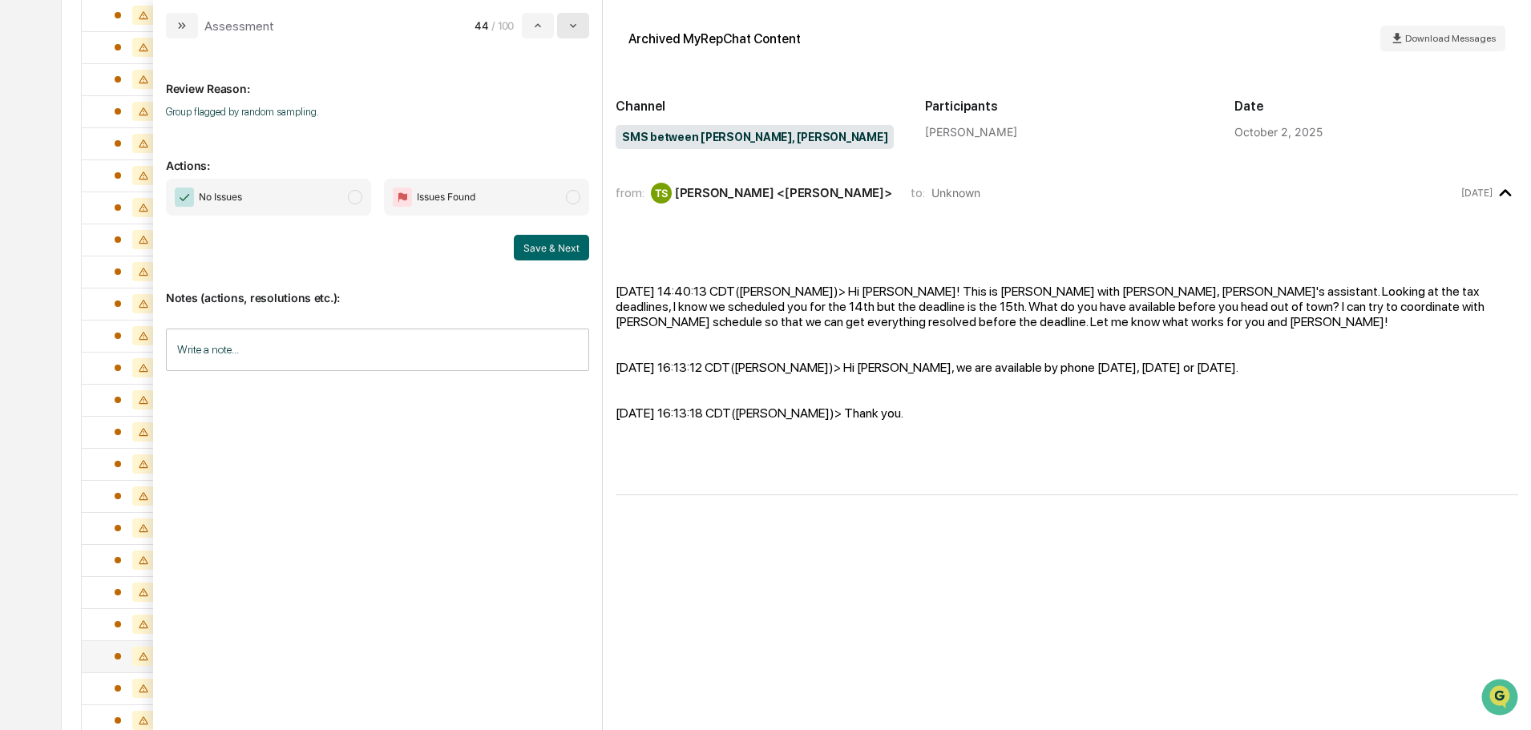
click at [575, 30] on icon "modal" at bounding box center [573, 25] width 13 height 13
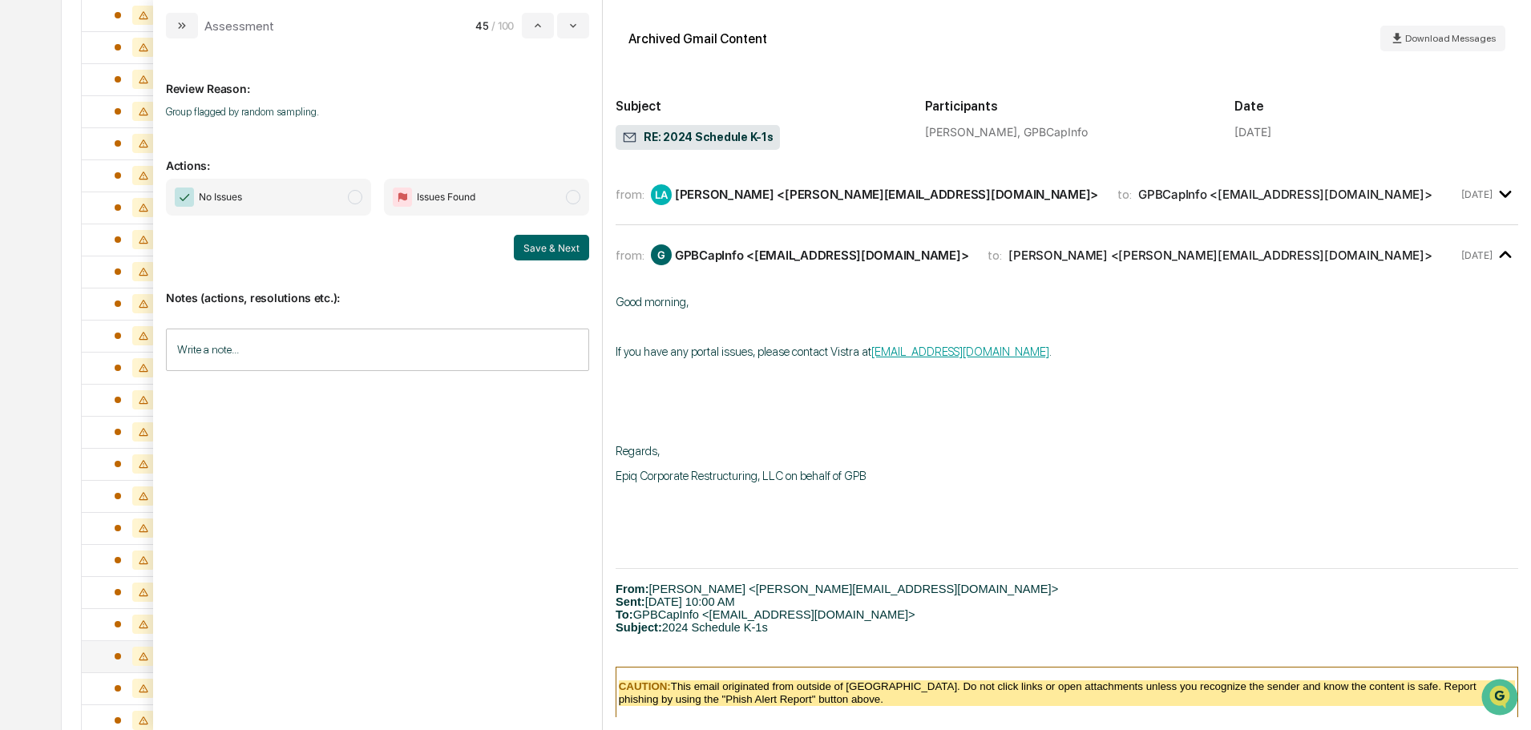
click at [318, 192] on span "No Issues" at bounding box center [268, 197] width 205 height 37
click at [548, 245] on button "Save & Next" at bounding box center [551, 248] width 75 height 26
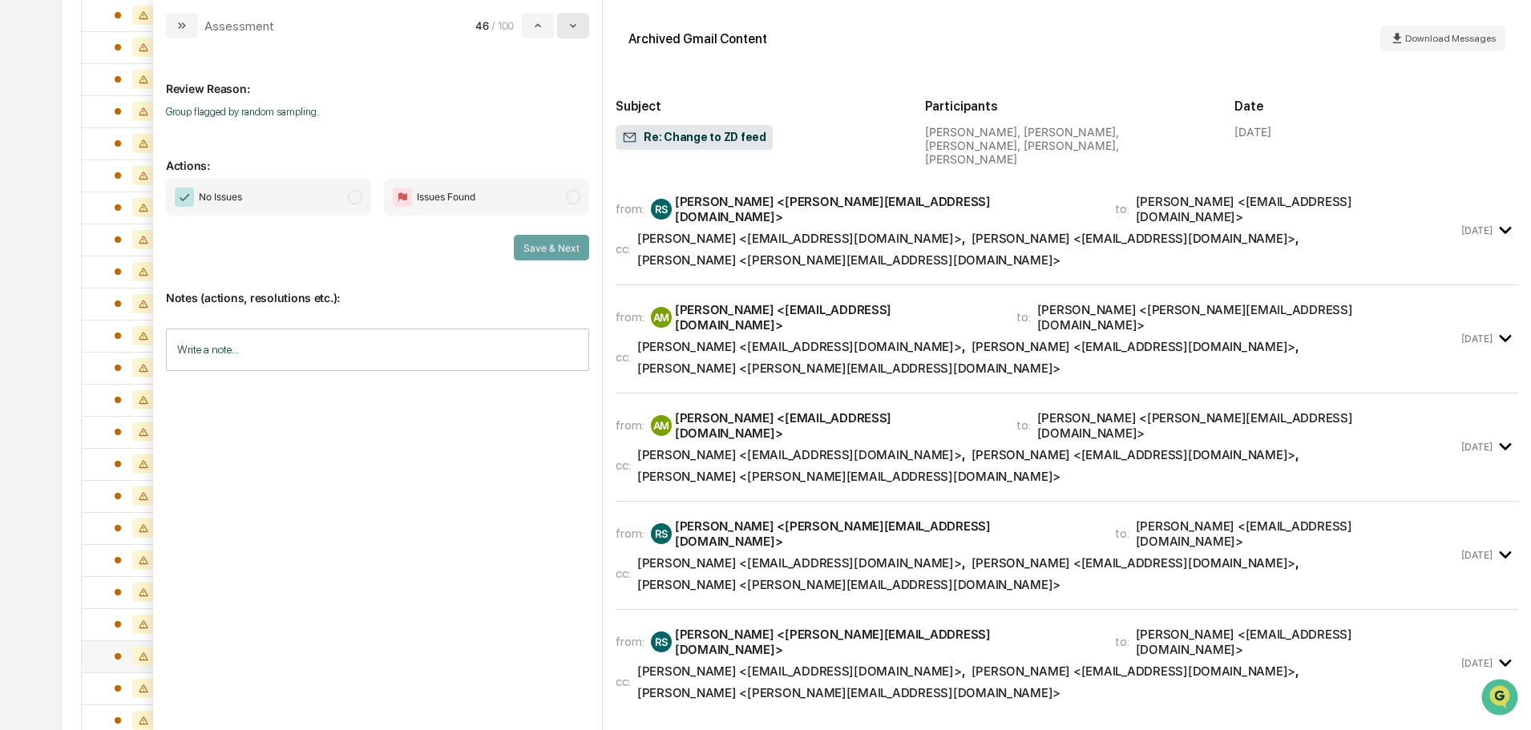
click at [576, 22] on icon "modal" at bounding box center [573, 25] width 13 height 13
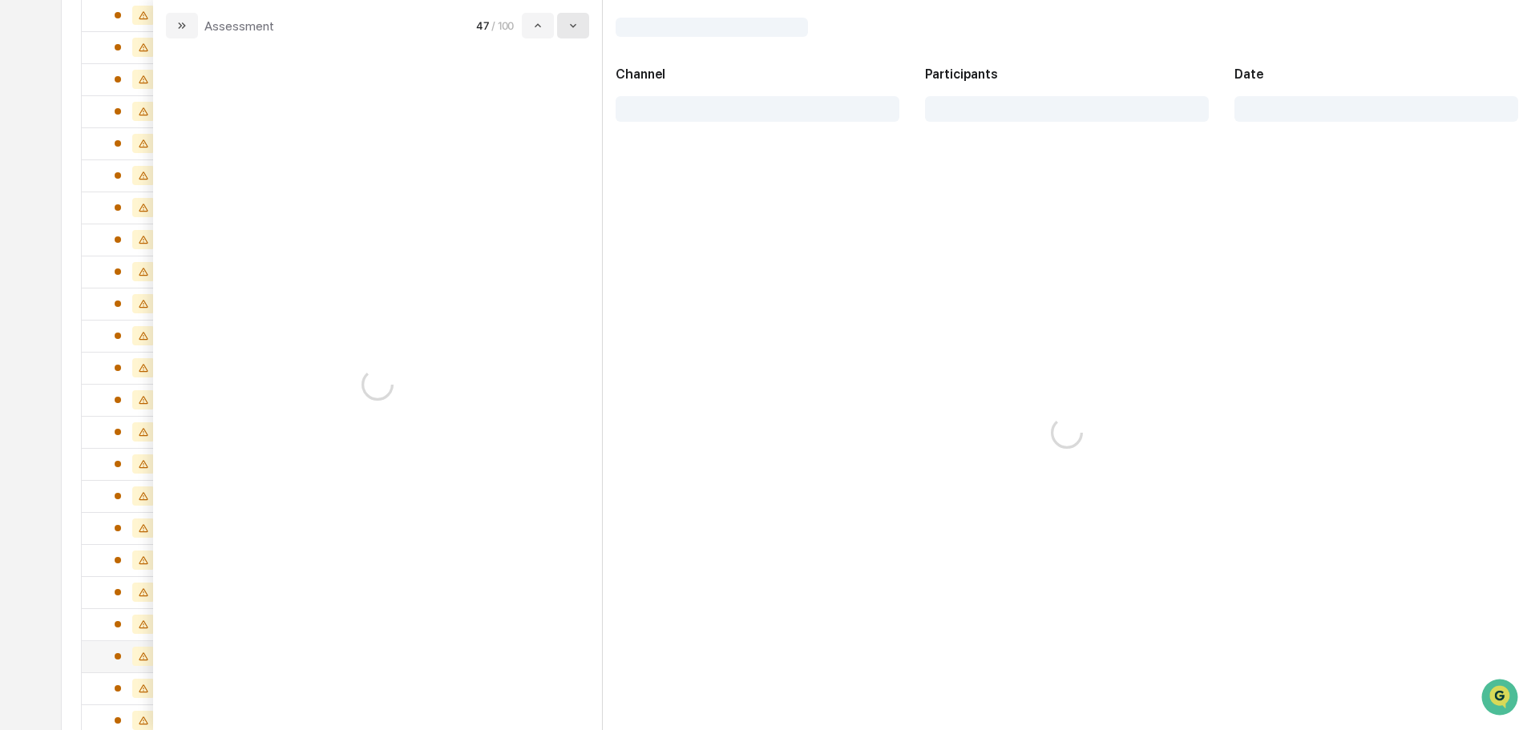
click at [576, 22] on icon "modal" at bounding box center [573, 25] width 13 height 13
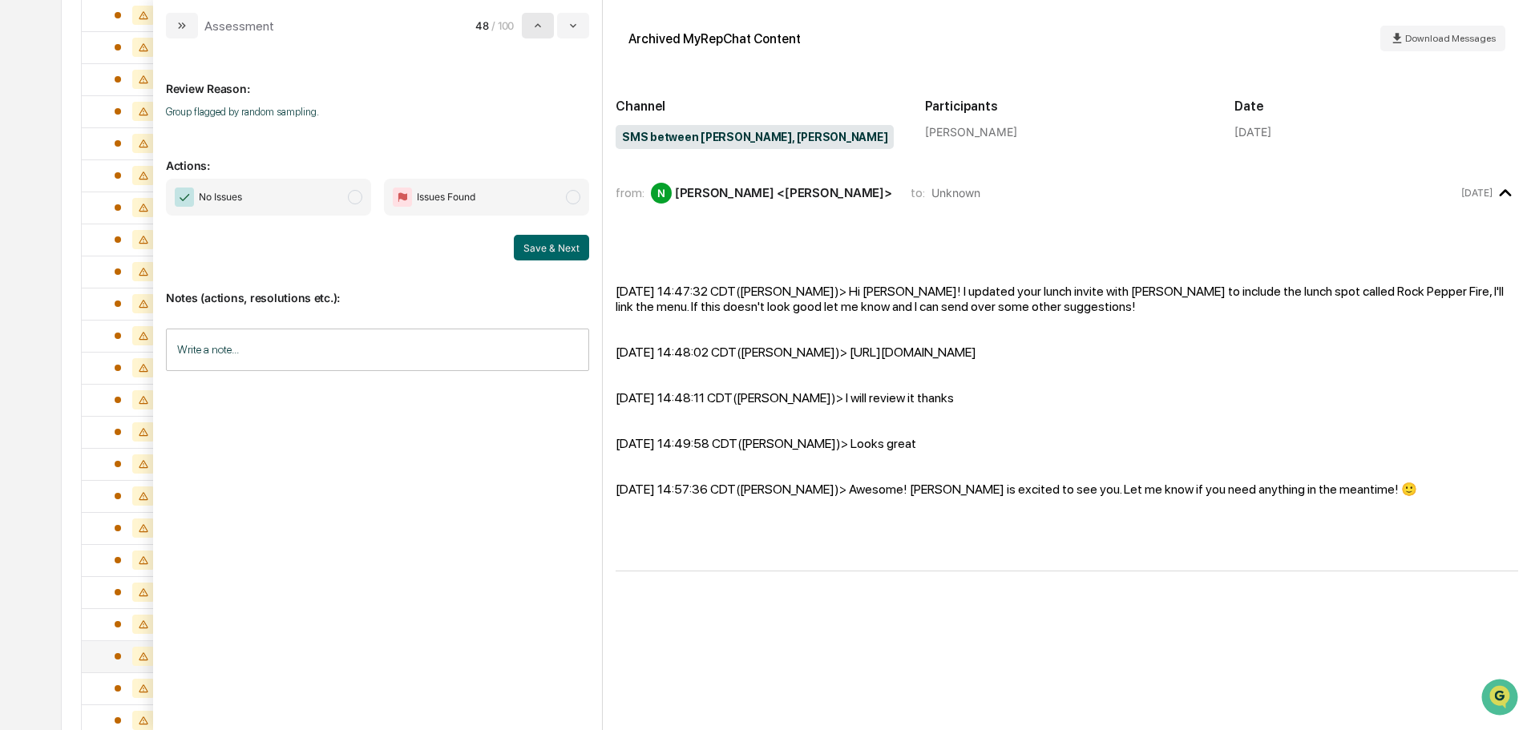
click at [534, 28] on icon "modal" at bounding box center [538, 25] width 13 height 13
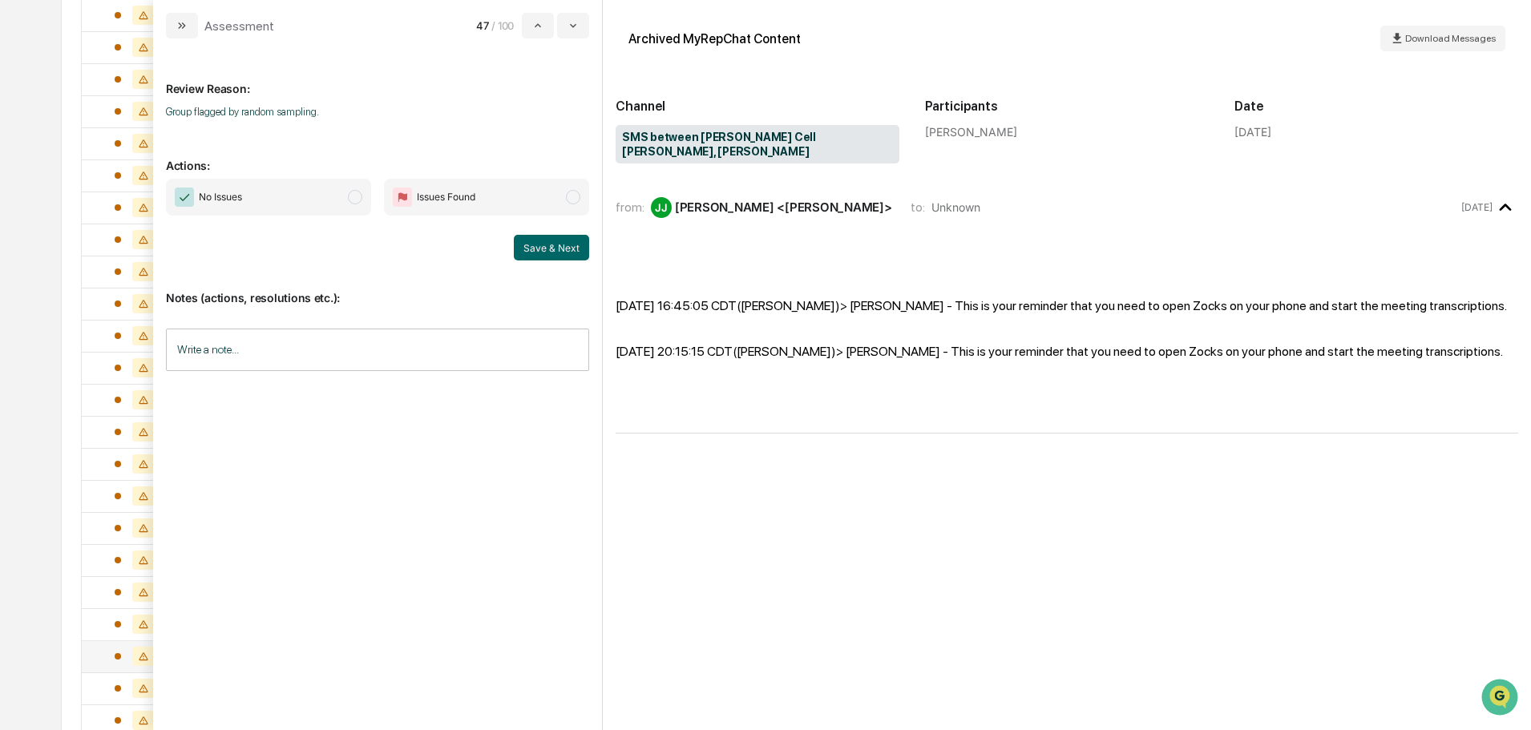
click at [352, 198] on span "modal" at bounding box center [355, 197] width 14 height 14
click at [544, 241] on button "Save & Next" at bounding box center [551, 248] width 75 height 26
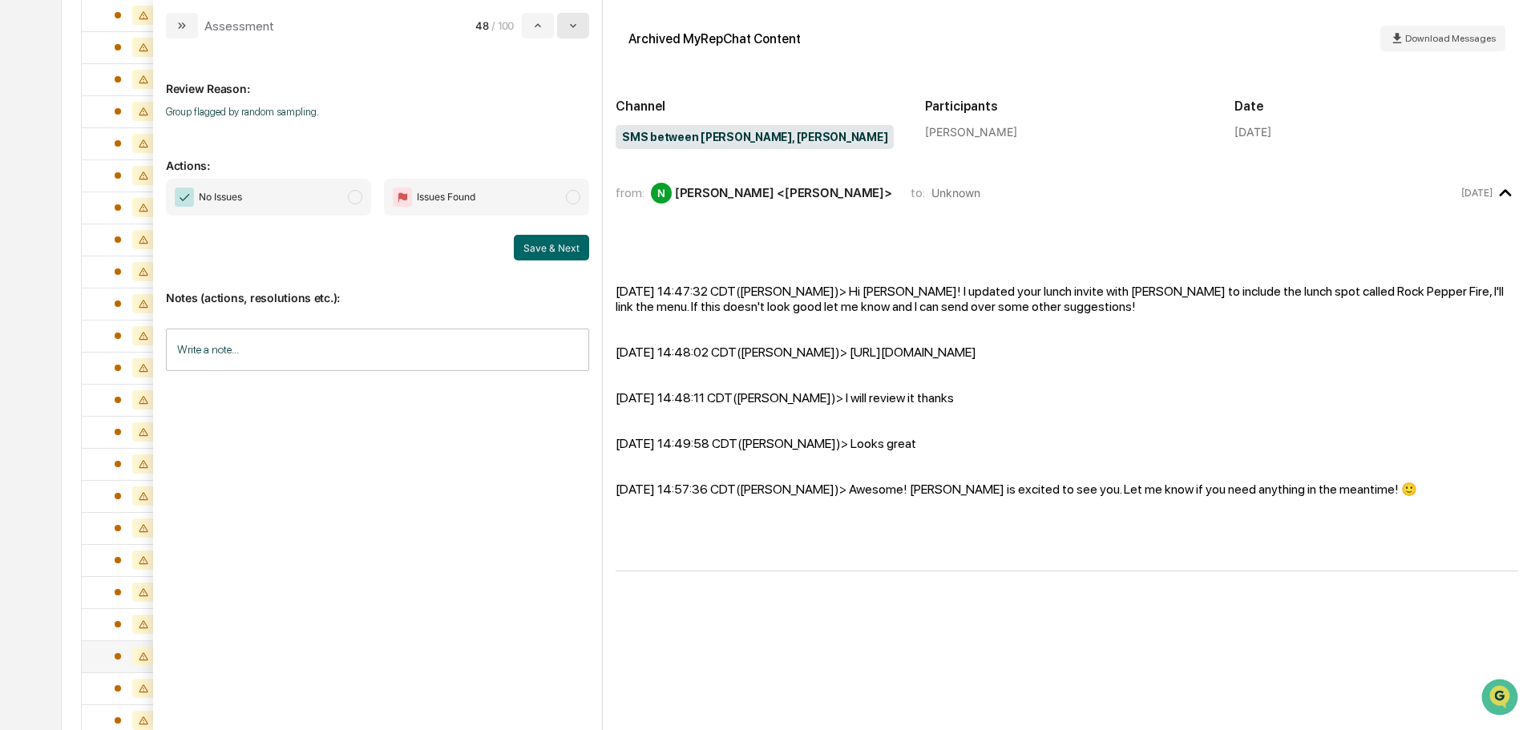
click at [569, 26] on icon "modal" at bounding box center [573, 25] width 13 height 13
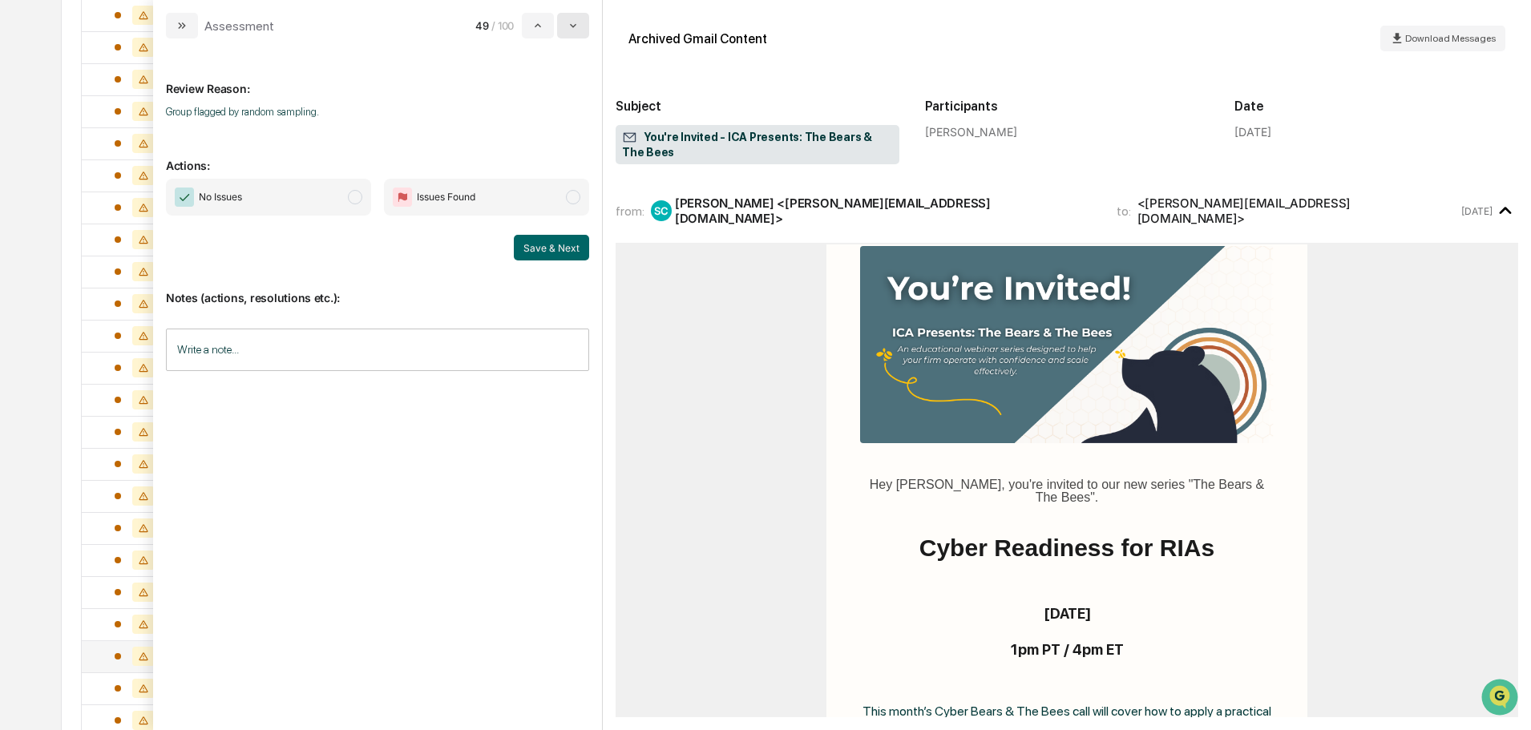
click at [570, 26] on icon "modal" at bounding box center [573, 25] width 13 height 13
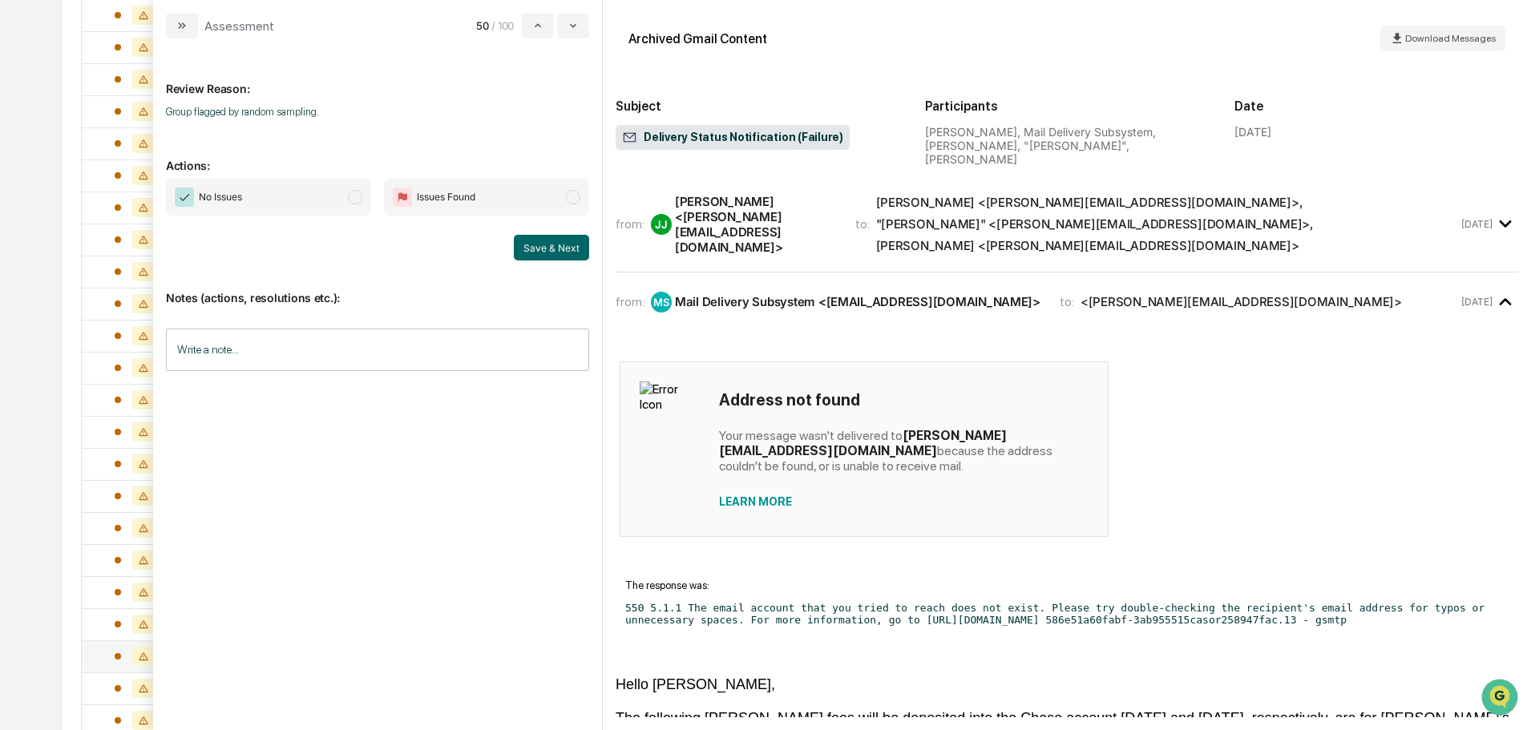
click at [362, 196] on span "No Issues" at bounding box center [268, 197] width 205 height 37
click at [548, 241] on button "Save & Next" at bounding box center [551, 248] width 75 height 26
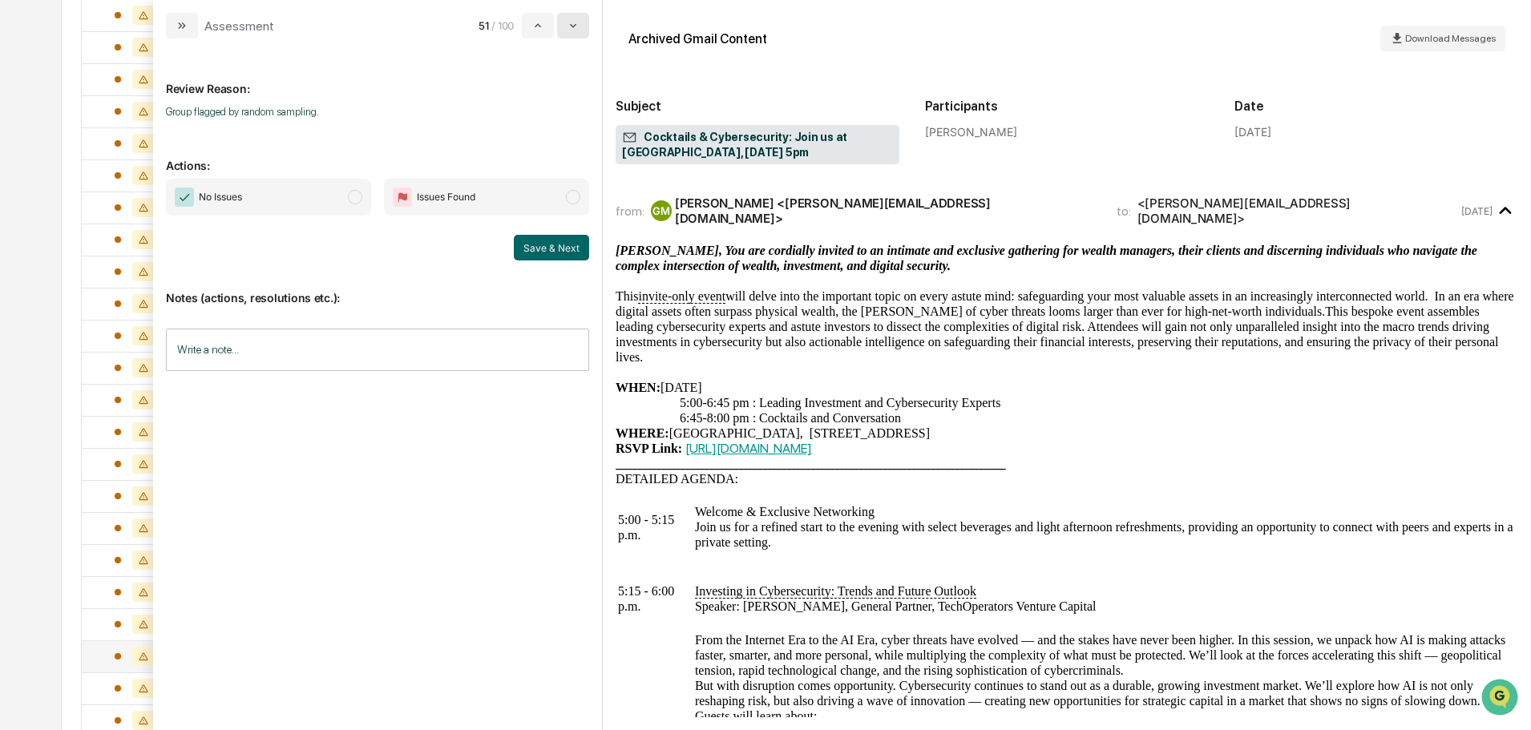
click at [575, 21] on icon "modal" at bounding box center [573, 25] width 13 height 13
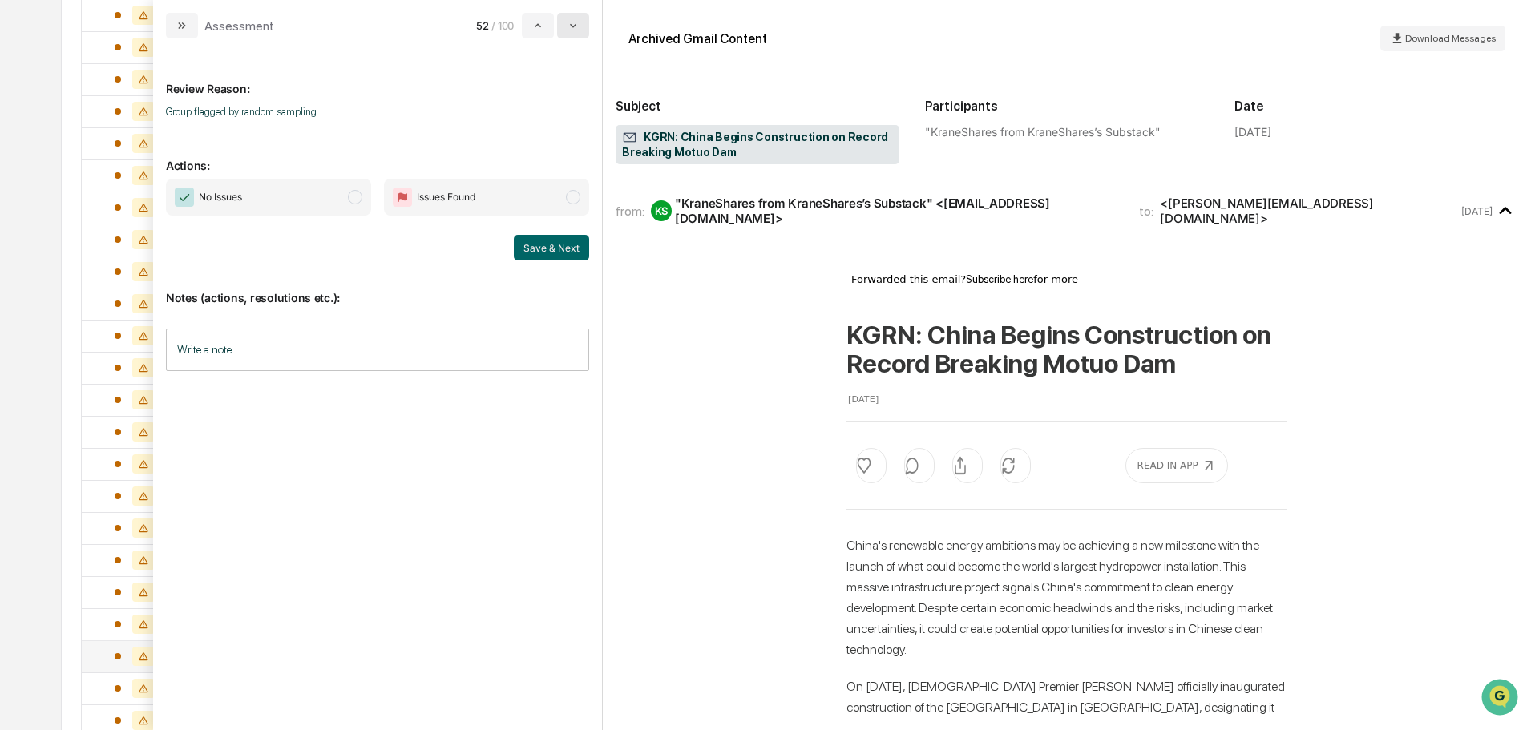
click at [576, 21] on icon "modal" at bounding box center [573, 25] width 13 height 13
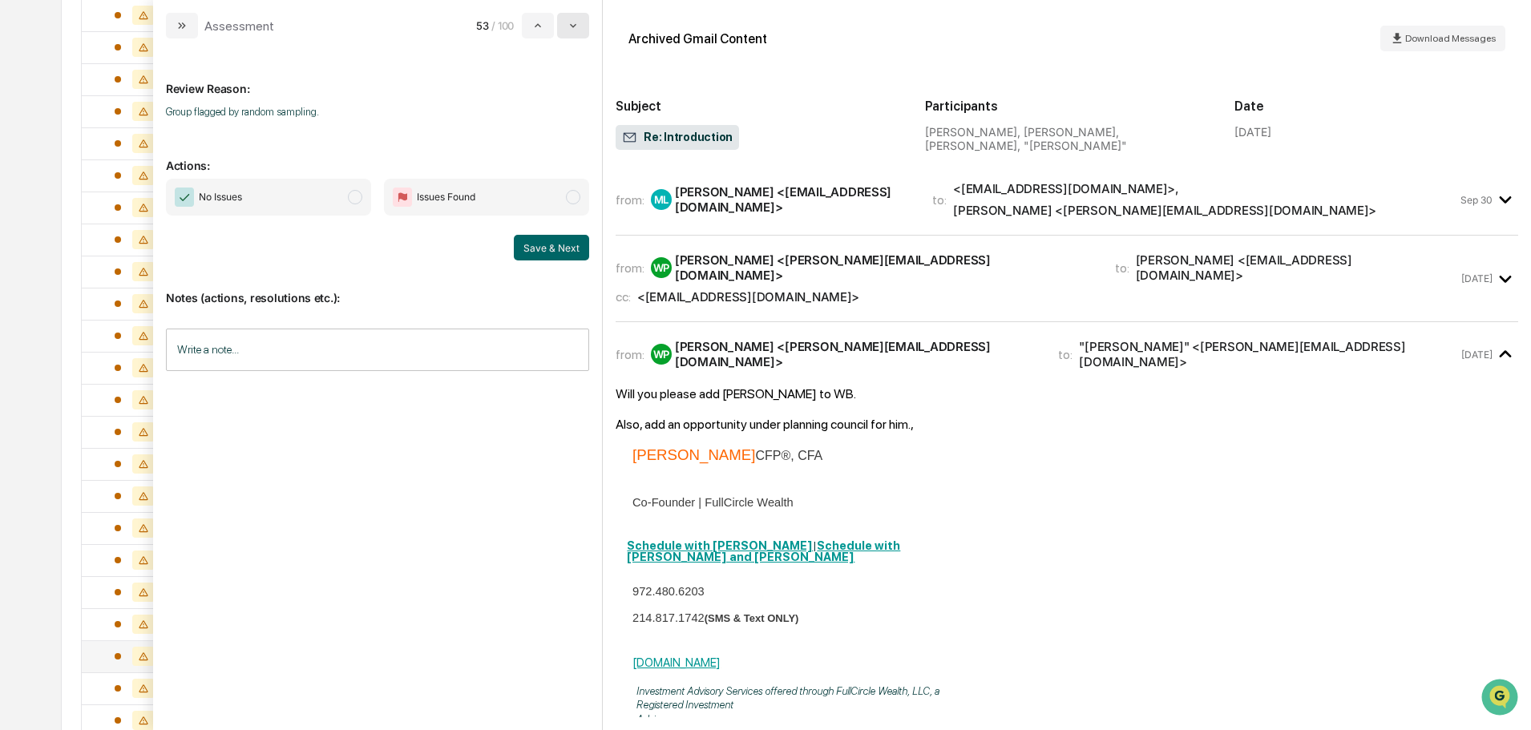
click at [576, 22] on icon "modal" at bounding box center [573, 25] width 13 height 13
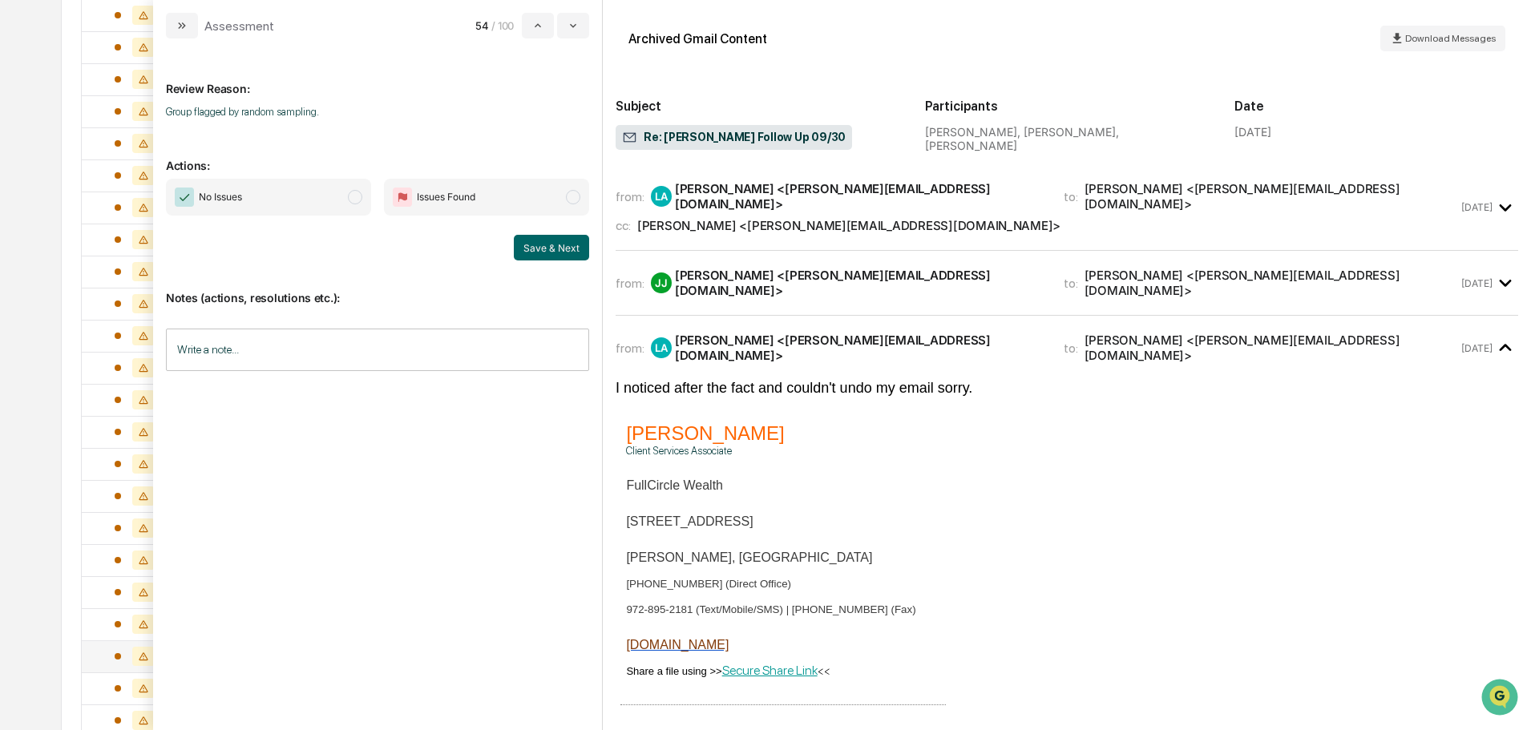
click at [285, 199] on span "No Issues" at bounding box center [268, 197] width 205 height 37
click at [699, 294] on div "from: JJ Jamie Jenkins <jamie@fullcircle-wealth.com> to: Leo Abundez <leo@fullc…" at bounding box center [1067, 290] width 903 height 52
click at [712, 289] on div "from: JJ Jamie Jenkins <jamie@fullcircle-wealth.com> to: Leo Abundez <leo@fullc…" at bounding box center [1067, 290] width 903 height 52
click at [710, 280] on div "JJ Jamie Jenkins <jamie@fullcircle-wealth.com>" at bounding box center [848, 283] width 394 height 30
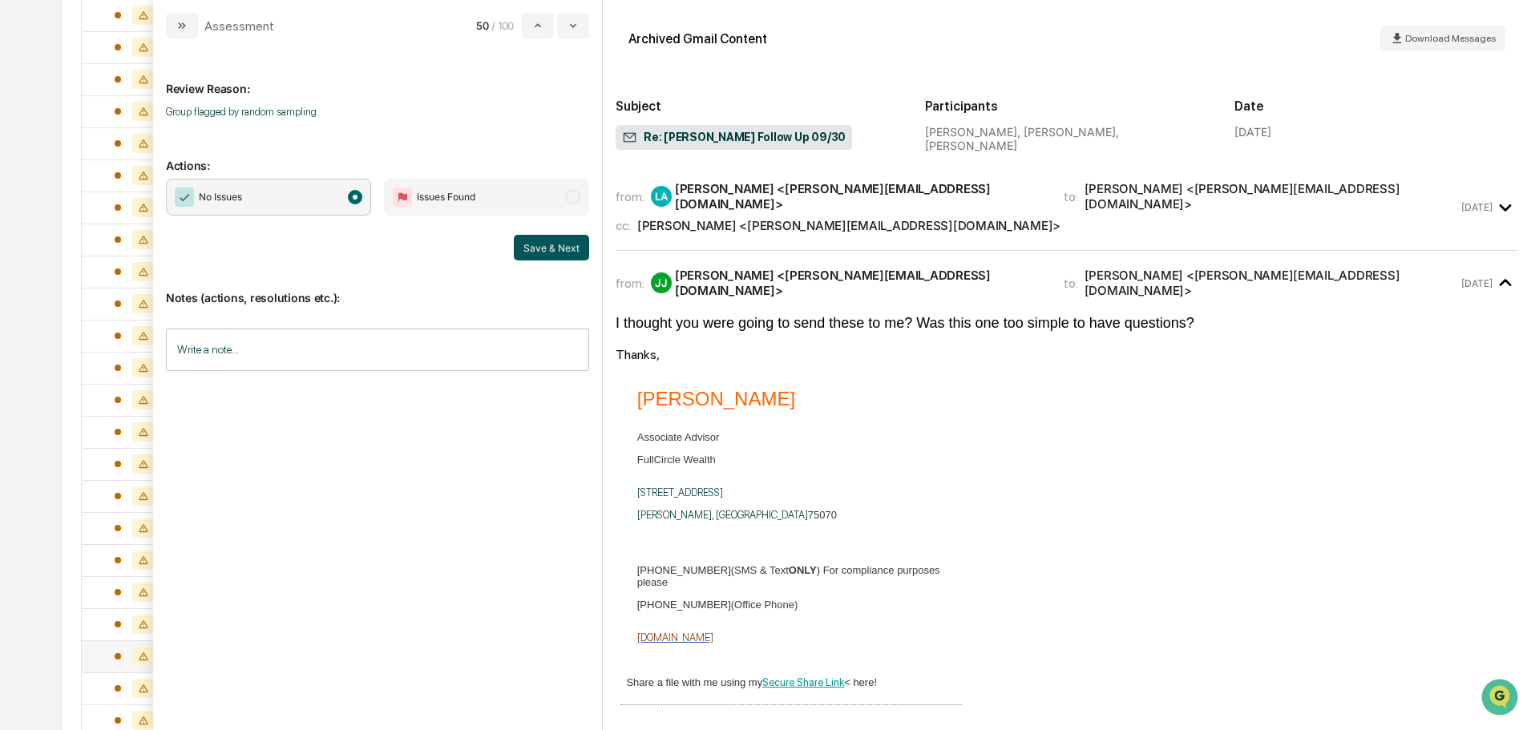
click at [535, 250] on button "Save & Next" at bounding box center [551, 248] width 75 height 26
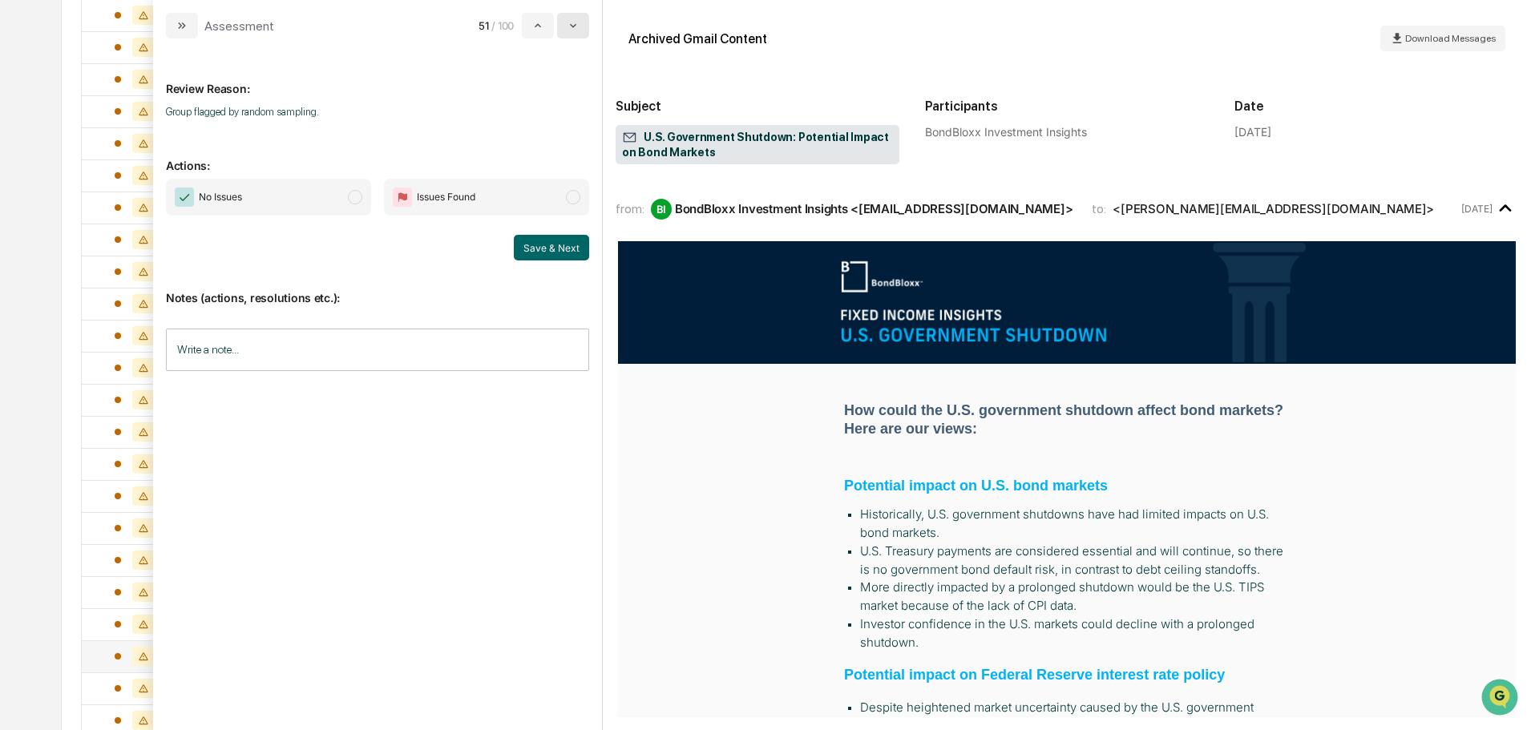
click at [574, 25] on icon "modal" at bounding box center [573, 25] width 13 height 13
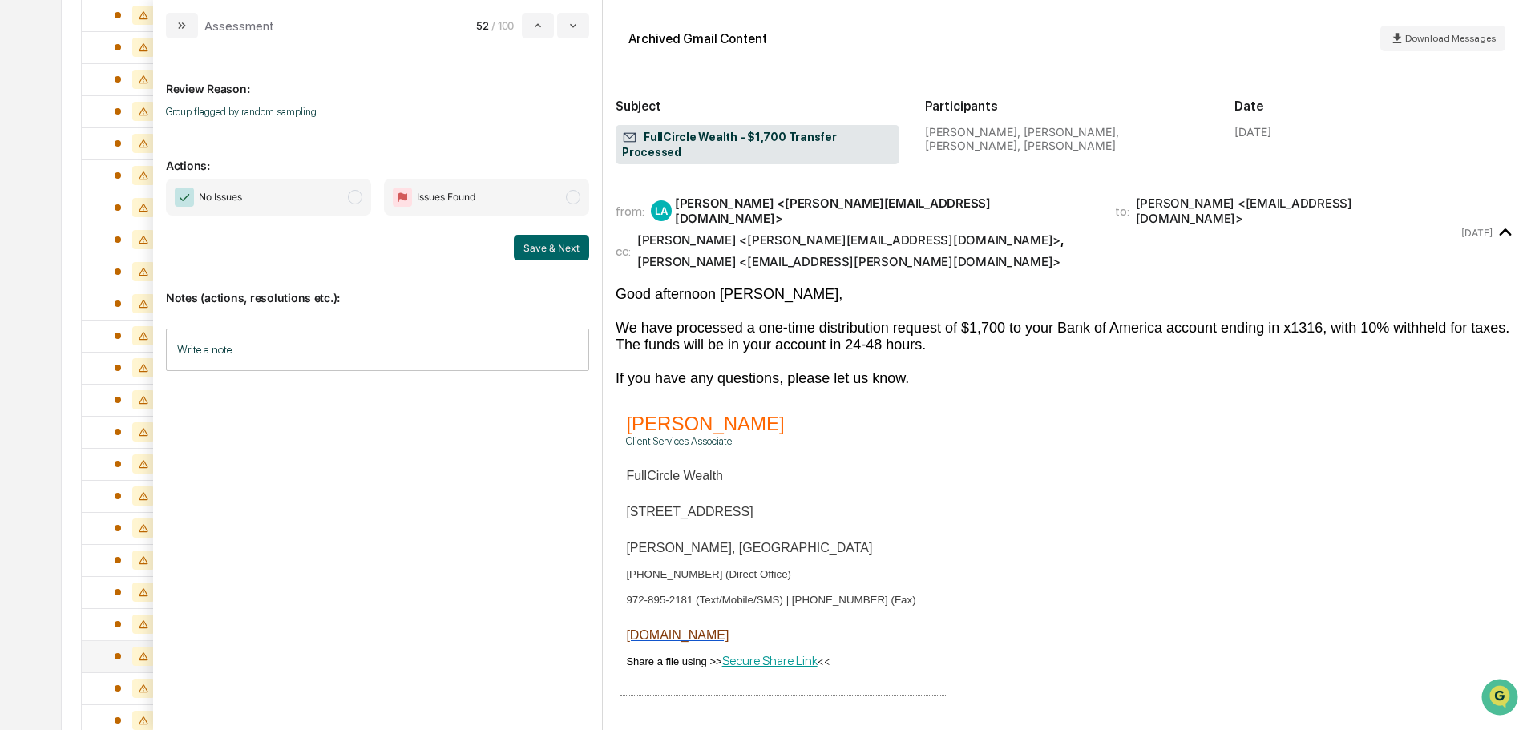
click at [313, 200] on span "No Issues" at bounding box center [268, 197] width 205 height 37
click at [556, 249] on button "Save & Next" at bounding box center [551, 248] width 75 height 26
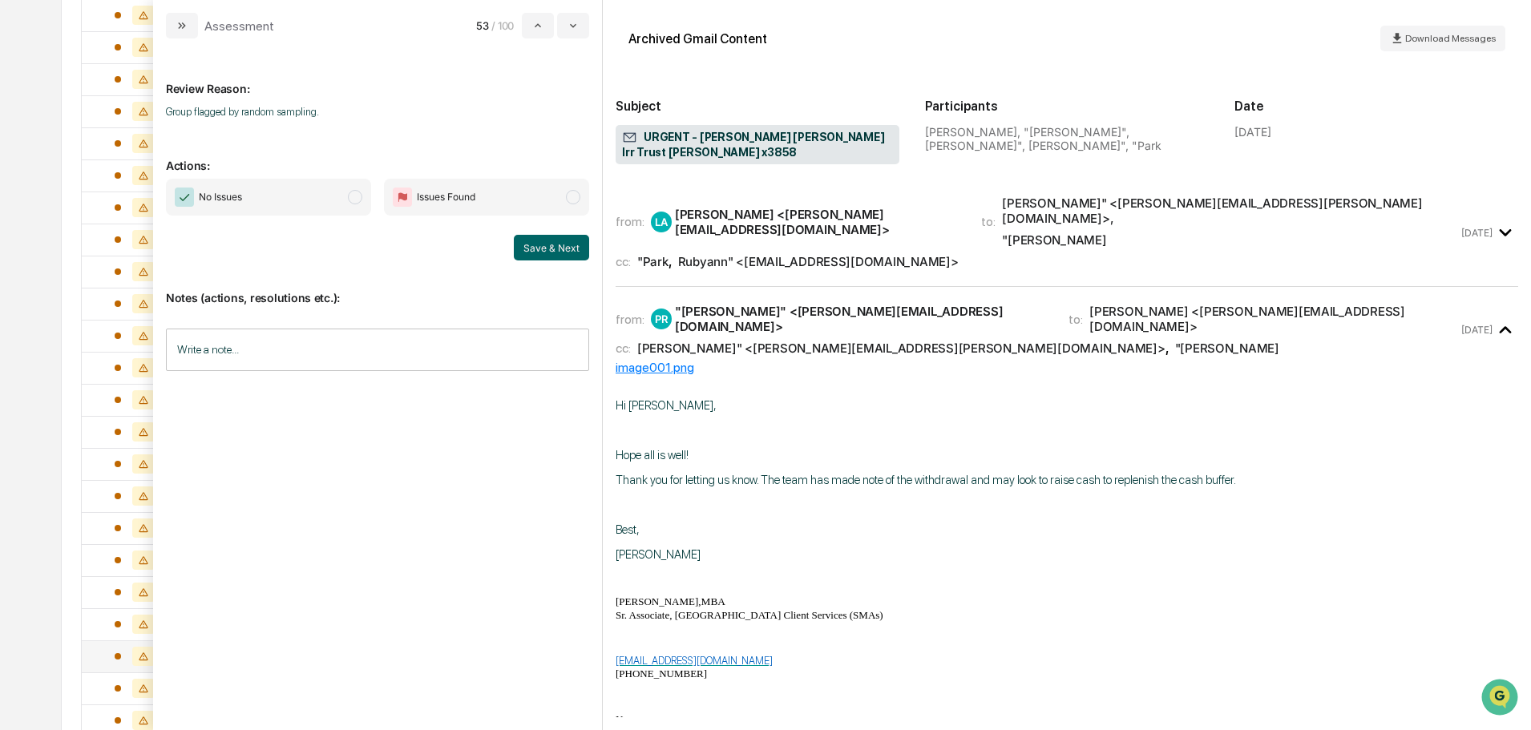
click at [338, 196] on span "No Issues" at bounding box center [268, 197] width 205 height 37
click at [566, 263] on div "Notes (actions, resolutions etc.): Write a note... Write a note..." at bounding box center [377, 326] width 423 height 130
click at [566, 252] on button "Save & Next" at bounding box center [551, 248] width 75 height 26
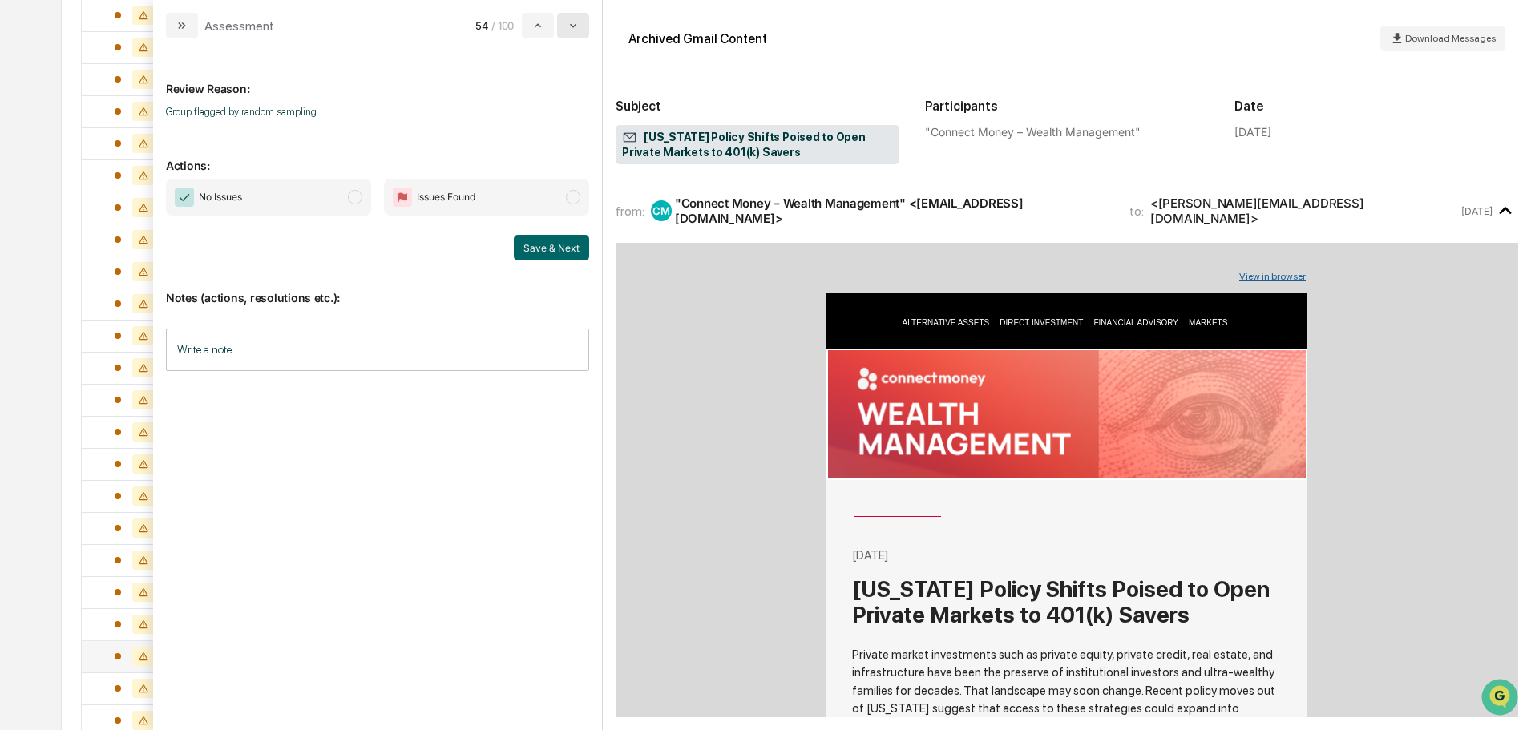
click at [584, 27] on button "modal" at bounding box center [573, 26] width 32 height 26
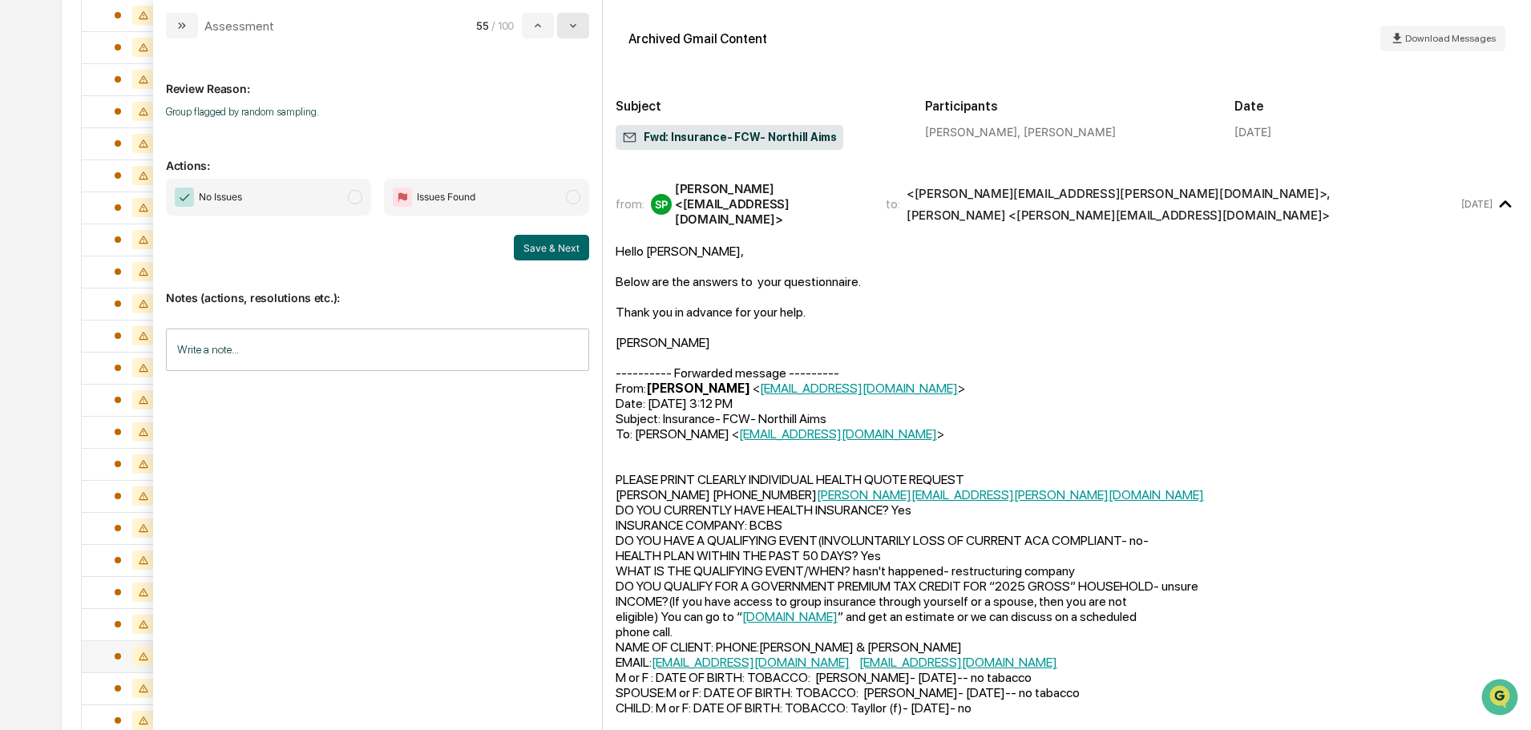
click at [584, 27] on button "modal" at bounding box center [573, 26] width 32 height 26
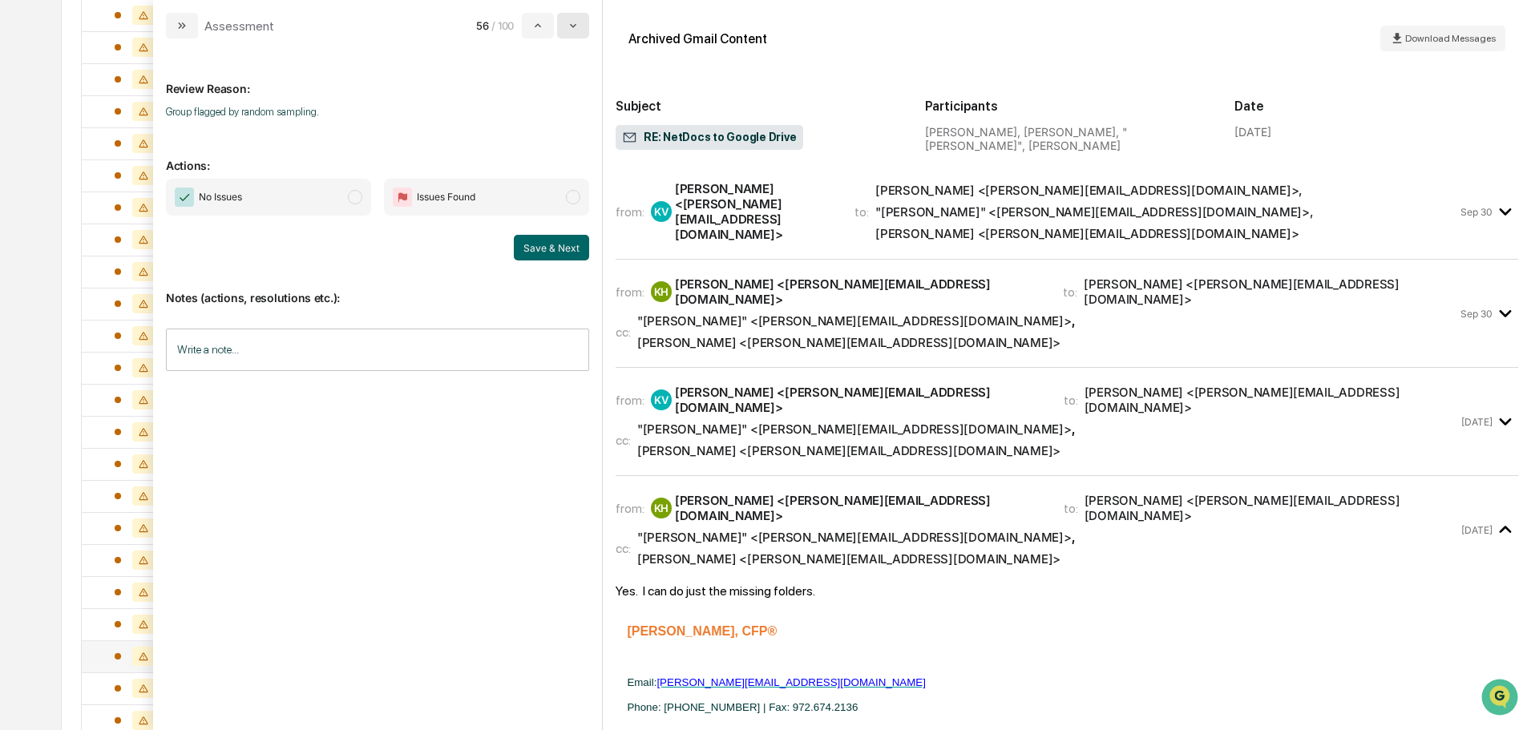
click at [584, 27] on button "modal" at bounding box center [573, 26] width 32 height 26
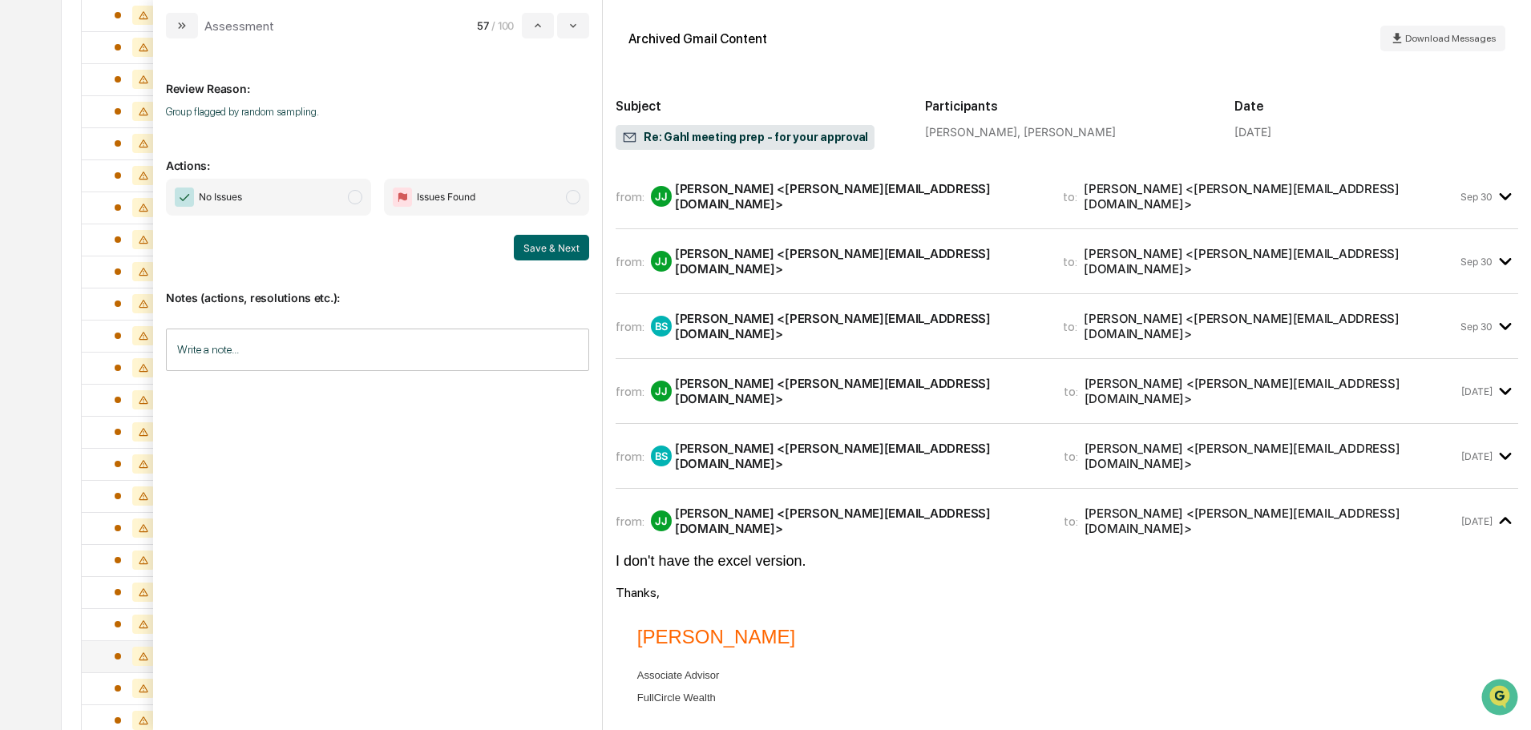
click at [332, 192] on span "No Issues" at bounding box center [268, 197] width 205 height 37
click at [562, 244] on button "Save & Next" at bounding box center [551, 248] width 75 height 26
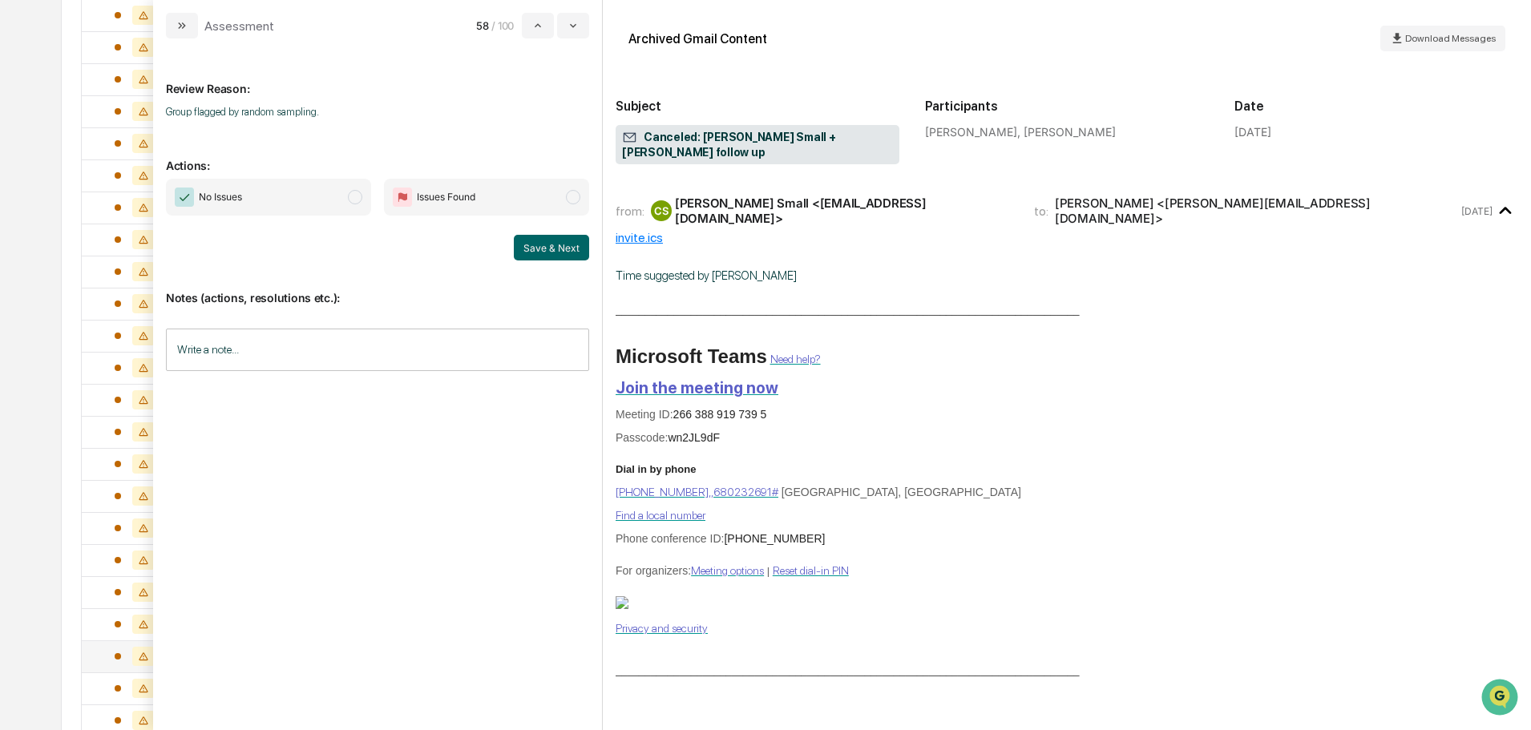
click at [353, 192] on span "modal" at bounding box center [355, 197] width 14 height 14
click at [539, 247] on button "Save & Next" at bounding box center [551, 248] width 75 height 26
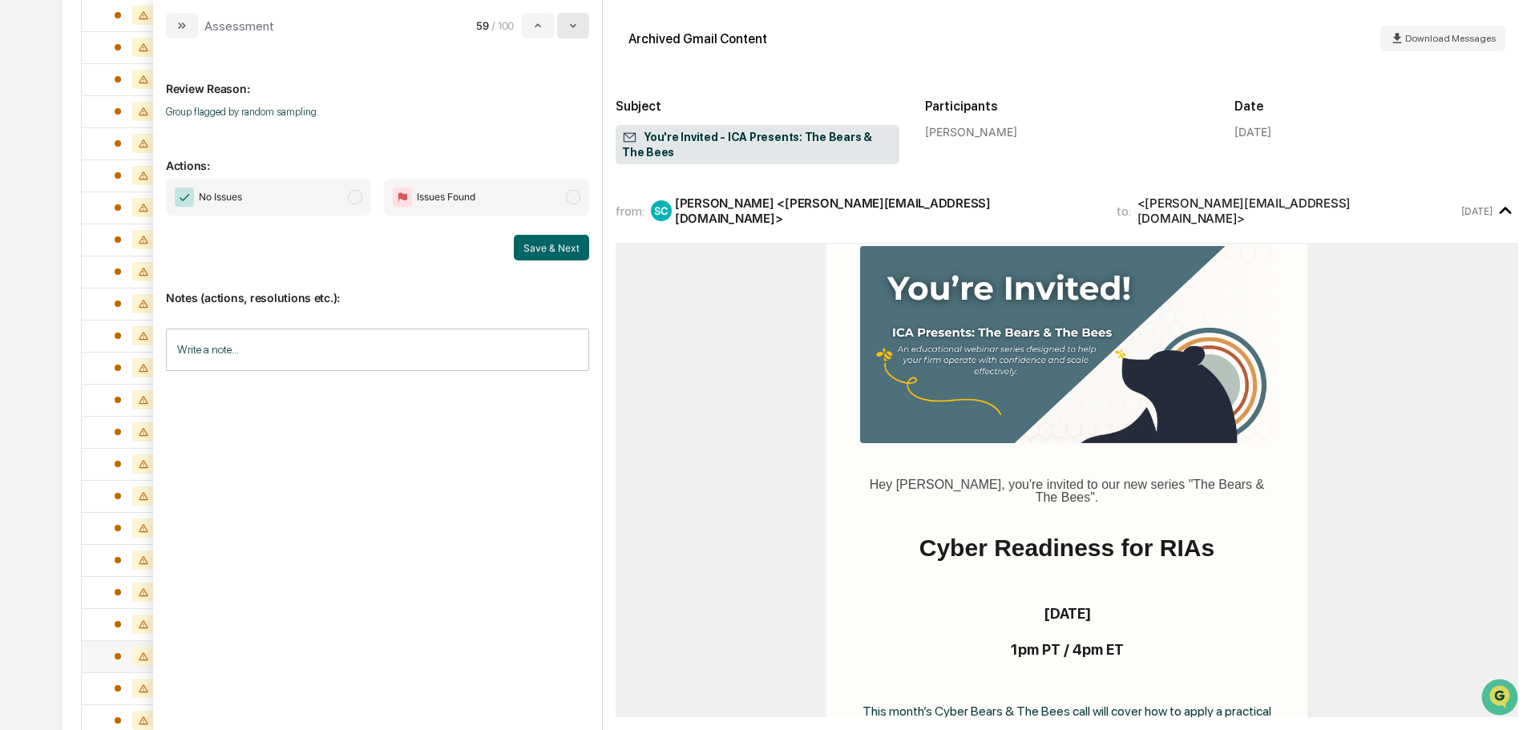
click at [569, 24] on icon "modal" at bounding box center [573, 25] width 13 height 13
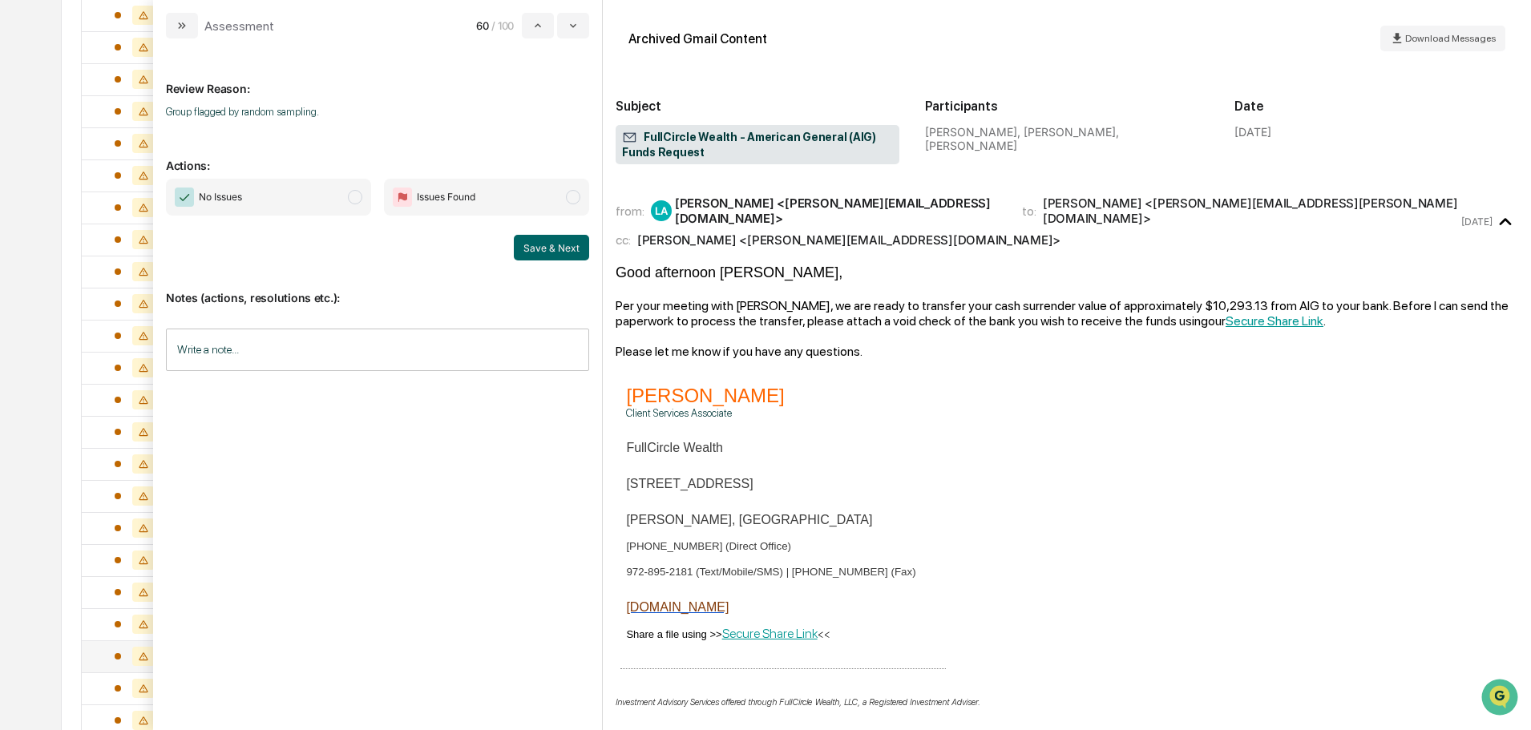
click at [344, 196] on span "No Issues" at bounding box center [268, 197] width 205 height 37
click at [563, 248] on button "Save & Next" at bounding box center [551, 248] width 75 height 26
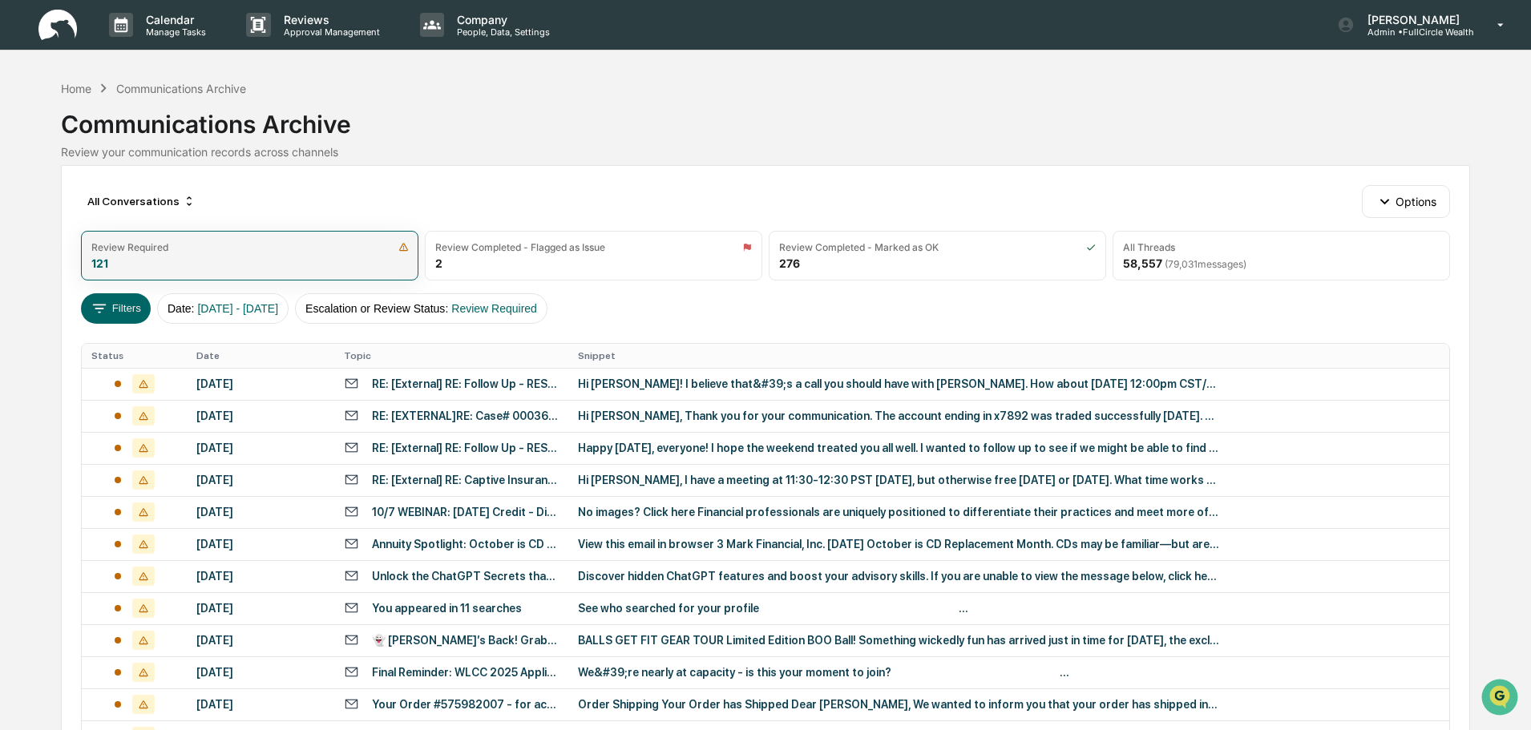
click at [408, 249] on img at bounding box center [403, 247] width 10 height 10
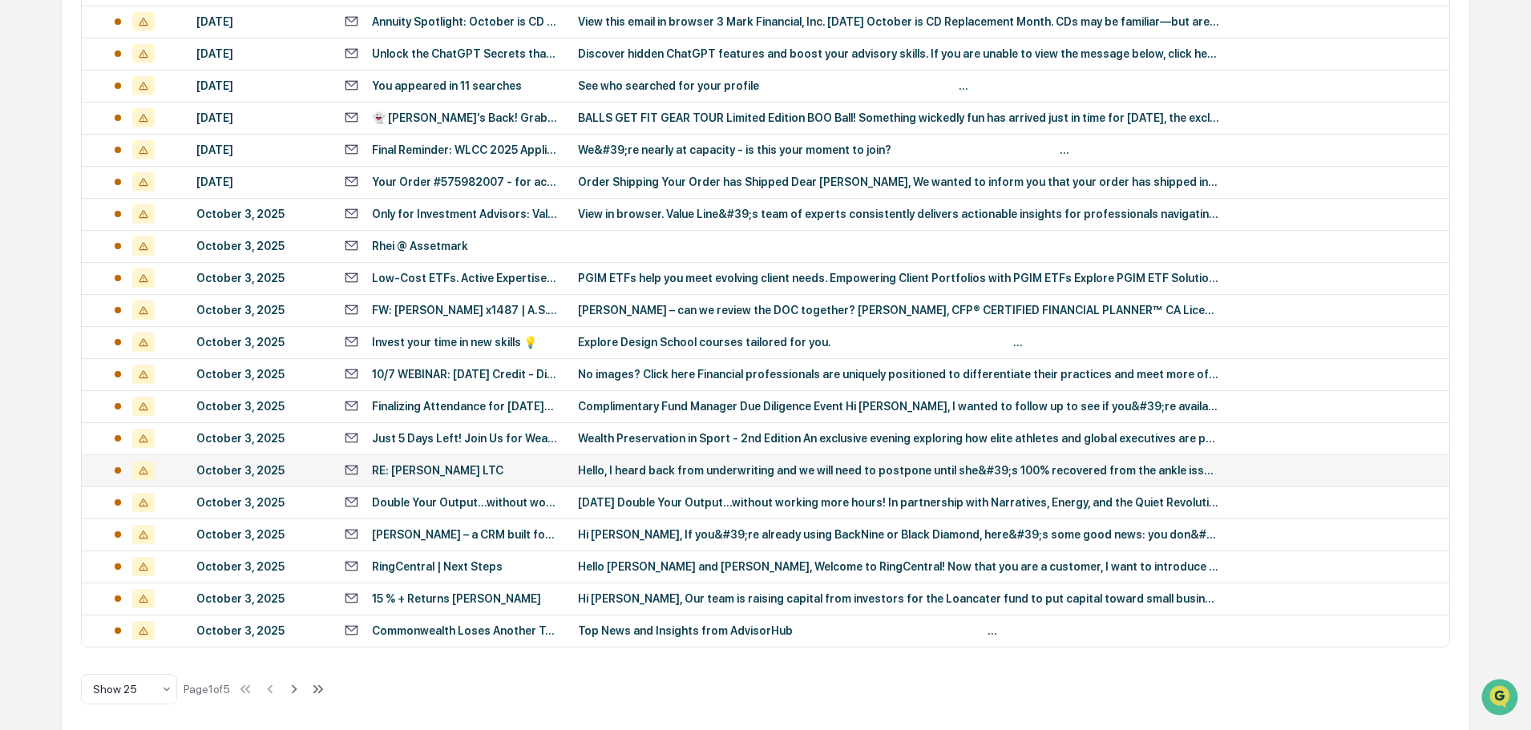
scroll to position [531, 0]
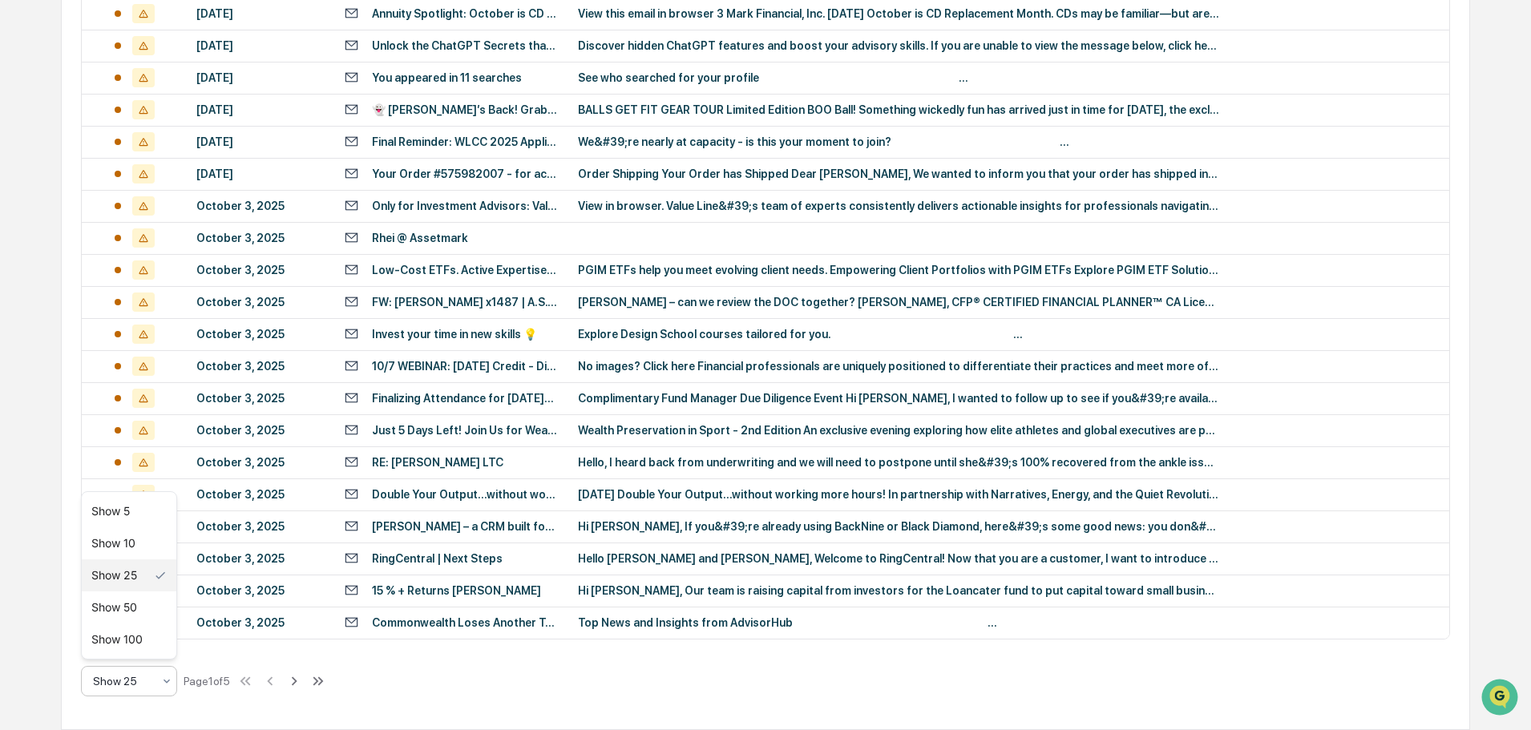
click at [153, 677] on div "Show 25" at bounding box center [122, 681] width 75 height 22
click at [148, 643] on div "Show 100" at bounding box center [129, 640] width 95 height 32
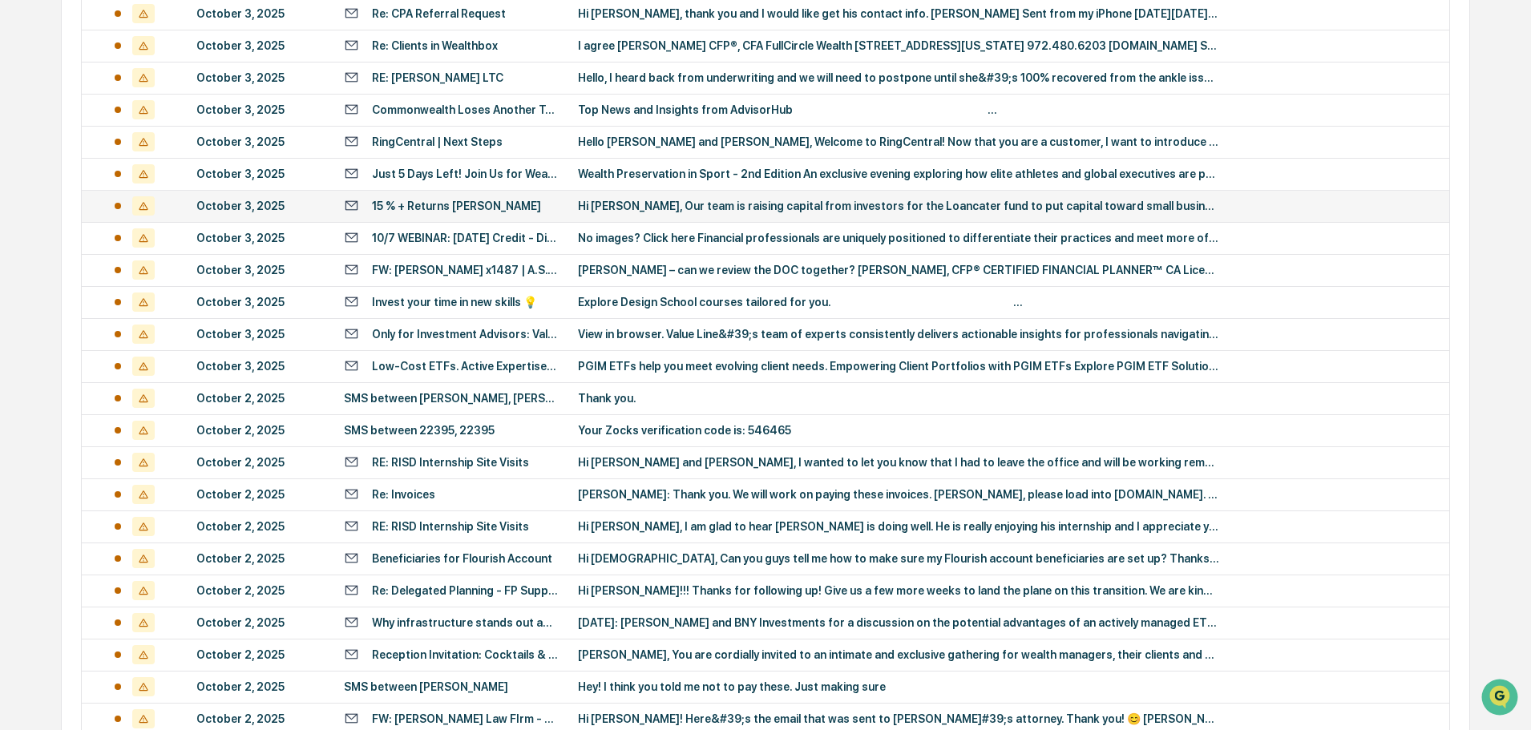
scroll to position [932, 0]
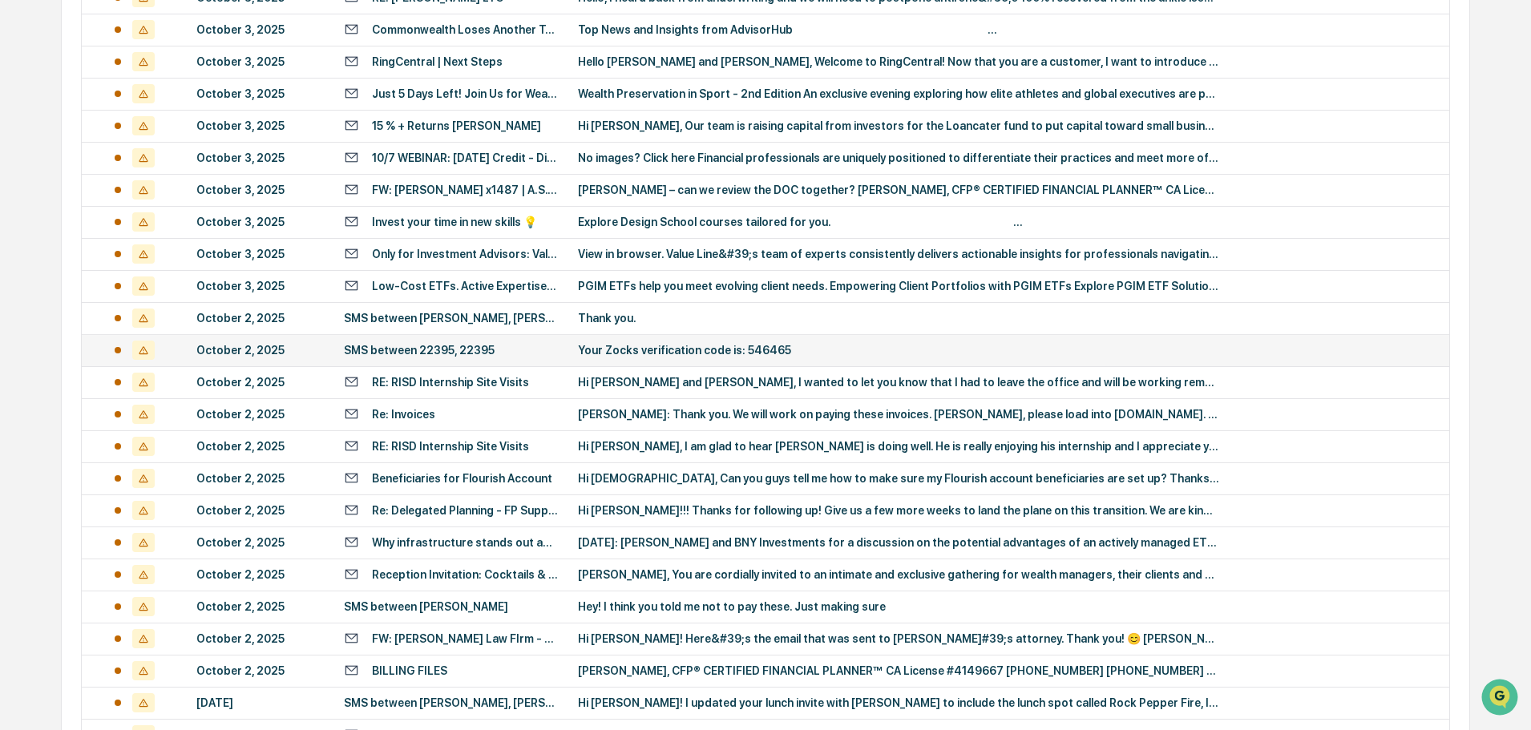
click at [665, 351] on div "Your Zocks verification code is: 546465" at bounding box center [898, 350] width 641 height 13
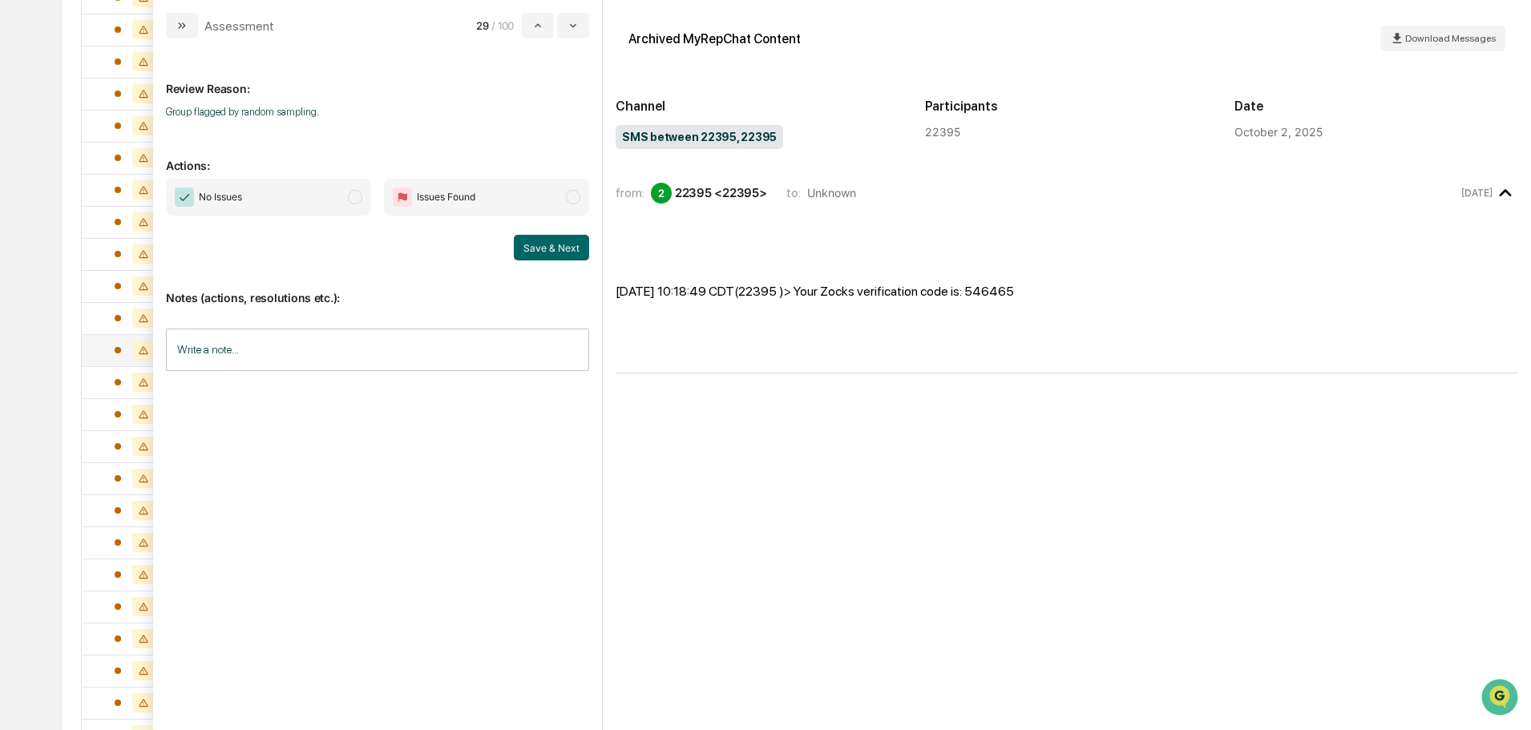
click at [275, 201] on span "No Issues" at bounding box center [268, 197] width 205 height 37
click at [575, 246] on button "Save & Next" at bounding box center [551, 248] width 75 height 26
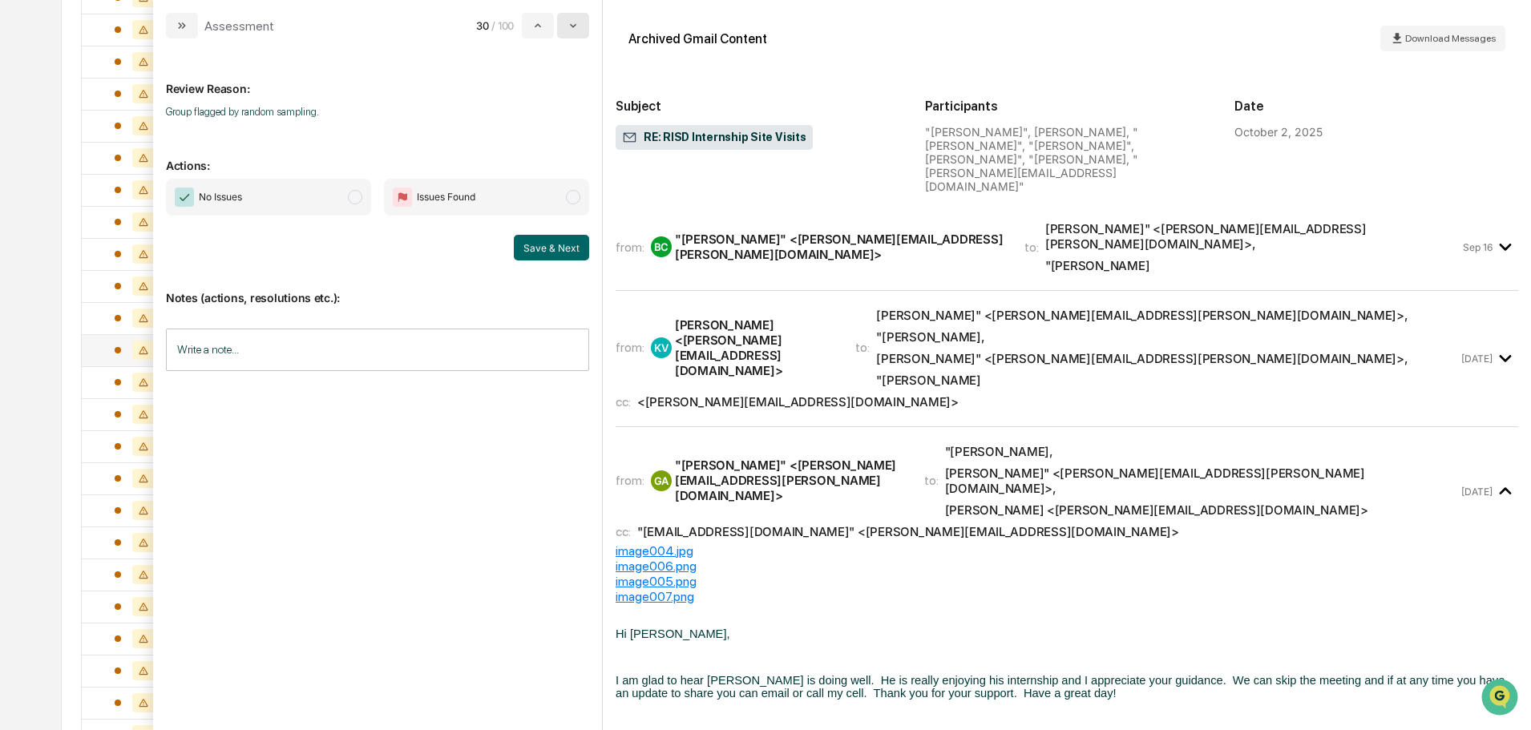
click at [576, 24] on icon "modal" at bounding box center [573, 26] width 6 height 4
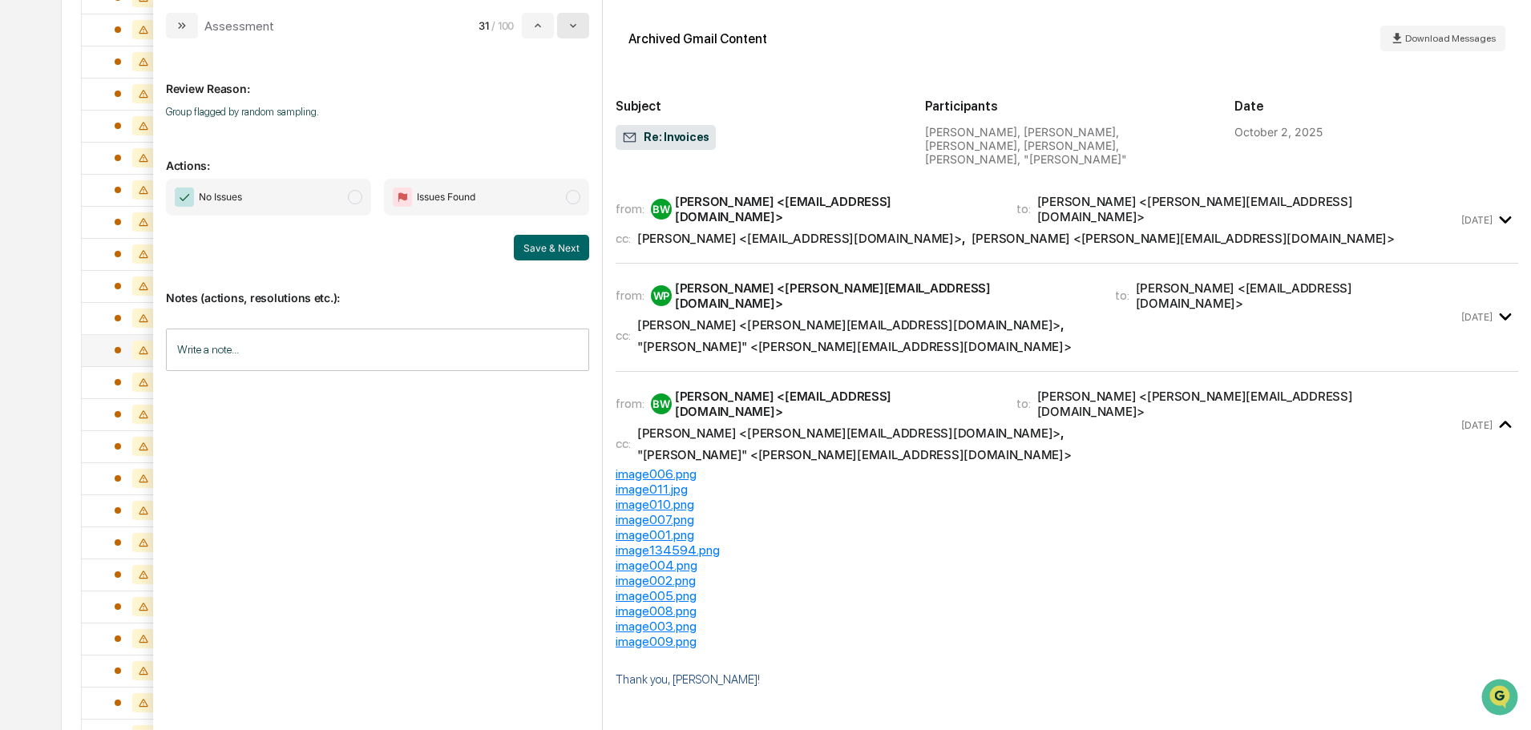
click at [576, 24] on icon "modal" at bounding box center [573, 26] width 6 height 4
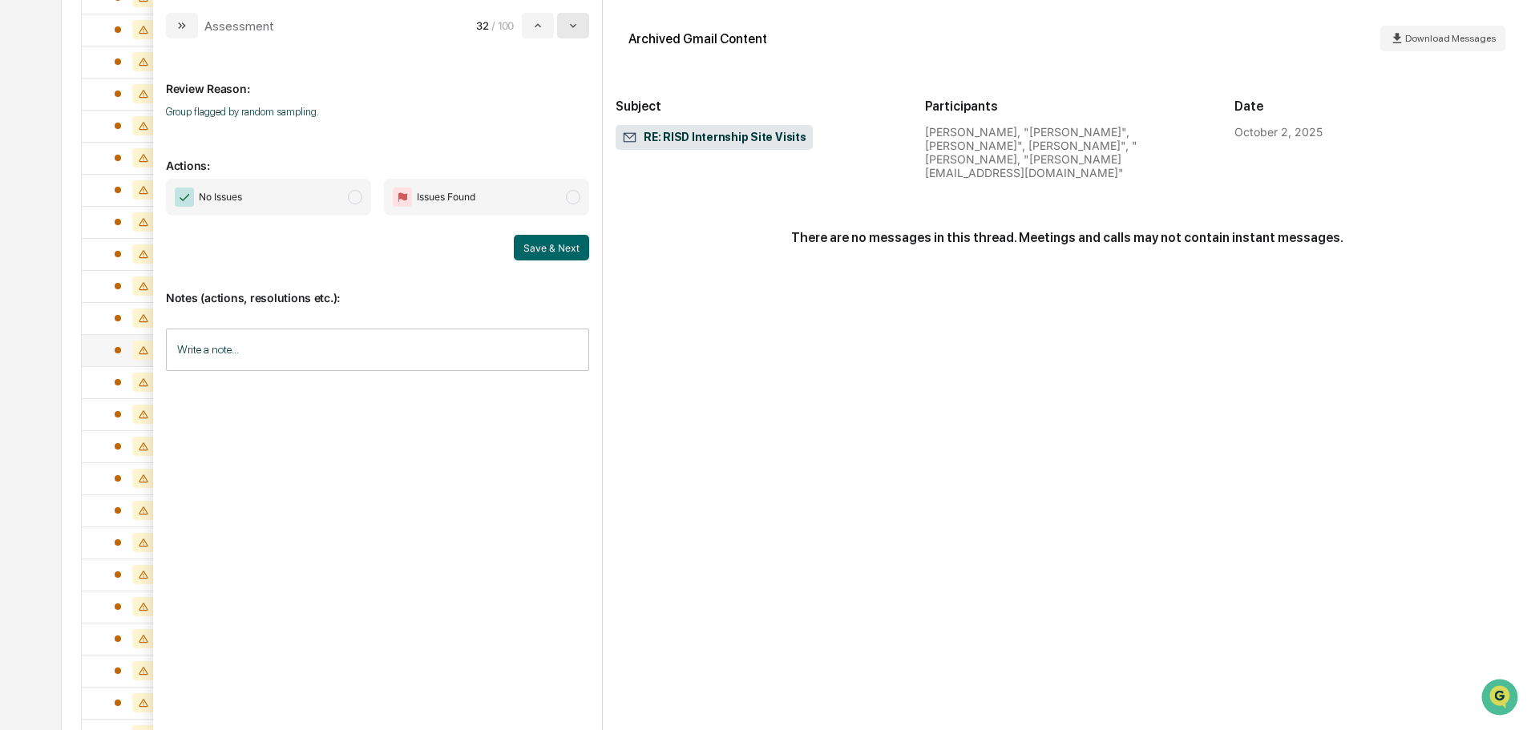
click at [576, 24] on icon "modal" at bounding box center [573, 26] width 6 height 4
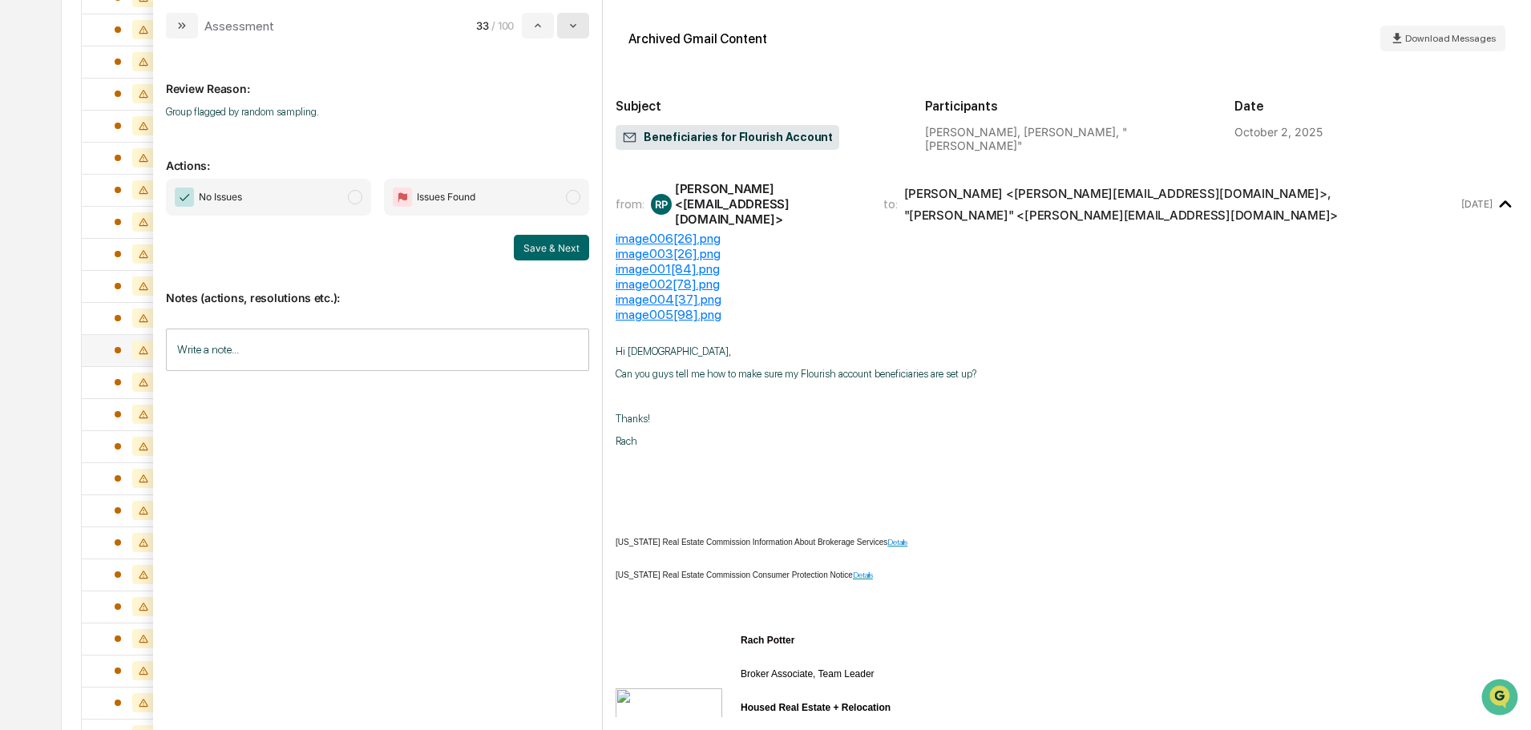
click at [576, 24] on icon "modal" at bounding box center [573, 26] width 6 height 4
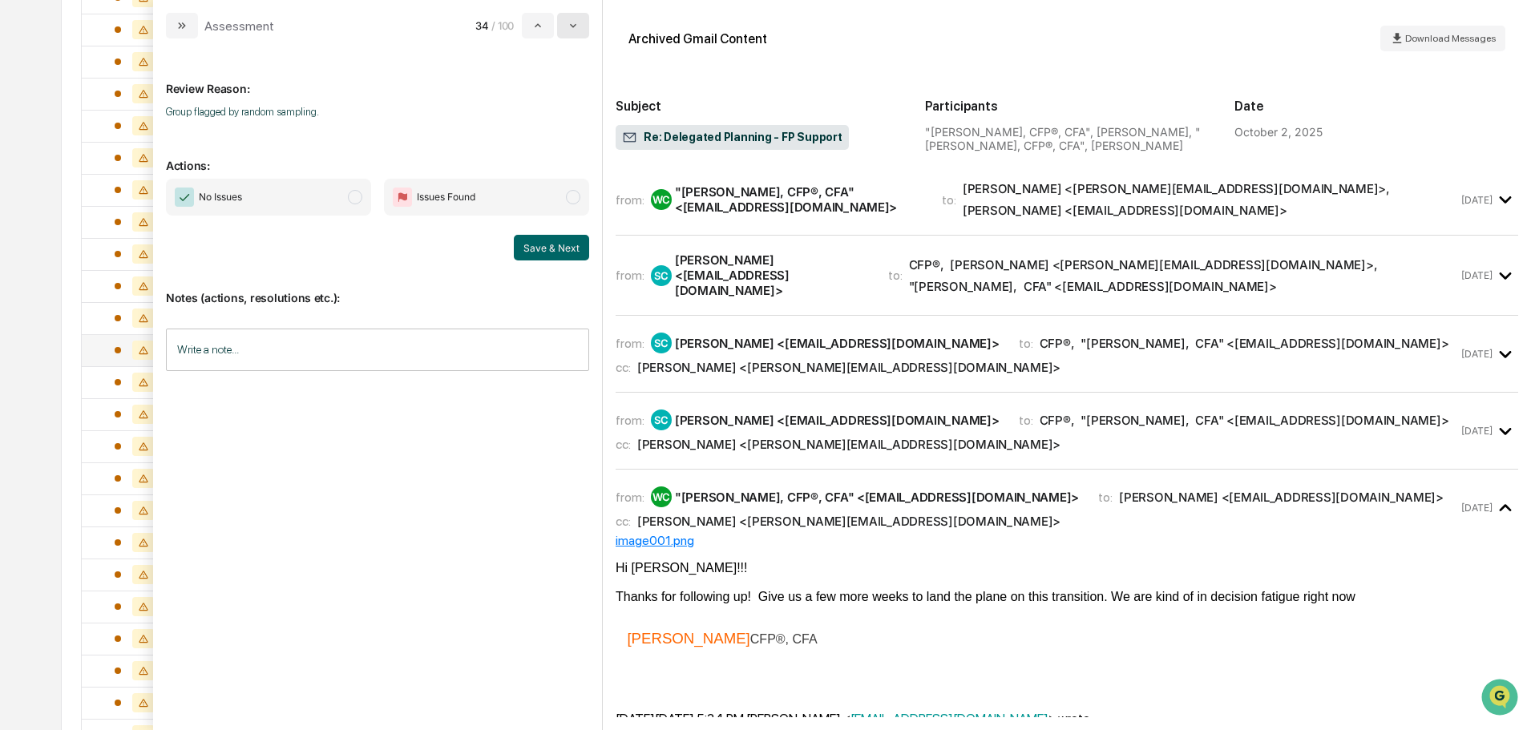
click at [576, 24] on icon "modal" at bounding box center [573, 26] width 6 height 4
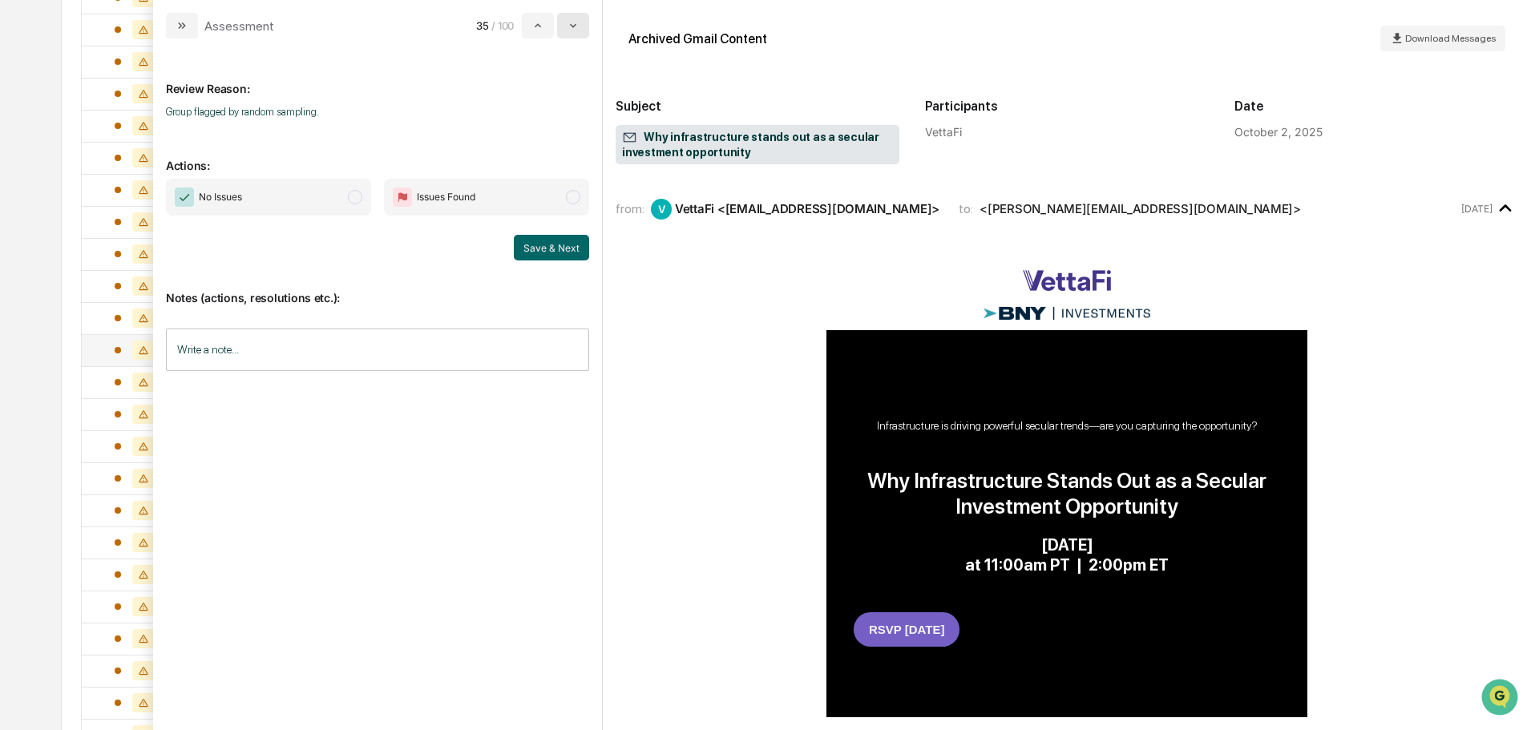
click at [576, 24] on icon "modal" at bounding box center [573, 26] width 6 height 4
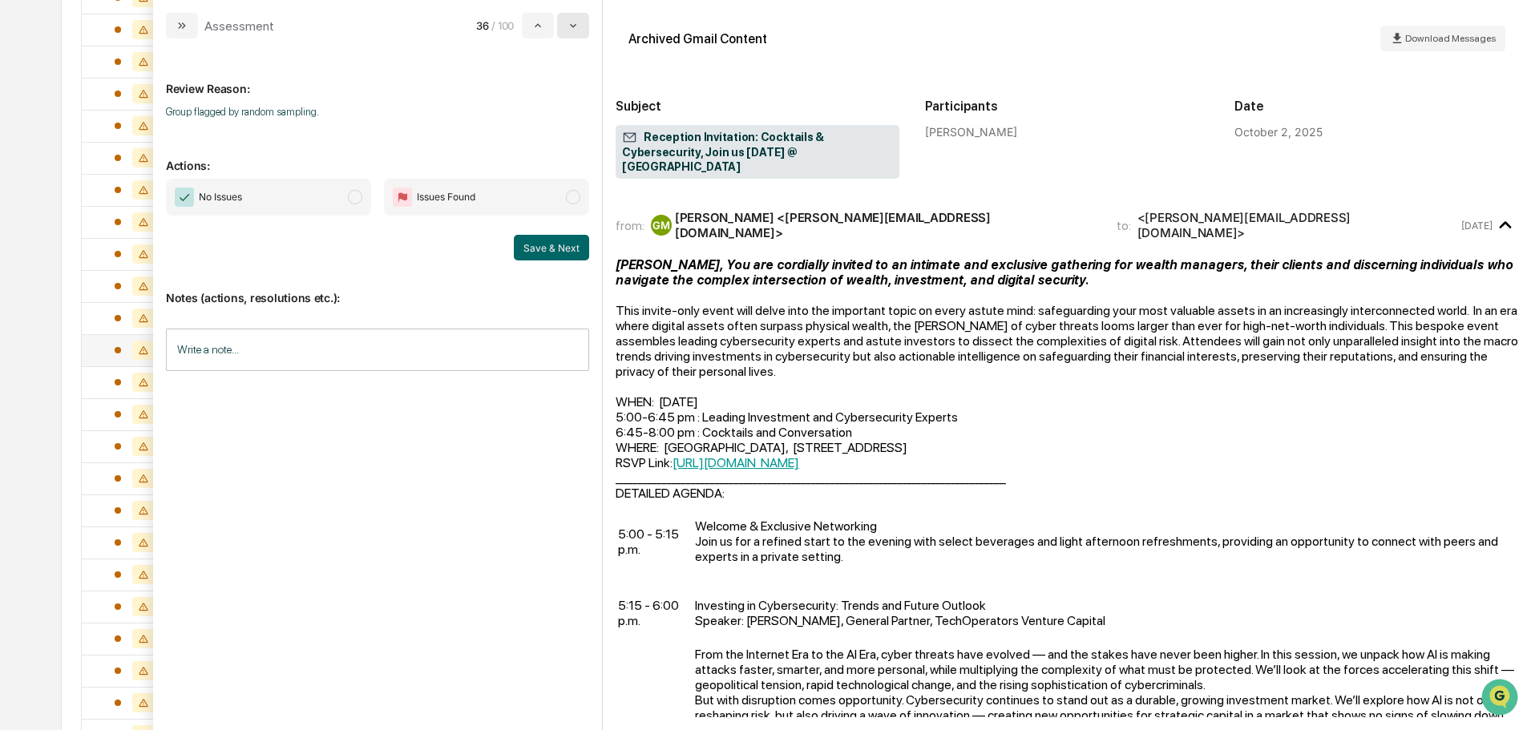
click at [576, 24] on icon "modal" at bounding box center [573, 26] width 6 height 4
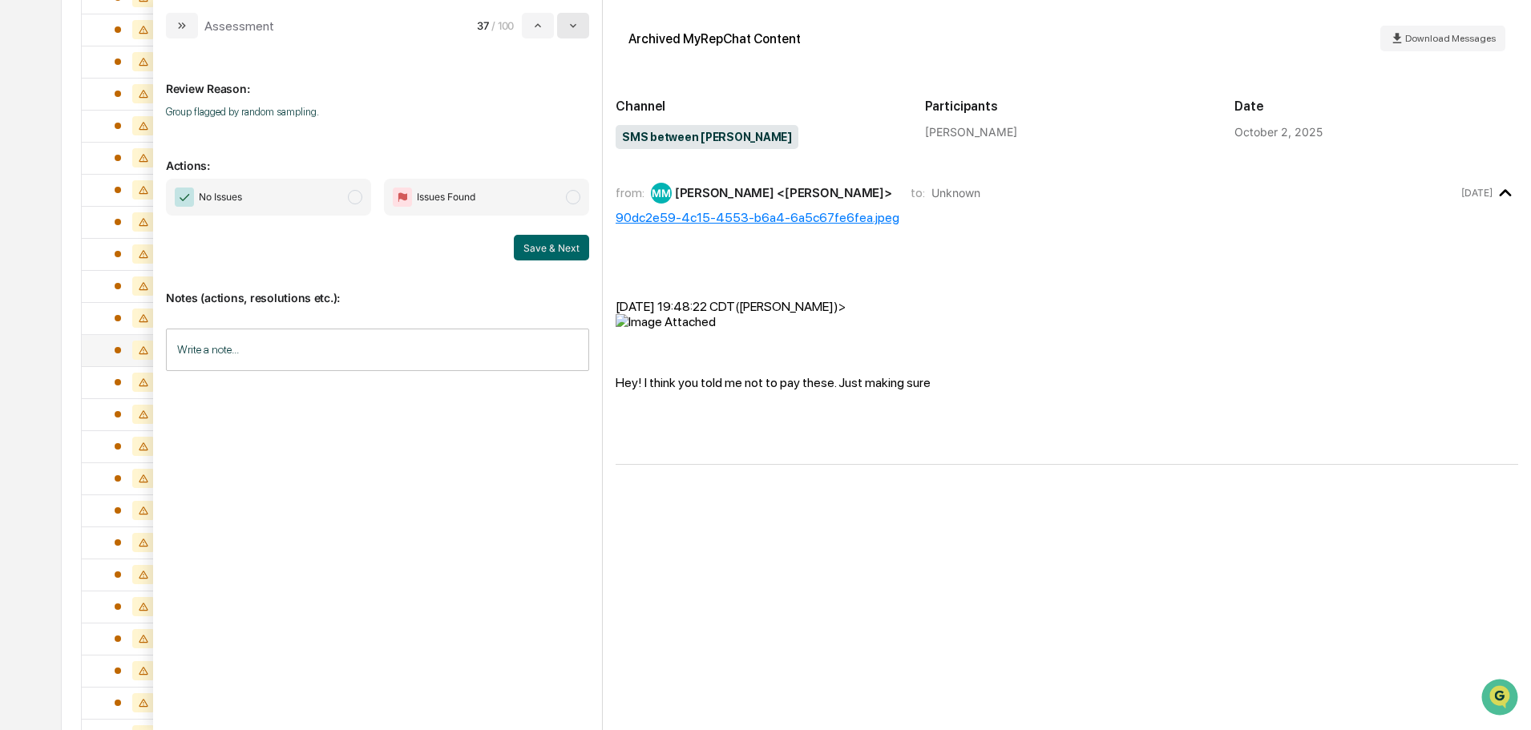
click at [576, 24] on icon "modal" at bounding box center [573, 26] width 6 height 4
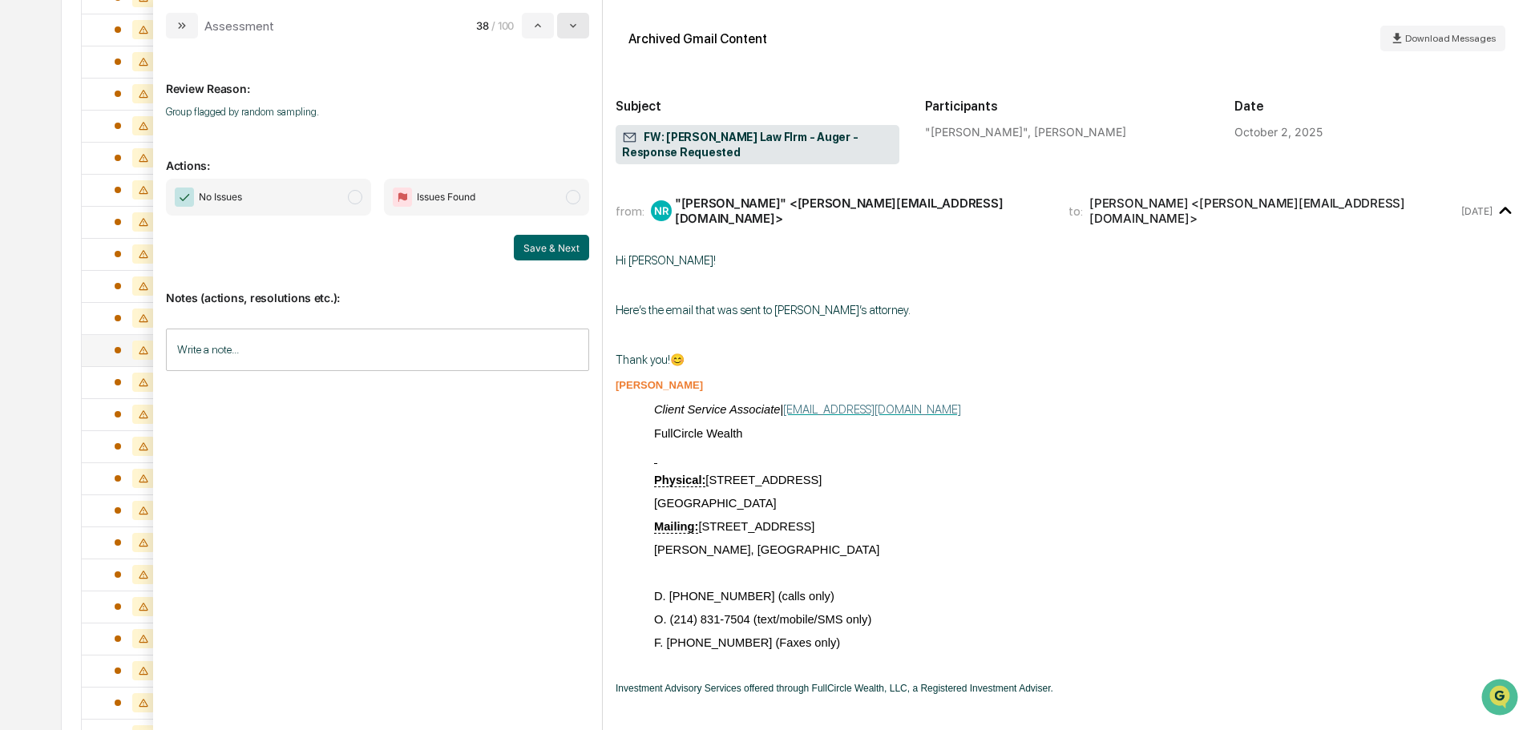
click at [576, 24] on icon "modal" at bounding box center [573, 26] width 6 height 4
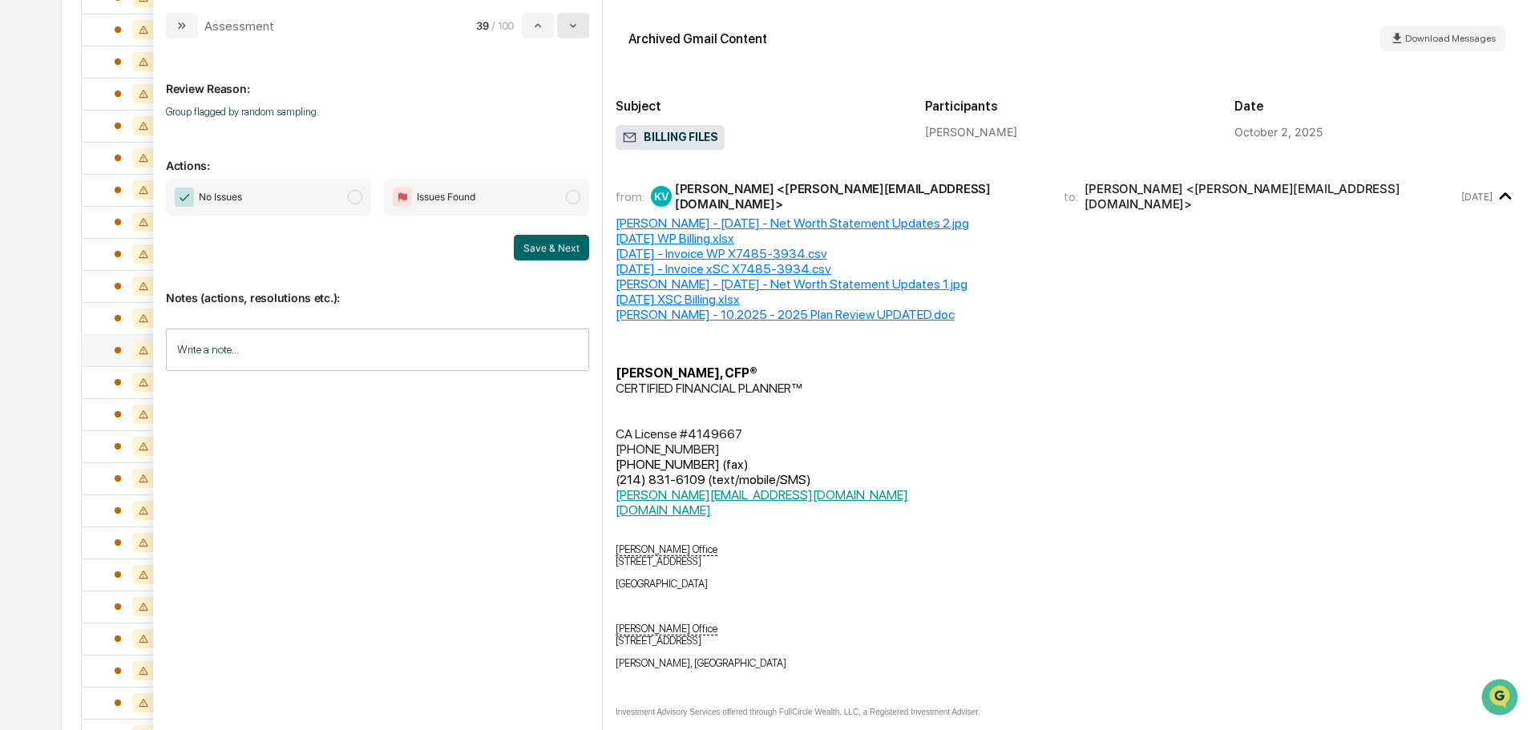
click at [576, 24] on icon "modal" at bounding box center [573, 26] width 6 height 4
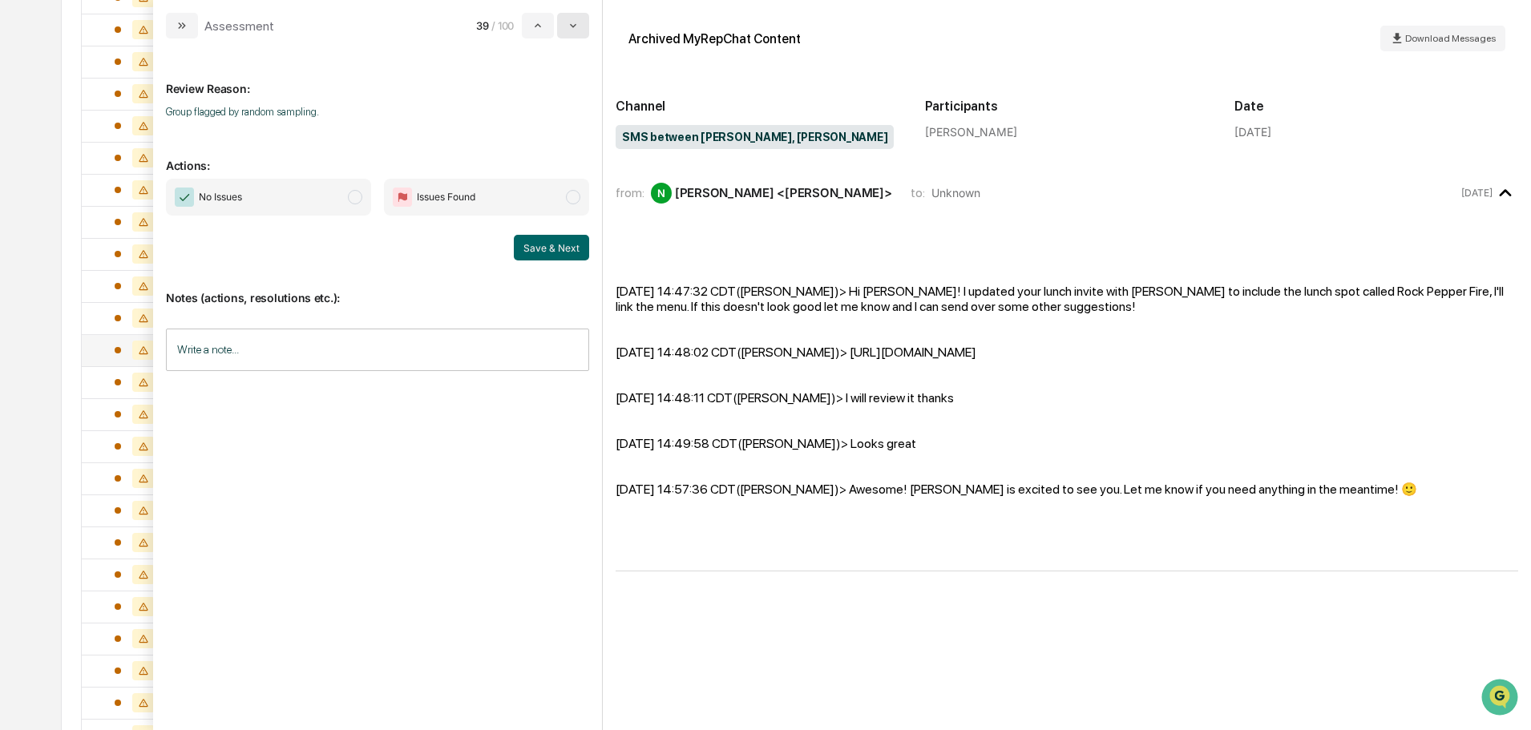
click at [576, 24] on icon "modal" at bounding box center [573, 26] width 6 height 4
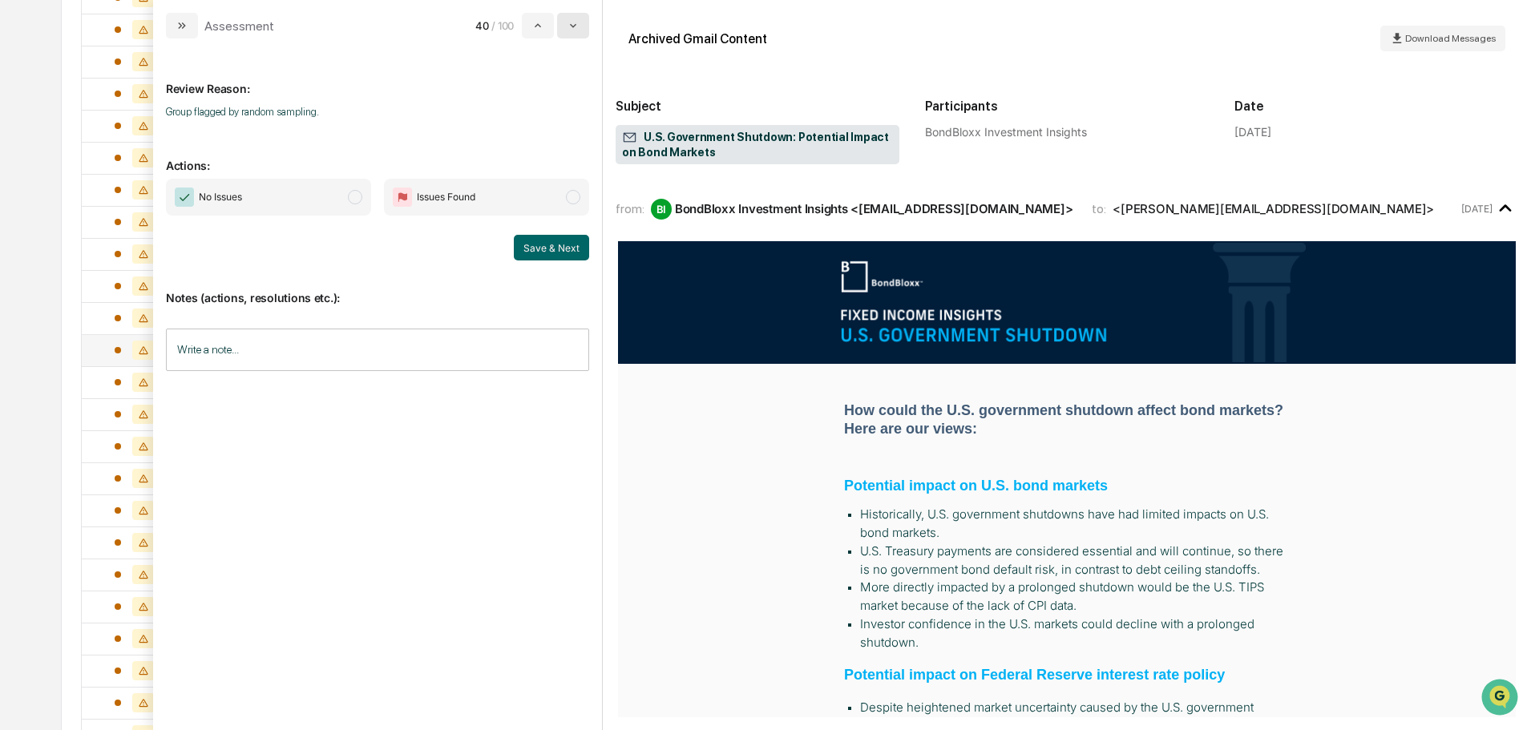
click at [576, 24] on icon "modal" at bounding box center [573, 26] width 6 height 4
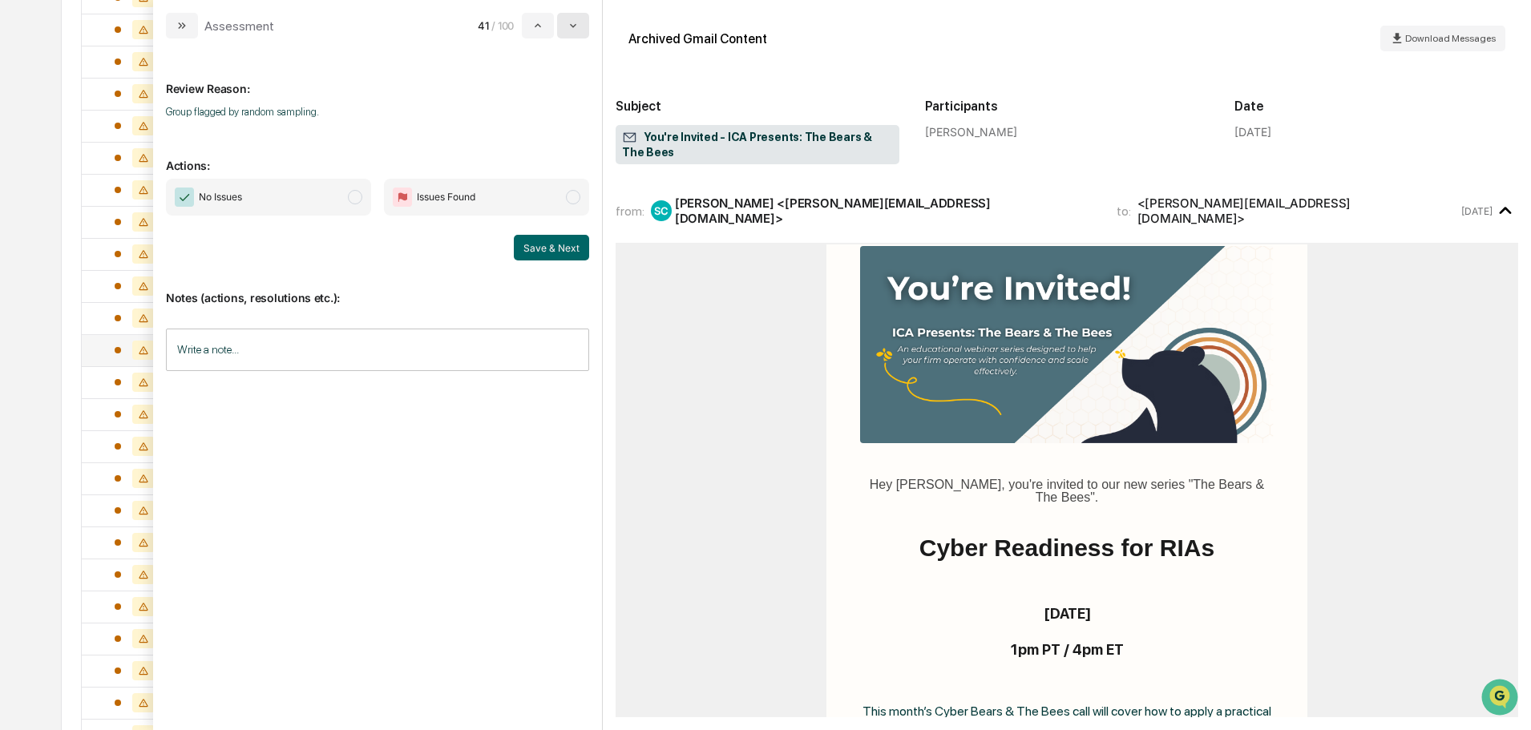
click at [576, 24] on icon "modal" at bounding box center [573, 26] width 6 height 4
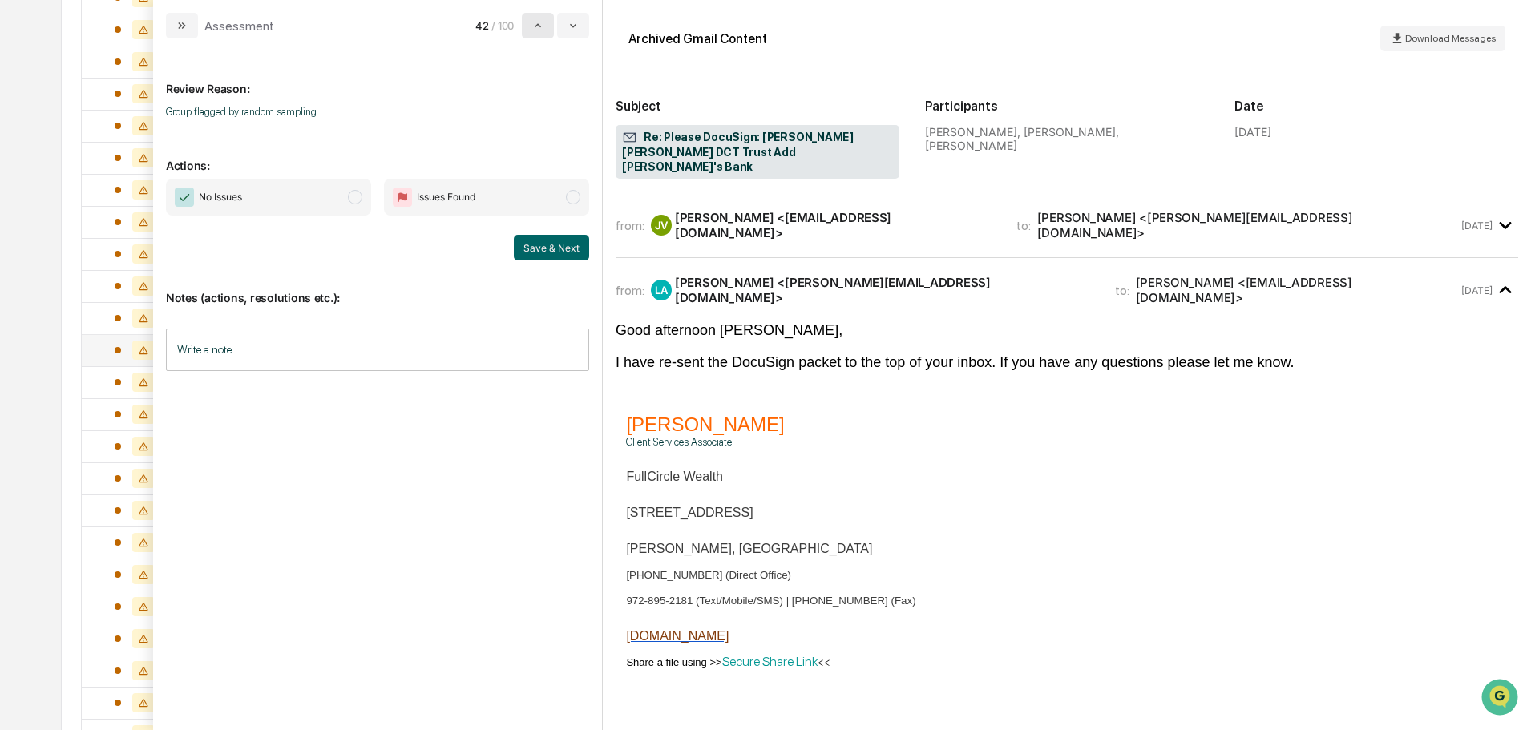
click at [536, 22] on icon "modal" at bounding box center [538, 25] width 13 height 13
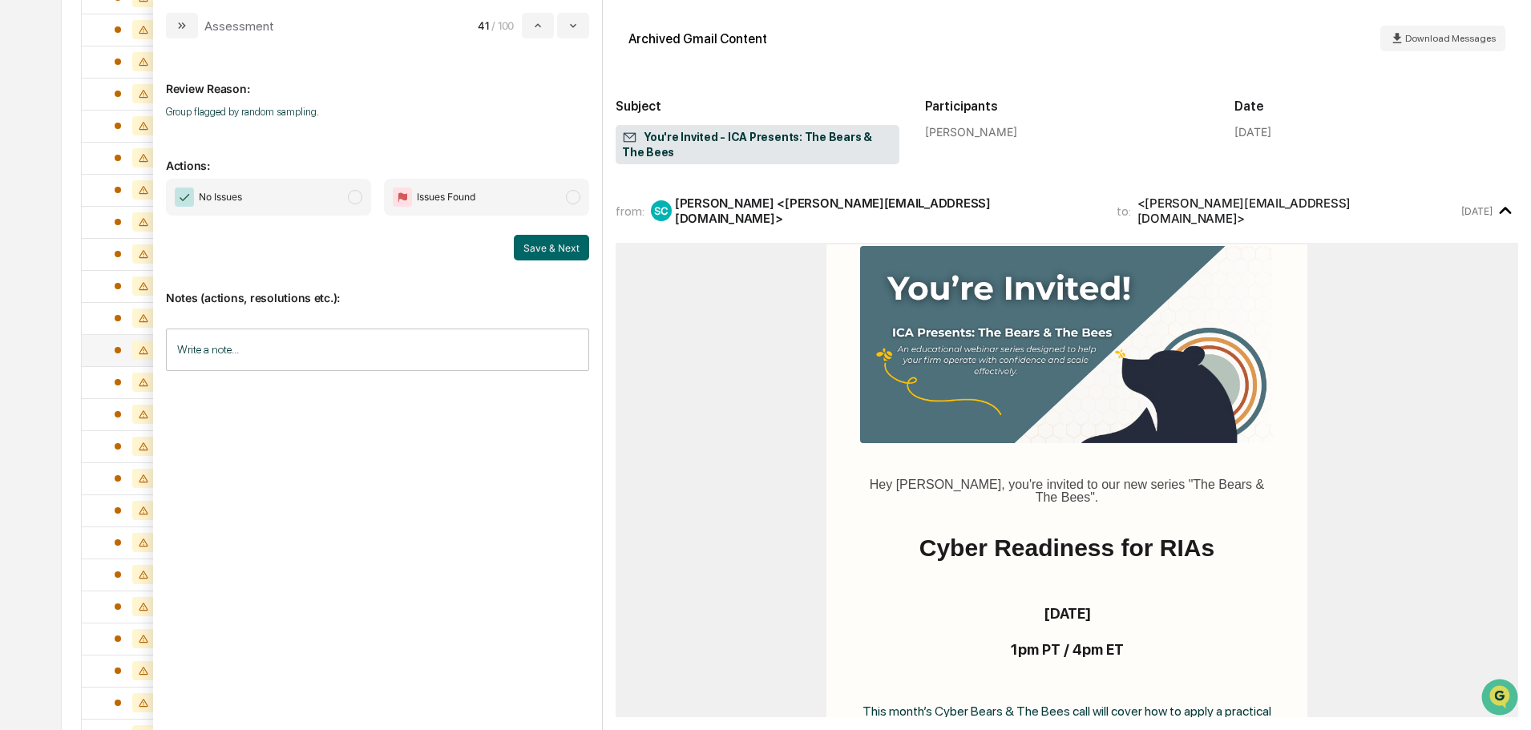
click at [311, 188] on span "No Issues" at bounding box center [268, 197] width 205 height 37
click at [552, 245] on button "Save & Next" at bounding box center [551, 248] width 75 height 26
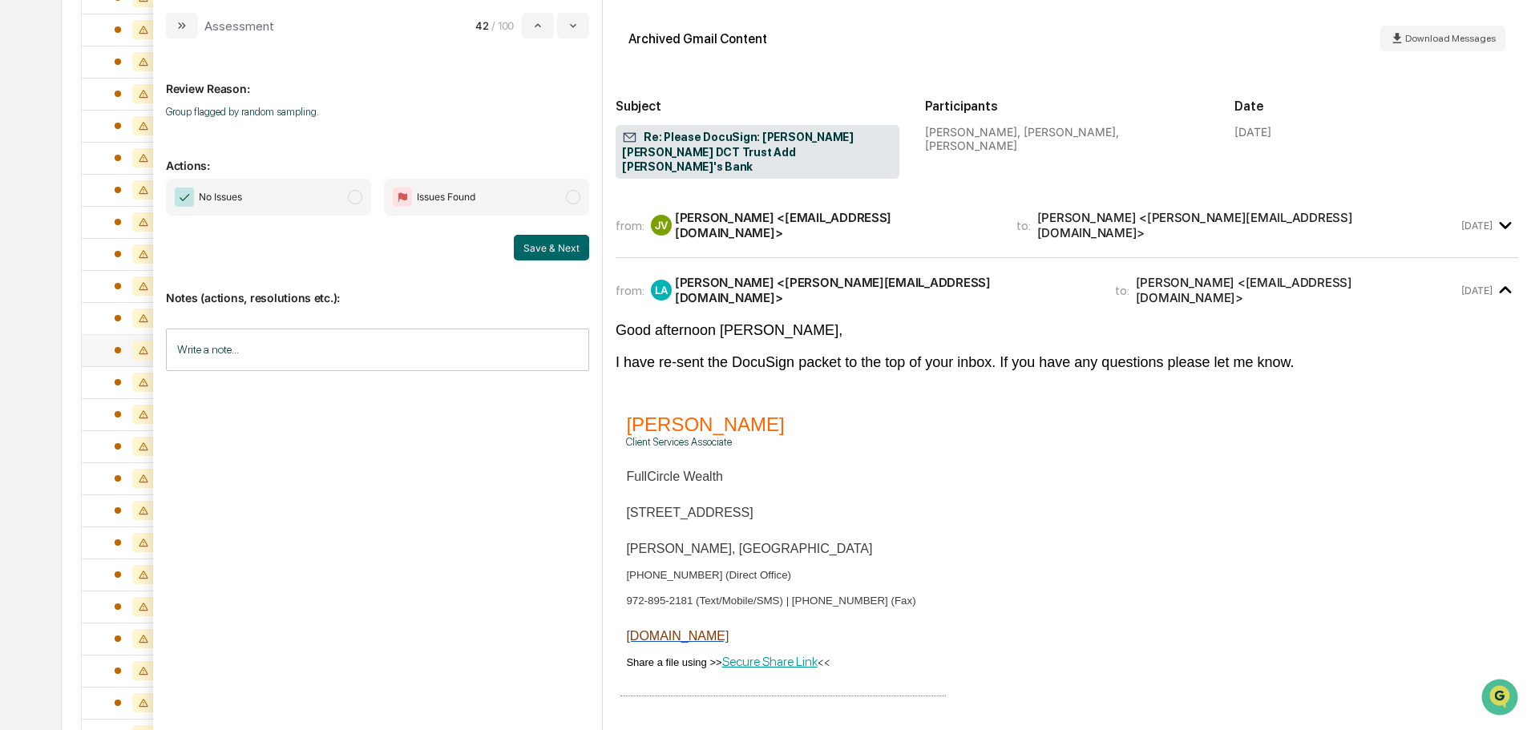
click at [334, 197] on span "No Issues" at bounding box center [268, 197] width 205 height 37
click at [1285, 225] on div "from: JV Jennifer Voegele <jennieleep@hotmail.com> to: Leodegario Abundez <leo@…" at bounding box center [1067, 225] width 903 height 38
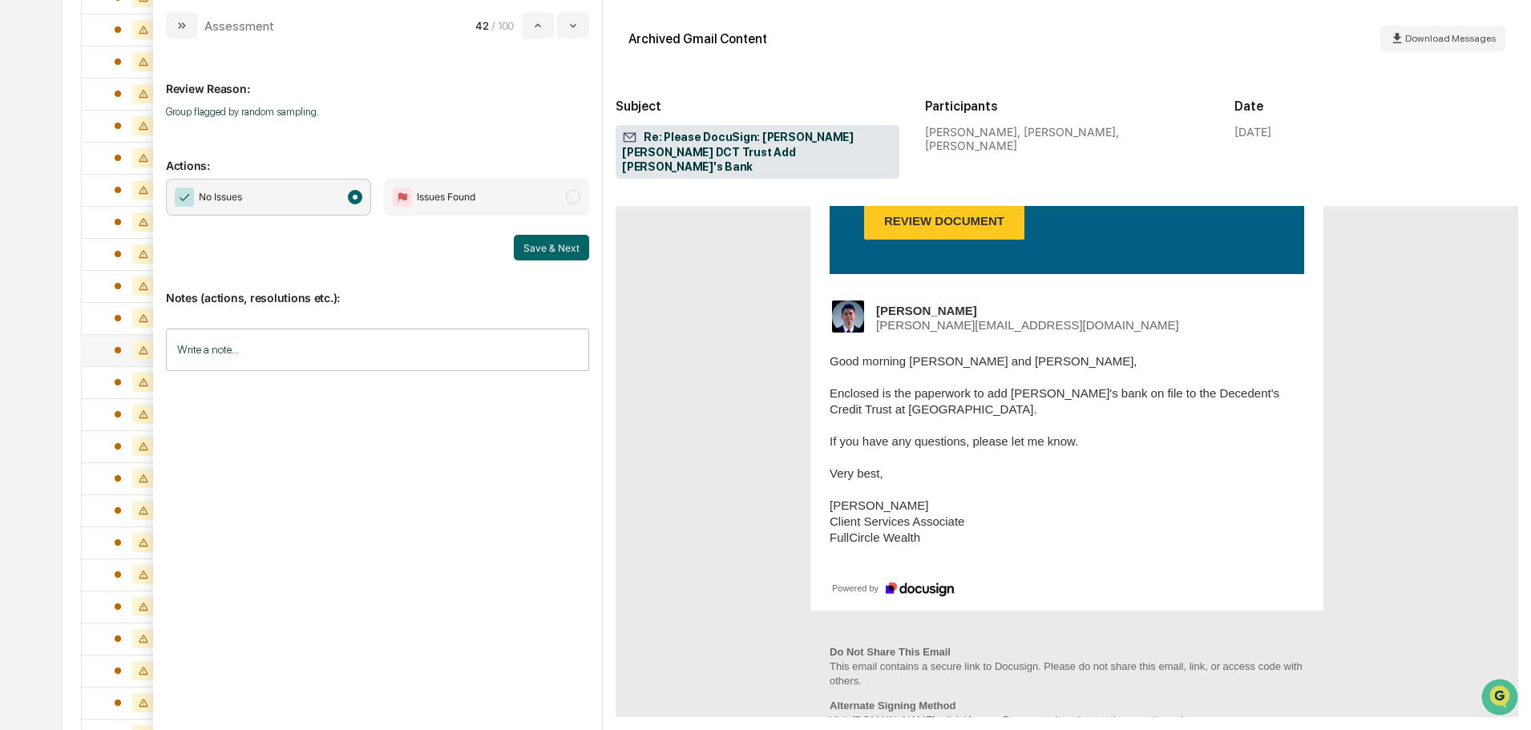
scroll to position [481, 0]
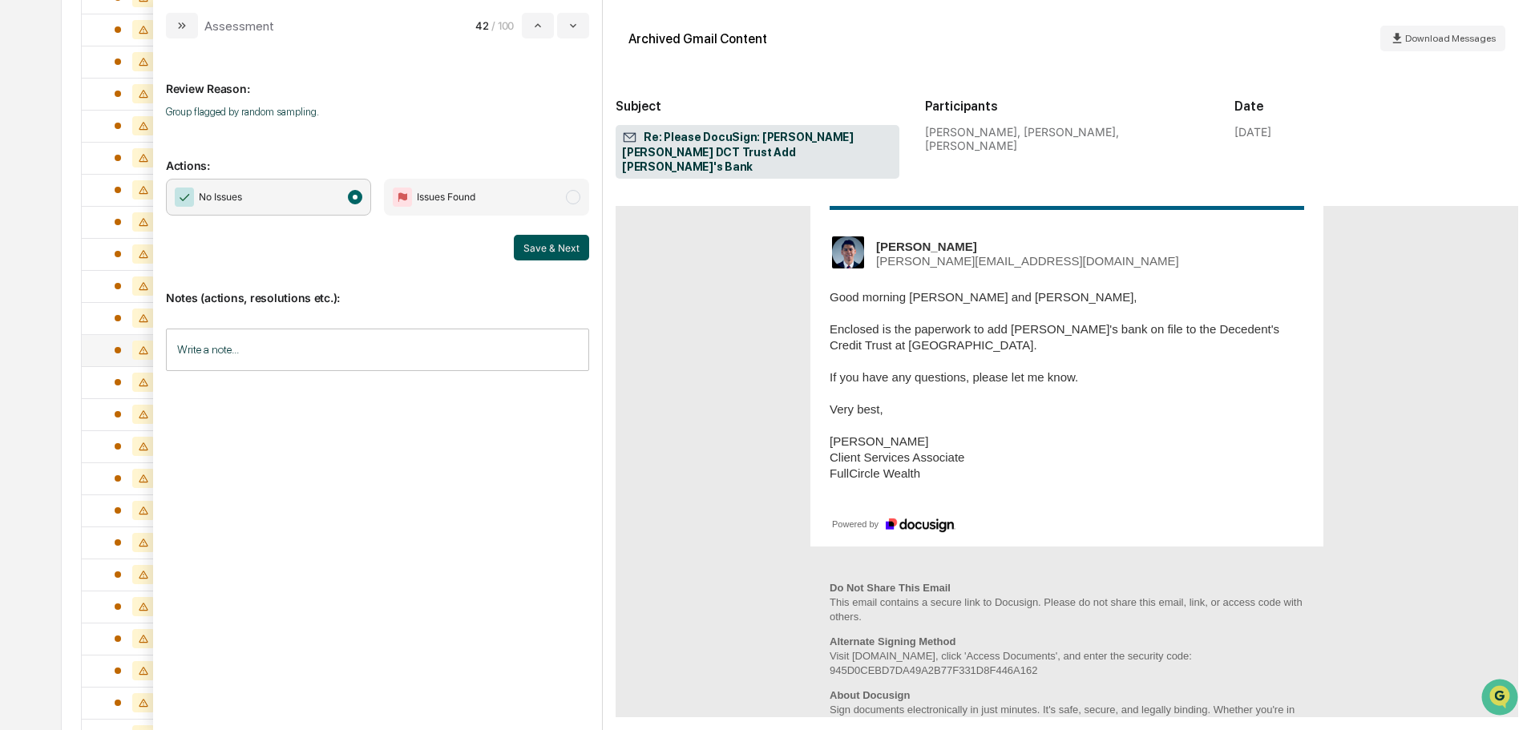
click at [558, 245] on button "Save & Next" at bounding box center [551, 248] width 75 height 26
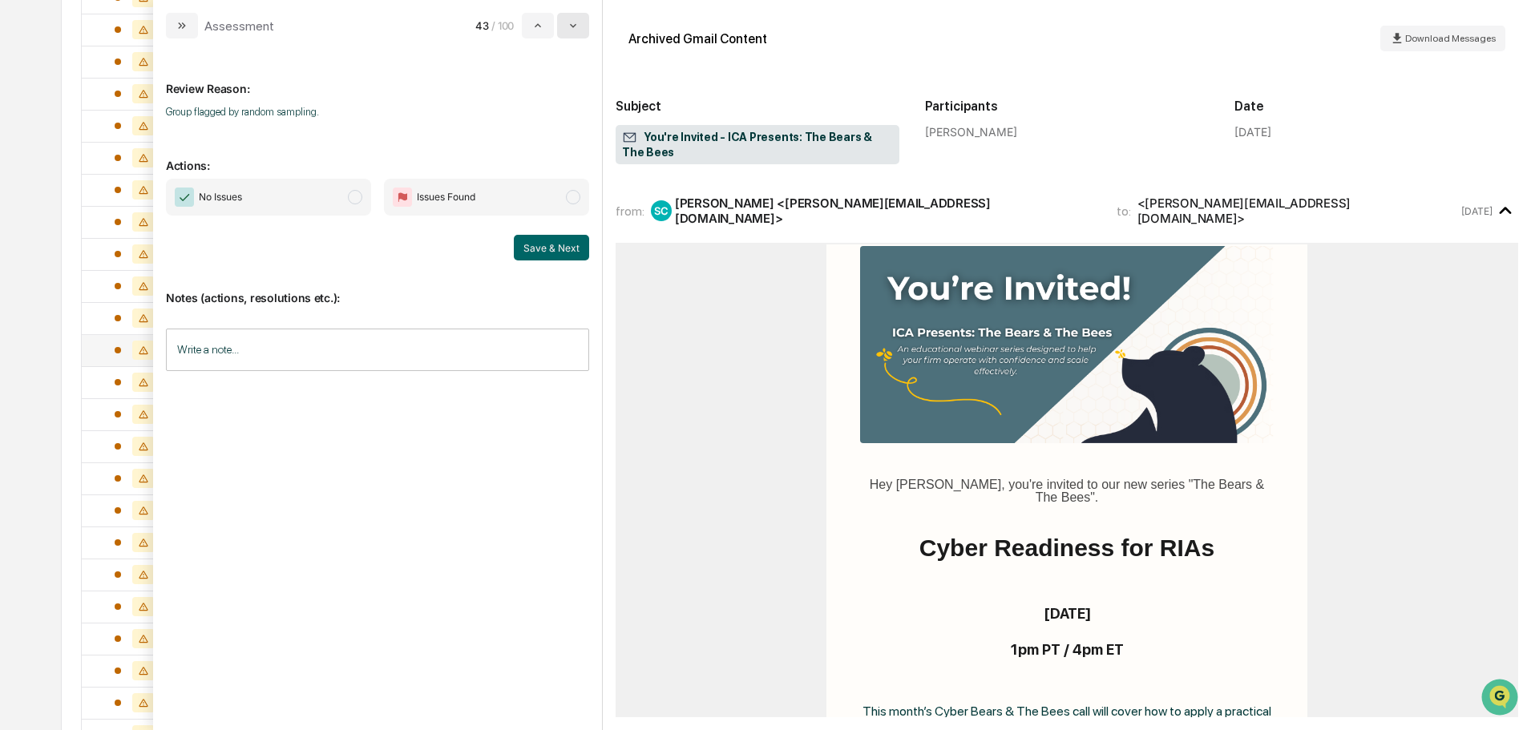
click at [572, 20] on icon "modal" at bounding box center [573, 25] width 13 height 13
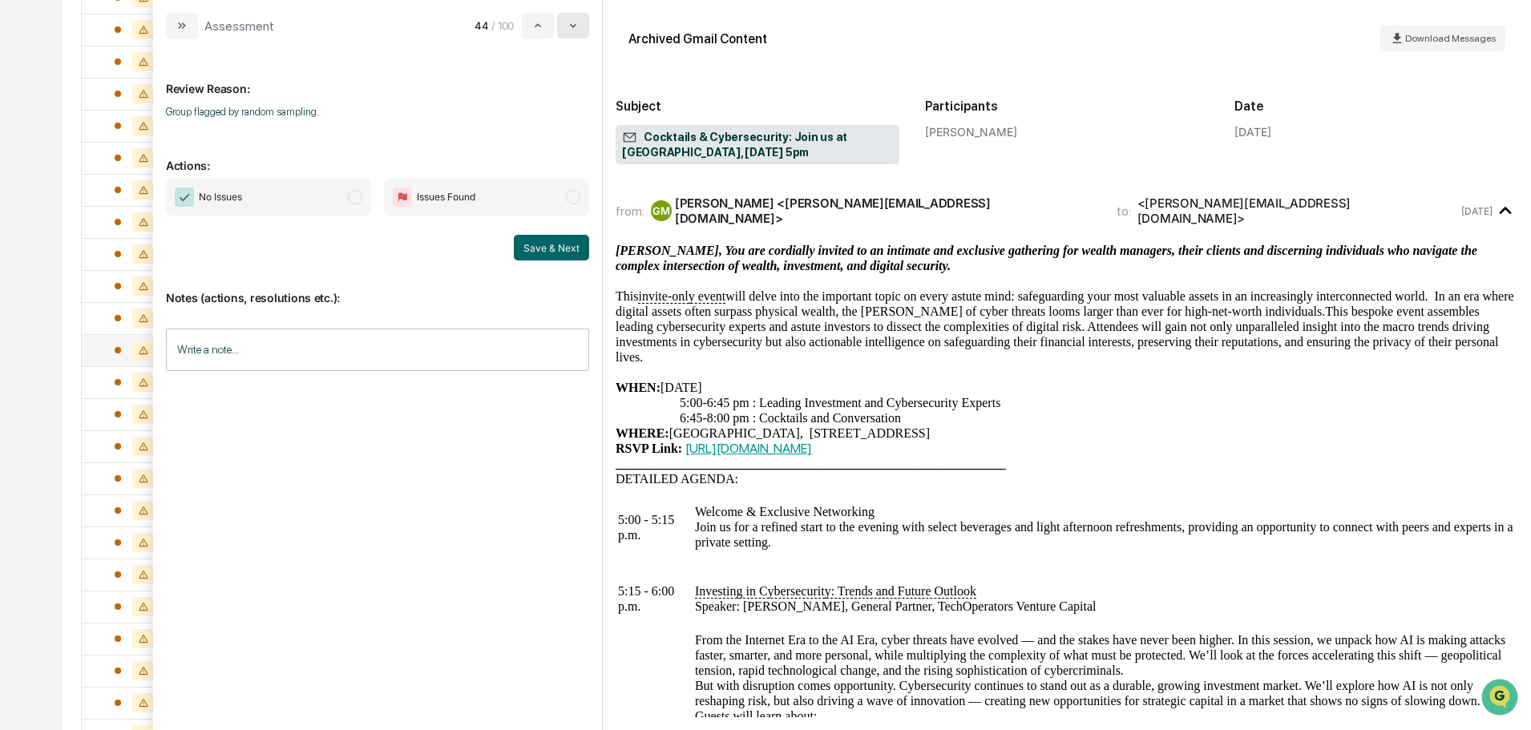
click at [572, 24] on icon "modal" at bounding box center [573, 25] width 13 height 13
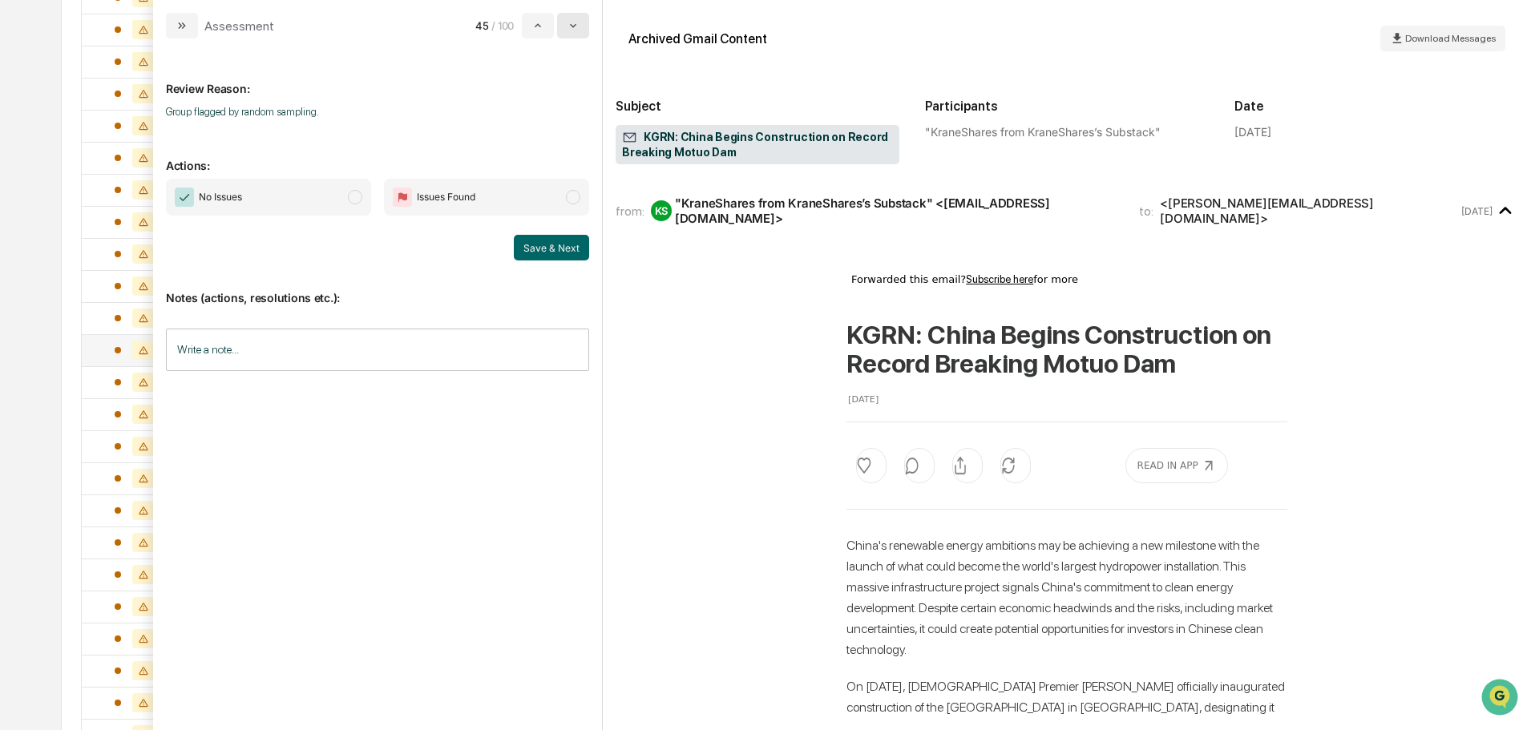
click at [572, 24] on icon "modal" at bounding box center [573, 25] width 13 height 13
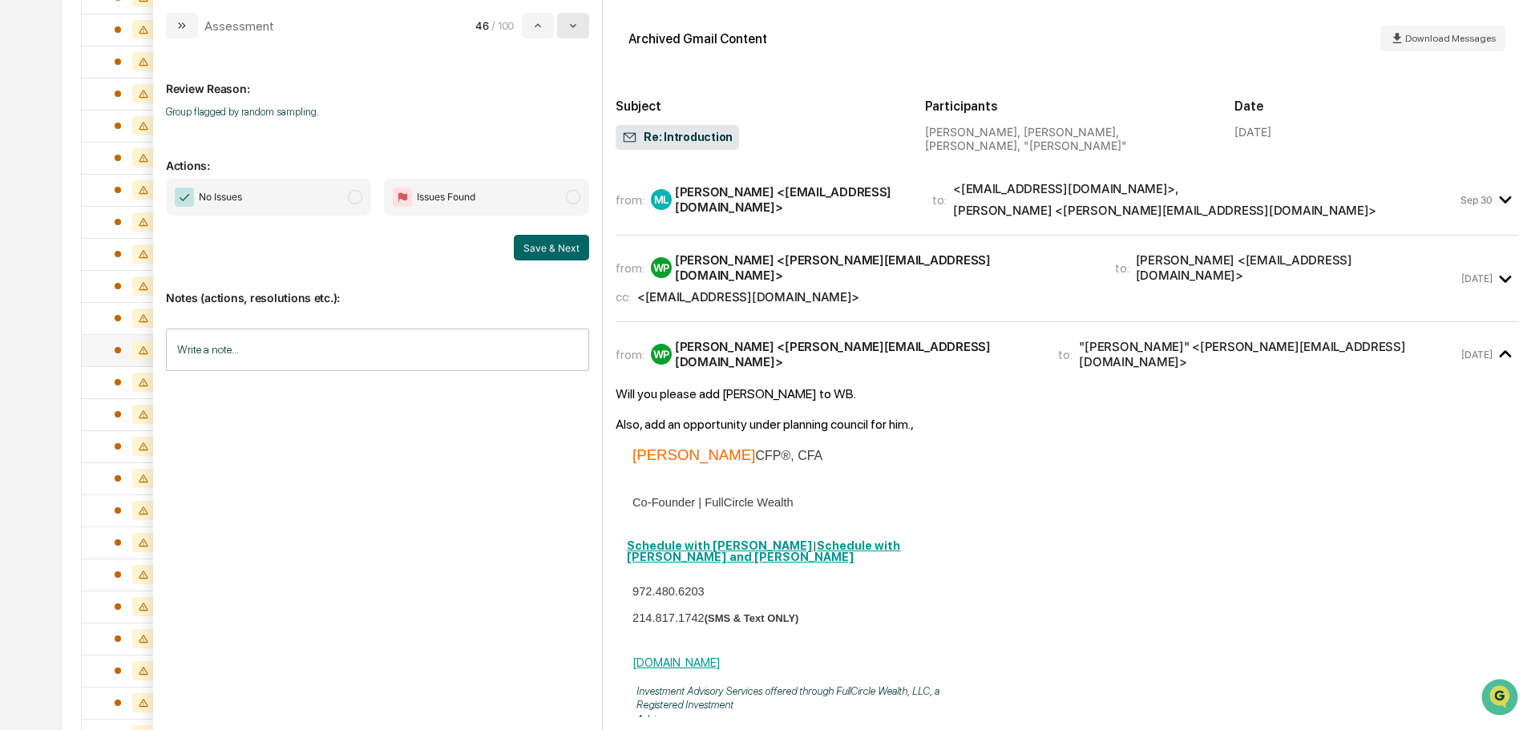
click at [572, 24] on icon "modal" at bounding box center [573, 25] width 13 height 13
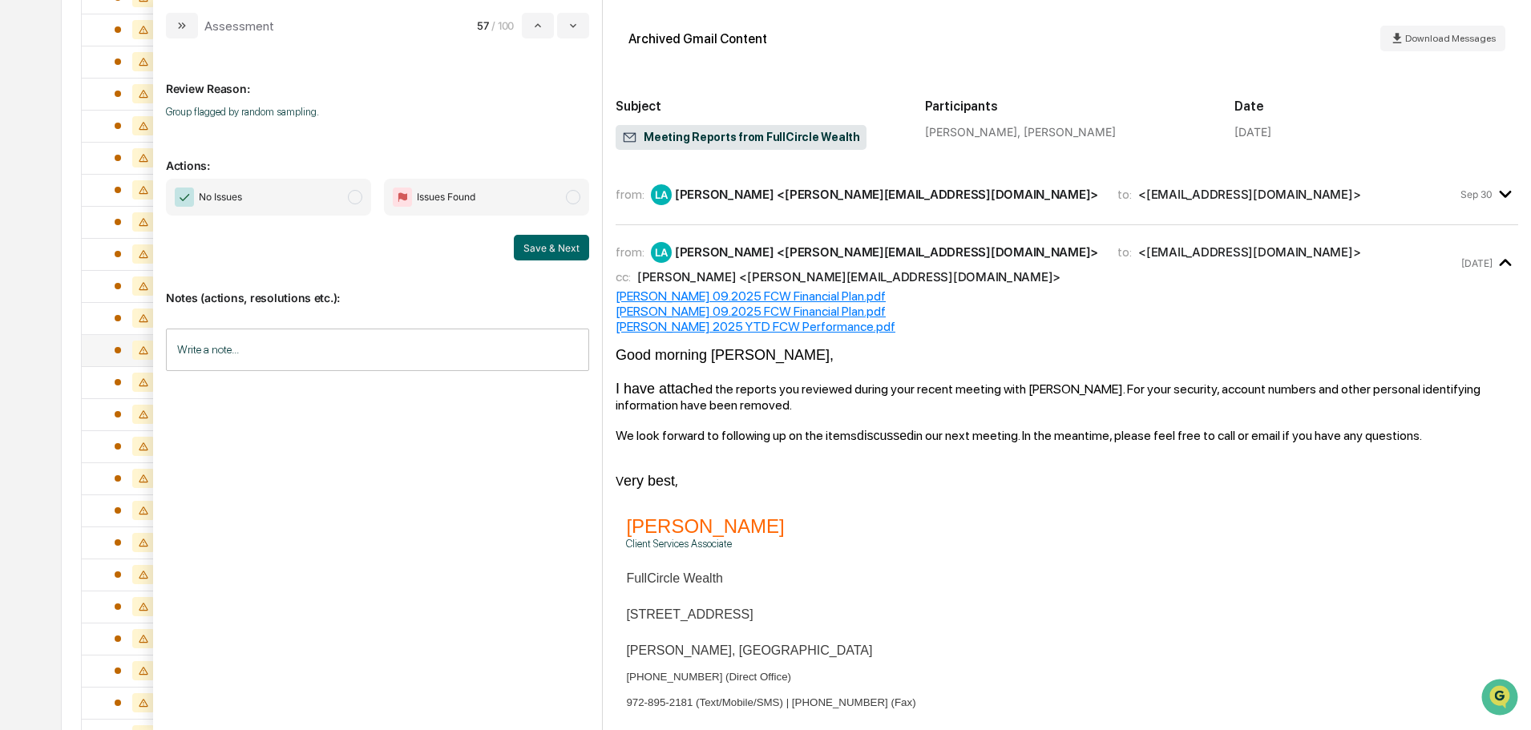
click at [1167, 215] on div "from: LA Leo Abundez <leo@fullcircle-wealth.com> to: <johnpeters@sigrunllc.com>…" at bounding box center [1067, 201] width 903 height 48
click at [1166, 204] on div "from: LA Leo Abundez <leo@fullcircle-wealth.com> to: <johnpeters@sigrunllc.com>" at bounding box center [1037, 194] width 842 height 21
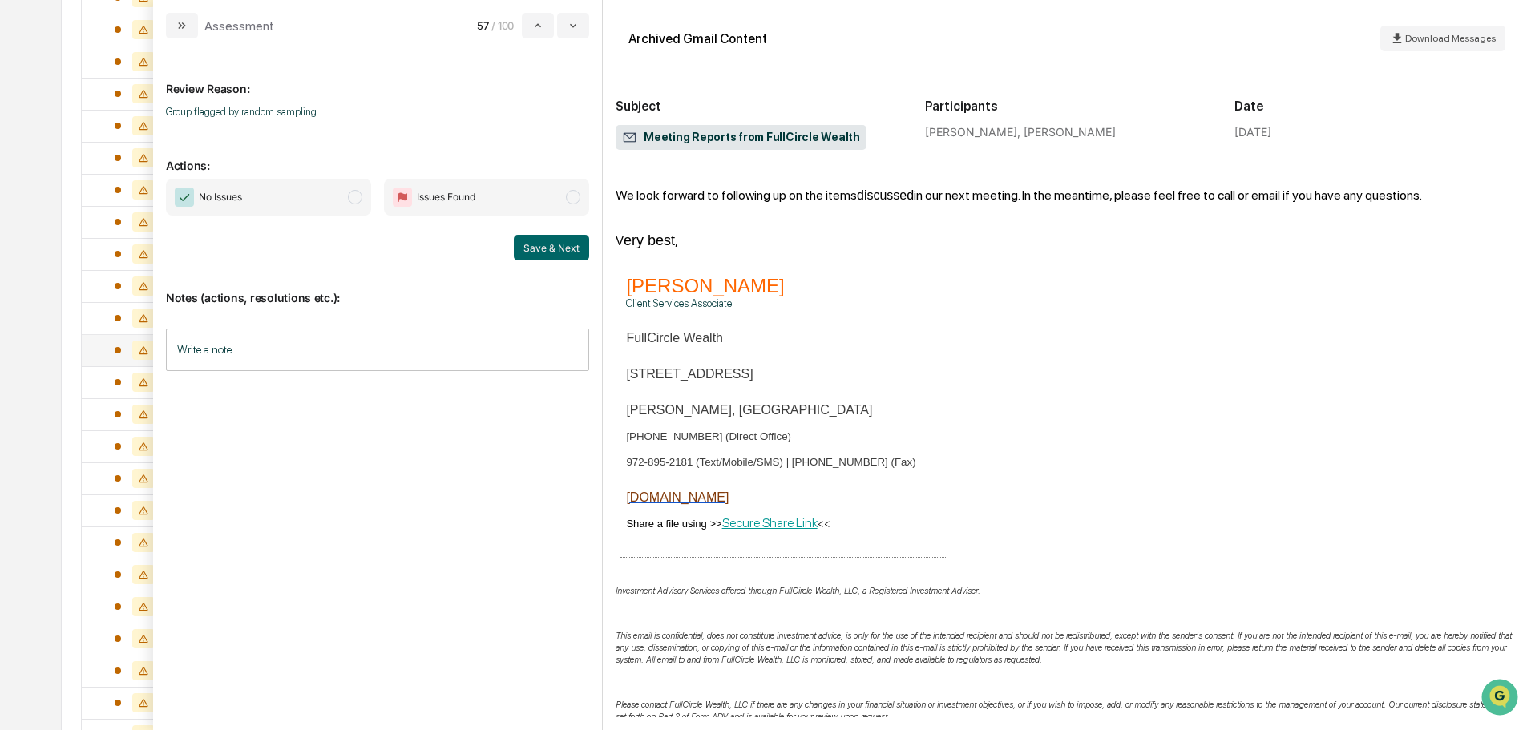
scroll to position [900, 0]
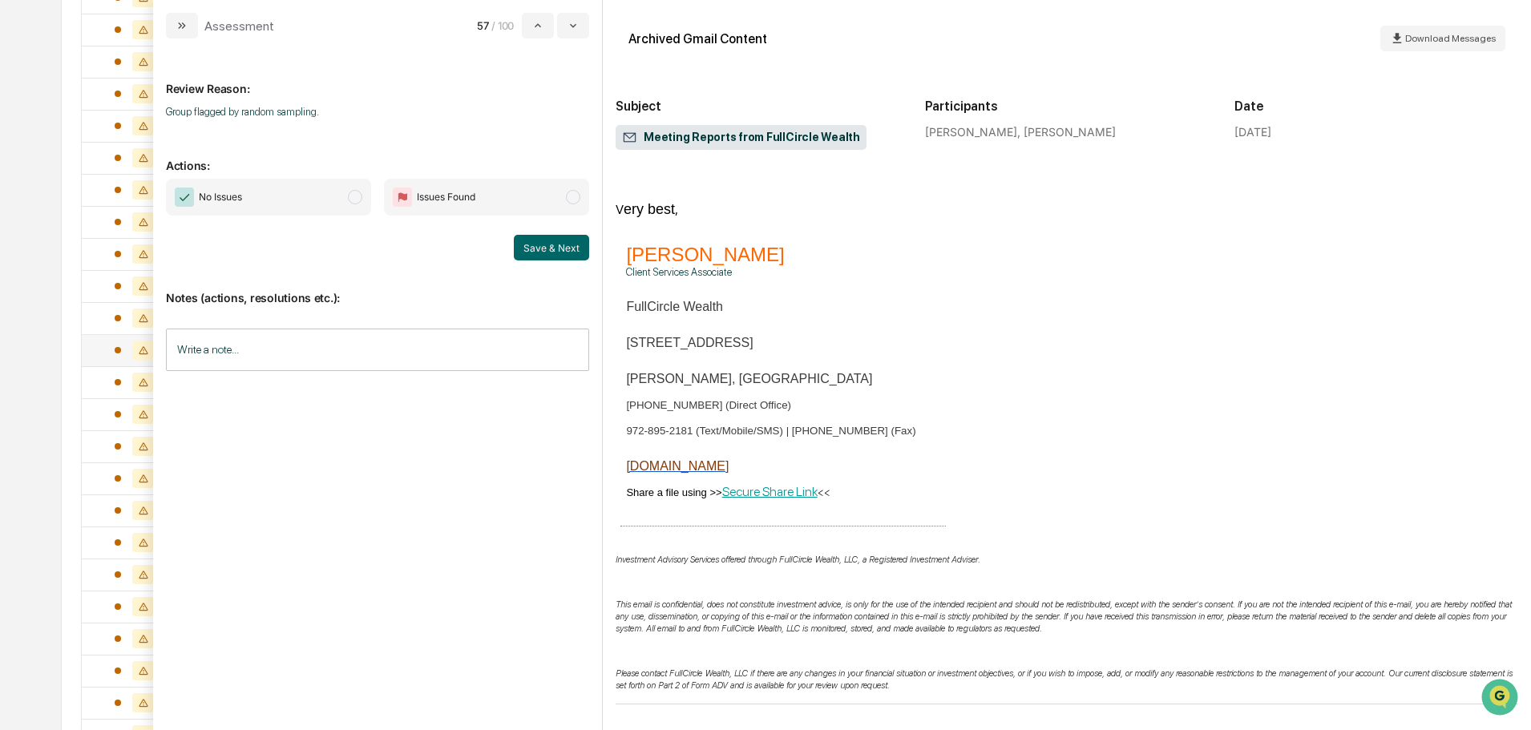
click at [330, 190] on span "No Issues" at bounding box center [268, 197] width 205 height 37
click at [552, 248] on button "Save & Next" at bounding box center [551, 248] width 75 height 26
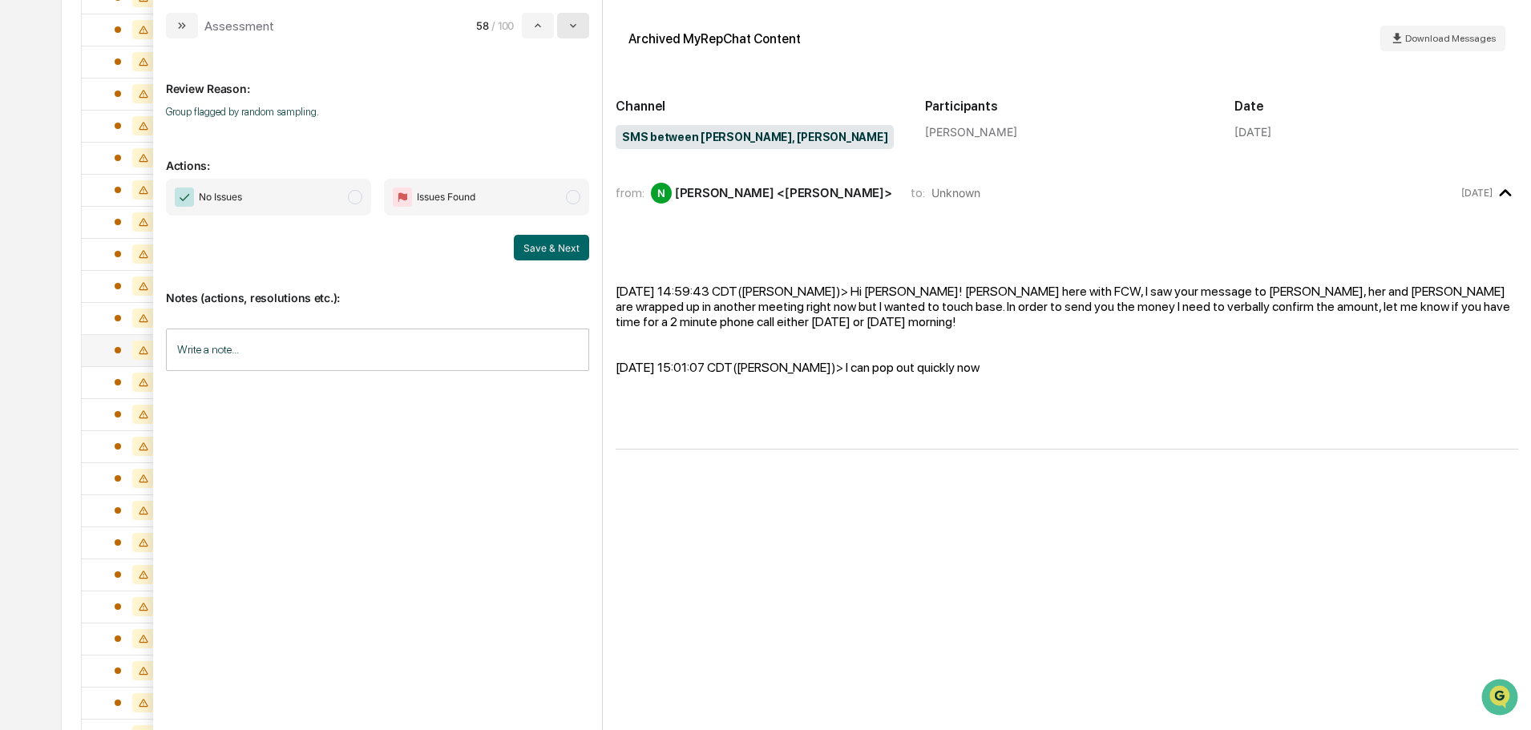
click at [579, 26] on icon "modal" at bounding box center [573, 25] width 13 height 13
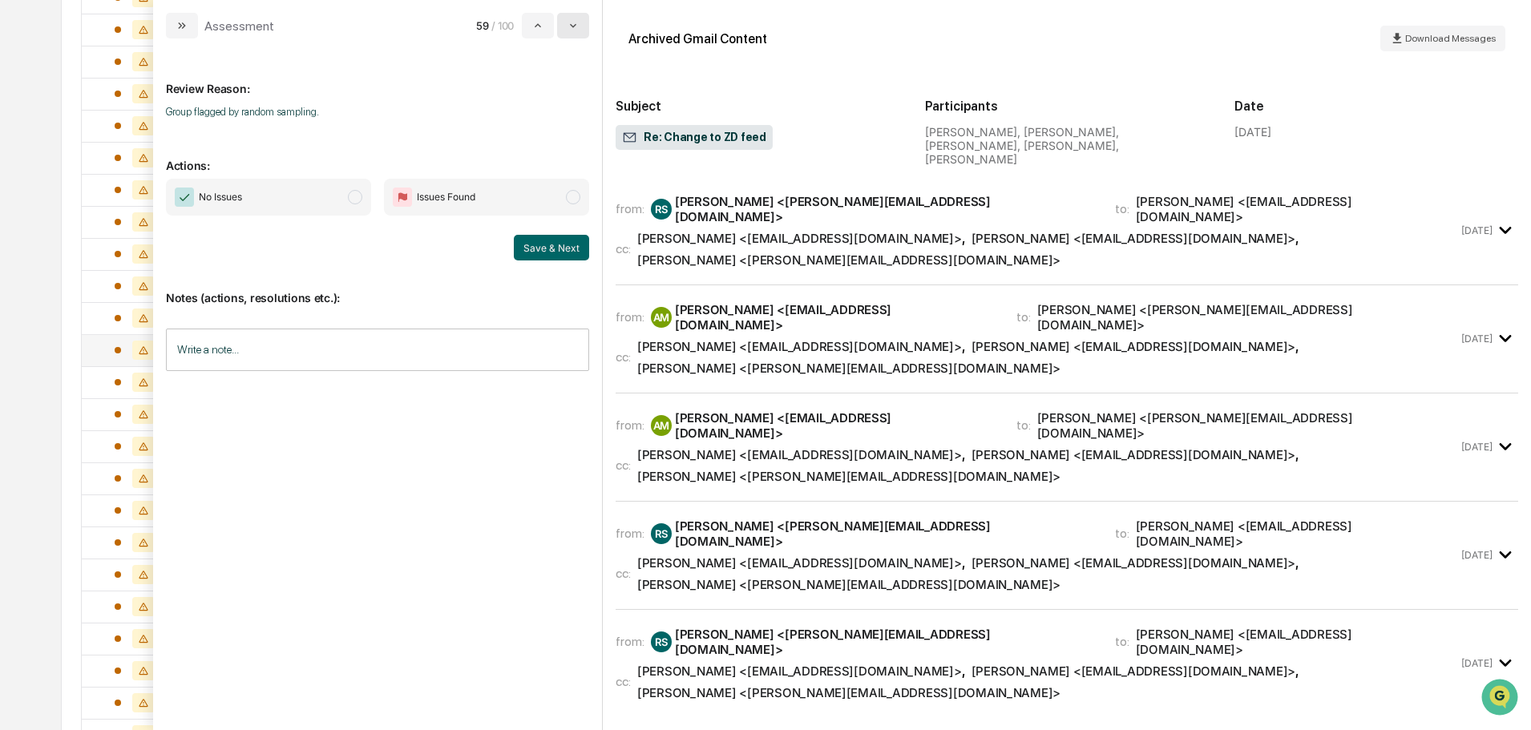
click at [579, 26] on icon "modal" at bounding box center [573, 25] width 13 height 13
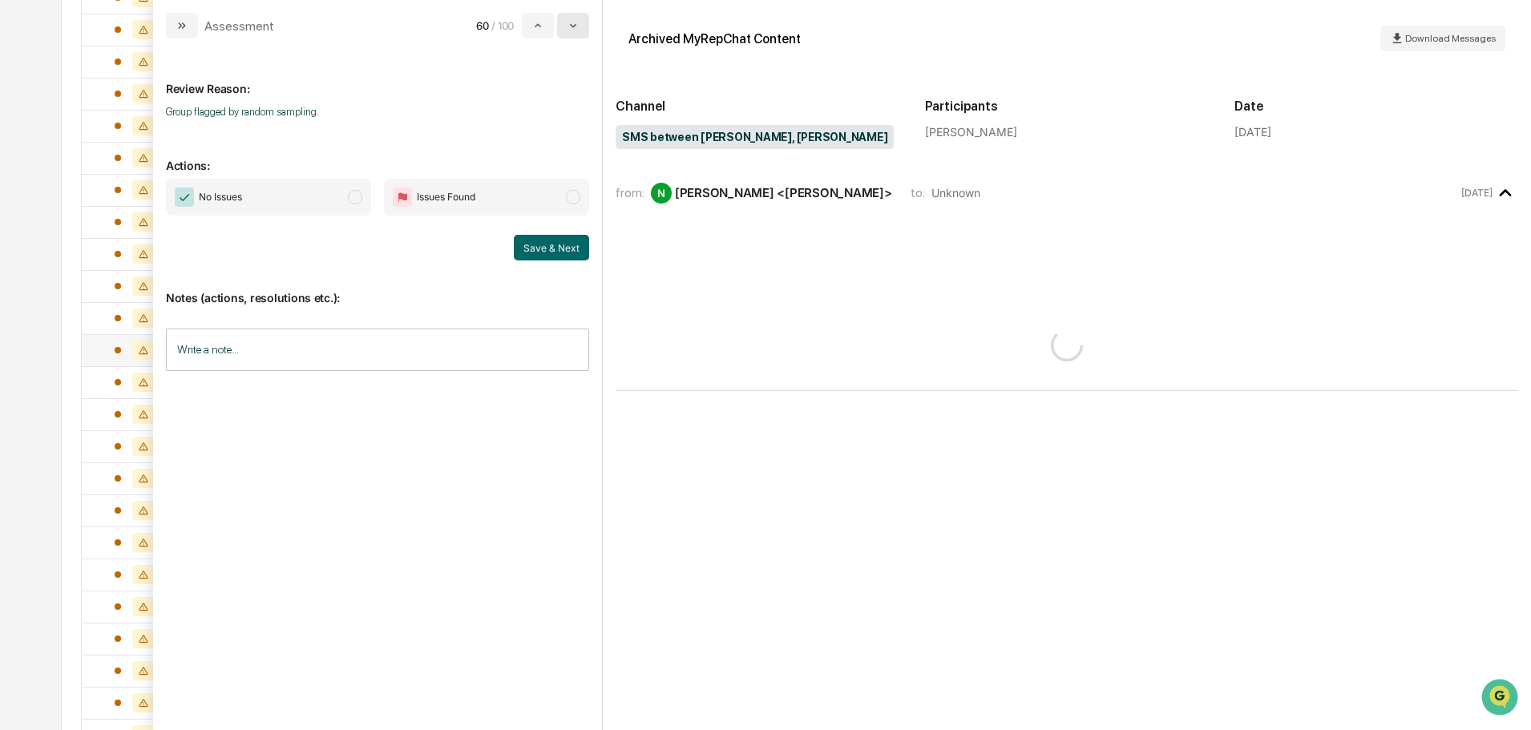
click at [579, 26] on icon "modal" at bounding box center [573, 25] width 13 height 13
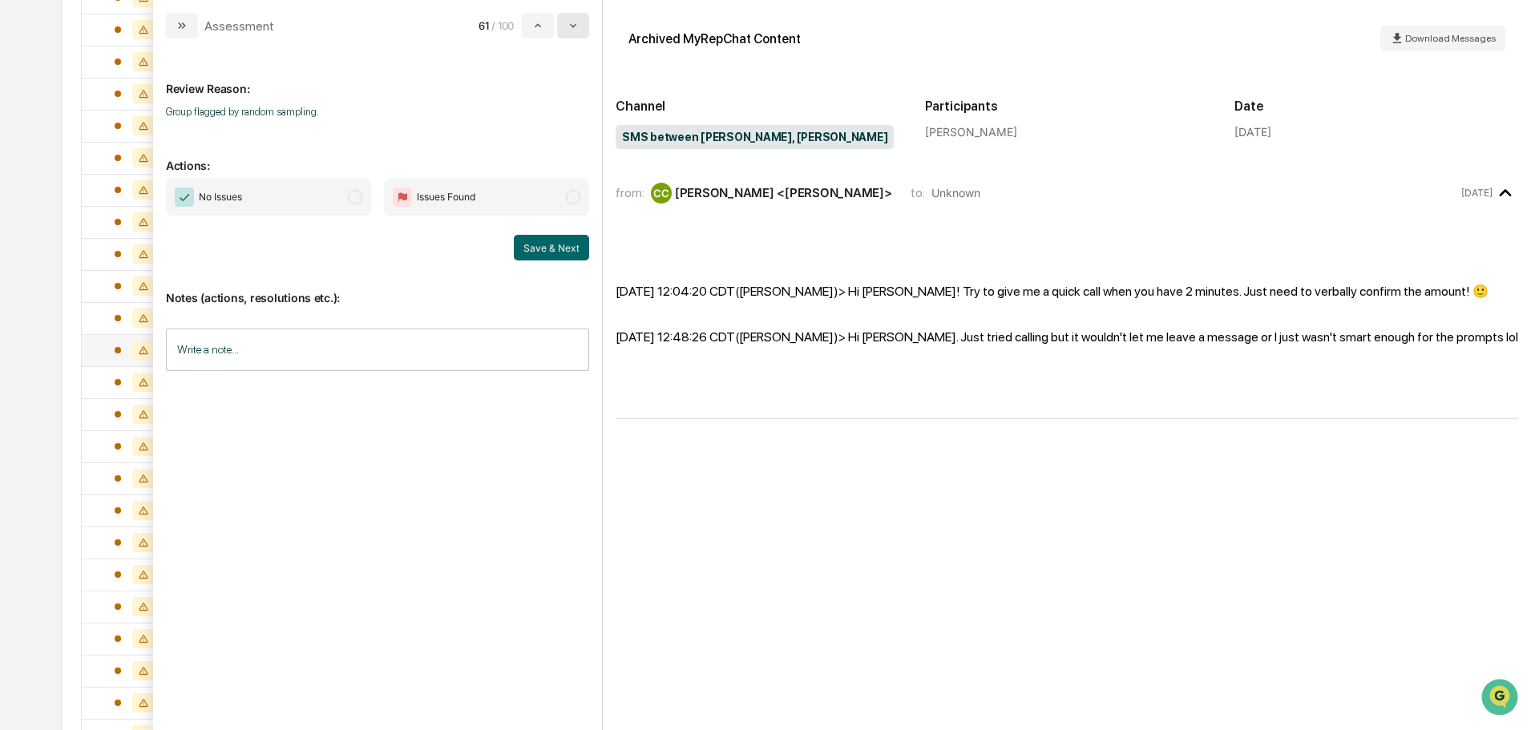
click at [579, 26] on icon "modal" at bounding box center [573, 25] width 13 height 13
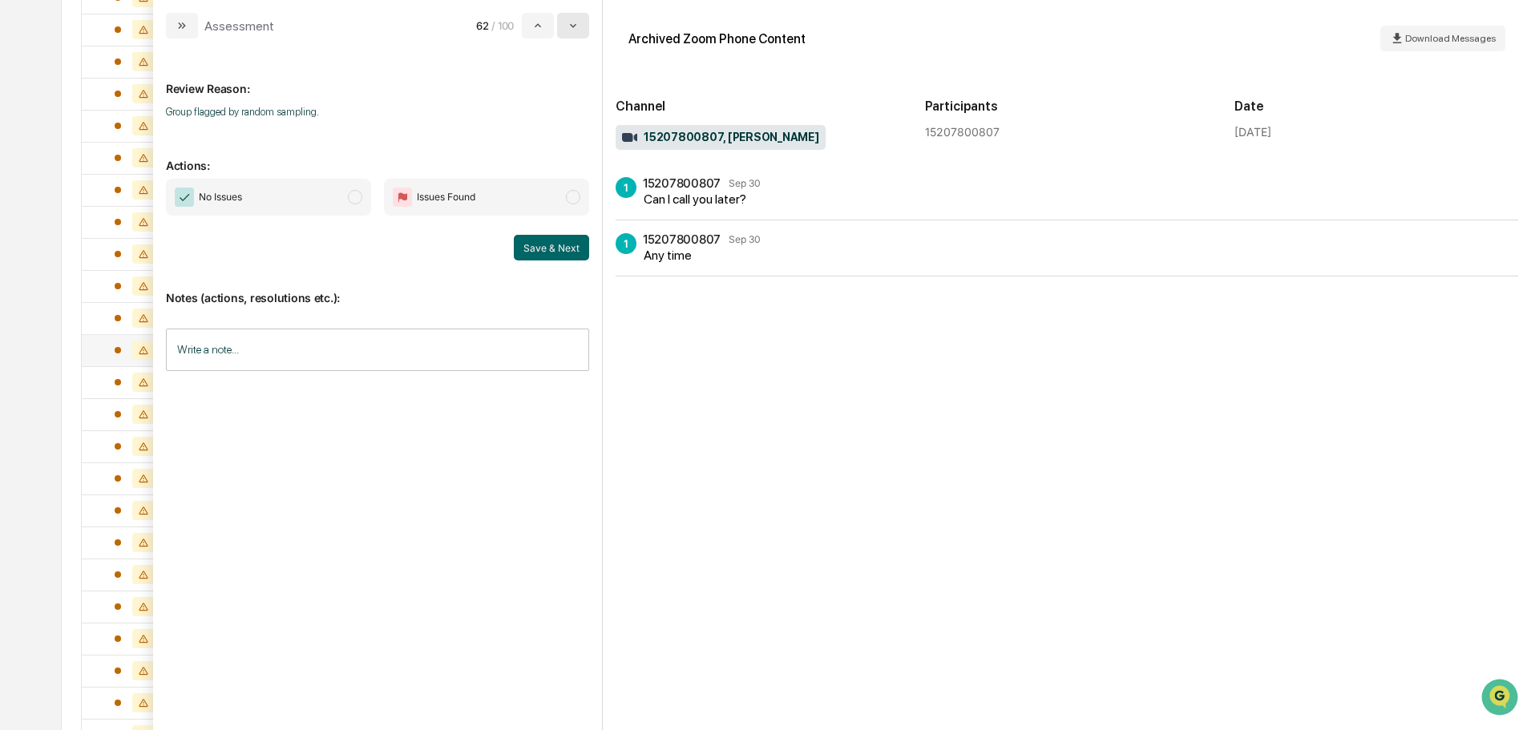
click at [578, 26] on icon "modal" at bounding box center [573, 25] width 13 height 13
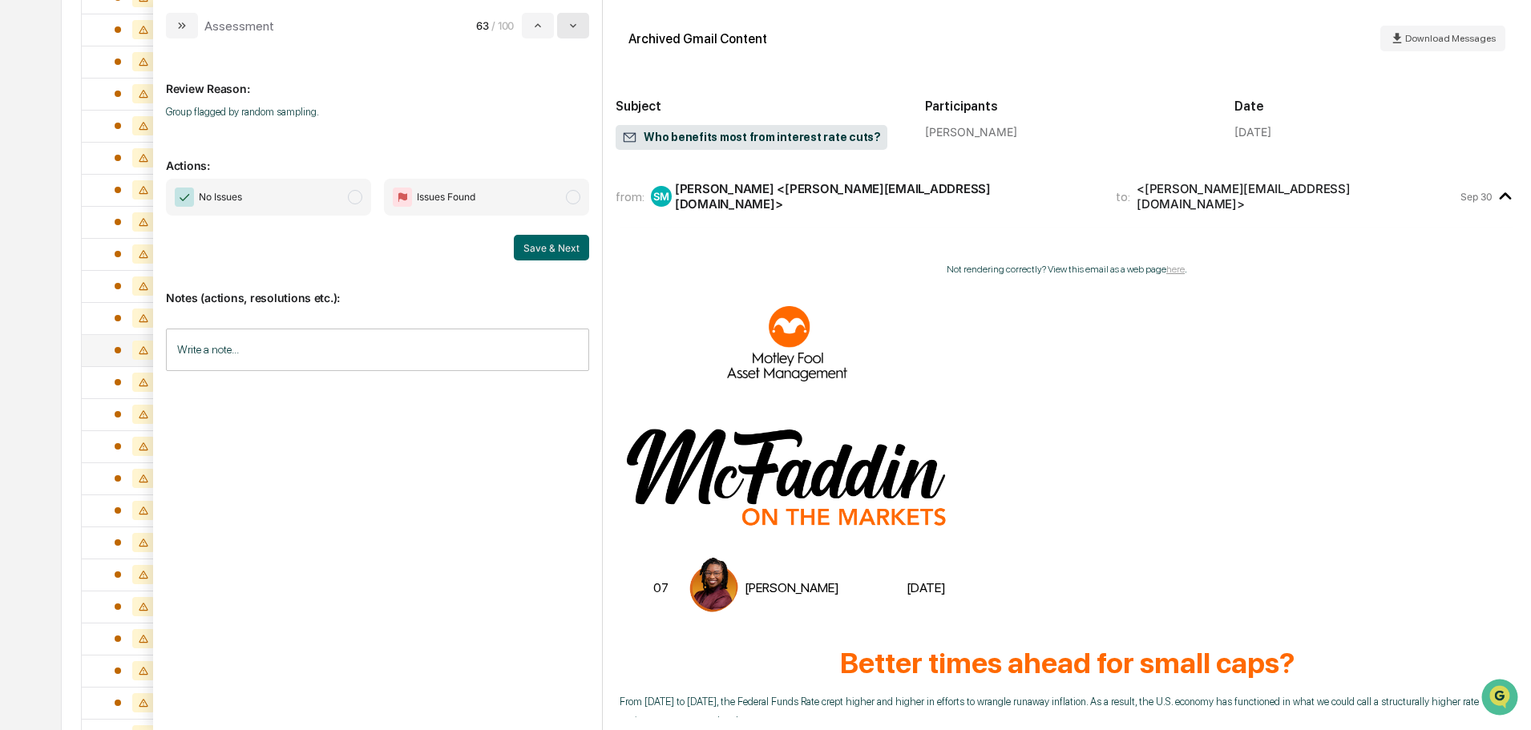
click at [578, 26] on icon "modal" at bounding box center [573, 25] width 13 height 13
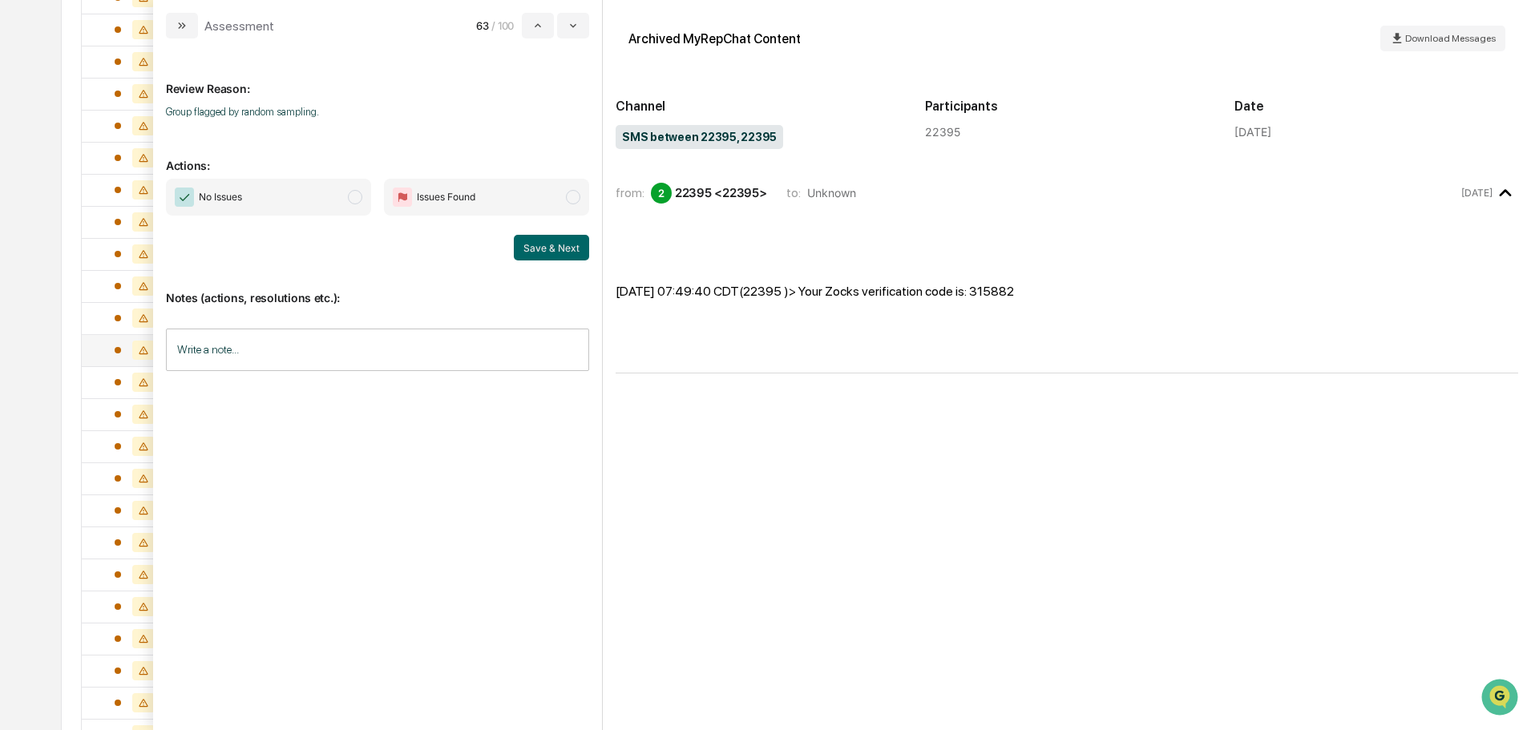
drag, startPoint x: 300, startPoint y: 195, endPoint x: 330, endPoint y: 208, distance: 33.4
click at [300, 196] on span "No Issues" at bounding box center [268, 197] width 205 height 37
click at [529, 251] on button "Save & Next" at bounding box center [551, 248] width 75 height 26
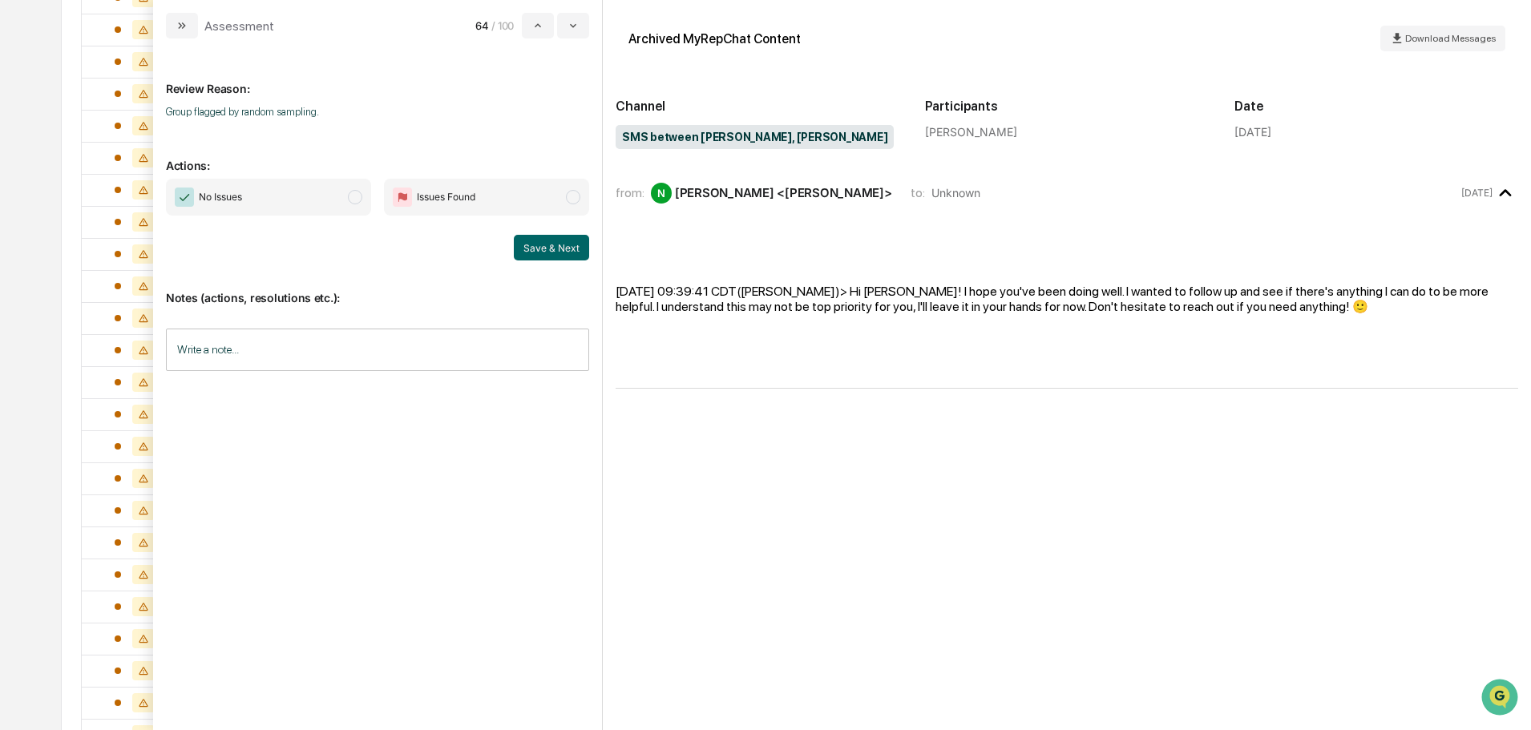
click at [575, 24] on icon "modal" at bounding box center [573, 25] width 13 height 13
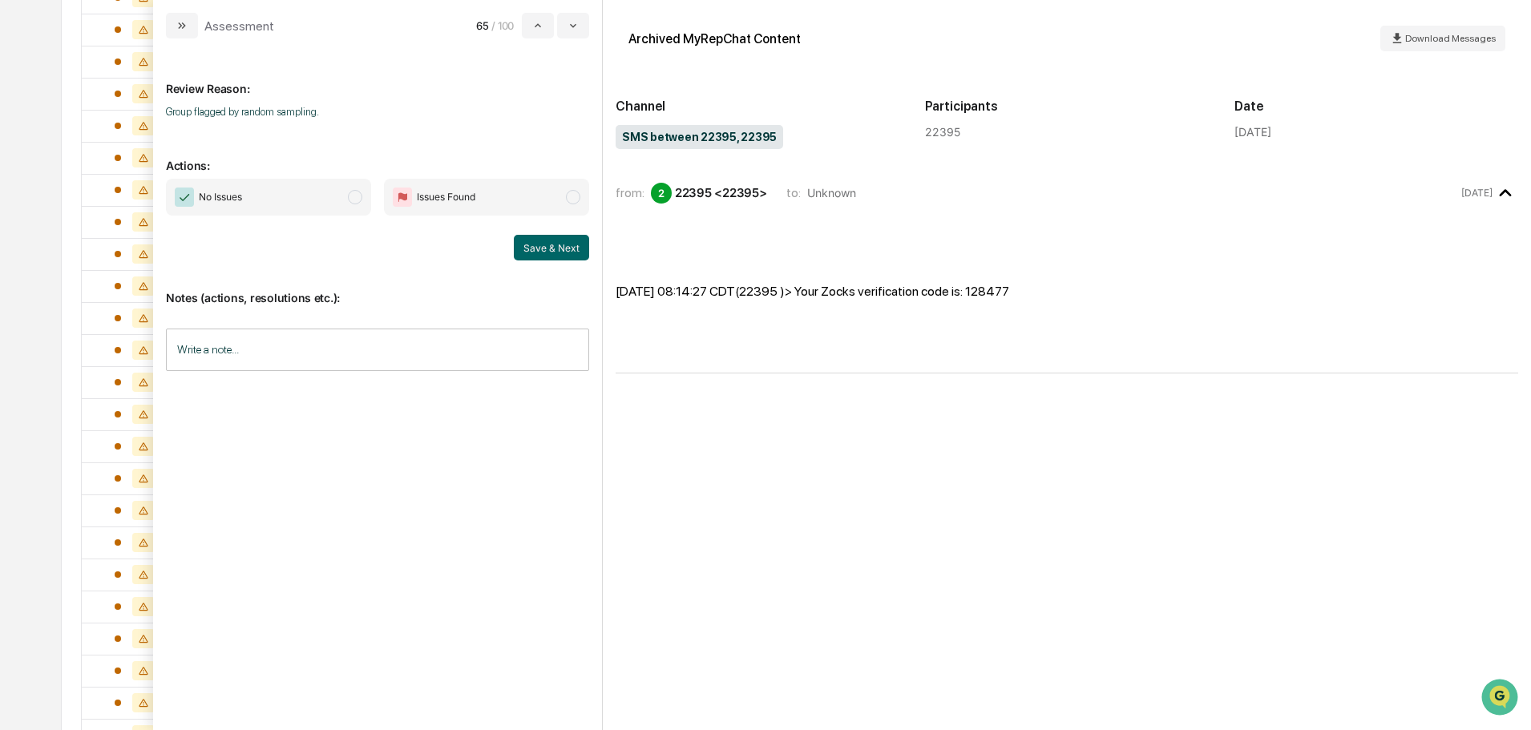
drag, startPoint x: 305, startPoint y: 203, endPoint x: 394, endPoint y: 228, distance: 93.4
click at [305, 204] on span "No Issues" at bounding box center [268, 197] width 205 height 37
click at [528, 251] on button "Save & Next" at bounding box center [551, 248] width 75 height 26
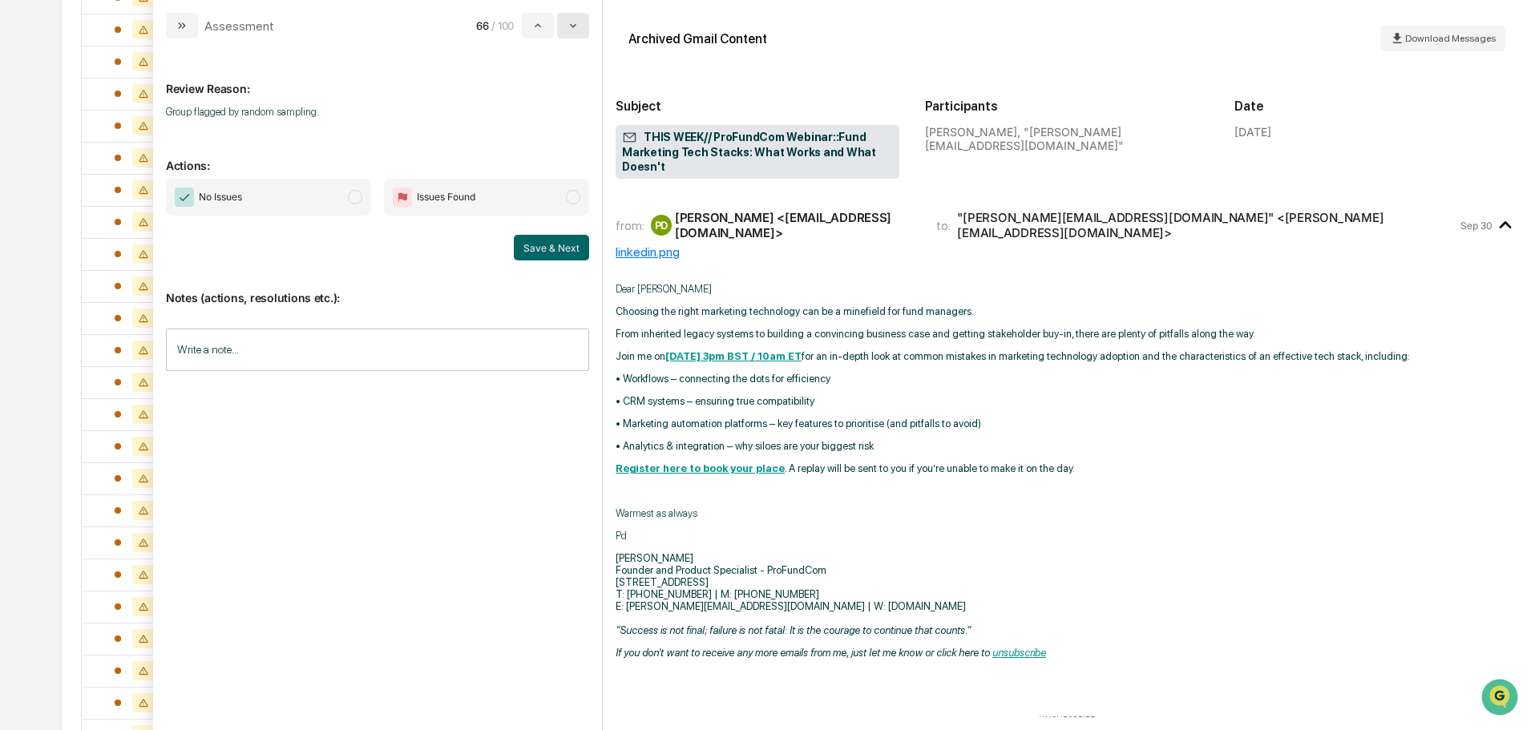
click at [573, 32] on button "modal" at bounding box center [573, 26] width 32 height 26
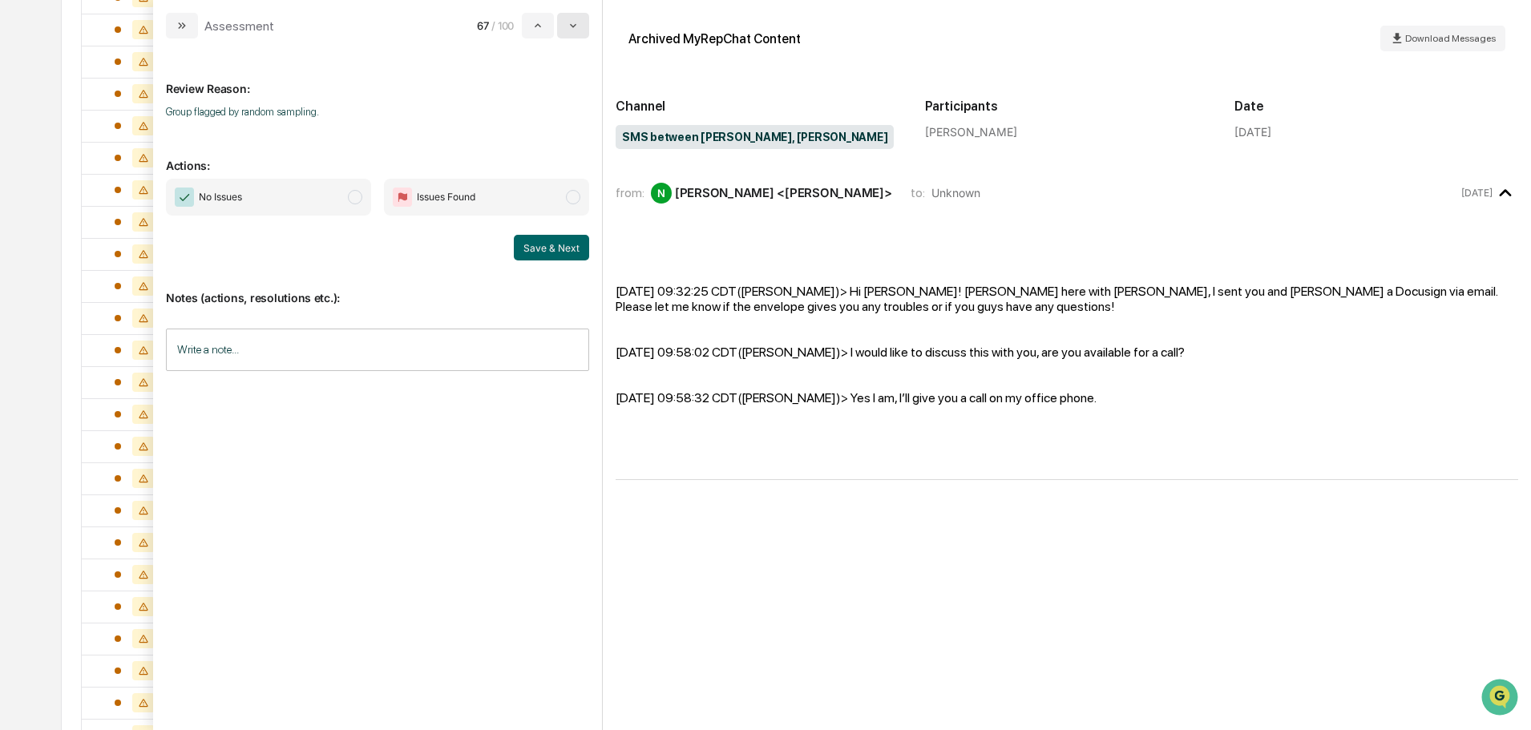
click at [573, 32] on button "modal" at bounding box center [573, 26] width 32 height 26
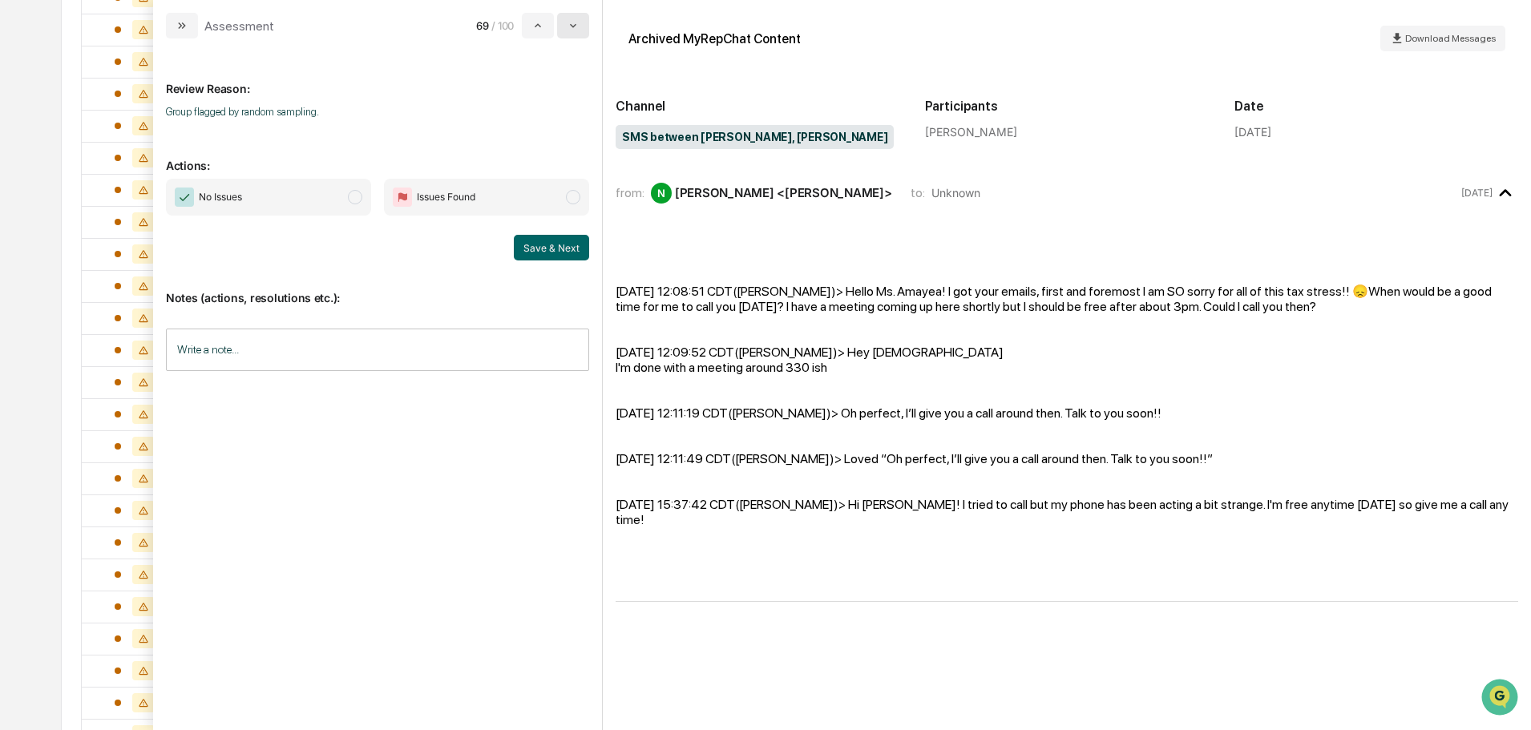
click at [573, 32] on button "modal" at bounding box center [573, 26] width 32 height 26
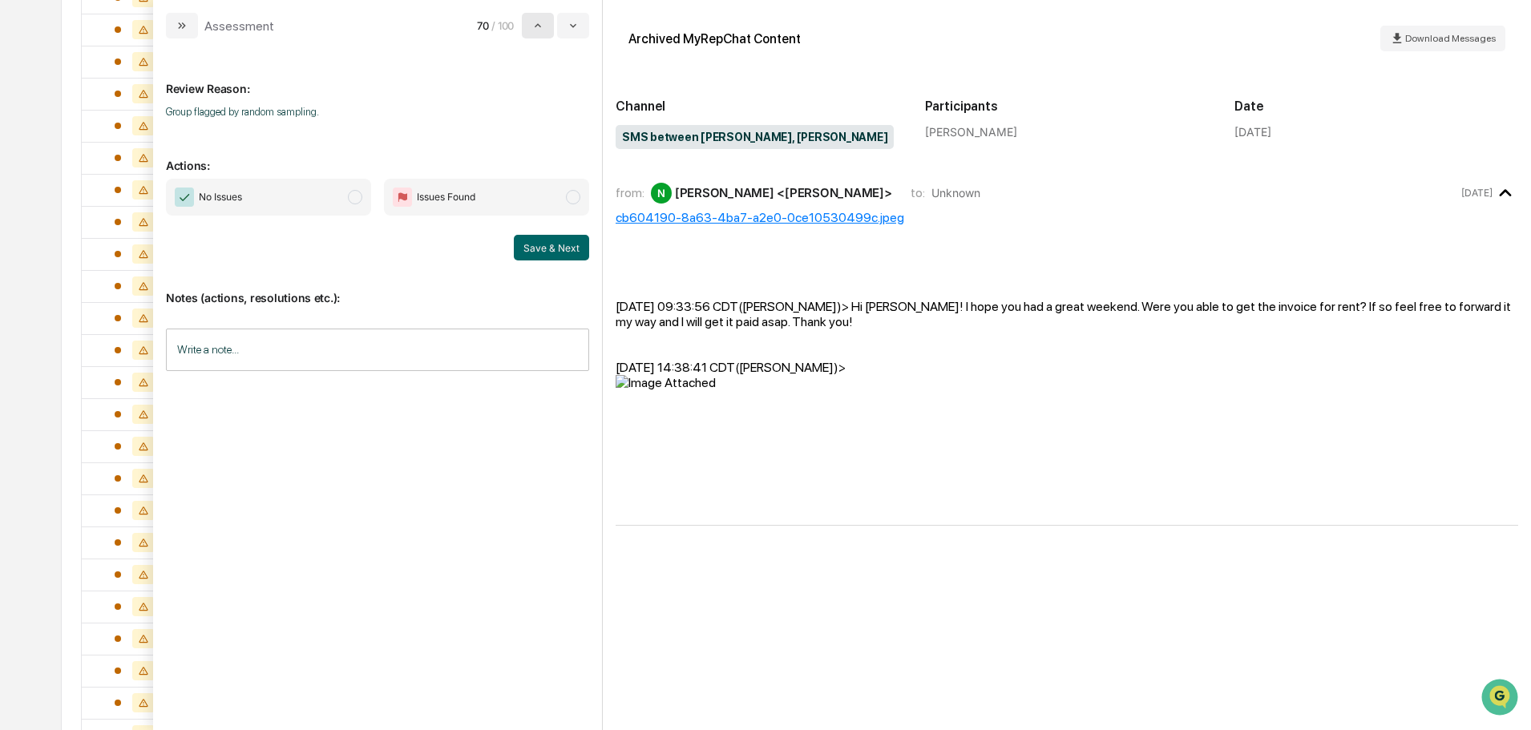
click at [537, 24] on icon "modal" at bounding box center [538, 25] width 13 height 13
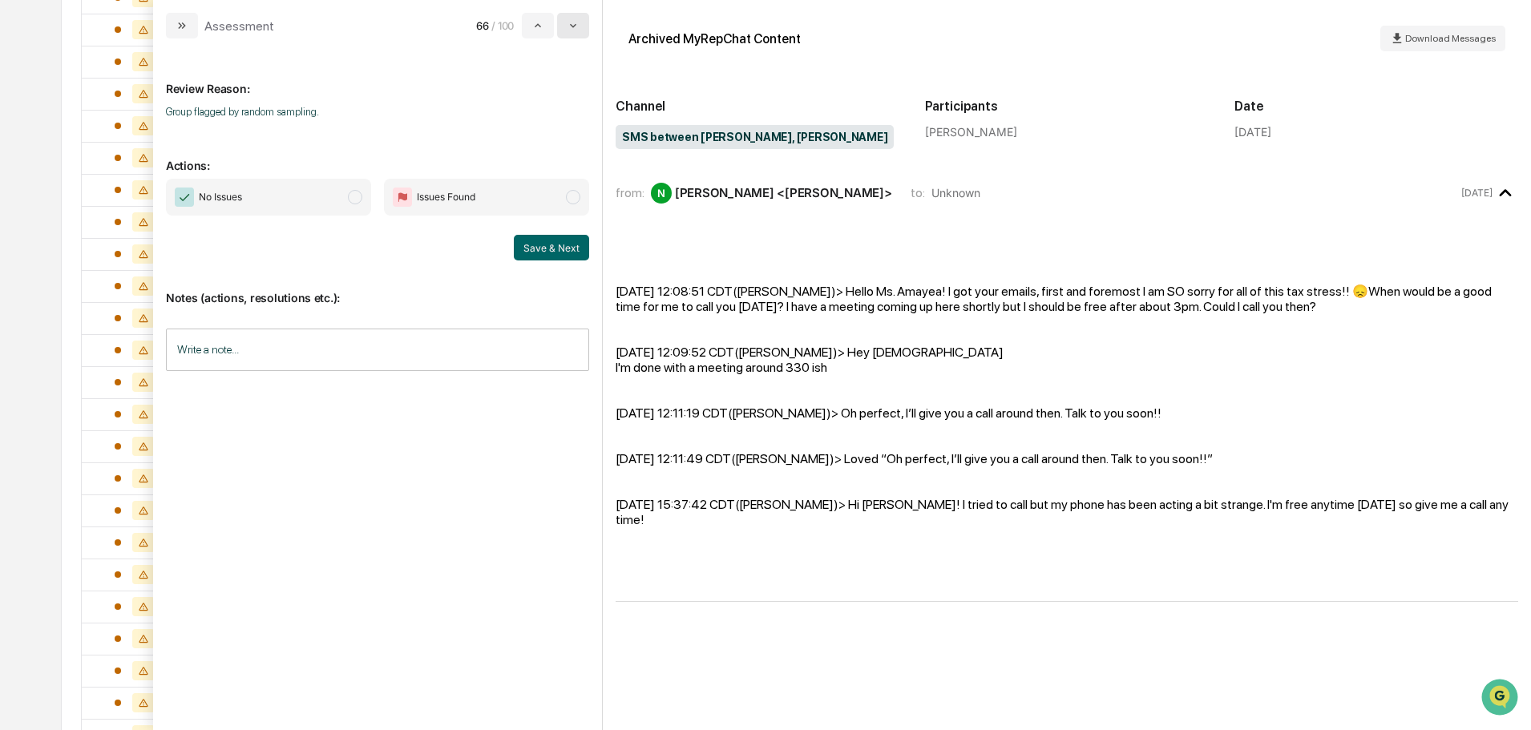
click at [565, 25] on button "modal" at bounding box center [573, 26] width 32 height 26
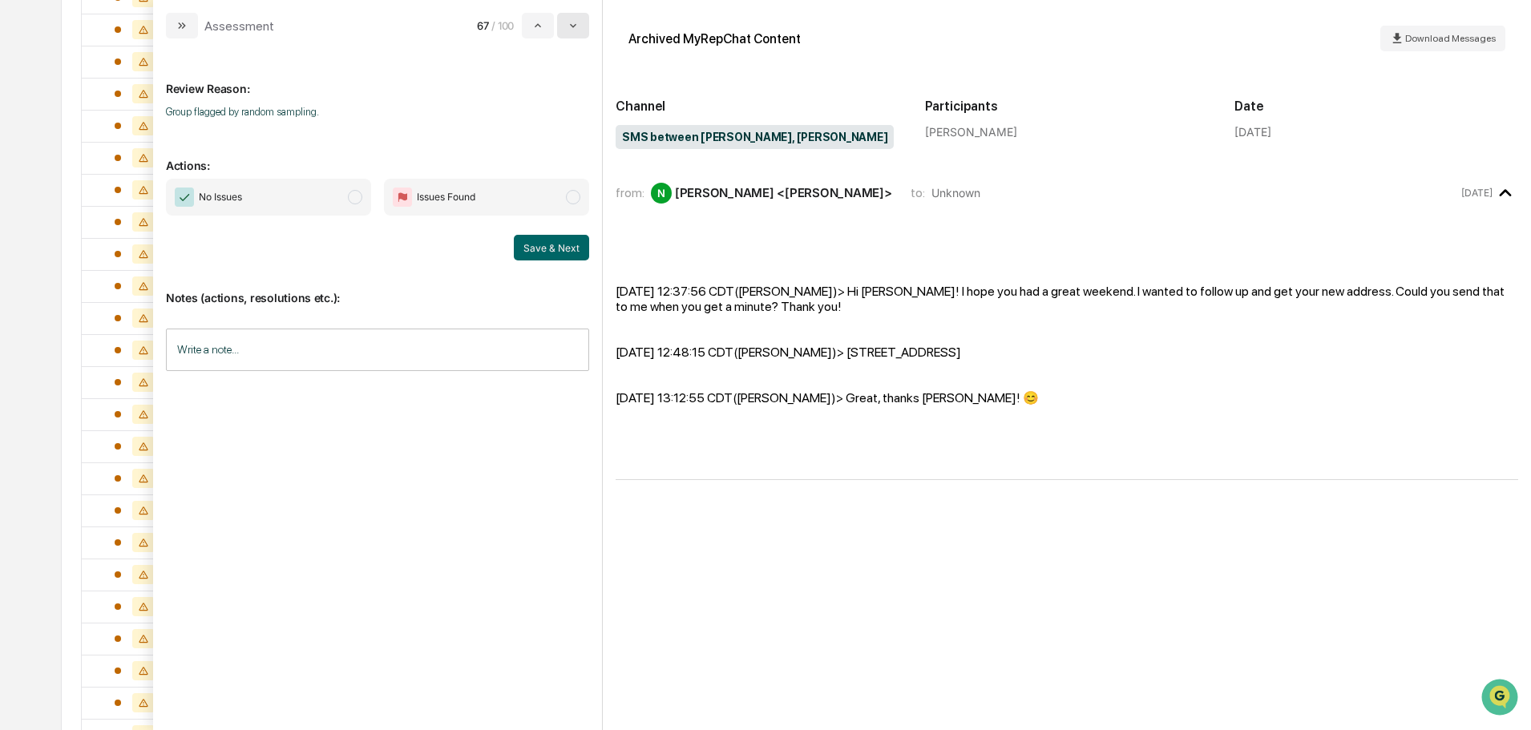
click at [565, 25] on button "modal" at bounding box center [573, 26] width 32 height 26
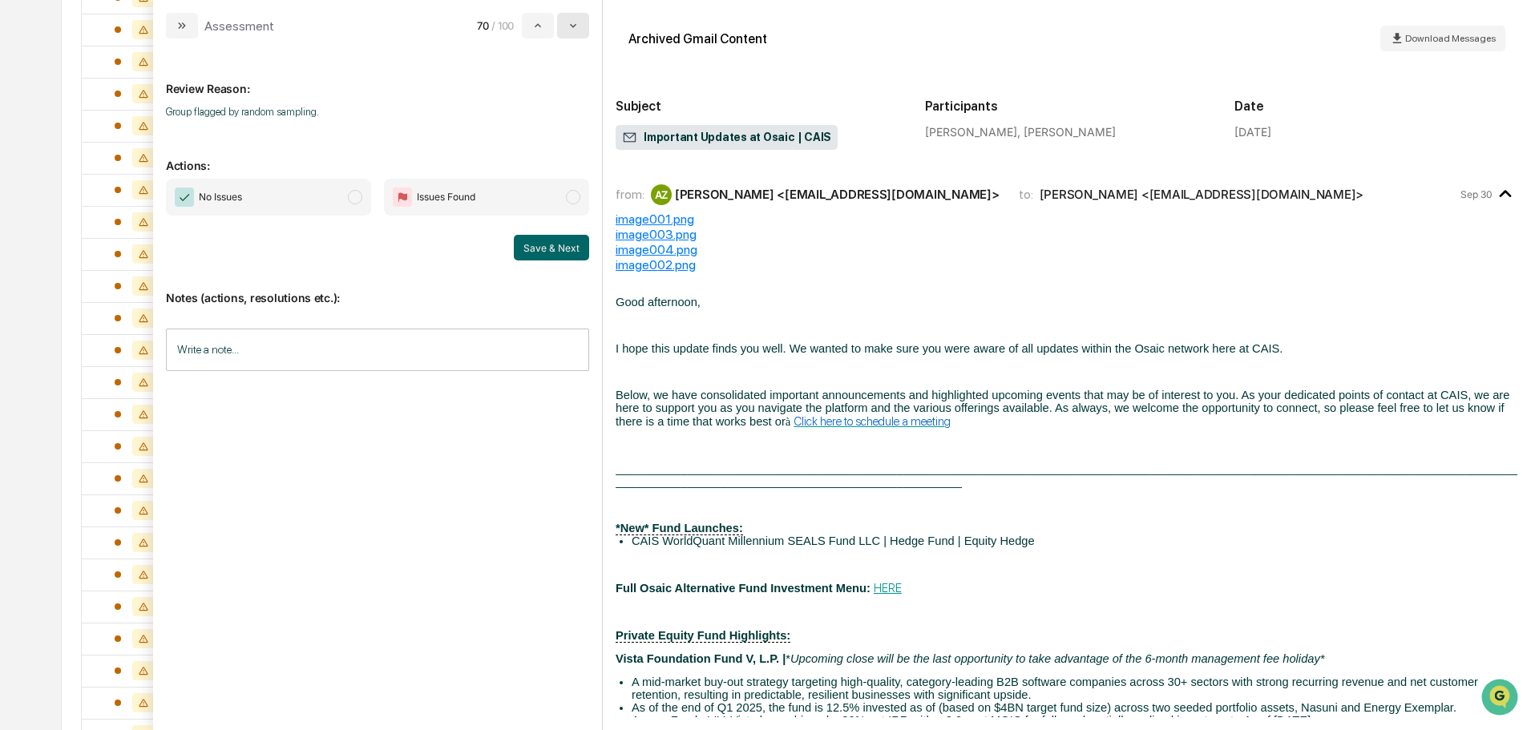
click at [565, 25] on button "modal" at bounding box center [573, 26] width 32 height 26
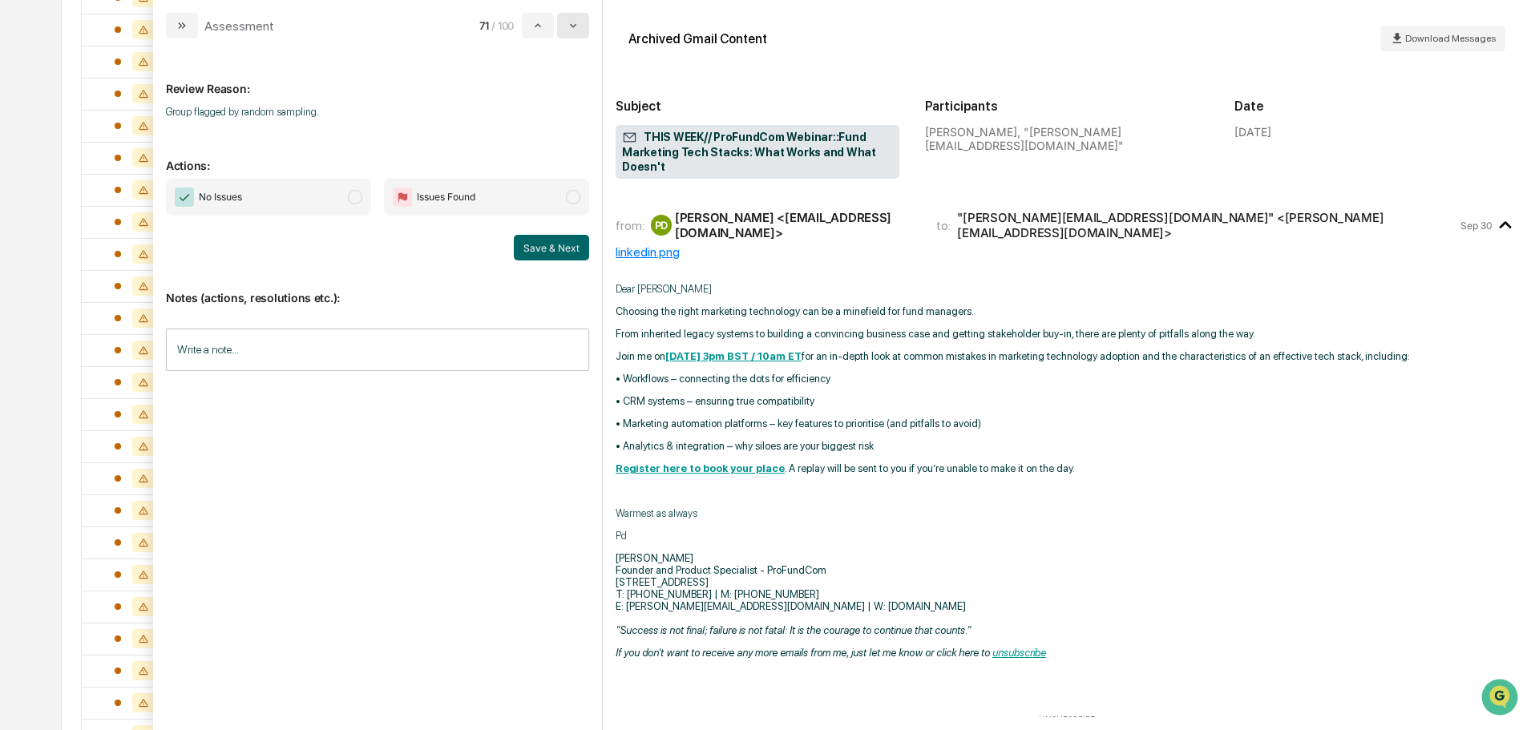
click at [565, 25] on button "modal" at bounding box center [573, 26] width 32 height 26
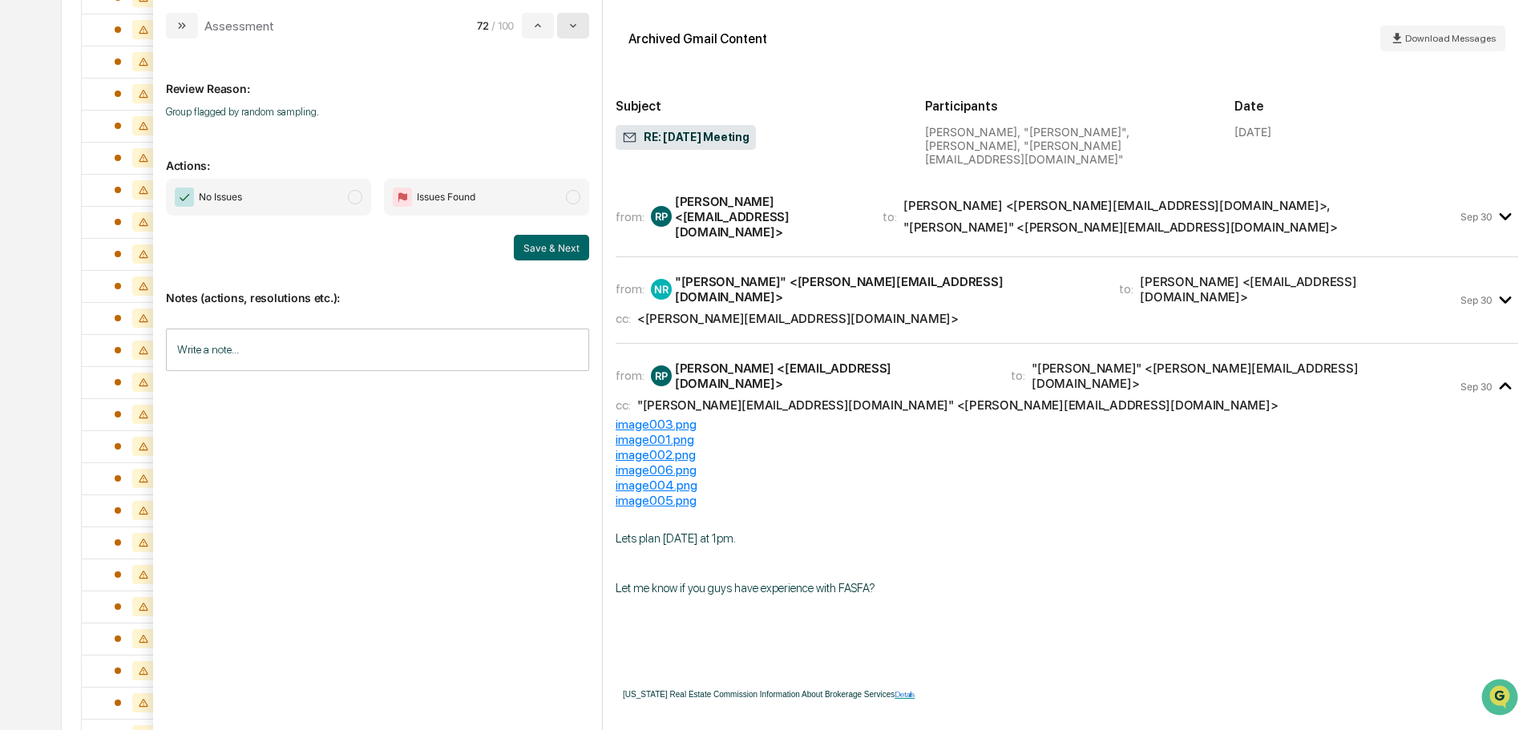
click at [565, 25] on button "modal" at bounding box center [573, 26] width 32 height 26
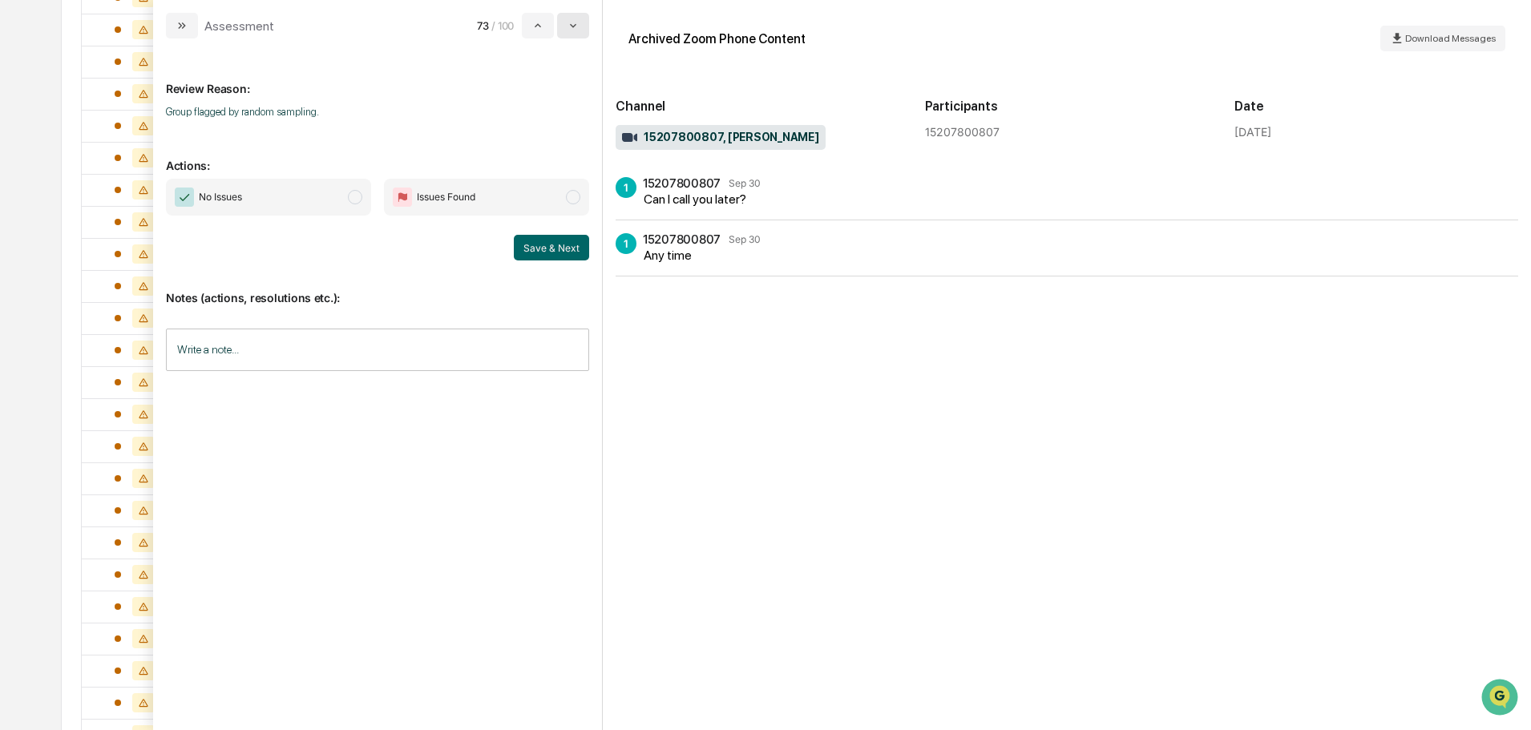
click at [565, 25] on button "modal" at bounding box center [573, 26] width 32 height 26
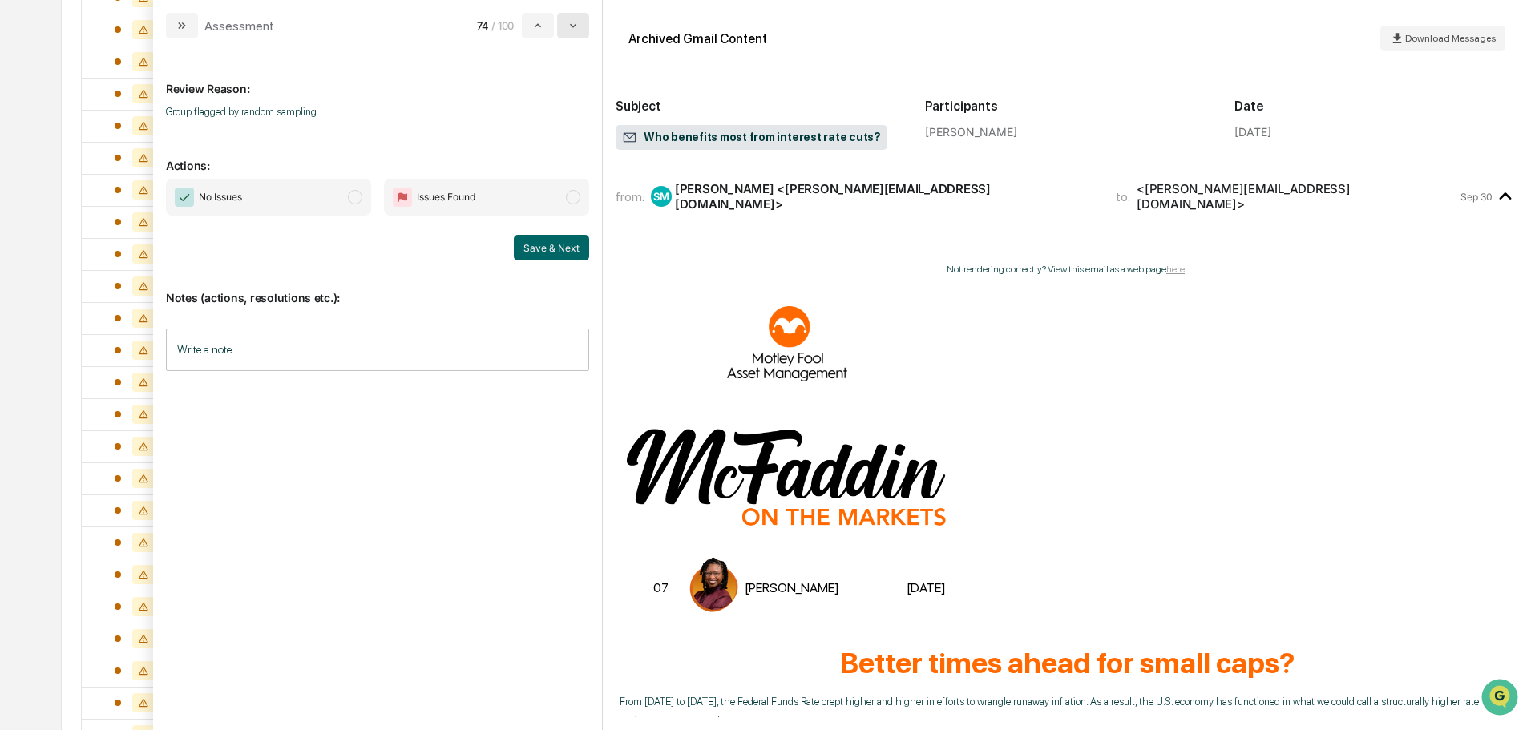
click at [565, 25] on button "modal" at bounding box center [573, 26] width 32 height 26
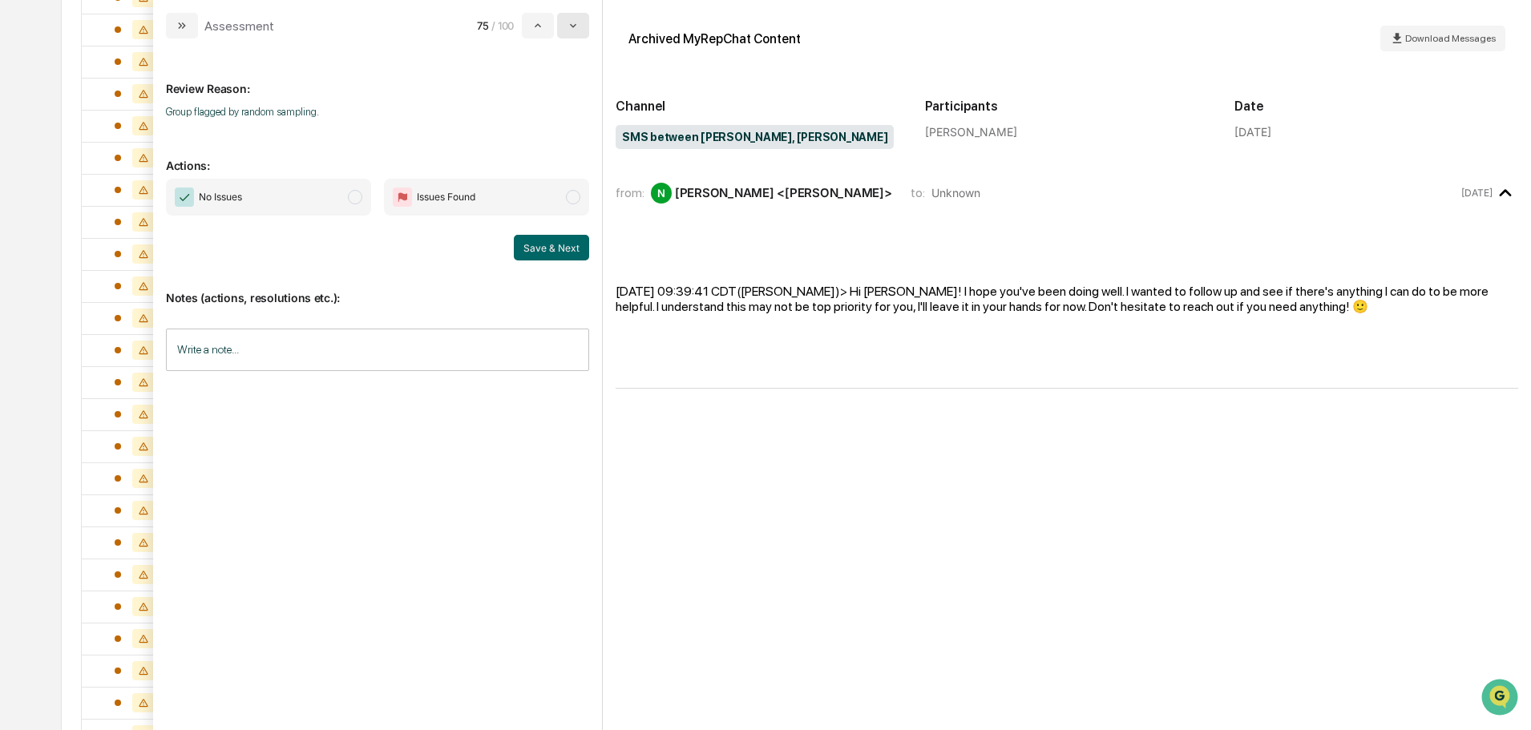
click at [565, 25] on button "modal" at bounding box center [573, 26] width 32 height 26
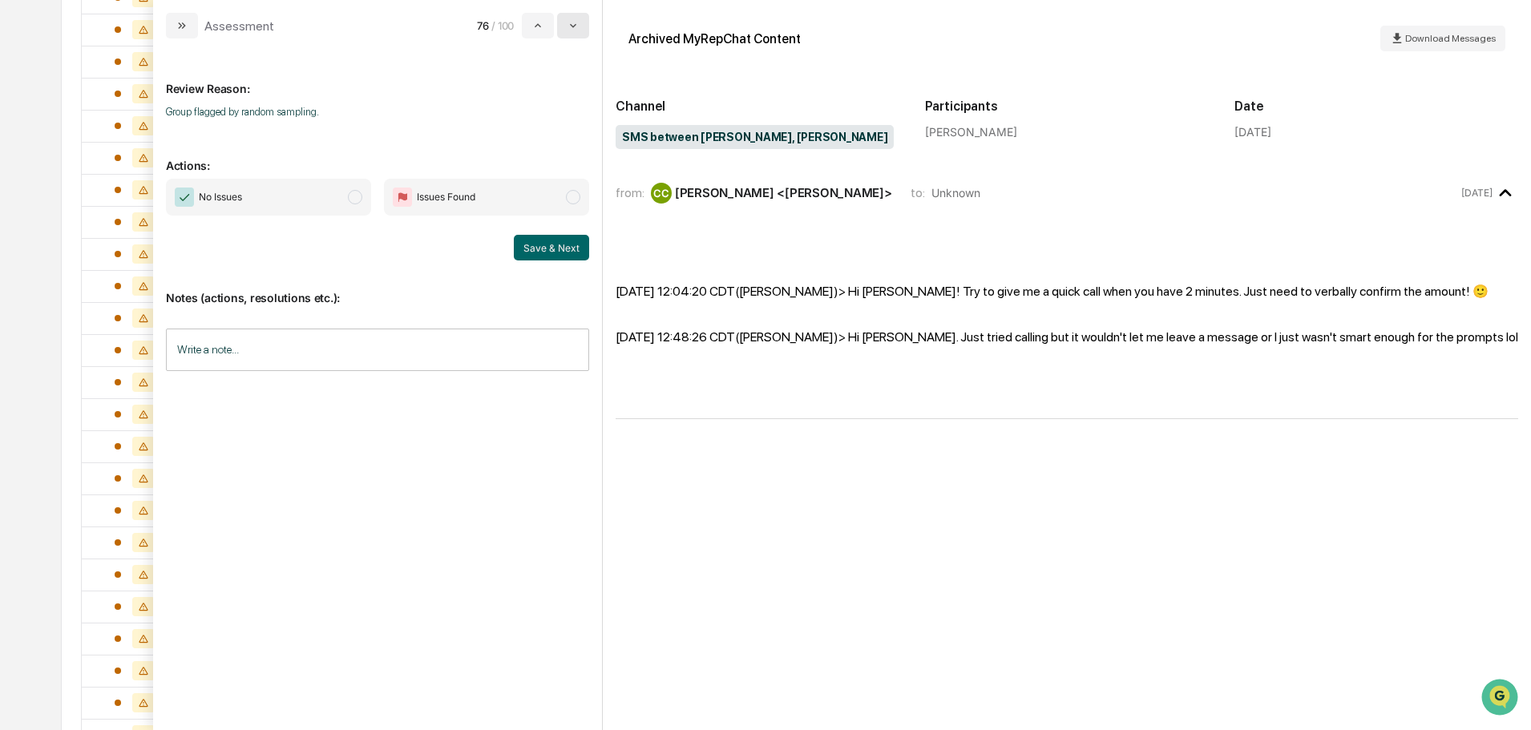
click at [565, 25] on button "modal" at bounding box center [573, 26] width 32 height 26
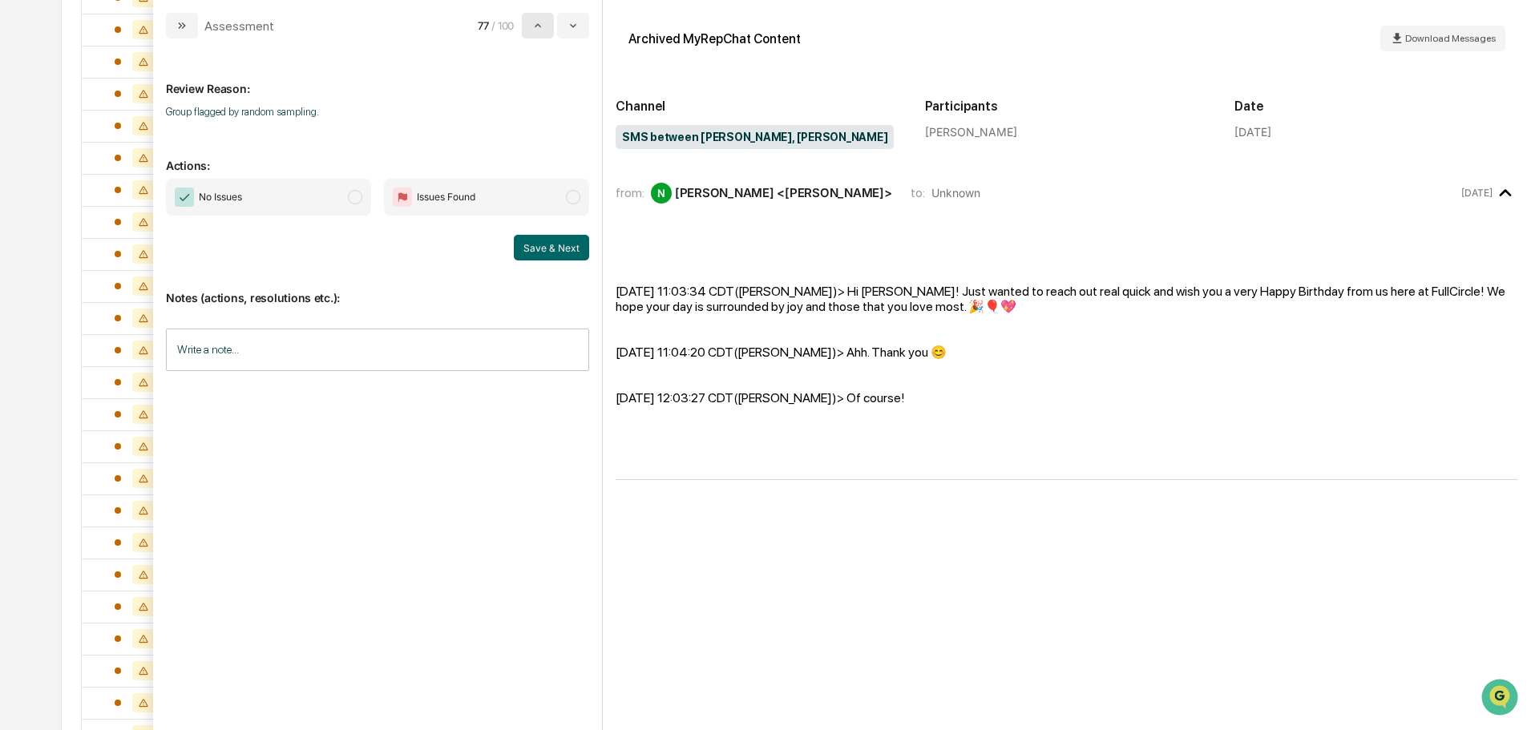
click at [544, 25] on icon "modal" at bounding box center [538, 25] width 13 height 13
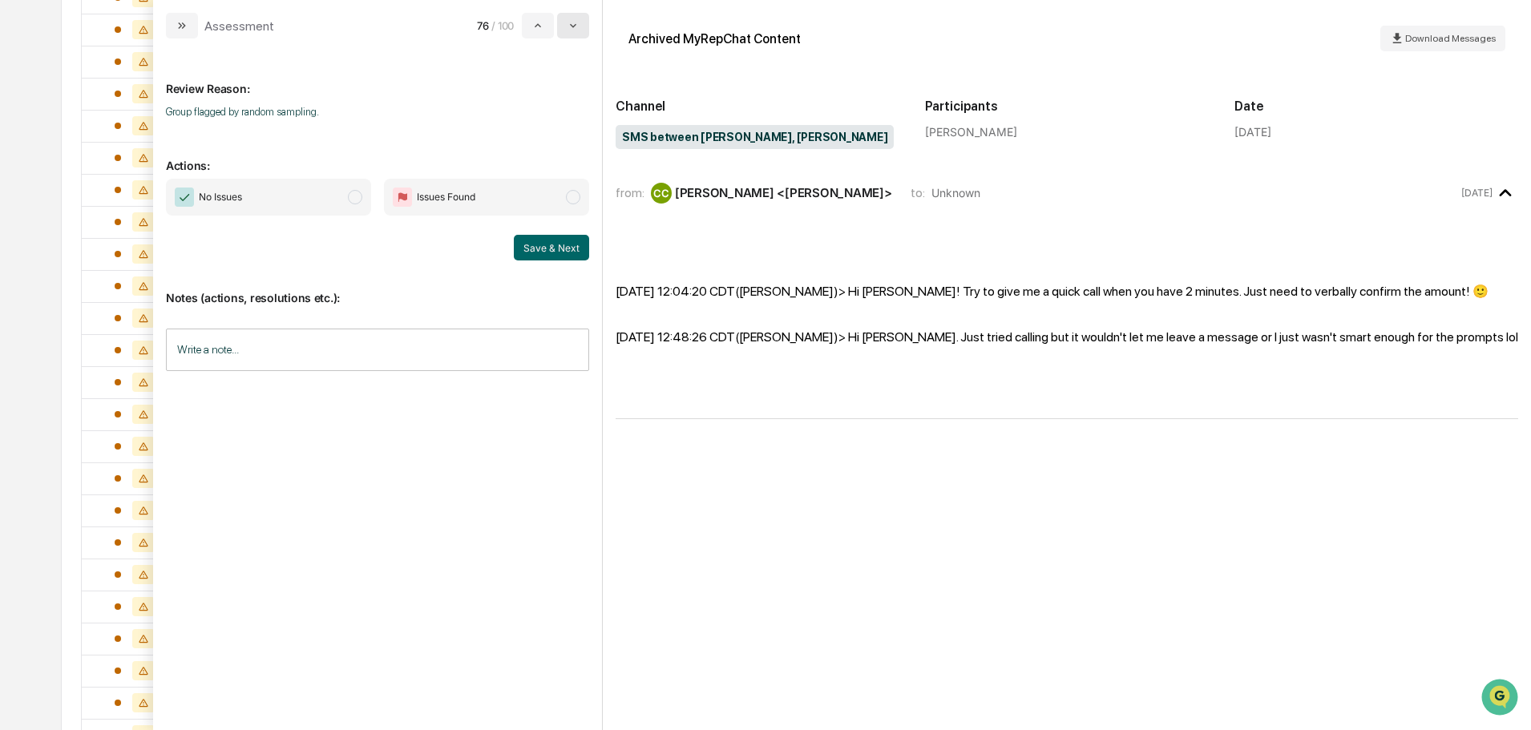
click at [573, 27] on icon "modal" at bounding box center [573, 26] width 6 height 4
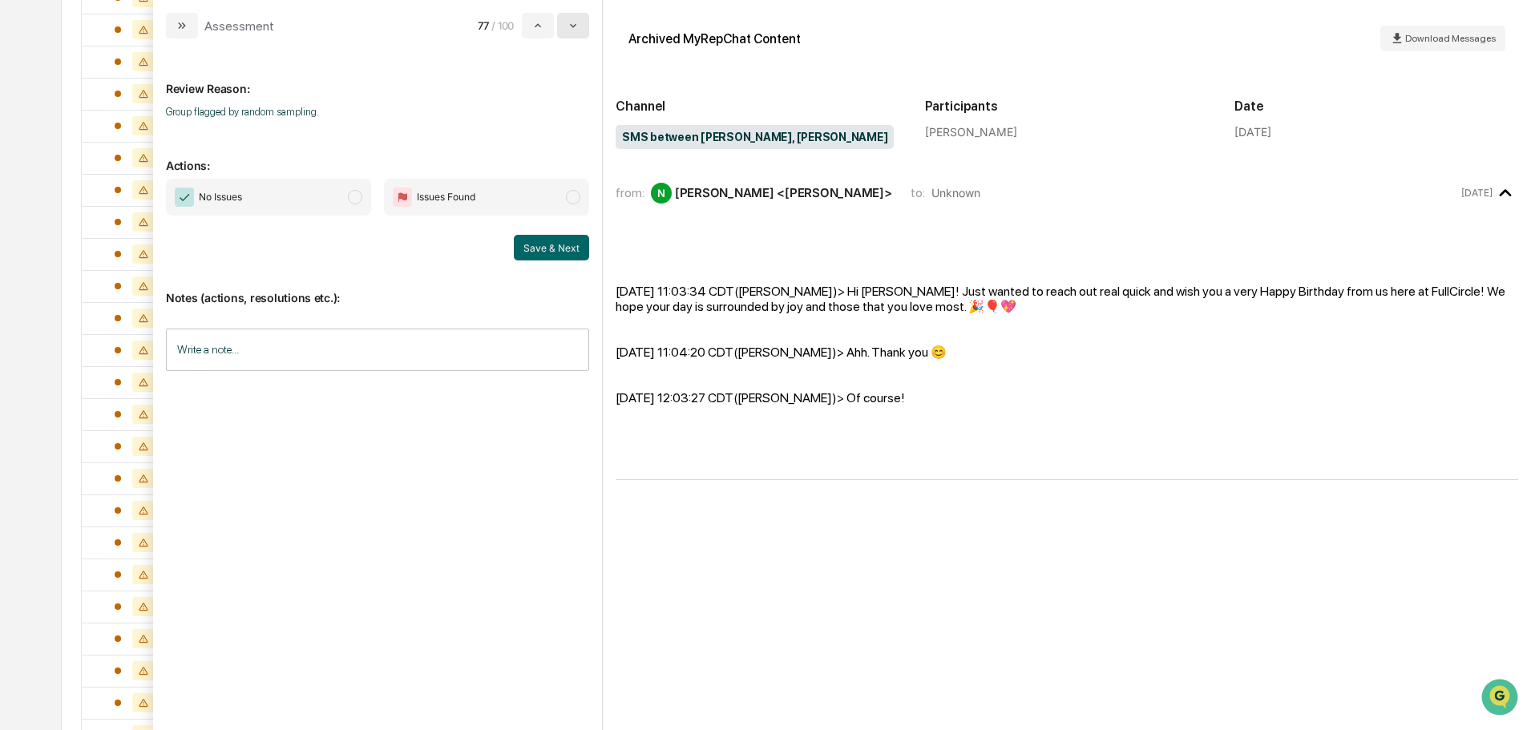
click at [573, 27] on icon "modal" at bounding box center [573, 26] width 6 height 4
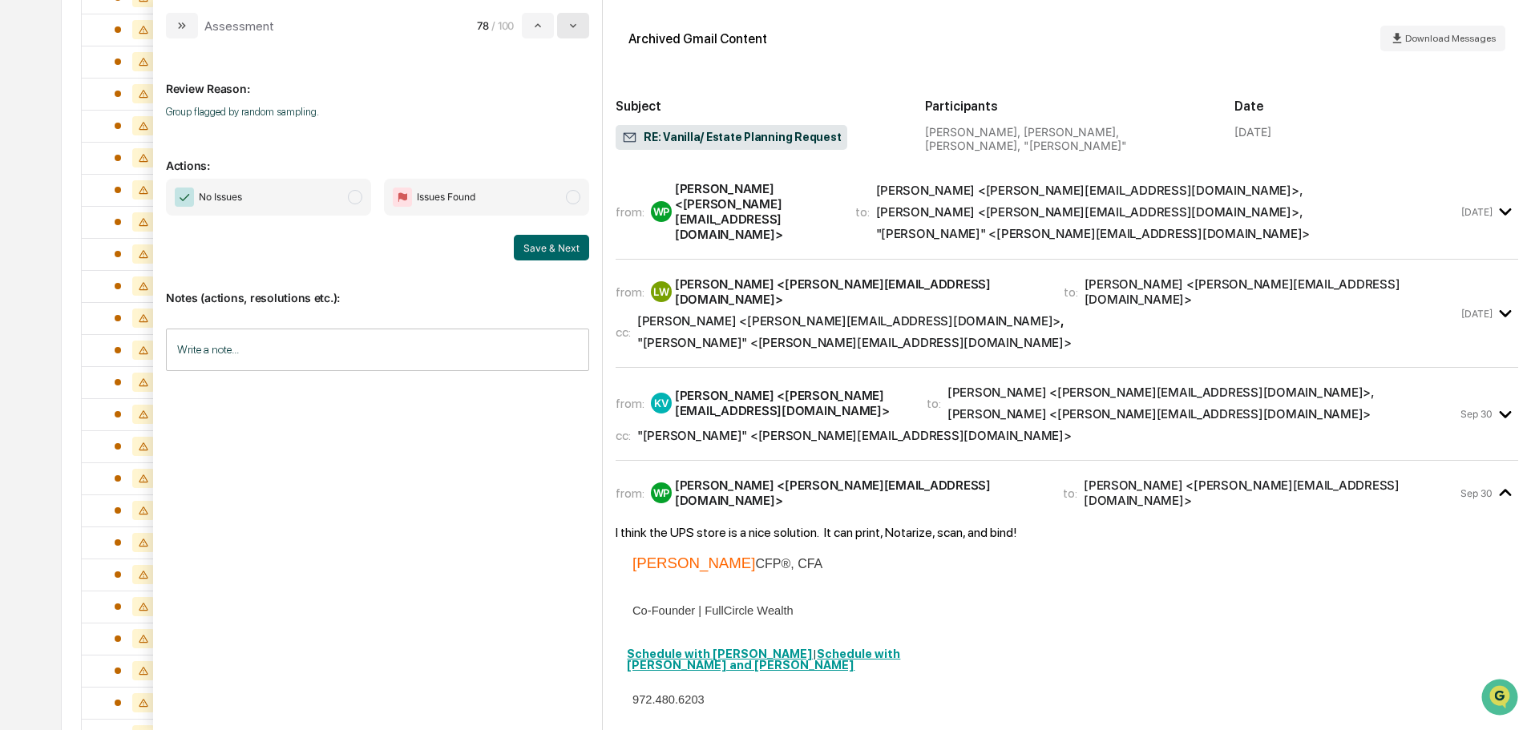
click at [573, 27] on icon "modal" at bounding box center [573, 26] width 6 height 4
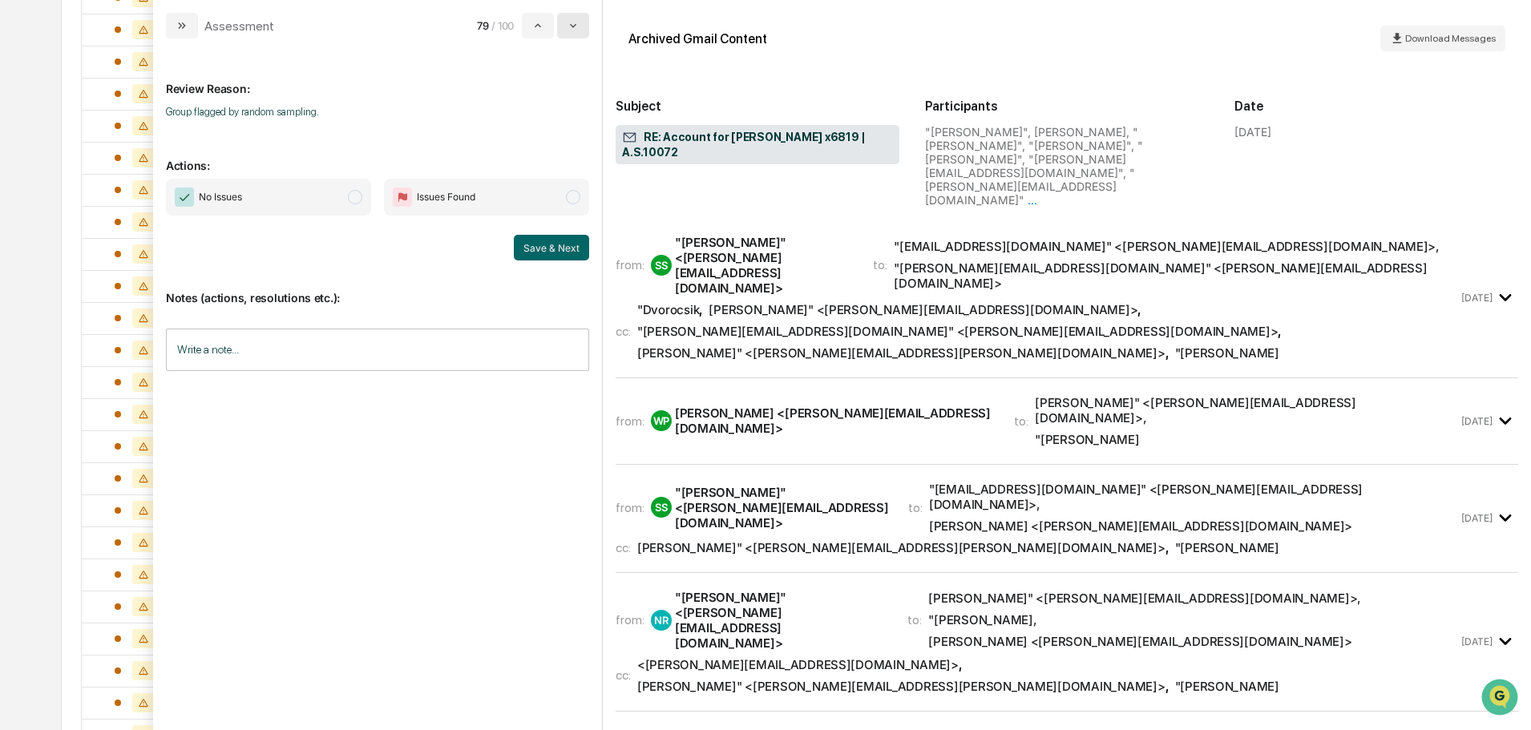
click at [573, 27] on icon "modal" at bounding box center [573, 26] width 6 height 4
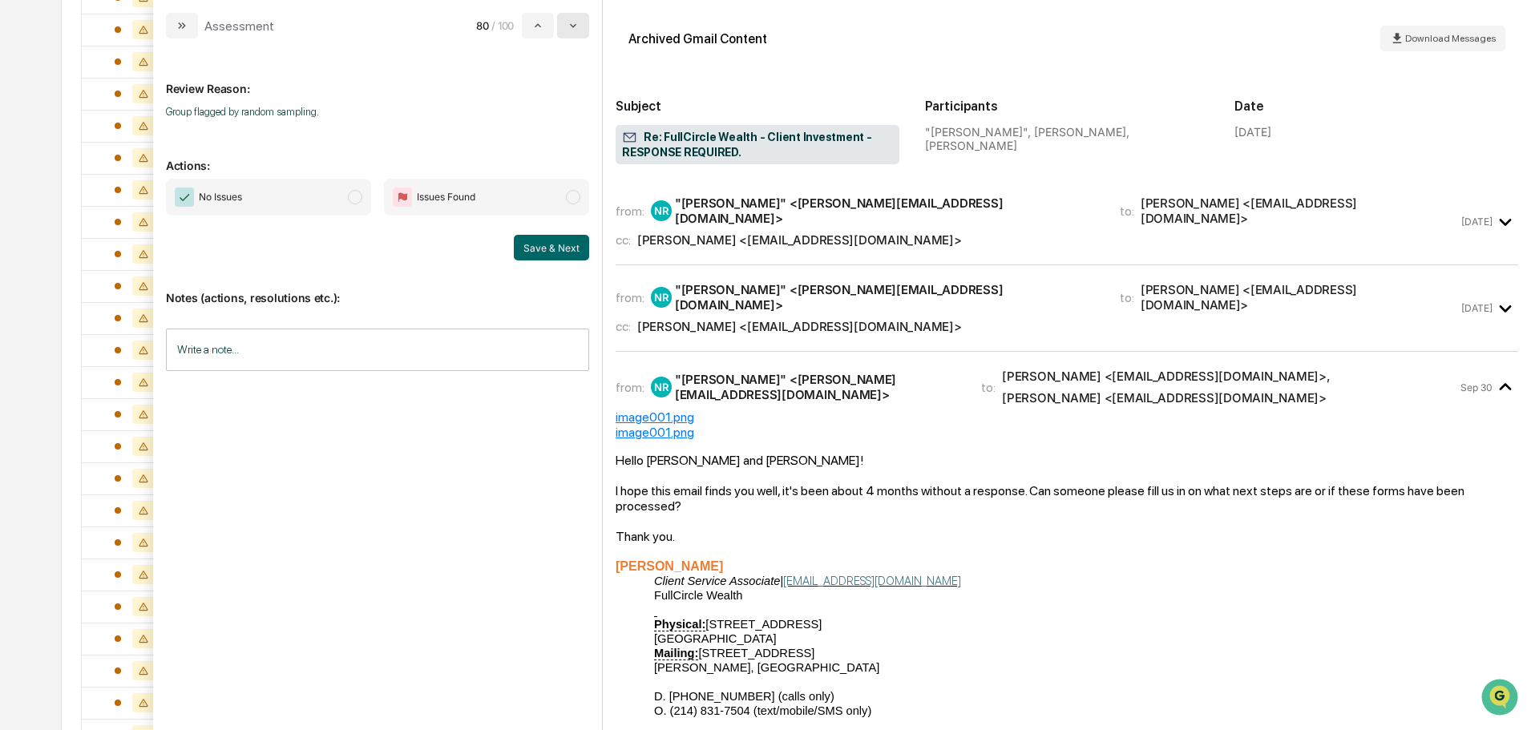
click at [573, 27] on icon "modal" at bounding box center [573, 26] width 6 height 4
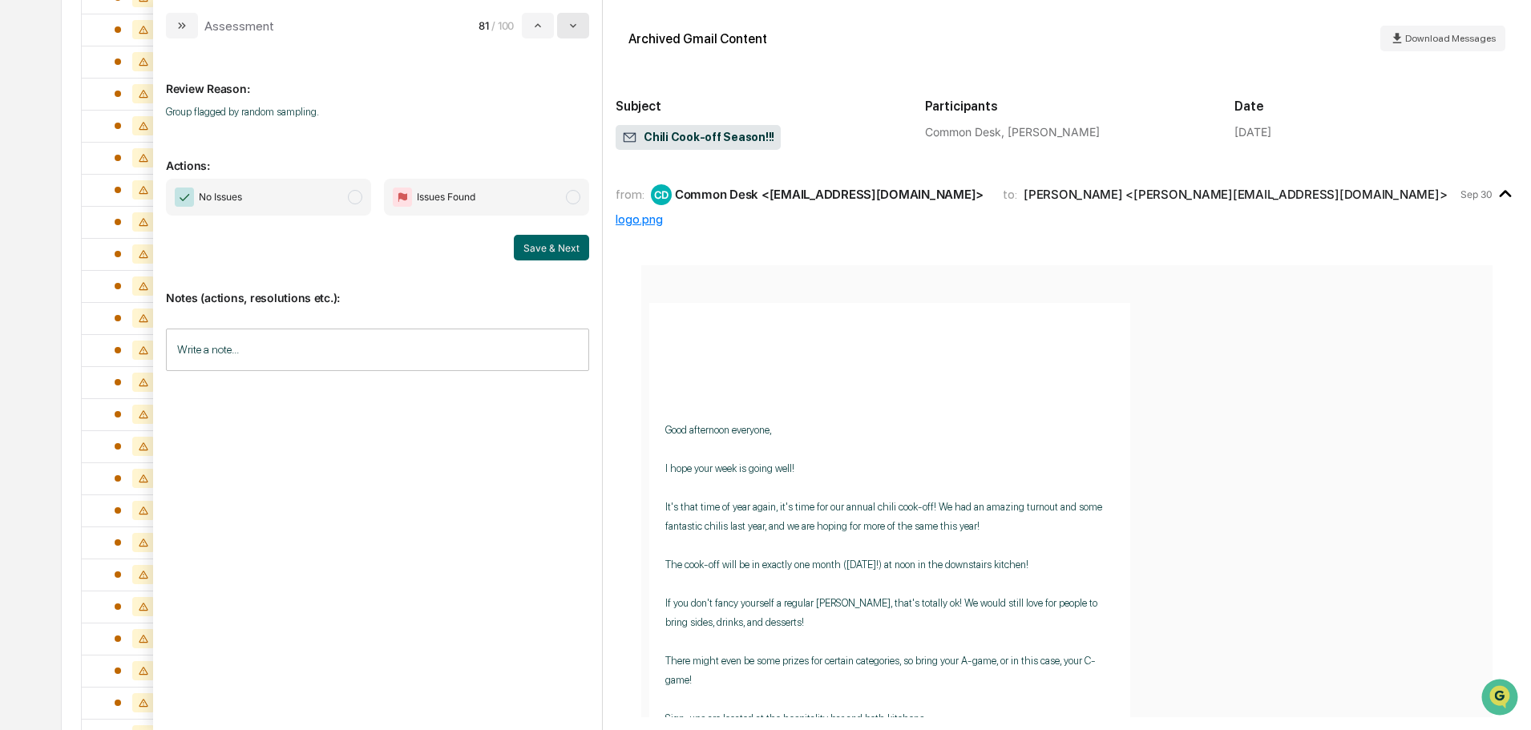
click at [573, 27] on icon "modal" at bounding box center [573, 26] width 6 height 4
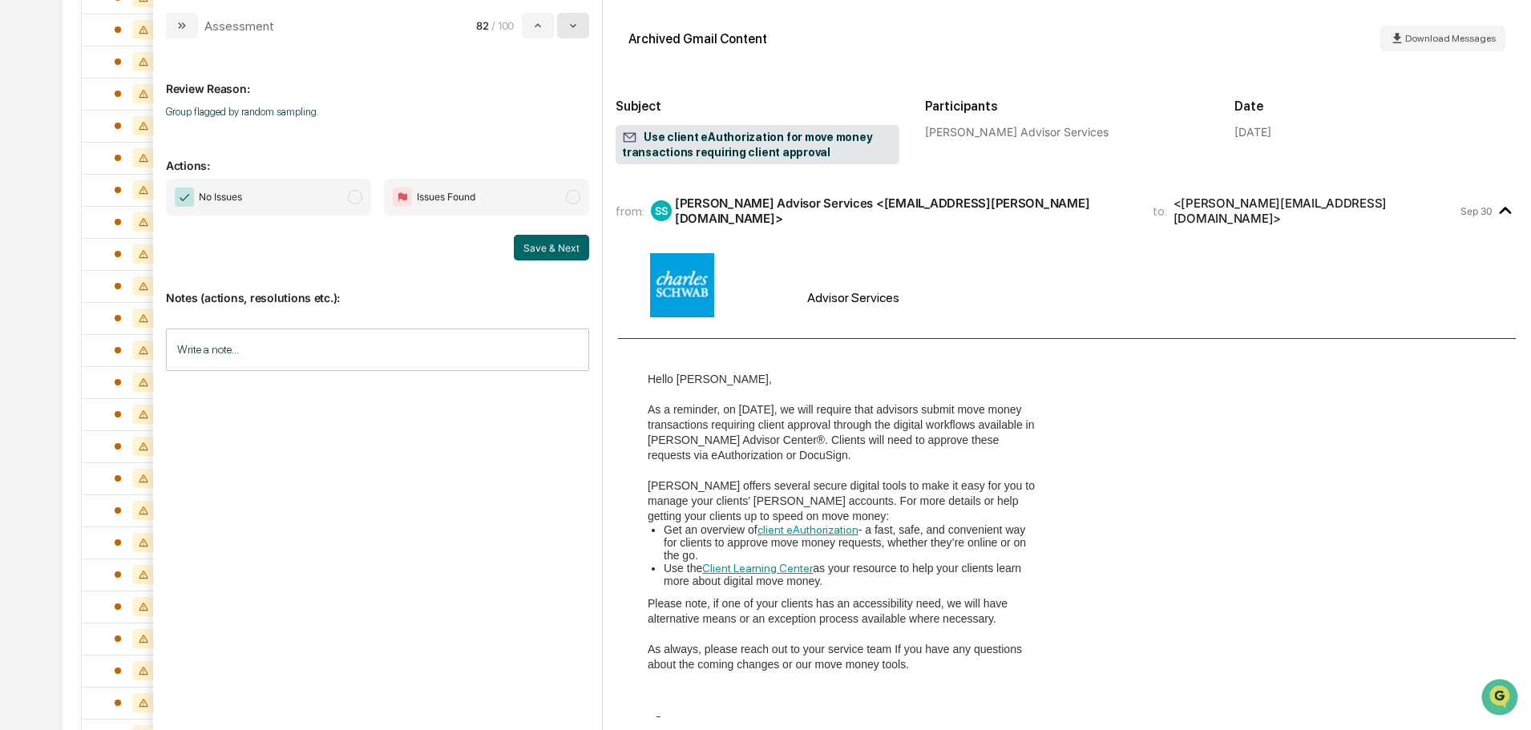
click at [573, 27] on icon "modal" at bounding box center [573, 26] width 6 height 4
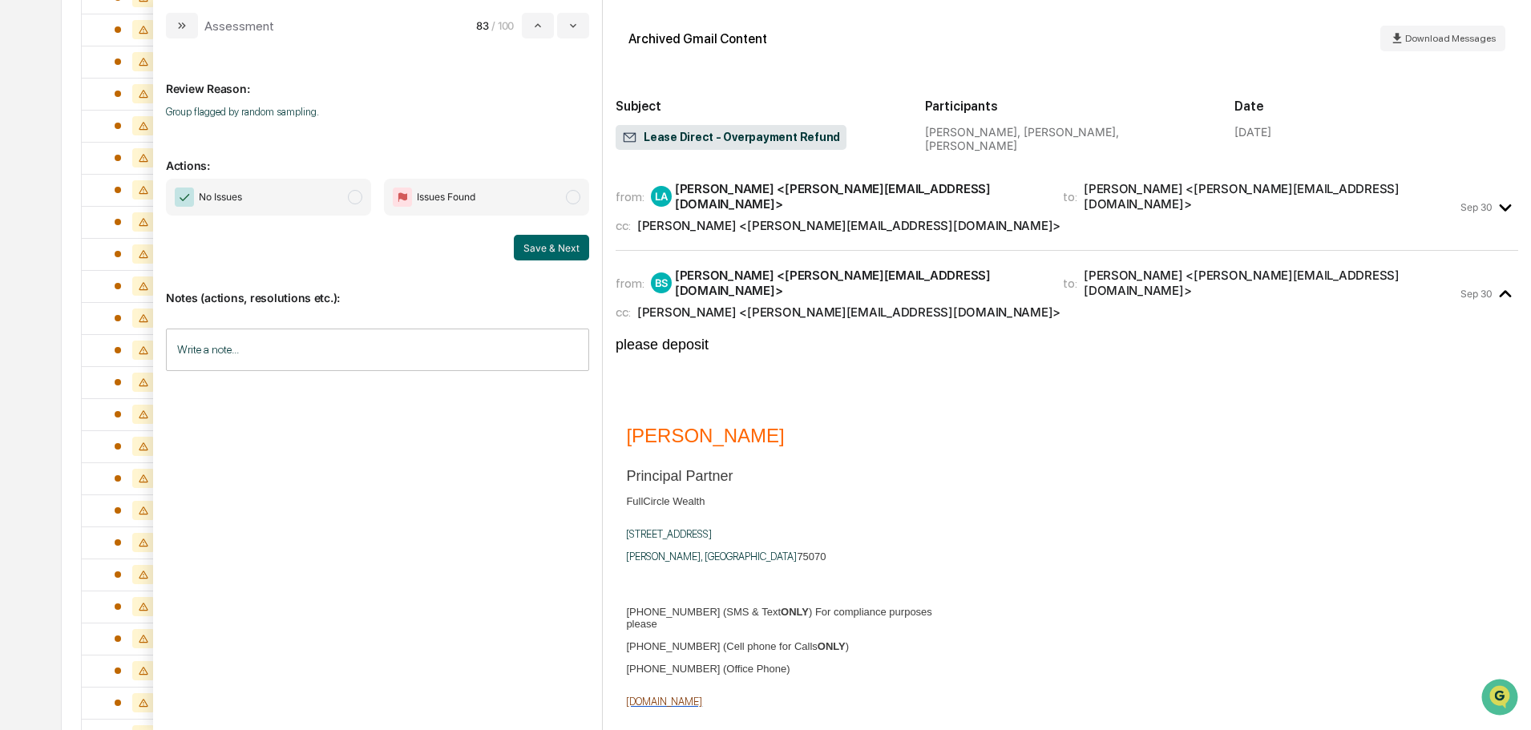
click at [950, 221] on div "cc: Jamie Jenkins <jamie@fullcircle-wealth.com>" at bounding box center [1037, 225] width 842 height 15
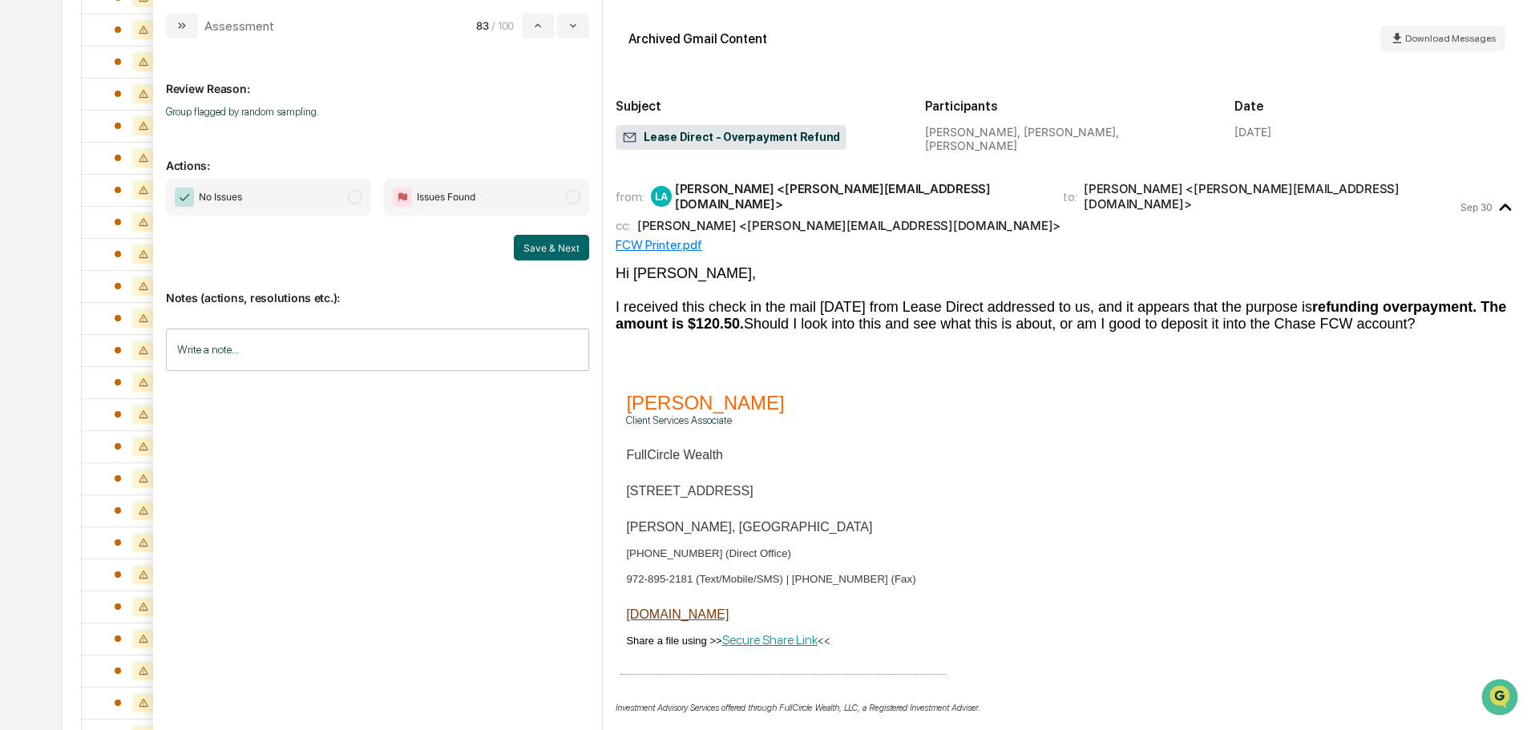
drag, startPoint x: 333, startPoint y: 200, endPoint x: 432, endPoint y: 222, distance: 101.7
click at [333, 201] on span "No Issues" at bounding box center [268, 197] width 205 height 37
click at [520, 240] on button "Save & Next" at bounding box center [551, 248] width 75 height 26
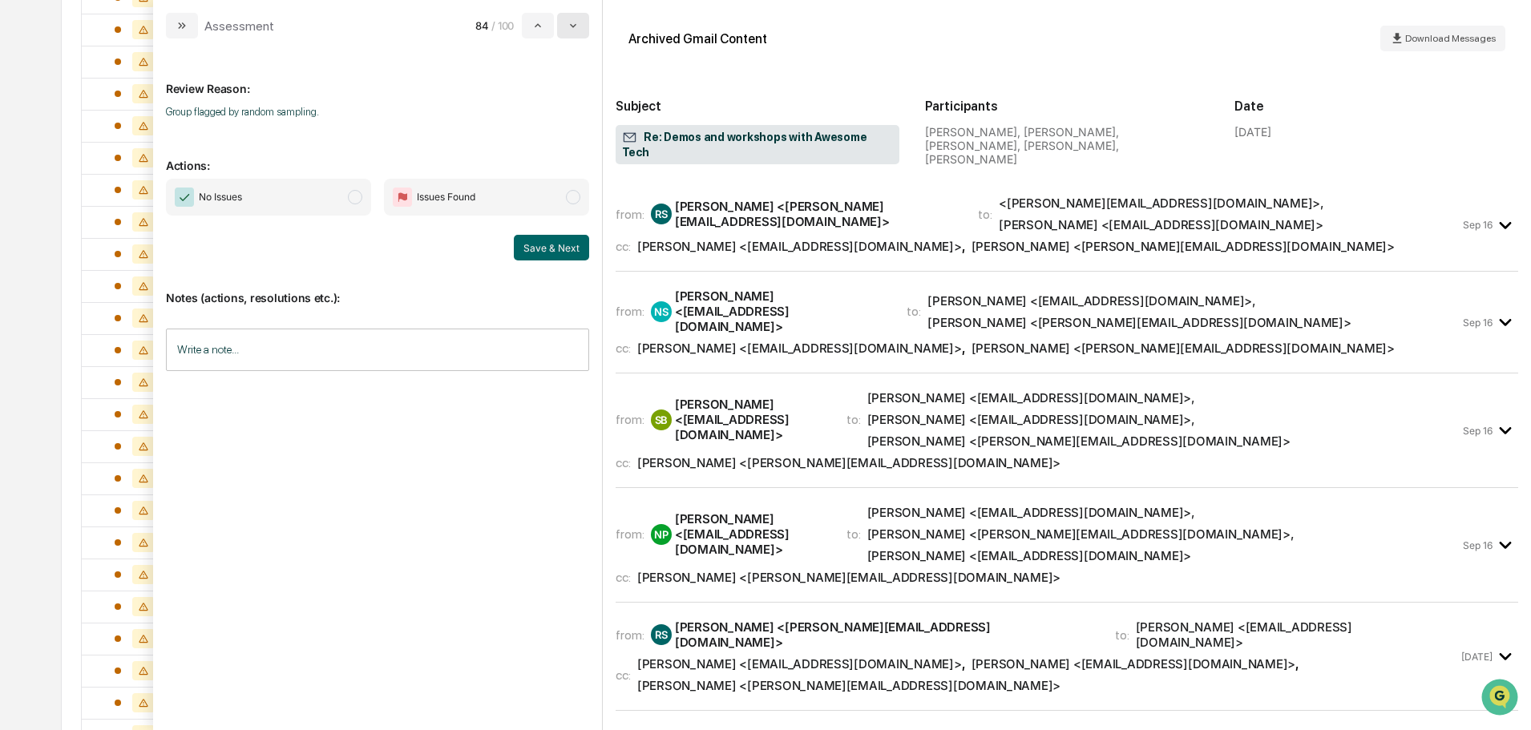
click at [573, 28] on icon "modal" at bounding box center [573, 25] width 13 height 13
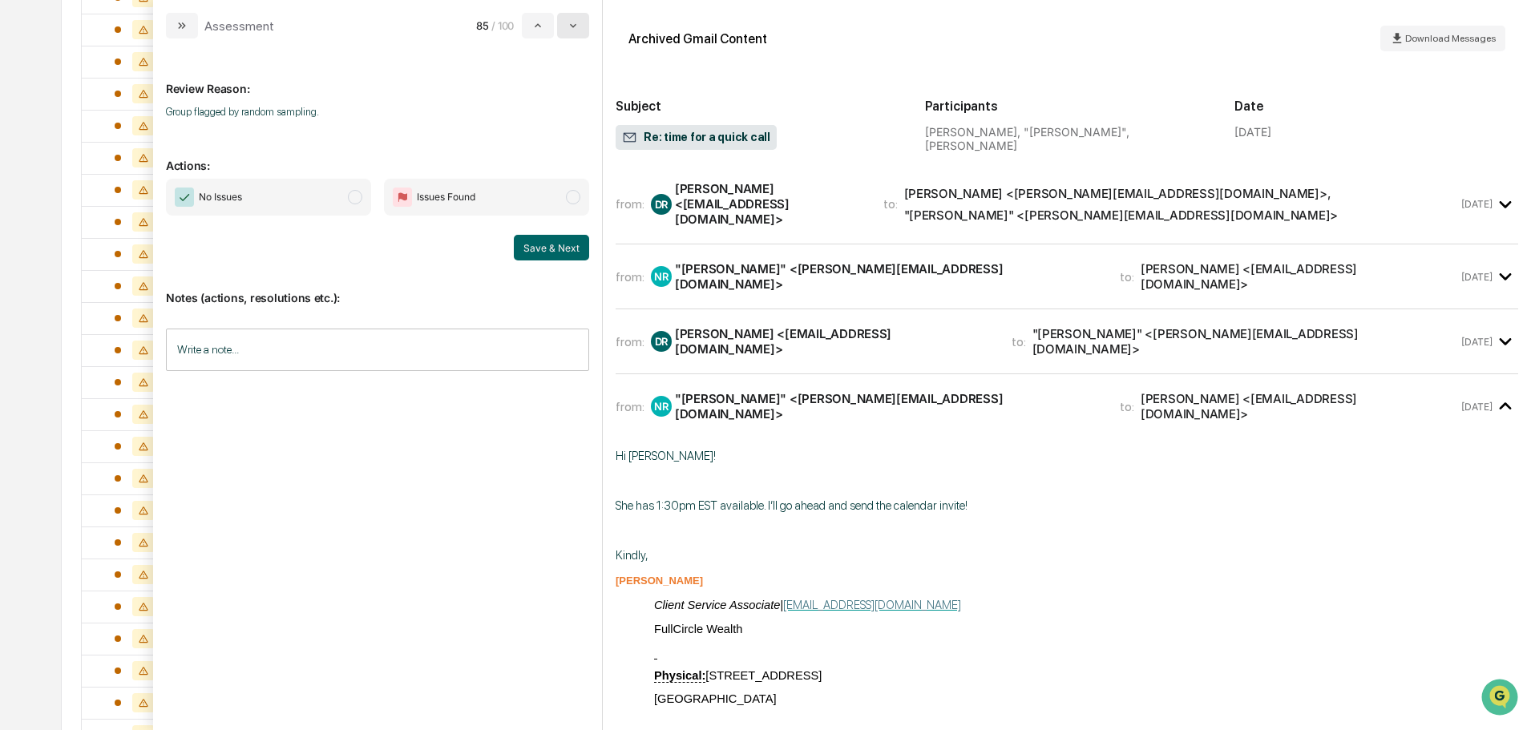
click at [573, 28] on icon "modal" at bounding box center [573, 25] width 13 height 13
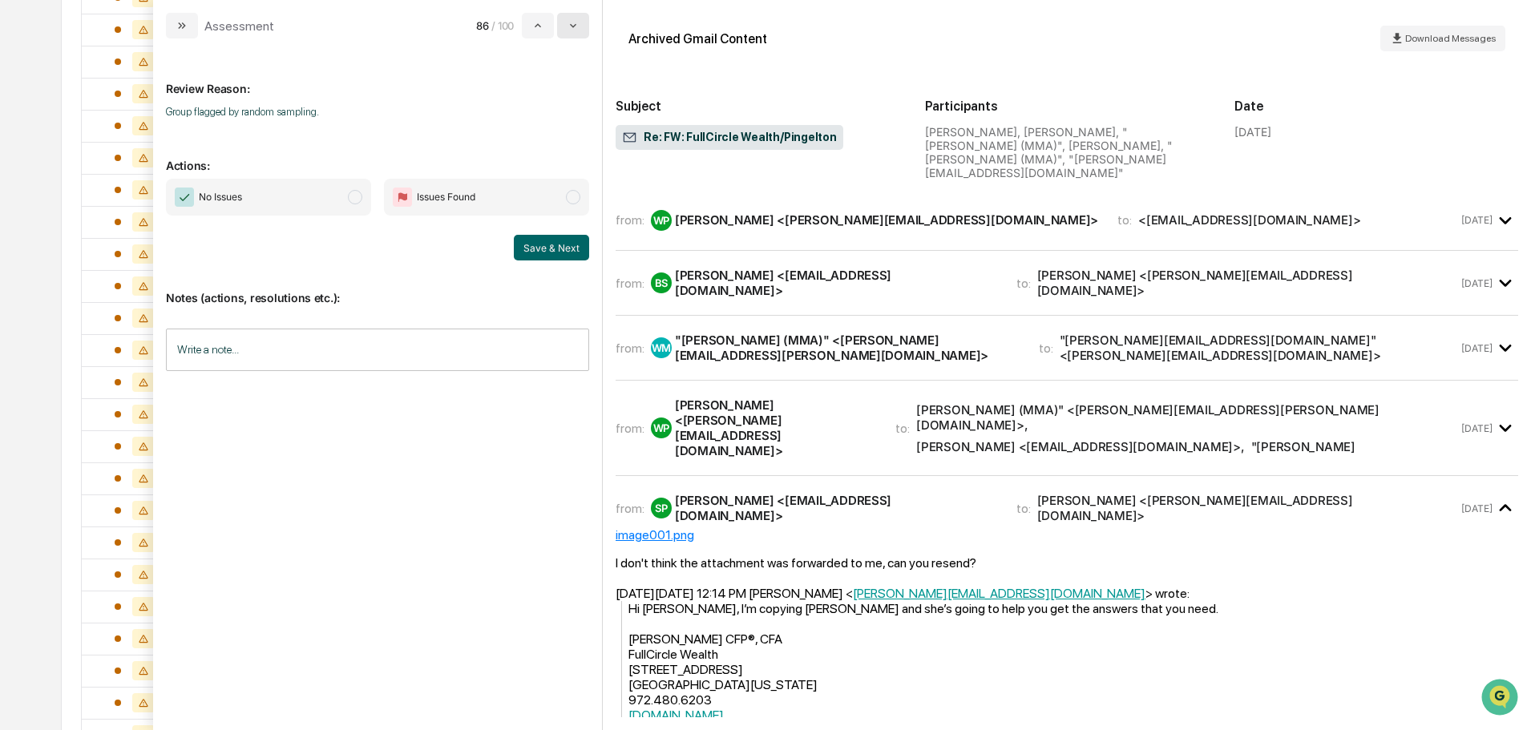
click at [573, 28] on icon "modal" at bounding box center [573, 25] width 13 height 13
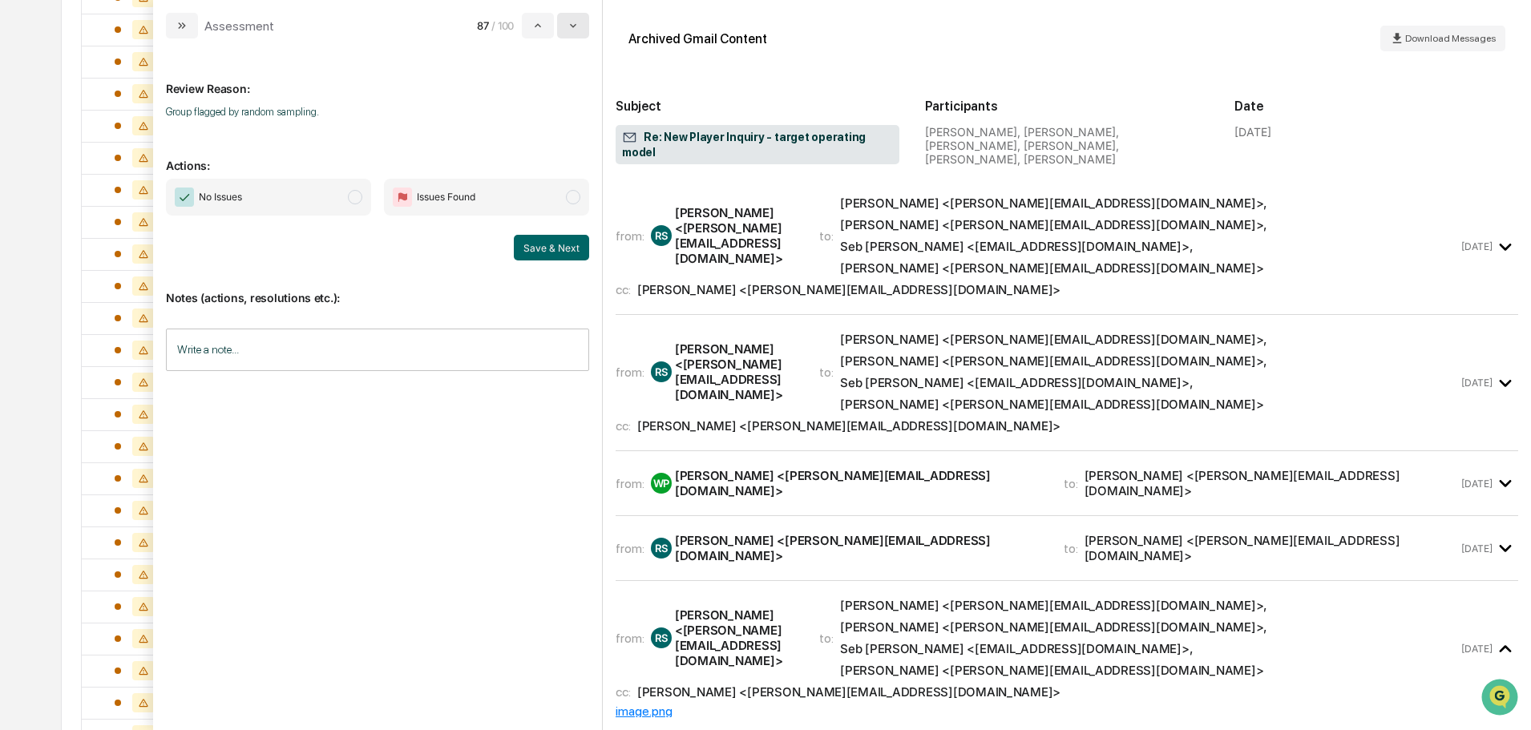
click at [573, 28] on icon "modal" at bounding box center [573, 25] width 13 height 13
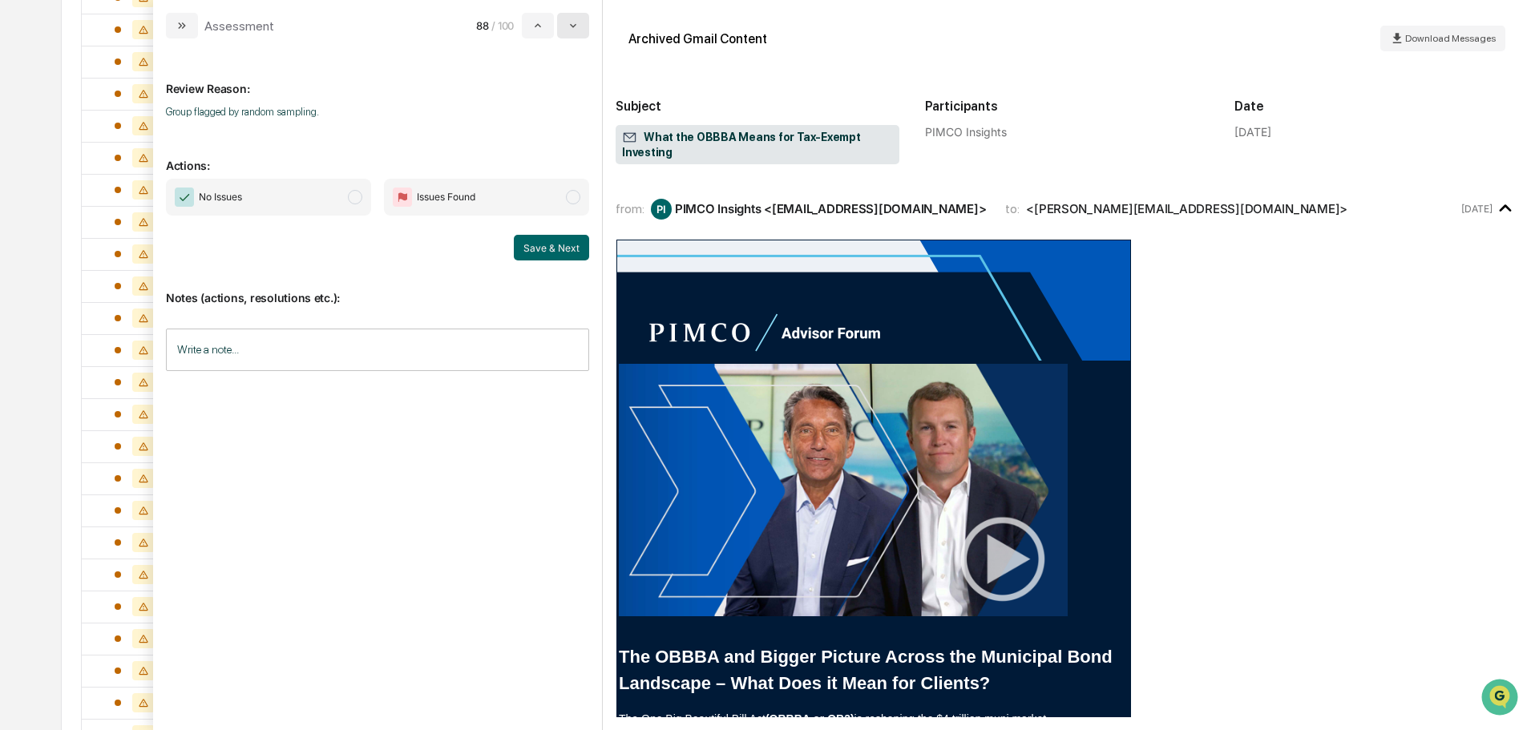
click at [573, 28] on icon "modal" at bounding box center [573, 25] width 13 height 13
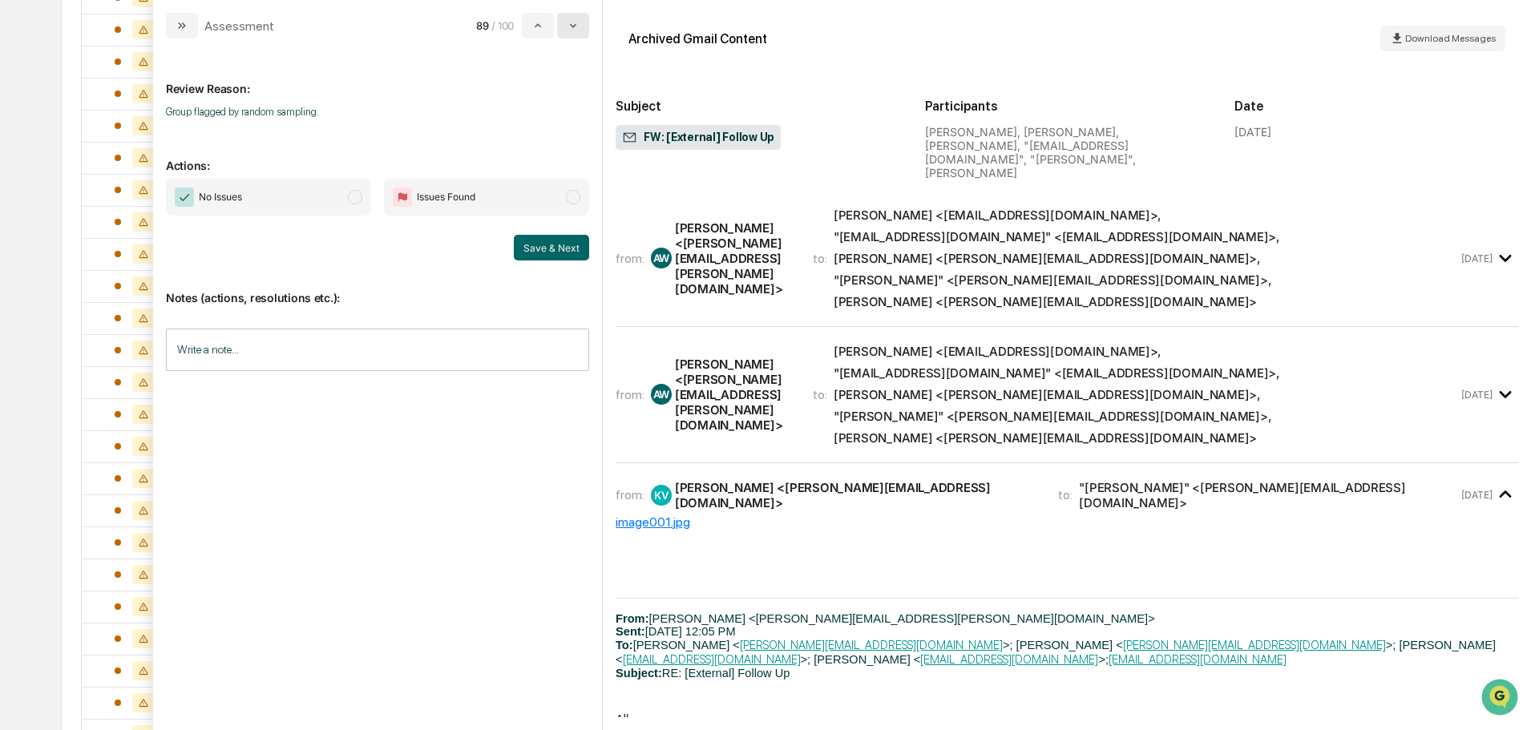
click at [573, 28] on icon "modal" at bounding box center [573, 25] width 13 height 13
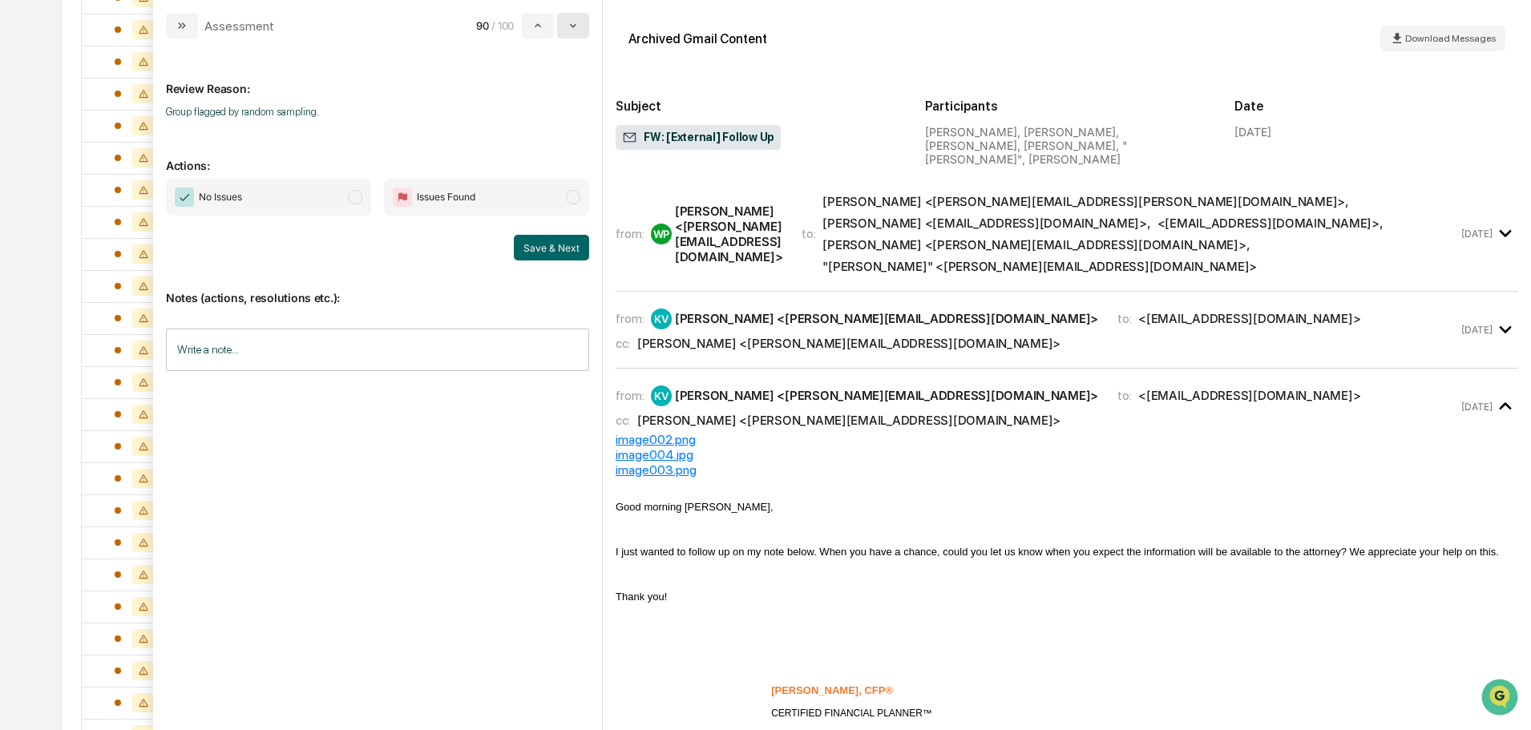
click at [573, 28] on icon "modal" at bounding box center [573, 25] width 13 height 13
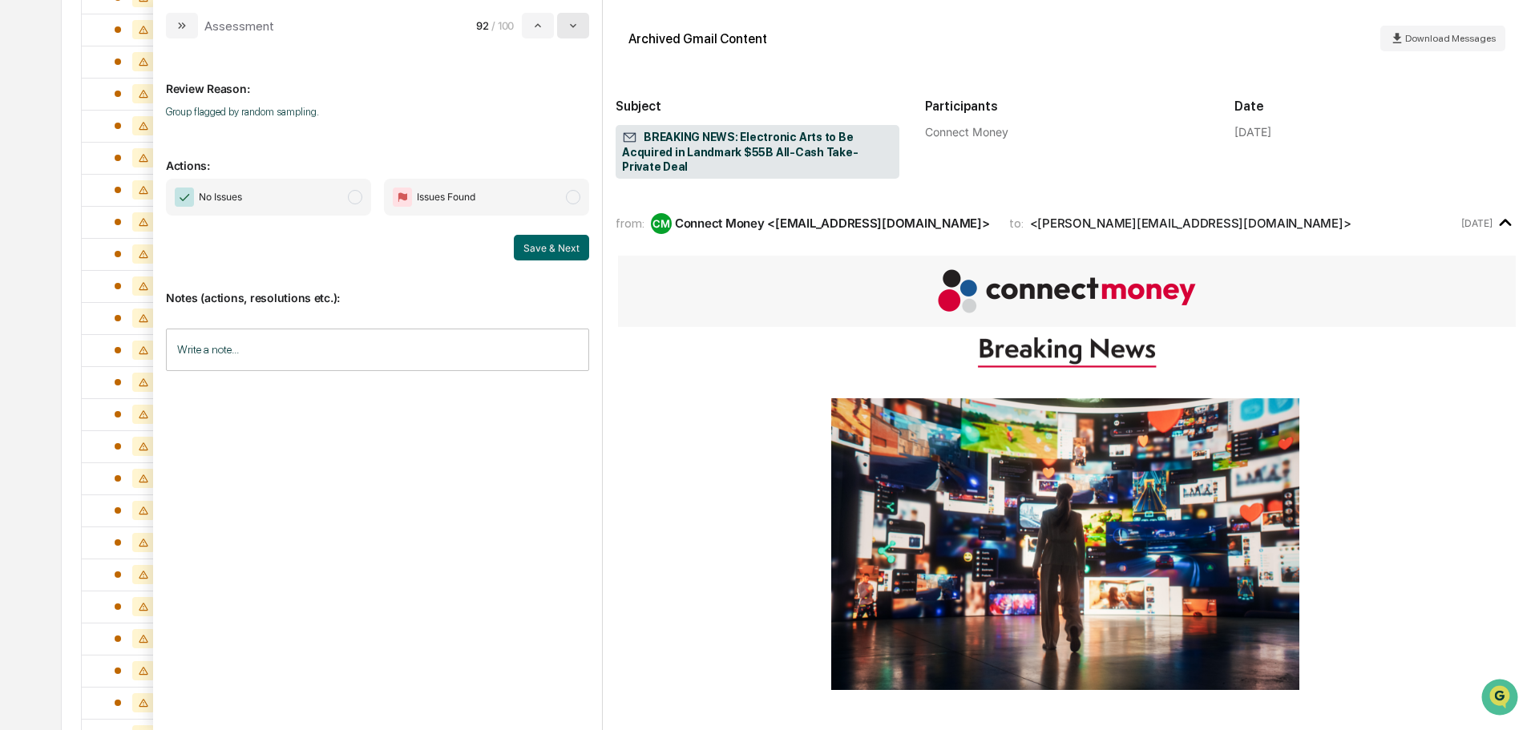
click at [573, 28] on icon "modal" at bounding box center [573, 25] width 13 height 13
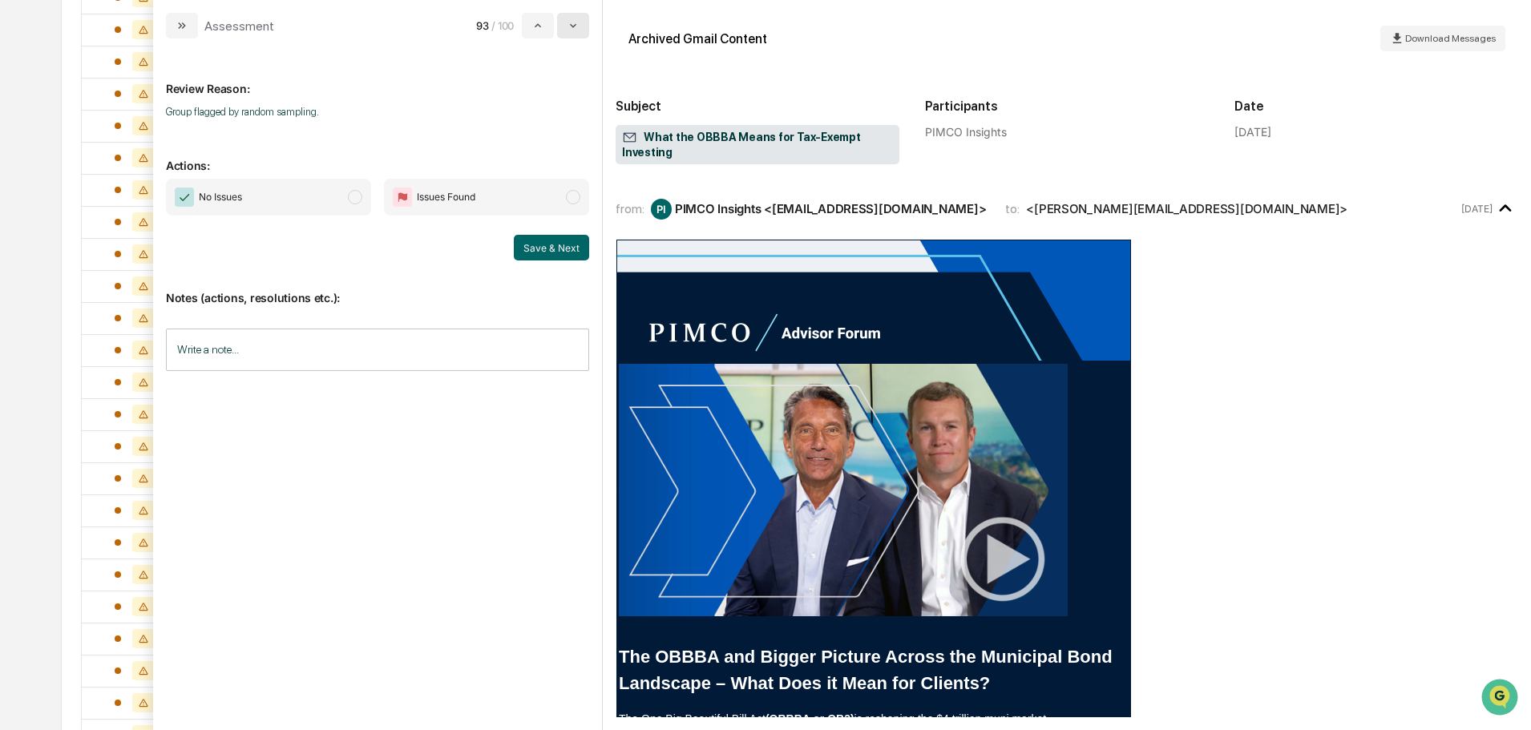
click at [573, 28] on icon "modal" at bounding box center [573, 25] width 13 height 13
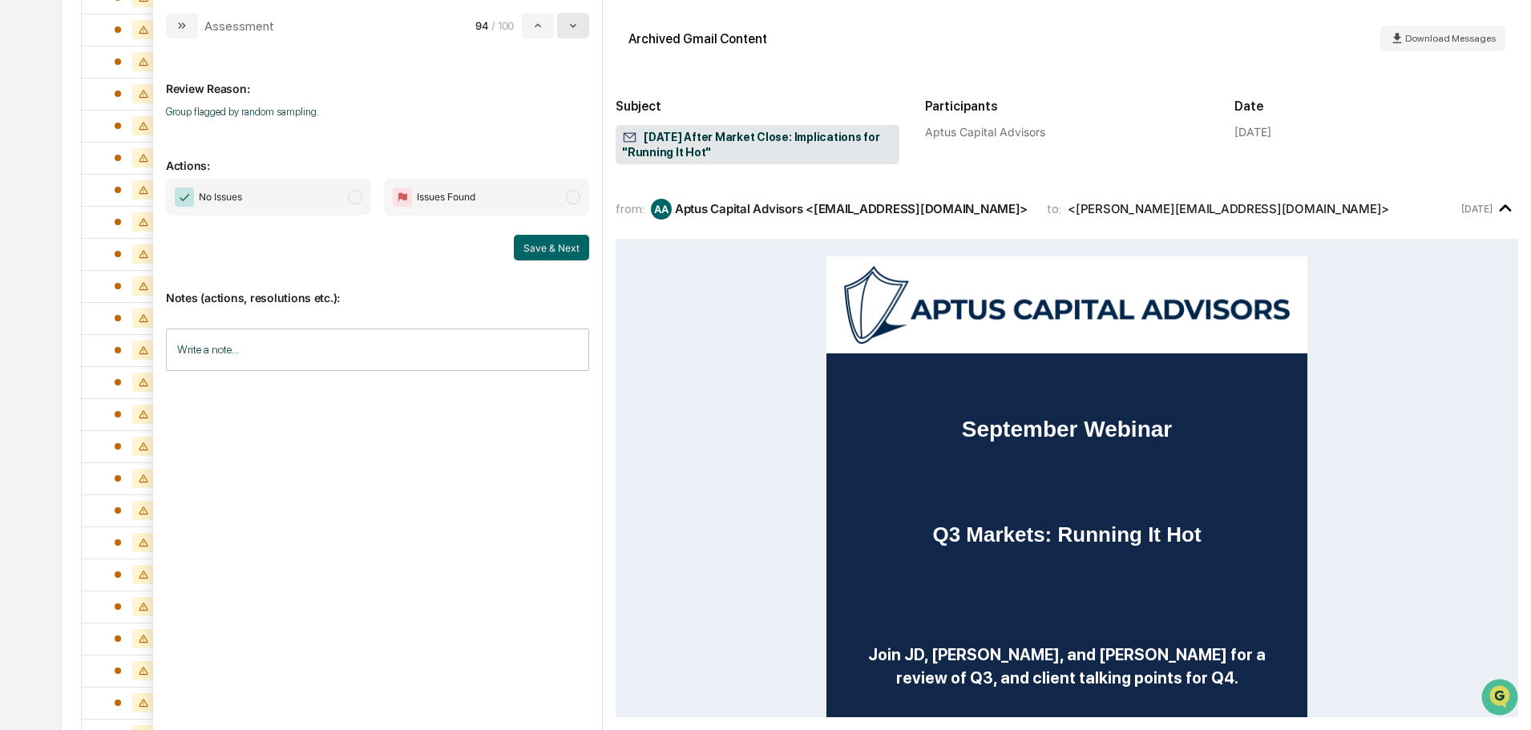
click at [573, 28] on icon "modal" at bounding box center [573, 25] width 13 height 13
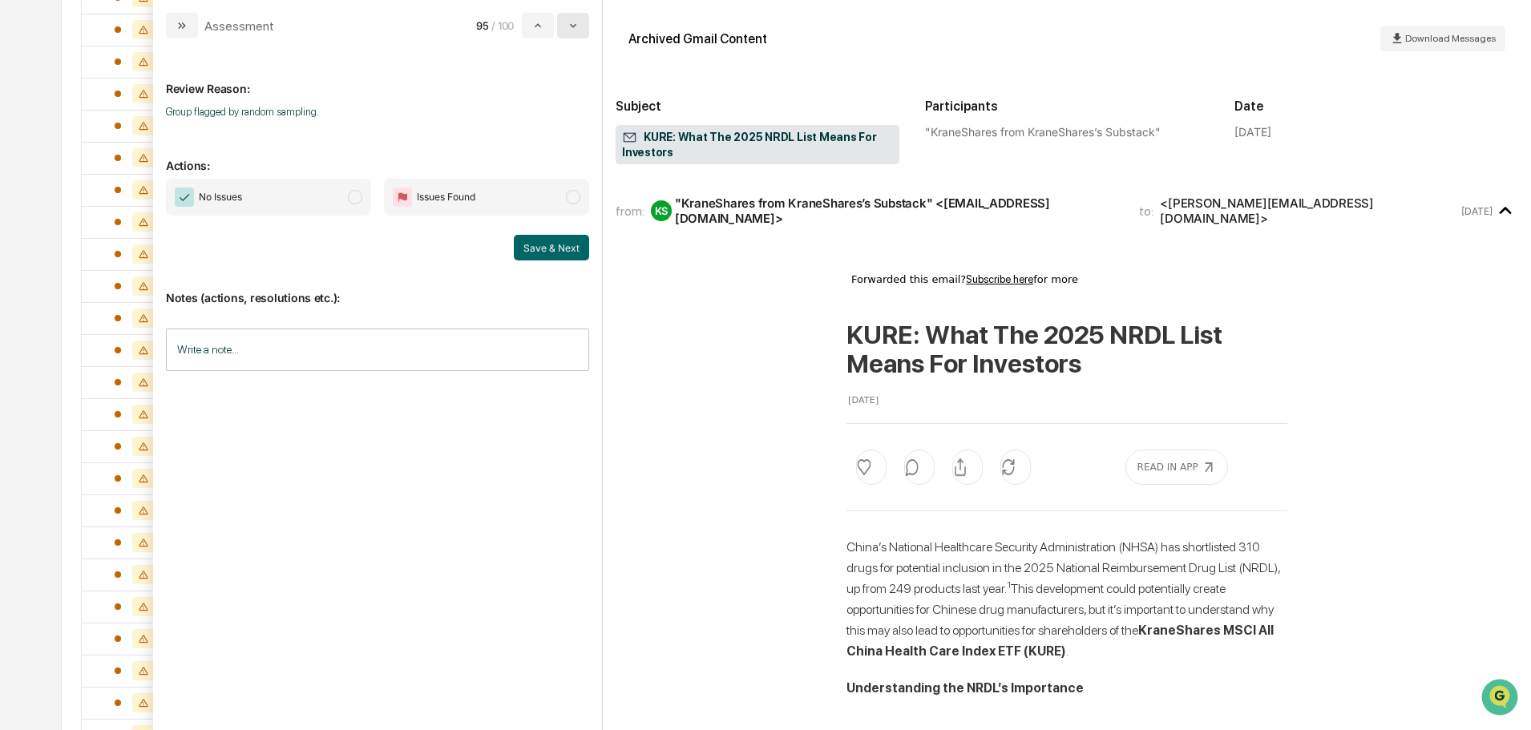
click at [573, 28] on icon "modal" at bounding box center [573, 25] width 13 height 13
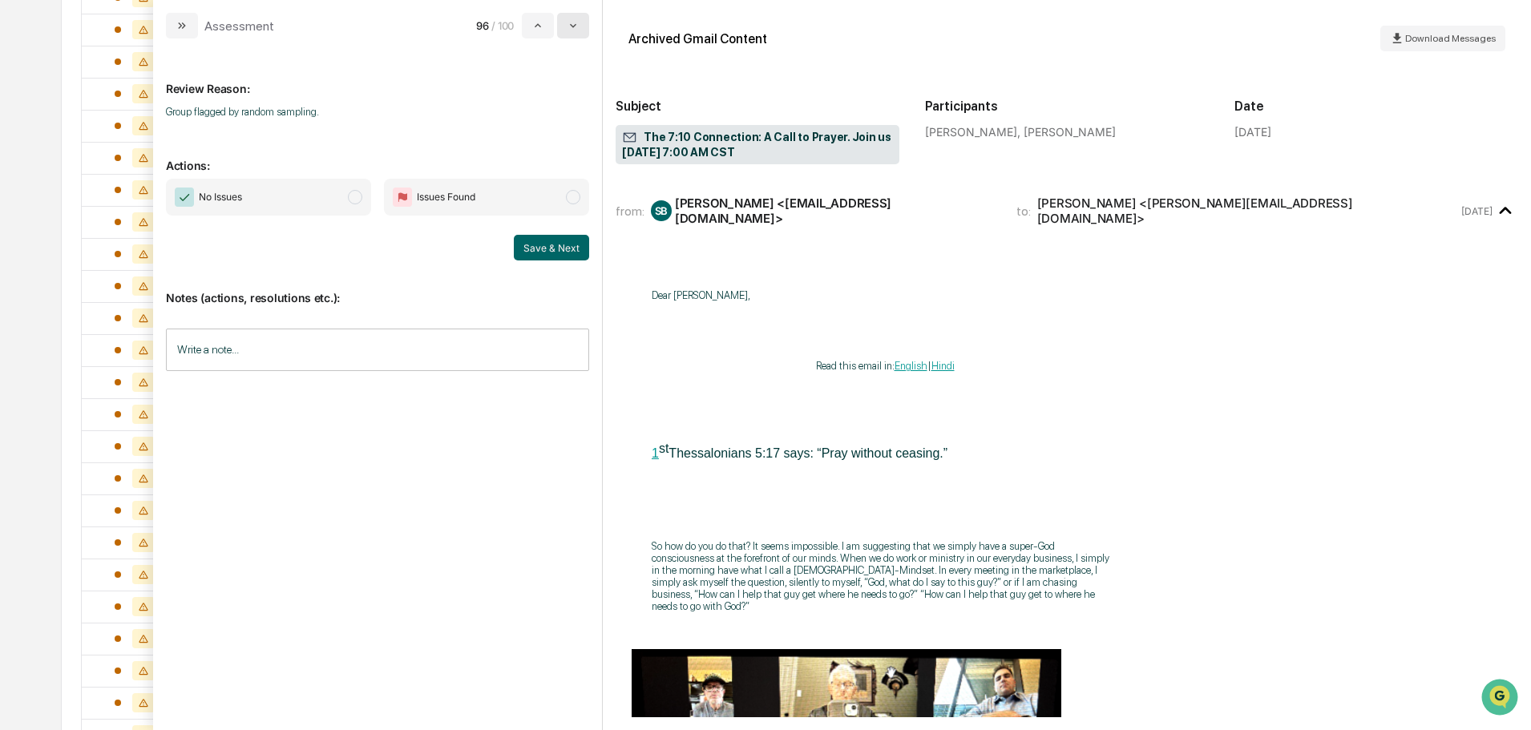
click at [573, 28] on icon "modal" at bounding box center [573, 25] width 13 height 13
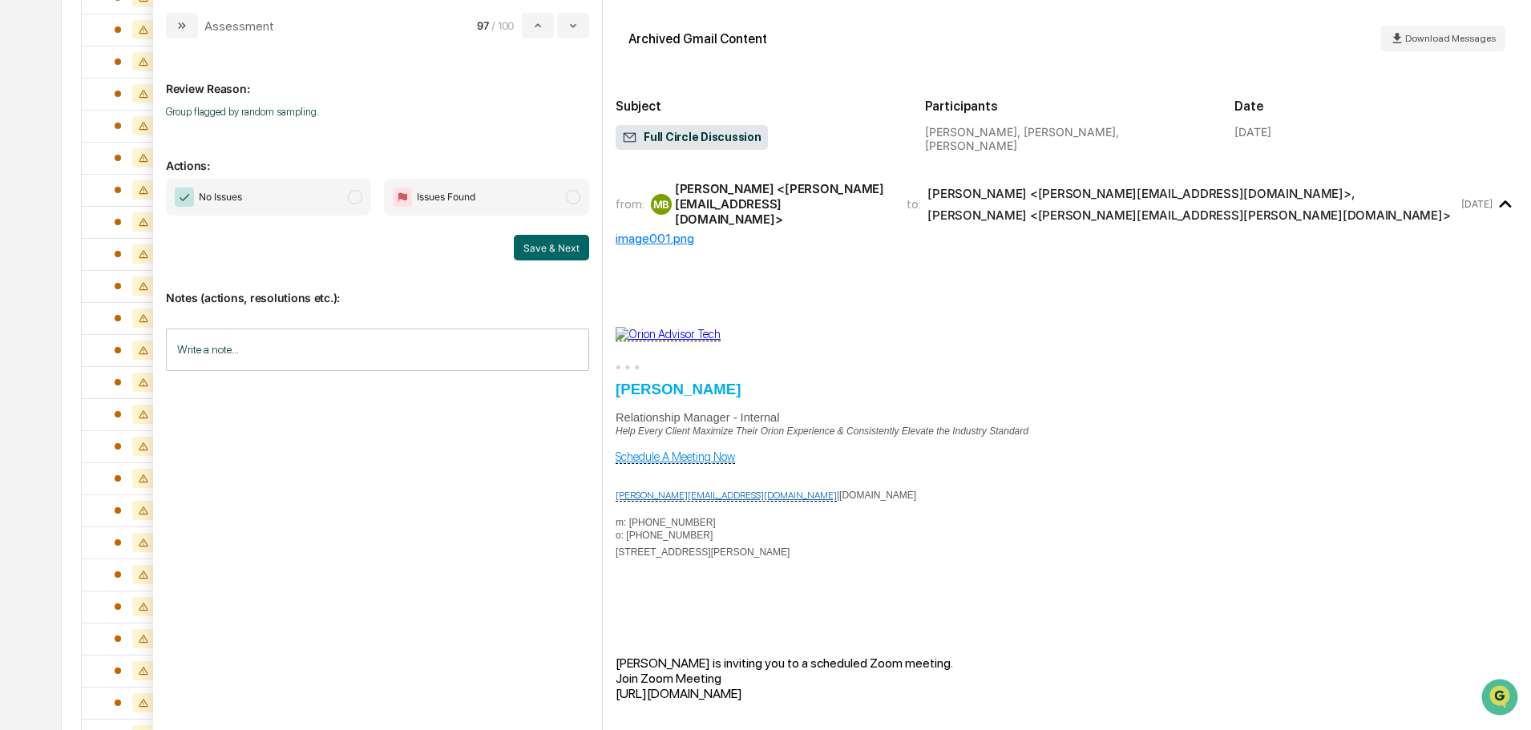
click at [336, 196] on span "No Issues" at bounding box center [268, 197] width 205 height 37
click at [545, 256] on button "Save & Next" at bounding box center [551, 248] width 75 height 26
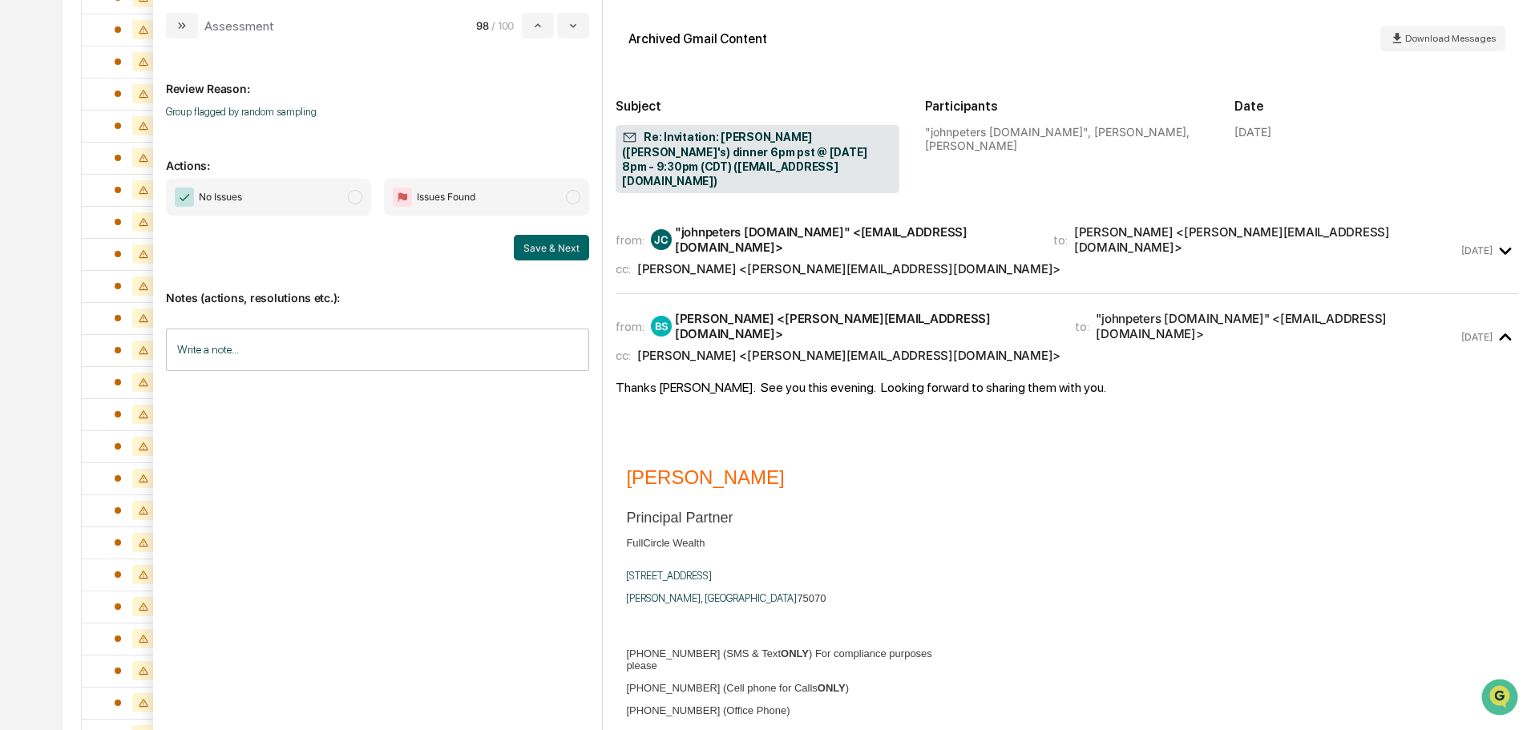
click at [309, 201] on span "No Issues" at bounding box center [268, 197] width 205 height 37
click at [539, 252] on button "Save & Next" at bounding box center [551, 248] width 75 height 26
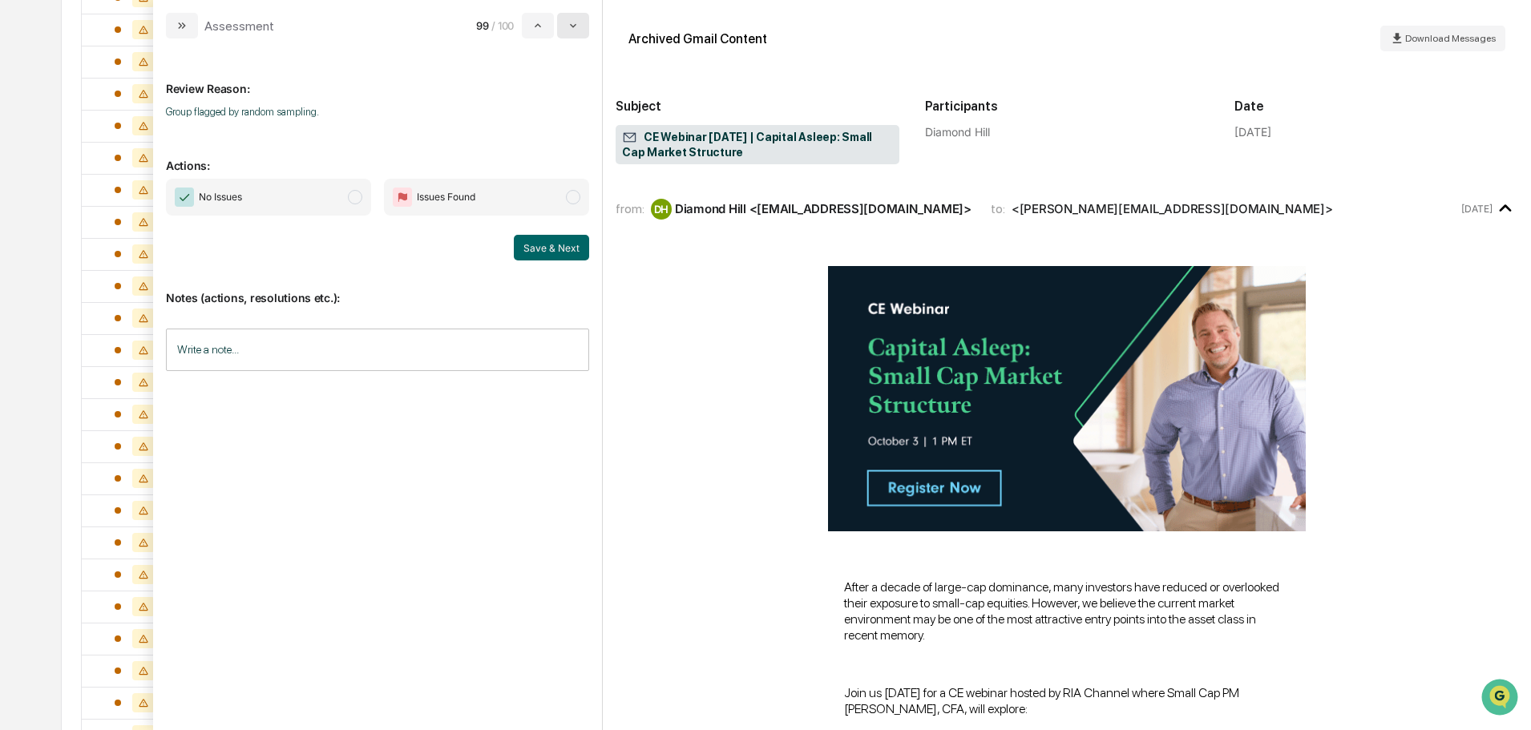
click at [577, 26] on icon "modal" at bounding box center [573, 25] width 13 height 13
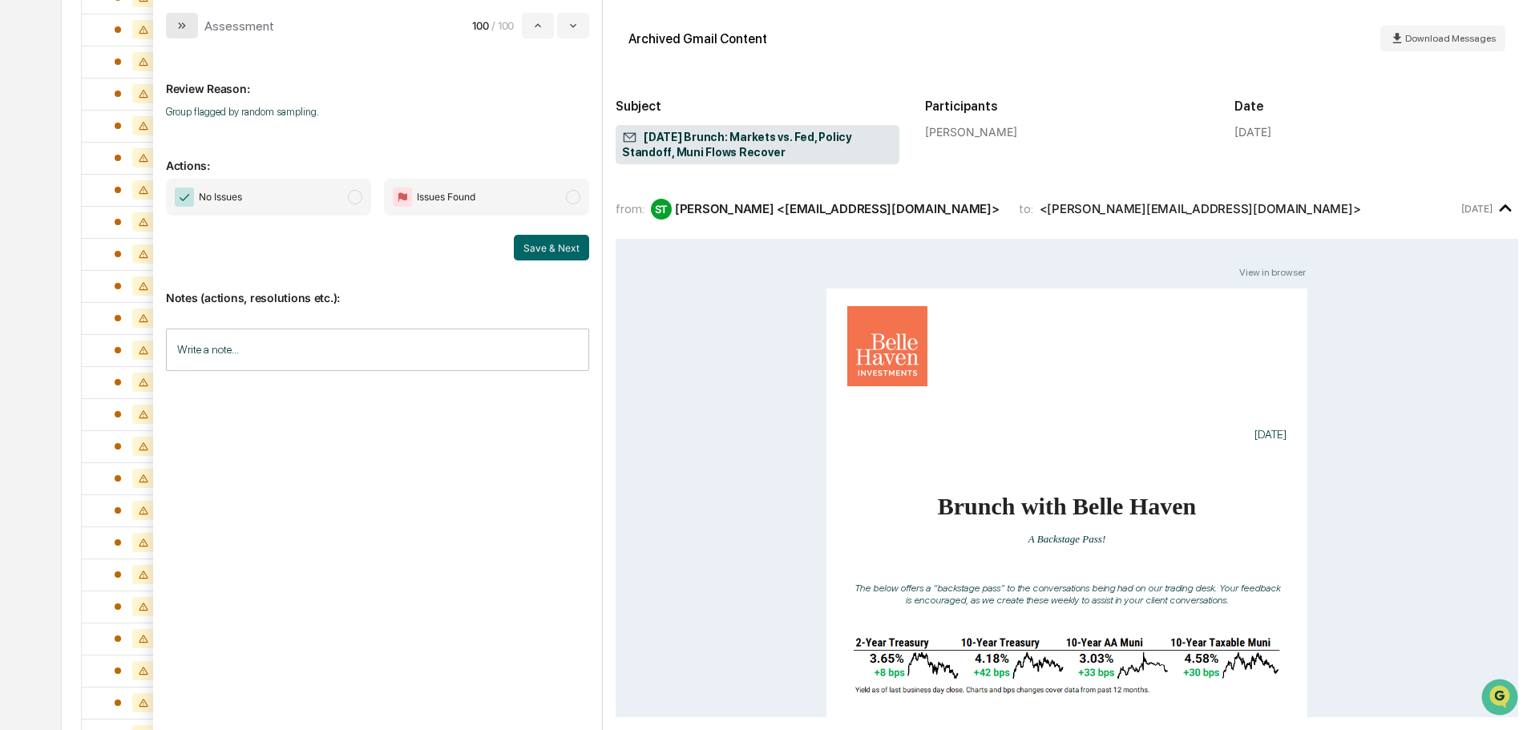
click at [176, 23] on icon "modal" at bounding box center [182, 25] width 13 height 13
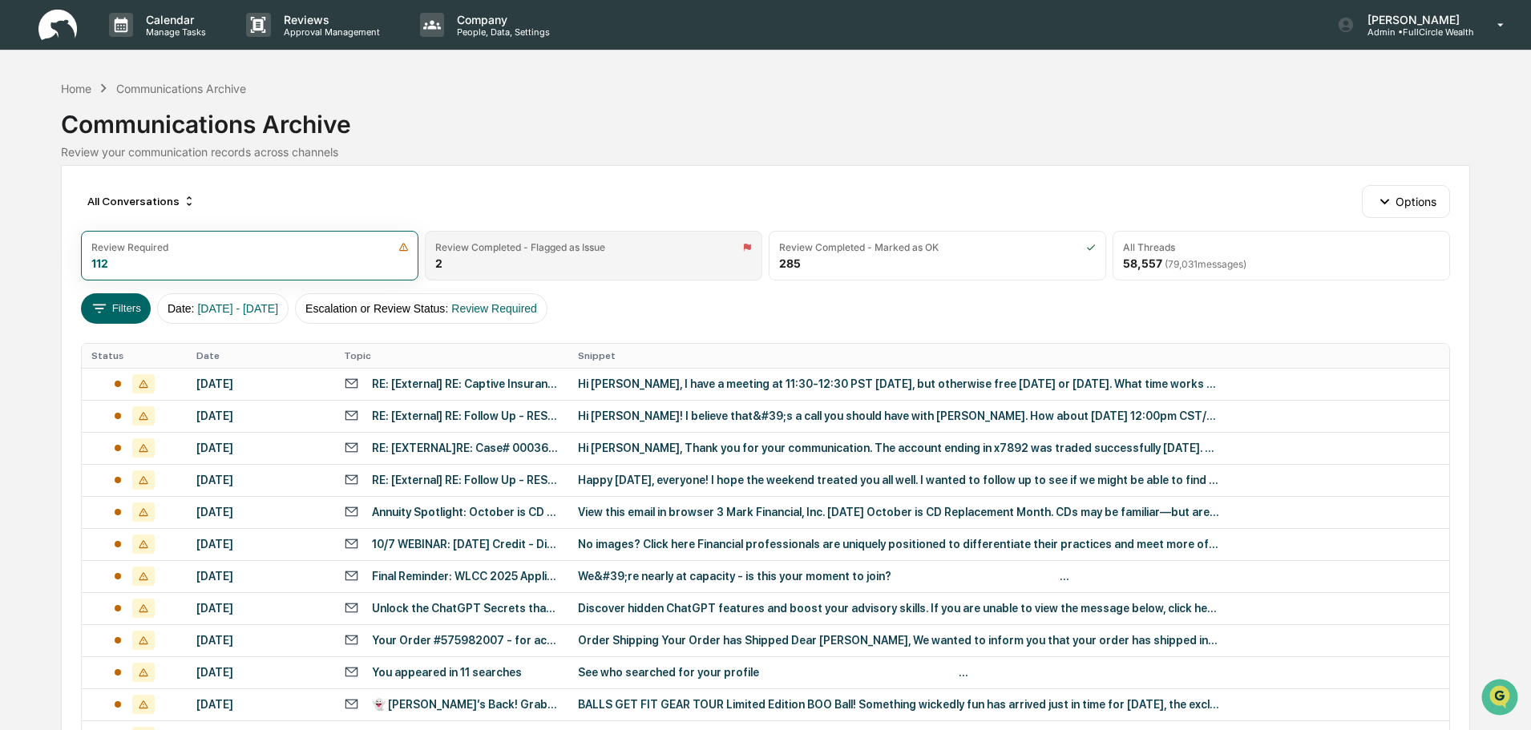
click at [510, 259] on div "Review Completed - Flagged as Issue 2" at bounding box center [594, 256] width 338 height 50
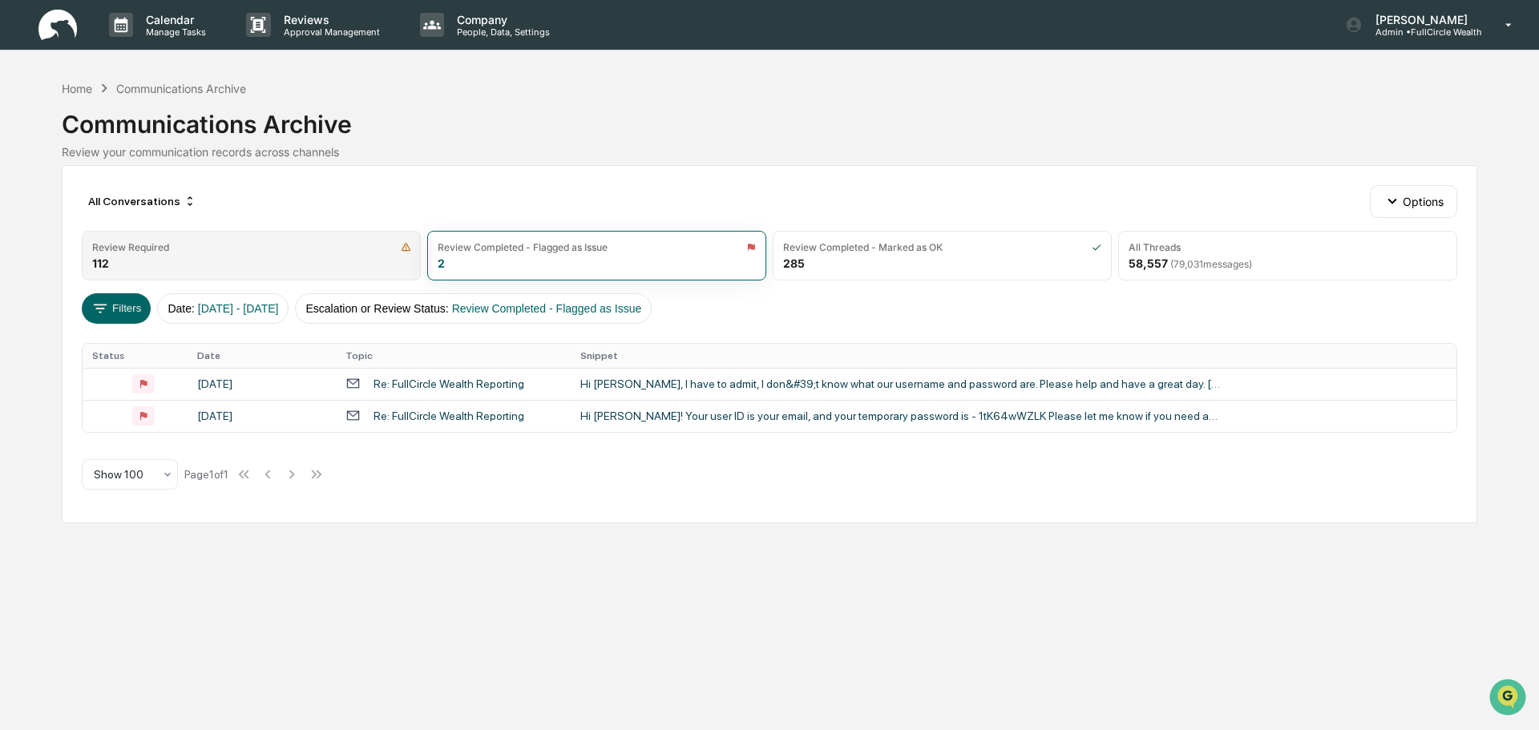
click at [303, 261] on div "Review Required 112" at bounding box center [251, 256] width 339 height 50
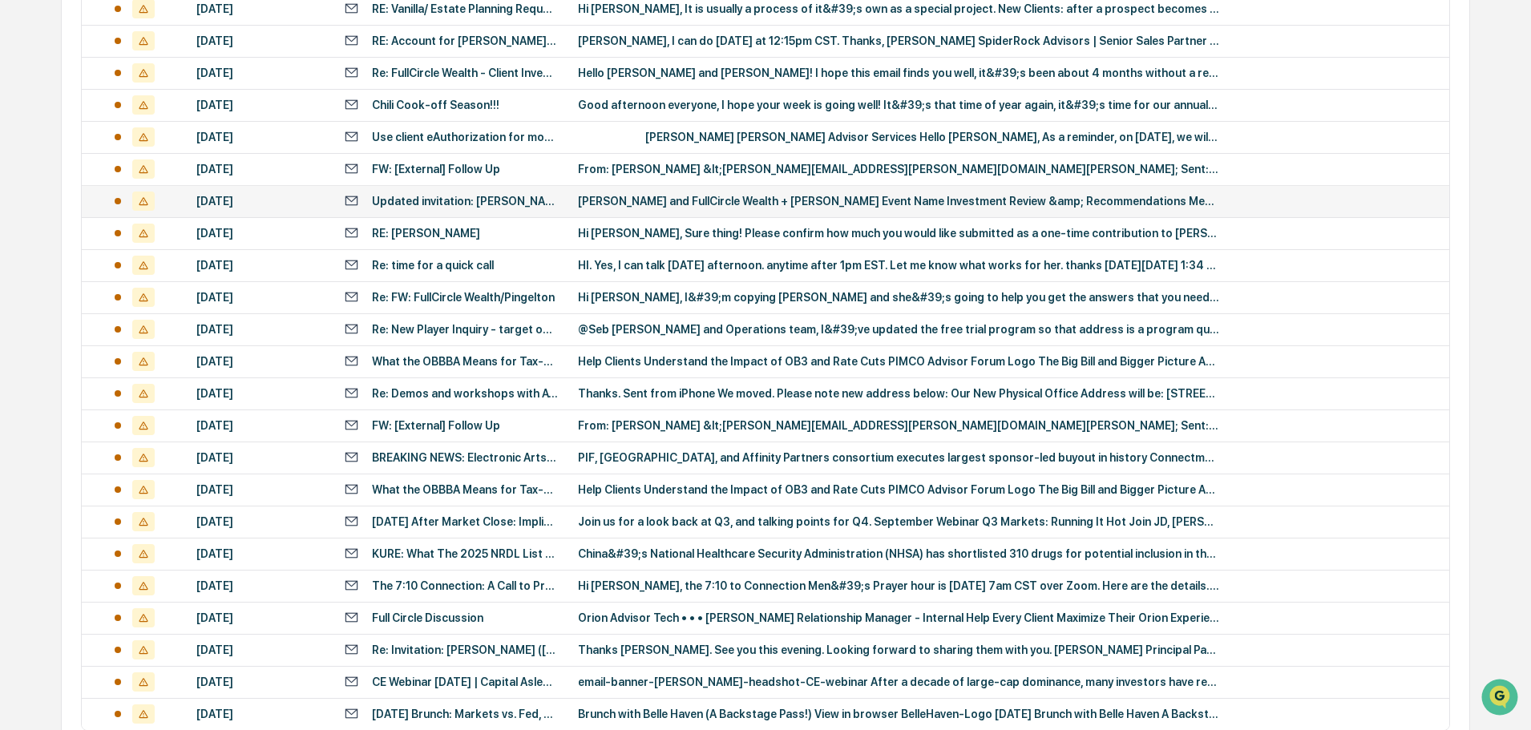
scroll to position [2936, 0]
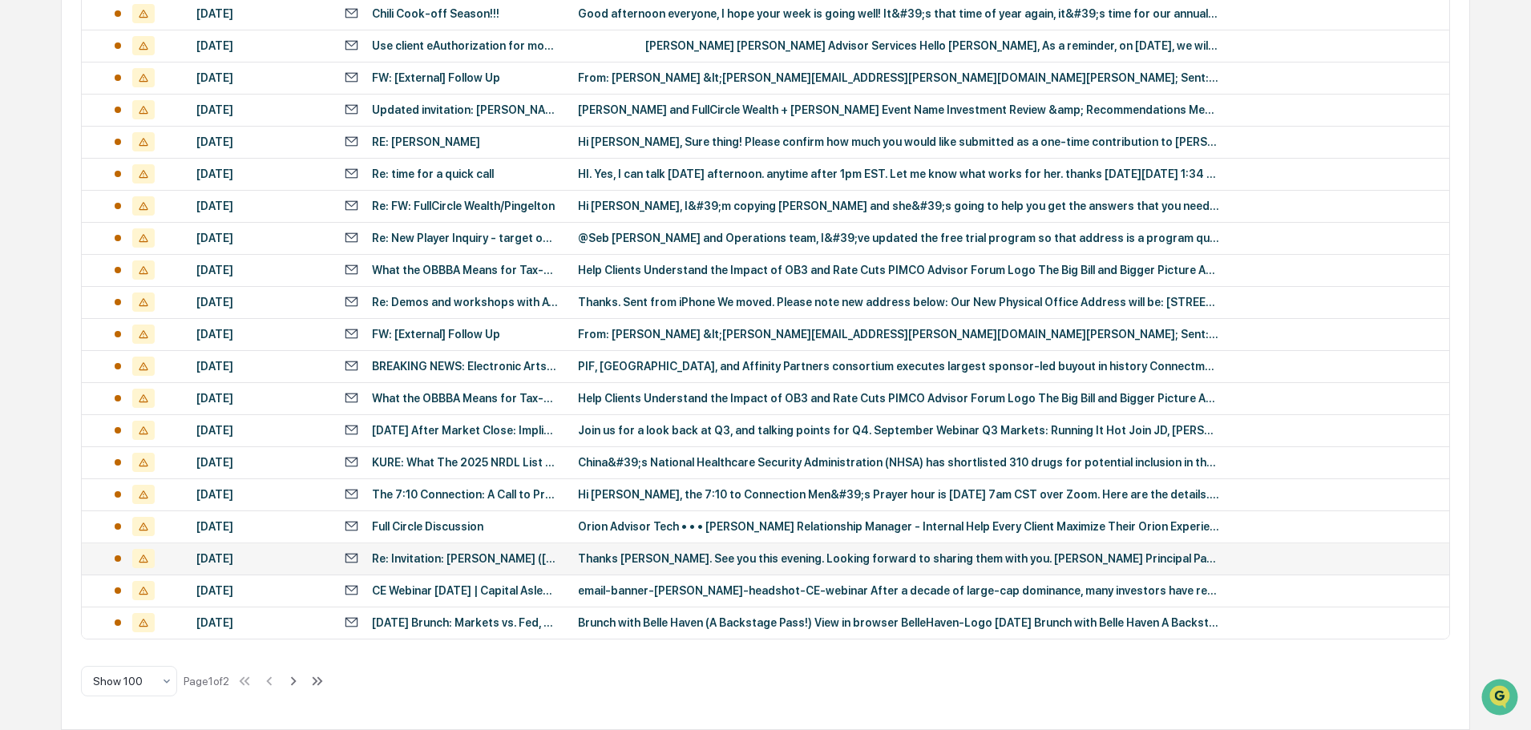
click at [727, 562] on div "Thanks John. See you this evening. Looking forward to sharing them with you. Br…" at bounding box center [898, 558] width 641 height 13
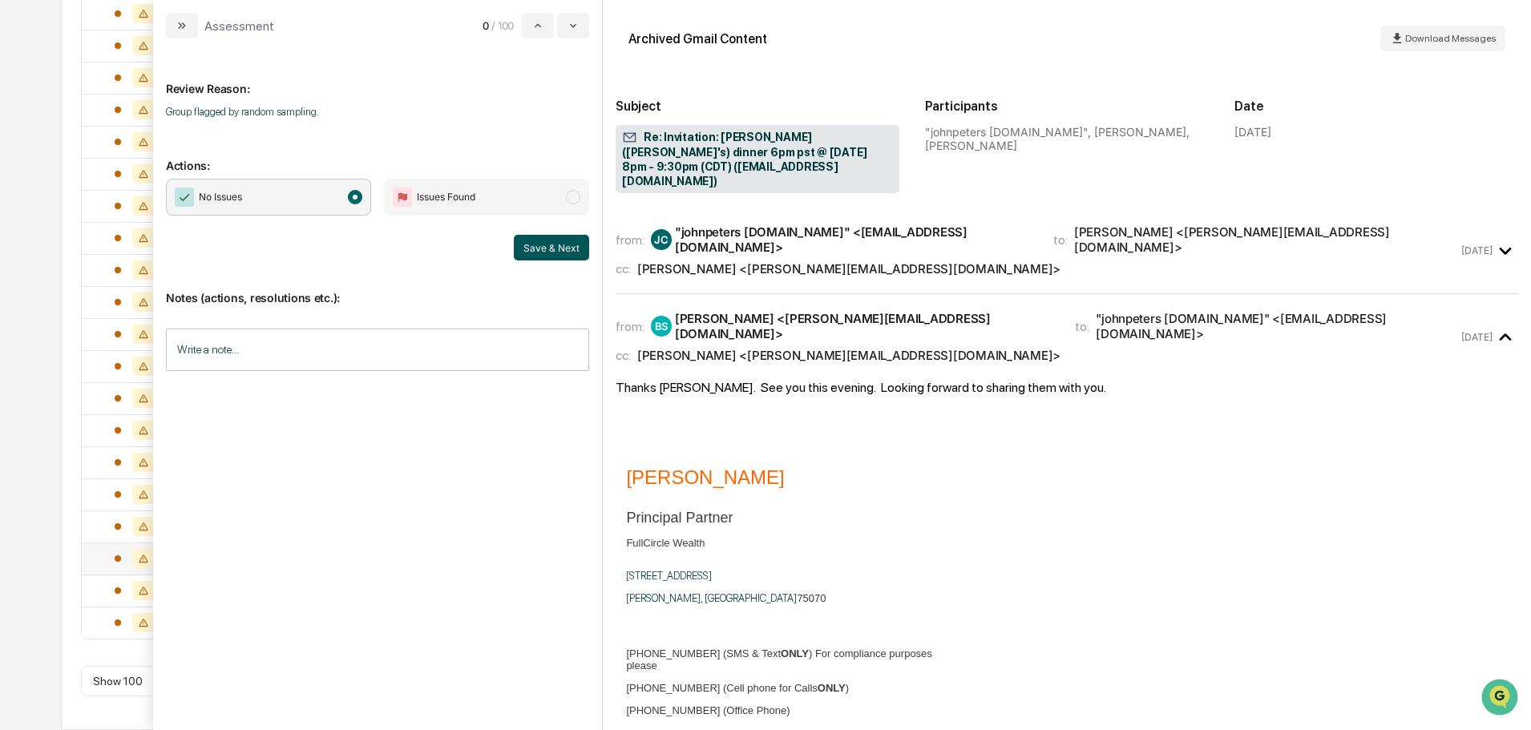
click at [568, 246] on button "Save & Next" at bounding box center [551, 248] width 75 height 26
click at [309, 188] on span "No Issues" at bounding box center [268, 197] width 205 height 37
click at [551, 236] on button "Save & Next" at bounding box center [551, 248] width 75 height 26
click at [313, 191] on span "No Issues" at bounding box center [268, 197] width 205 height 37
click at [547, 253] on button "Save & Next" at bounding box center [551, 248] width 75 height 26
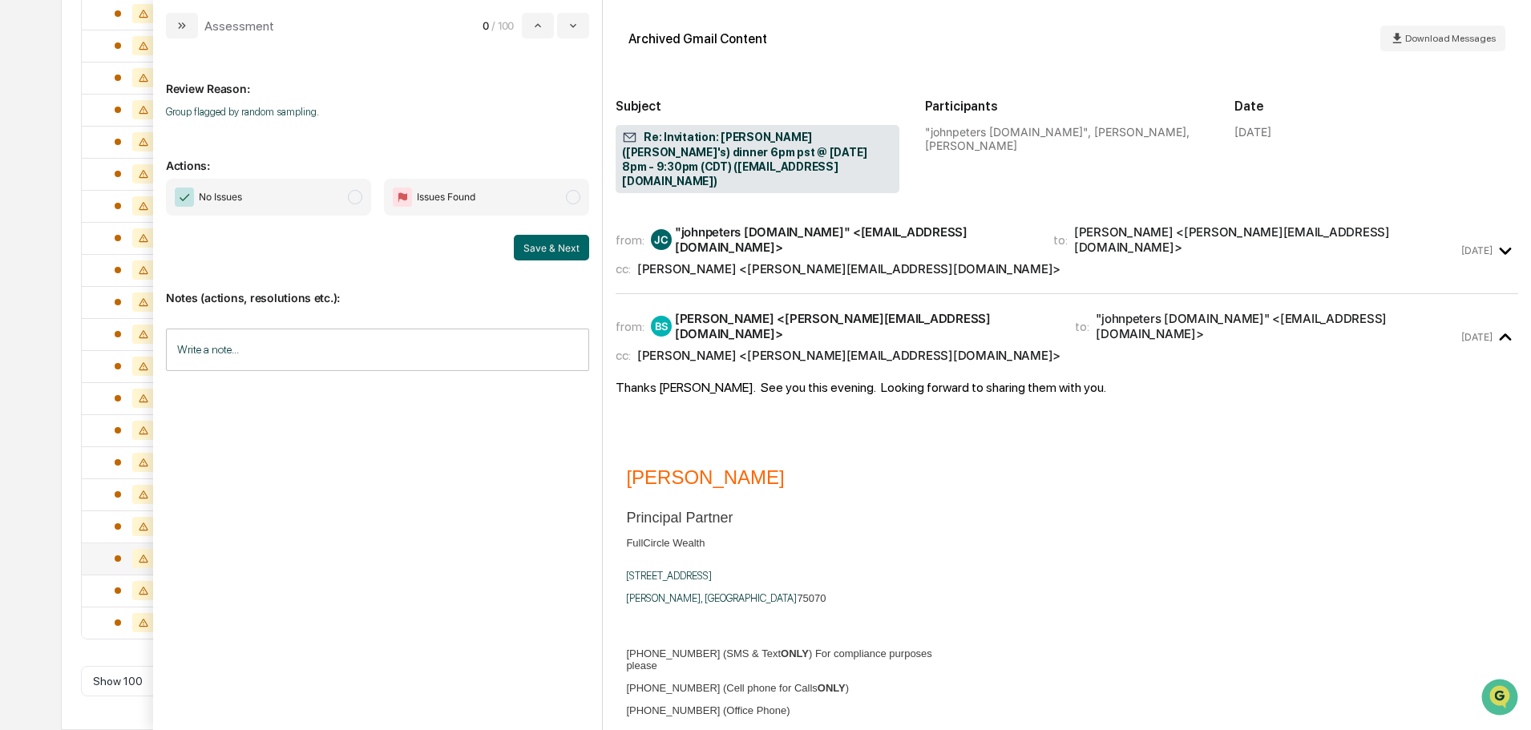
click at [310, 199] on span "No Issues" at bounding box center [268, 197] width 205 height 37
click at [548, 248] on button "Save & Next" at bounding box center [551, 248] width 75 height 26
click at [183, 21] on icon "modal" at bounding box center [182, 25] width 13 height 13
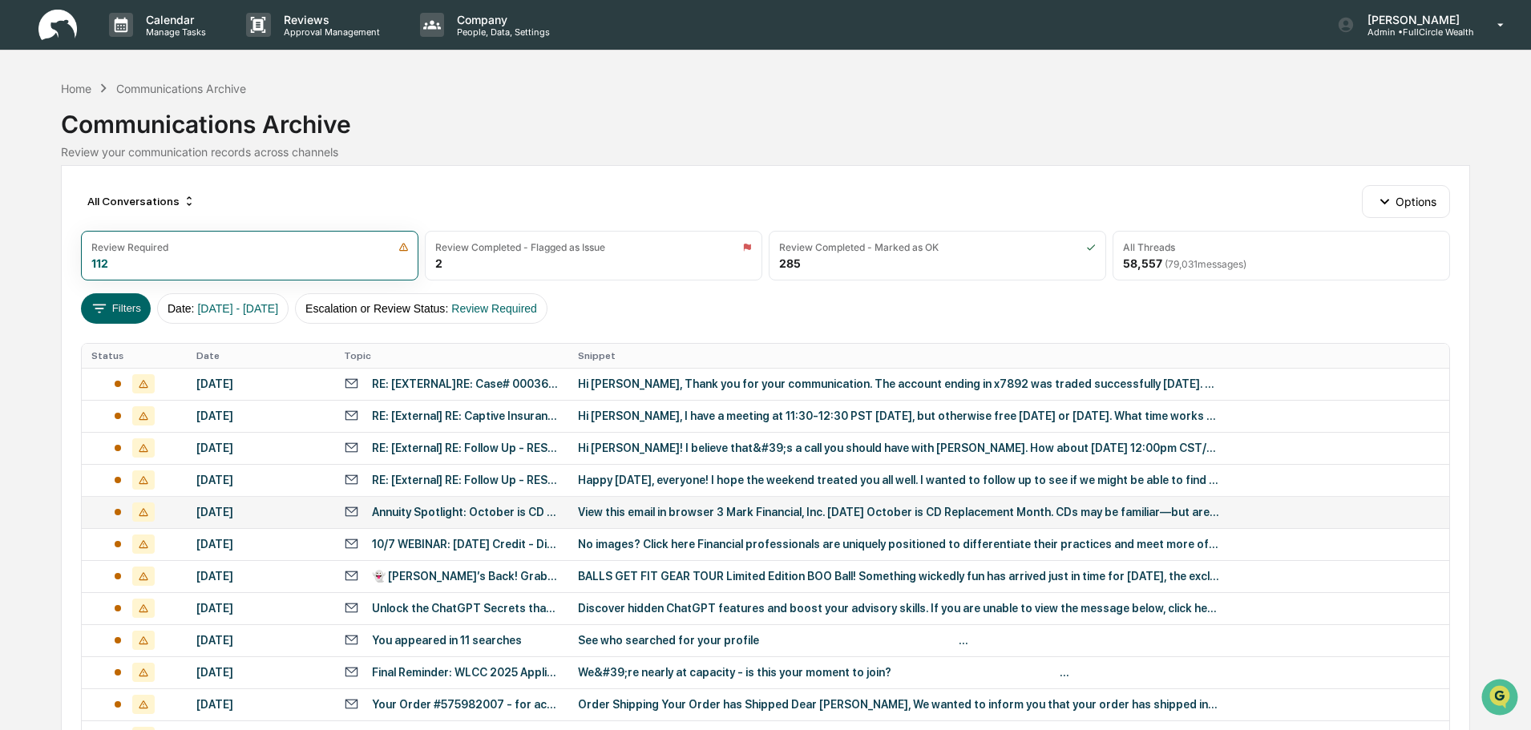
scroll to position [531, 0]
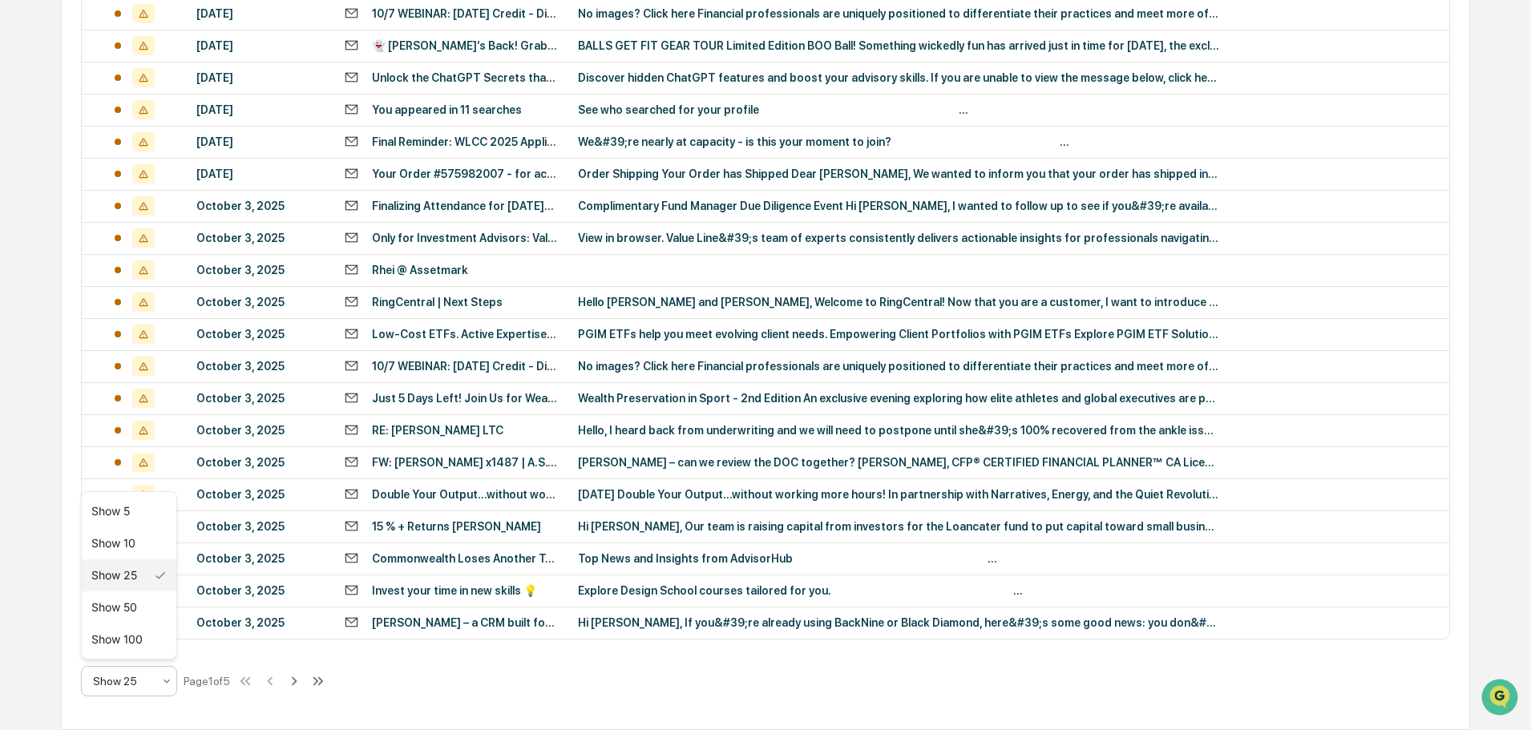
click at [148, 683] on div at bounding box center [122, 681] width 59 height 16
click at [137, 641] on div "Show 100" at bounding box center [129, 640] width 95 height 32
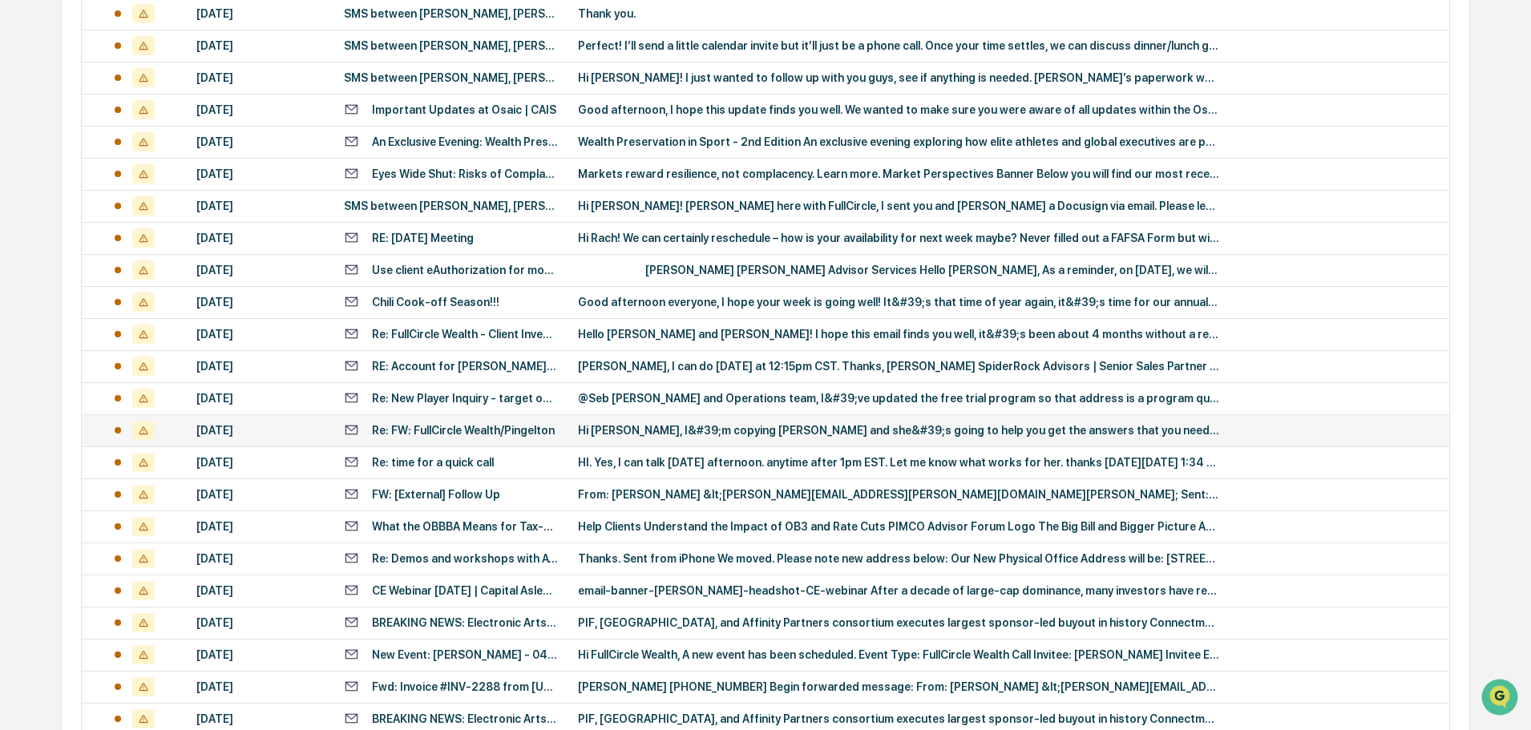
scroll to position [2695, 0]
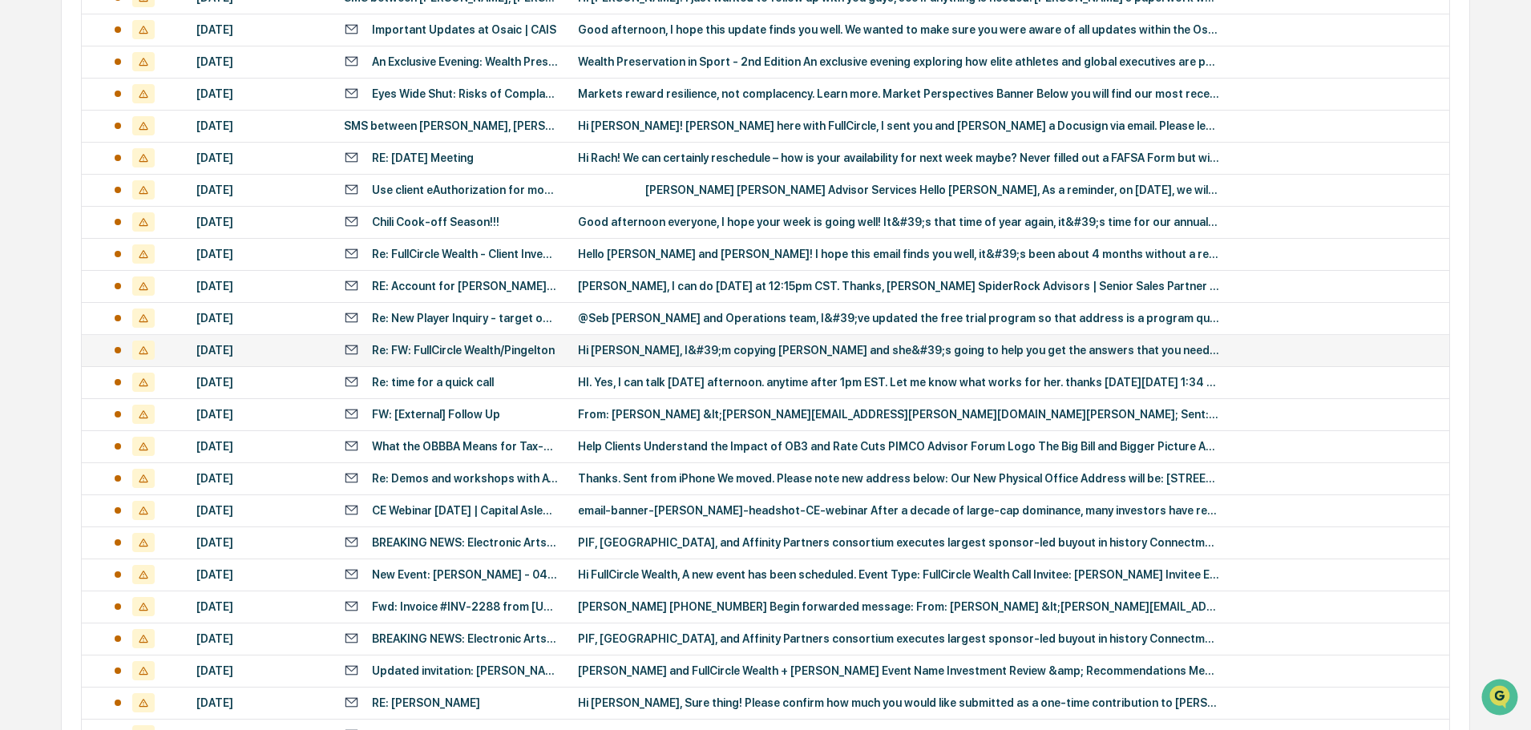
click at [559, 350] on td "Re: FW: FullCircle Wealth/Pingelton" at bounding box center [451, 350] width 234 height 32
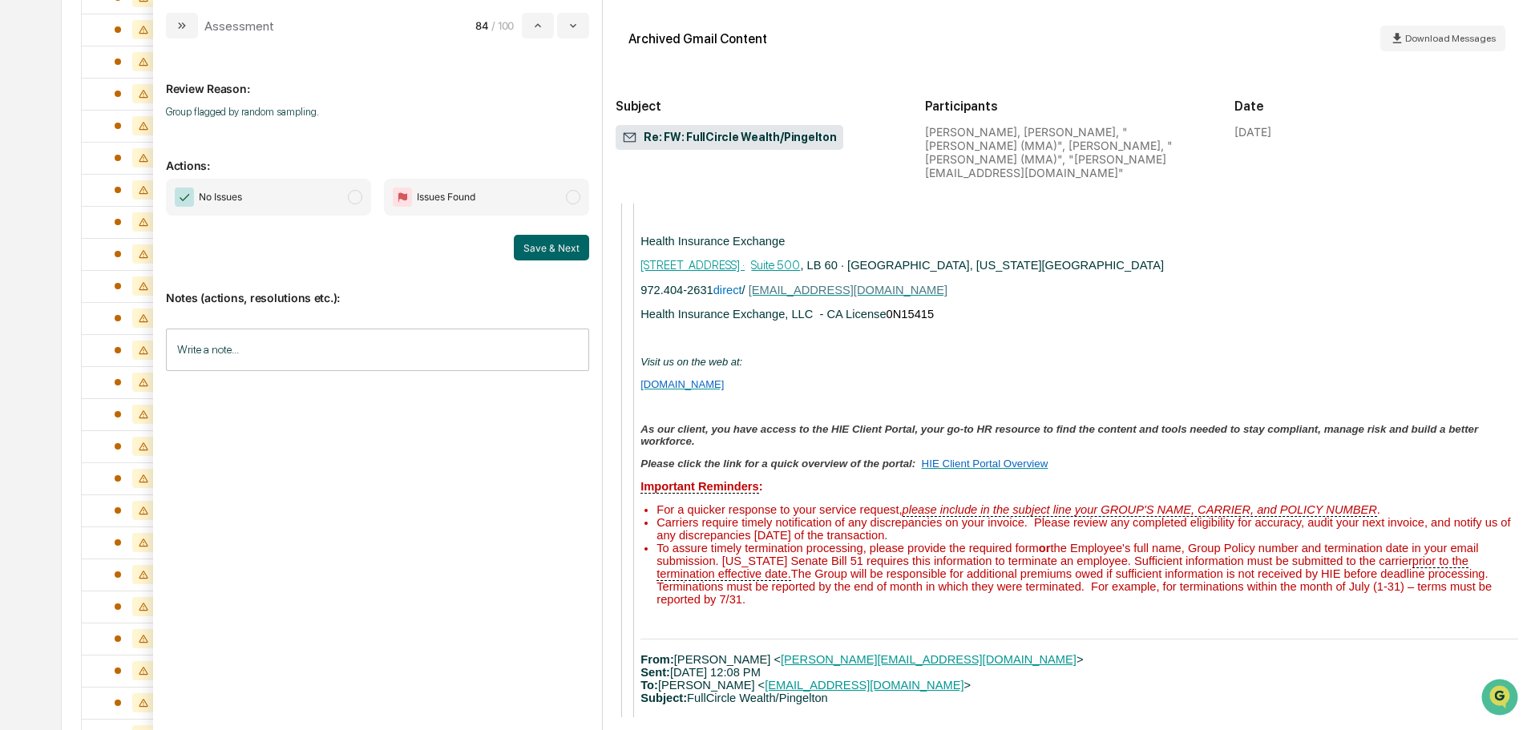
scroll to position [1844, 0]
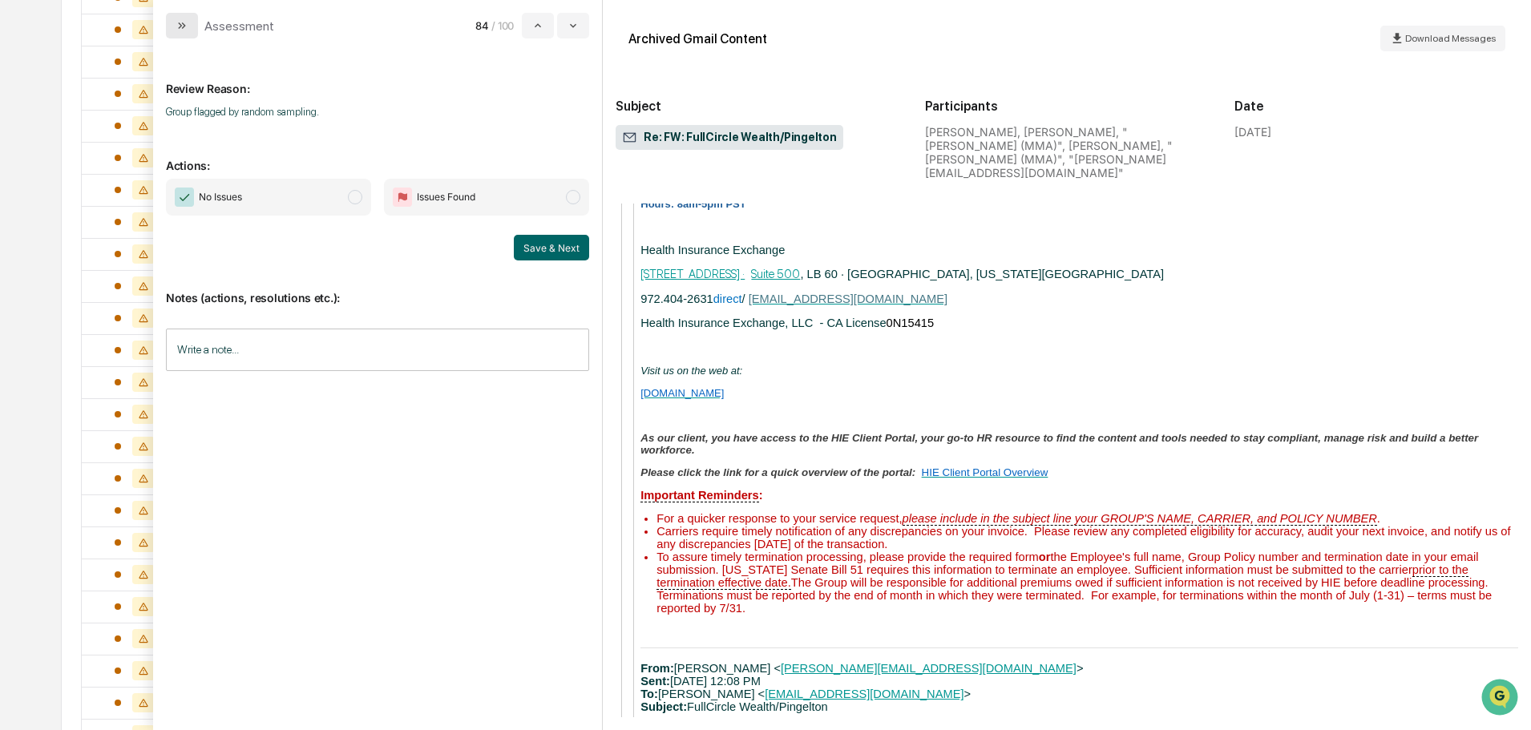
click at [180, 28] on icon "modal" at bounding box center [180, 25] width 4 height 6
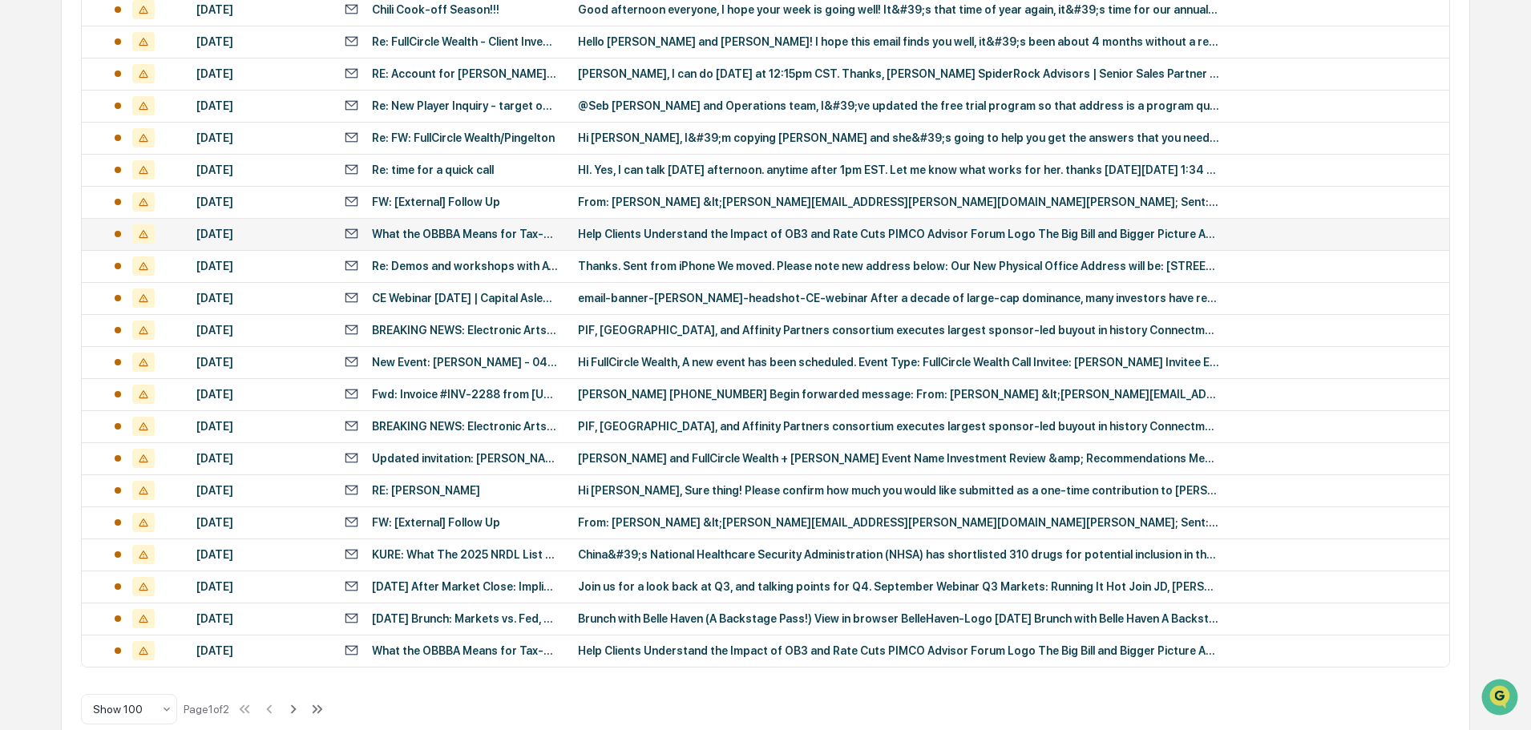
scroll to position [2936, 0]
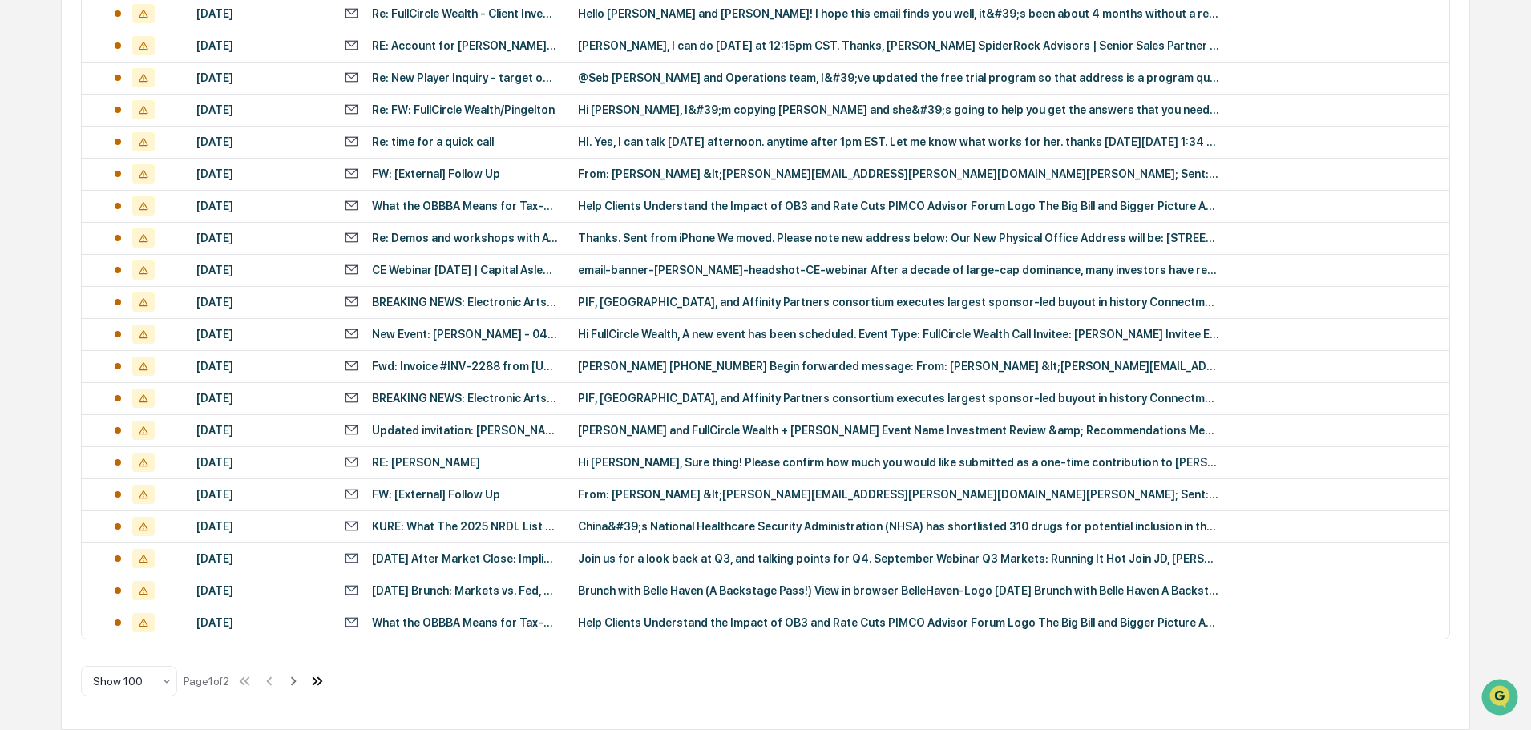
click at [318, 681] on icon at bounding box center [316, 681] width 6 height 9
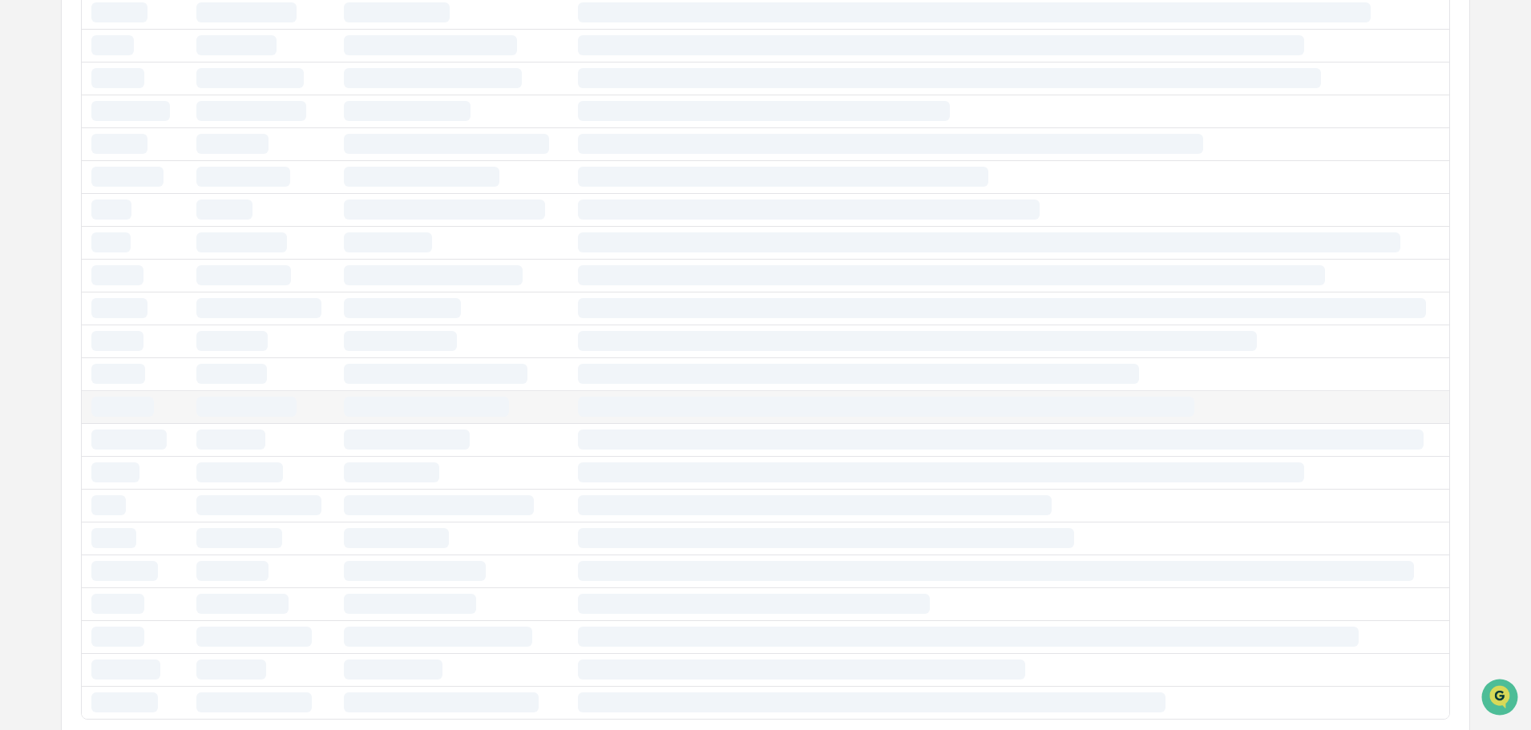
scroll to position [114, 0]
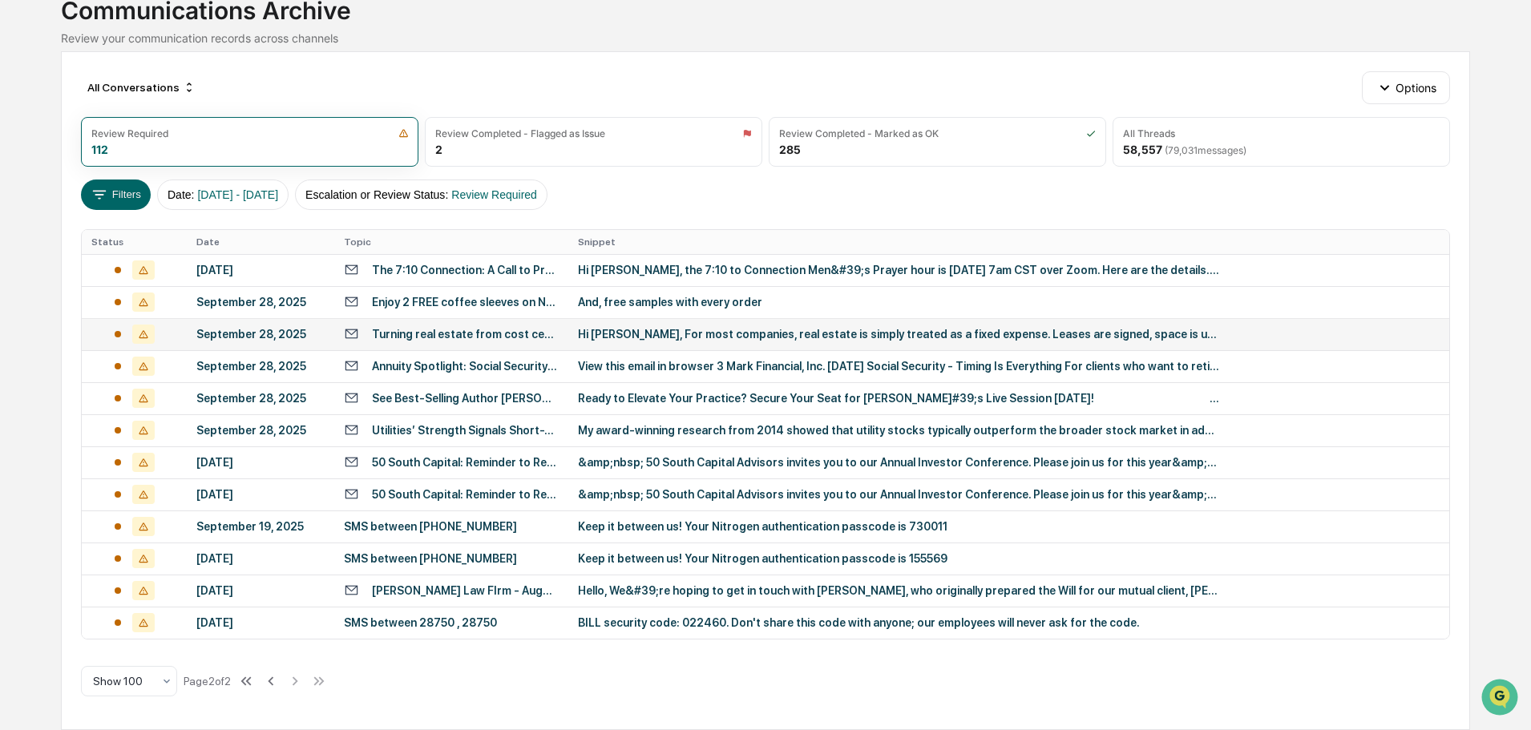
click at [597, 334] on div "Hi [PERSON_NAME], For most companies, real estate is simply treated as a fixed …" at bounding box center [898, 334] width 641 height 13
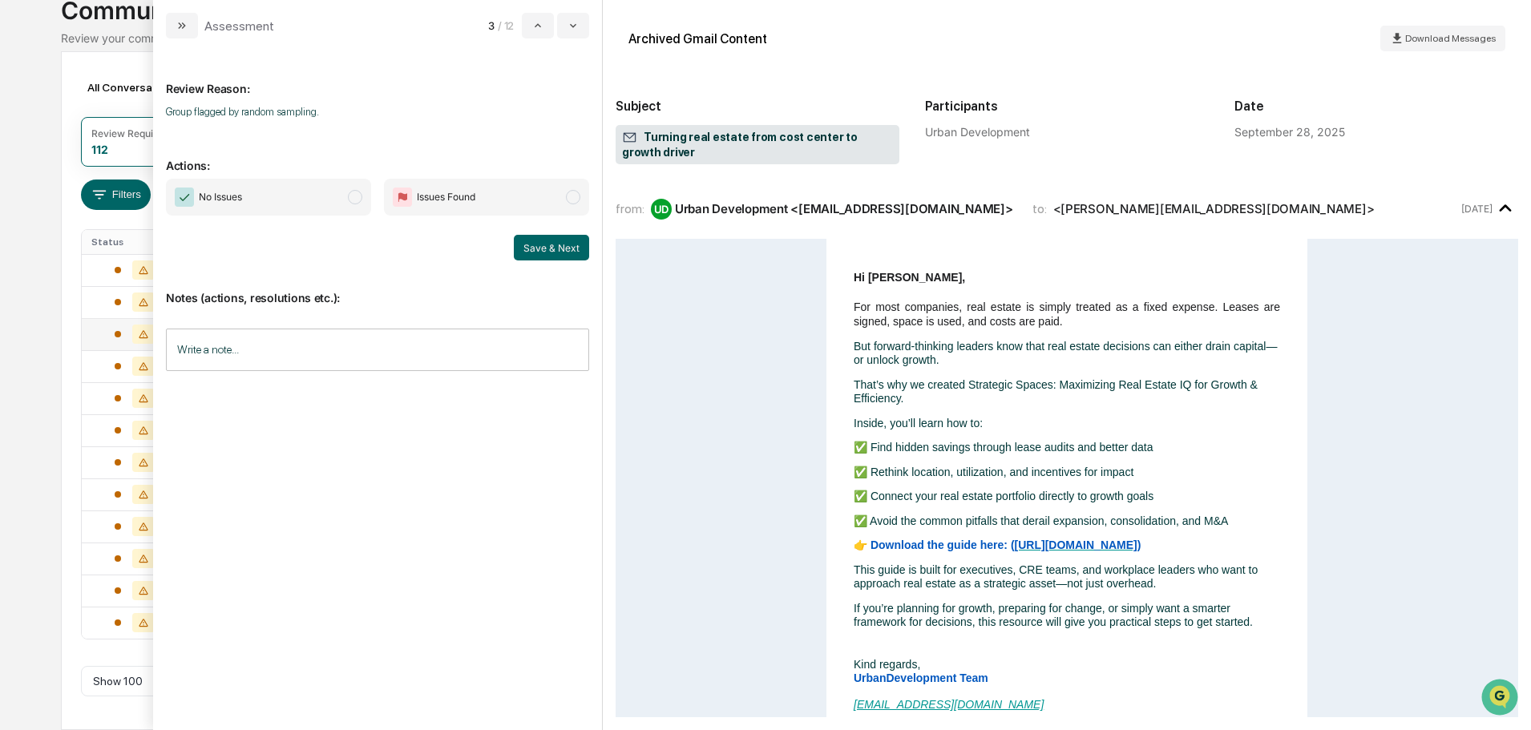
drag, startPoint x: 269, startPoint y: 193, endPoint x: 279, endPoint y: 194, distance: 10.5
click at [269, 193] on span "No Issues" at bounding box center [268, 197] width 205 height 37
click at [544, 240] on button "Save & Next" at bounding box center [551, 248] width 75 height 26
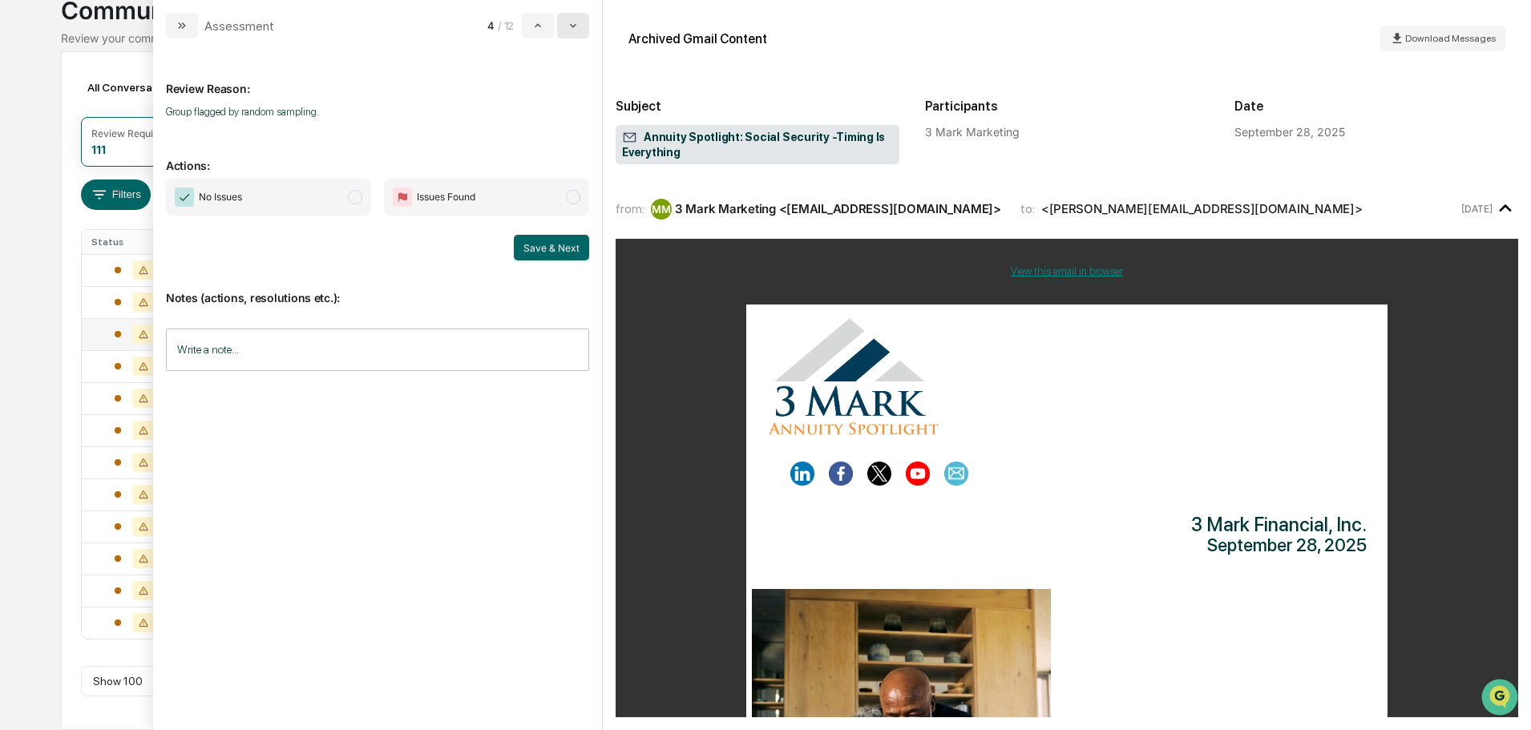
click at [574, 26] on icon "modal" at bounding box center [573, 26] width 6 height 4
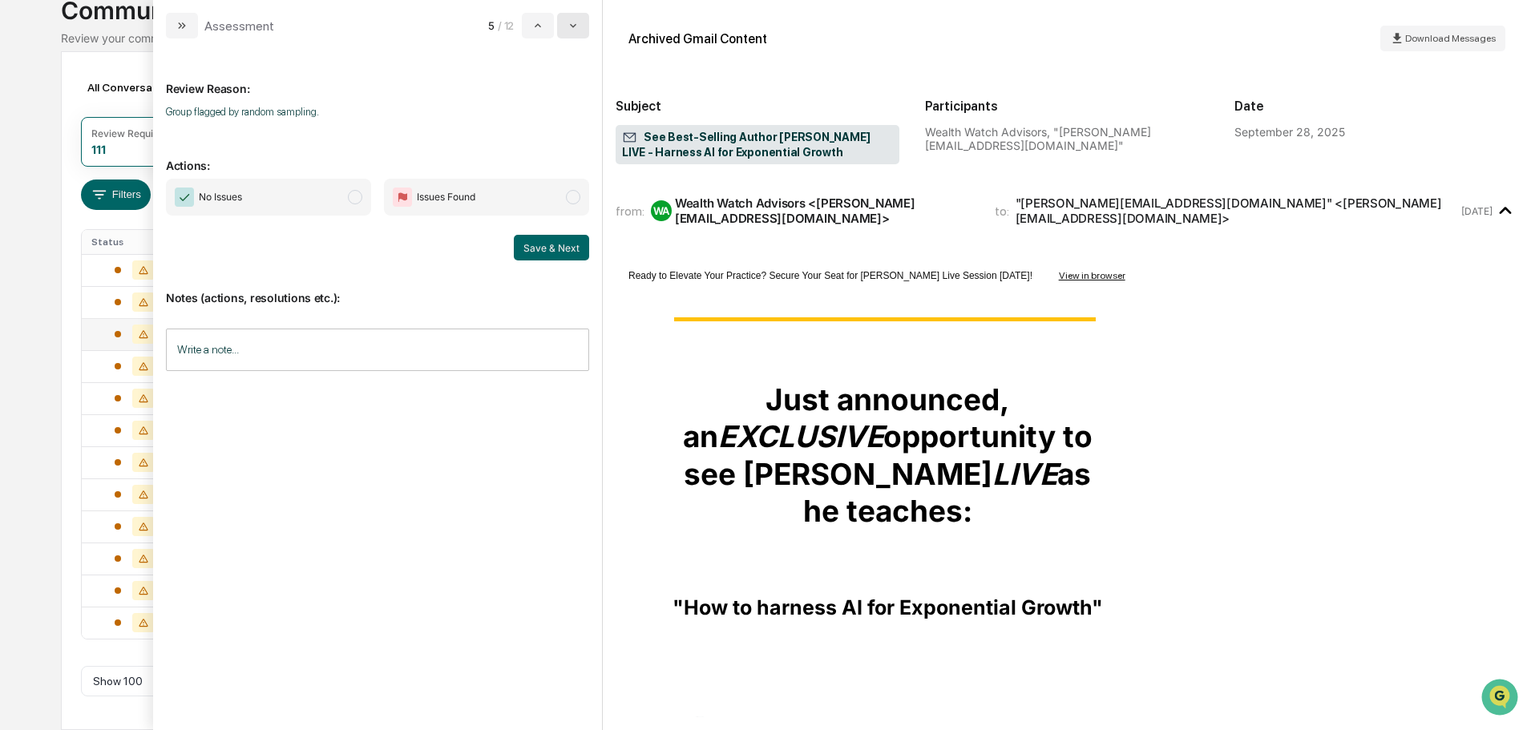
click at [574, 26] on icon "modal" at bounding box center [573, 26] width 6 height 4
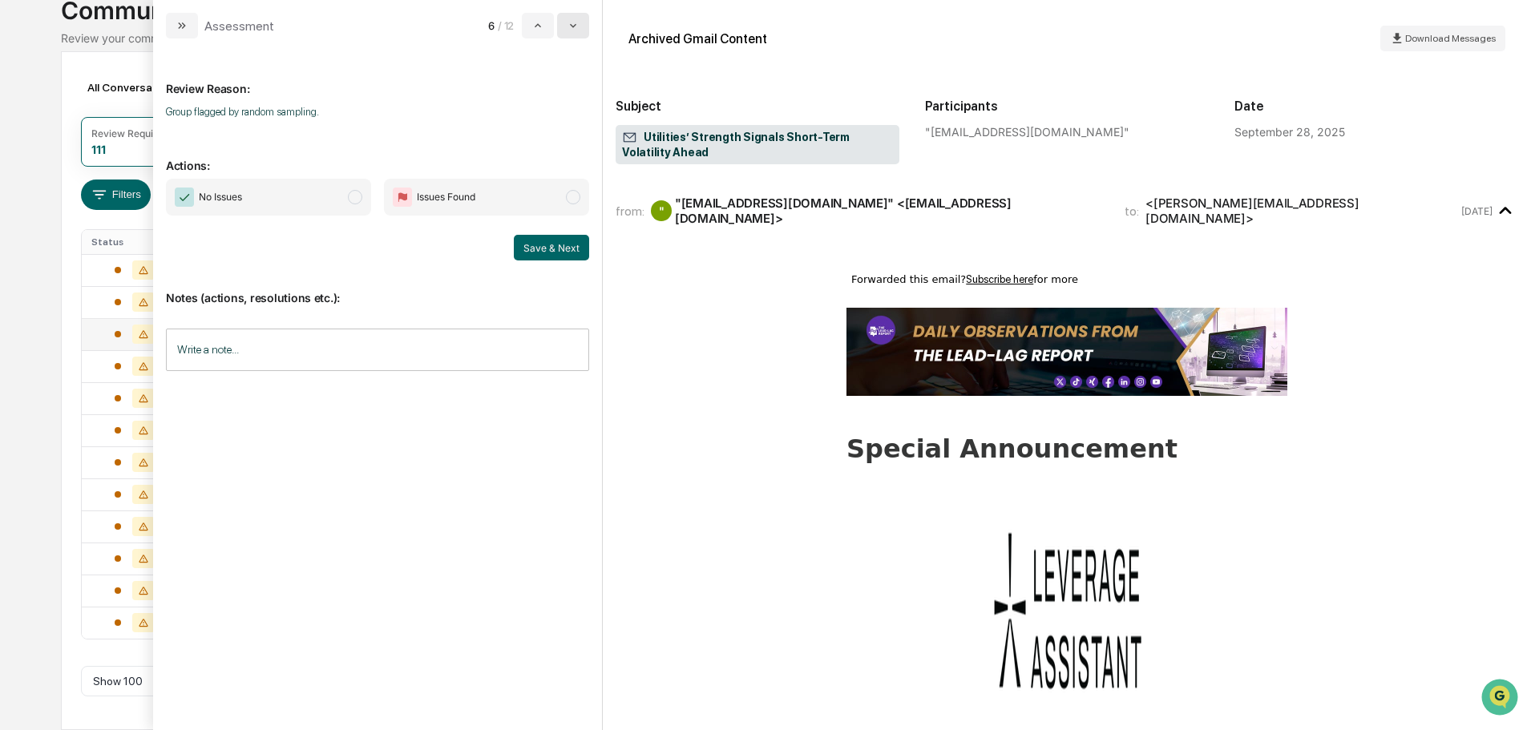
click at [575, 26] on icon "modal" at bounding box center [573, 26] width 6 height 4
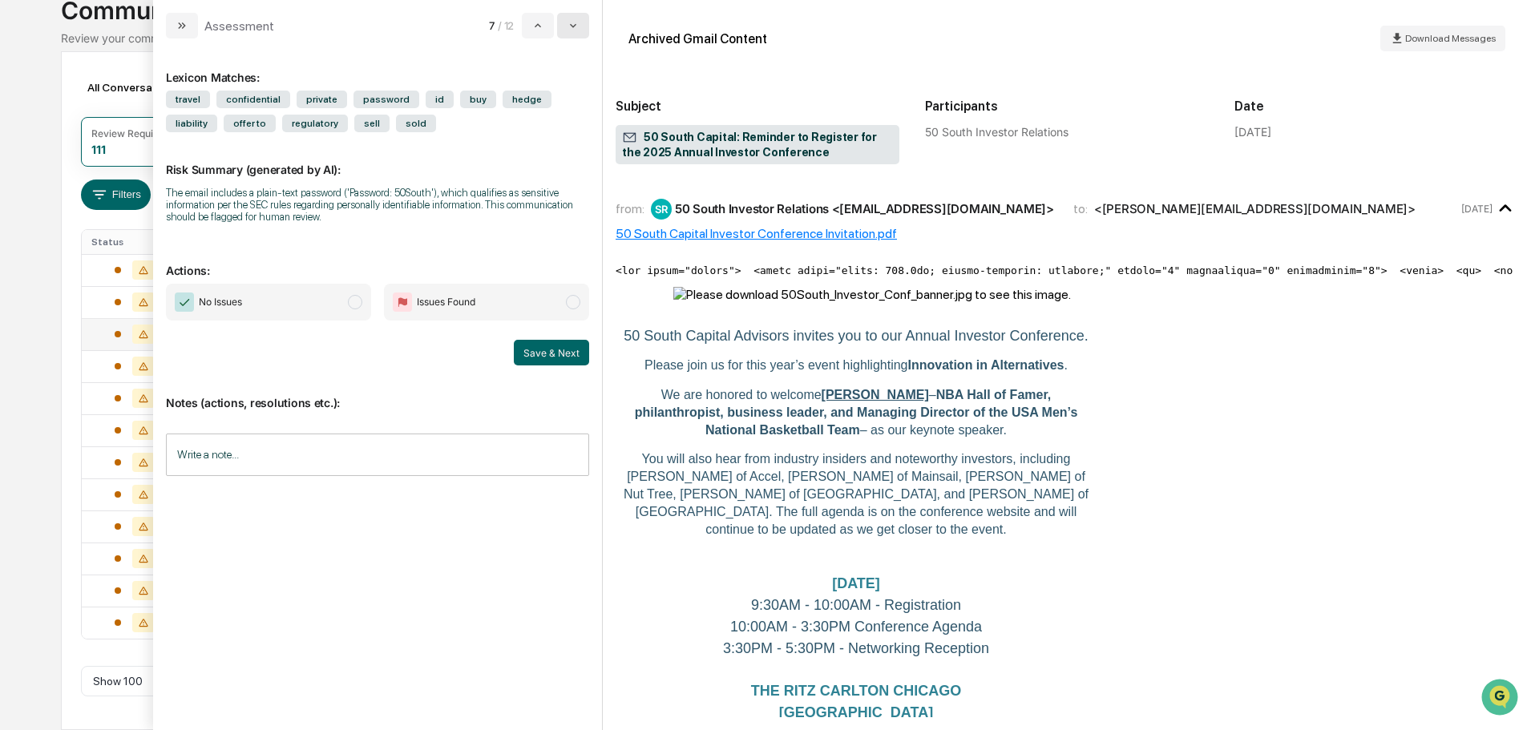
click at [575, 26] on icon "modal" at bounding box center [573, 26] width 6 height 4
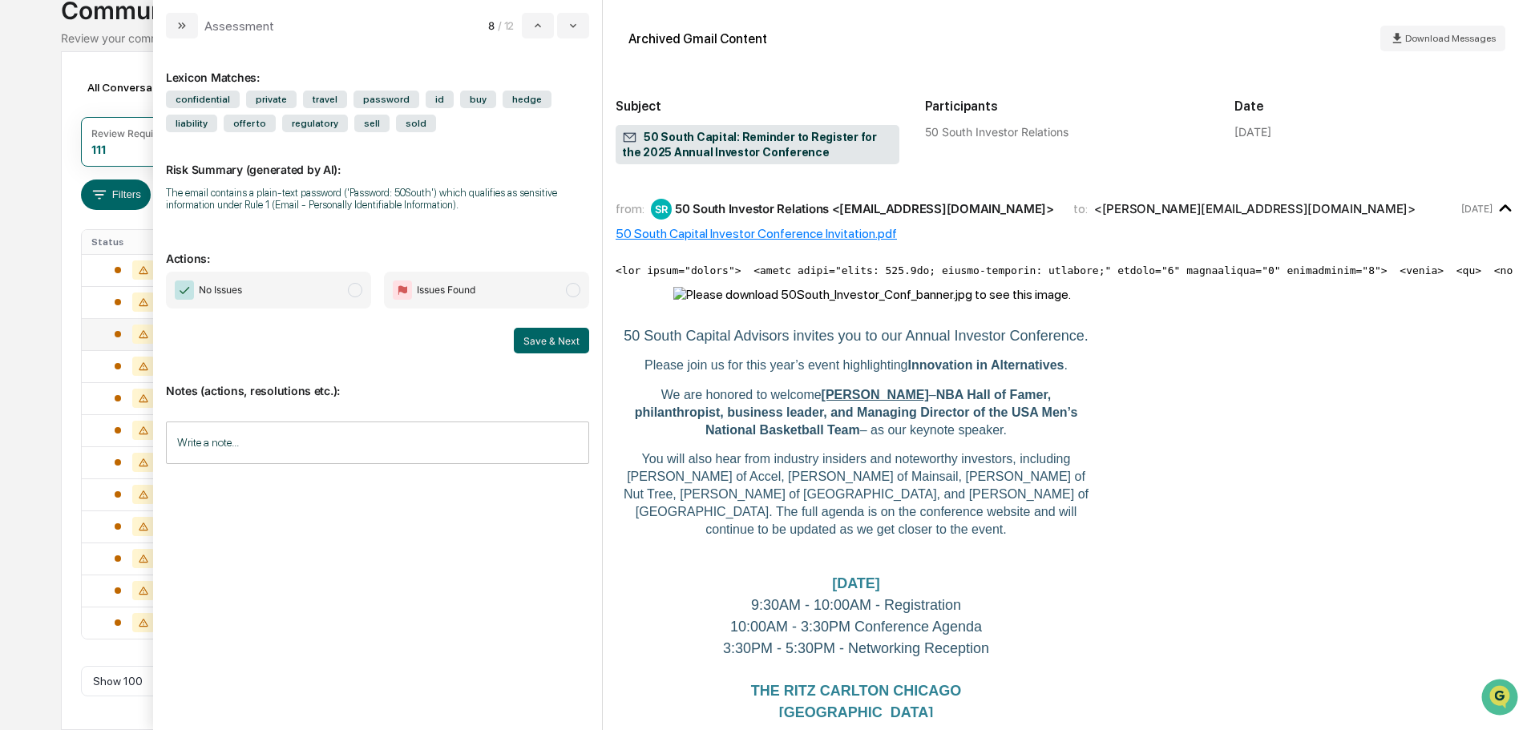
drag, startPoint x: 307, startPoint y: 290, endPoint x: 378, endPoint y: 305, distance: 73.0
click at [309, 290] on span "No Issues" at bounding box center [268, 290] width 205 height 37
drag, startPoint x: 566, startPoint y: 334, endPoint x: 520, endPoint y: 257, distance: 89.2
click at [564, 334] on button "Save & Next" at bounding box center [551, 341] width 75 height 26
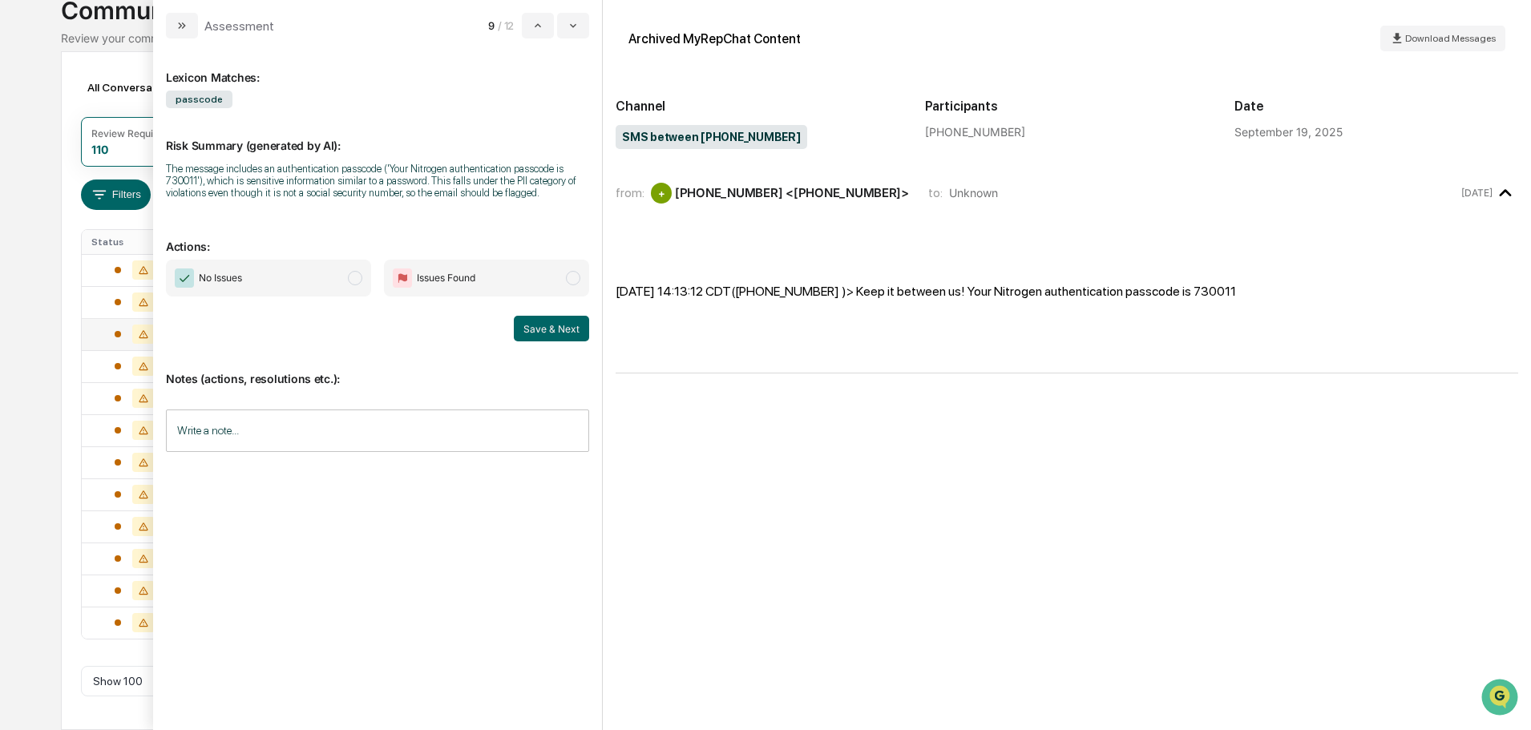
drag, startPoint x: 273, startPoint y: 265, endPoint x: 331, endPoint y: 275, distance: 59.4
click at [274, 265] on span "No Issues" at bounding box center [268, 278] width 205 height 37
click at [577, 328] on button "Save & Next" at bounding box center [551, 329] width 75 height 26
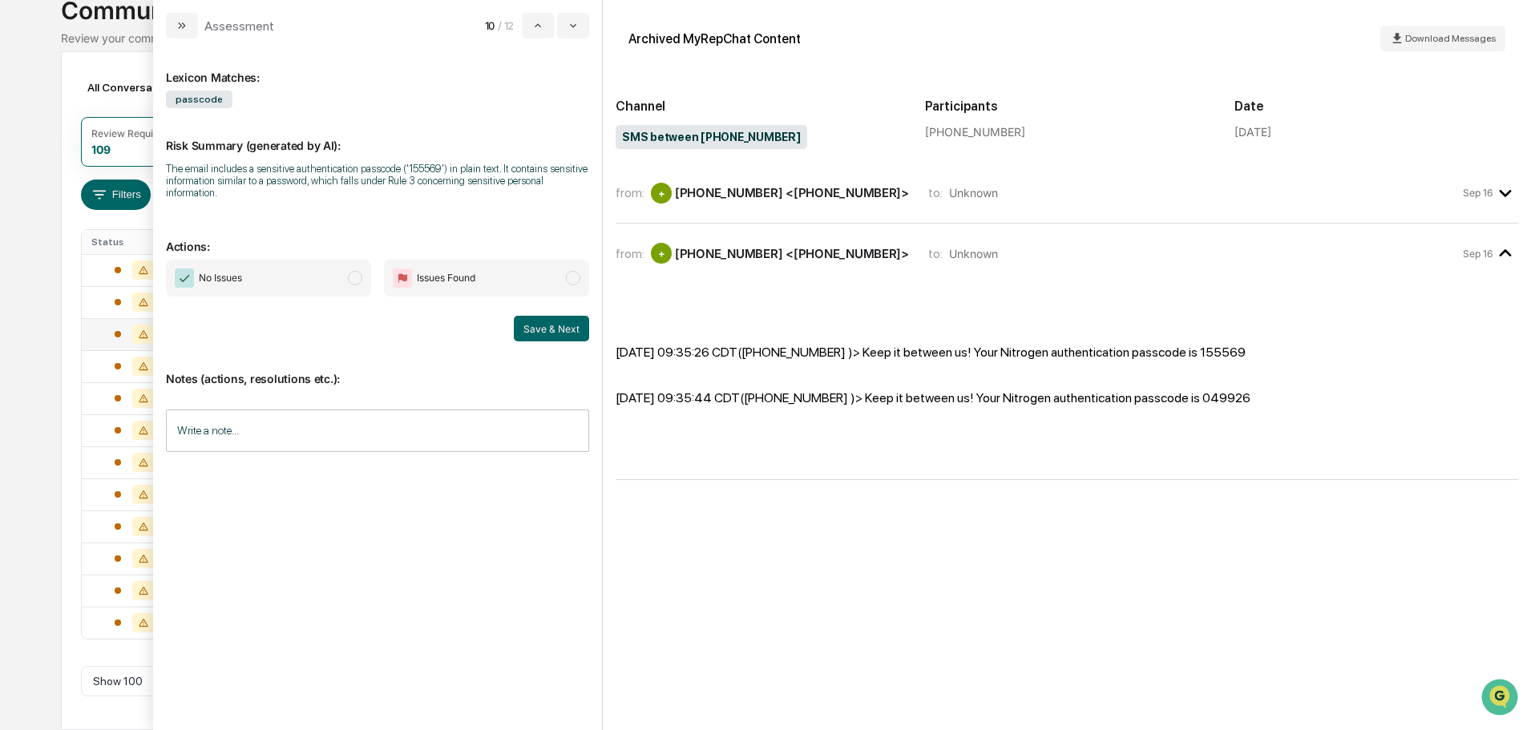
click at [320, 263] on span "No Issues" at bounding box center [268, 278] width 205 height 37
click at [559, 317] on button "Save & Next" at bounding box center [551, 329] width 75 height 26
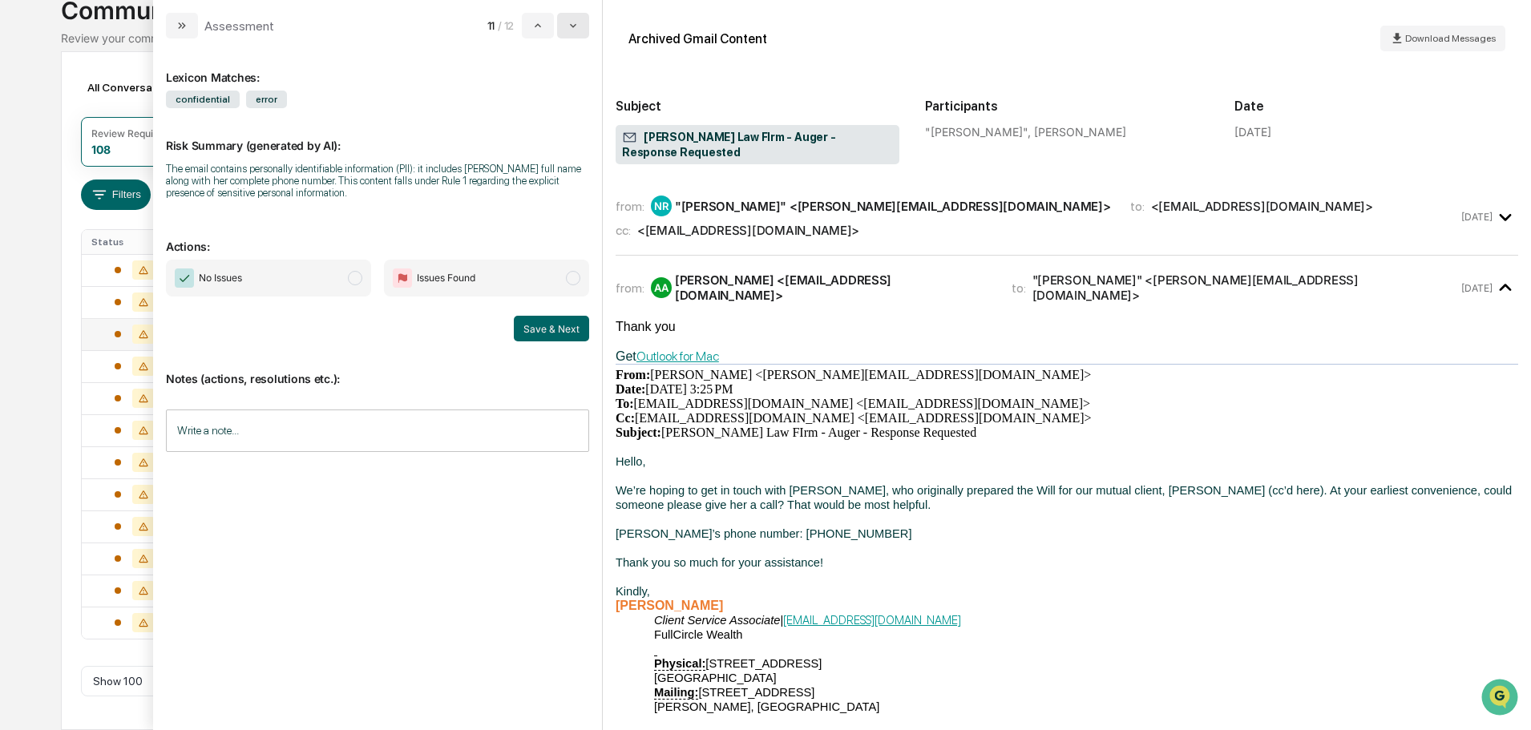
click at [566, 34] on button "modal" at bounding box center [573, 26] width 32 height 26
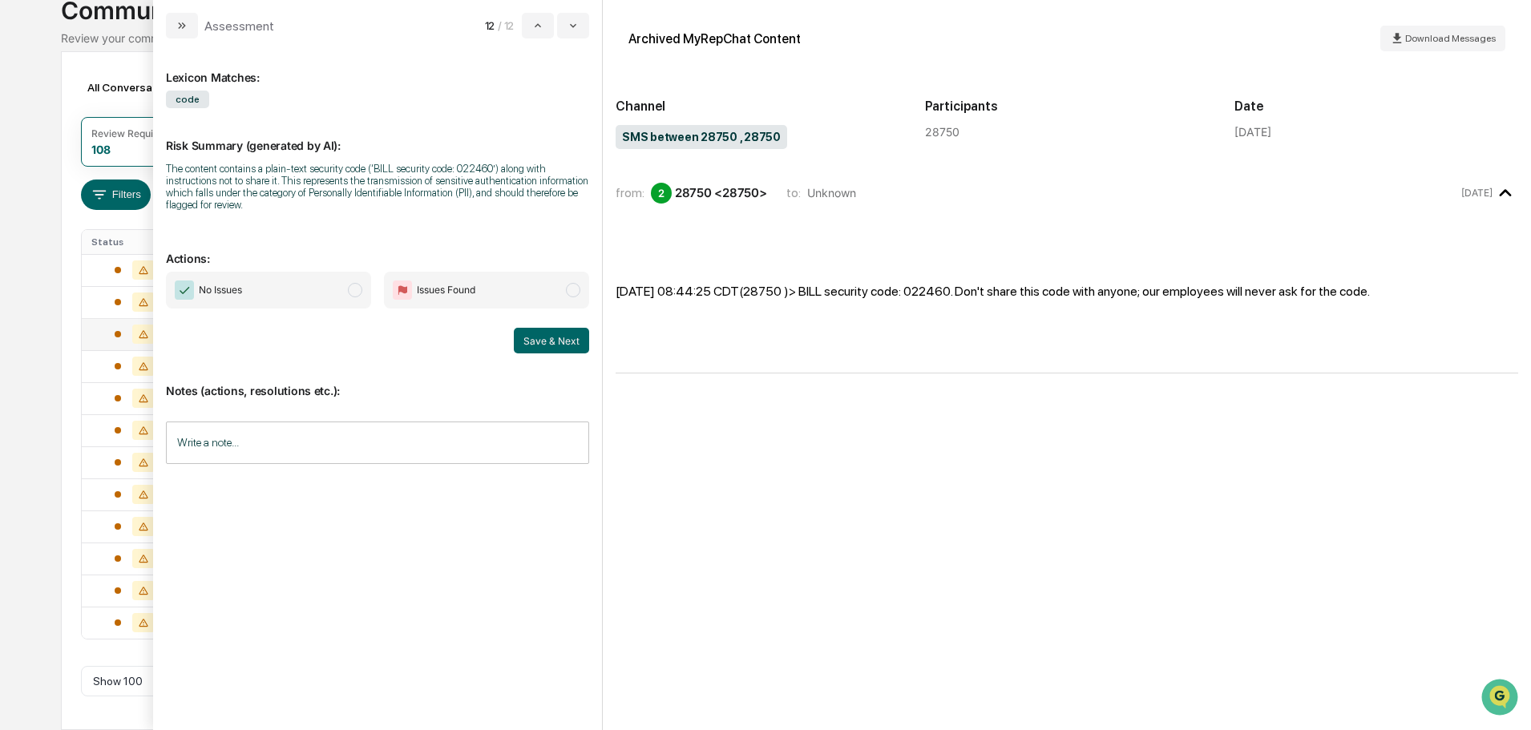
click at [317, 297] on span "No Issues" at bounding box center [268, 290] width 205 height 37
drag, startPoint x: 567, startPoint y: 342, endPoint x: 656, endPoint y: 292, distance: 102.3
click at [565, 340] on button "Save & Next" at bounding box center [551, 341] width 75 height 26
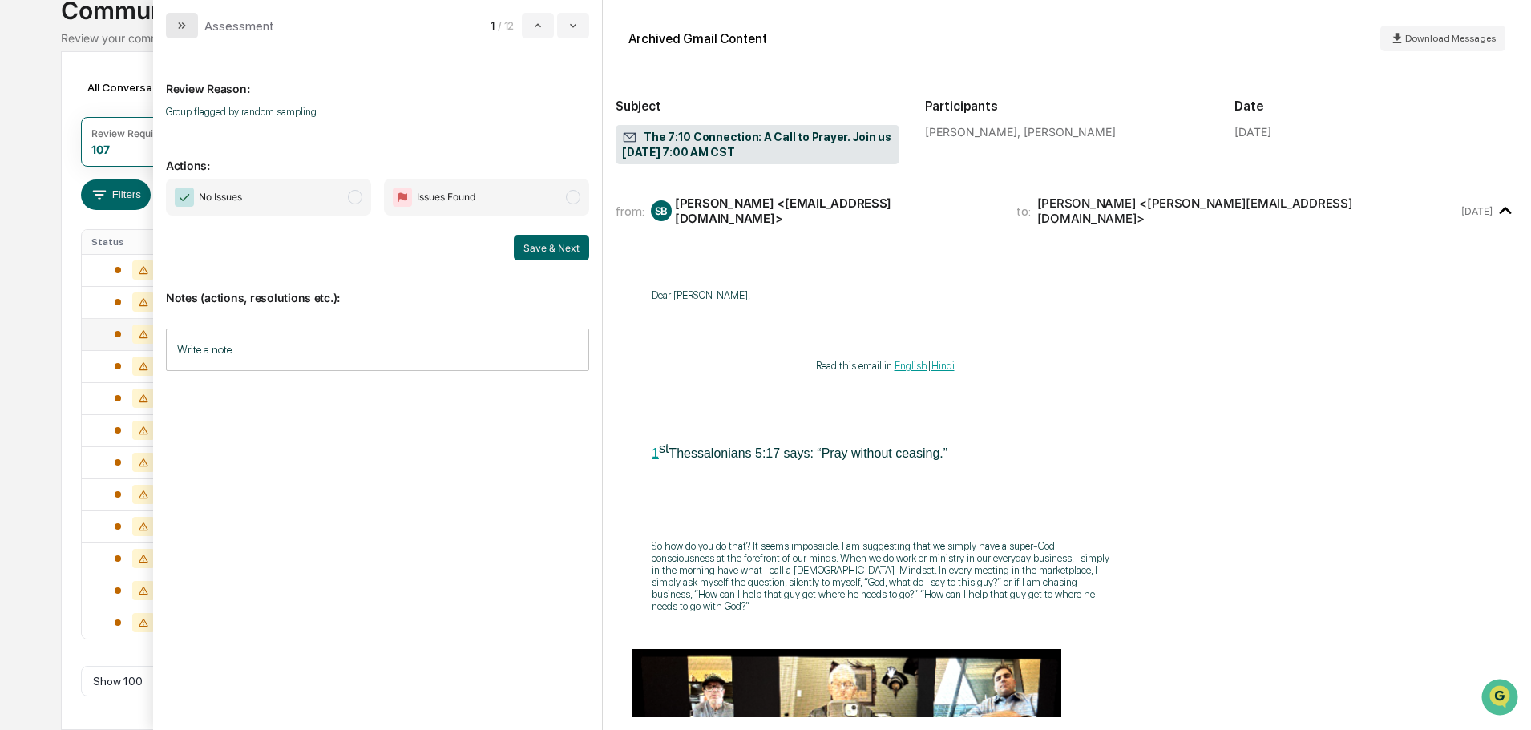
click at [184, 26] on icon "modal" at bounding box center [182, 25] width 13 height 13
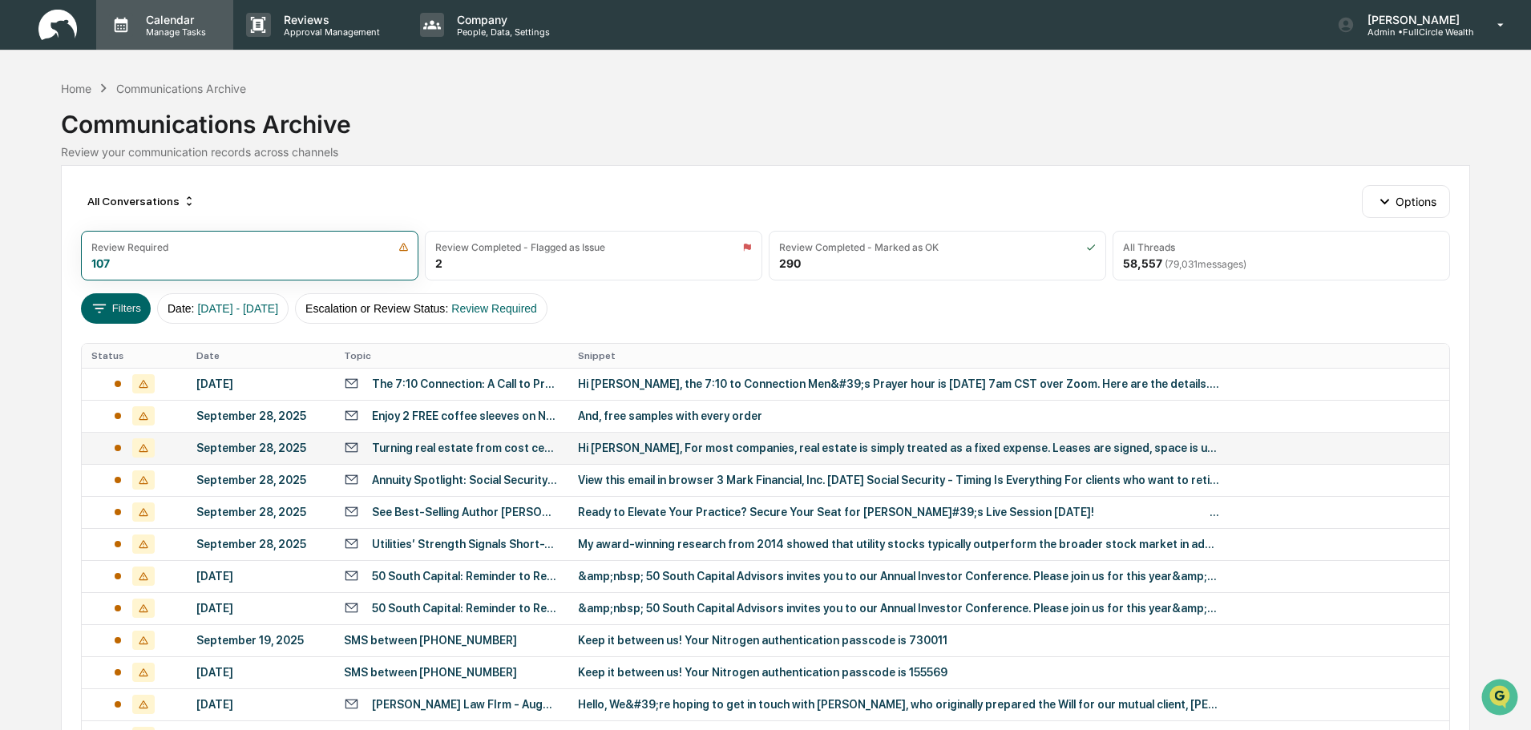
click at [199, 30] on p "Manage Tasks" at bounding box center [173, 31] width 81 height 11
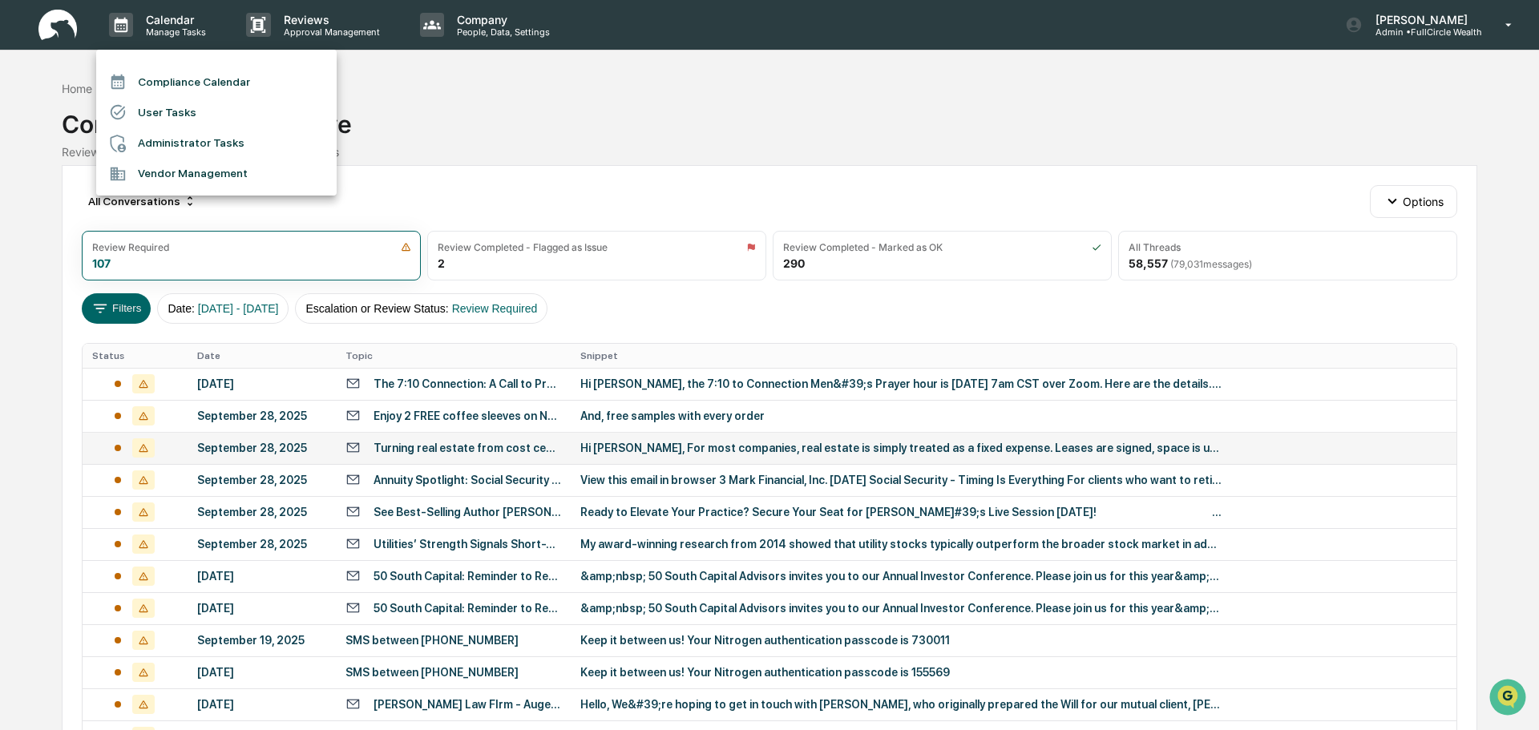
click at [231, 143] on li "Administrator Tasks" at bounding box center [216, 143] width 241 height 30
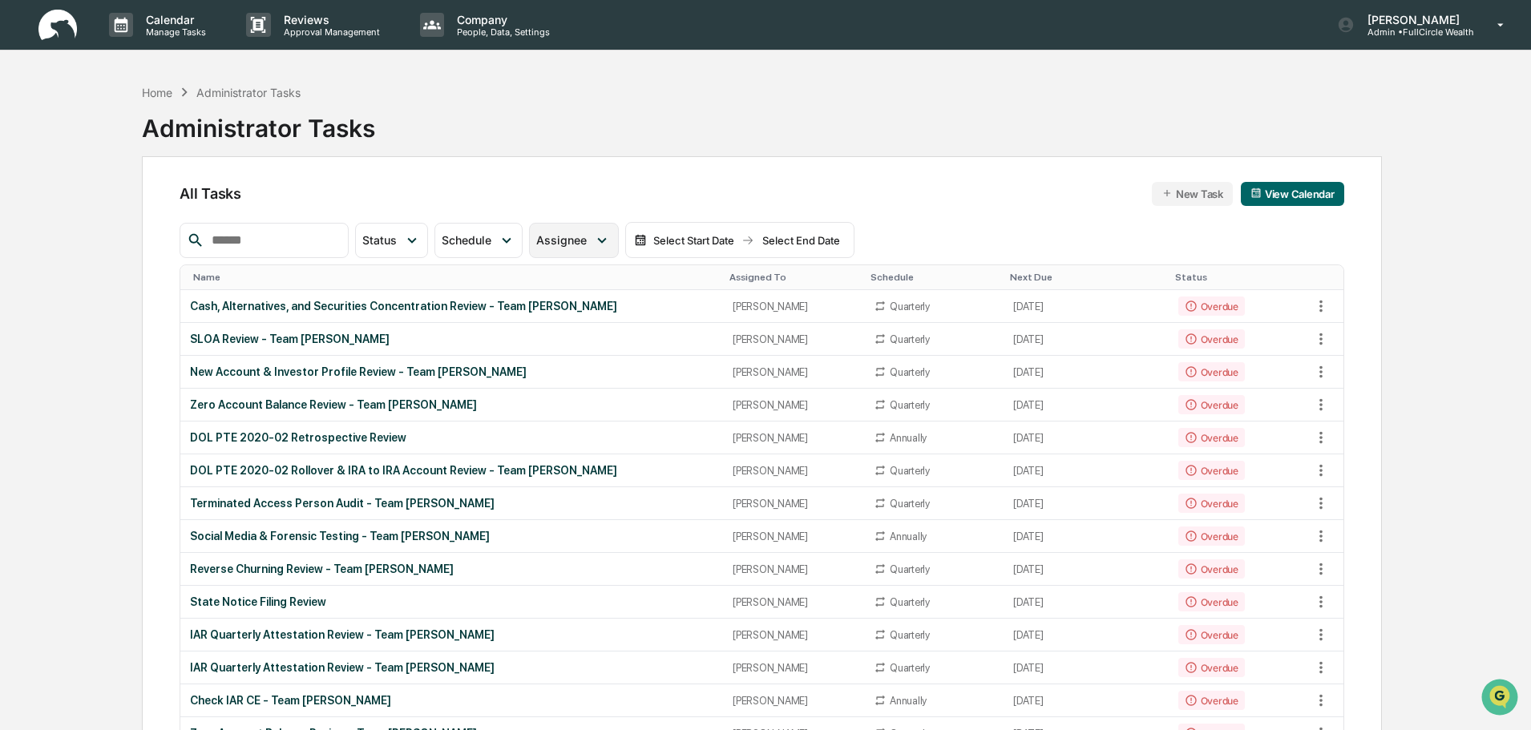
click at [568, 244] on span "Assignee" at bounding box center [561, 240] width 51 height 14
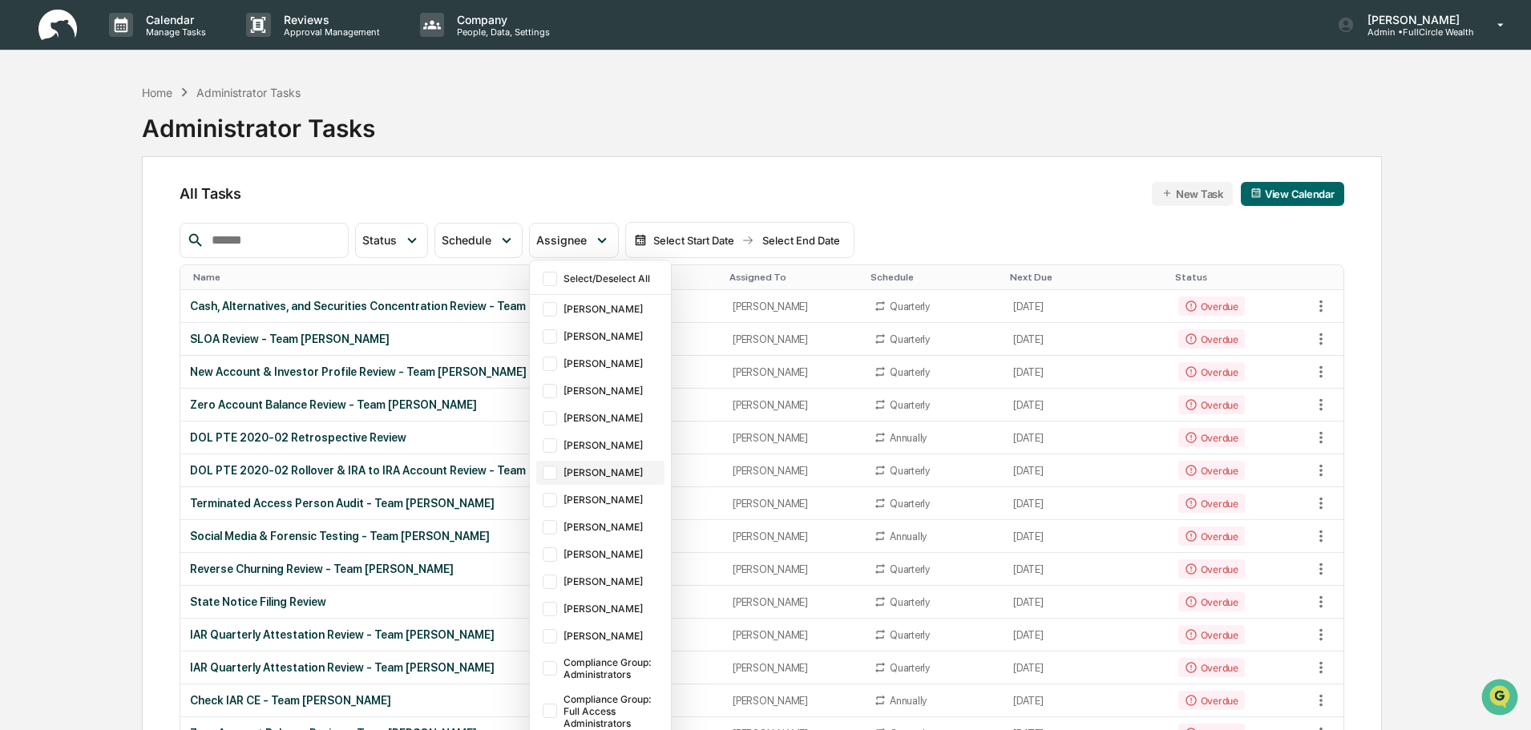
click at [557, 475] on div at bounding box center [550, 473] width 14 height 14
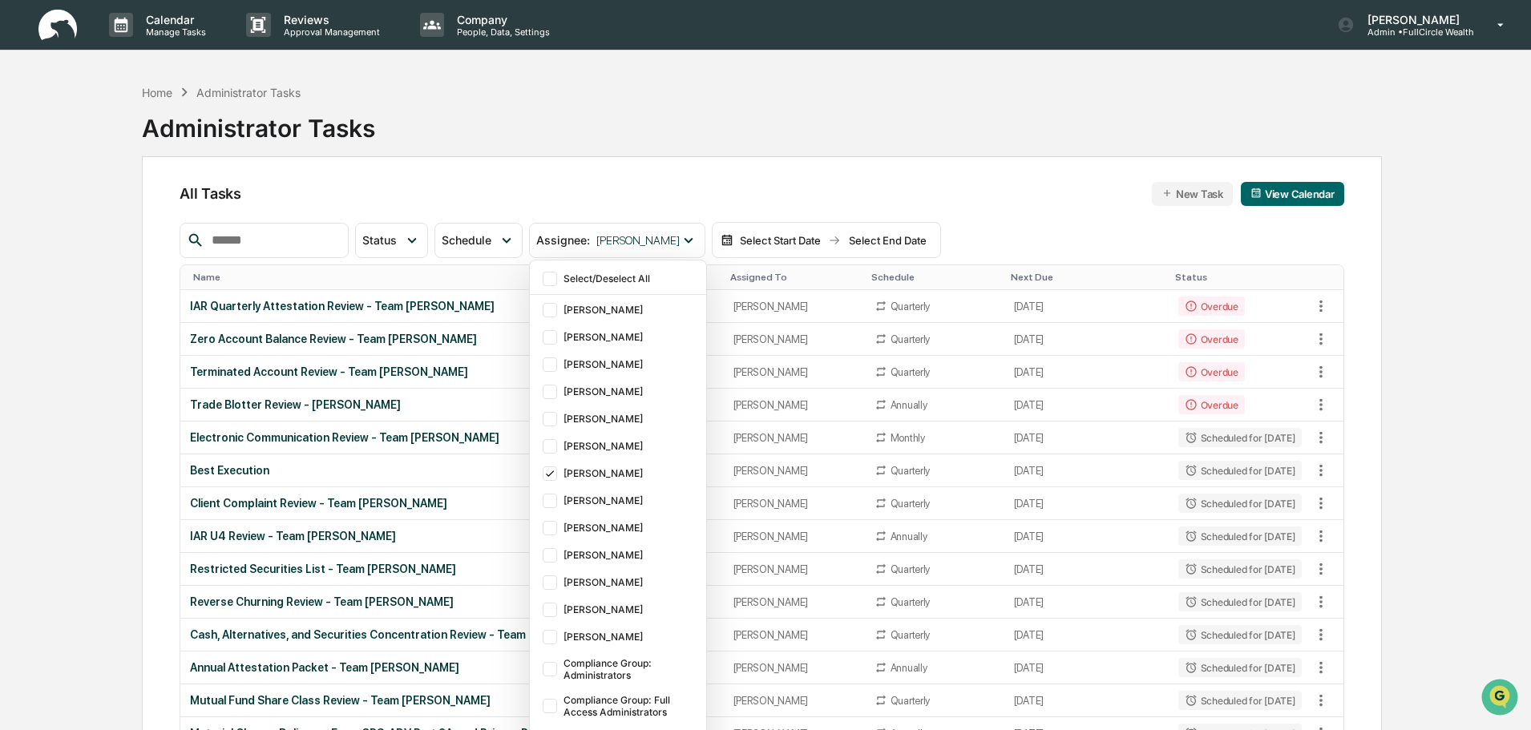
click at [734, 97] on div "Home Administrator Tasks Administrator Tasks" at bounding box center [762, 116] width 1240 height 80
